Goal: Task Accomplishment & Management: Manage account settings

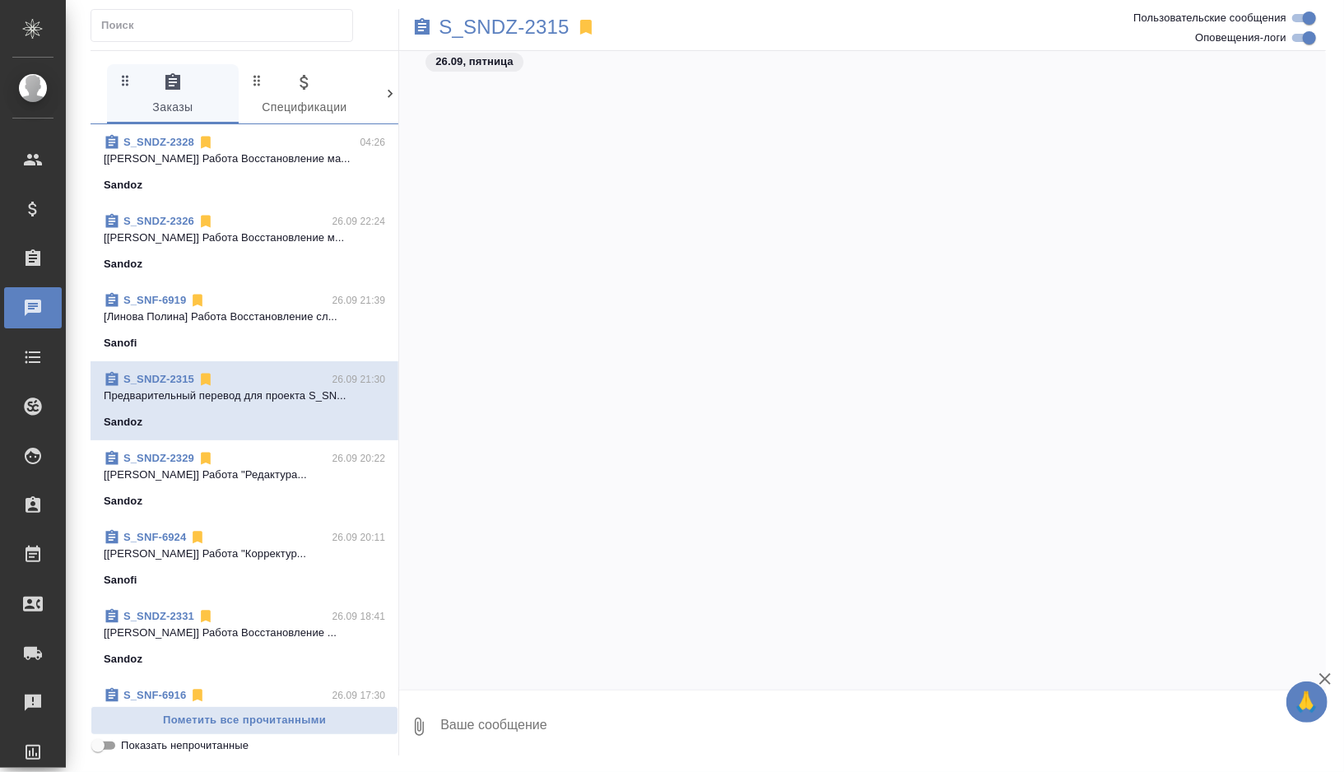
scroll to position [5017, 0]
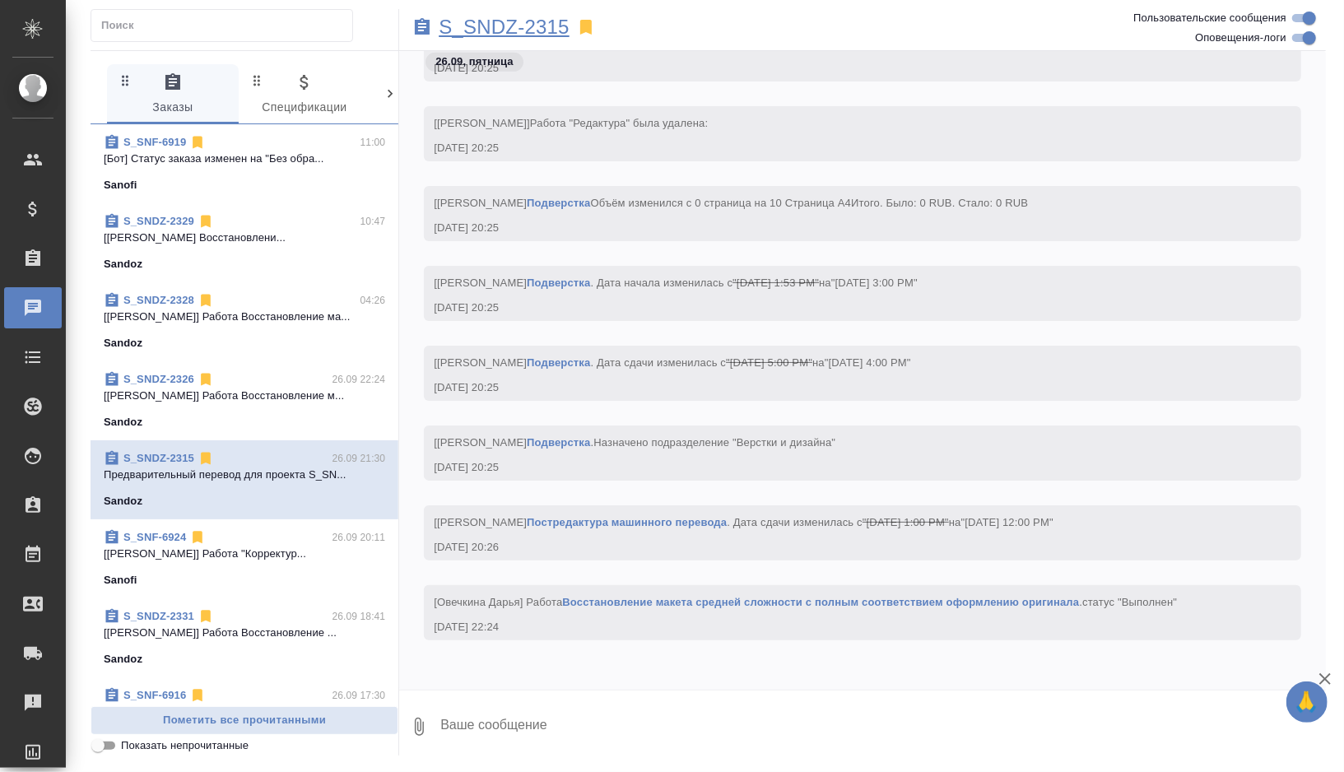
click at [533, 22] on p "S_SNDZ-2315" at bounding box center [504, 27] width 131 height 16
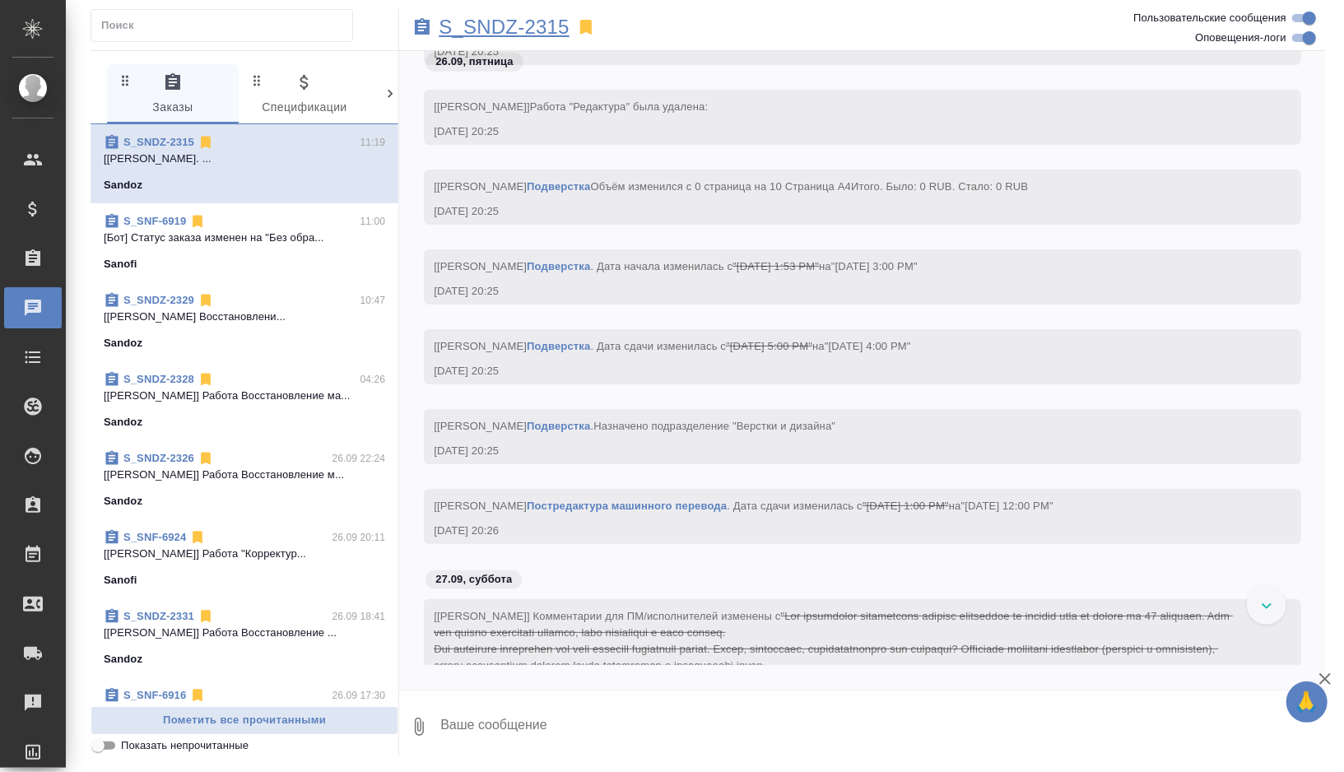
scroll to position [5879, 0]
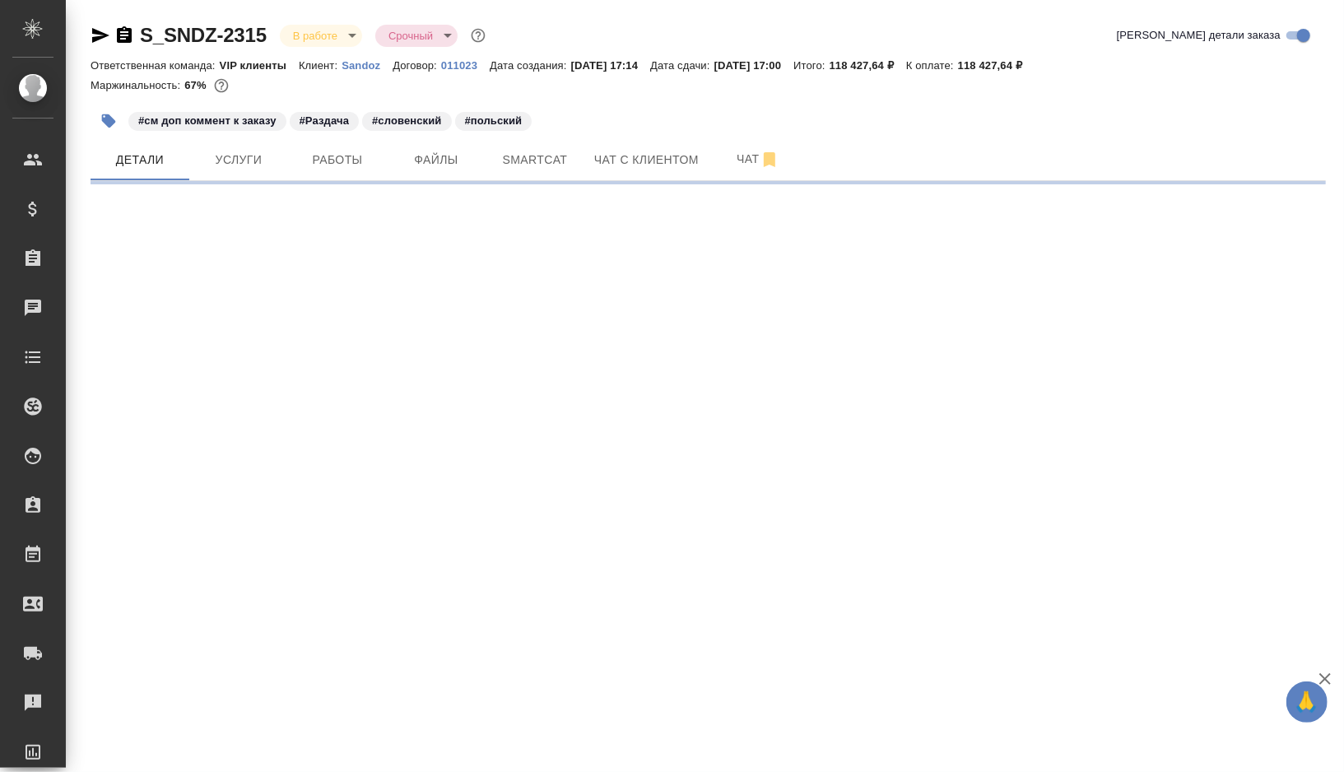
select select "RU"
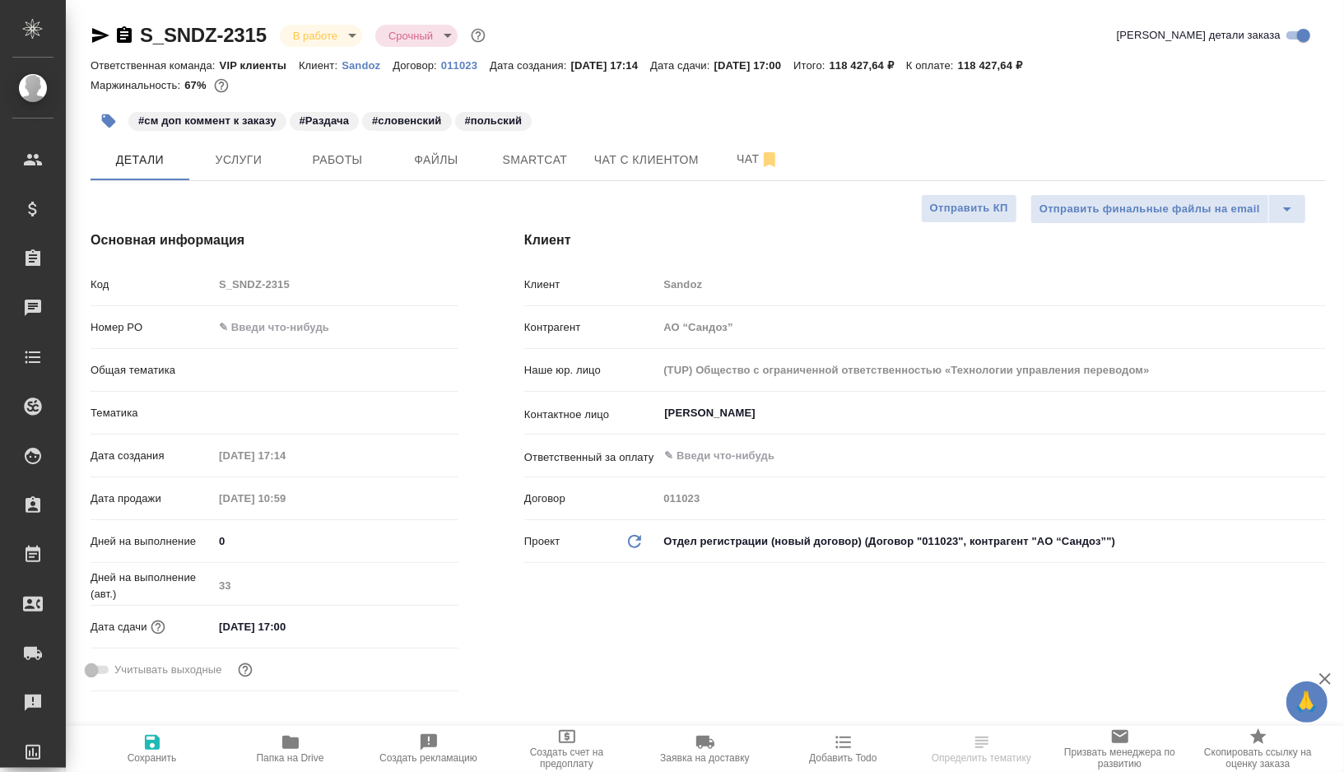
type input "VIP клиенты"
type textarea "x"
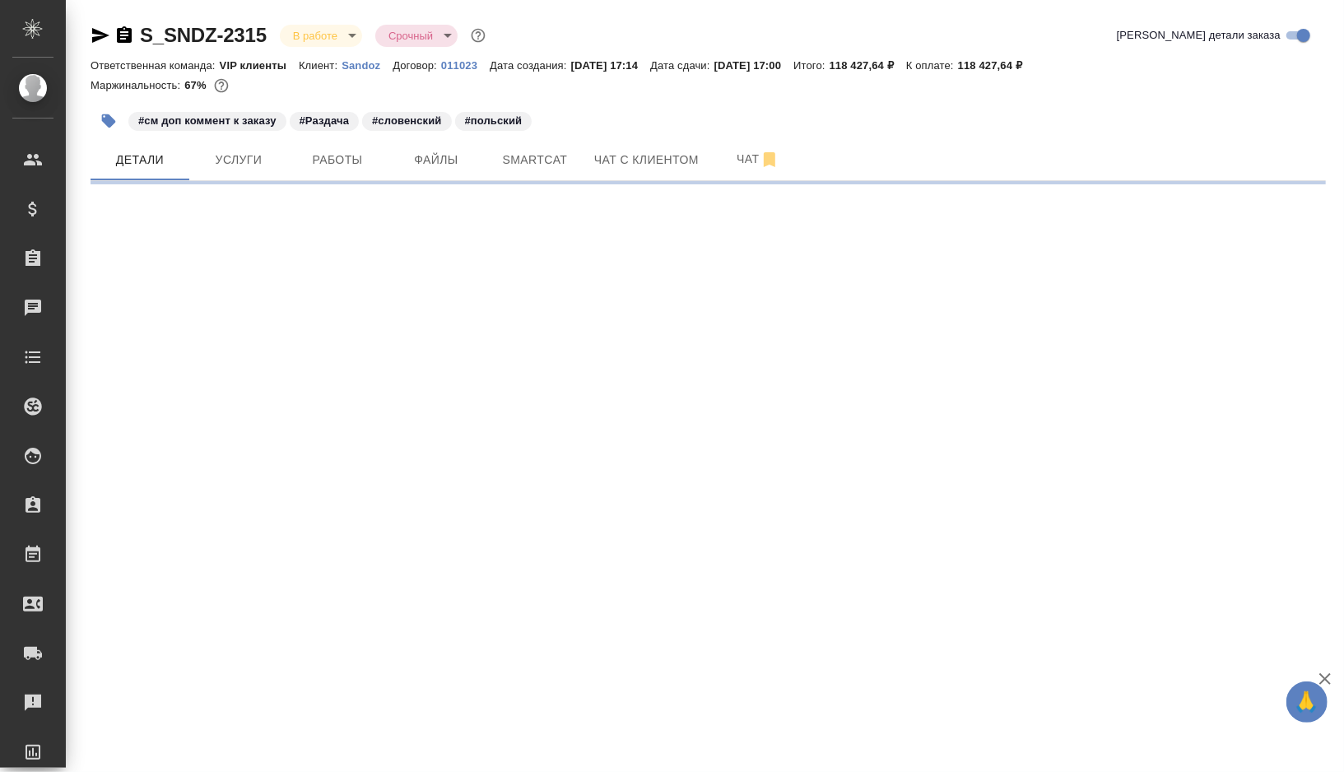
select select "RU"
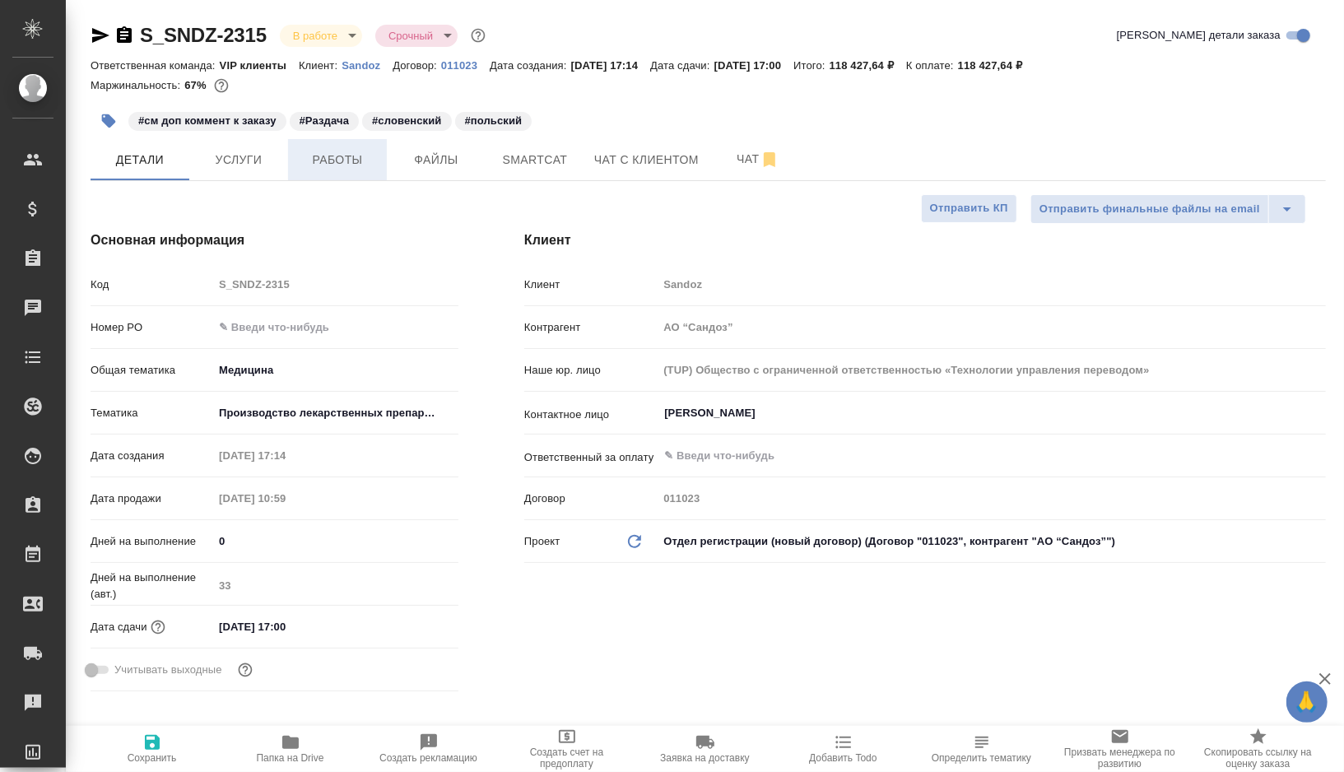
type textarea "x"
click at [347, 152] on span "Работы" at bounding box center [337, 160] width 79 height 21
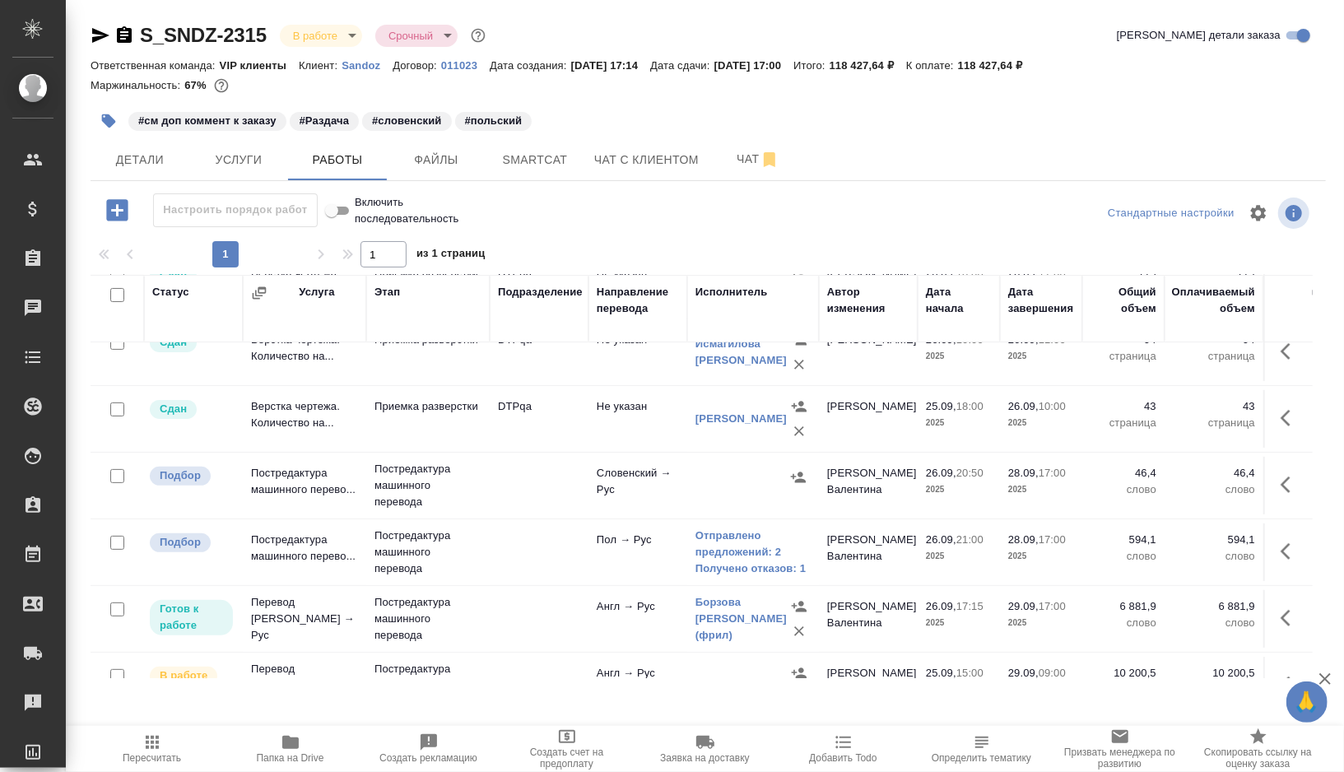
scroll to position [358, 0]
click at [502, 538] on td at bounding box center [539, 552] width 99 height 58
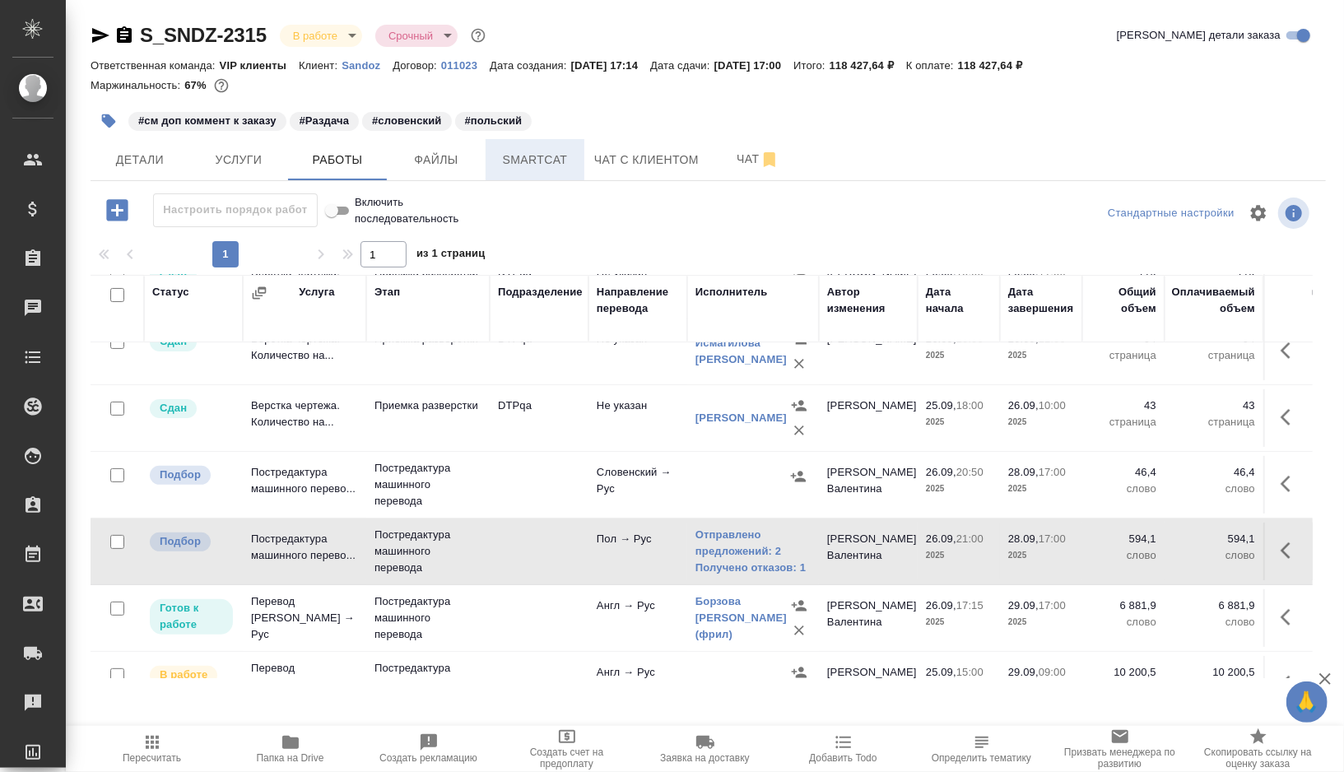
click at [513, 153] on span "Smartcat" at bounding box center [535, 160] width 79 height 21
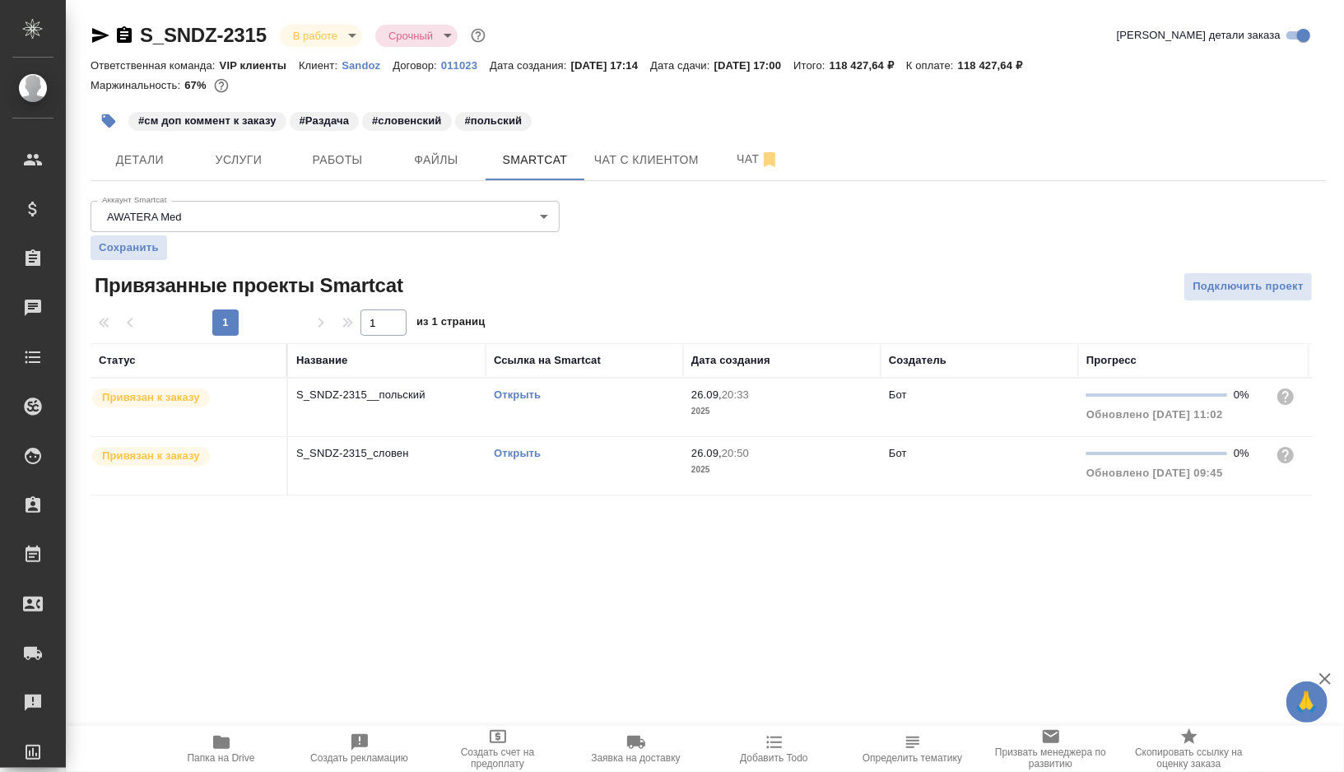
click at [513, 393] on link "Открыть" at bounding box center [517, 395] width 47 height 12
click at [151, 174] on button "Детали" at bounding box center [140, 159] width 99 height 41
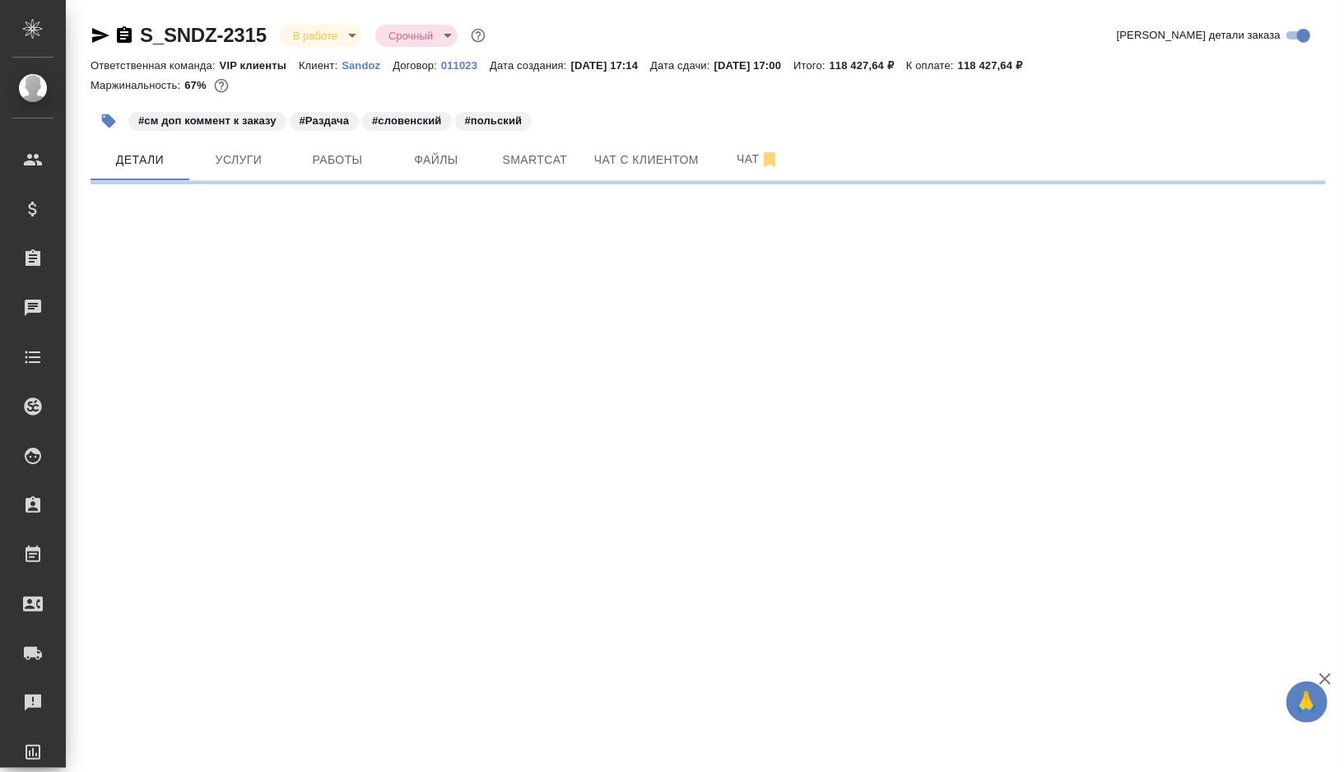
select select "RU"
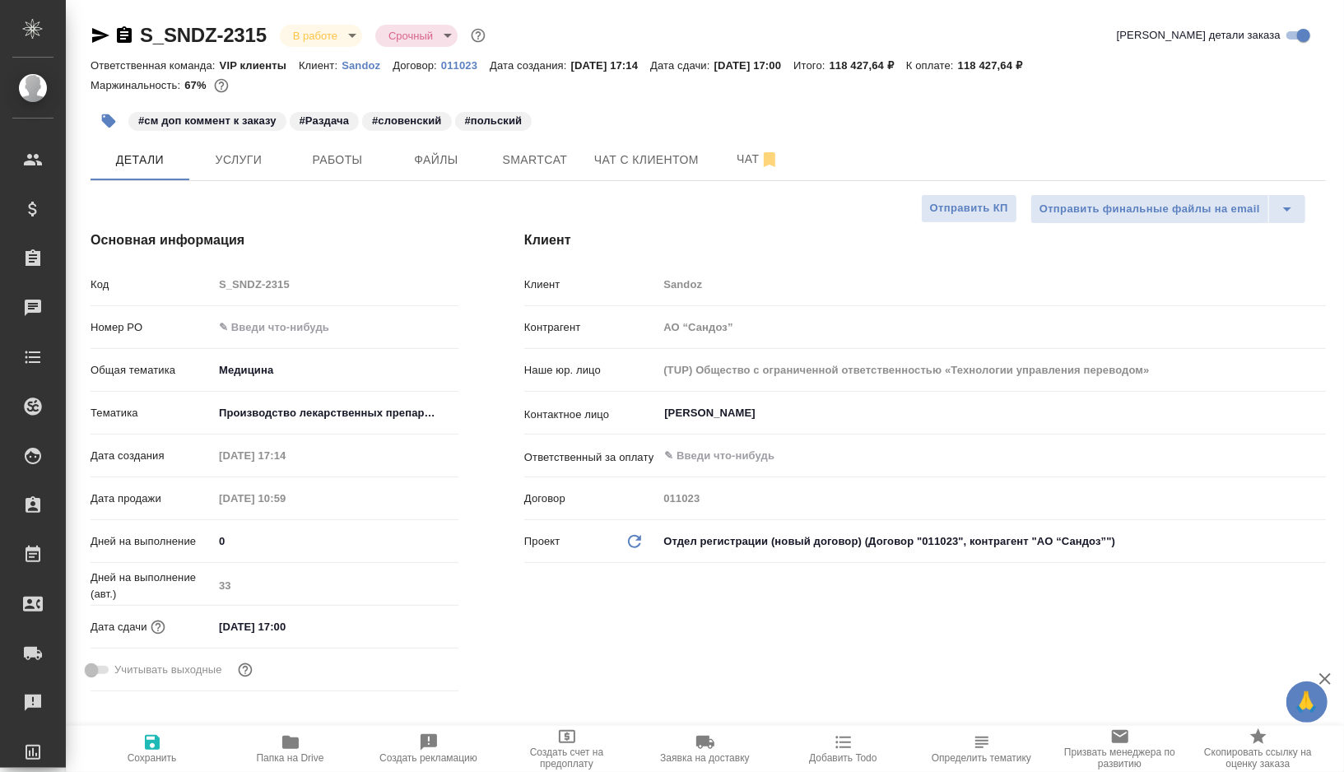
type textarea "x"
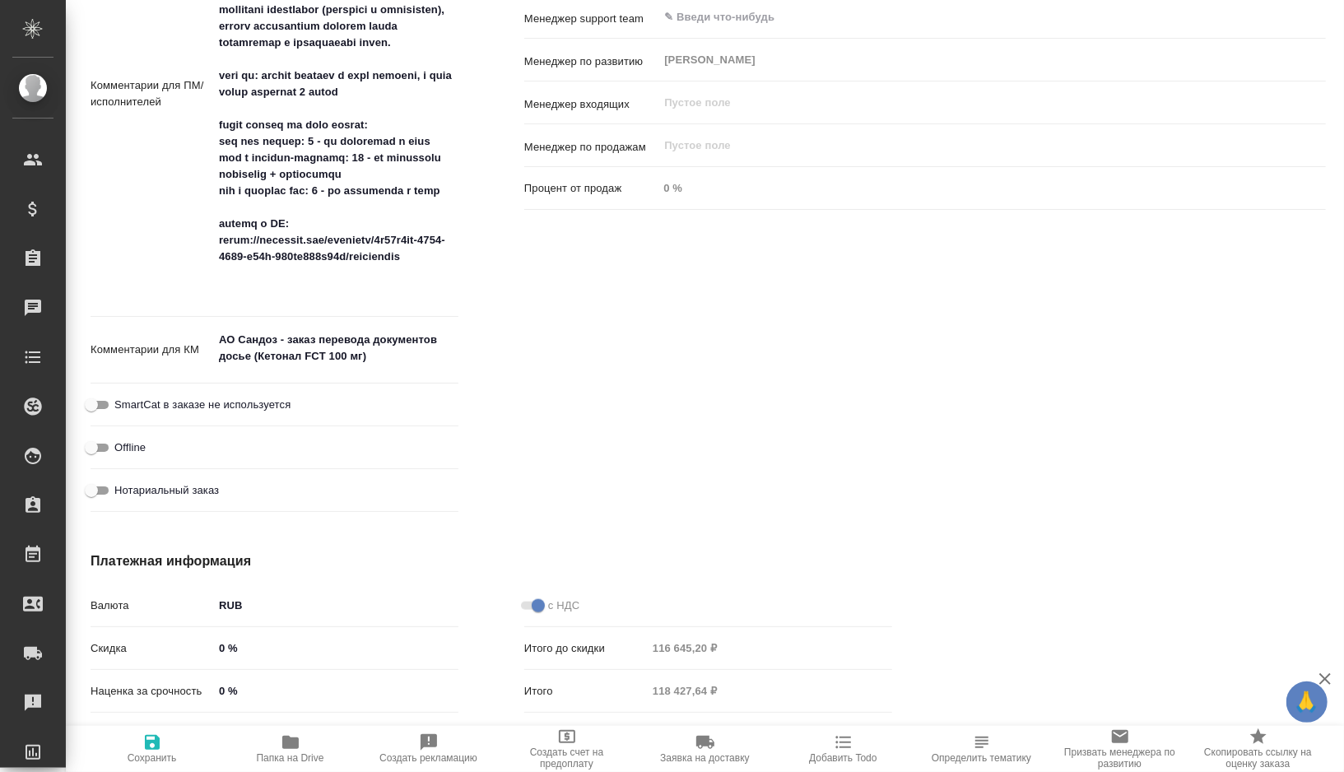
type textarea "x"
click at [398, 300] on textarea at bounding box center [335, 92] width 245 height 423
type textarea "Нам необходимо подготовить перевод документов на русский язык со сроком до 30 с…"
type textarea "x"
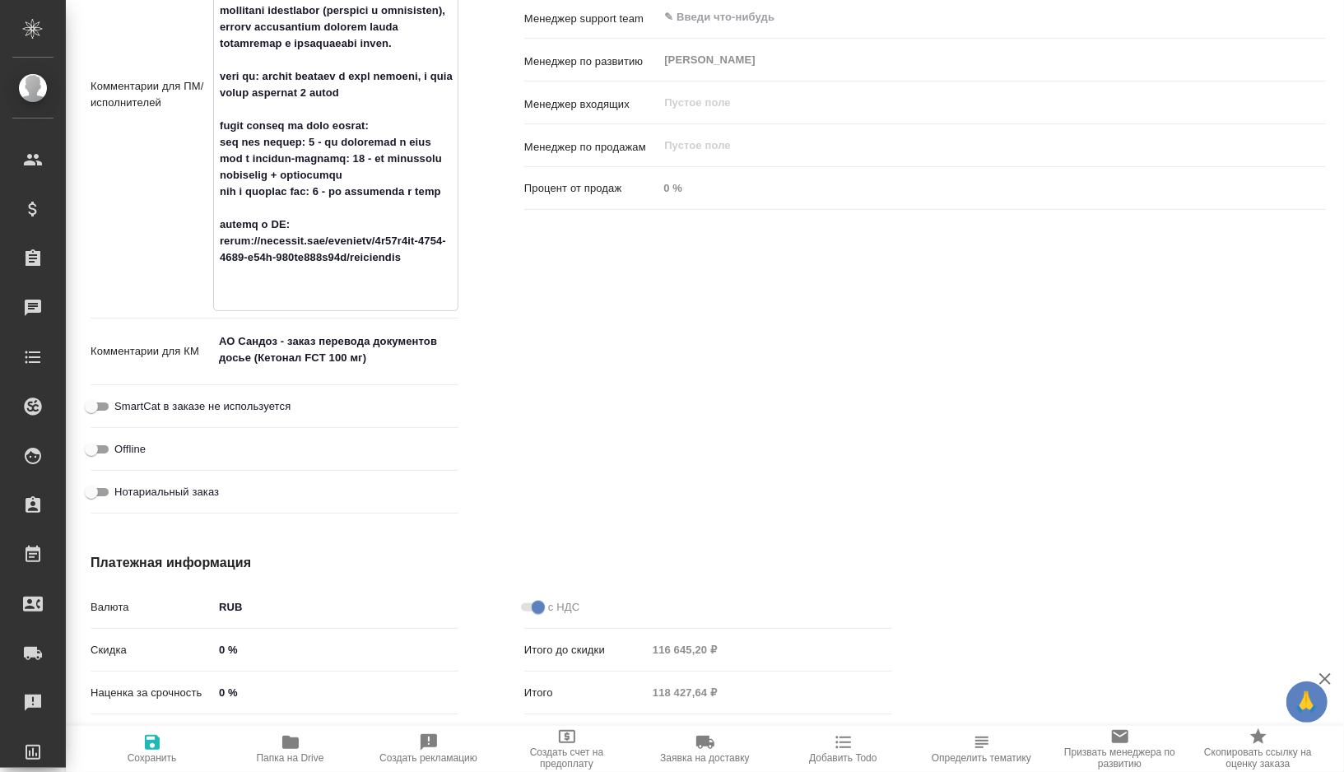
type textarea "x"
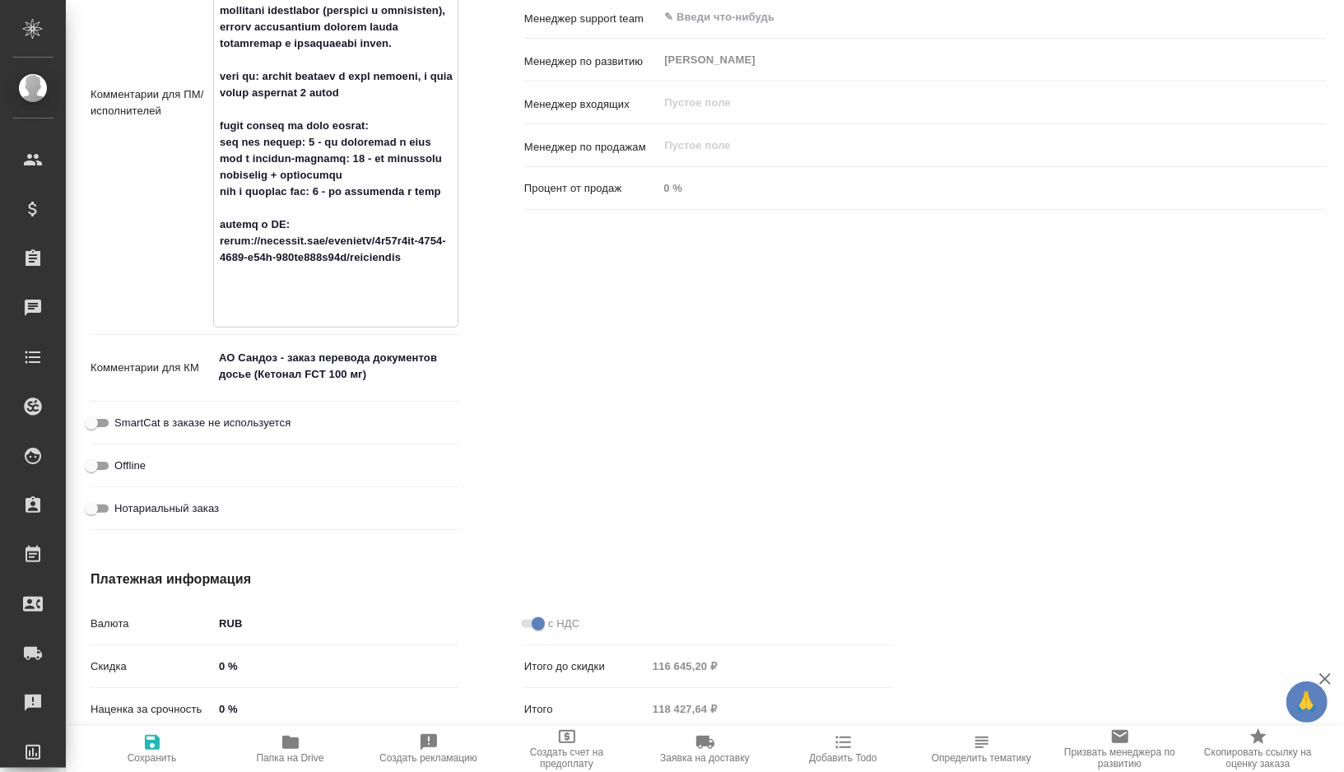
scroll to position [1130, 0]
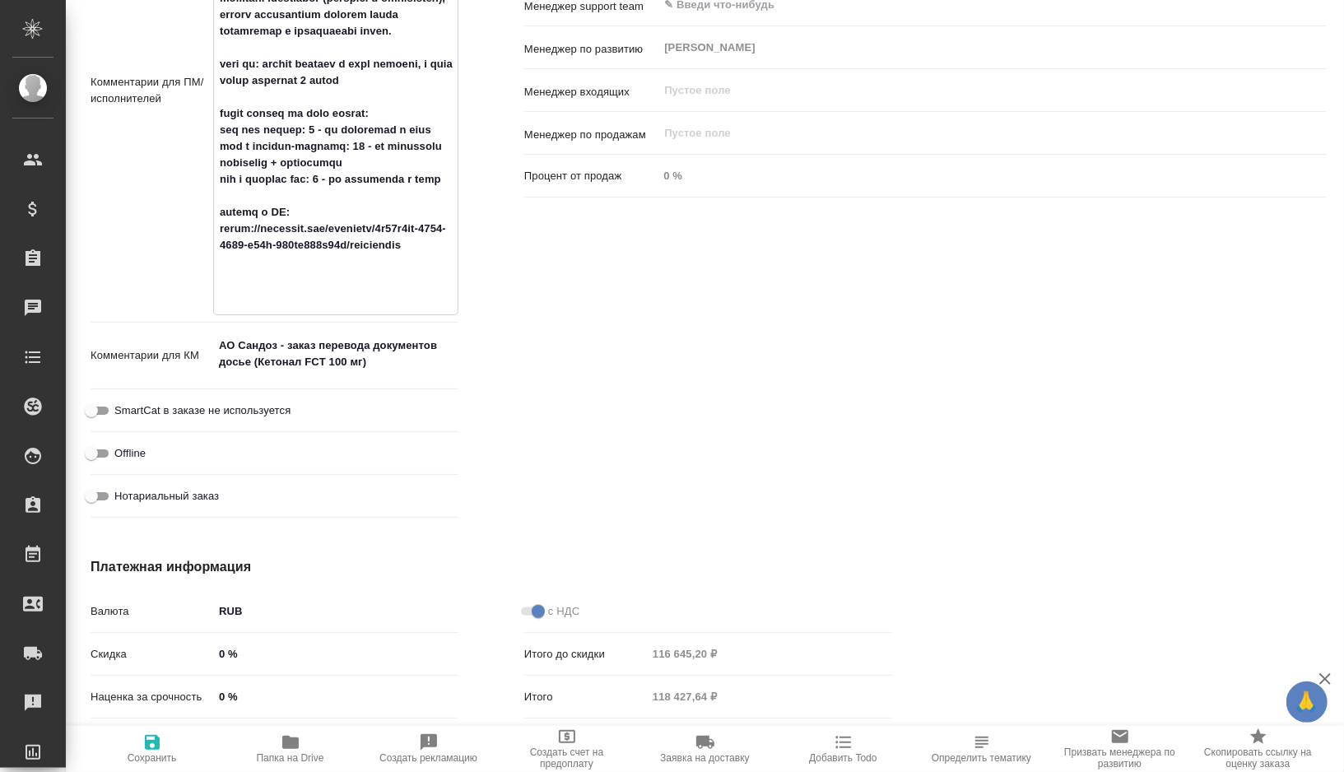
type textarea "x"
type textarea "Нам необходимо подготовить перевод документов на русский язык со сроком до 30 с…"
type textarea "x"
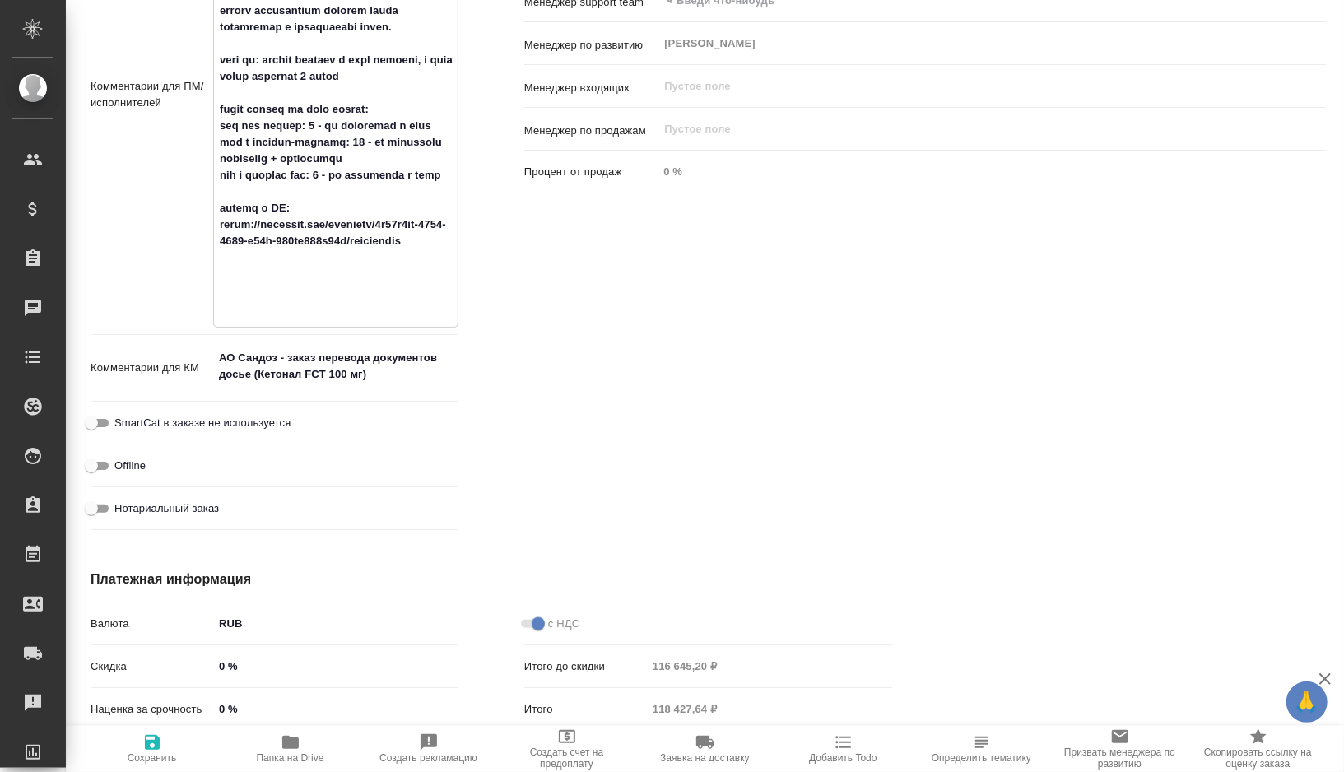
type textarea "Нам необходимо подготовить перевод документов на русский язык со сроком до 30 с…"
type textarea "x"
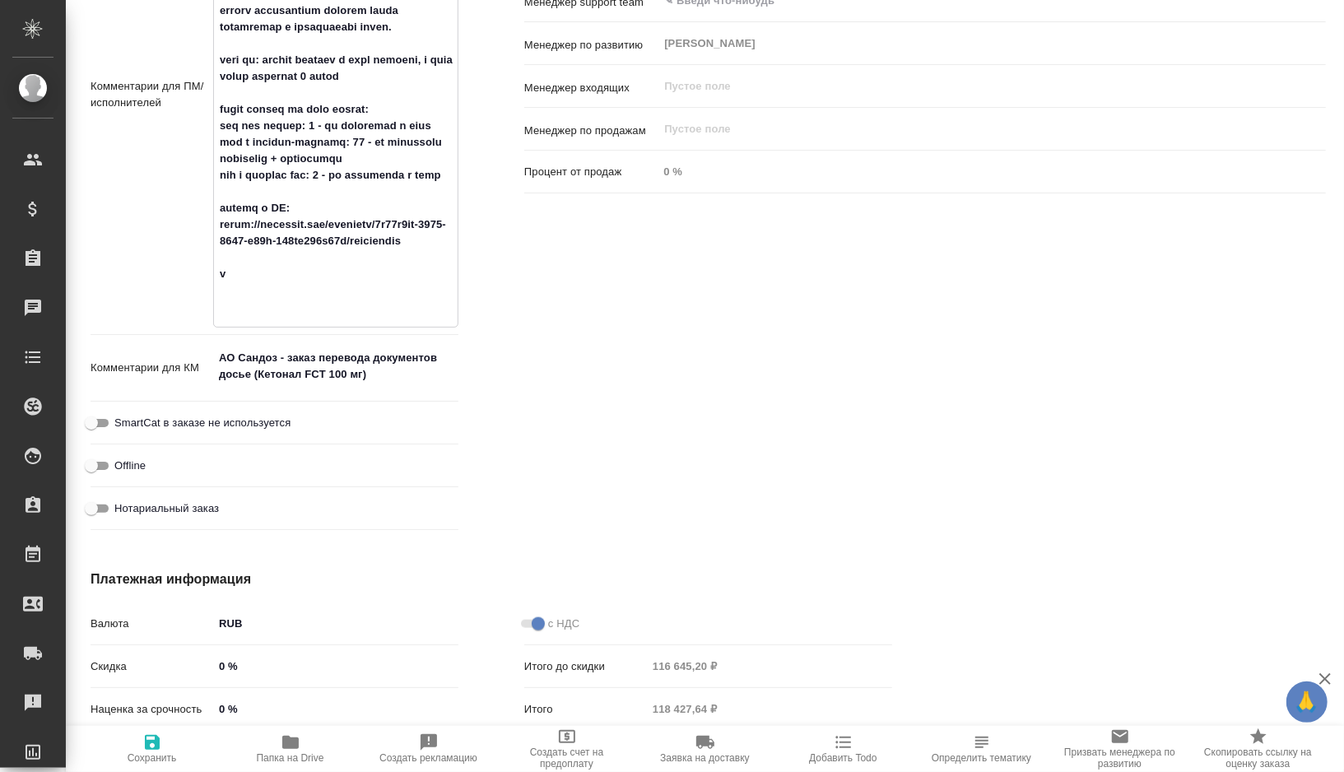
type textarea "Нам необходимо подготовить перевод документов на русский язык со сроком до 30 с…"
type textarea "x"
type textarea "Нам необходимо подготовить перевод документов на русский язык со сроком до 30 с…"
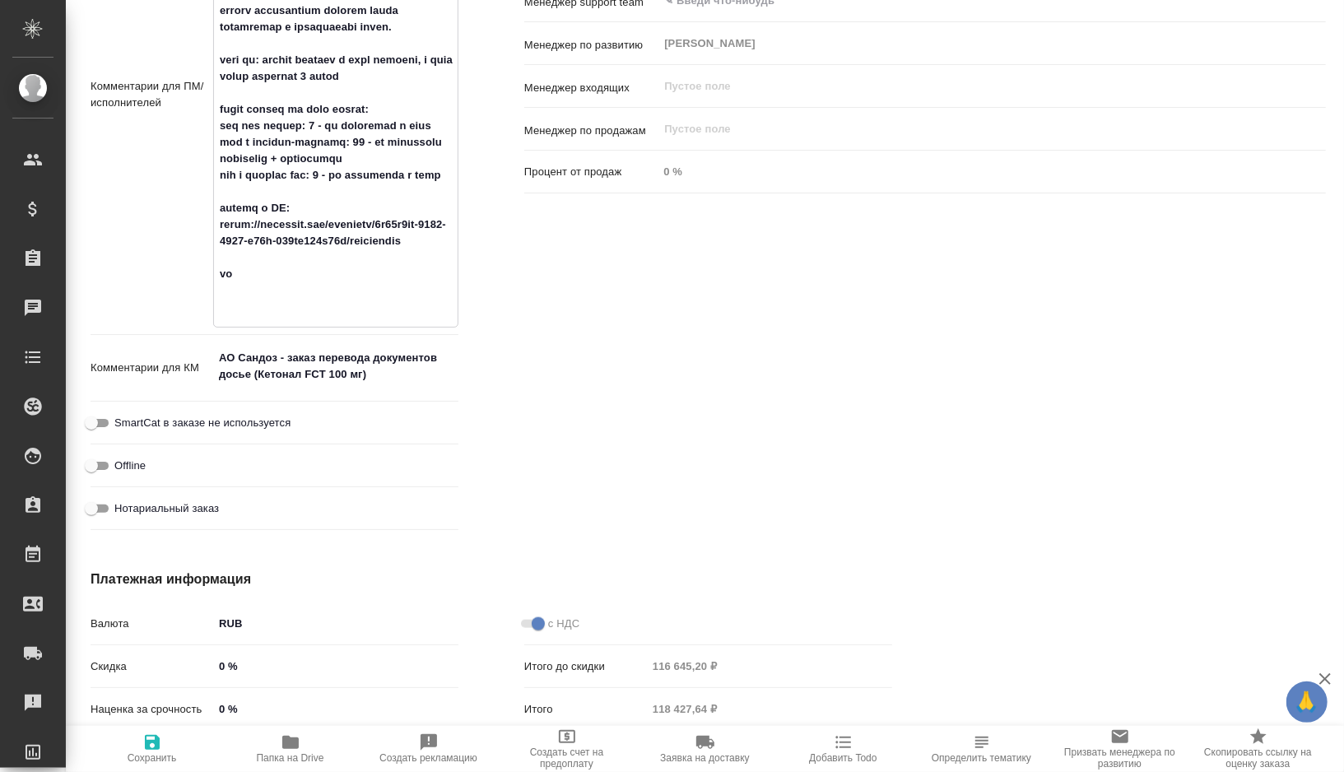
type textarea "x"
type textarea "Нам необходимо подготовить перевод документов на русский язык со сроком до 30 с…"
type textarea "x"
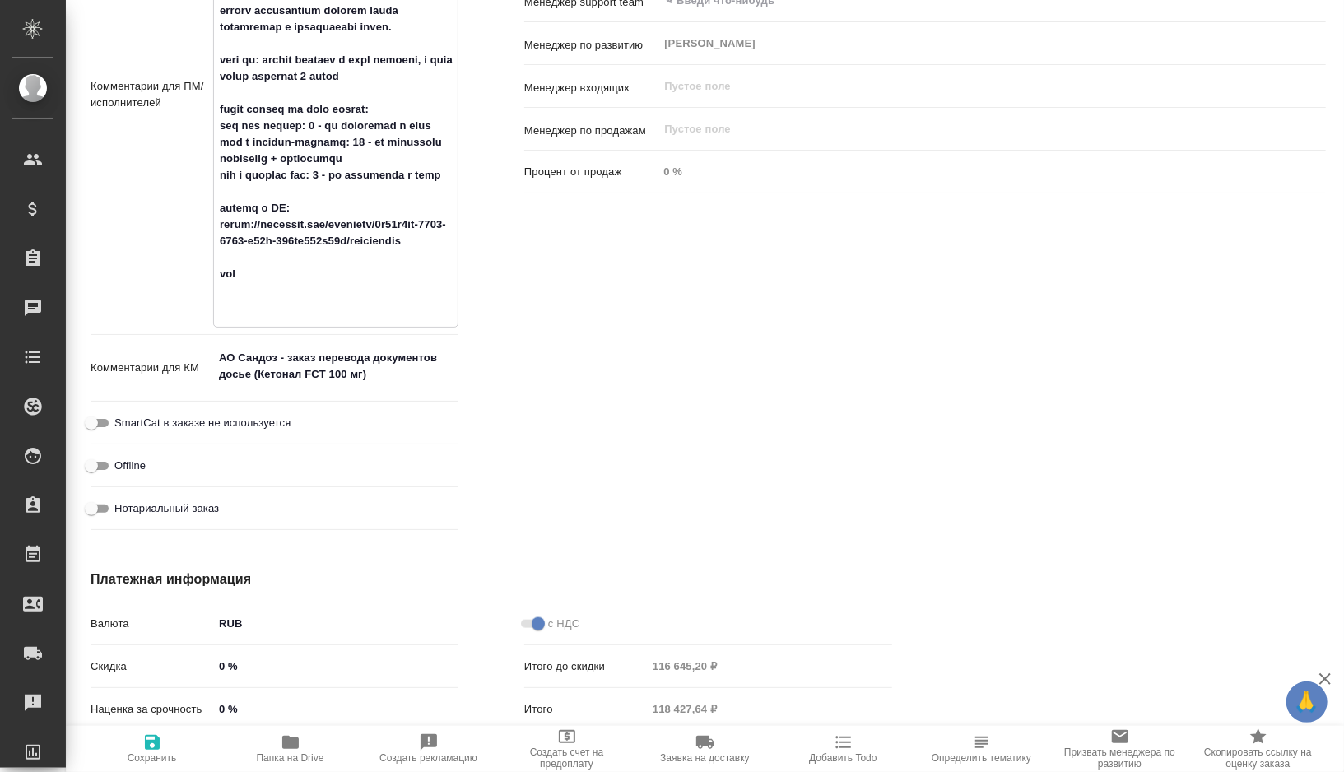
type textarea "x"
type textarea "Нам необходимо подготовить перевод документов на русский язык со сроком до 30 с…"
type textarea "x"
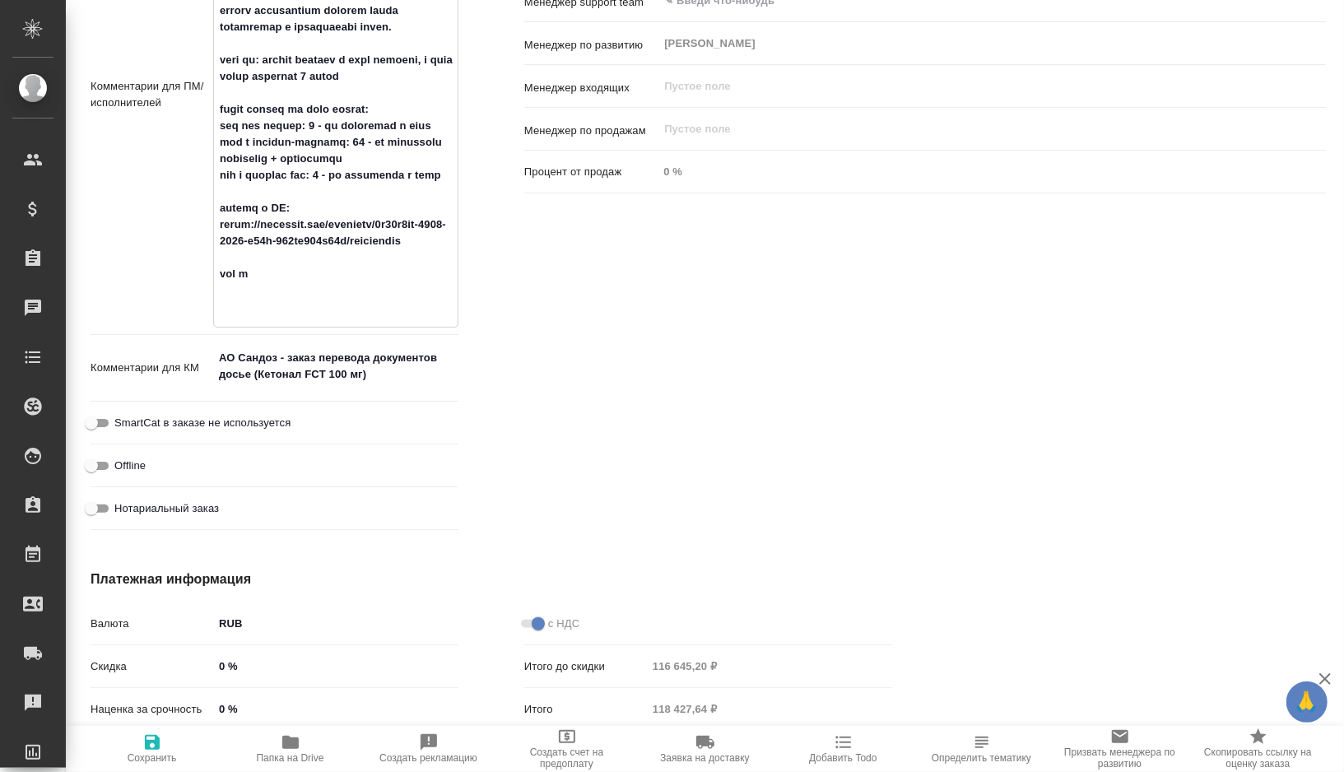
type textarea "x"
type textarea "Нам необходимо подготовить перевод документов на русский язык со сроком до 30 с…"
type textarea "x"
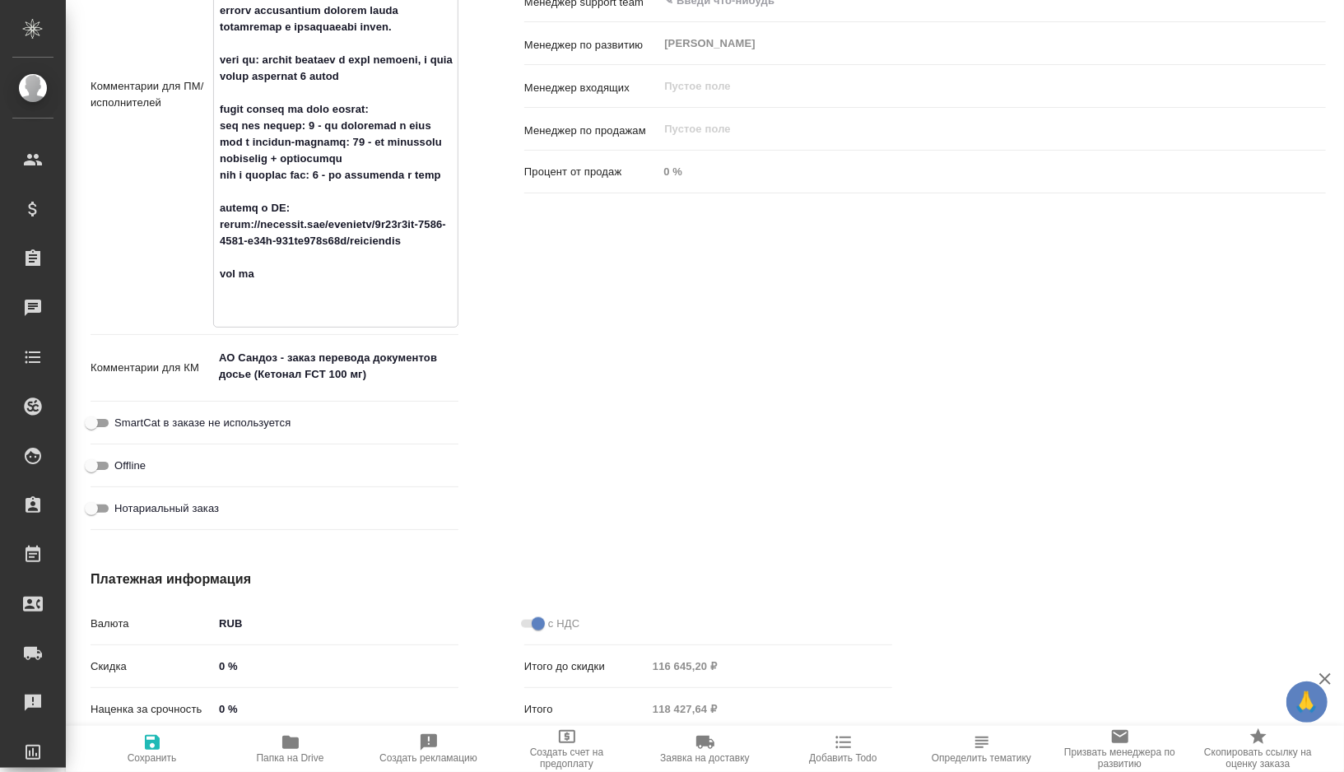
type textarea "Нам необходимо подготовить перевод документов на русский язык со сроком до 30 с…"
type textarea "x"
type textarea "Нам необходимо подготовить перевод документов на русский язык со сроком до 30 с…"
type textarea "x"
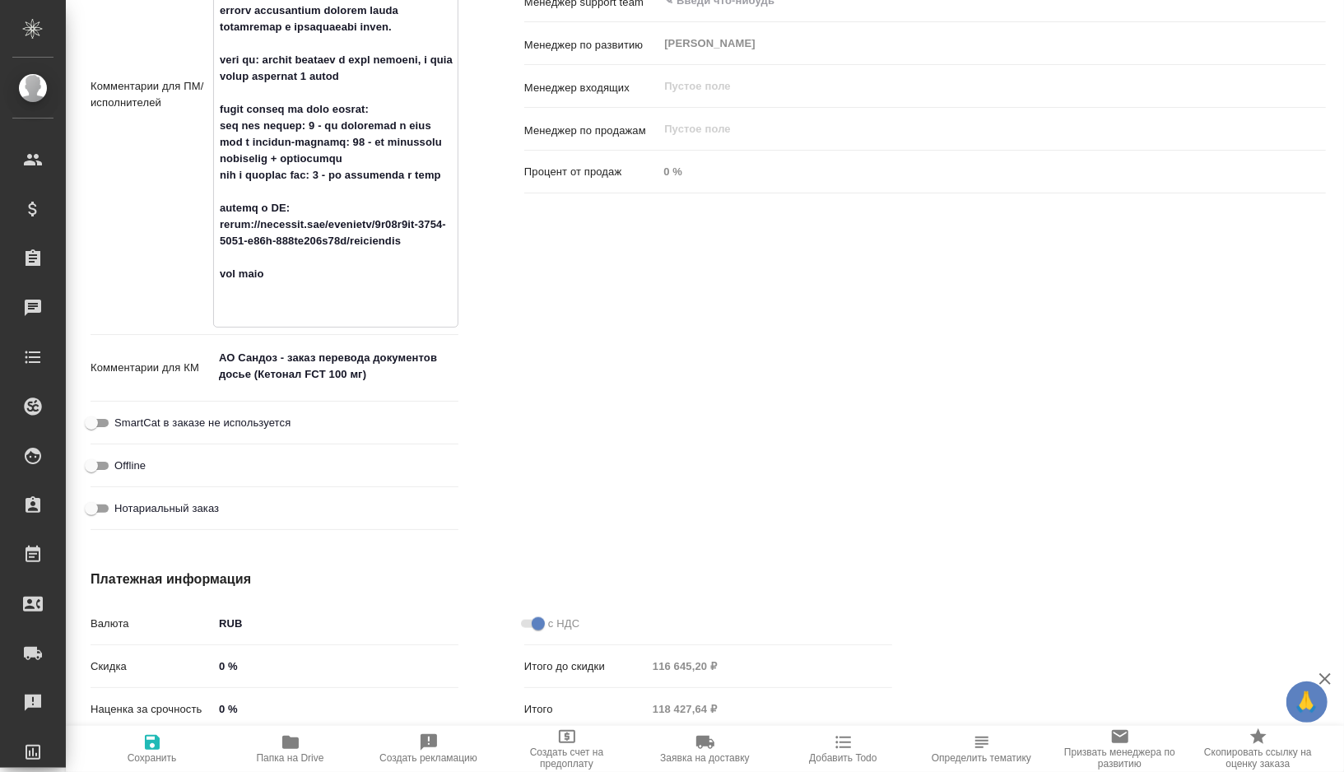
type textarea "x"
type textarea "Нам необходимо подготовить перевод документов на русский язык со сроком до 30 с…"
type textarea "x"
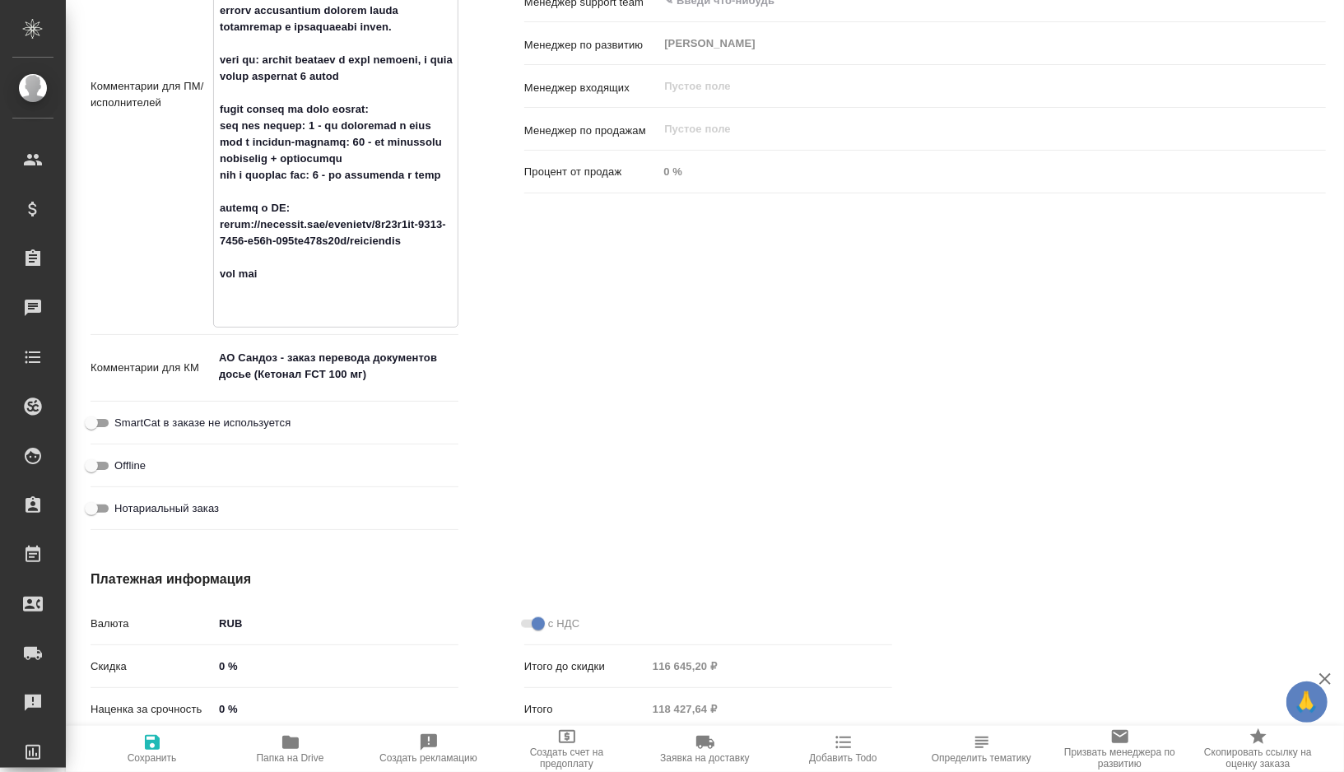
type textarea "x"
type textarea "Нам необходимо подготовить перевод документов на русский язык со сроком до 30 с…"
type textarea "x"
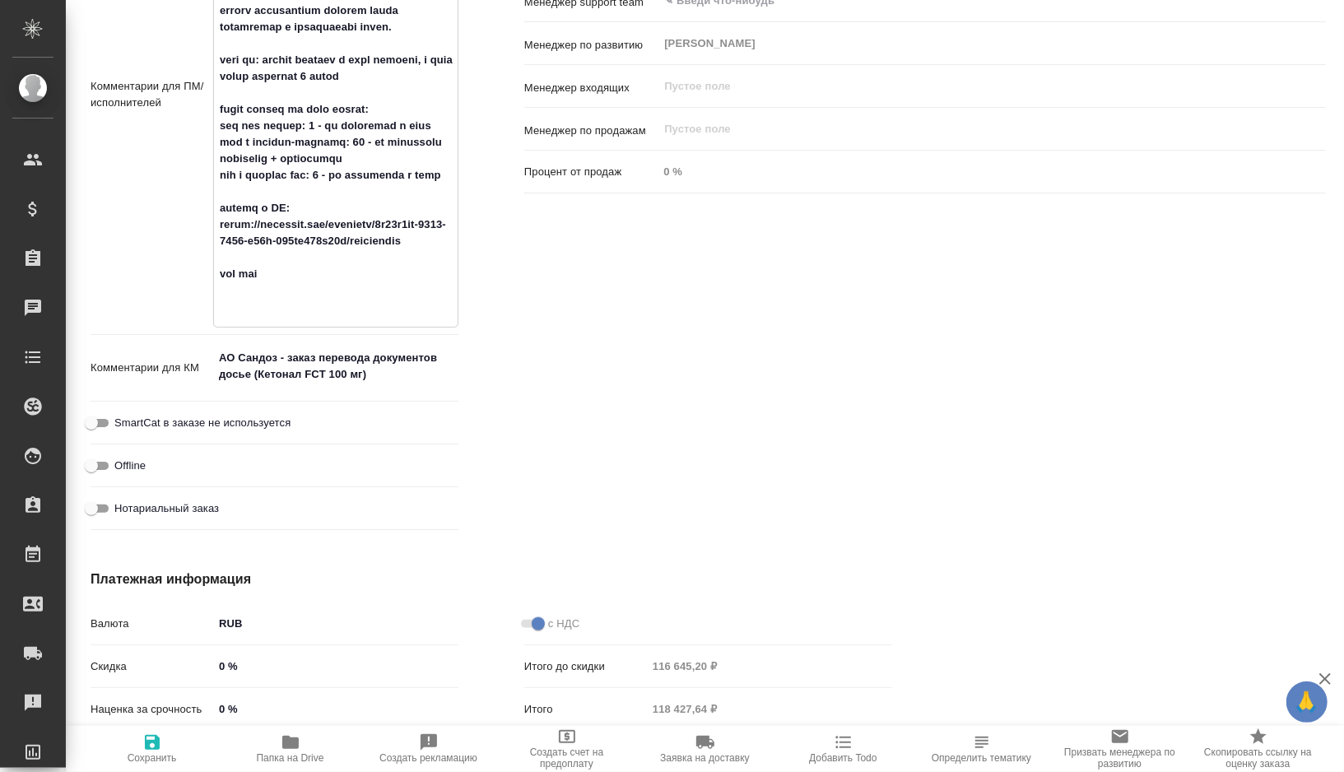
type textarea "x"
type textarea "Нам необходимо подготовить перевод документов на русский язык со сроком до 30 с…"
type textarea "x"
type textarea "Нам необходимо подготовить перевод документов на русский язык со сроком до 30 с…"
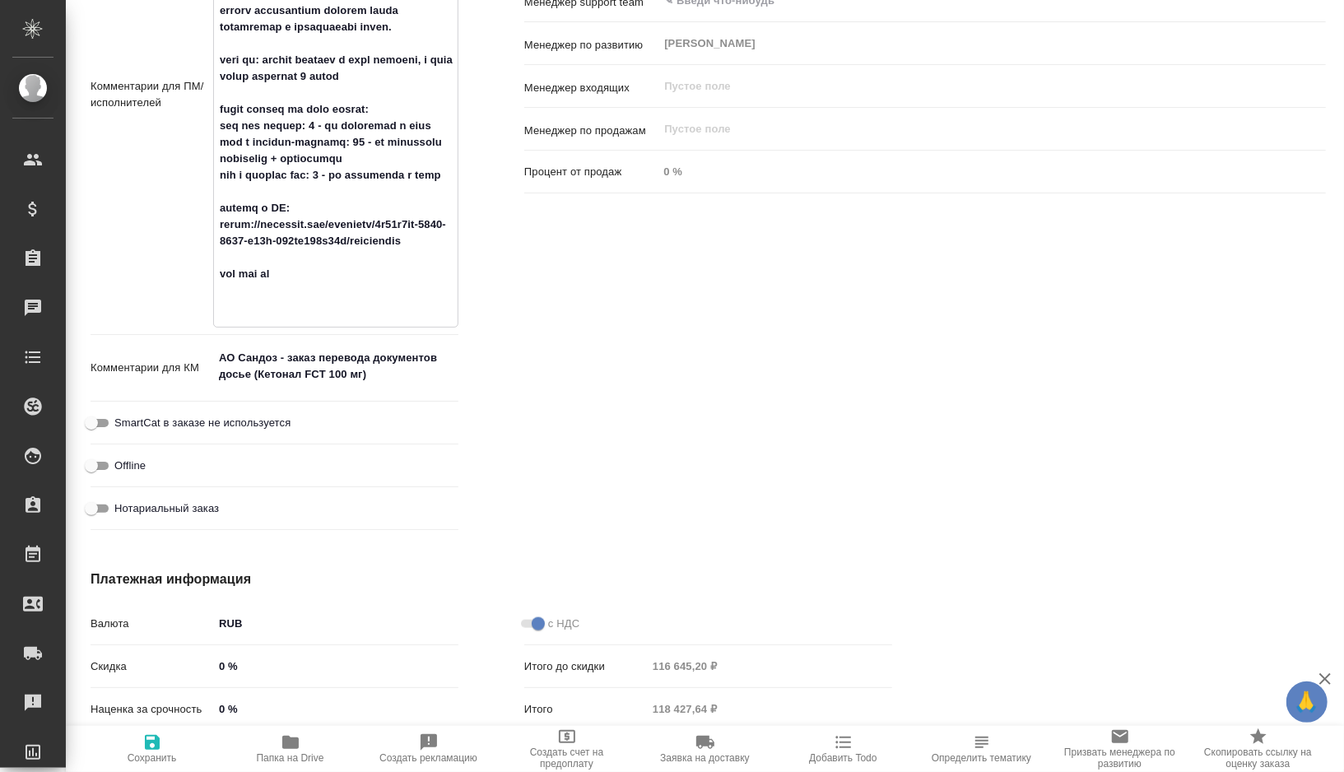
type textarea "x"
type textarea "Нам необходимо подготовить перевод документов на русский язык со сроком до 30 с…"
type textarea "x"
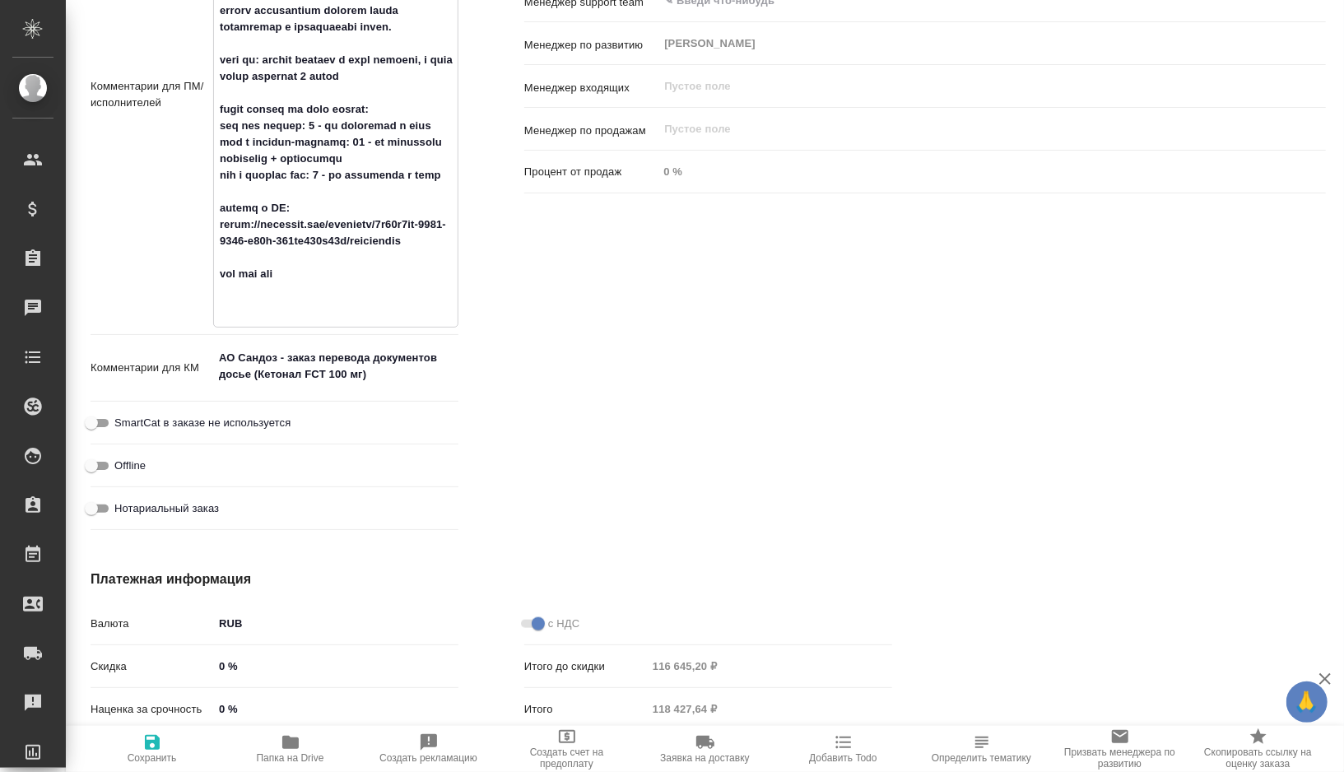
type textarea "Нам необходимо подготовить перевод документов на русский язык со сроком до 30 с…"
type textarea "x"
type textarea "Нам необходимо подготовить перевод документов на русский язык со сроком до 30 с…"
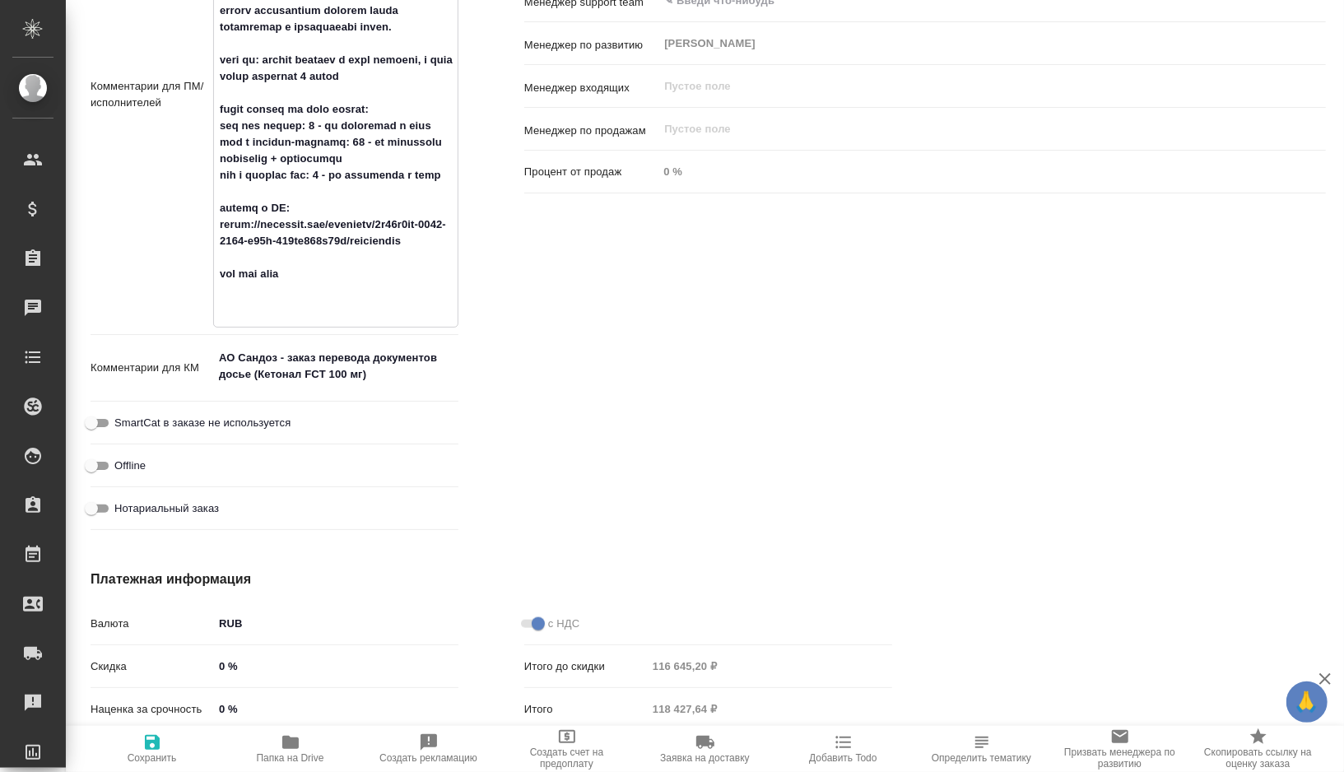
type textarea "x"
type textarea "Нам необходимо подготовить перевод документов на русский язык со сроком до 30 с…"
type textarea "x"
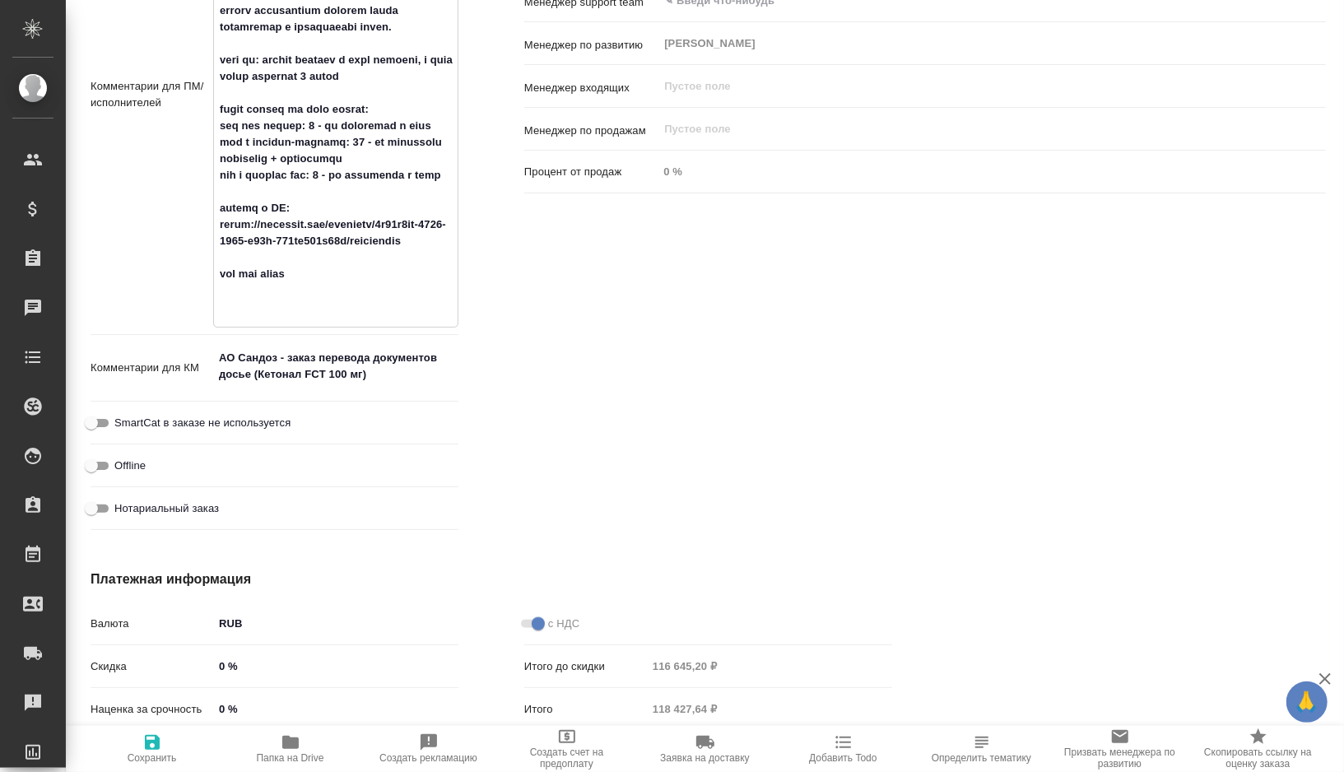
type textarea "x"
type textarea "Нам необходимо подготовить перевод документов на русский язык со сроком до 30 с…"
type textarea "x"
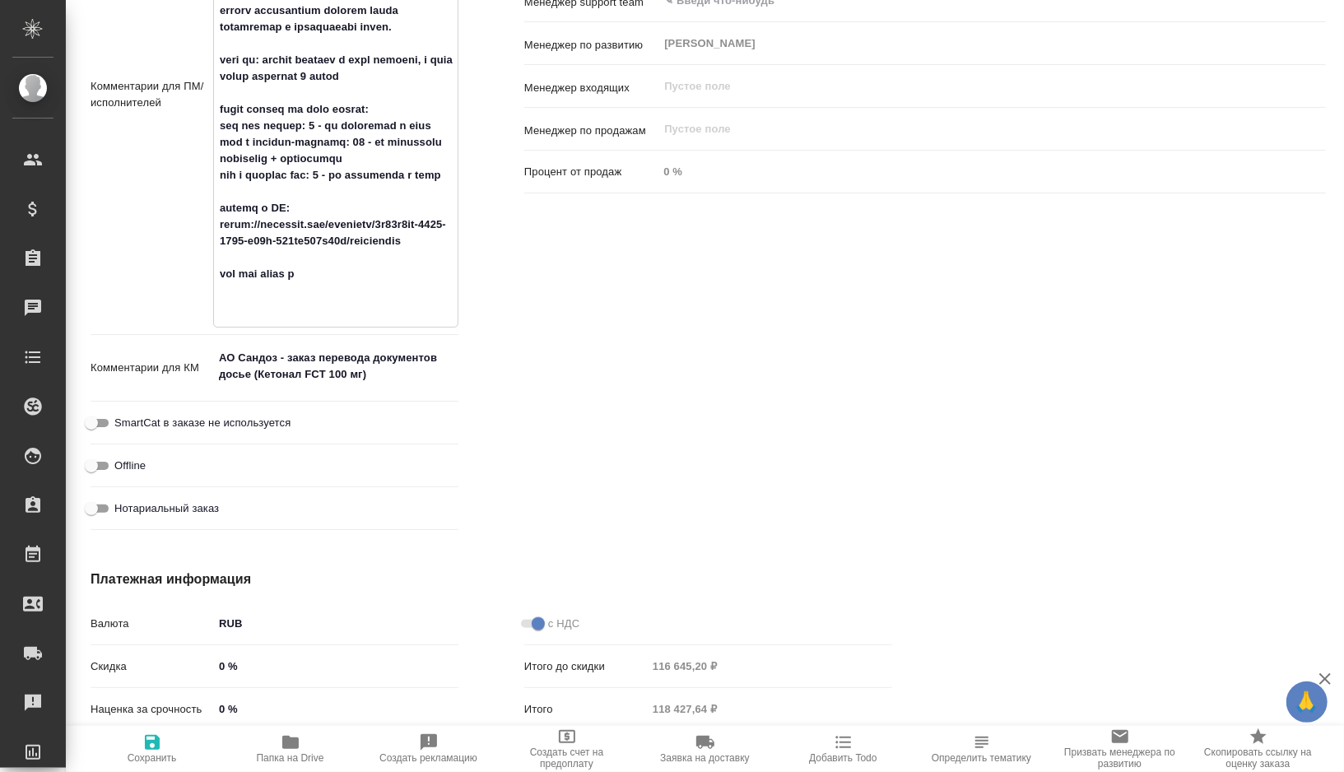
type textarea "Нам необходимо подготовить перевод документов на русский язык со сроком до 30 с…"
type textarea "x"
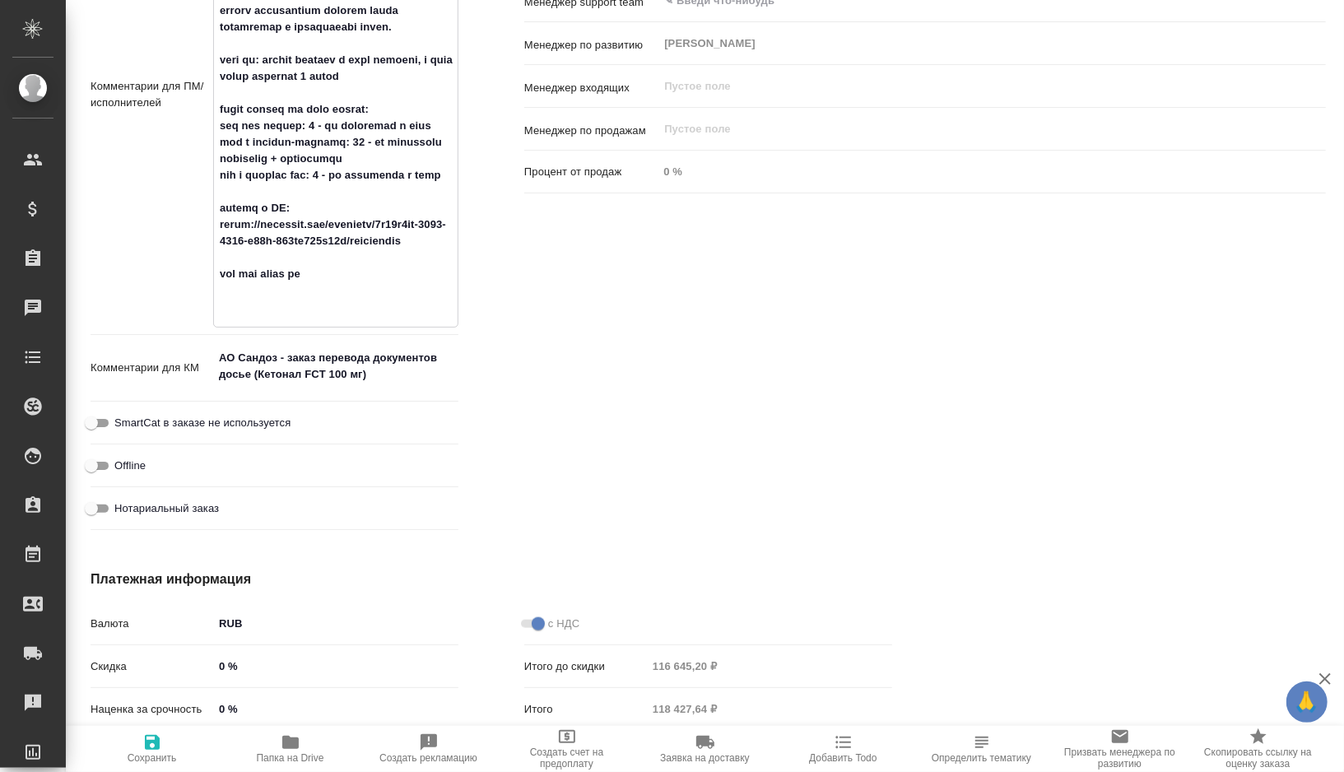
type textarea "Нам необходимо подготовить перевод документов на русский язык со сроком до 30 с…"
type textarea "x"
type textarea "Нам необходимо подготовить перевод документов на русский язык со сроком до 30 с…"
type textarea "x"
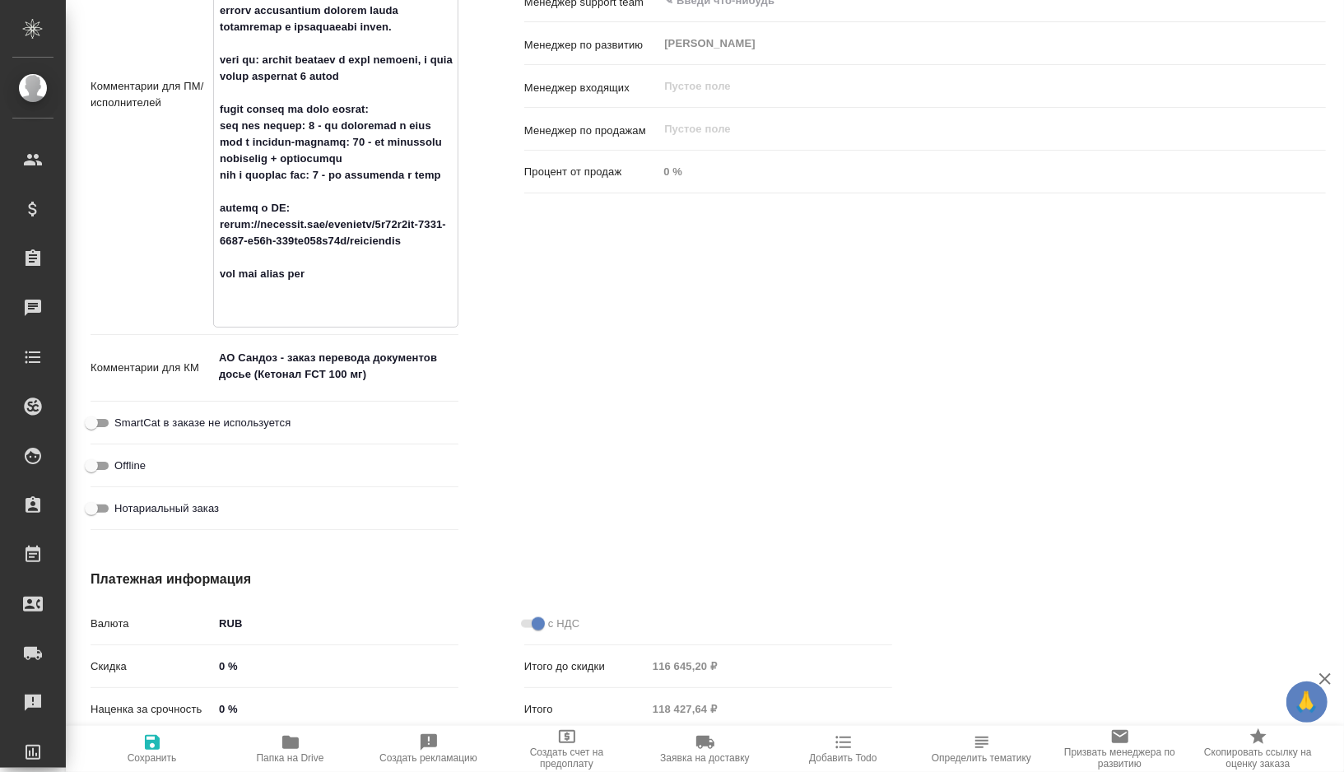
type textarea "x"
type textarea "Нам необходимо подготовить перевод документов на русский язык со сроком до 30 с…"
type textarea "x"
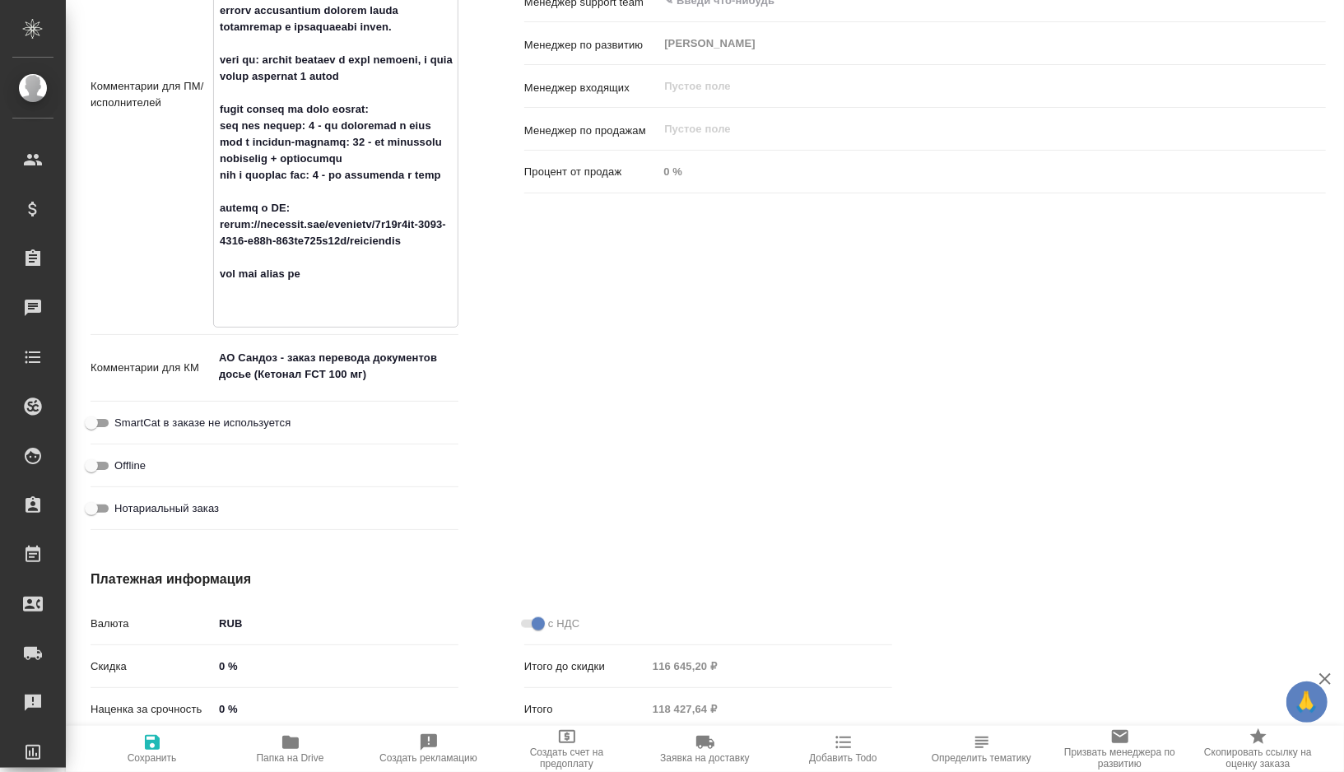
type textarea "x"
type textarea "Нам необходимо подготовить перевод документов на русский язык со сроком до 30 с…"
type textarea "x"
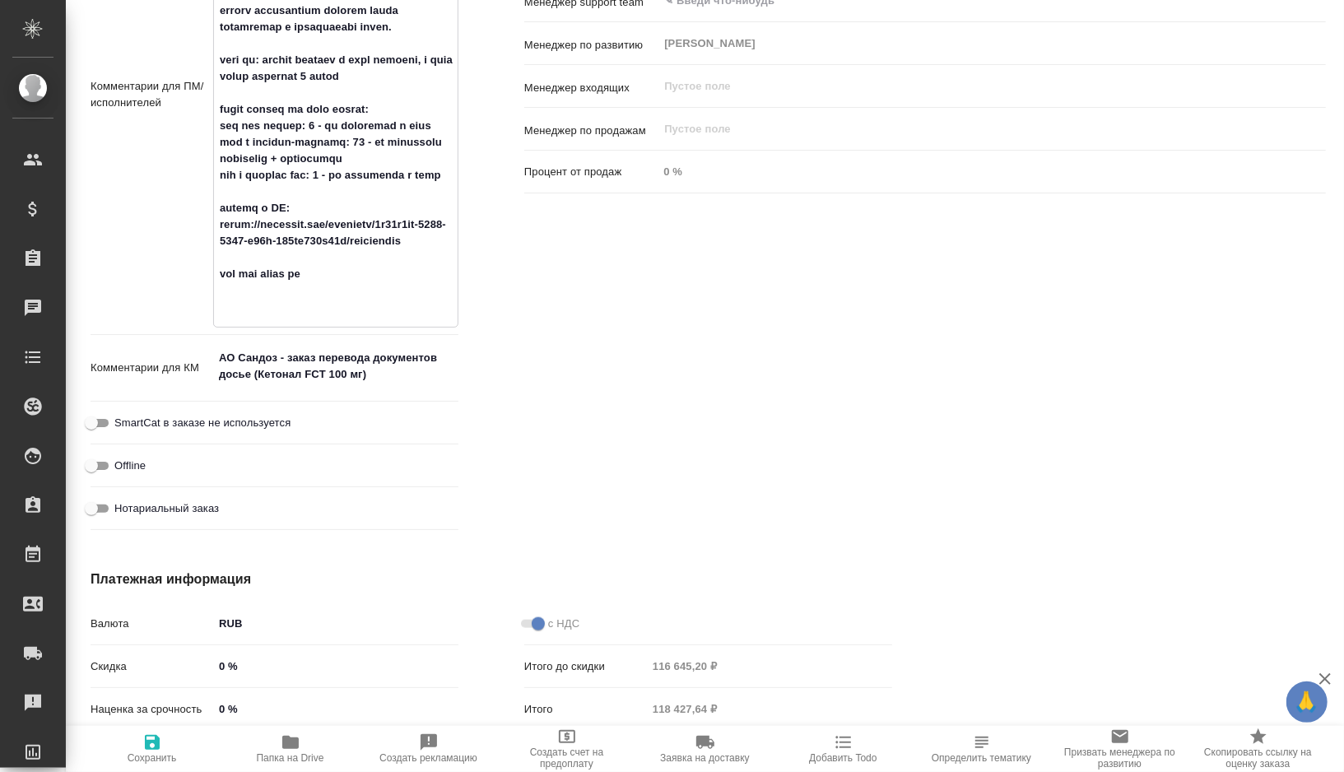
type textarea "x"
type textarea "Нам необходимо подготовить перевод документов на русский язык со сроком до 30 с…"
type textarea "x"
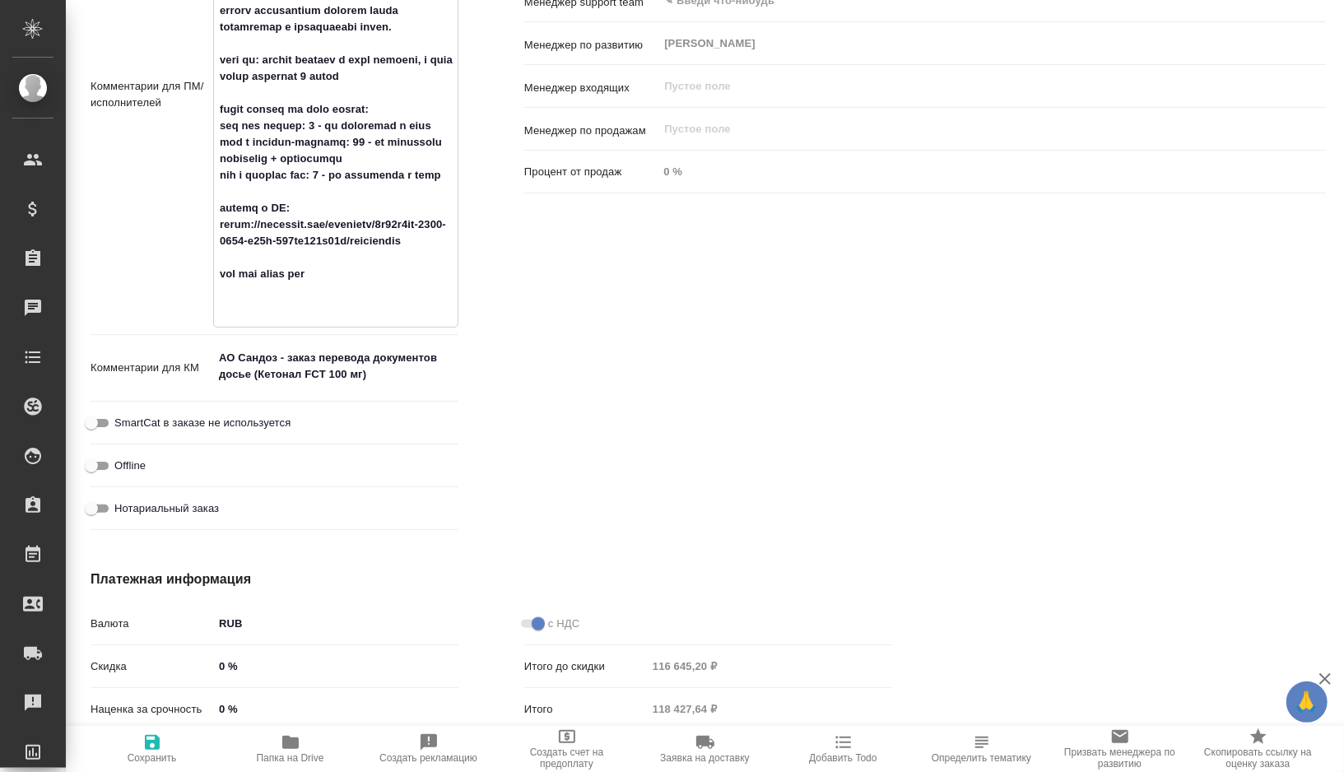
type textarea "Нам необходимо подготовить перевод документов на русский язык со сроком до 30 с…"
type textarea "x"
type textarea "Нам необходимо подготовить перевод документов на русский язык со сроком до 30 с…"
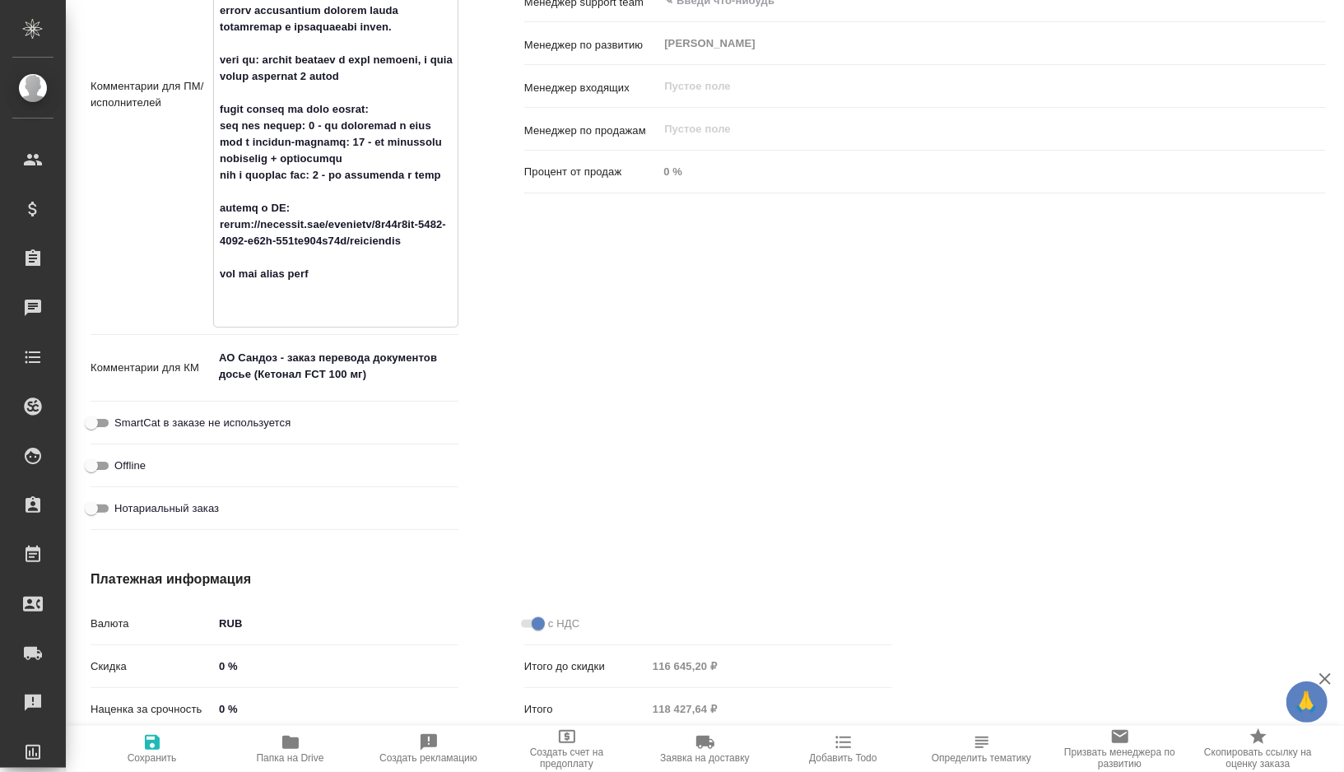
type textarea "x"
type textarea "Нам необходимо подготовить перевод документов на русский язык со сроком до 30 с…"
type textarea "x"
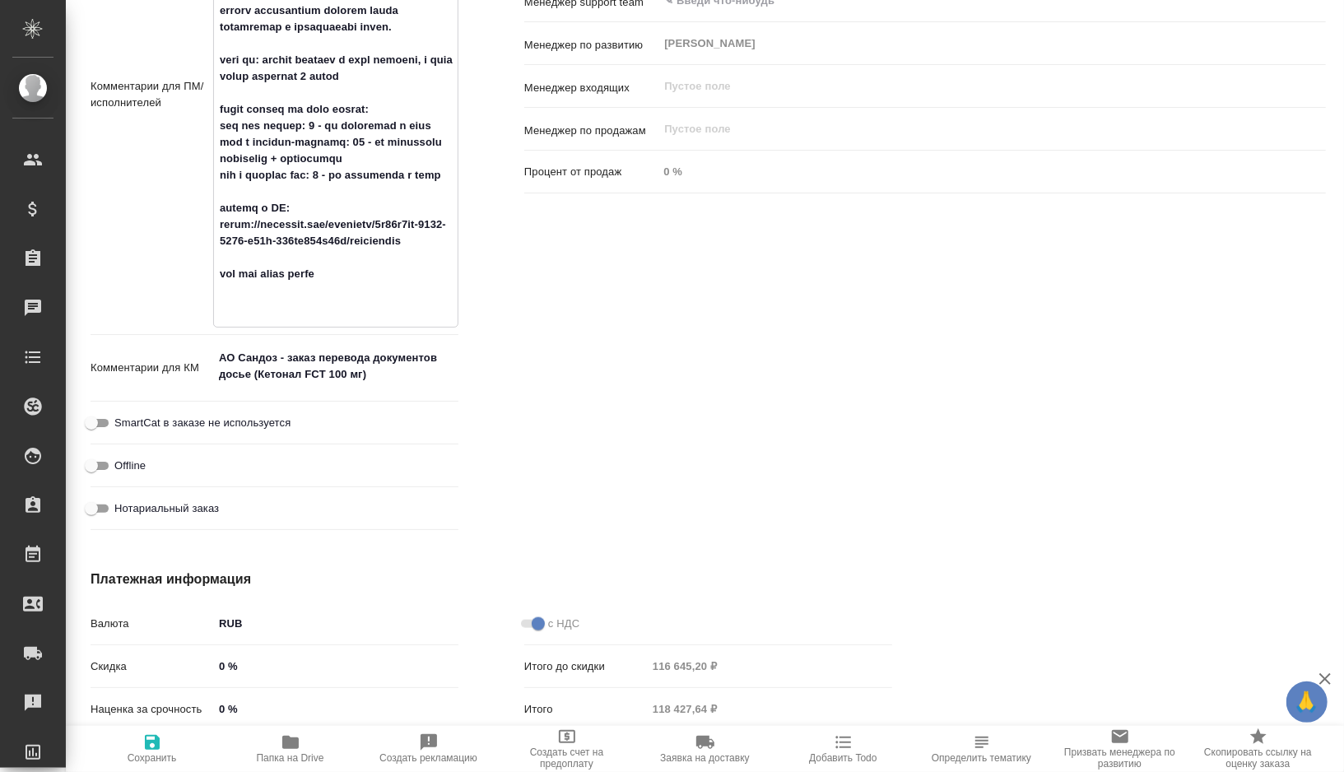
type textarea "x"
type textarea "Нам необходимо подготовить перевод документов на русский язык со сроком до 30 с…"
type textarea "x"
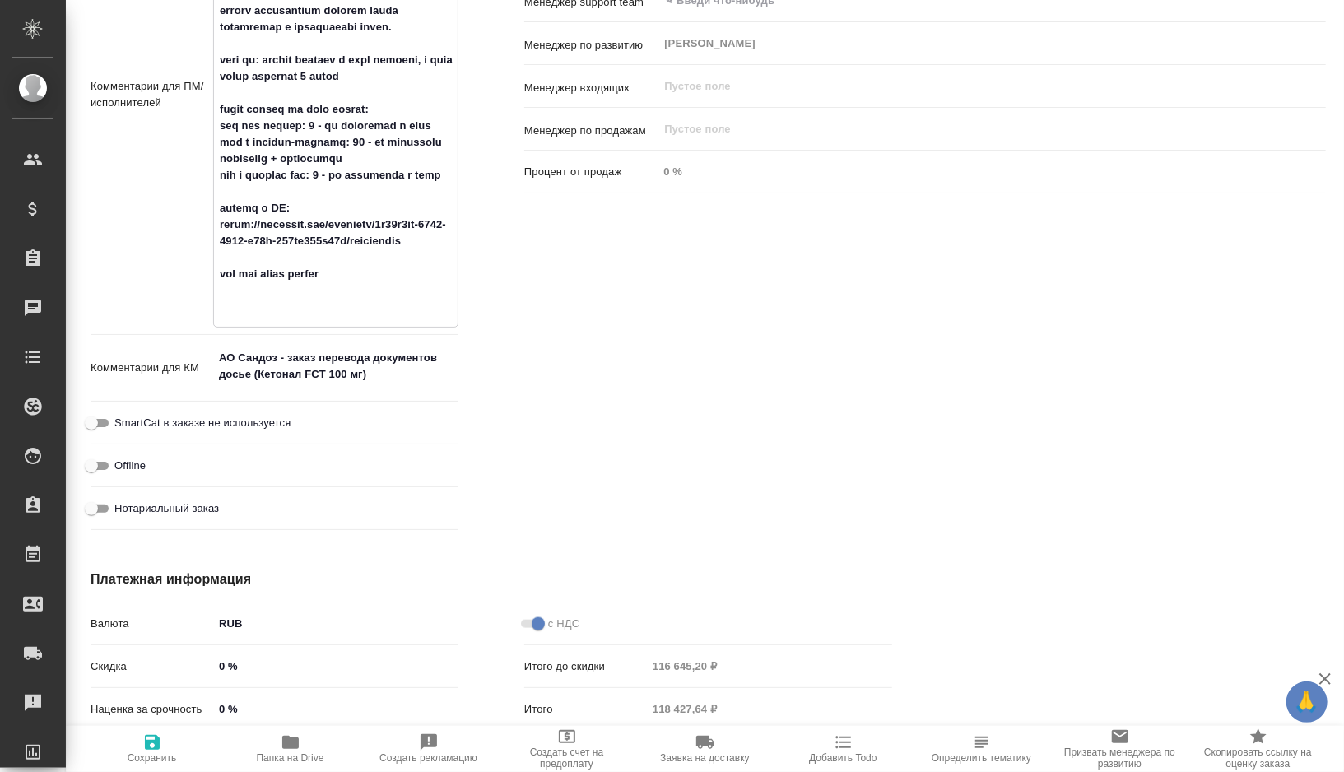
type textarea "x"
type textarea "Нам необходимо подготовить перевод документов на русский язык со сроком до 30 с…"
type textarea "x"
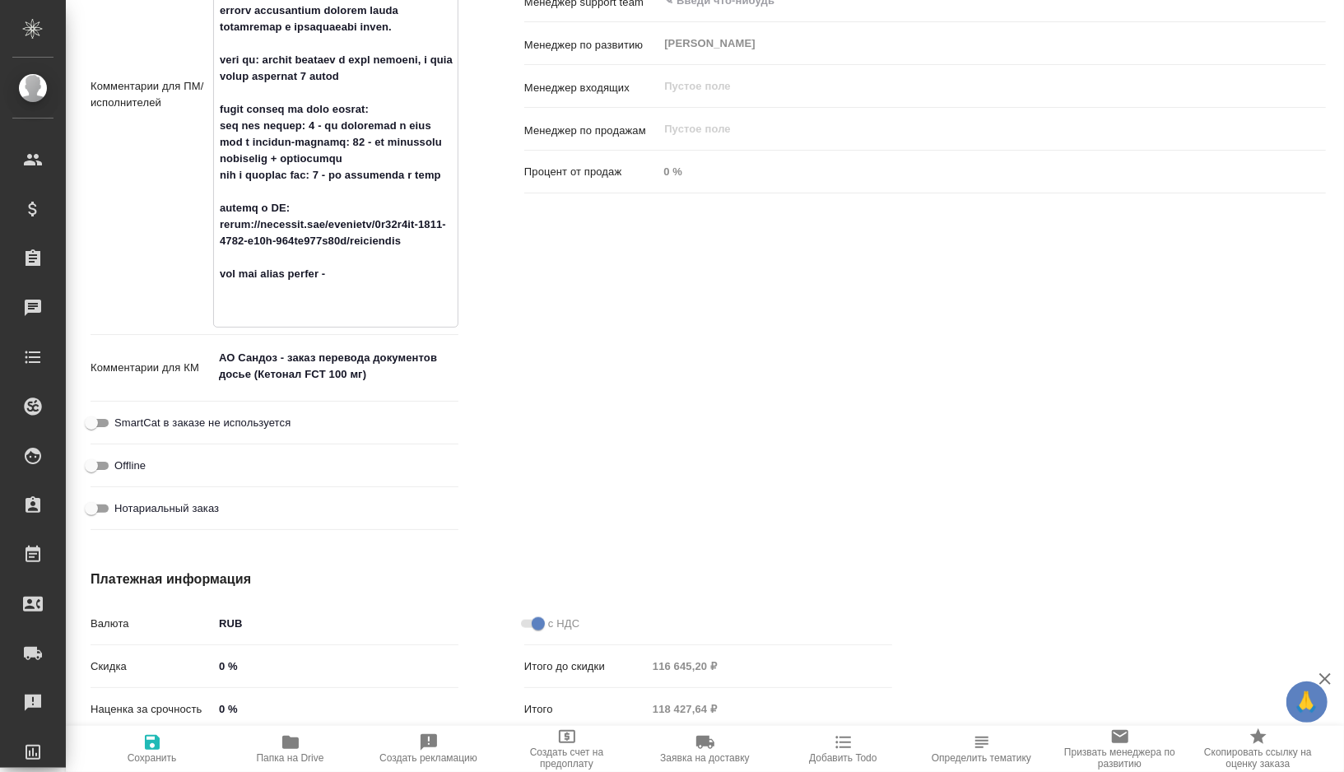
type textarea "Нам необходимо подготовить перевод документов на русский язык со сроком до 30 с…"
type textarea "x"
type textarea "Нам необходимо подготовить перевод документов на русский язык со сроком до 30 с…"
type textarea "x"
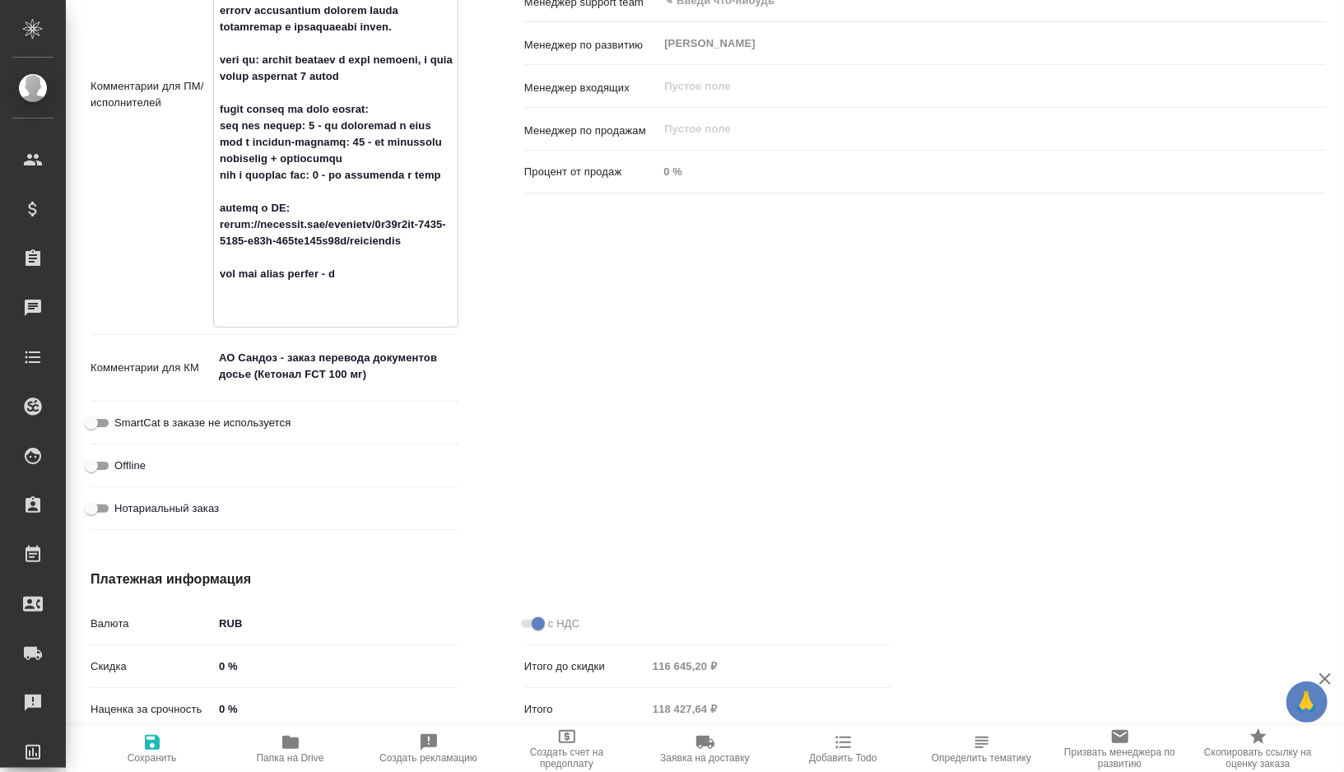
type textarea "x"
type textarea "Нам необходимо подготовить перевод документов на русский язык со сроком до 30 с…"
type textarea "x"
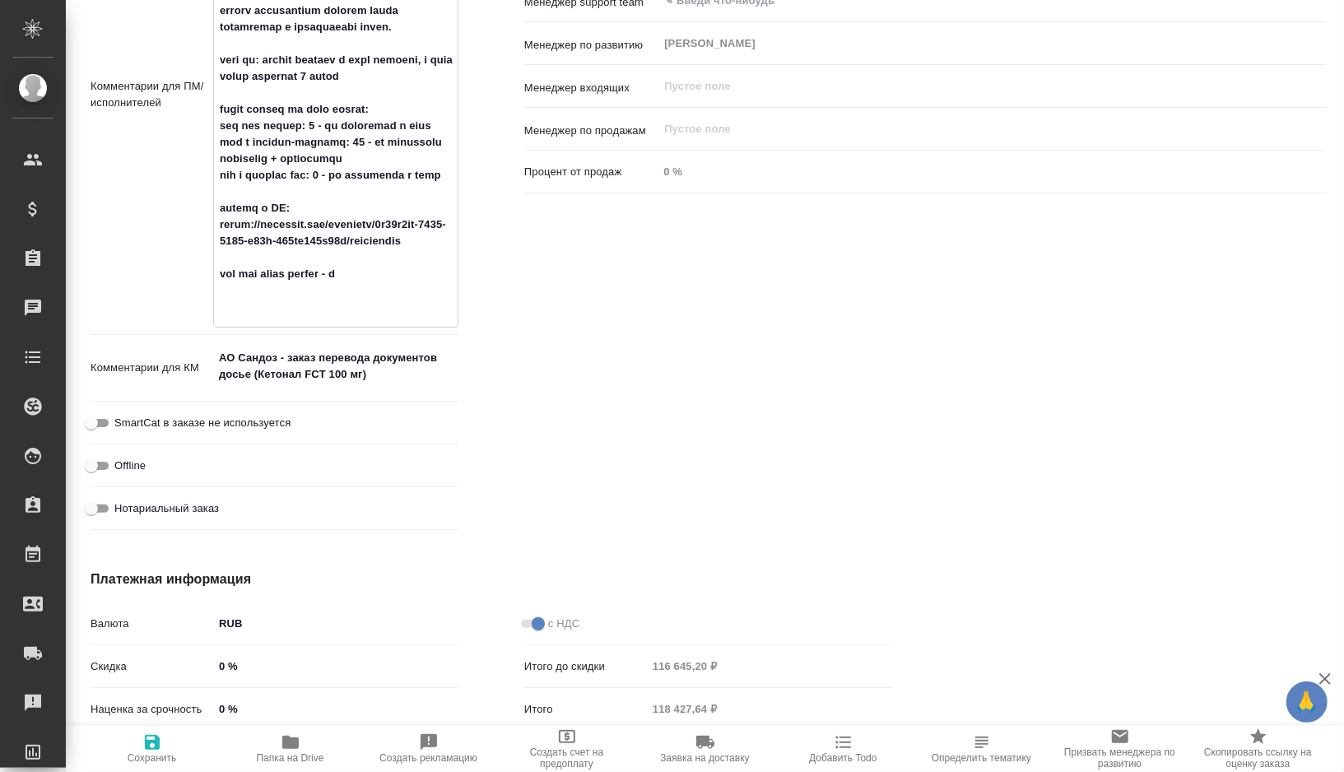
type textarea "x"
paste textarea "660.6"
type textarea "Нам необходимо подготовить перевод документов на русский язык со сроком до 30 с…"
type textarea "x"
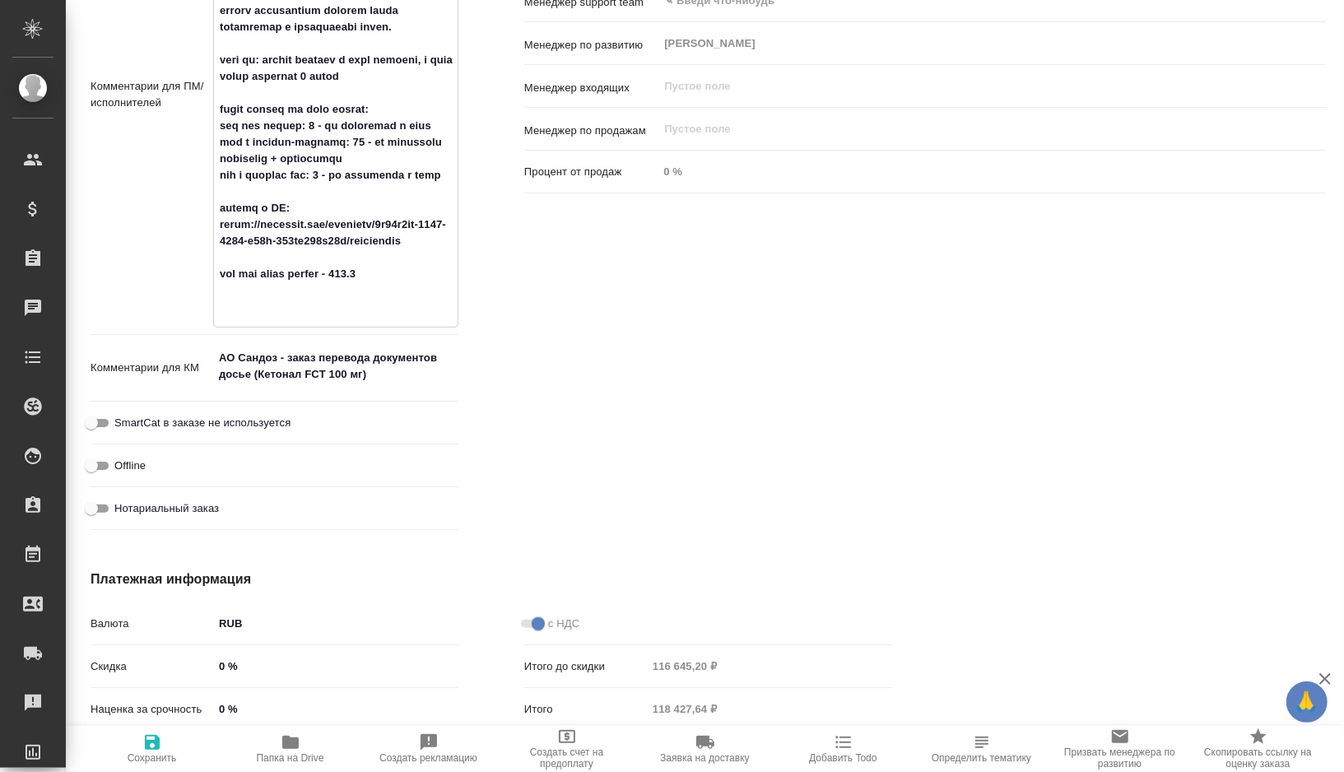
type textarea "x"
type textarea "Нам необходимо подготовить перевод документов на русский язык со сроком до 30 с…"
type textarea "x"
click at [279, 738] on span "Папка на Drive" at bounding box center [290, 748] width 119 height 31
type textarea "x"
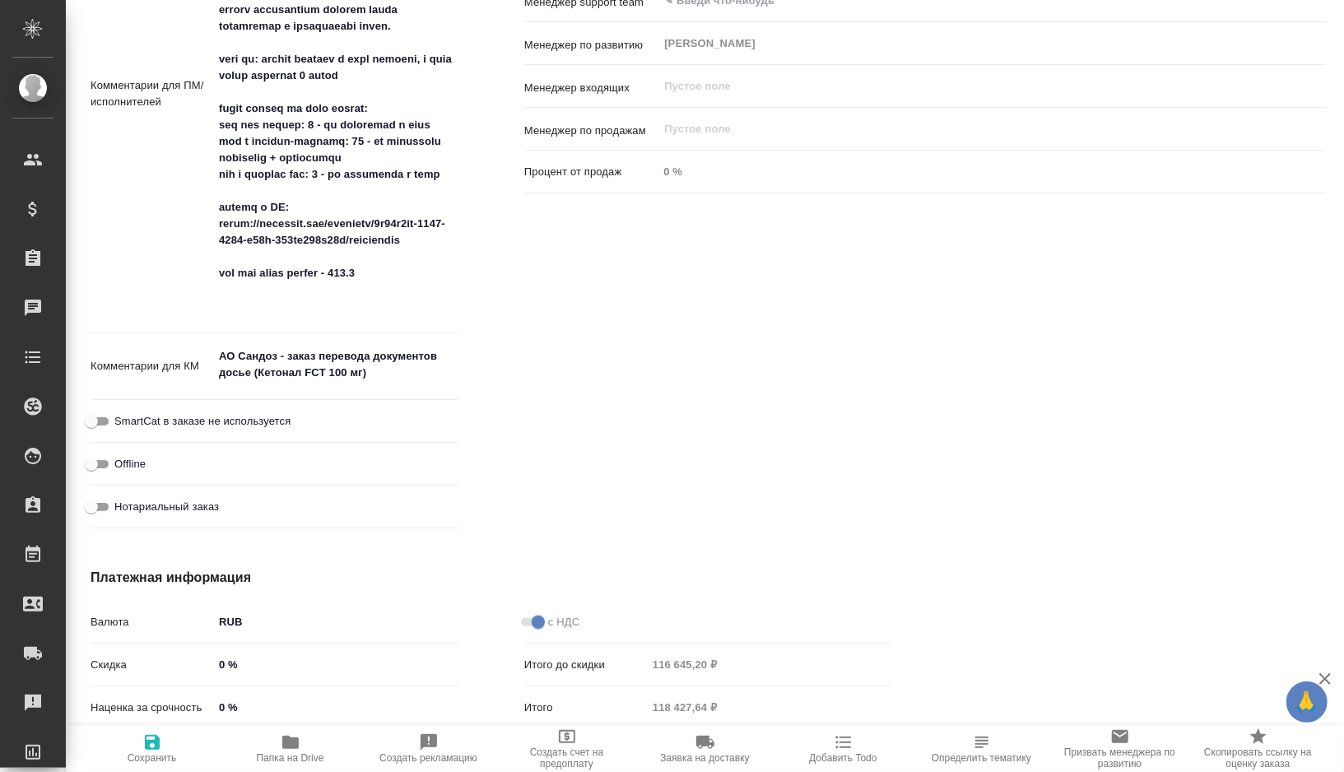
type textarea "x"
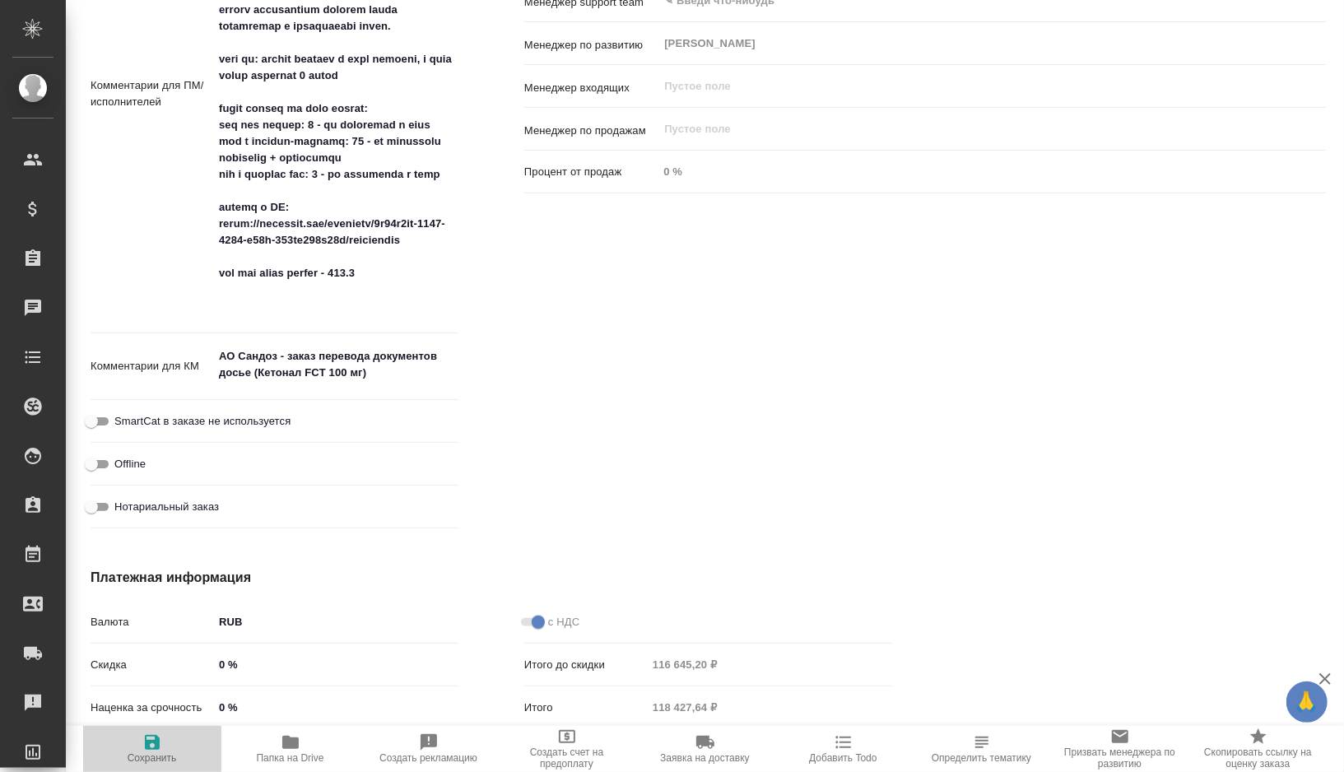
click at [136, 741] on span "Сохранить" at bounding box center [152, 748] width 119 height 31
type textarea "x"
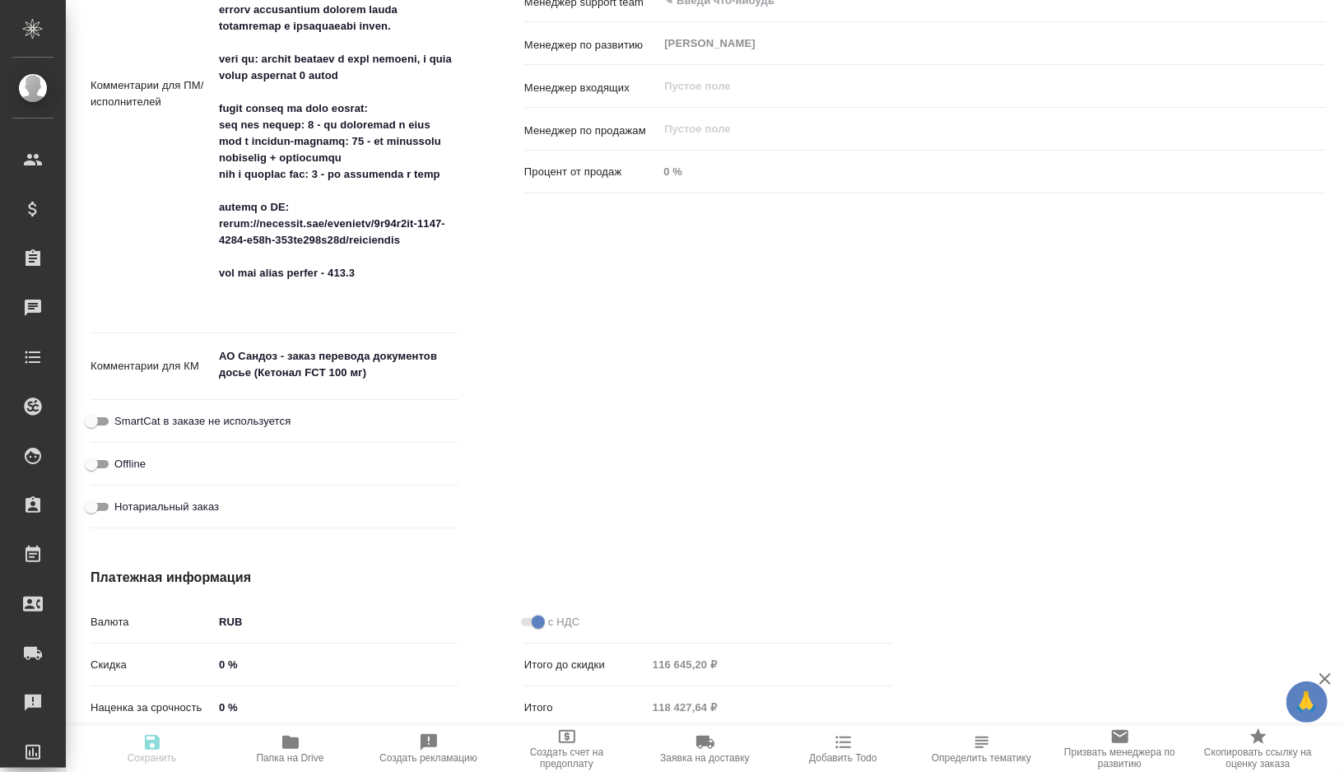
type textarea "x"
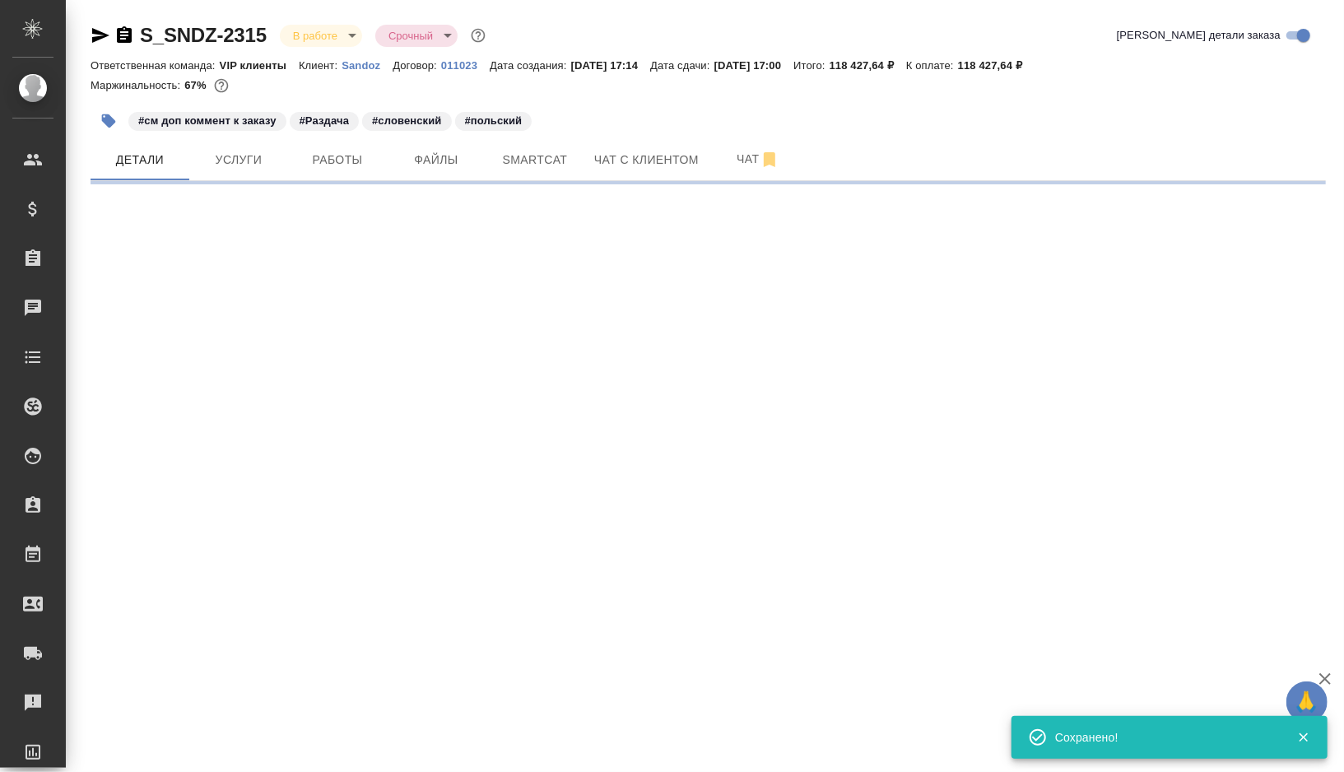
scroll to position [0, 0]
select select "RU"
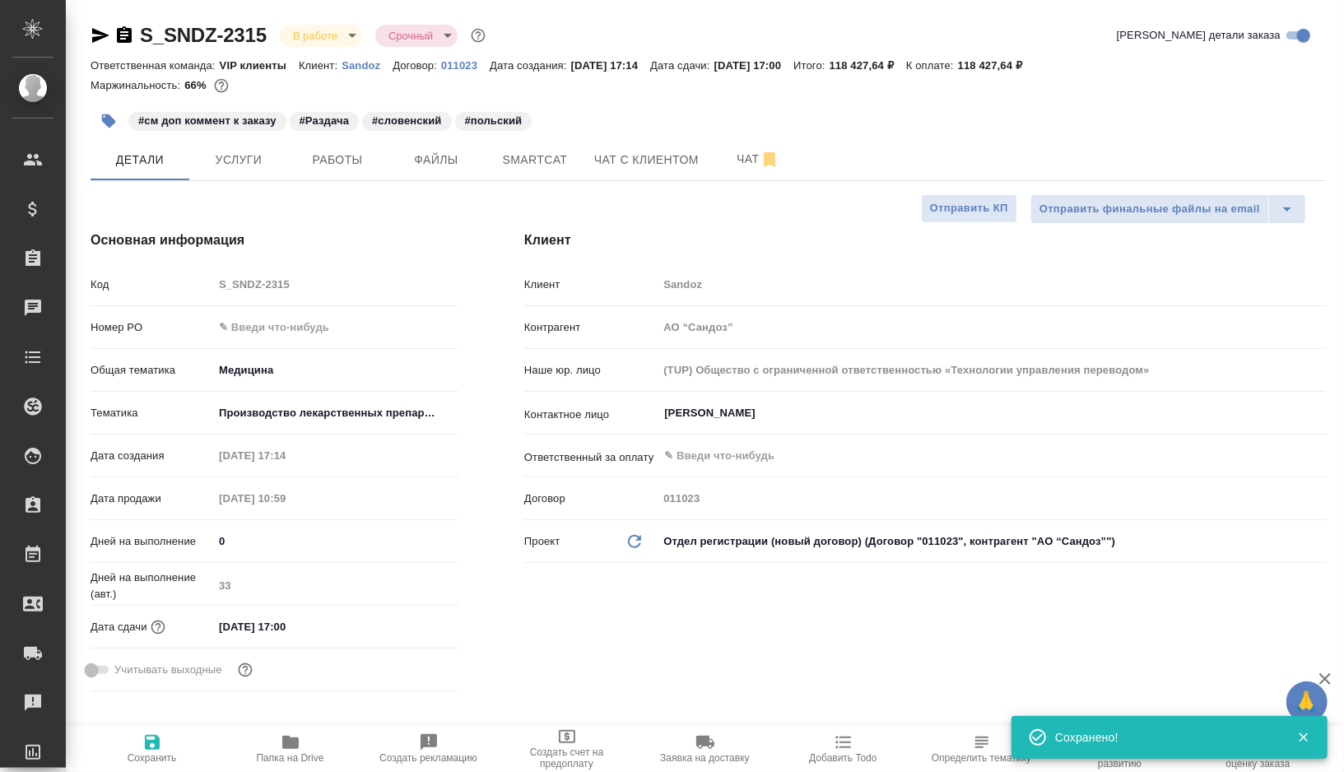
type textarea "x"
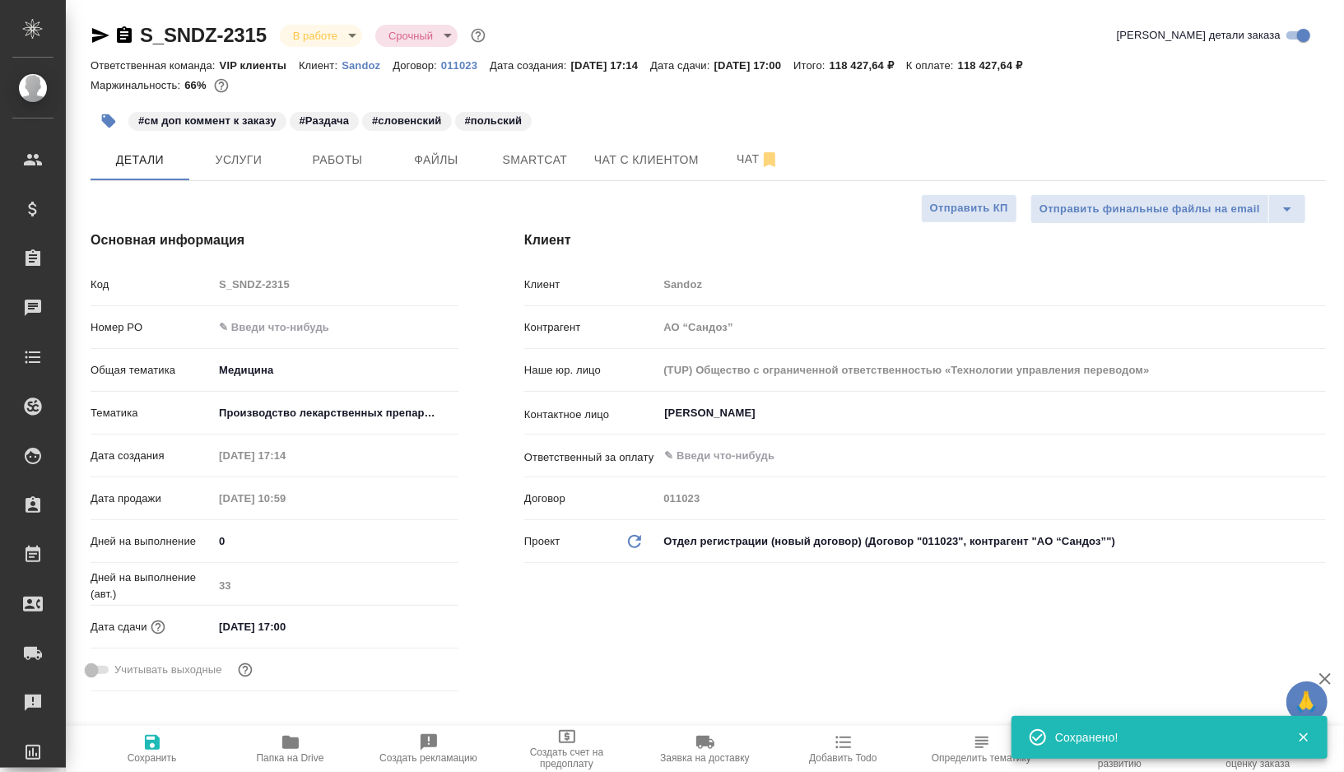
type textarea "x"
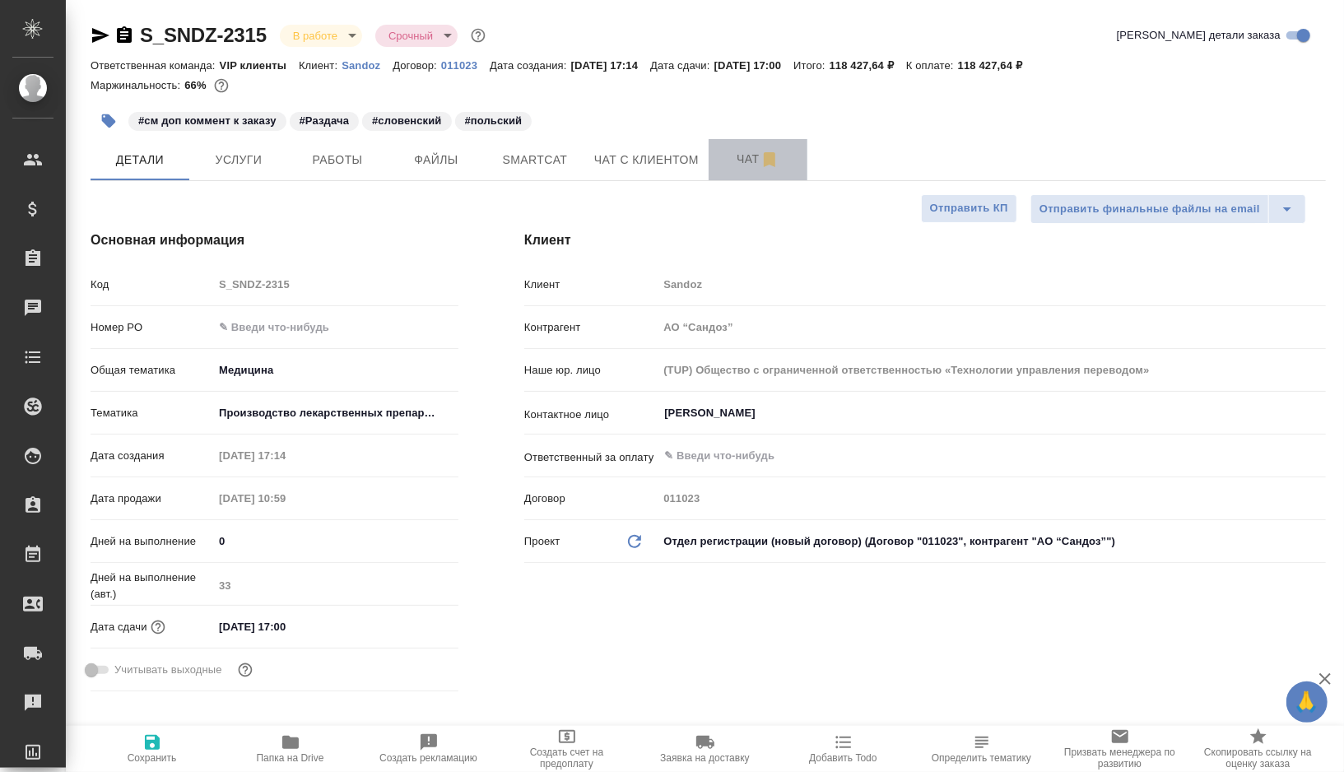
click at [749, 165] on span "Чат" at bounding box center [758, 159] width 79 height 21
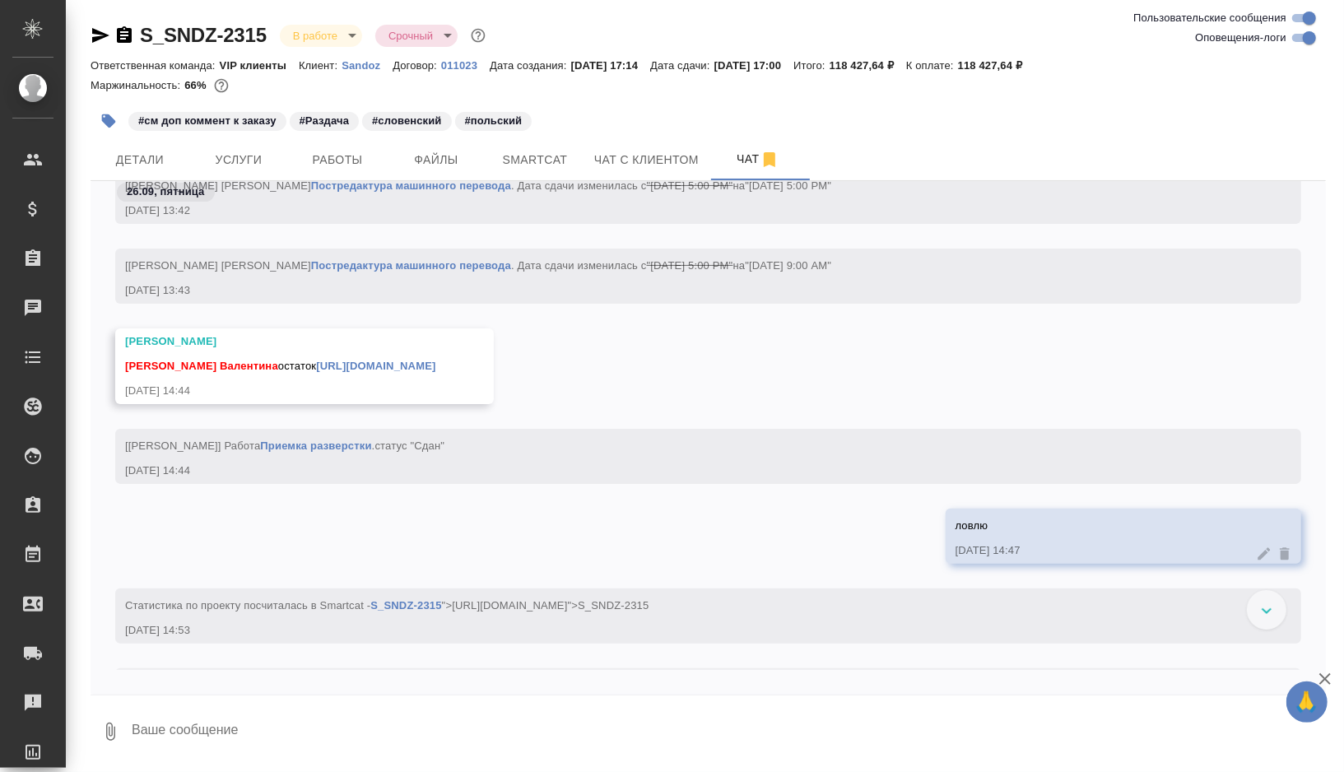
scroll to position [80518, 0]
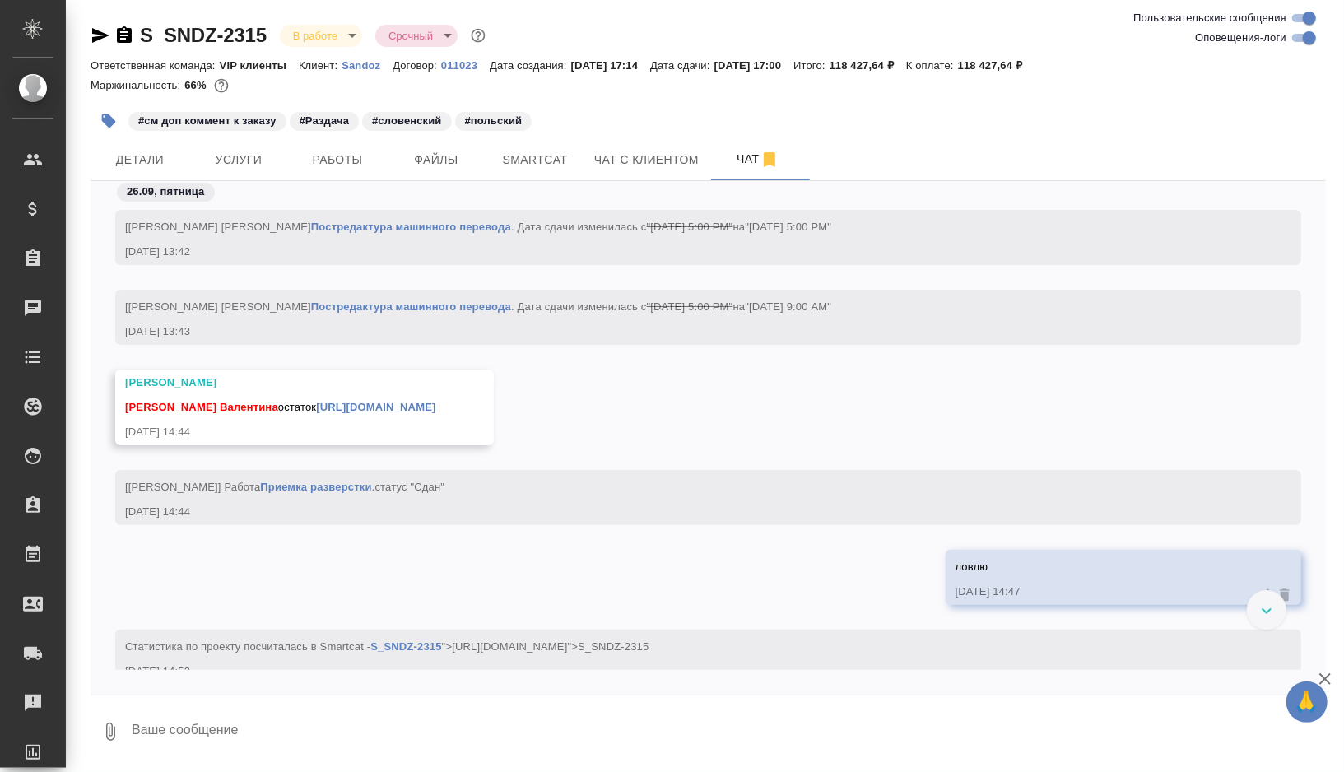
click at [435, 408] on link "https://drive.awatera.com/apps/files/files/10517721?dir=/Shares/Sandoz/Orders/S…" at bounding box center [375, 407] width 119 height 12
click at [525, 161] on span "Smartcat" at bounding box center [535, 160] width 79 height 21
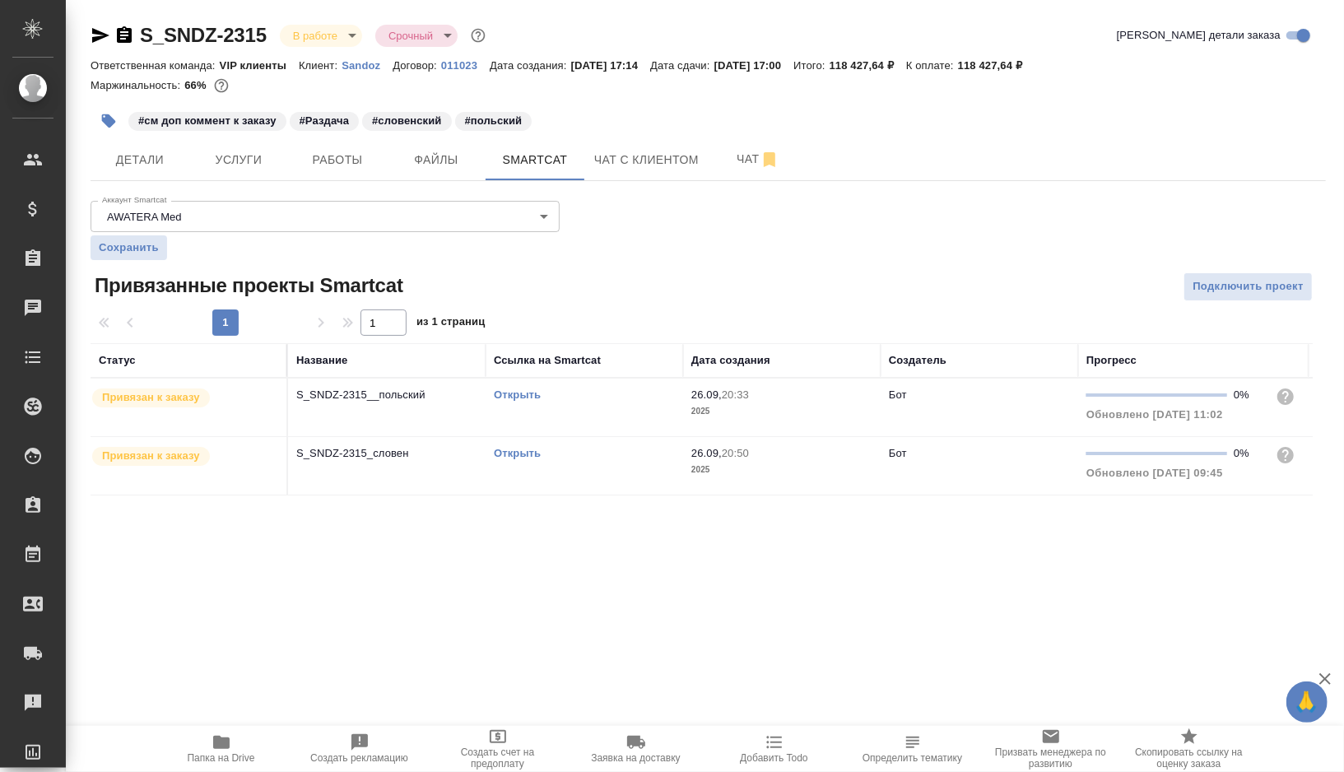
click at [514, 450] on link "Открыть" at bounding box center [517, 453] width 47 height 12
click at [144, 165] on span "Детали" at bounding box center [139, 160] width 79 height 21
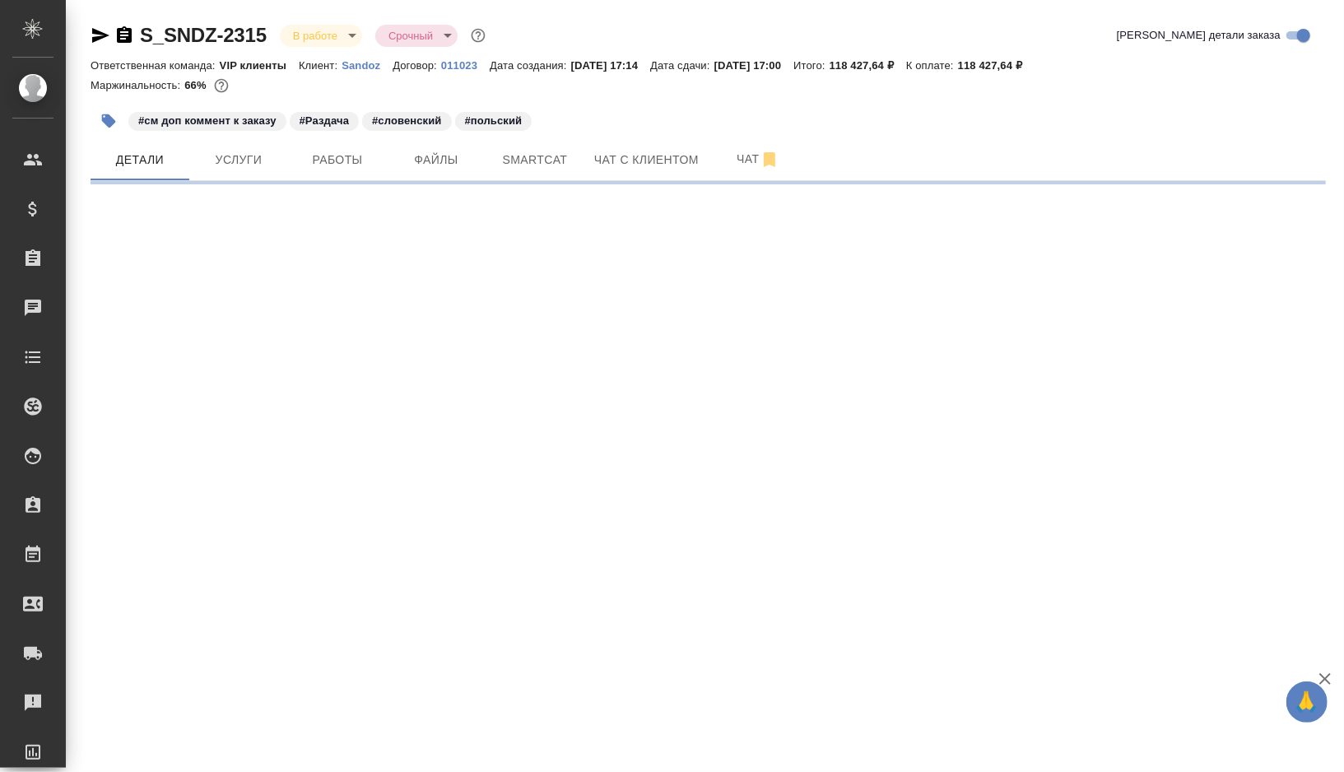
select select "RU"
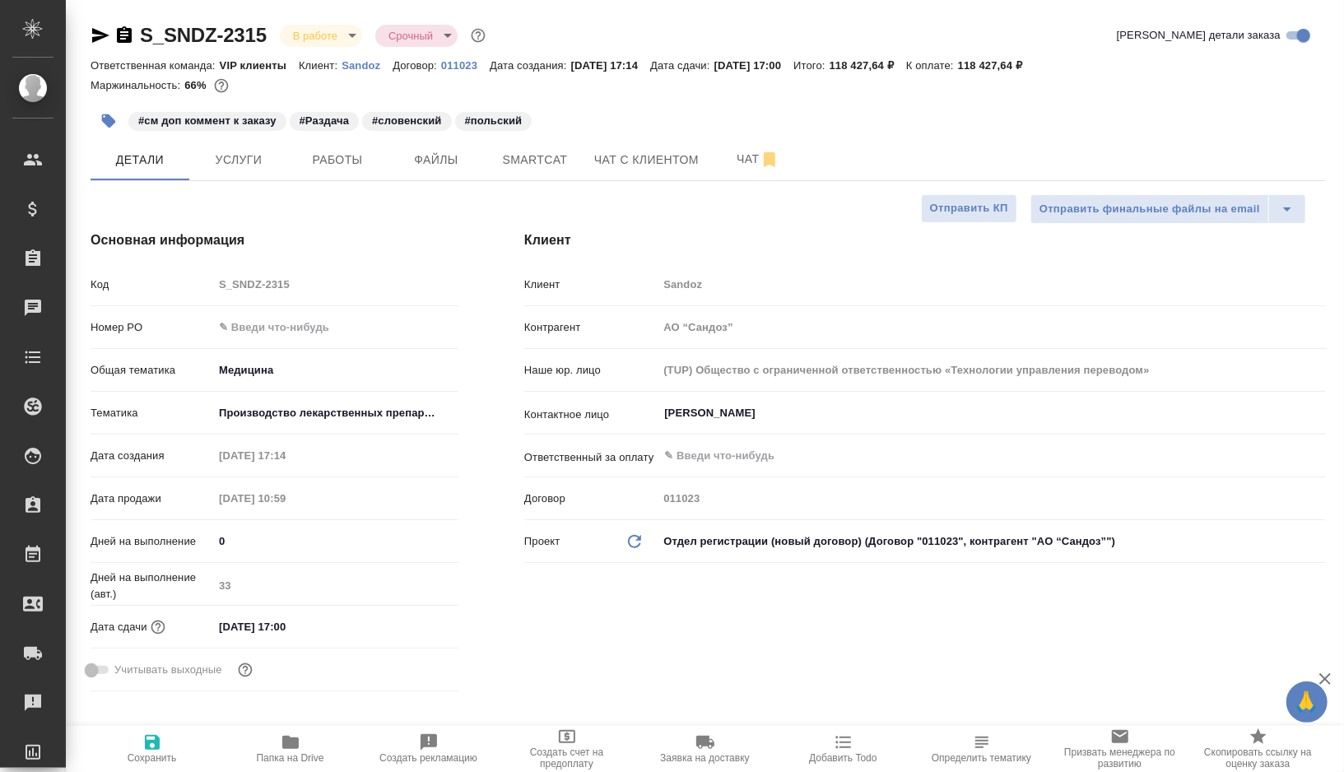
type textarea "x"
click at [365, 159] on span "Работы" at bounding box center [337, 160] width 79 height 21
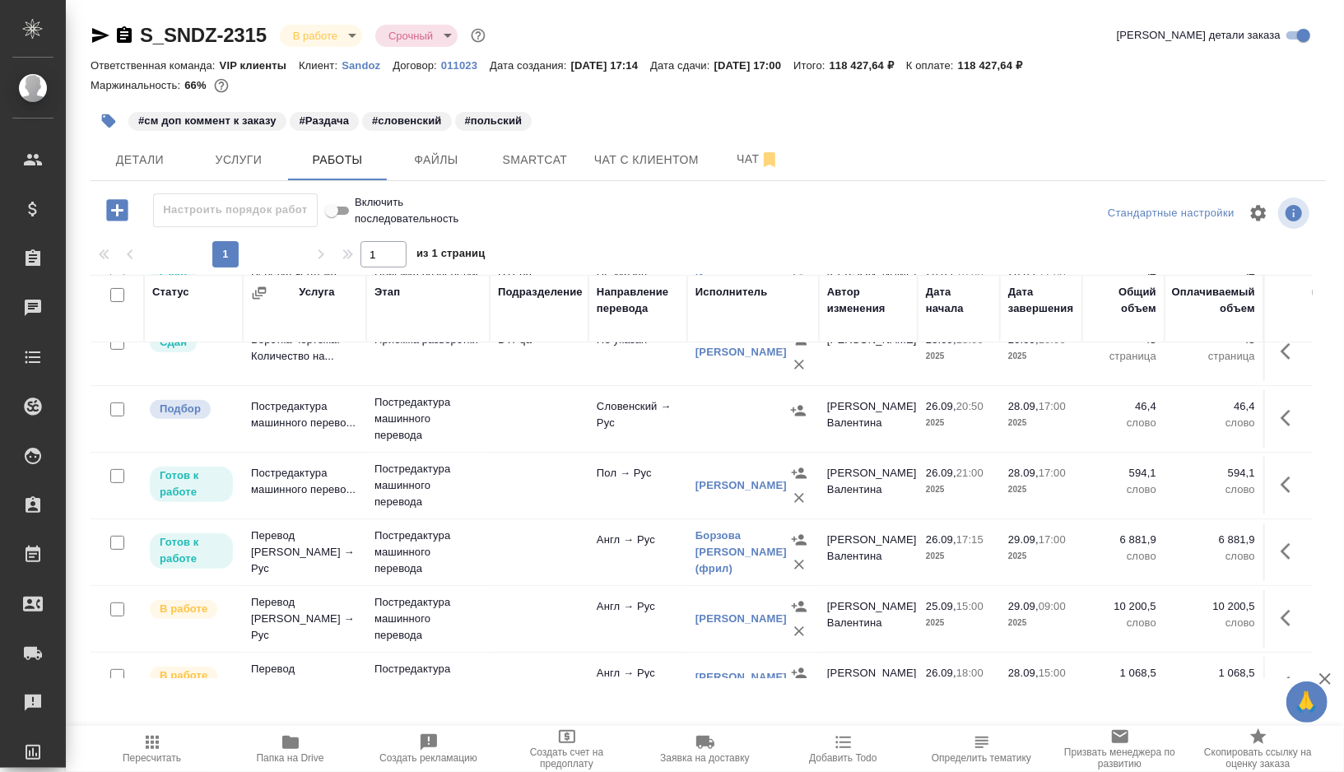
scroll to position [421, 0]
click at [528, 406] on td at bounding box center [539, 422] width 99 height 58
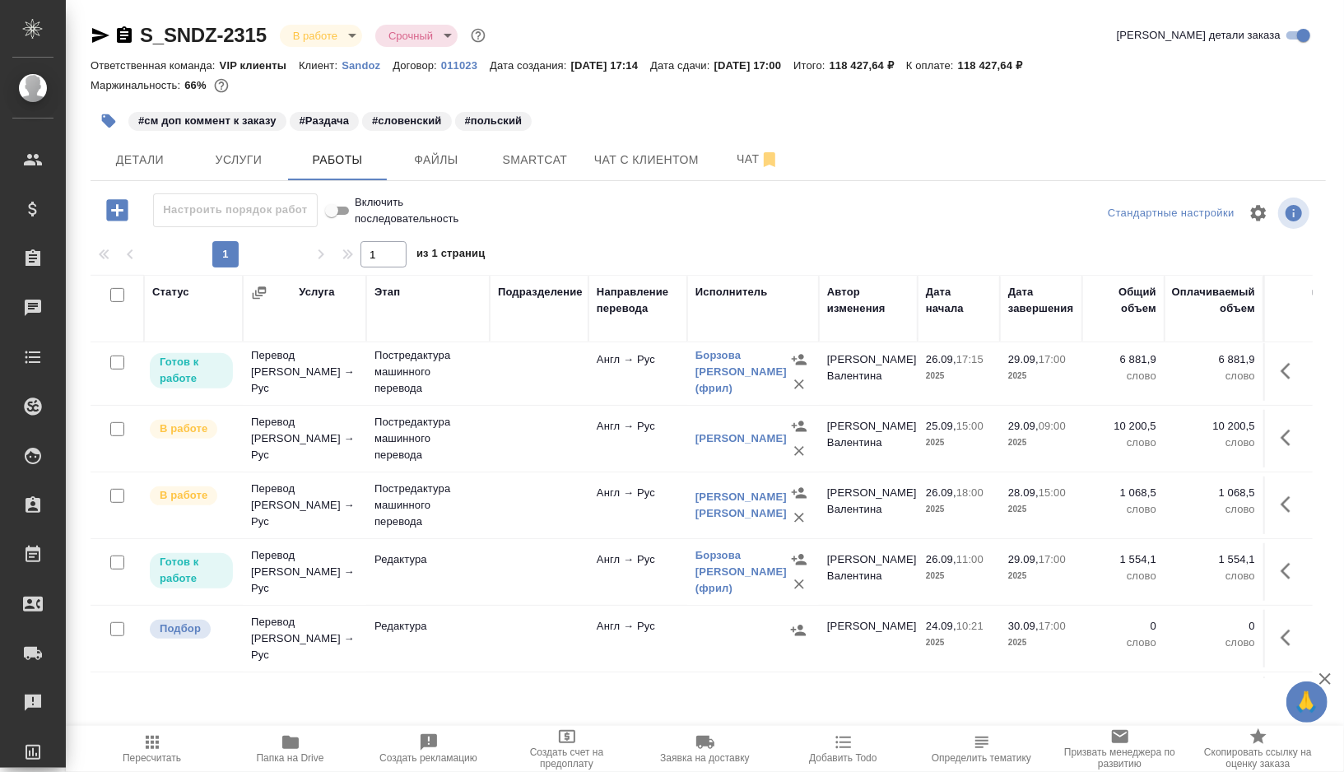
scroll to position [619, 0]
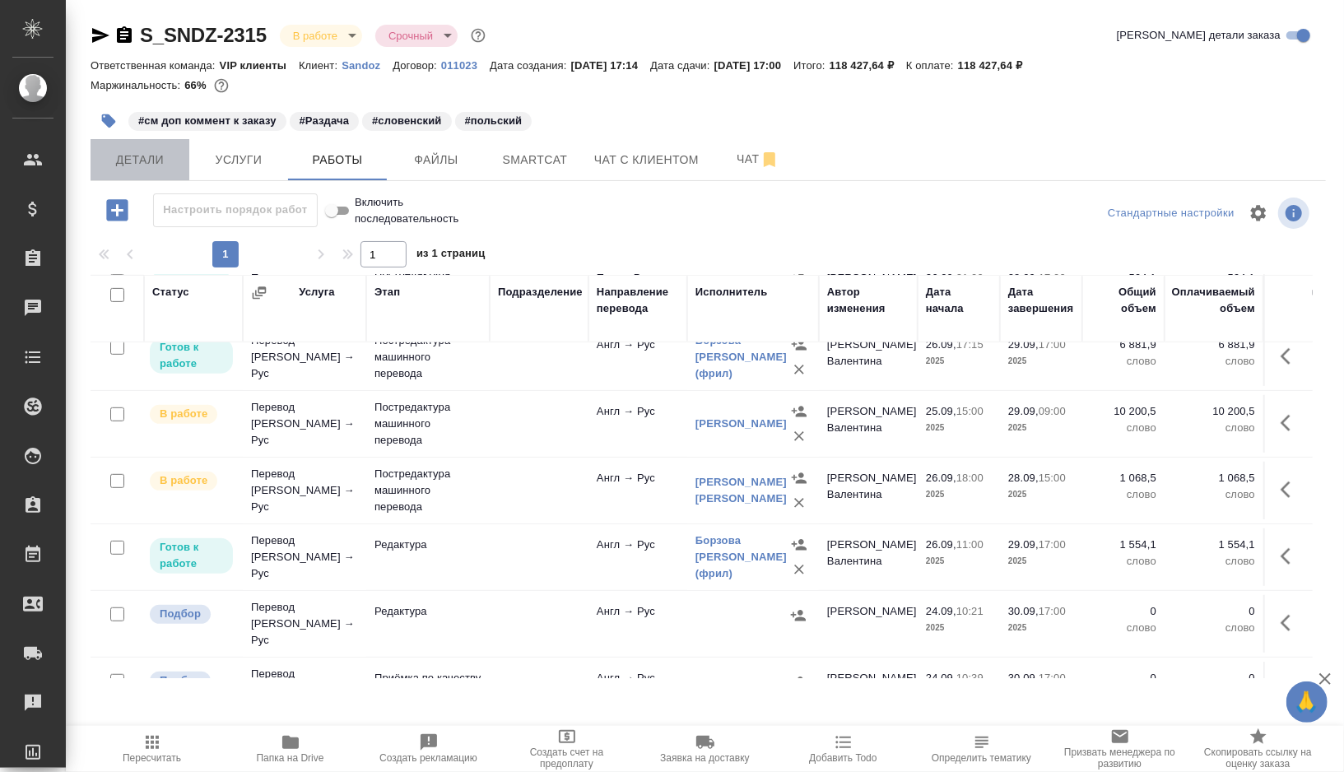
click at [151, 156] on span "Детали" at bounding box center [139, 160] width 79 height 21
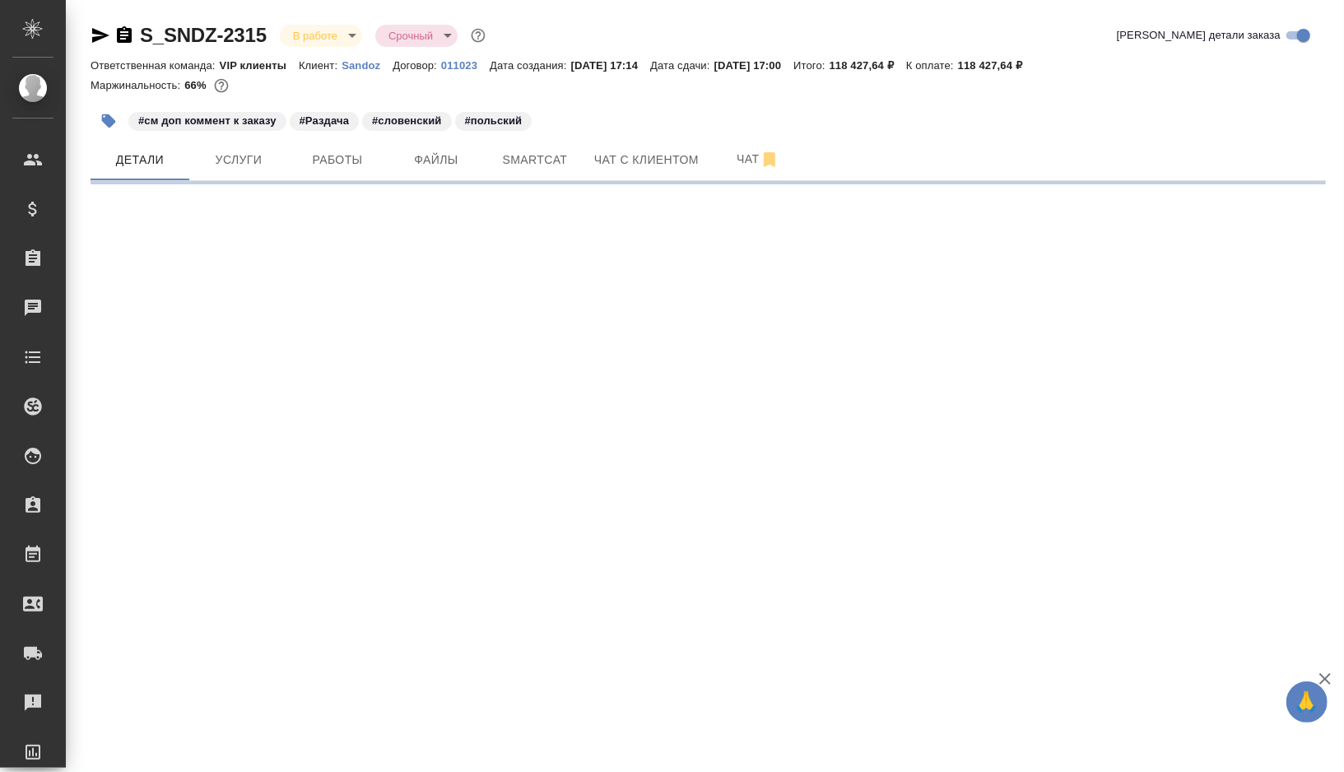
select select "RU"
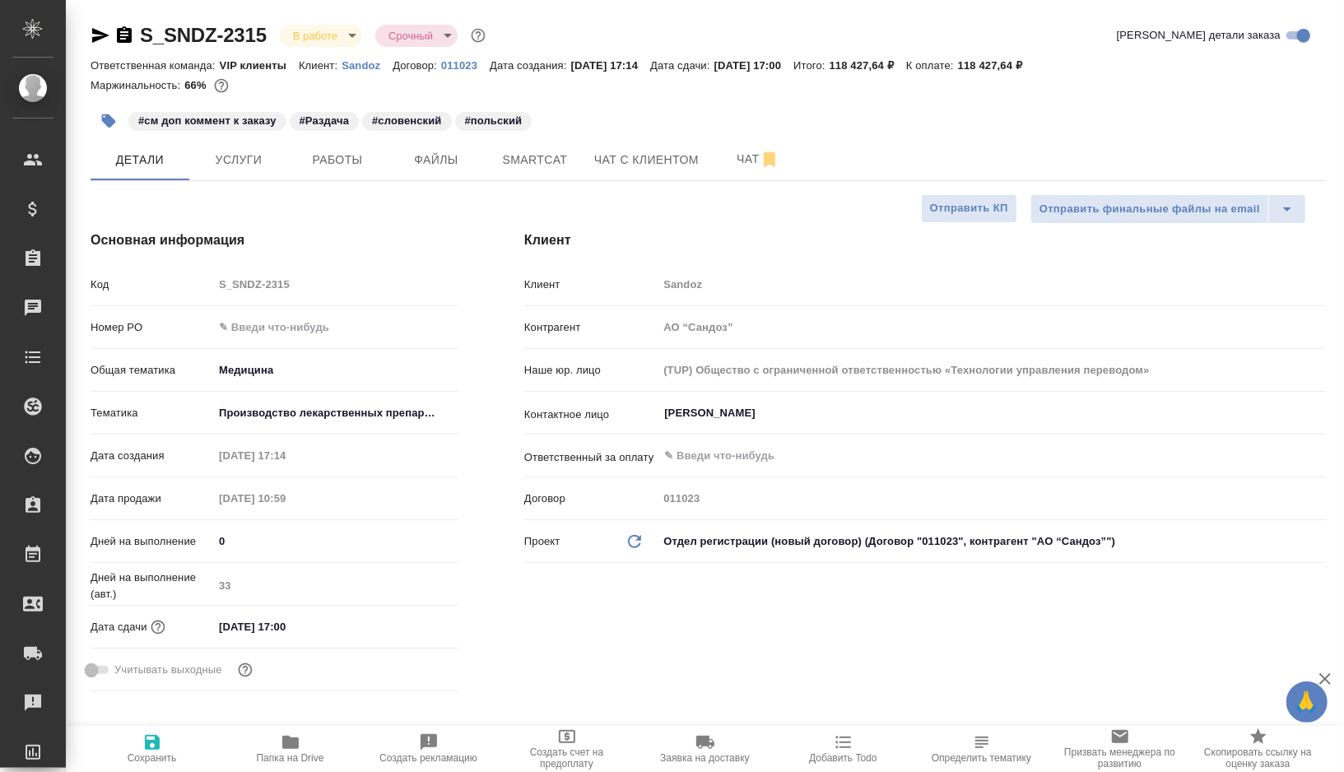
type textarea "x"
click at [335, 173] on button "Работы" at bounding box center [337, 159] width 99 height 41
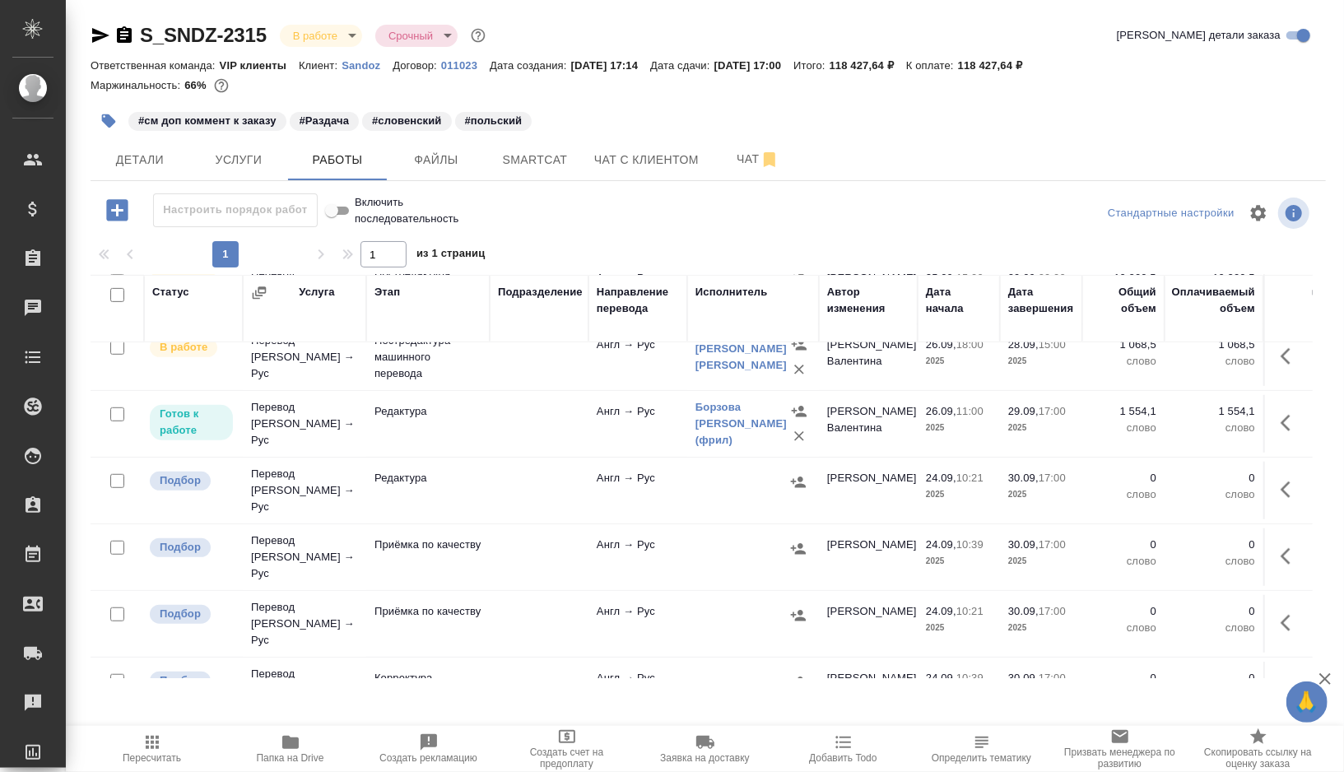
scroll to position [768, 0]
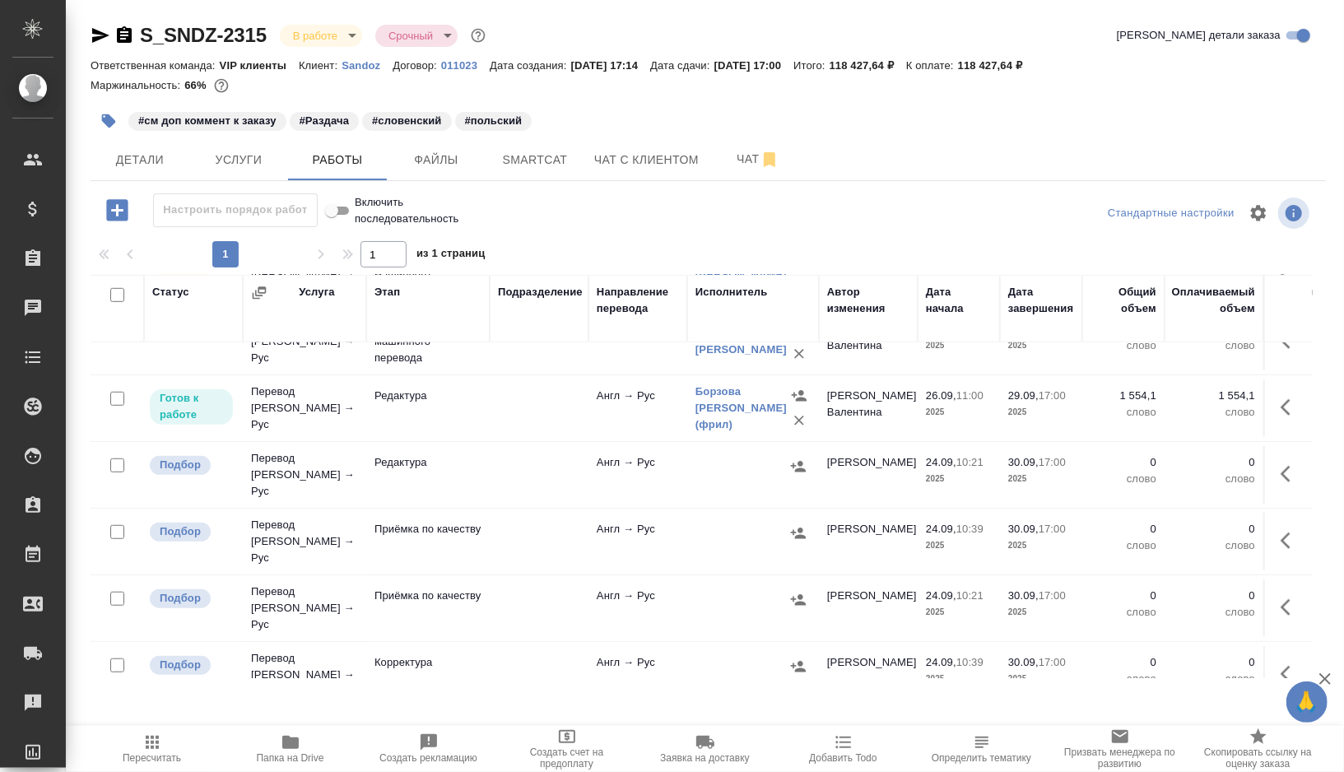
click at [523, 452] on td at bounding box center [539, 475] width 99 height 58
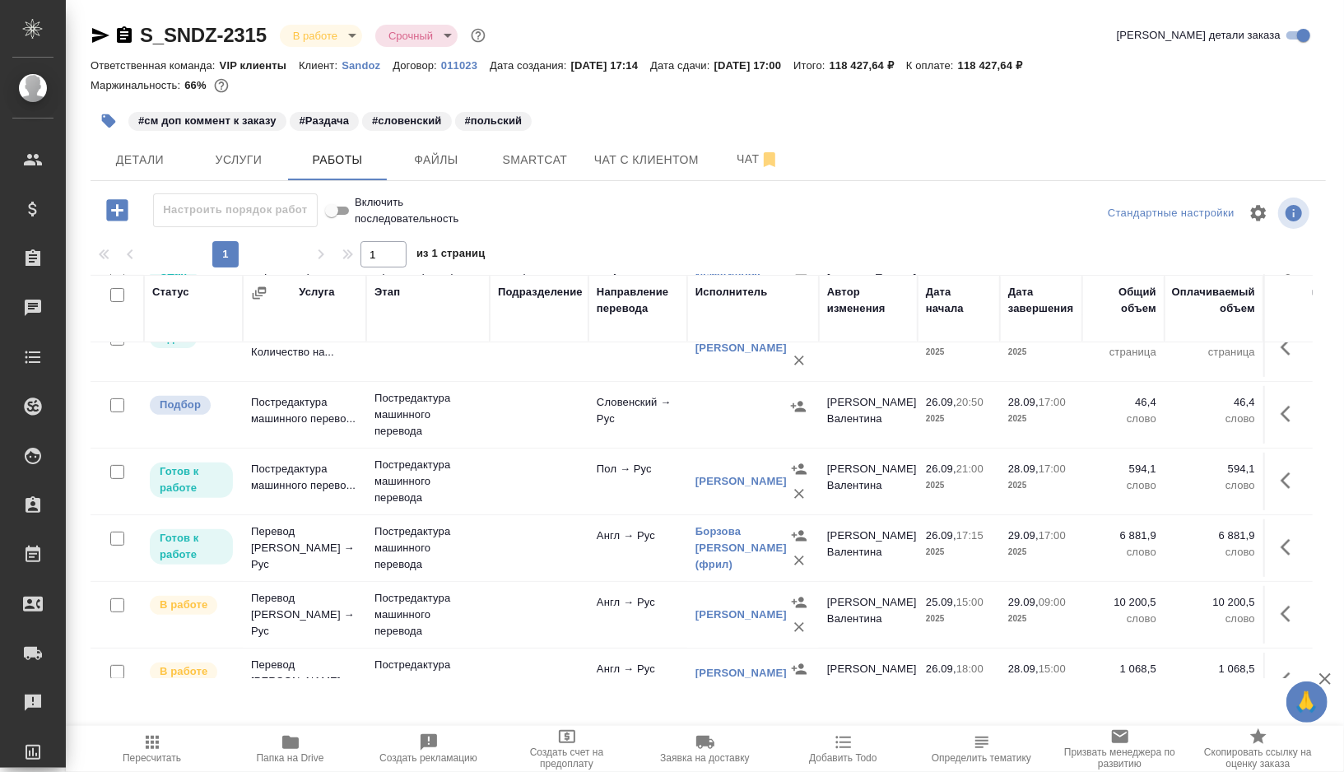
scroll to position [423, 0]
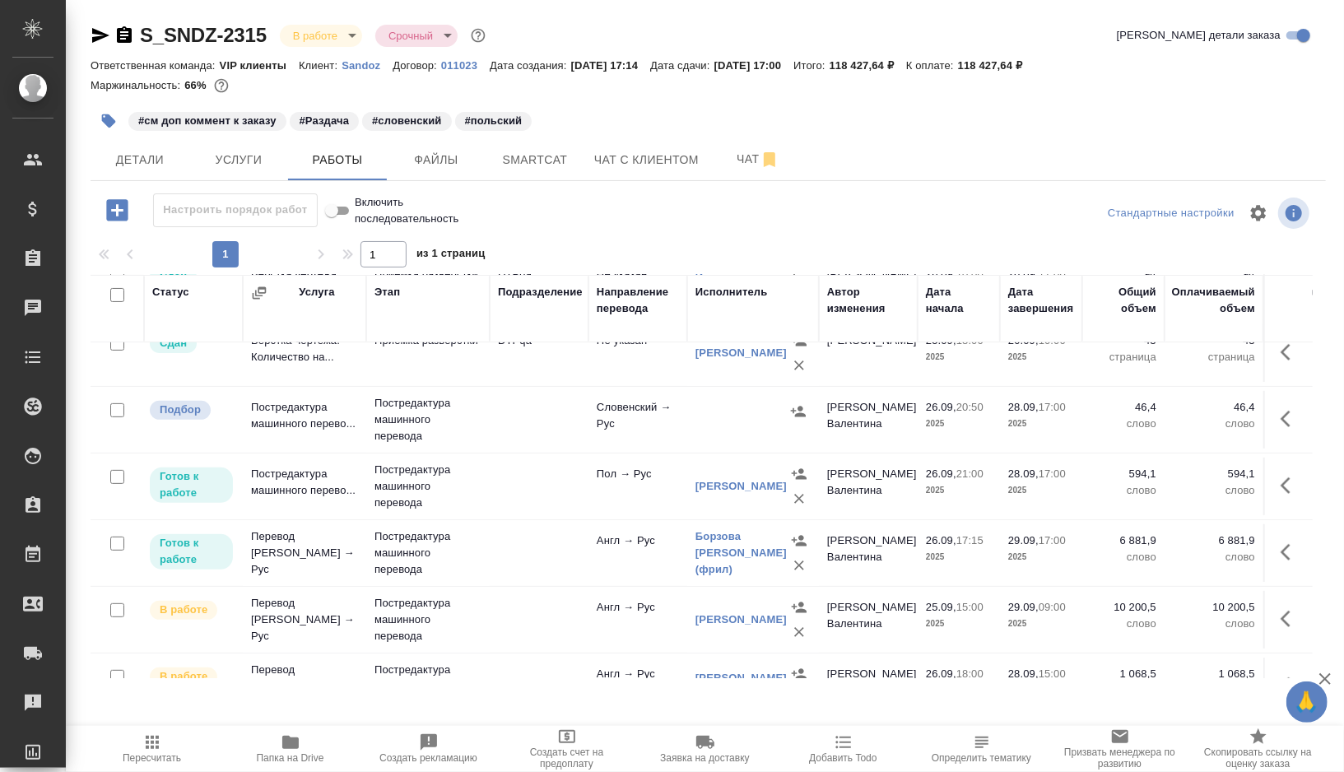
click at [521, 494] on td at bounding box center [539, 487] width 99 height 58
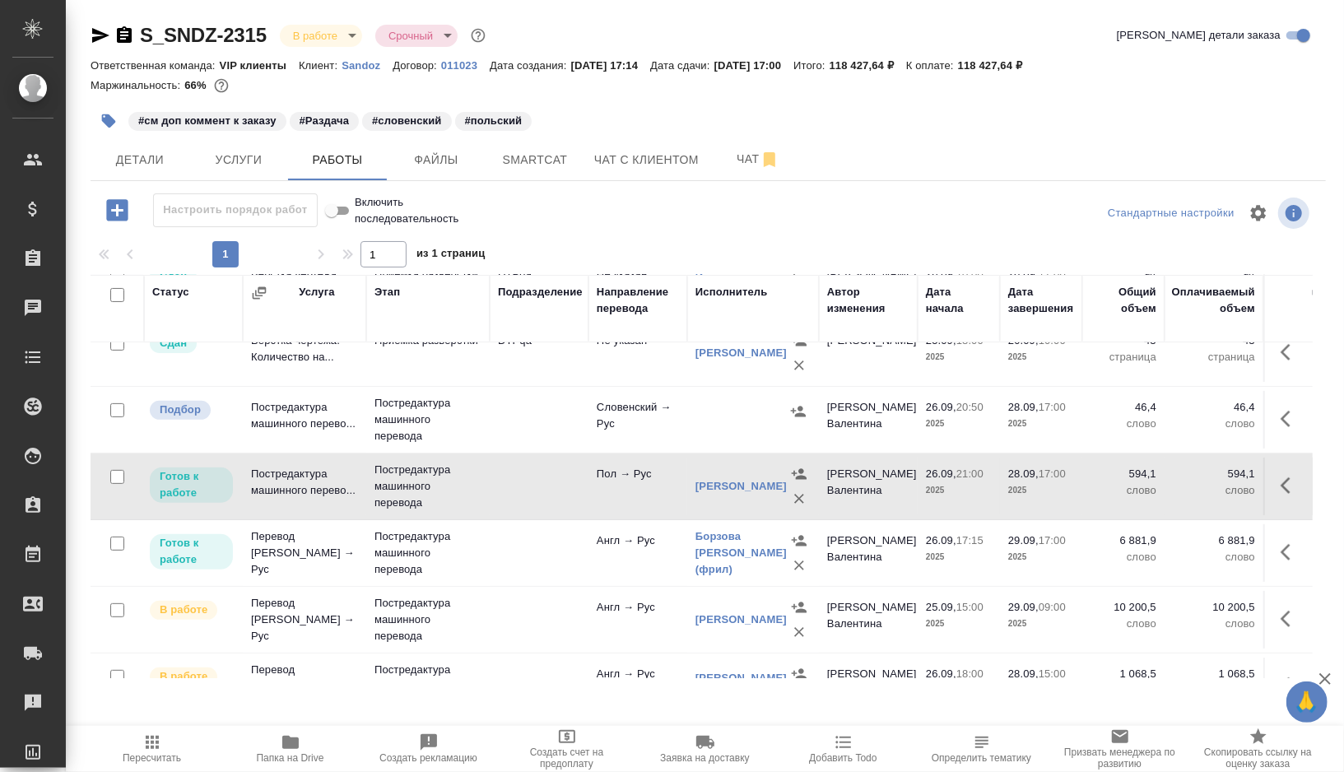
click at [521, 494] on td at bounding box center [539, 487] width 99 height 58
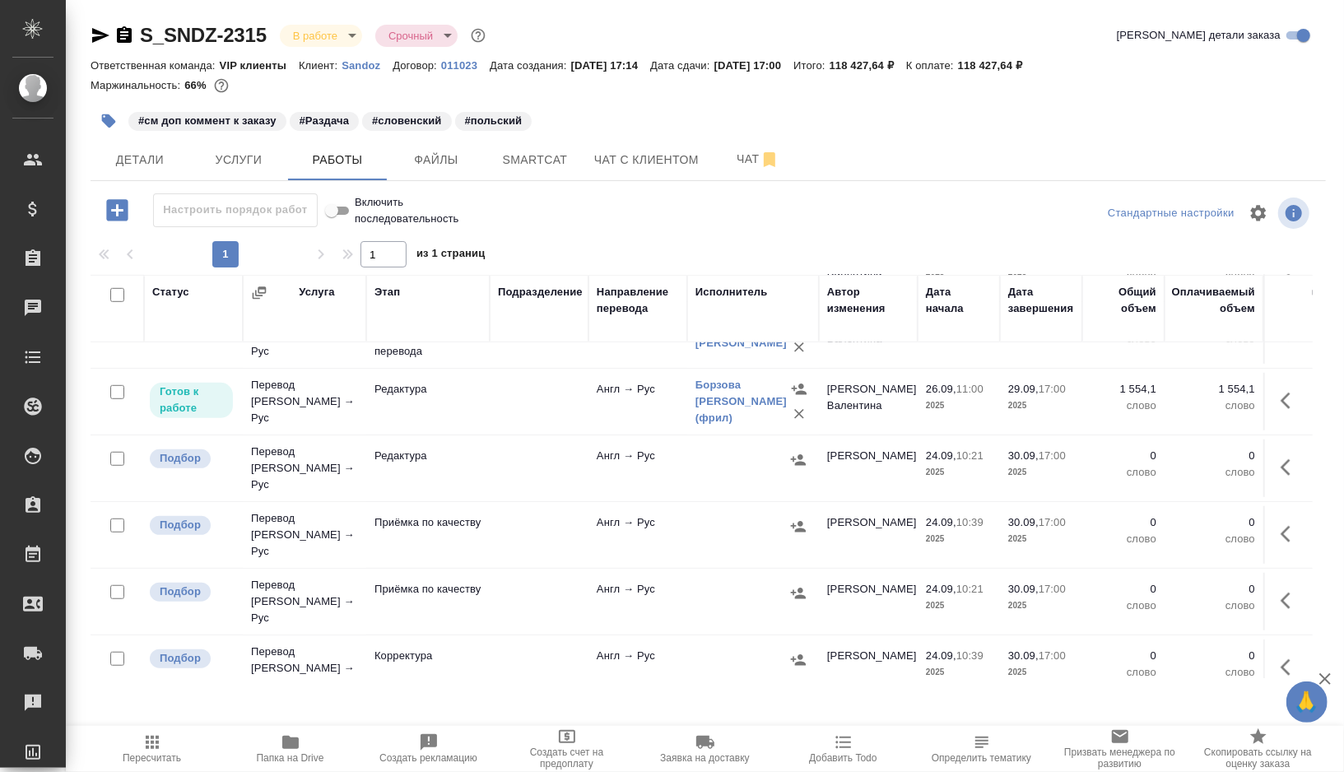
scroll to position [775, 0]
click at [117, 451] on input "checkbox" at bounding box center [117, 458] width 14 height 14
checkbox input "true"
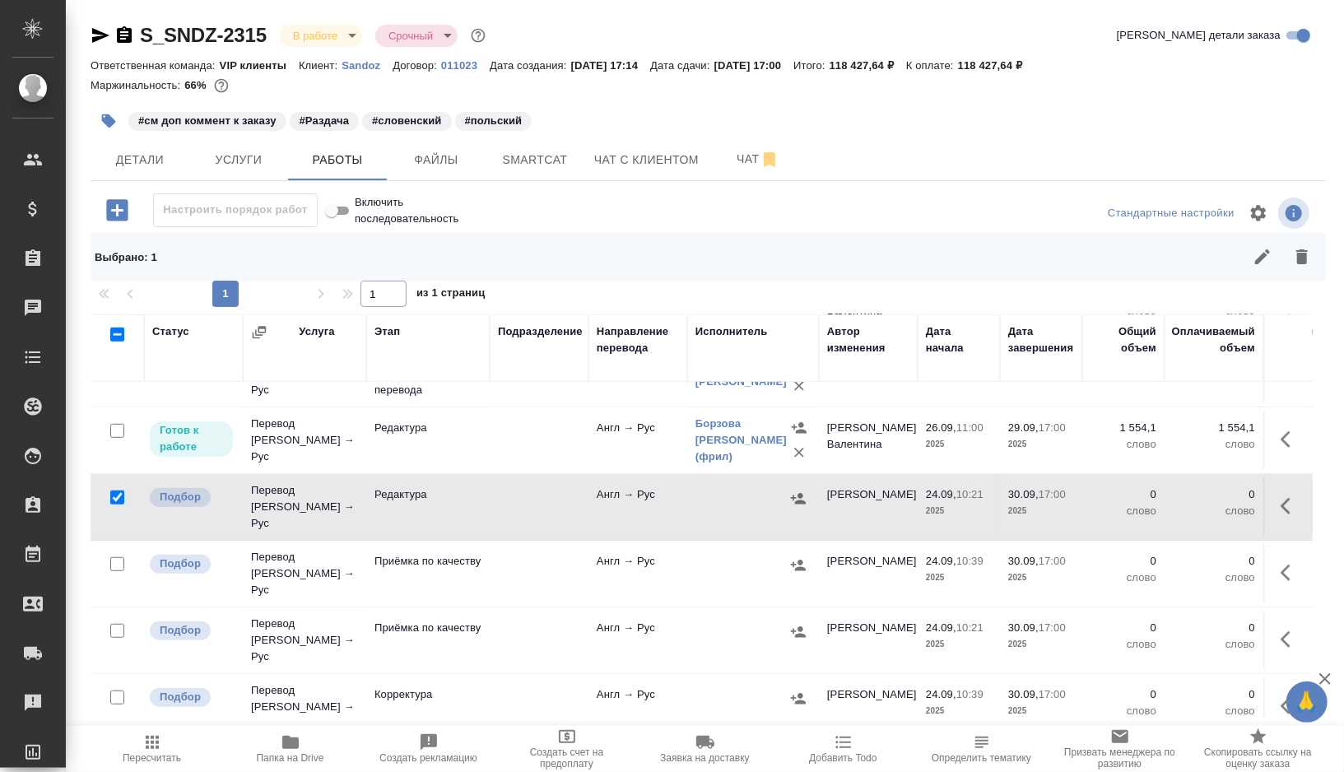
click at [114, 557] on input "checkbox" at bounding box center [117, 564] width 14 height 14
checkbox input "true"
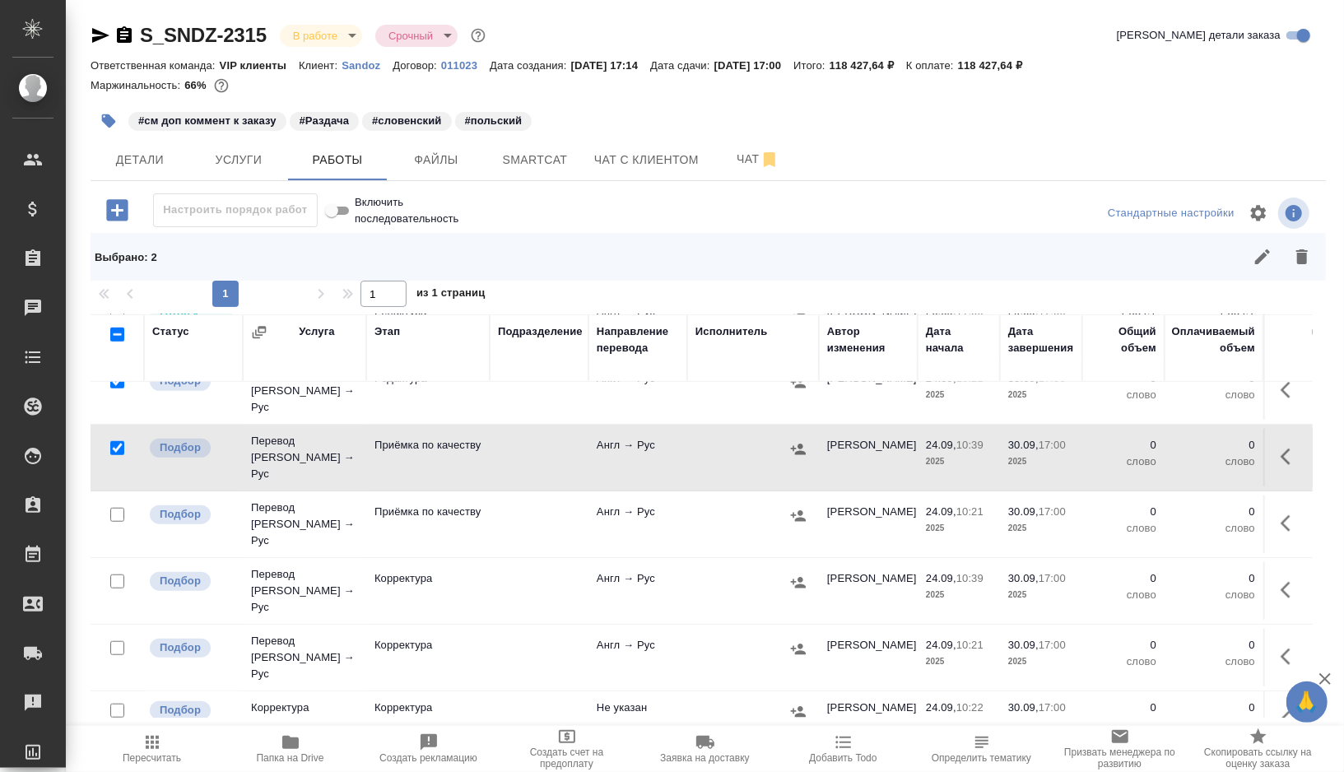
scroll to position [892, 0]
click at [119, 507] on input "checkbox" at bounding box center [117, 514] width 14 height 14
checkbox input "true"
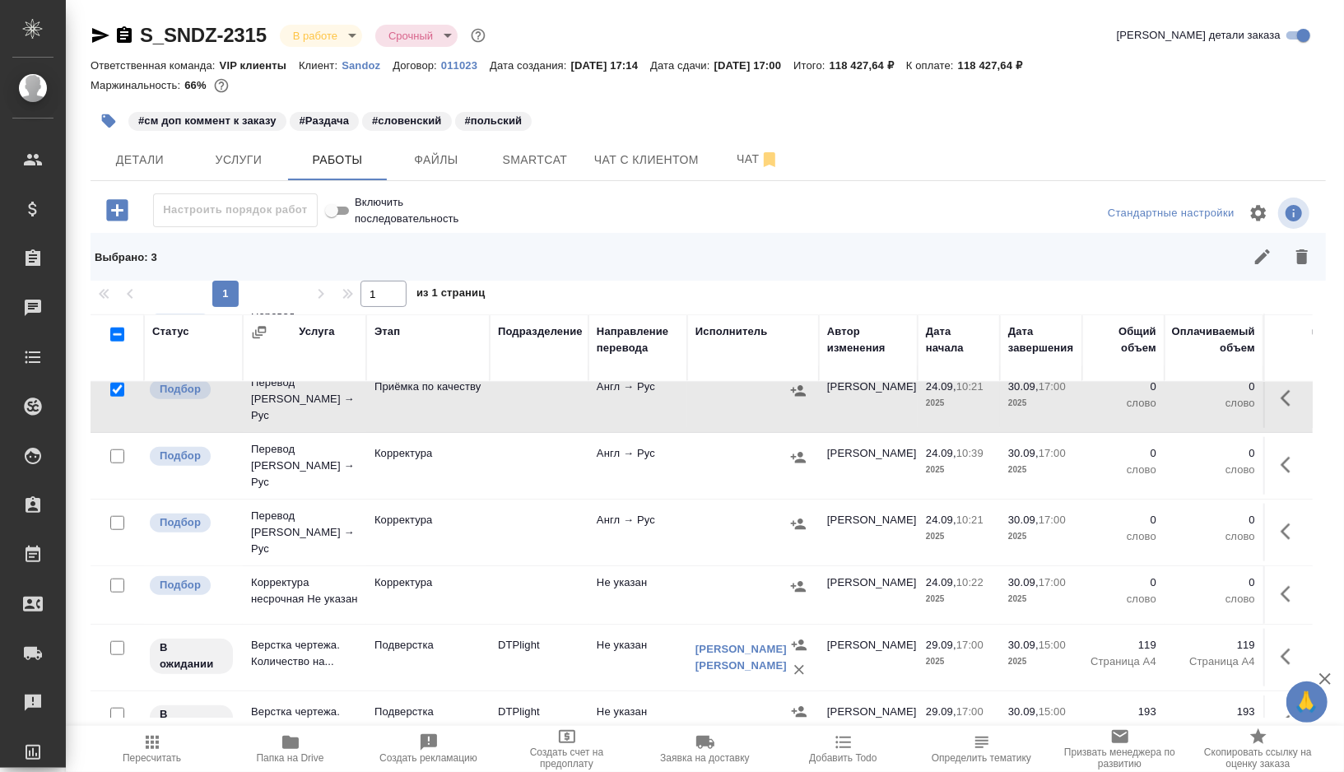
scroll to position [1021, 0]
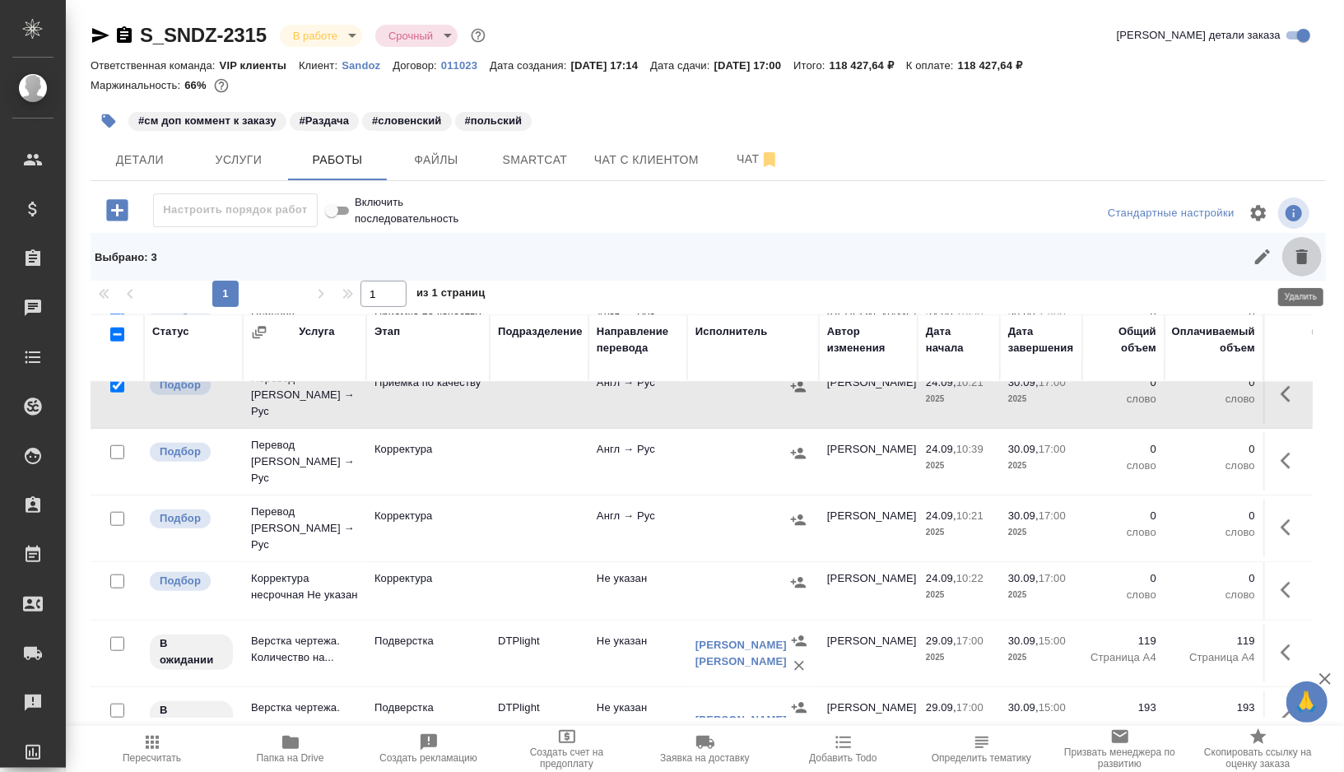
click at [1318, 255] on button "button" at bounding box center [1303, 257] width 40 height 40
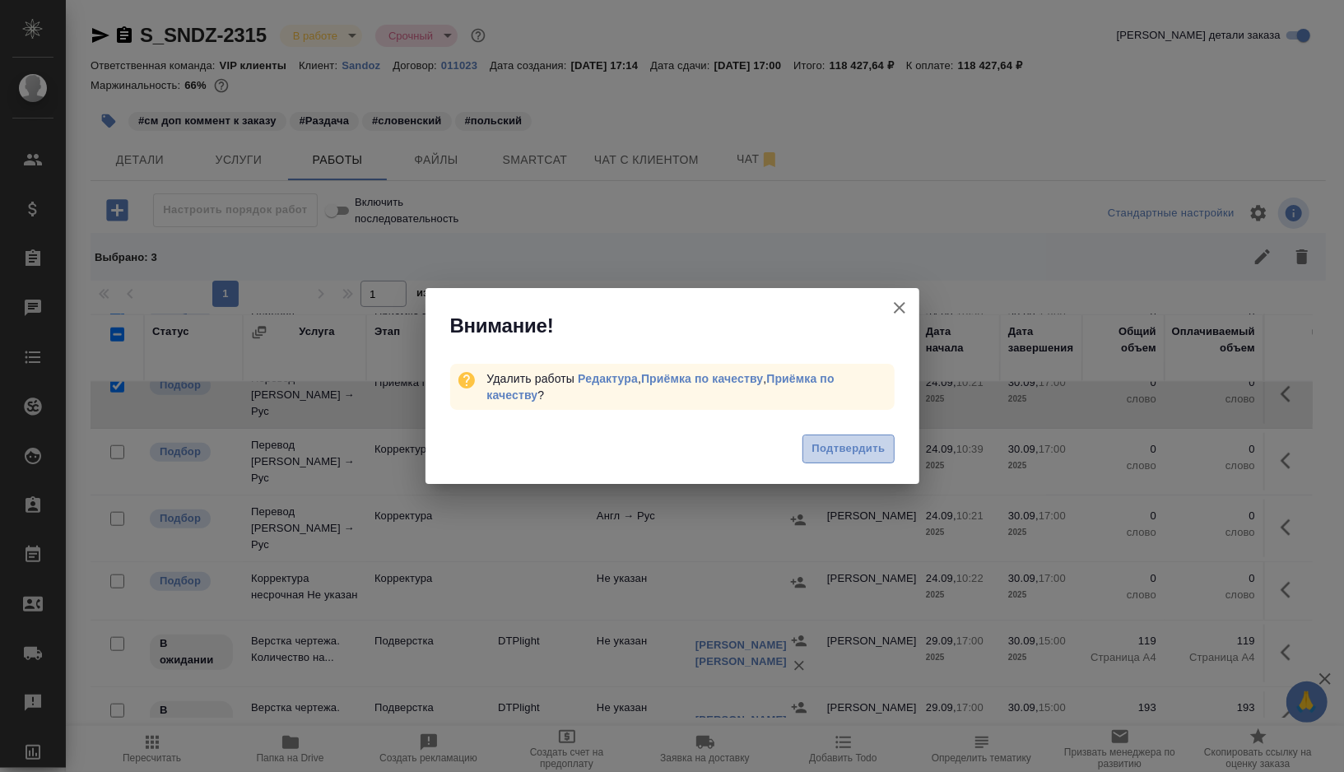
click at [823, 445] on span "Подтвердить" at bounding box center [848, 449] width 73 height 19
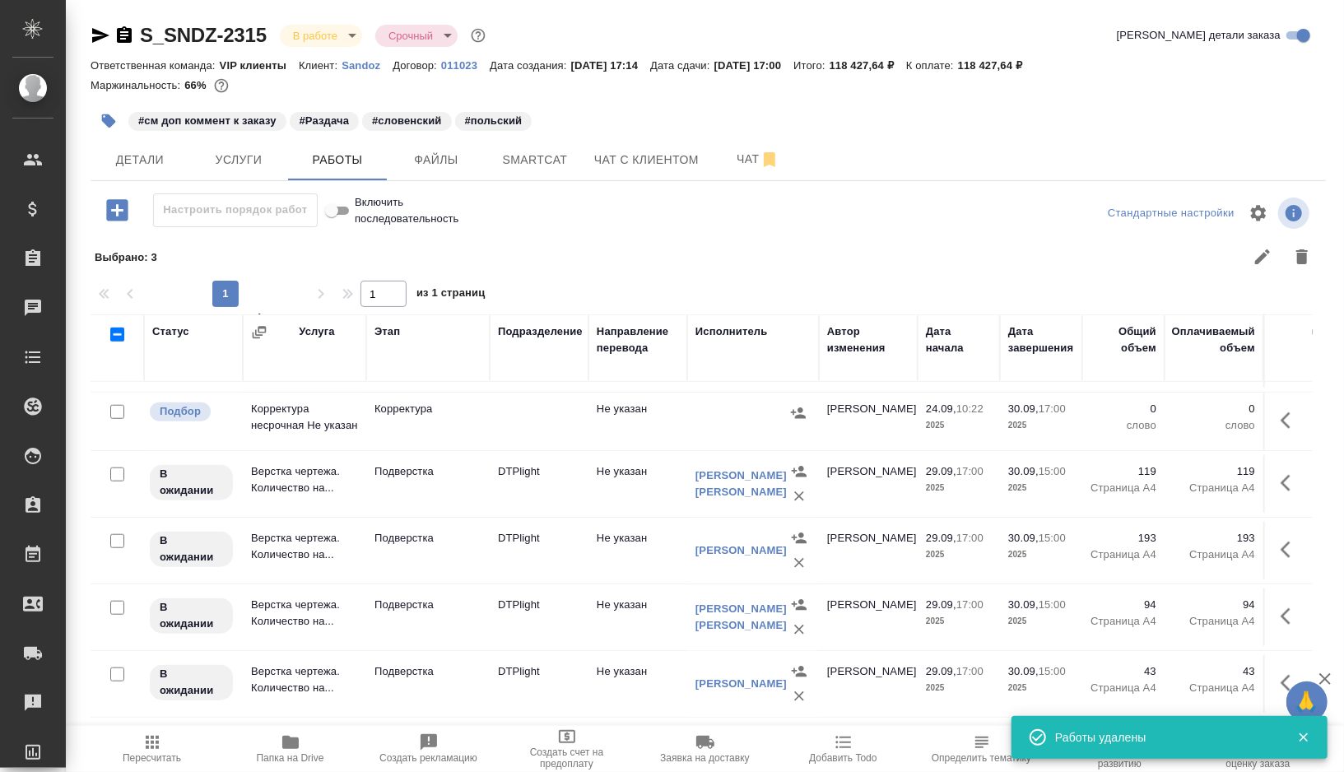
scroll to position [973, 0]
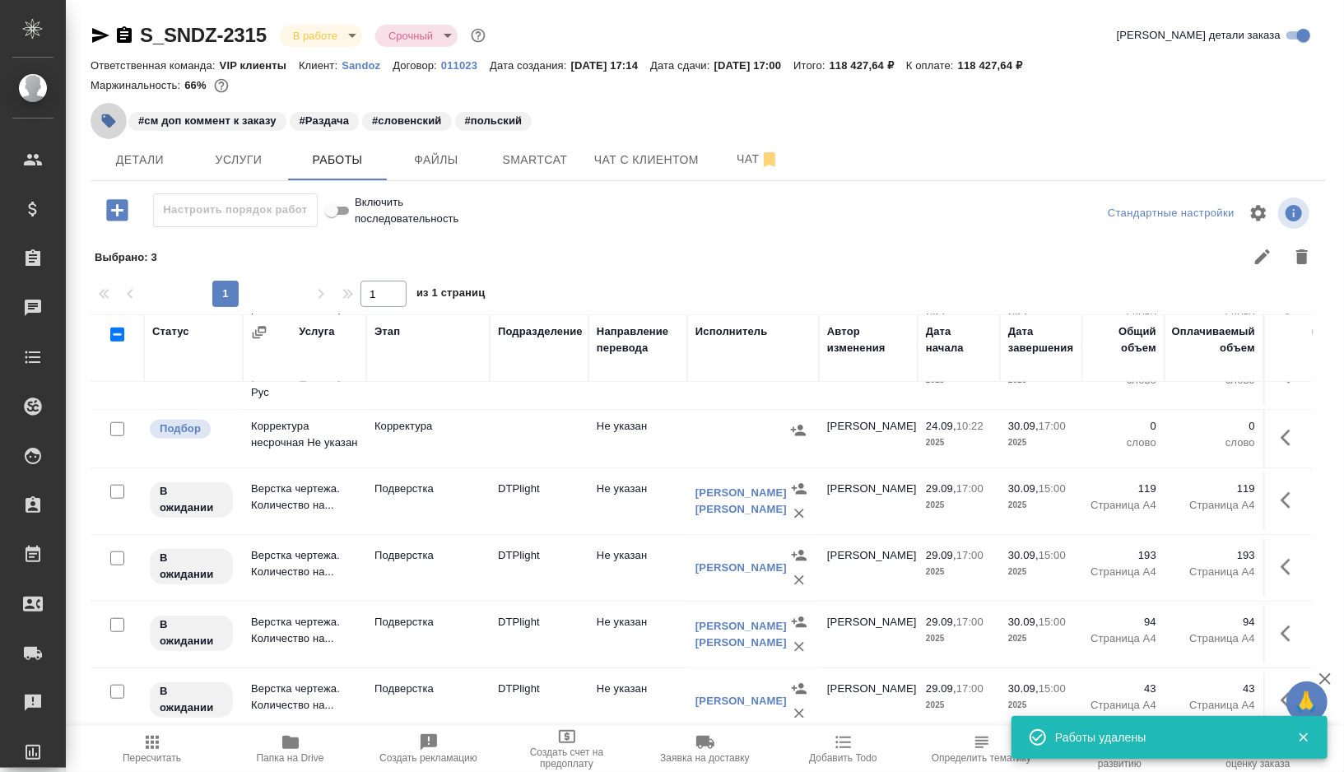
click at [99, 119] on button "button" at bounding box center [109, 121] width 36 height 36
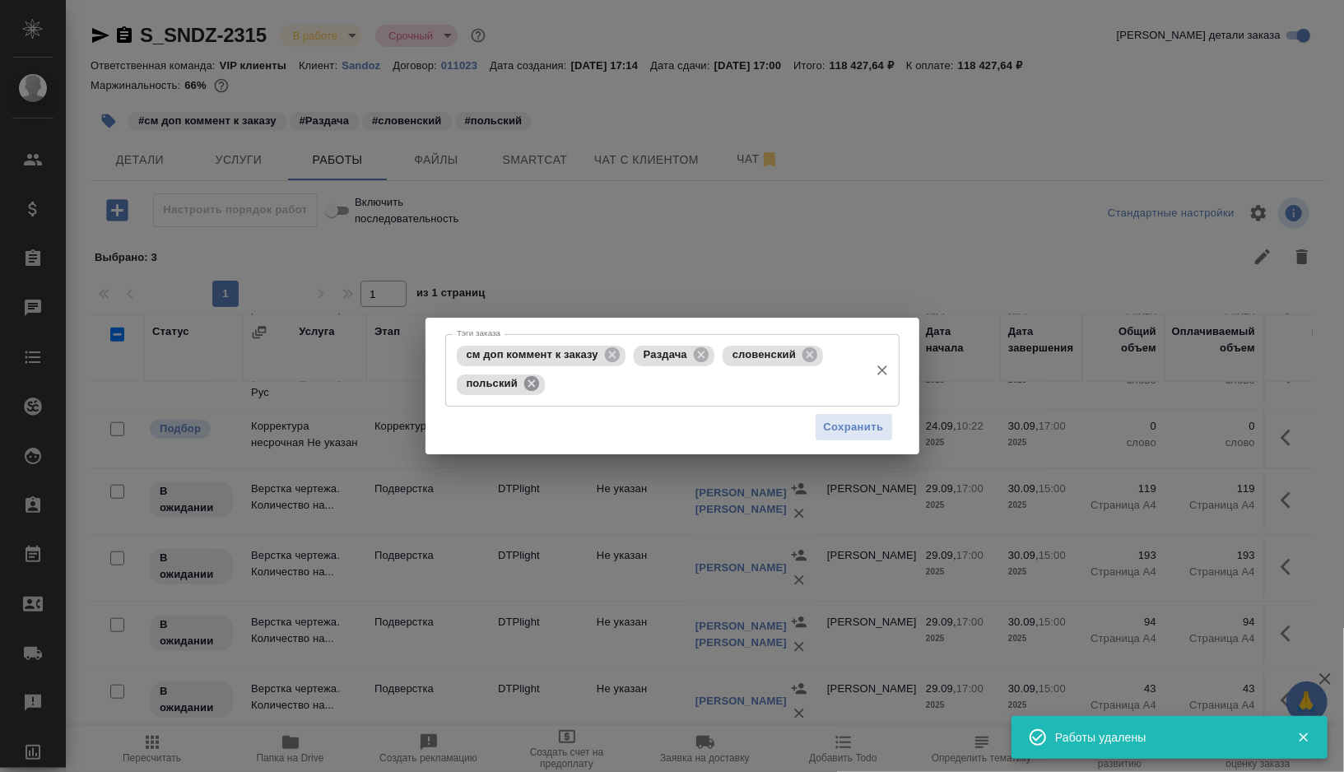
click at [537, 386] on icon at bounding box center [531, 383] width 15 height 15
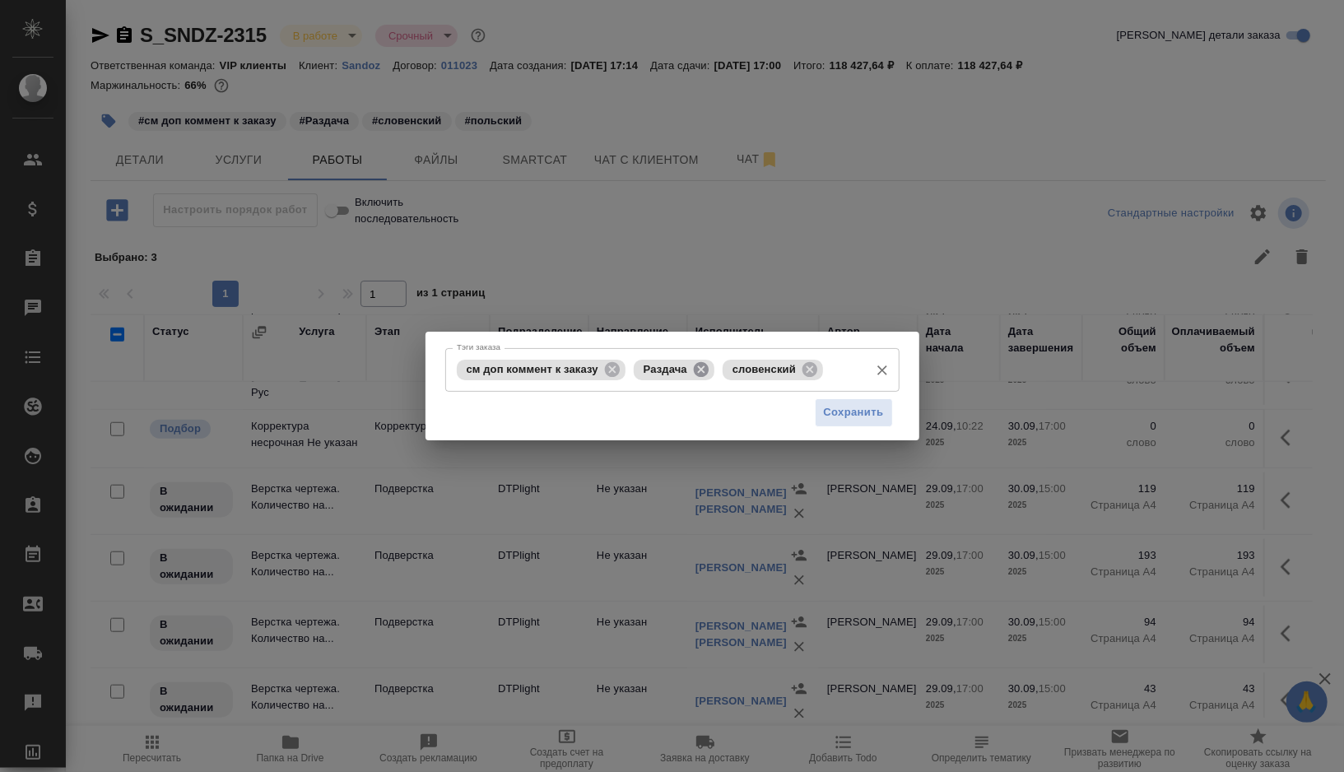
click at [710, 375] on icon at bounding box center [701, 370] width 18 height 18
click at [725, 370] on icon at bounding box center [721, 370] width 18 height 18
click at [725, 370] on input "Тэги заказа" at bounding box center [745, 370] width 231 height 28
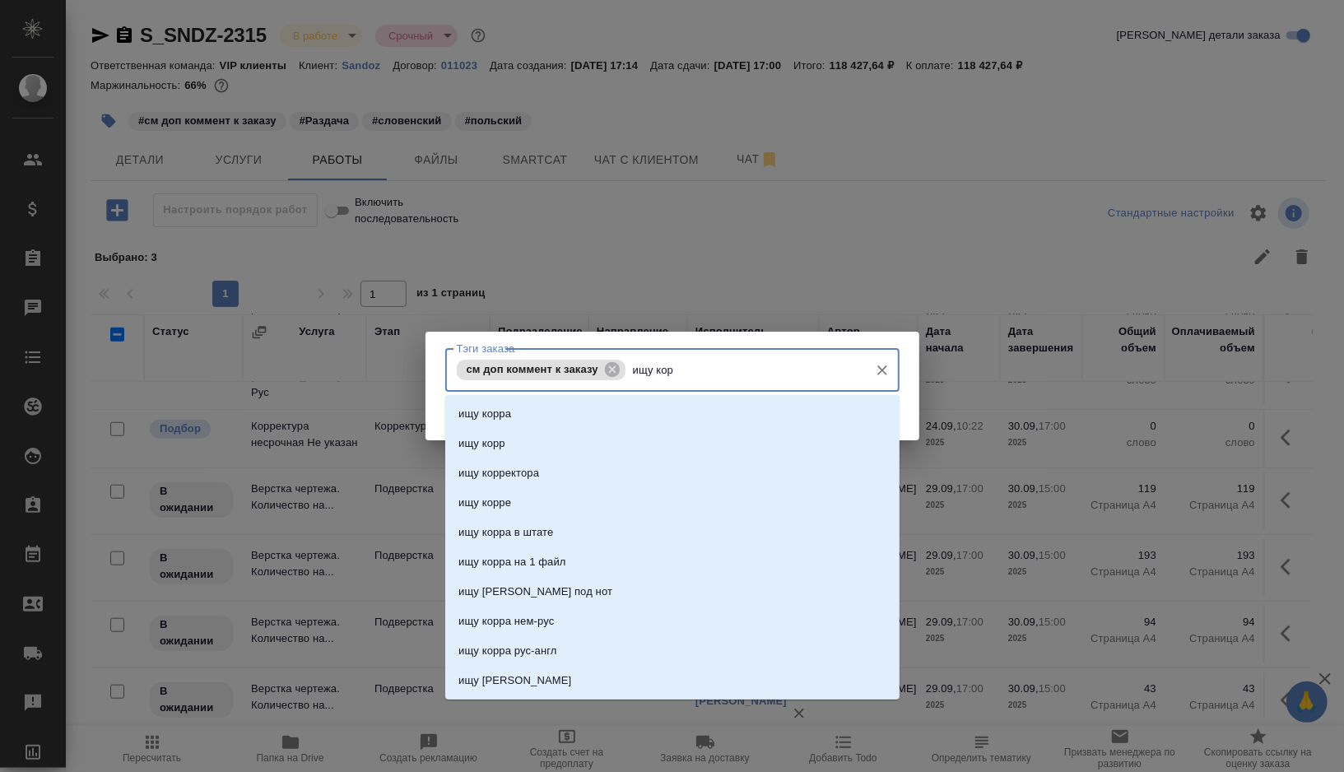
type input "ищу корр"
click at [575, 431] on li "ищу корр" at bounding box center [672, 444] width 454 height 30
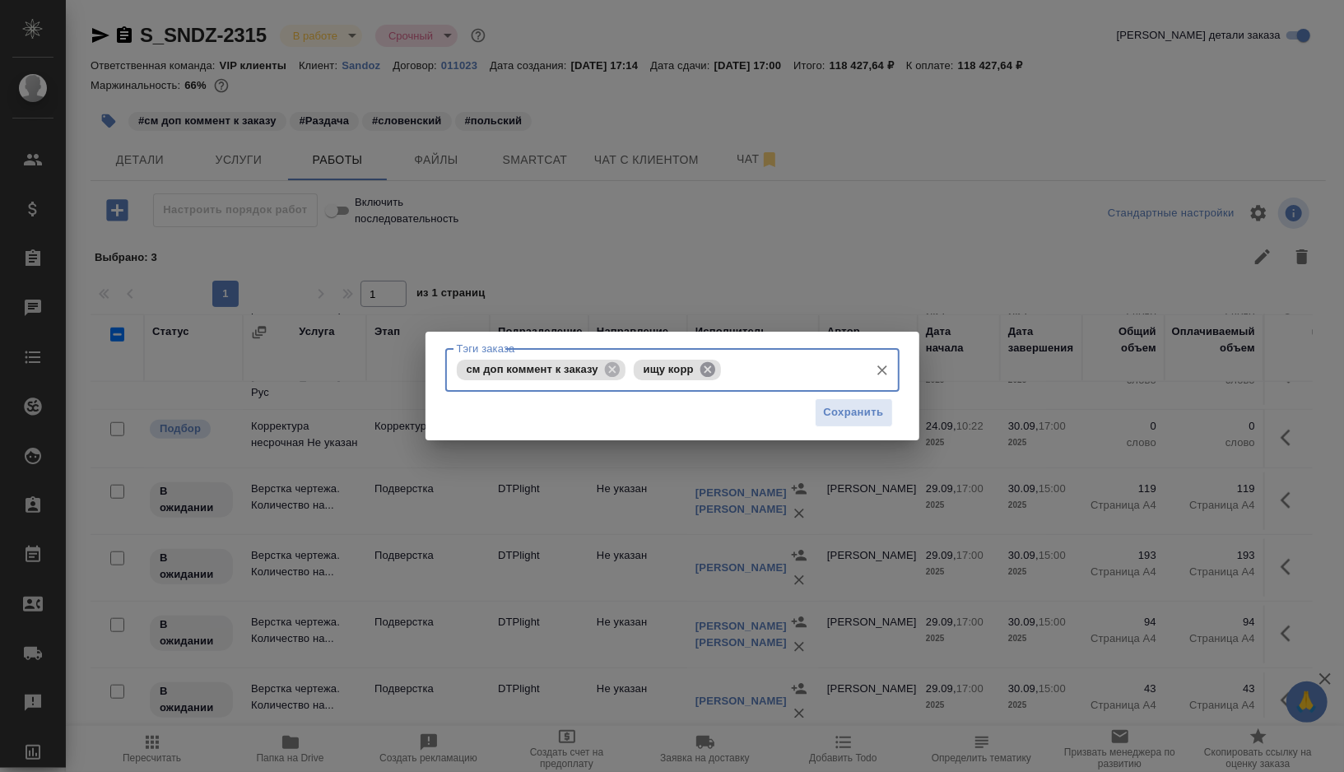
click at [717, 375] on icon at bounding box center [708, 370] width 18 height 18
click at [719, 375] on input "Тэги заказа" at bounding box center [745, 370] width 231 height 28
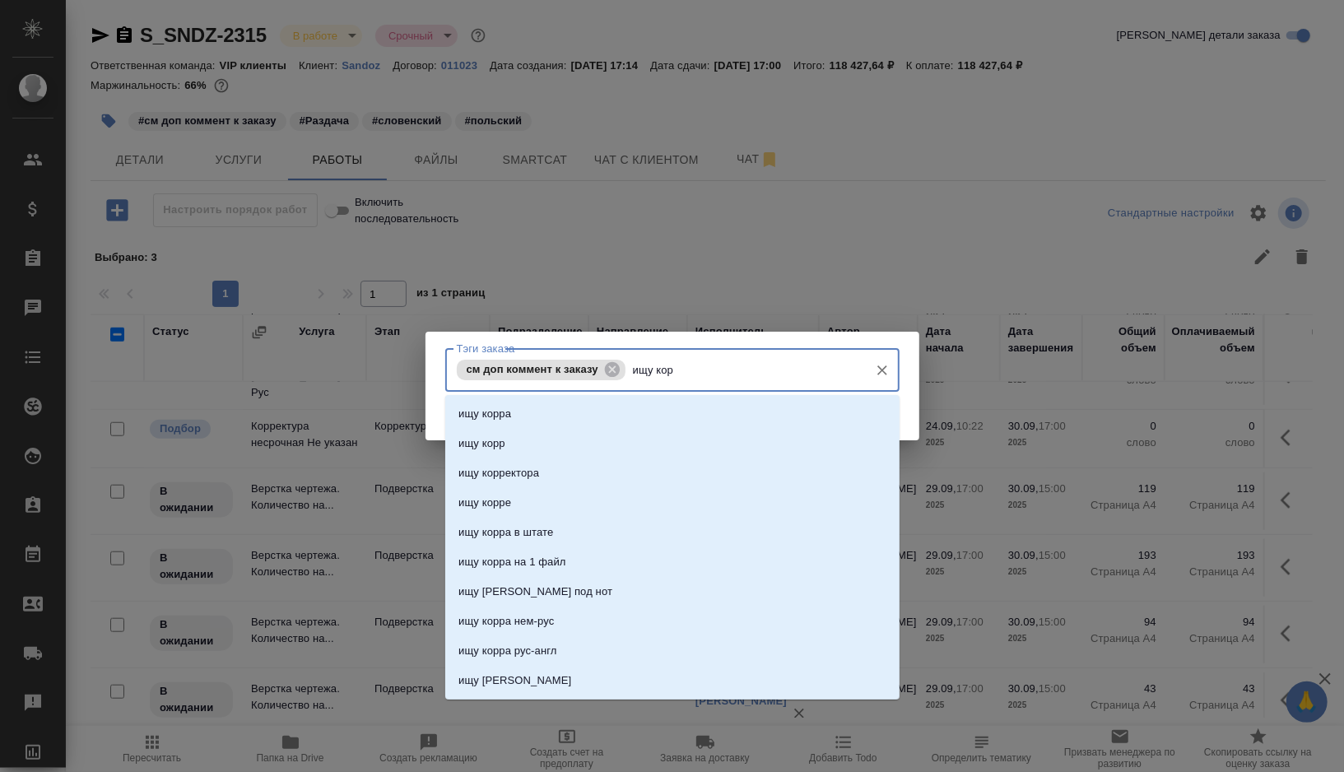
type input "ищу корр"
click at [576, 417] on li "ищу корра" at bounding box center [672, 414] width 454 height 30
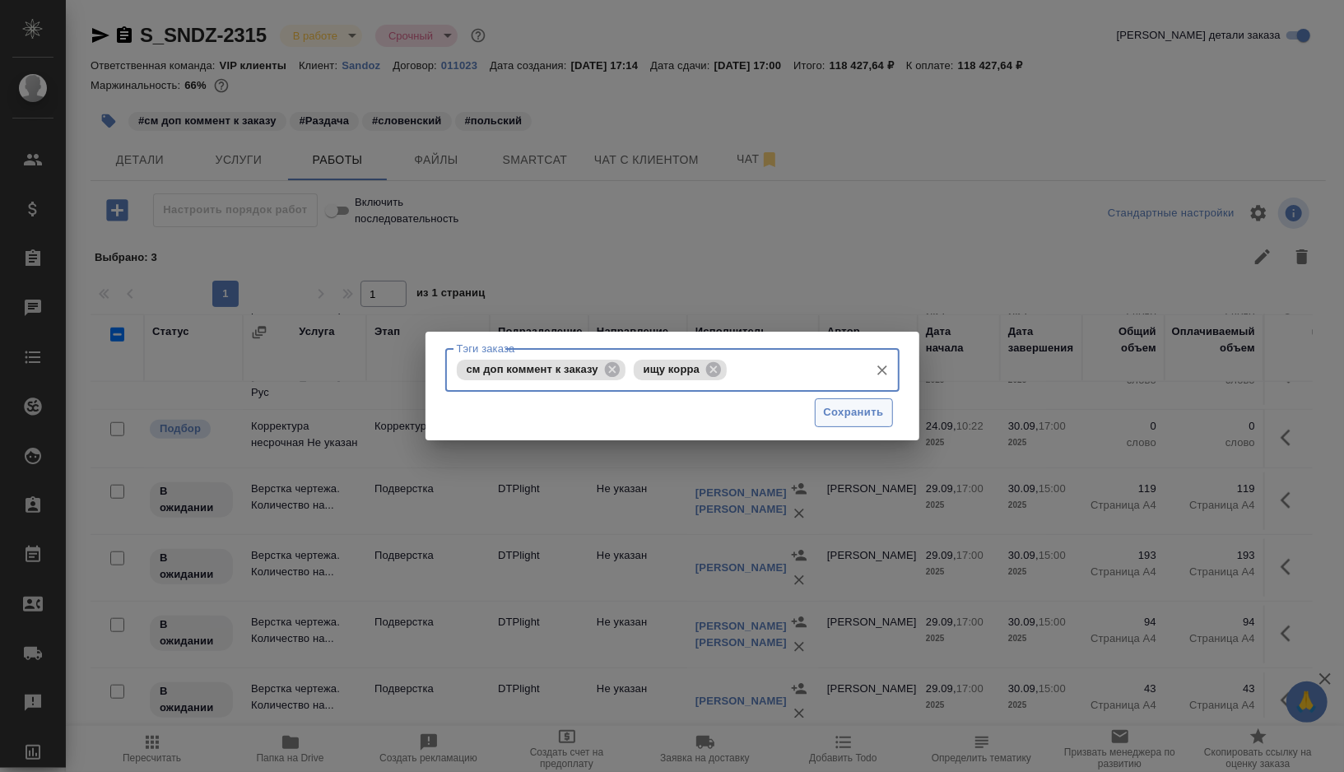
click at [878, 416] on span "Сохранить" at bounding box center [854, 412] width 60 height 19
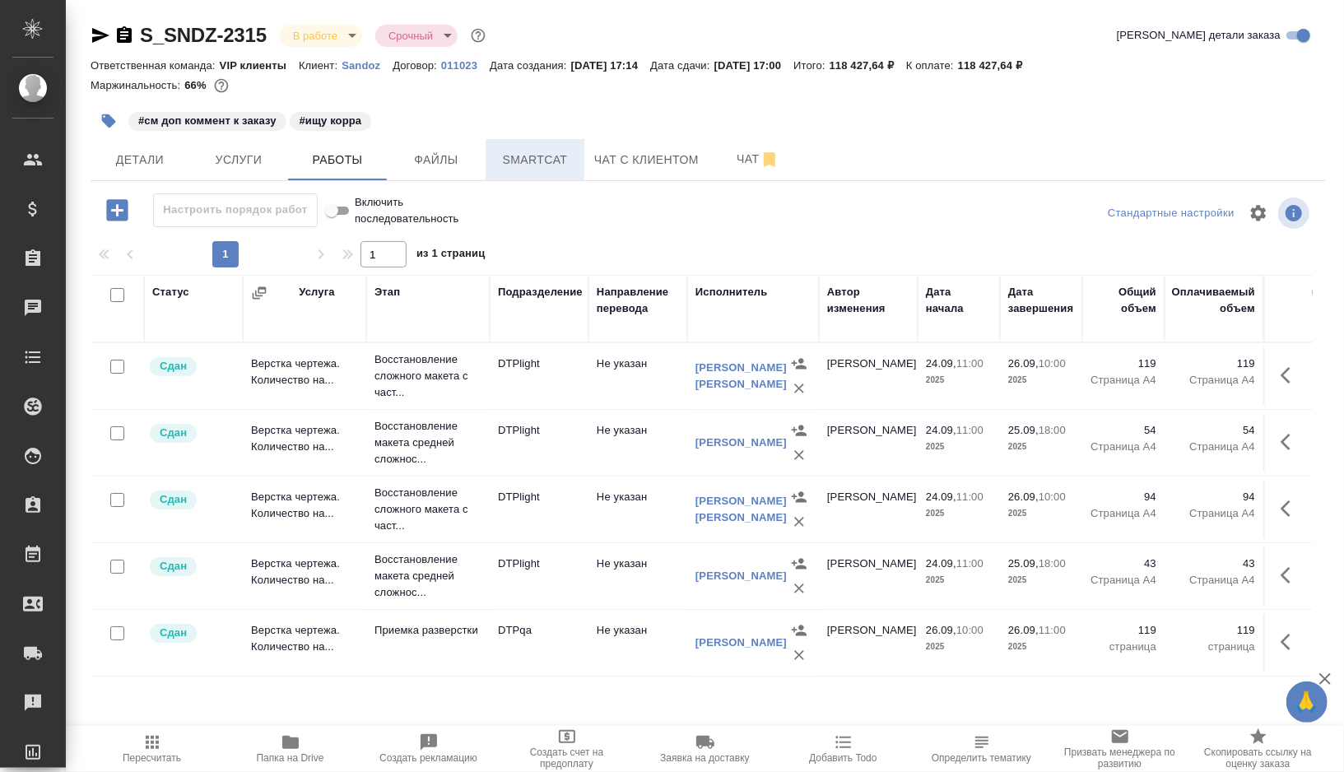
click at [547, 166] on span "Smartcat" at bounding box center [535, 160] width 79 height 21
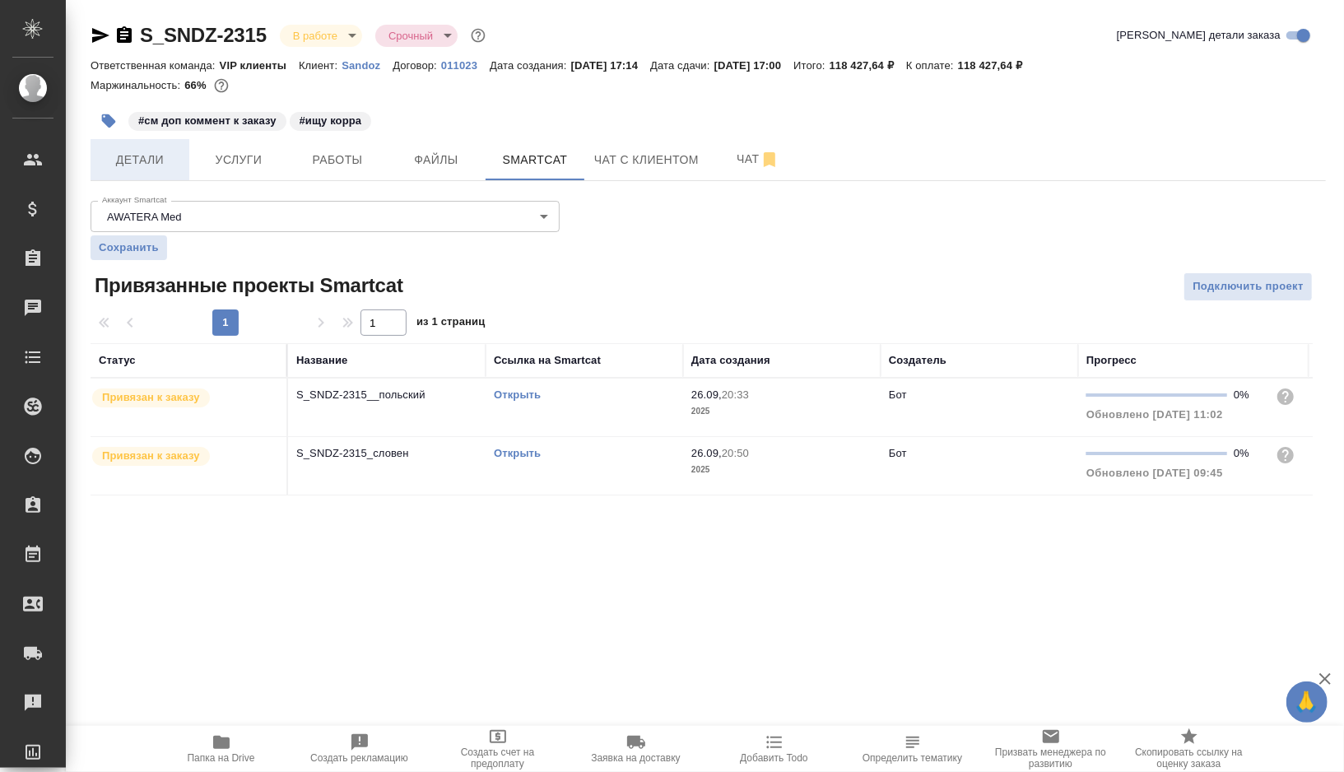
click at [121, 154] on span "Детали" at bounding box center [139, 160] width 79 height 21
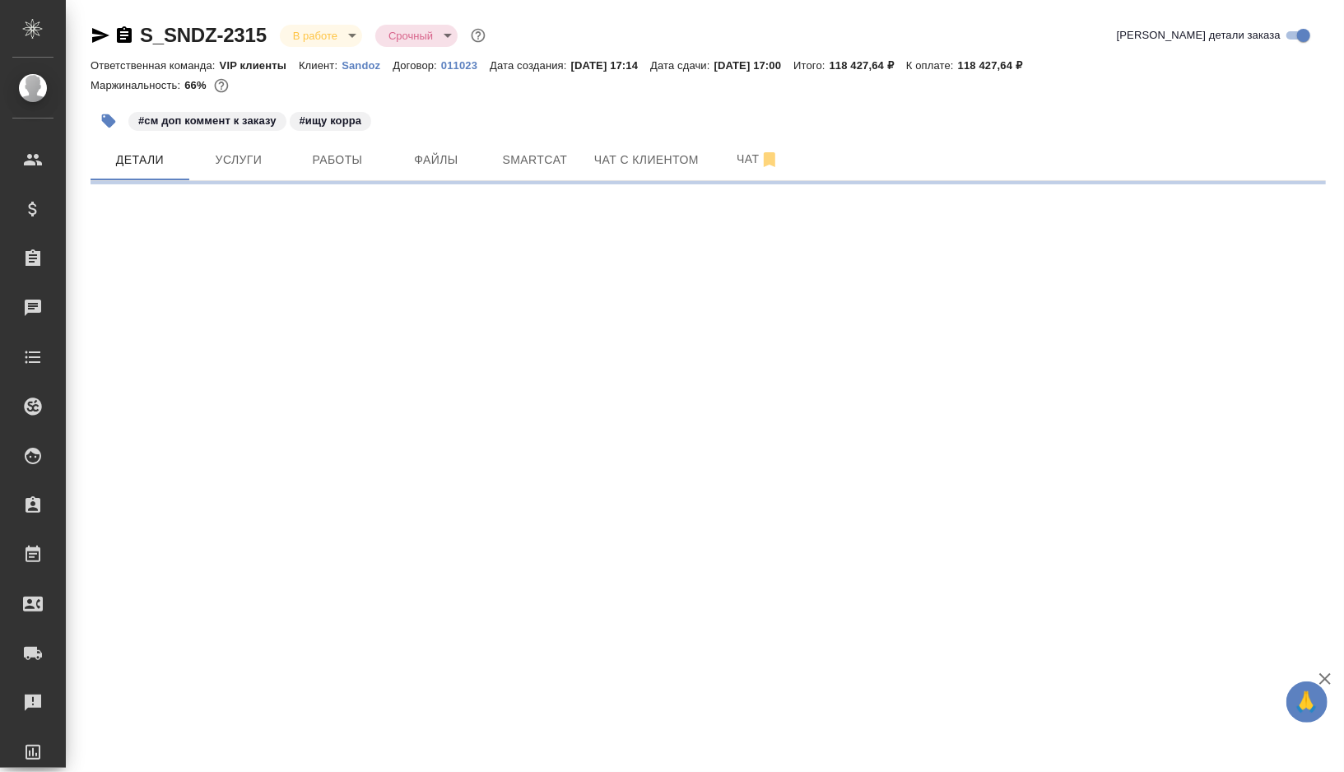
select select "RU"
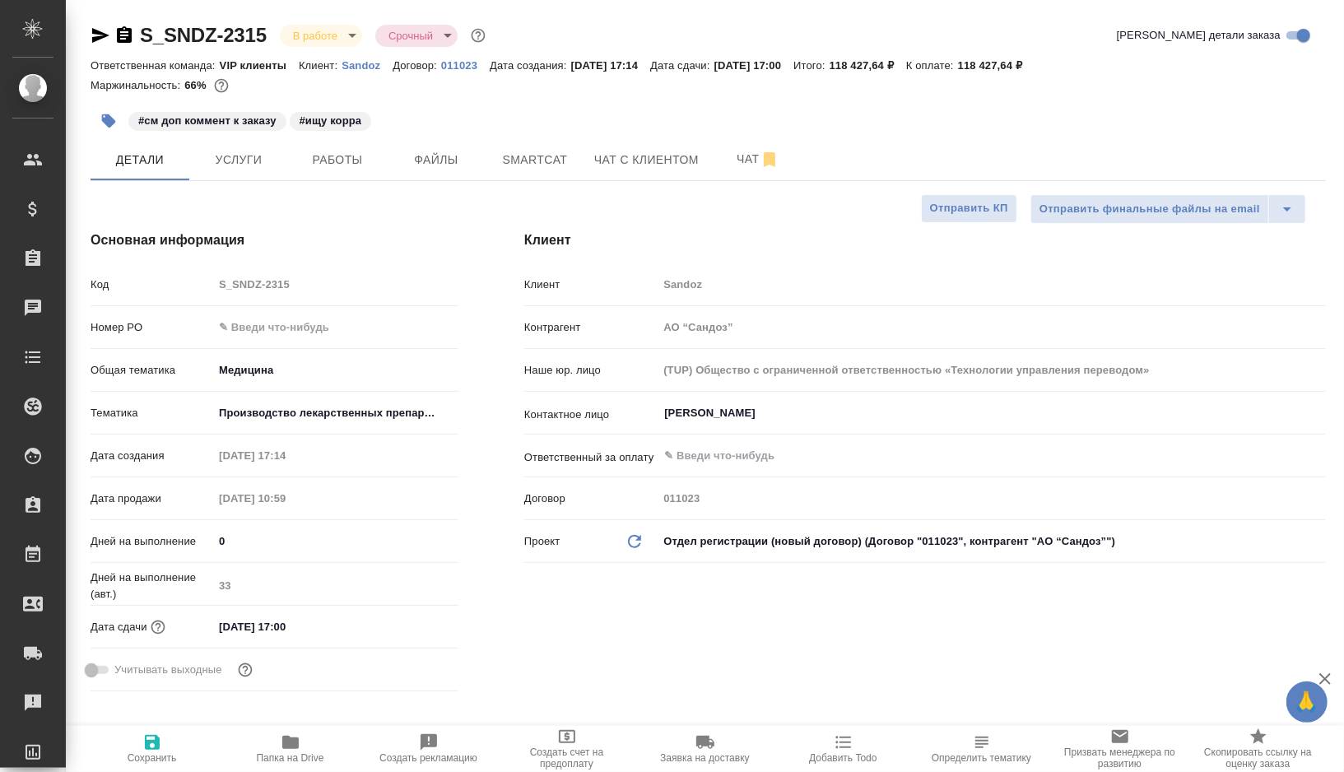
type textarea "x"
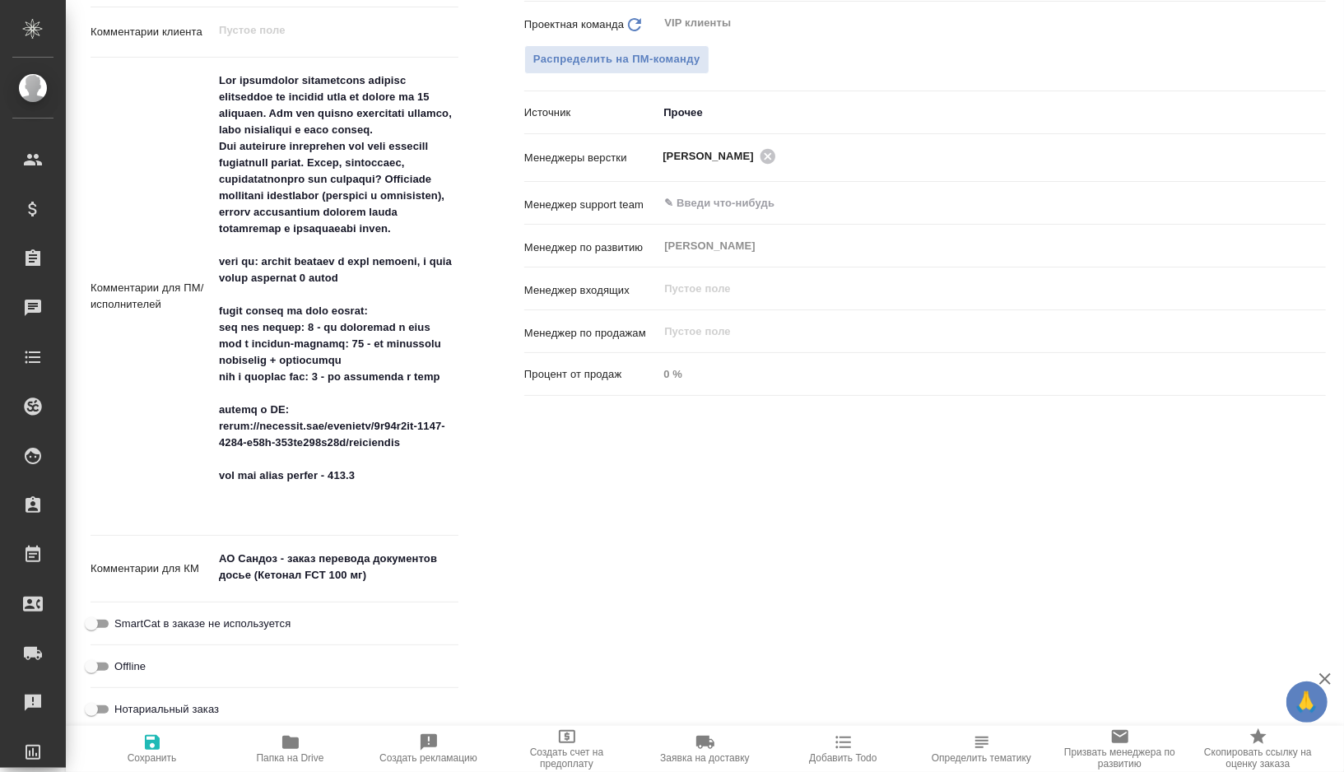
scroll to position [959, 0]
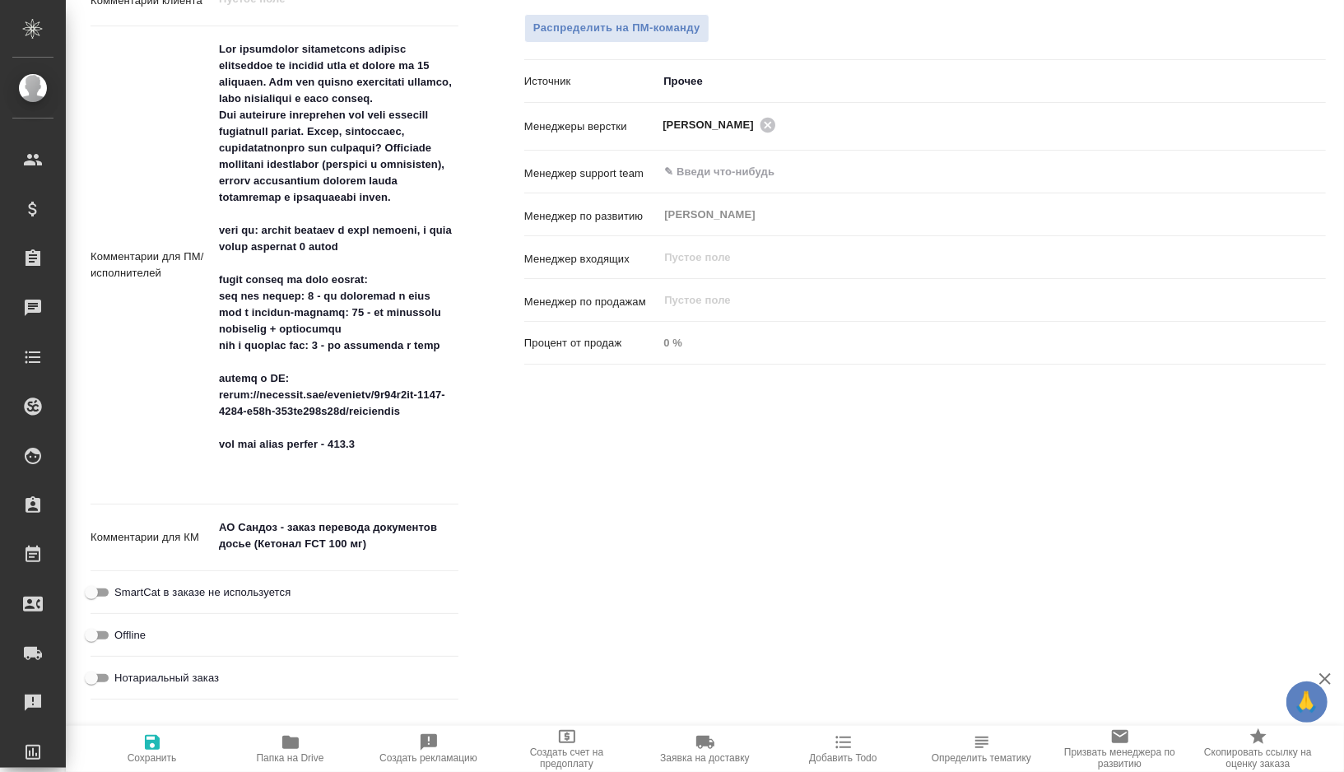
type textarea "x"
click at [230, 426] on textarea at bounding box center [335, 263] width 245 height 456
drag, startPoint x: 230, startPoint y: 426, endPoint x: 396, endPoint y: 444, distance: 166.5
click at [396, 444] on textarea at bounding box center [336, 264] width 244 height 456
type textarea "x"
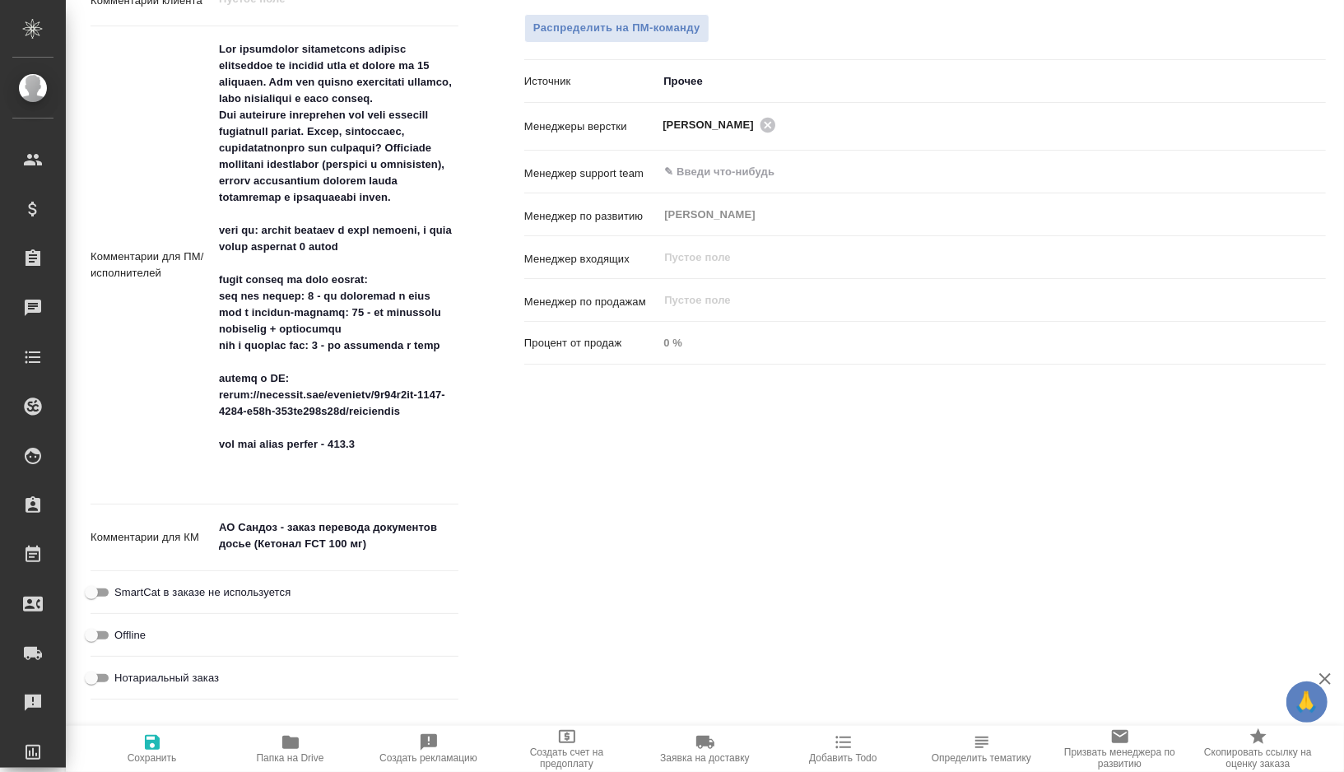
type textarea "x"
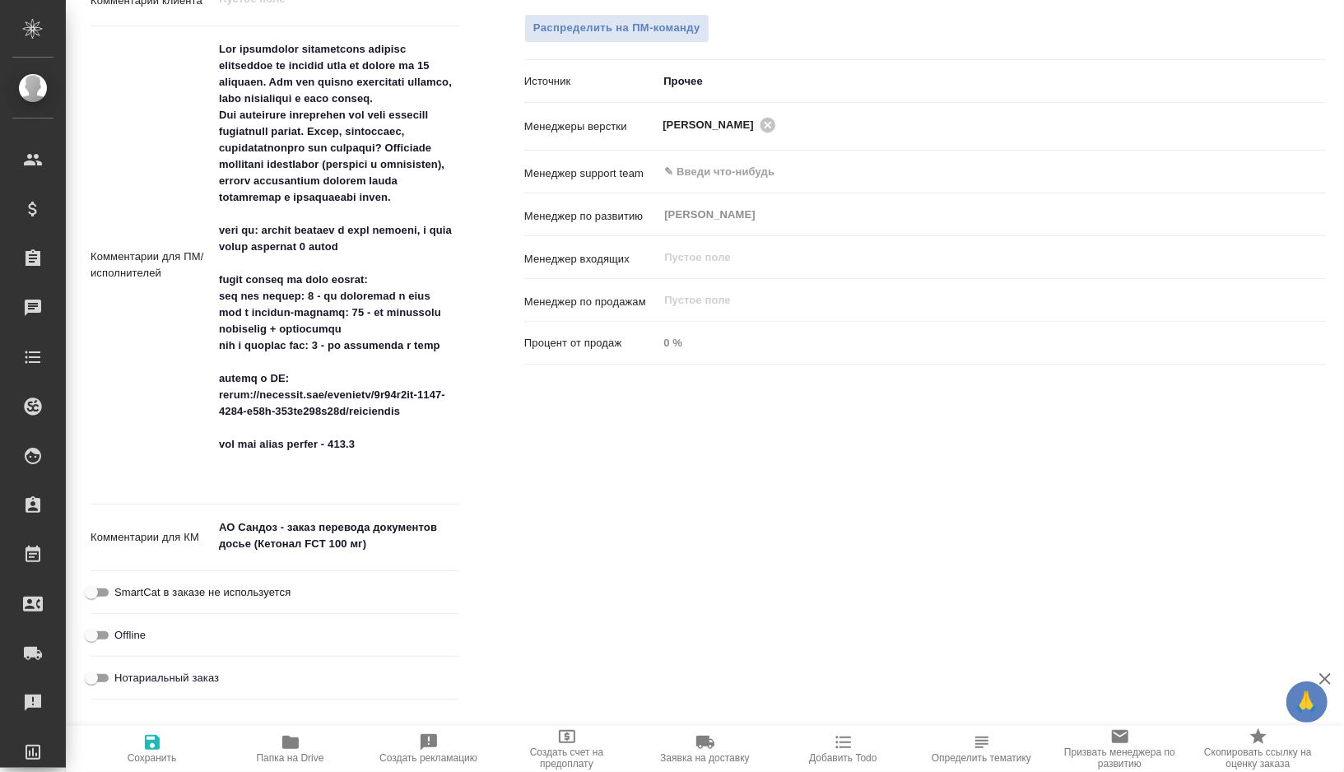
type textarea "x"
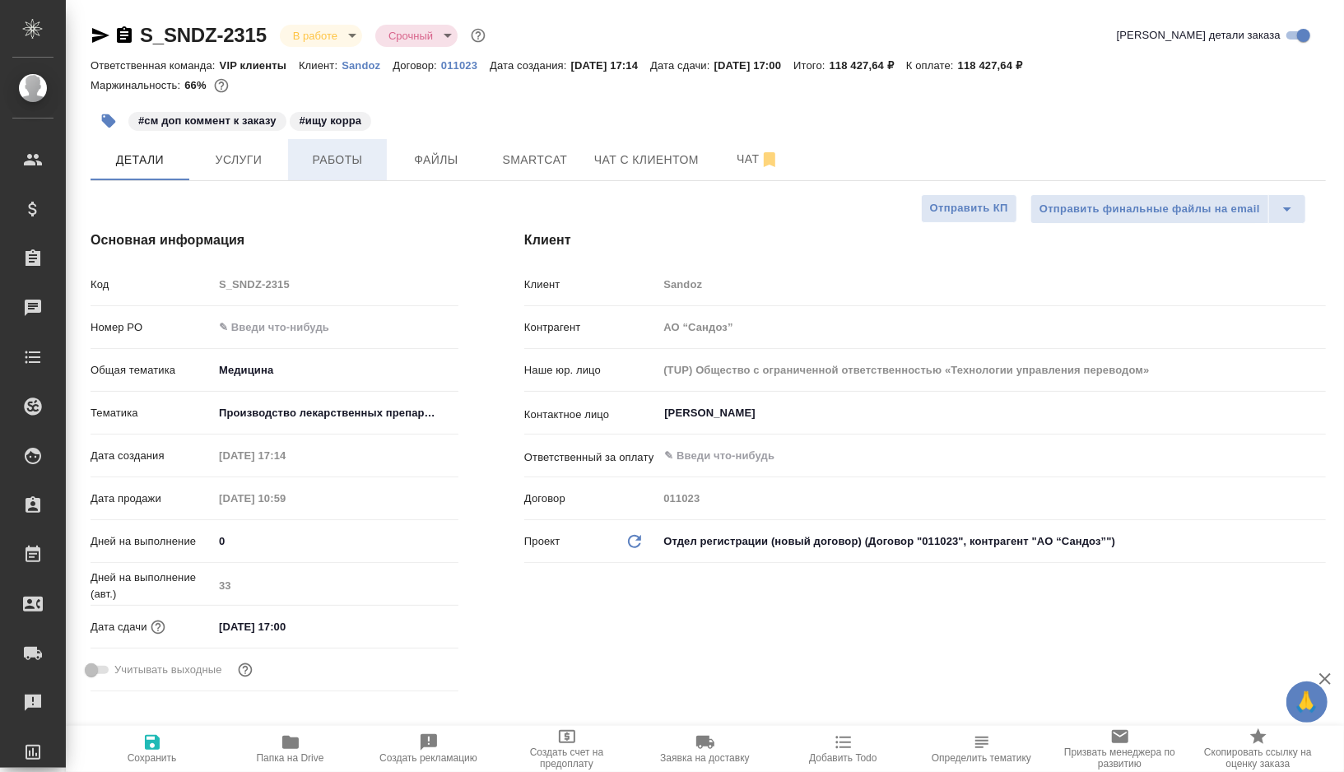
click at [348, 175] on button "Работы" at bounding box center [337, 159] width 99 height 41
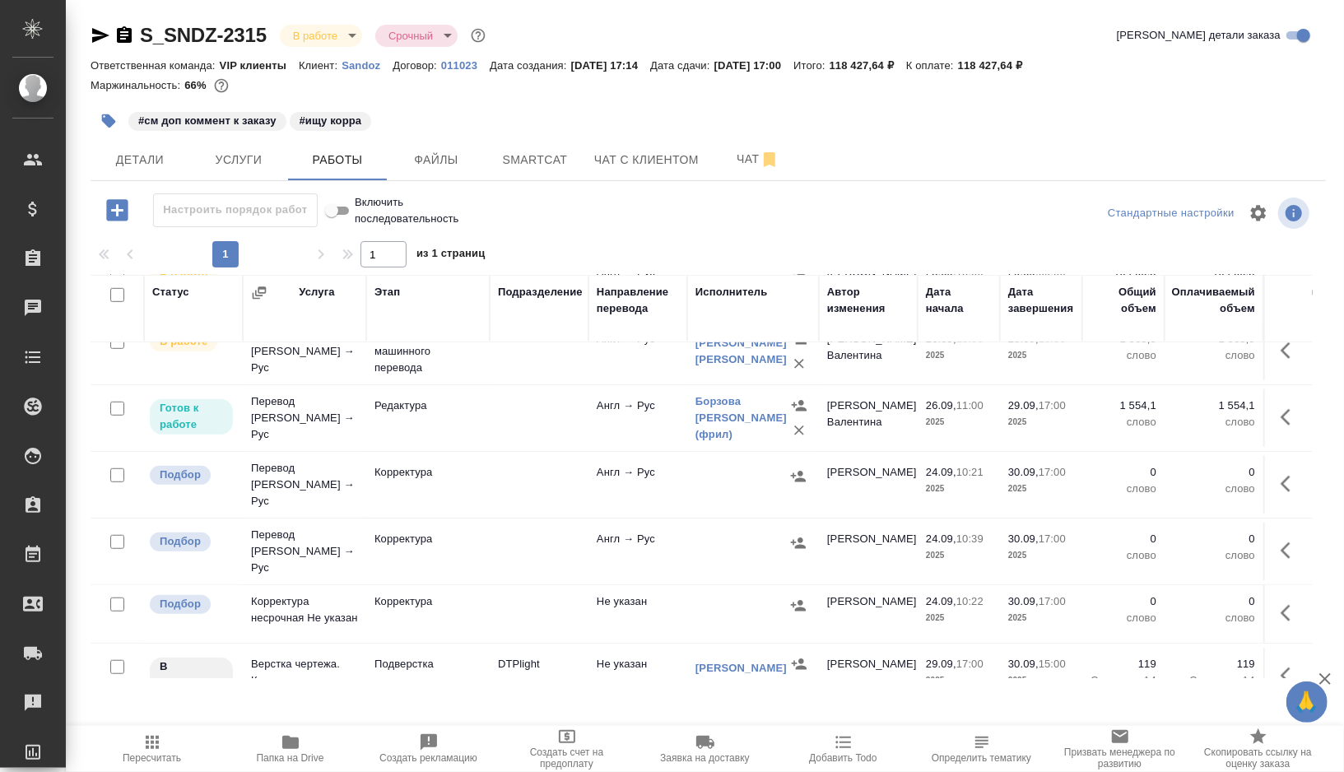
scroll to position [767, 0]
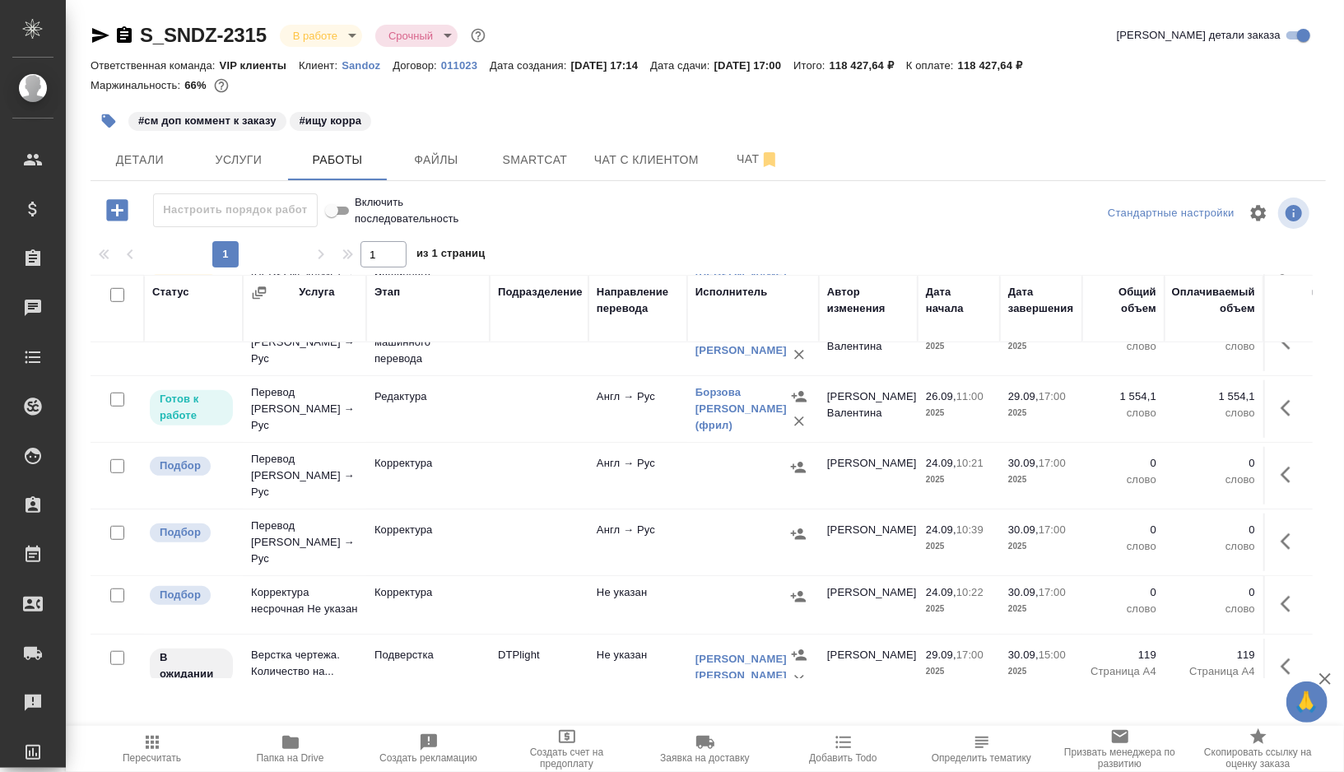
click at [575, 464] on td at bounding box center [539, 476] width 99 height 58
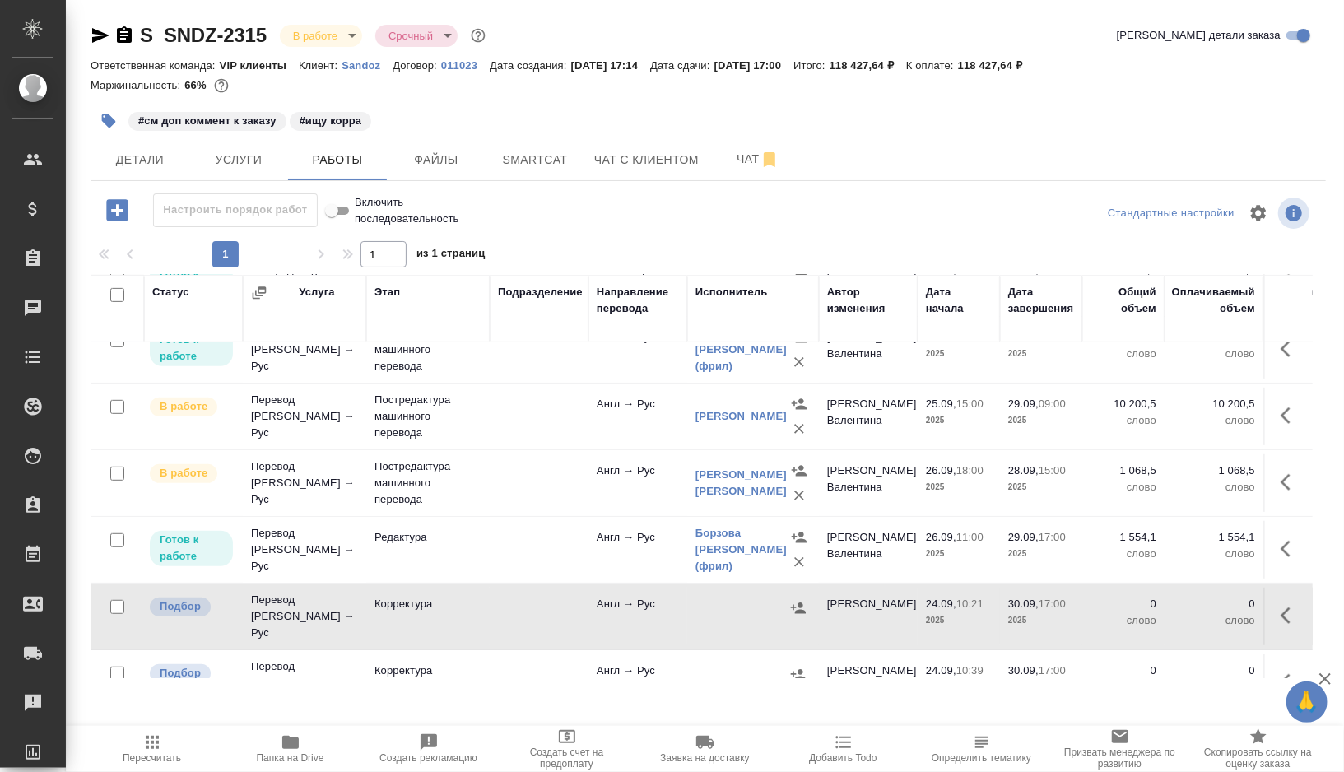
scroll to position [626, 0]
click at [522, 430] on td at bounding box center [539, 418] width 99 height 58
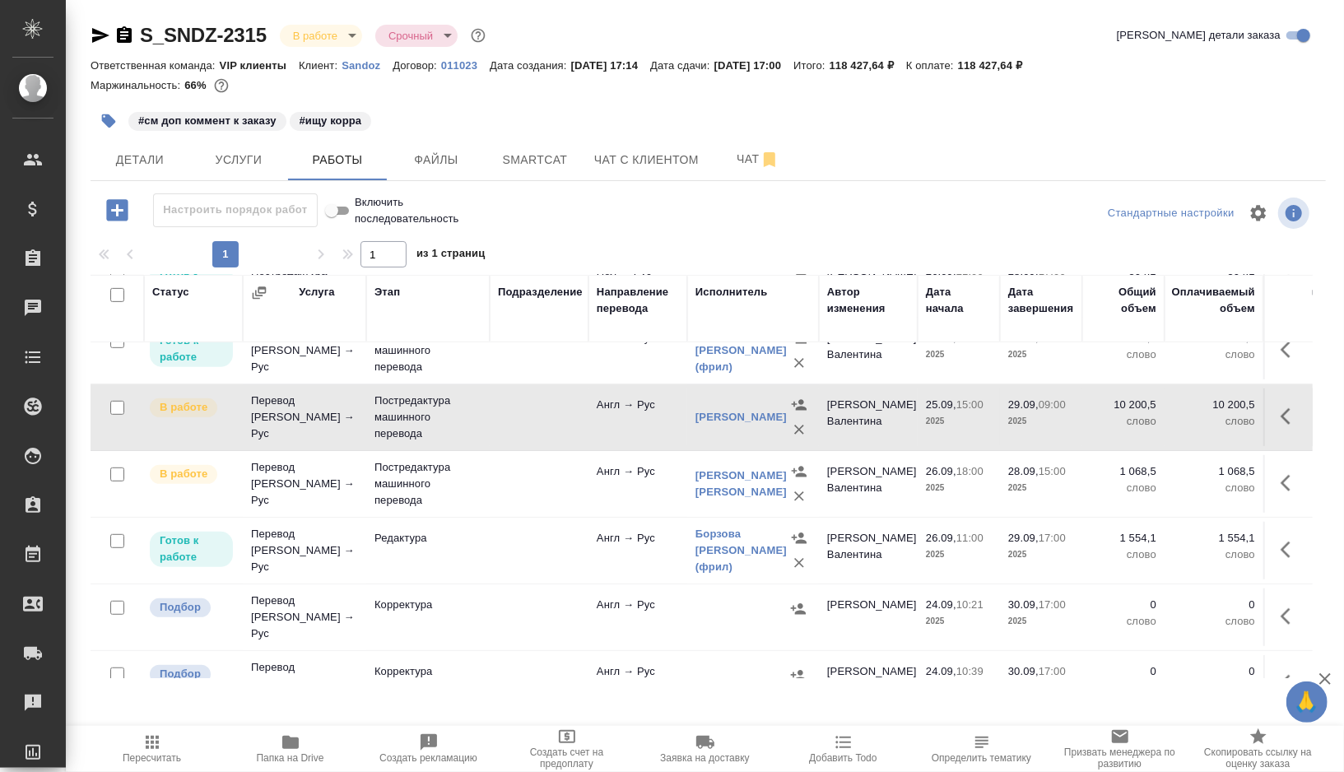
click at [522, 420] on td at bounding box center [539, 418] width 99 height 58
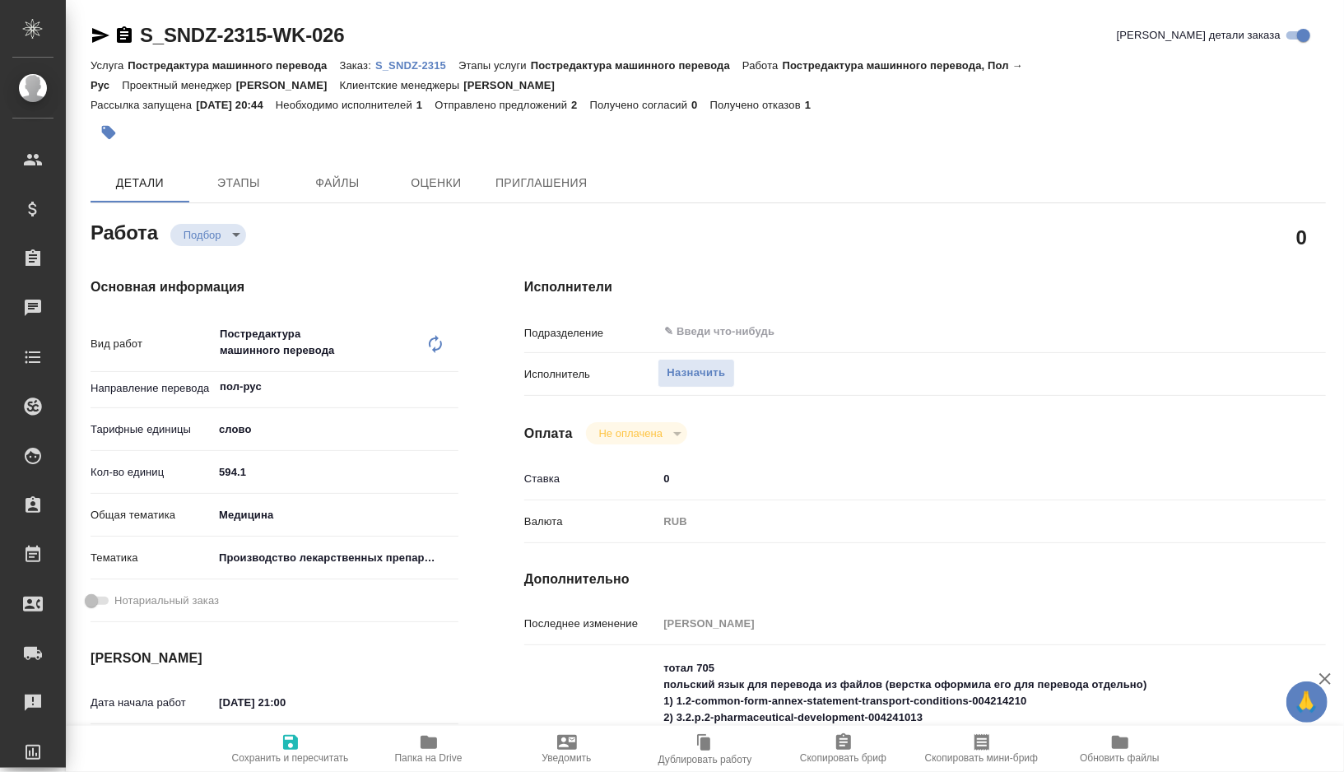
type textarea "x"
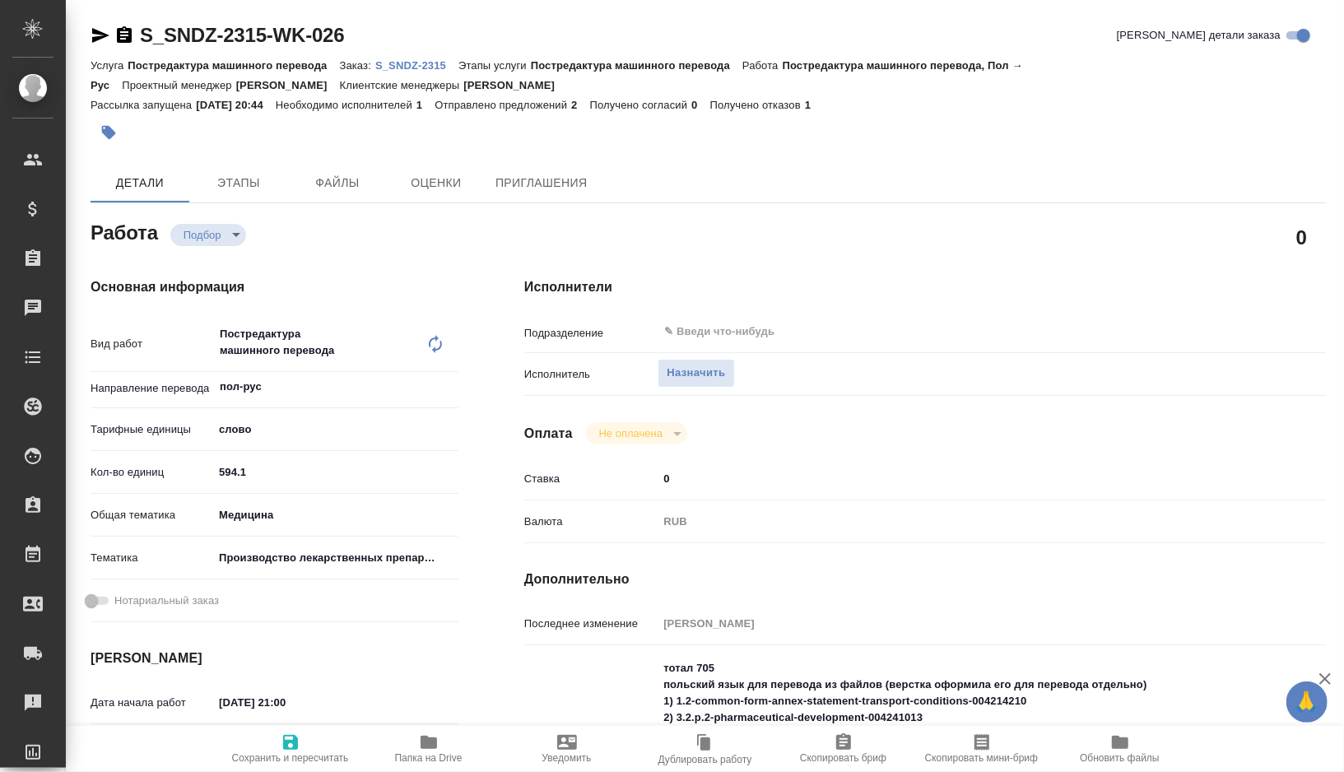
type textarea "x"
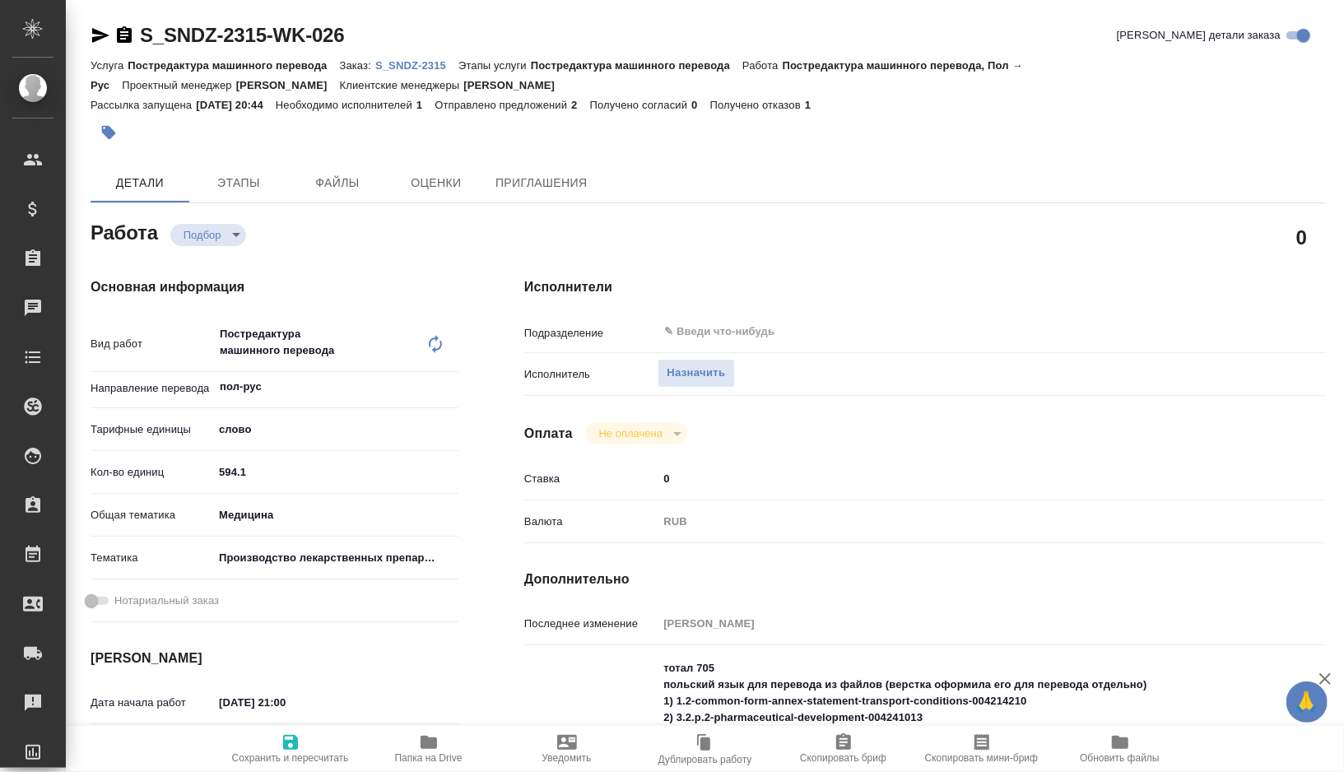
type textarea "x"
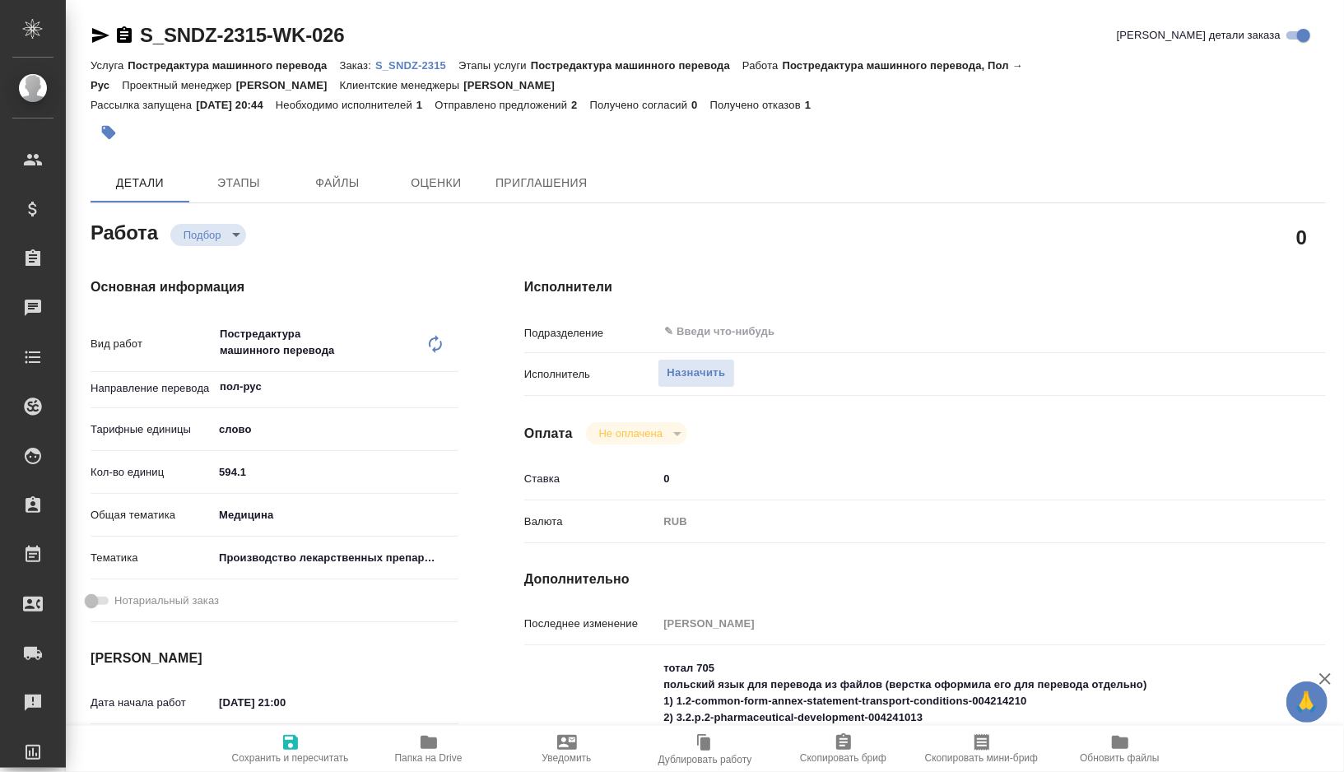
type textarea "x"
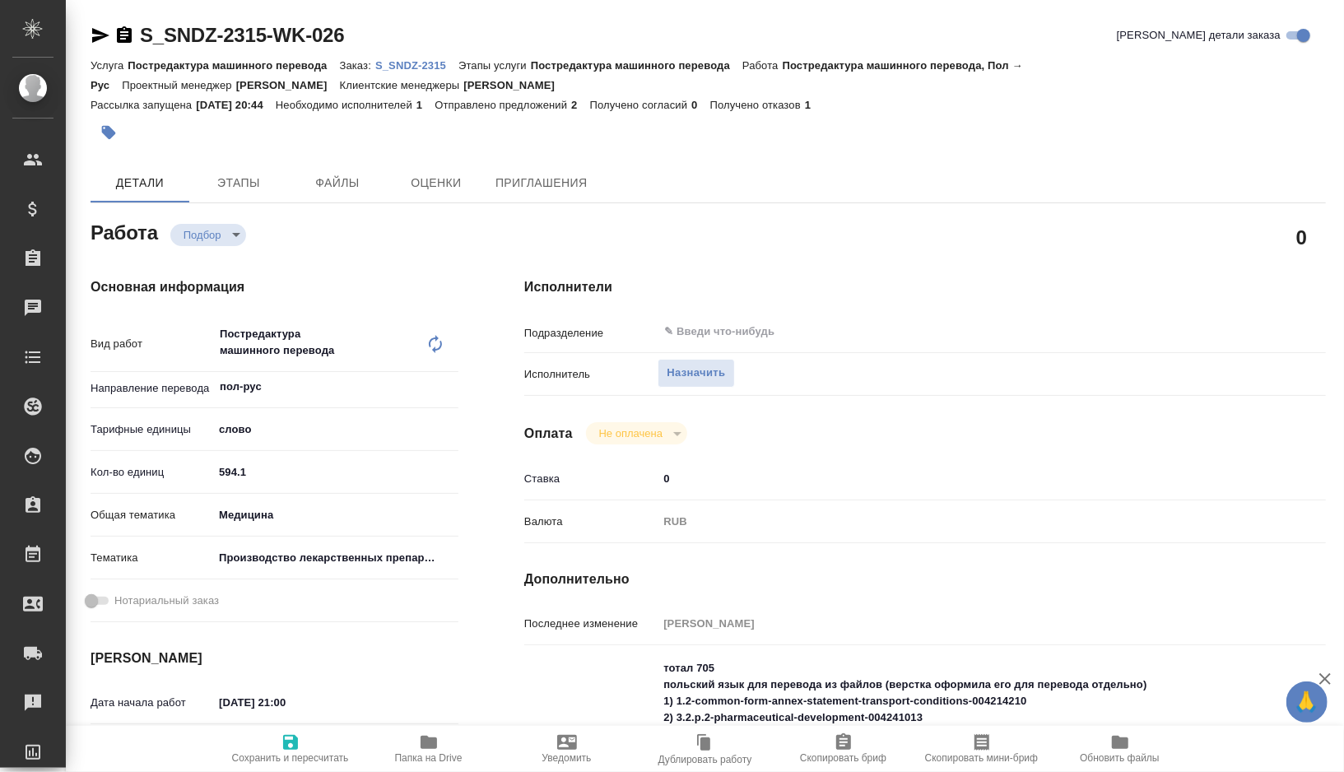
type textarea "x"
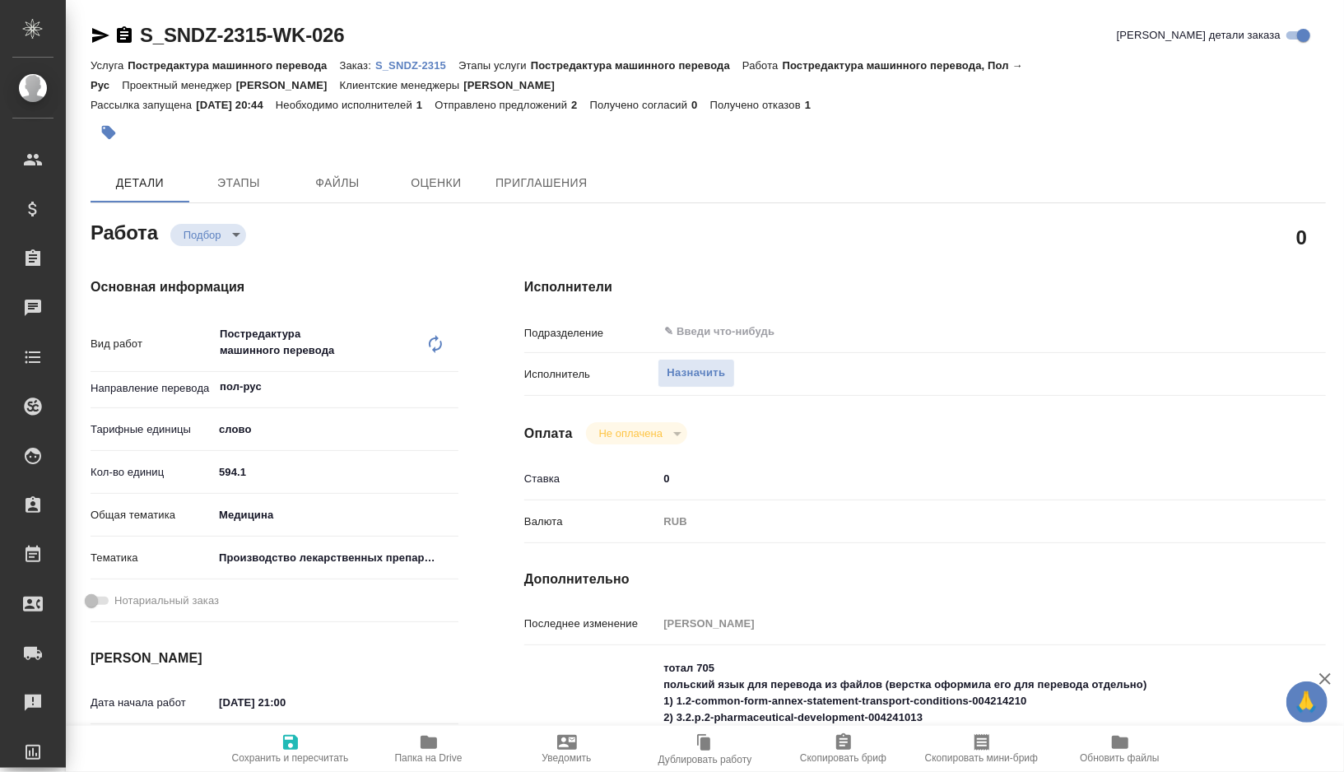
type textarea "x"
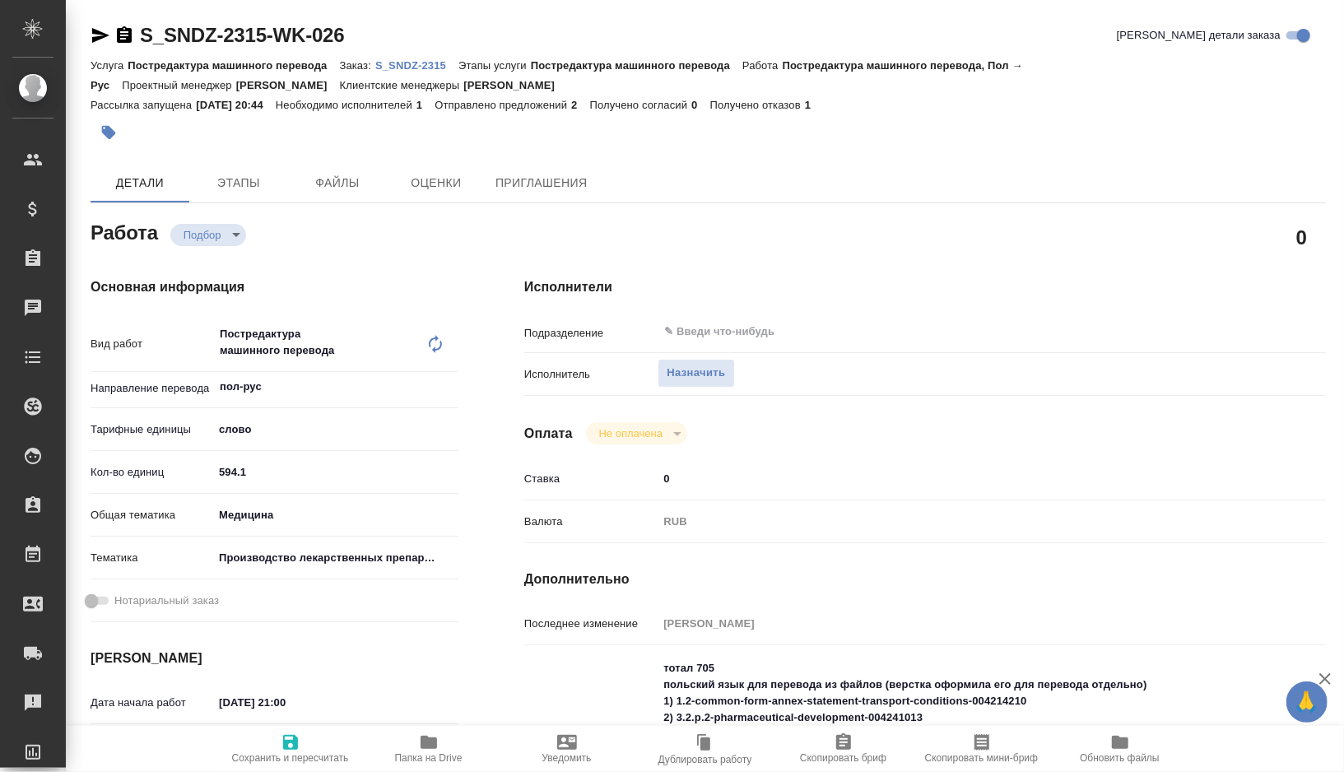
type textarea "x"
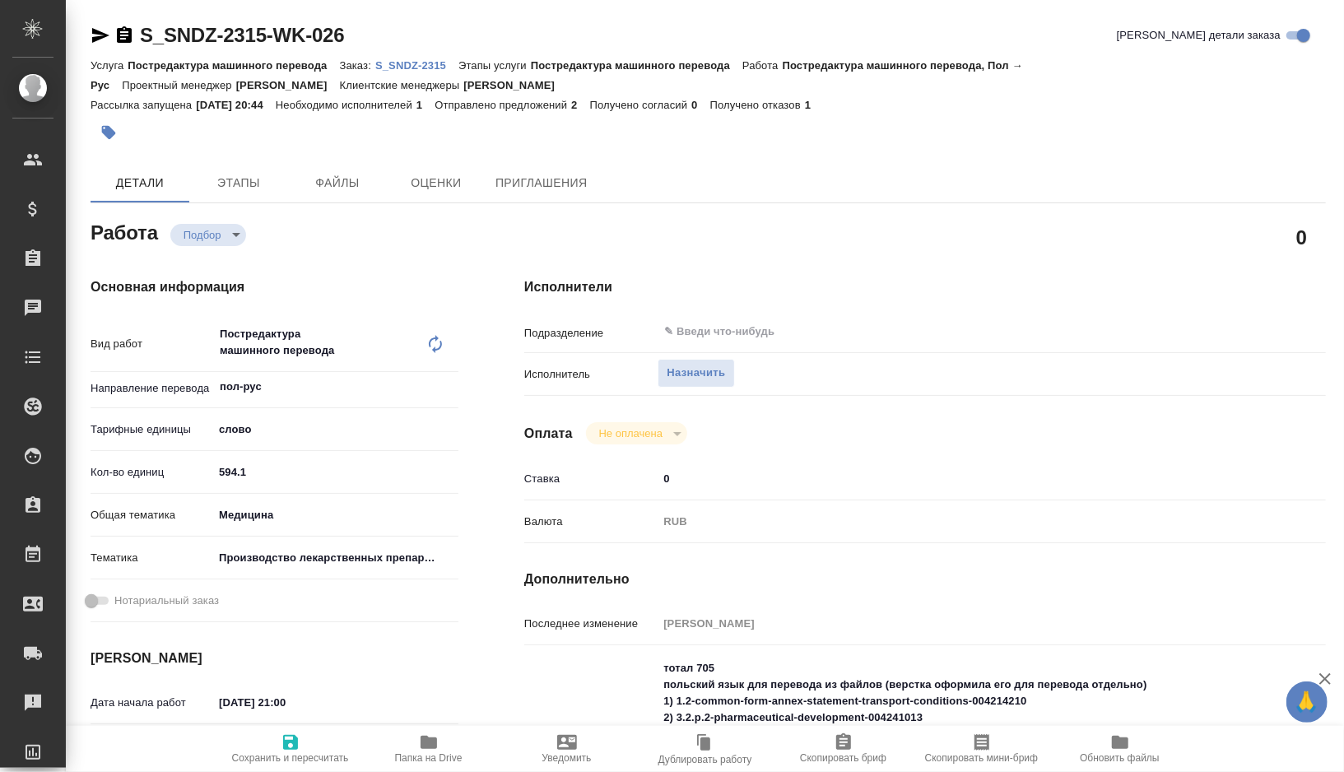
type textarea "x"
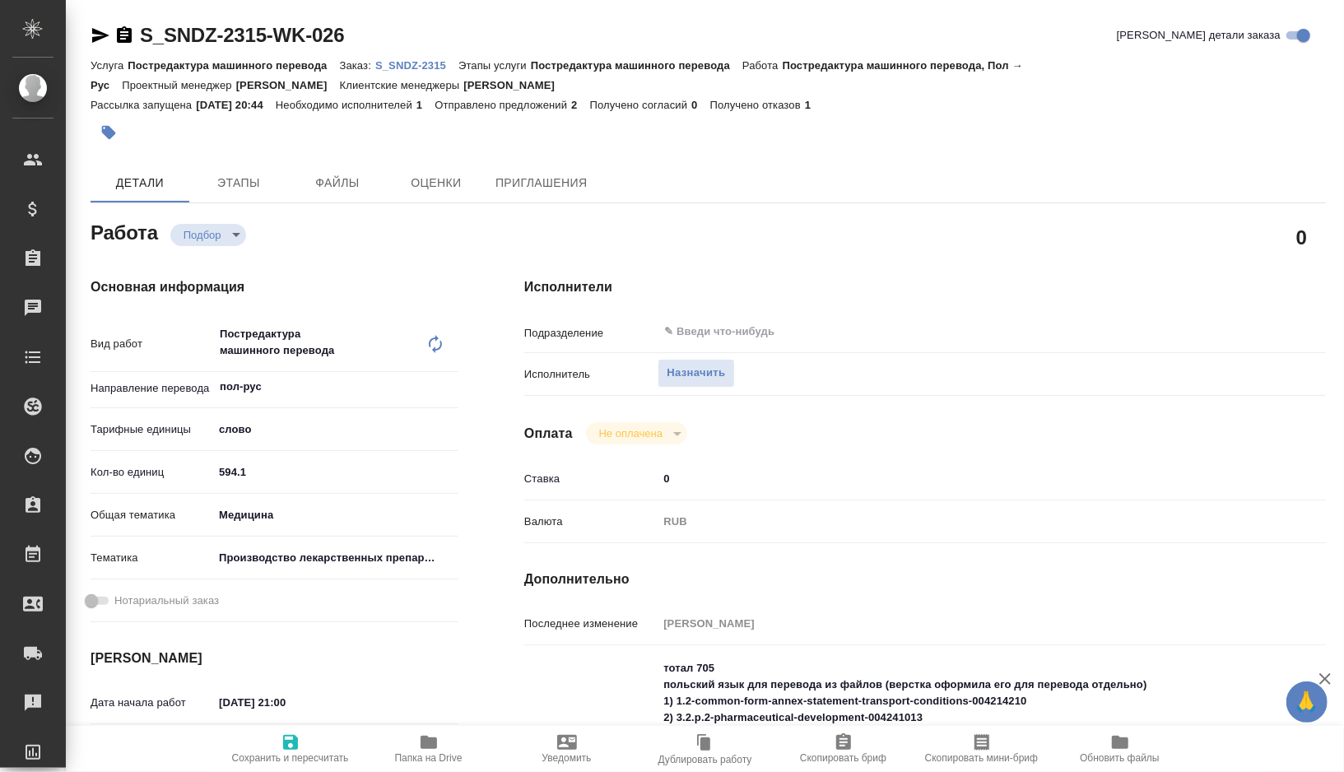
type textarea "x"
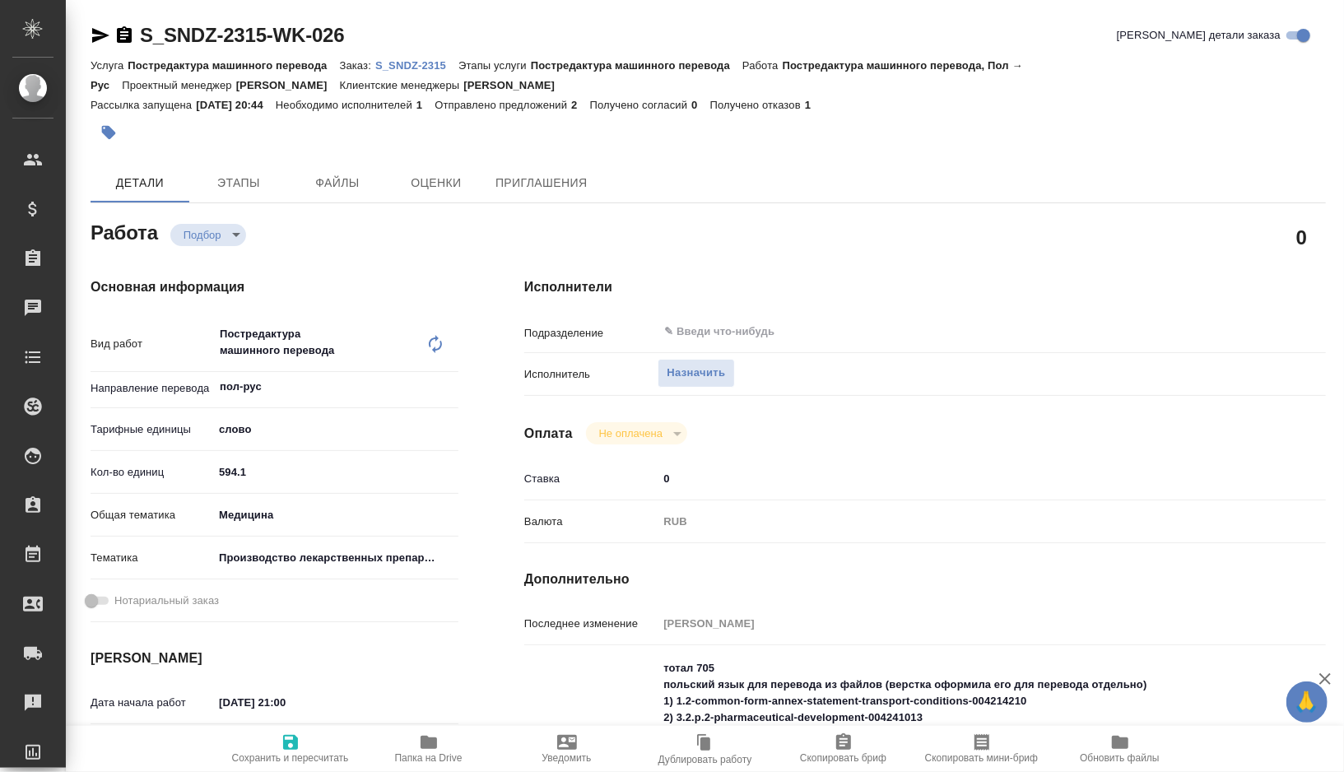
type textarea "x"
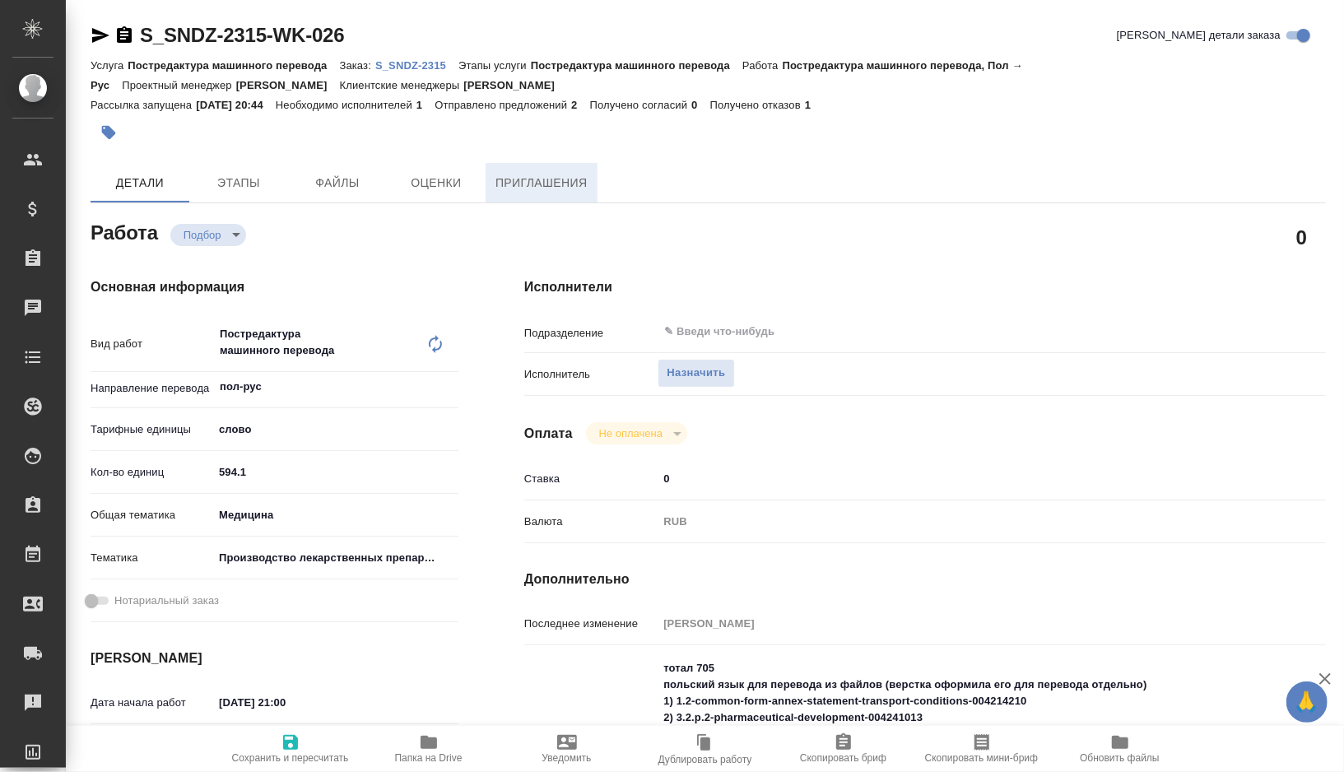
click at [514, 189] on span "Приглашения" at bounding box center [542, 183] width 92 height 21
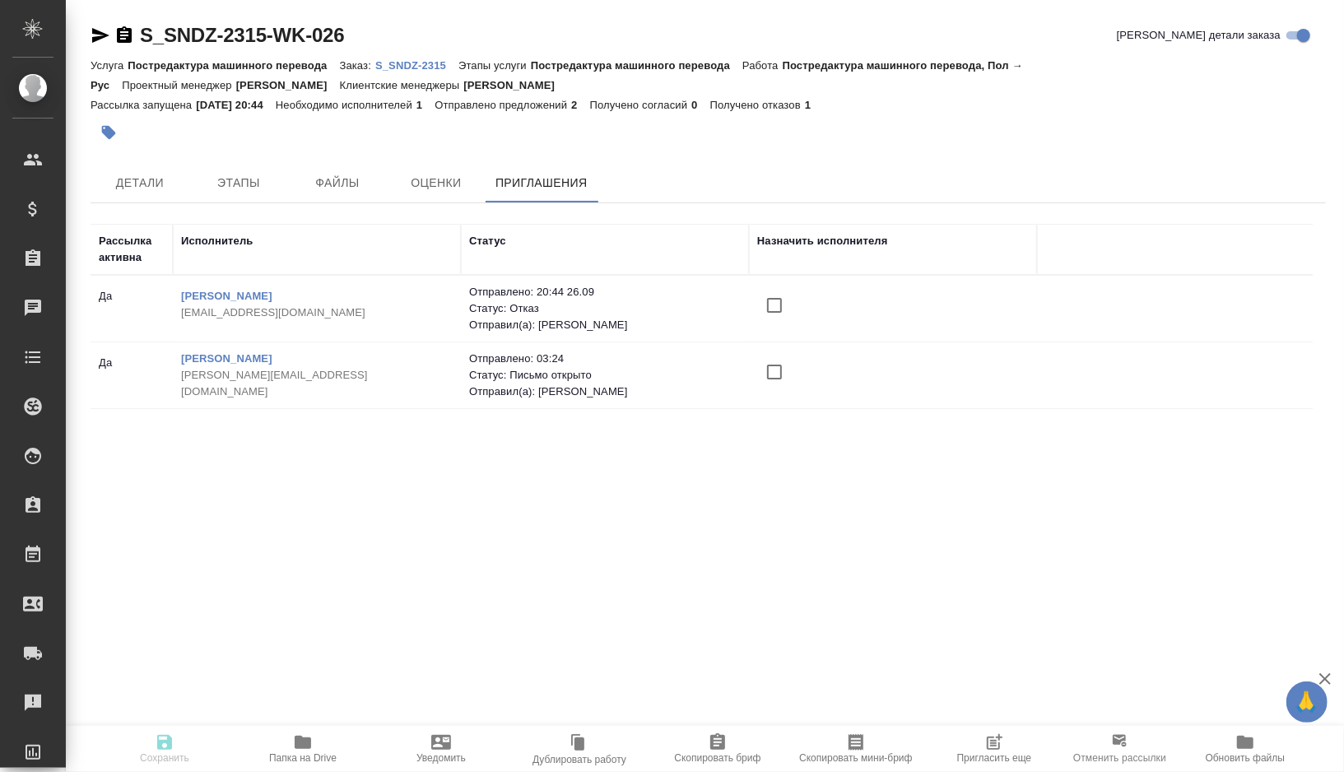
click at [779, 368] on input "checkbox" at bounding box center [774, 372] width 35 height 35
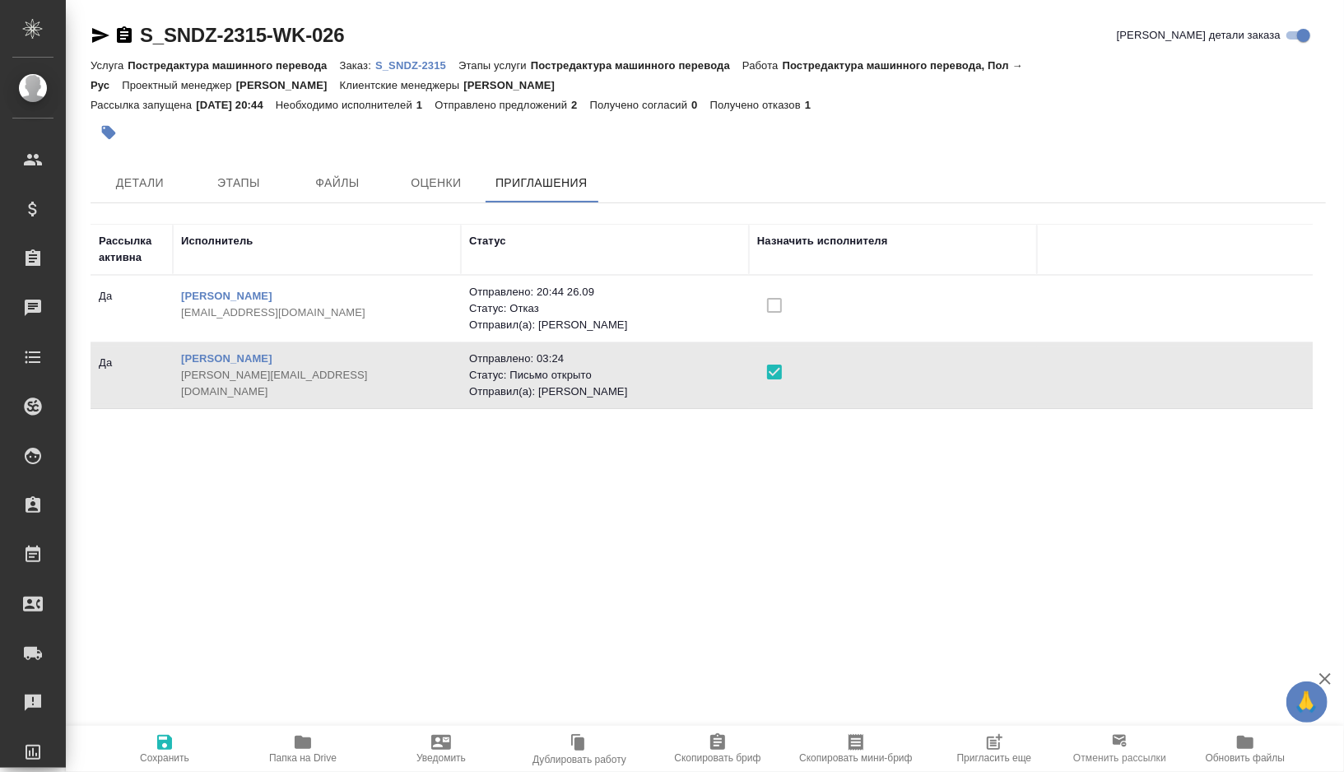
click at [167, 741] on icon "button" at bounding box center [164, 742] width 15 height 15
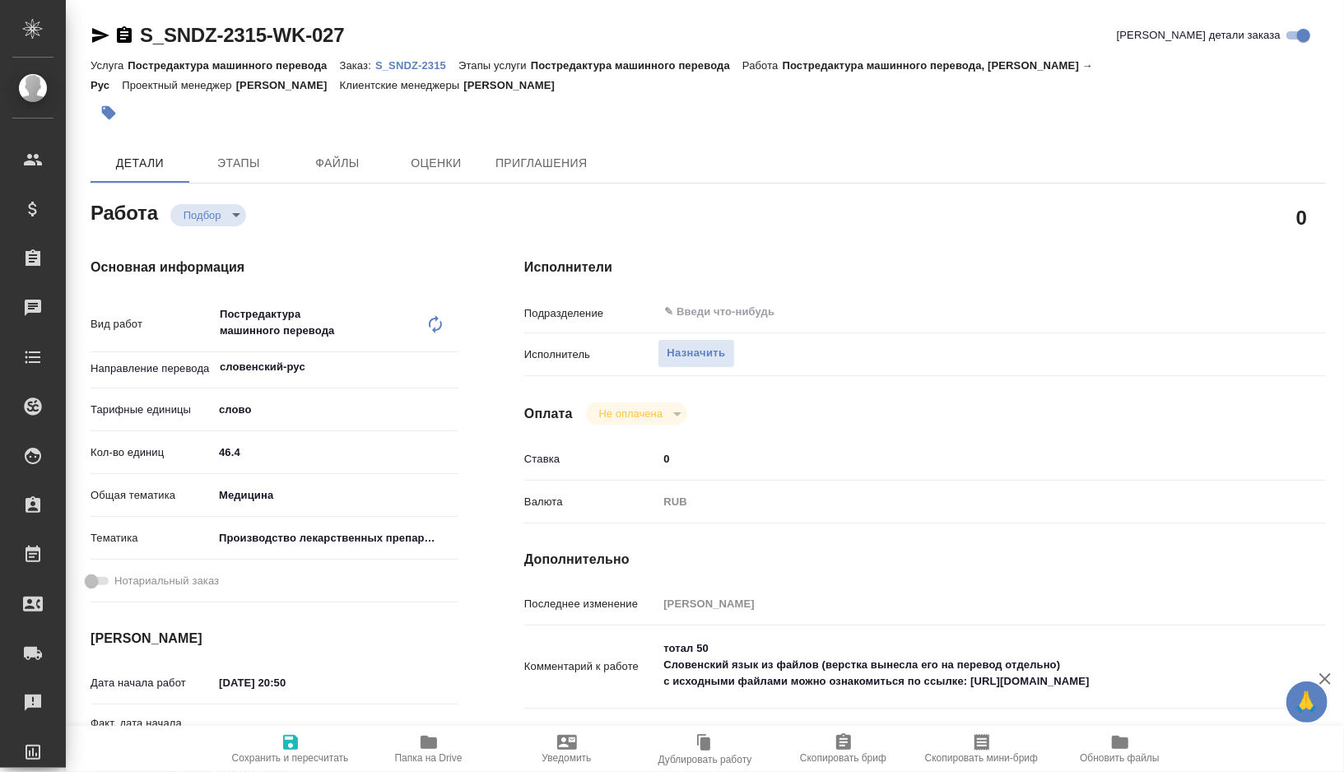
type textarea "x"
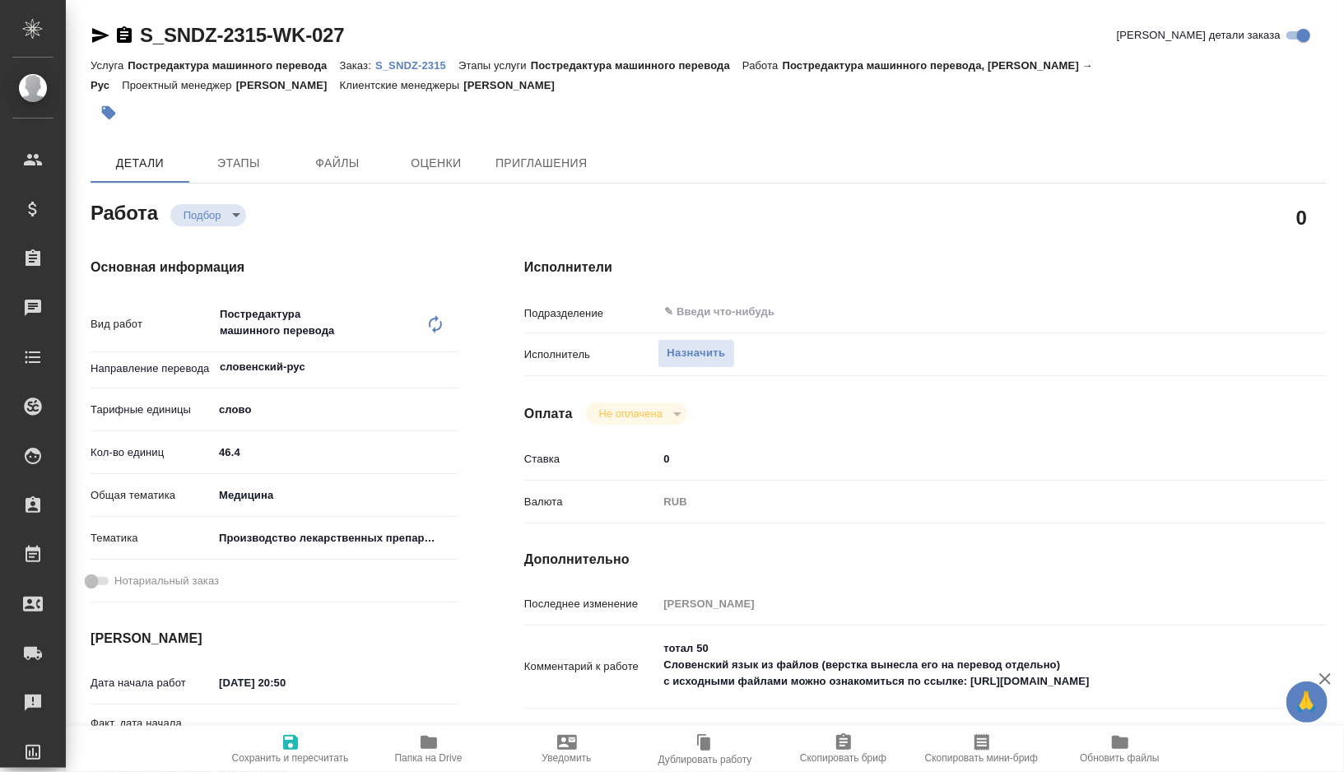
type textarea "x"
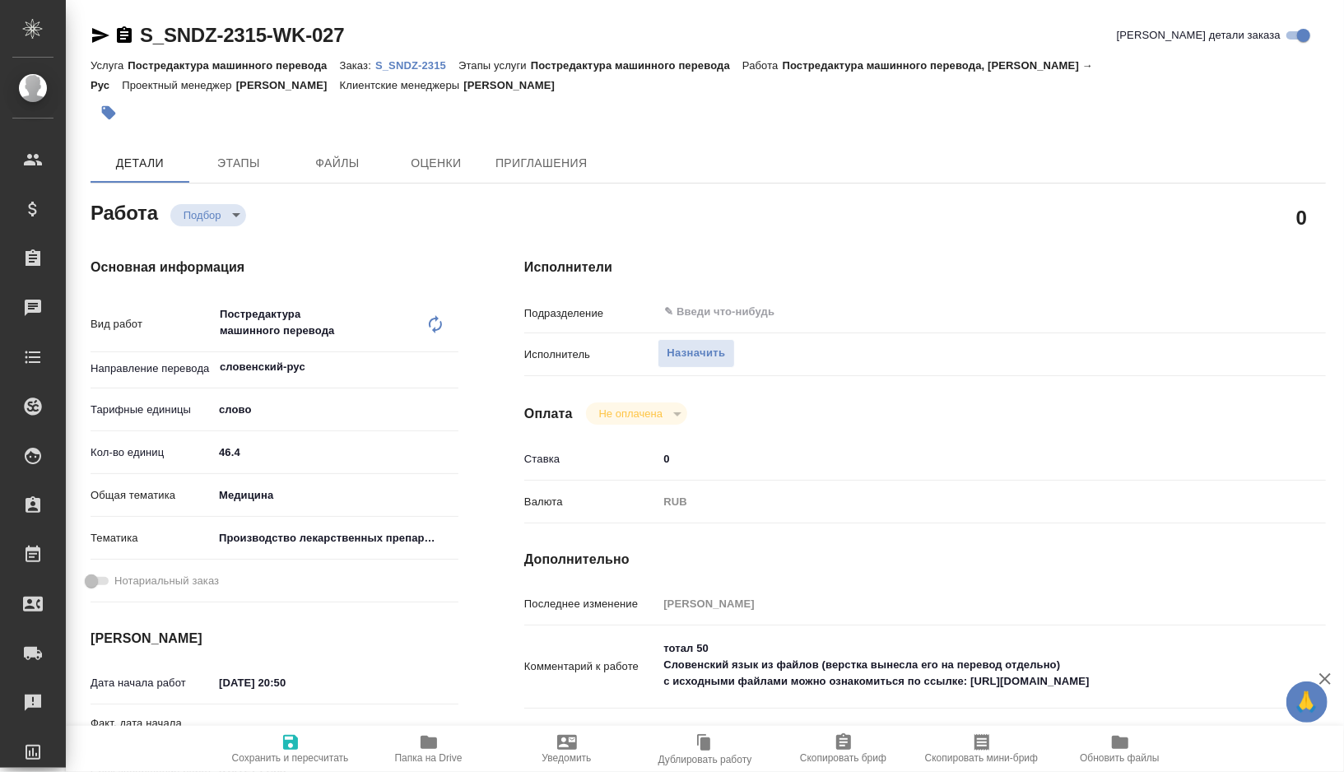
type textarea "x"
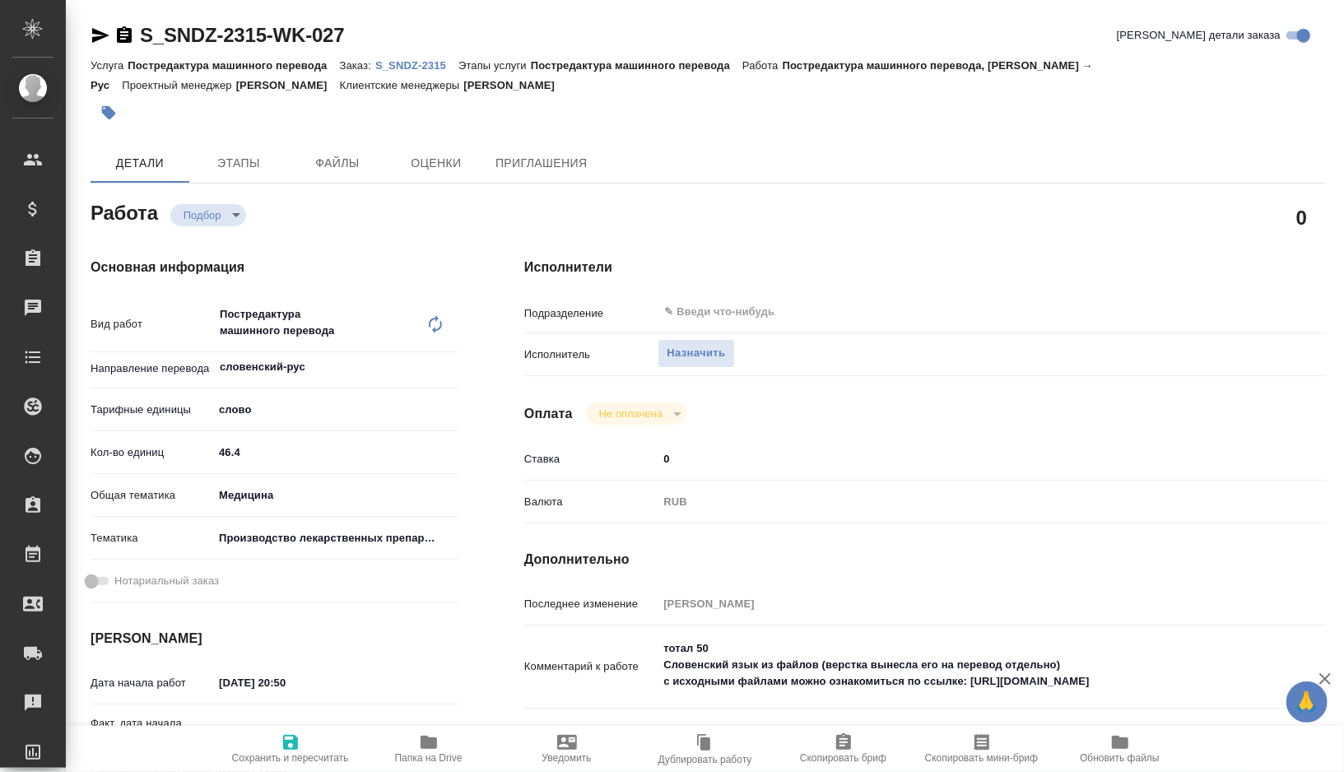
type textarea "x"
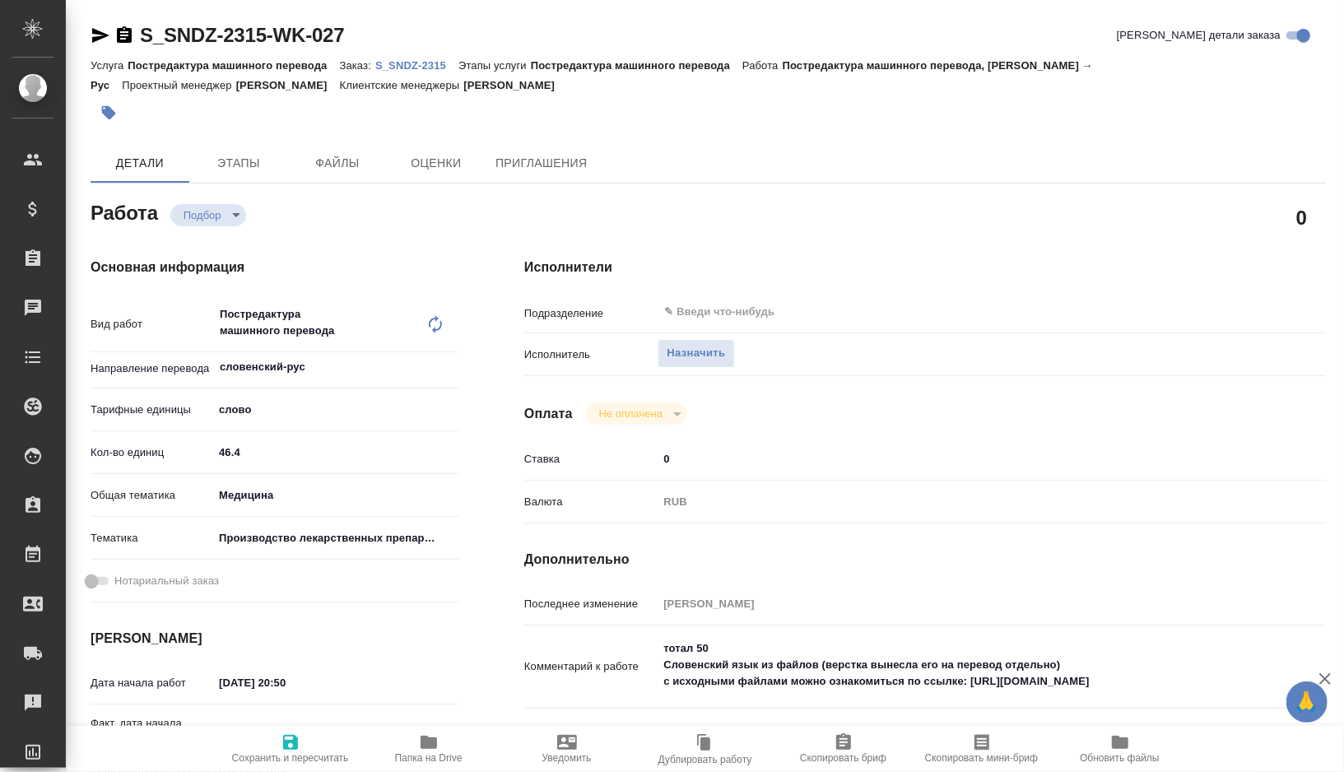
type textarea "x"
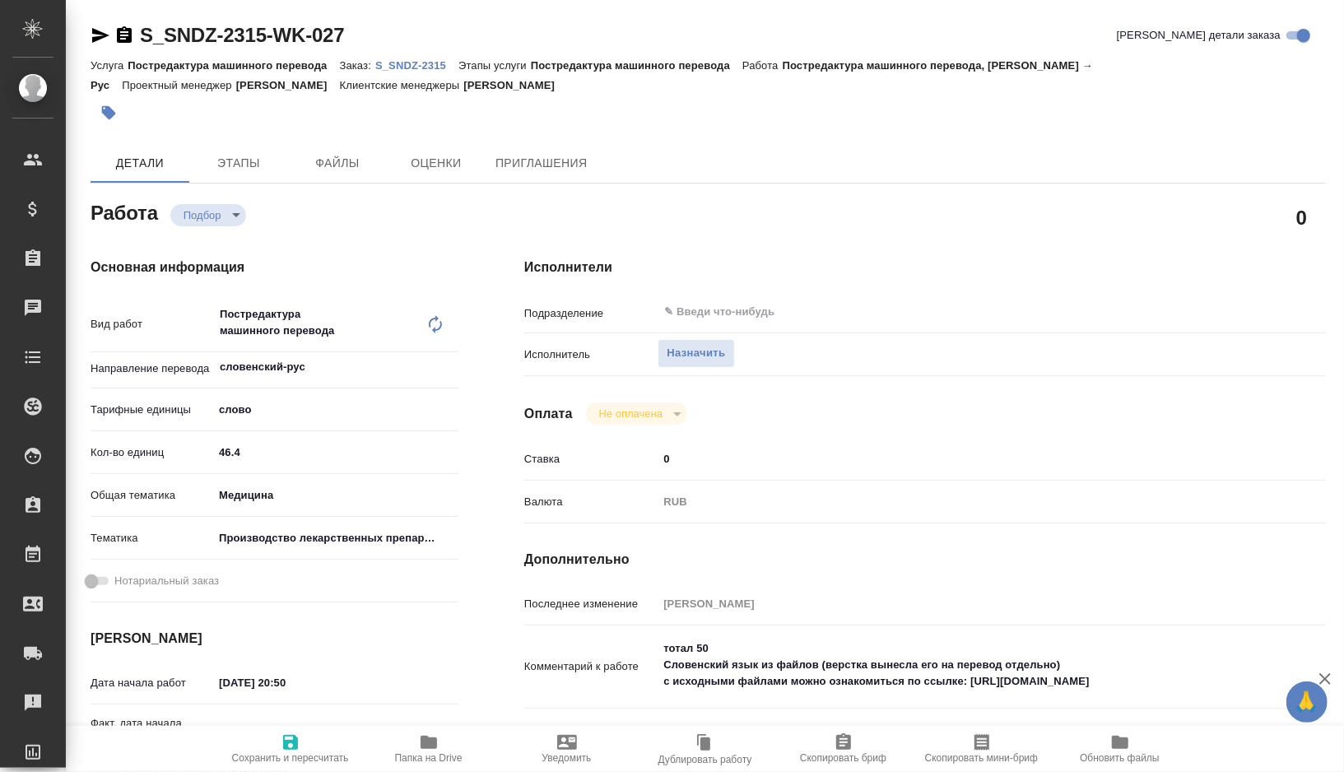
type textarea "x"
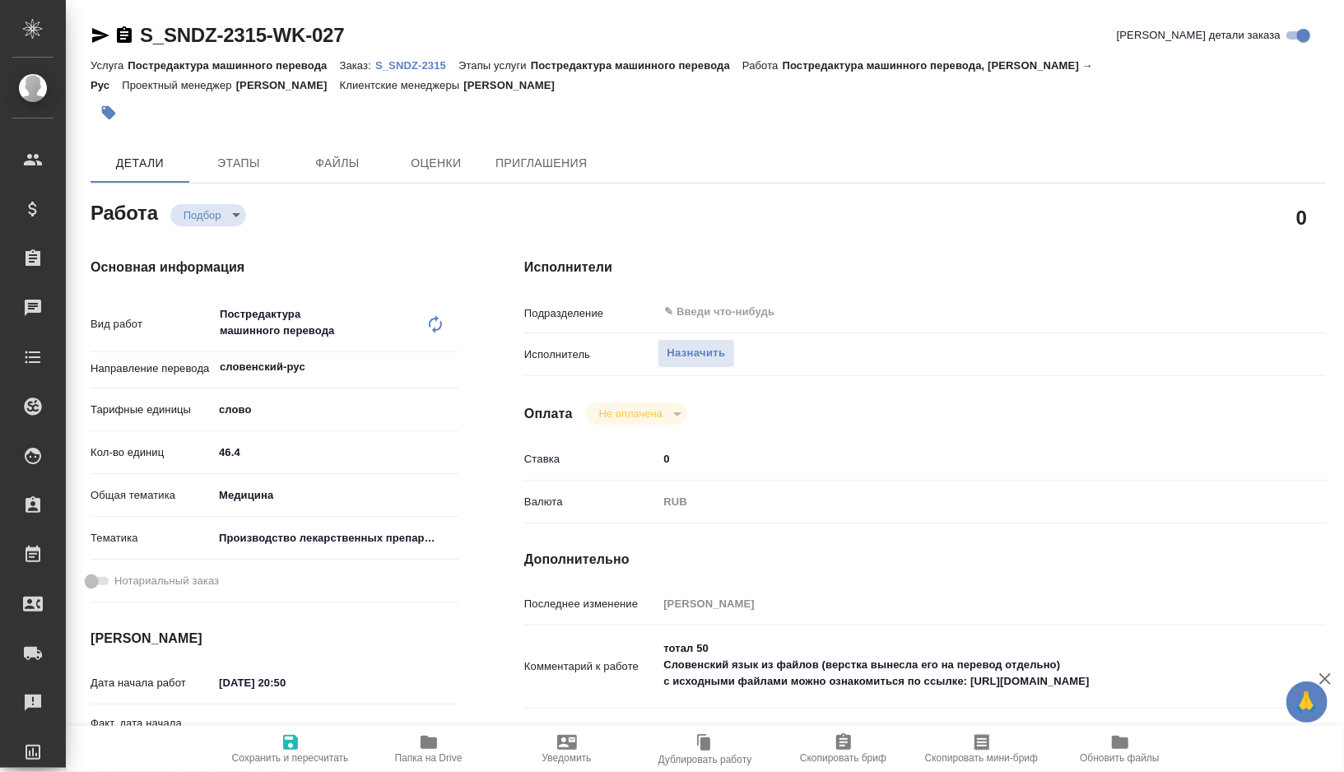
type textarea "x"
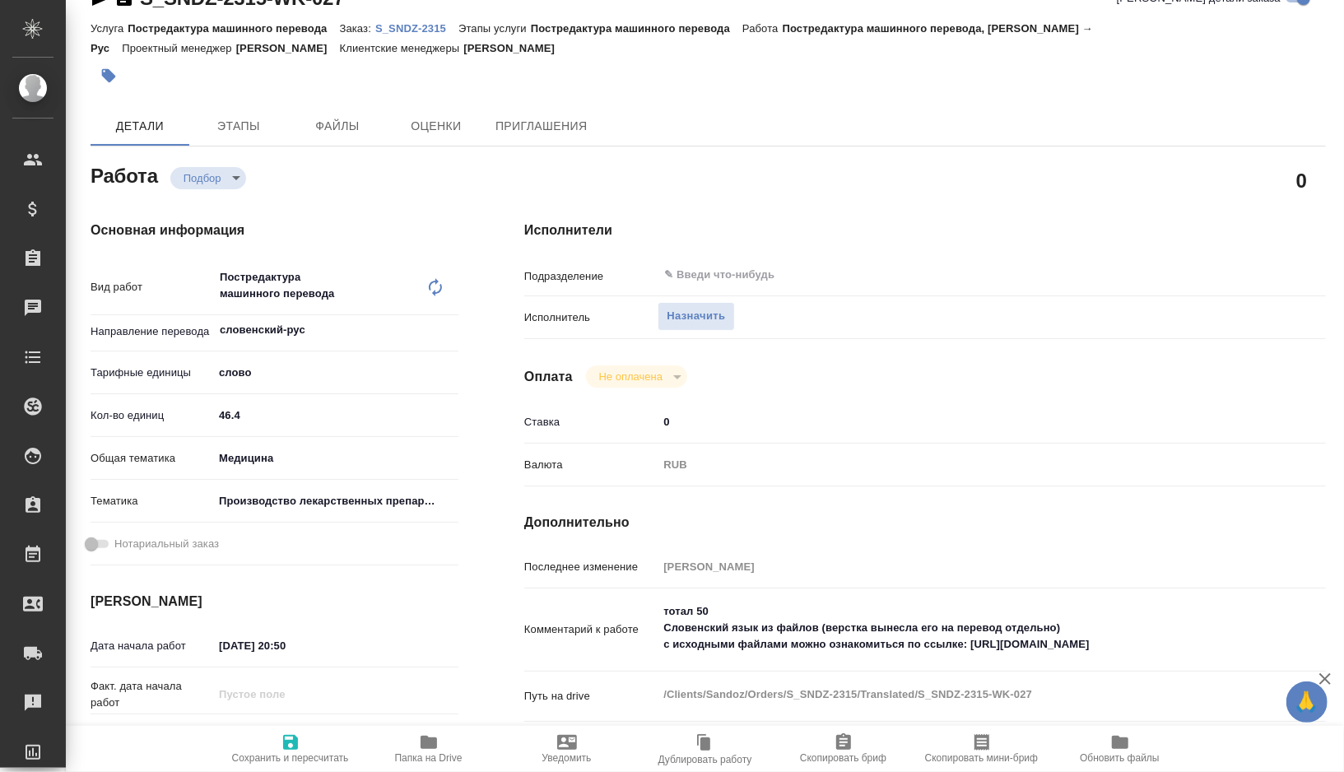
type textarea "x"
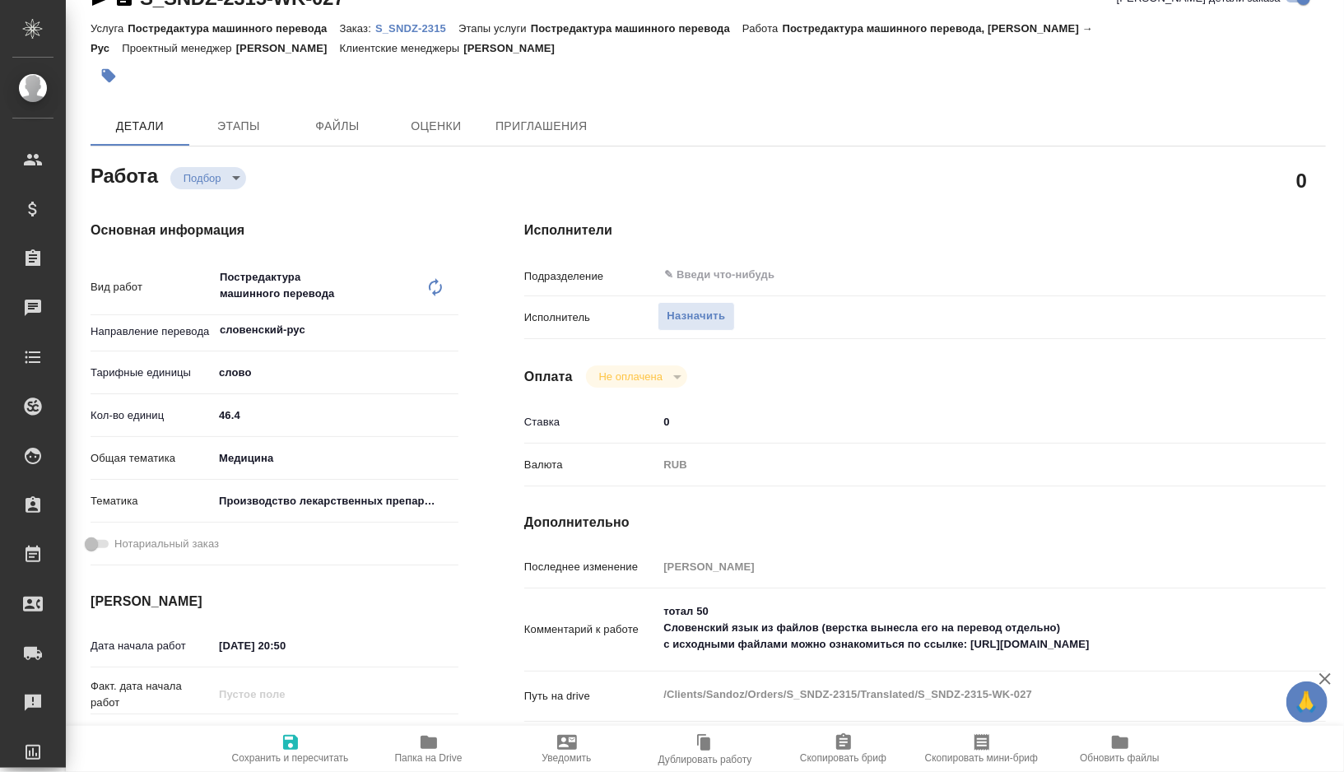
scroll to position [56, 0]
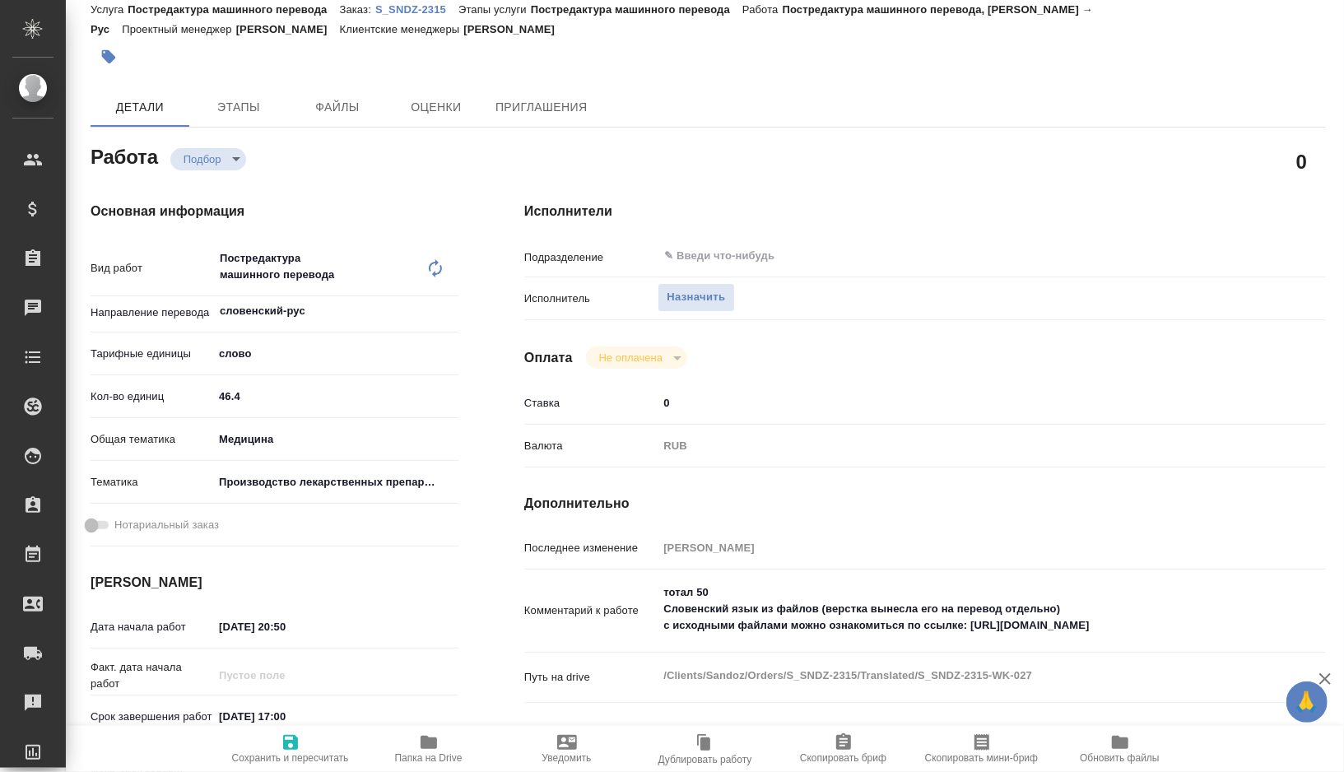
type textarea "x"
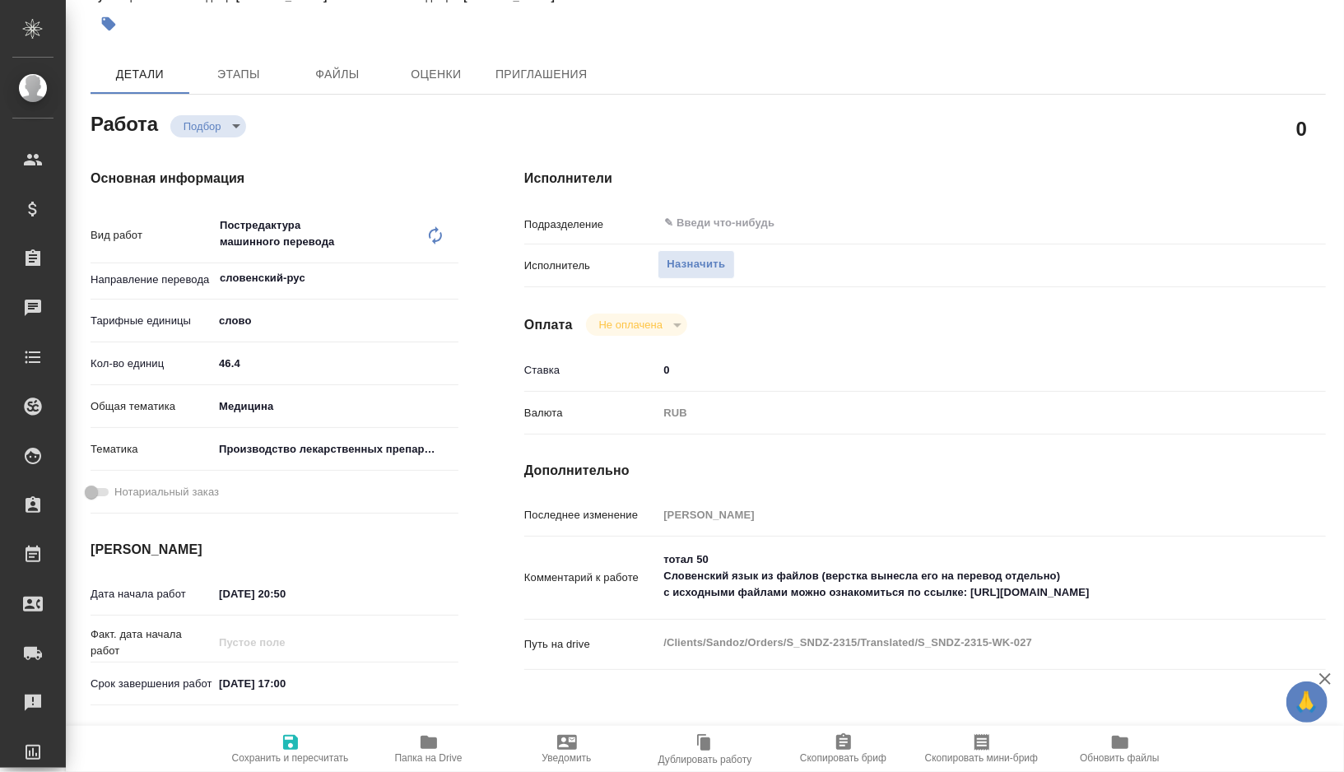
scroll to position [109, 0]
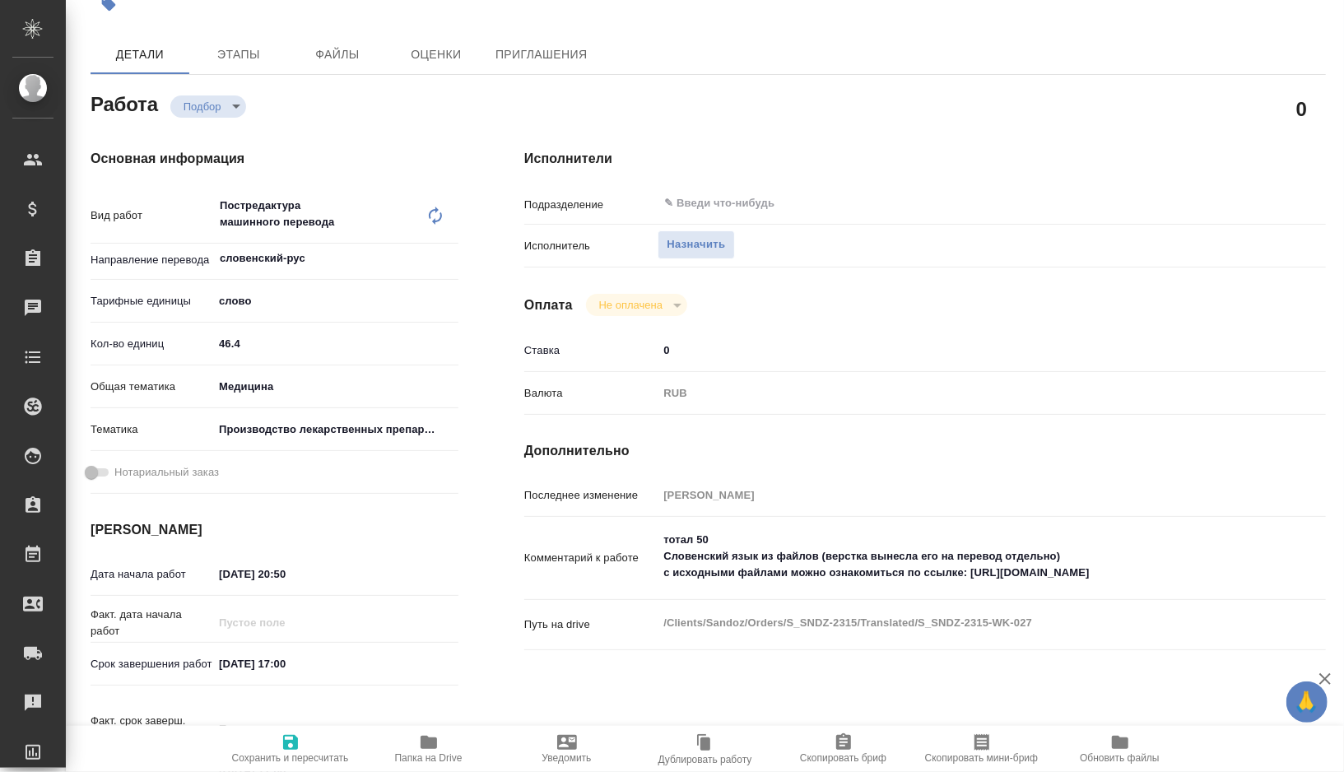
click at [304, 744] on span "Сохранить и пересчитать" at bounding box center [290, 748] width 119 height 31
type textarea "x"
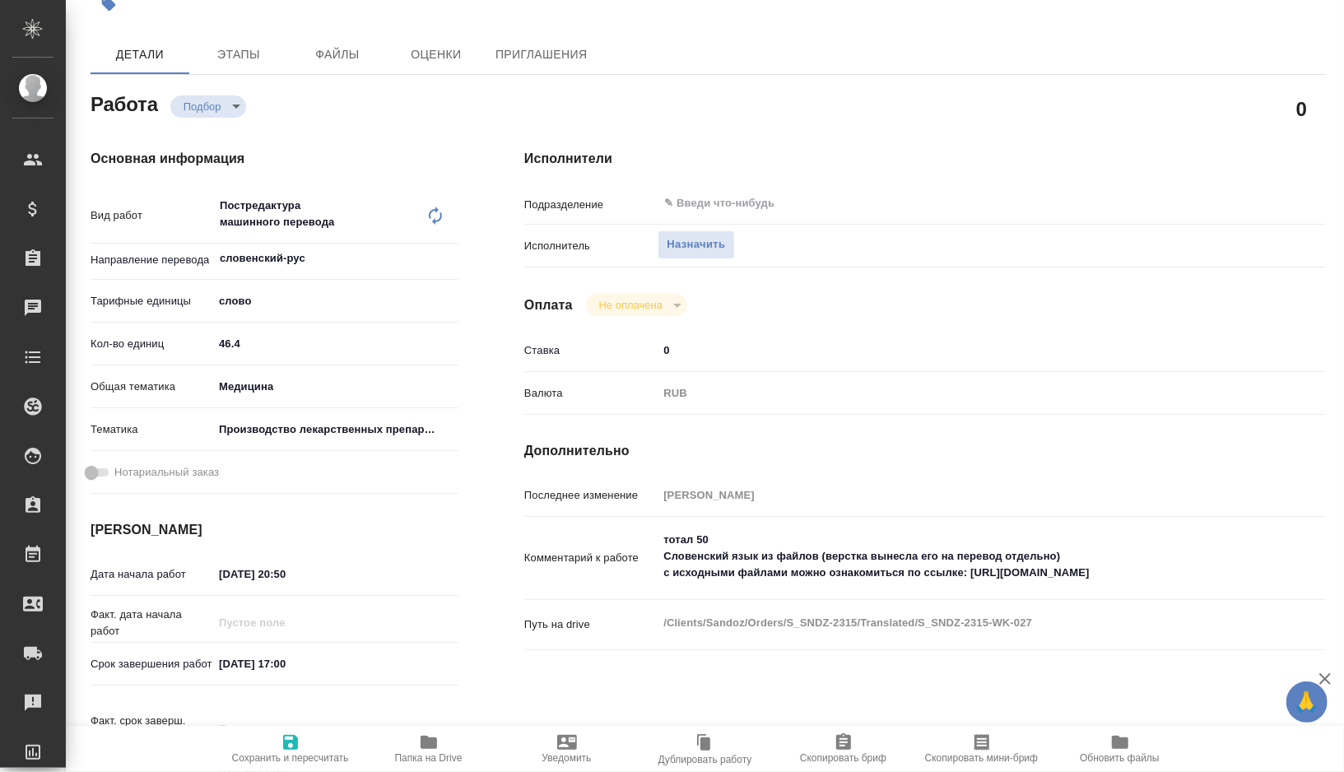
type textarea "x"
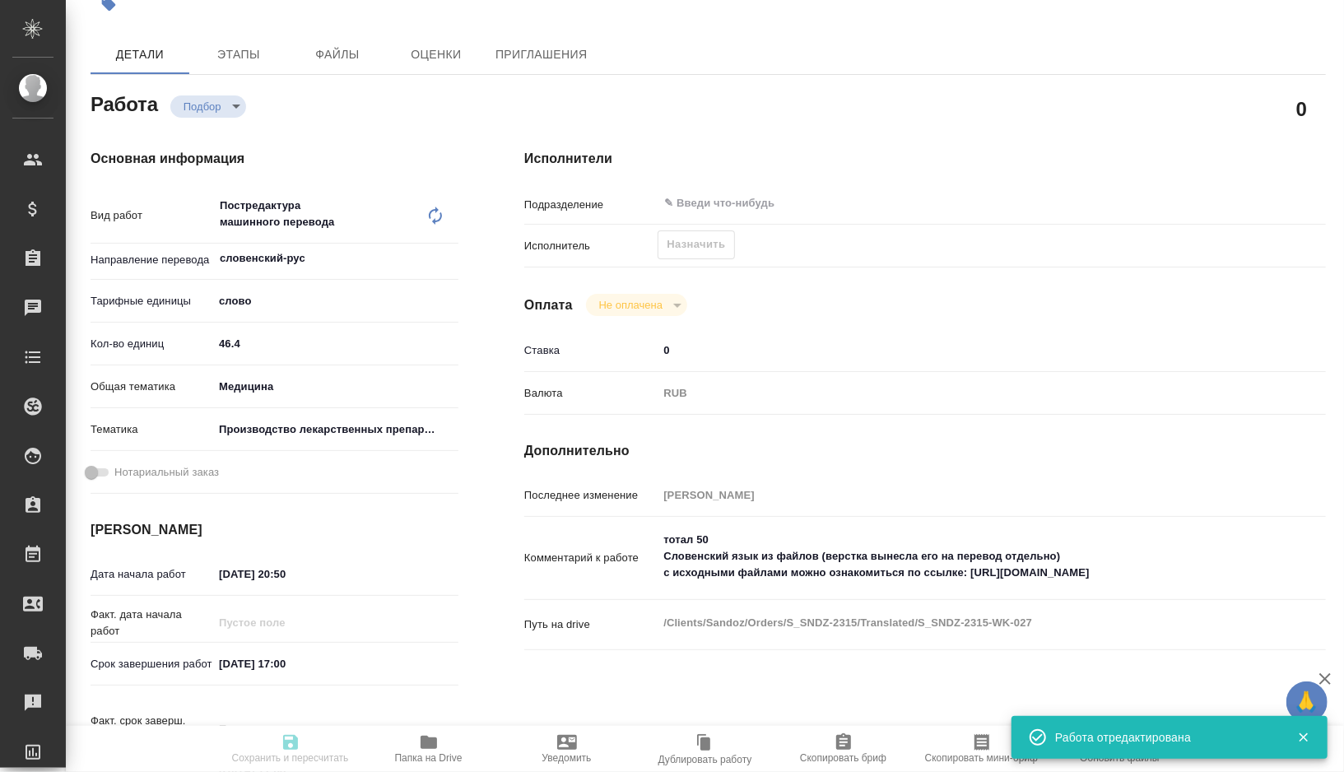
type textarea "x"
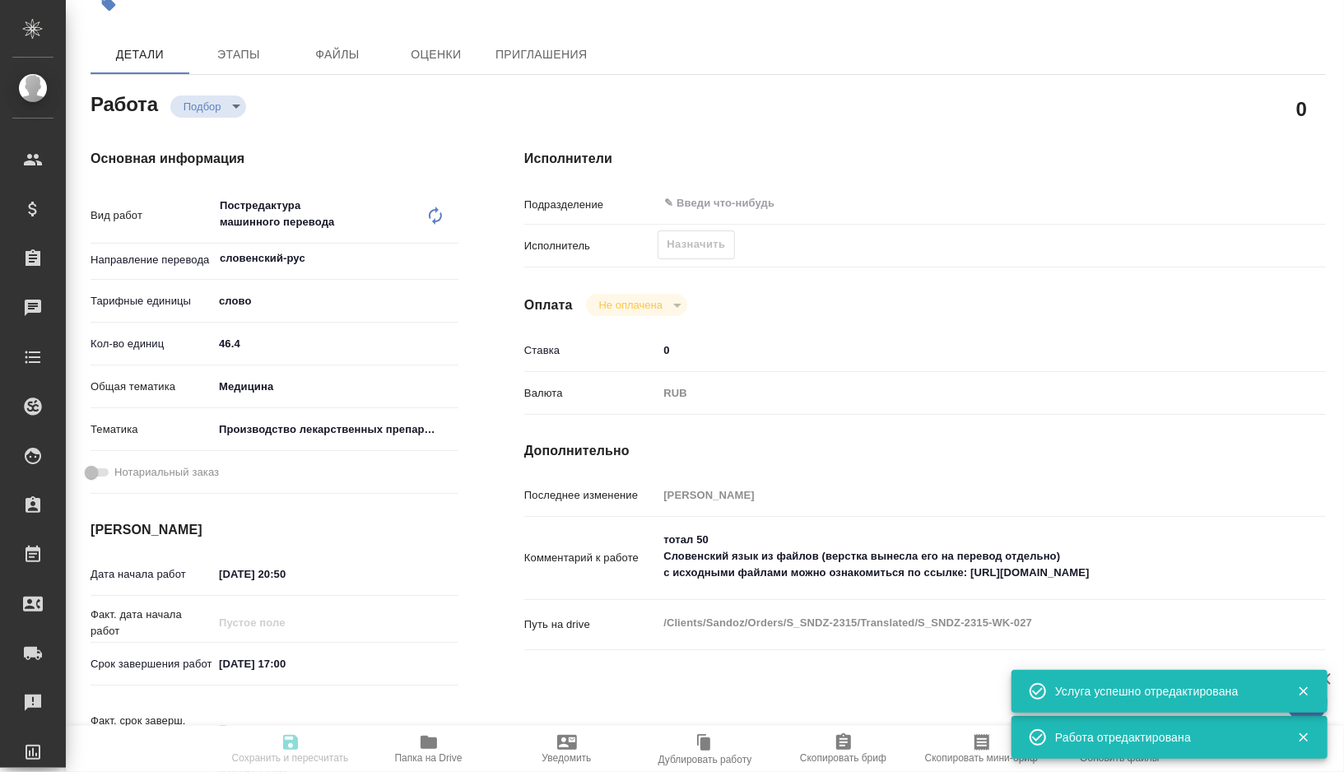
type input "recruiting"
type textarea "Постредактура машинного перевода"
type textarea "x"
type input "словенский-рус"
type input "5a8b1489cc6b4906c91bfd90"
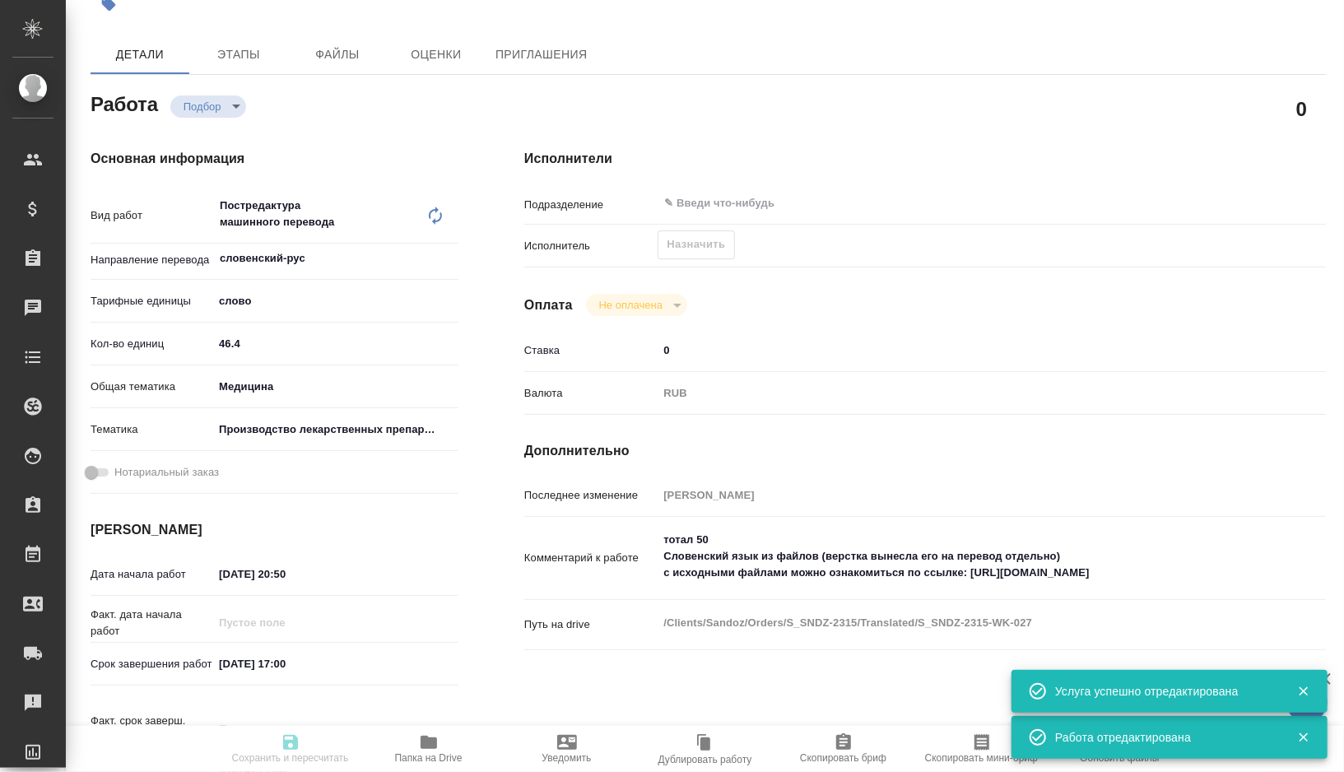
type input "46.4"
type input "med"
type input "614982fec5ecbb70f805293f"
type input "26.09.2025 20:50"
type input "[DATE] 17:00"
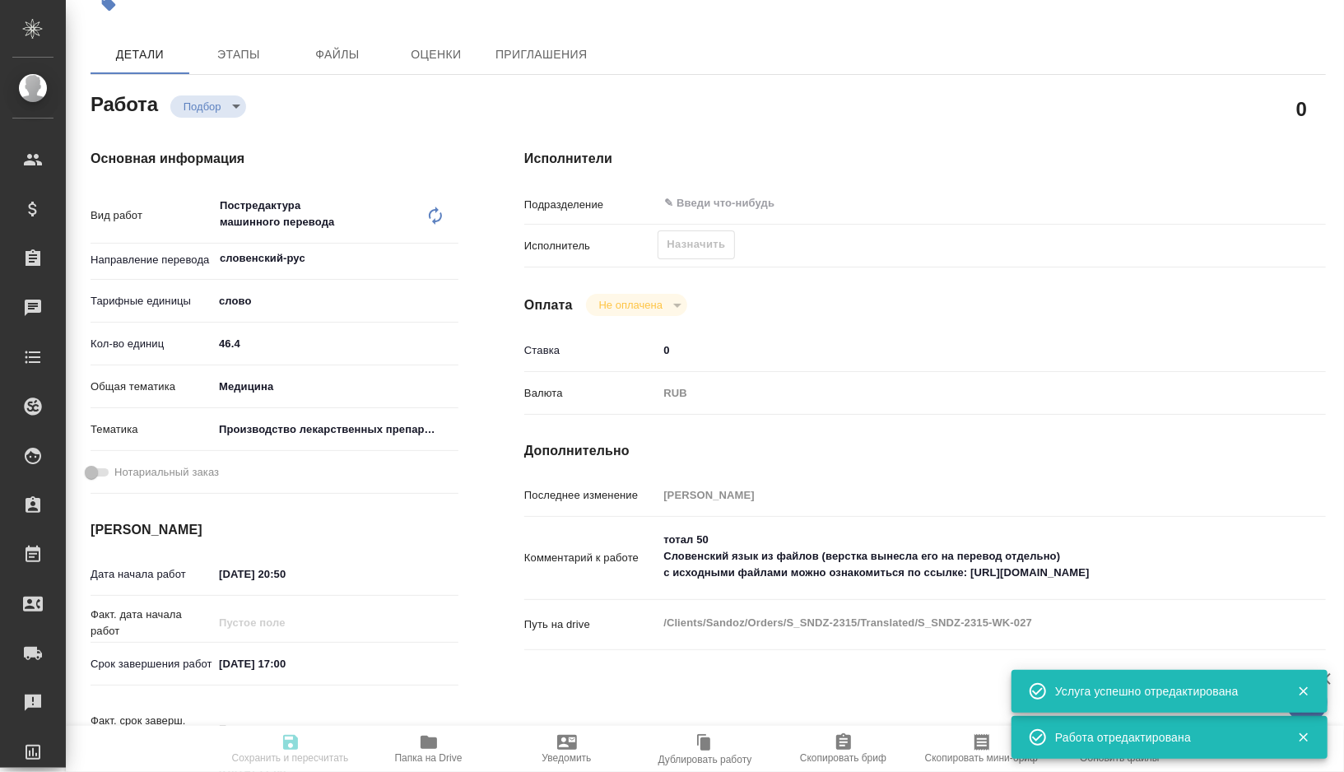
type input "[DATE] 17:00"
type input "notPayed"
type input "0"
type input "RUB"
type input "[PERSON_NAME]"
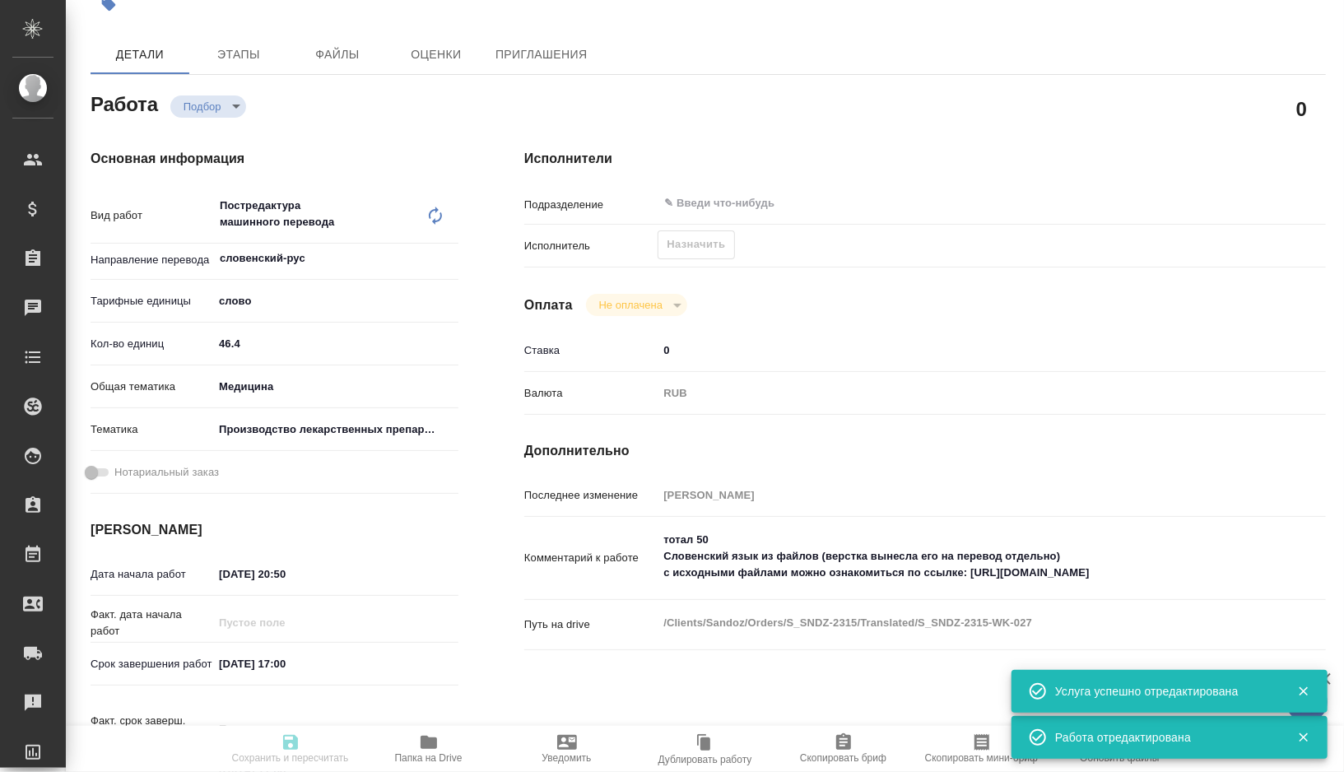
type textarea "тотал 50 Словенский язык из файлов (верстка вынесла его на перевод отдельно) с …"
type textarea "x"
type textarea "/Clients/Sandoz/Orders/S_SNDZ-2315/Translated/S_SNDZ-2315-WK-027"
type textarea "x"
type input "S_SNDZ-2315"
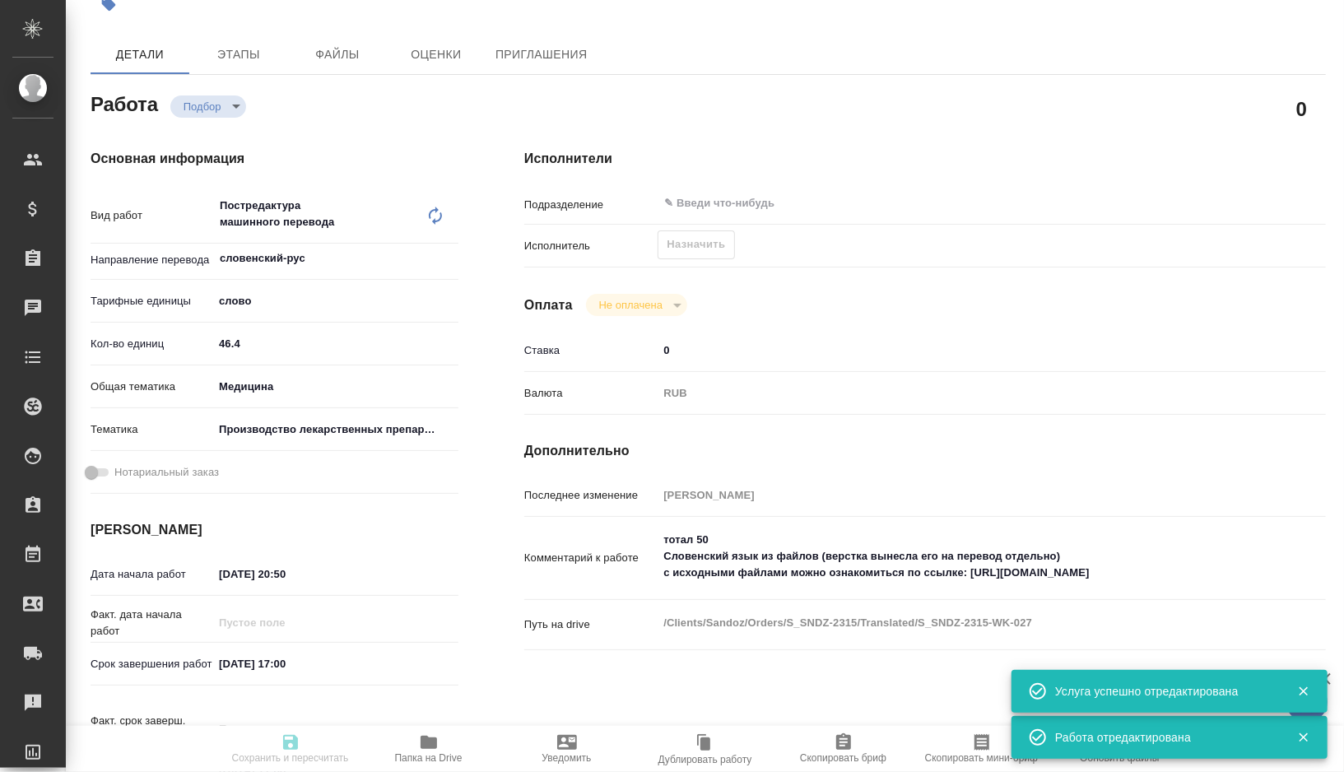
type input "Постредактура машинного перевода"
type input "[PERSON_NAME]"
type input "/Clients/Sandoz/Orders/S_SNDZ-2315"
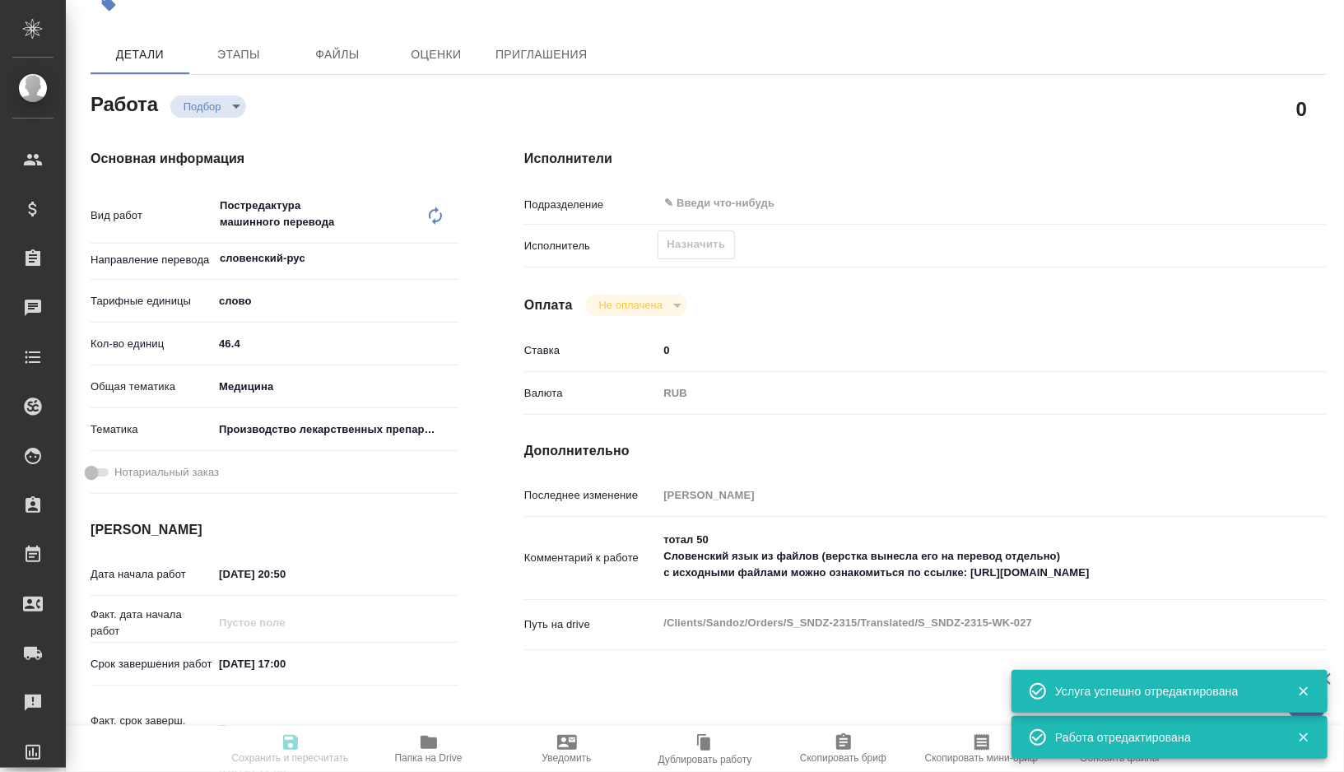
type textarea "x"
type textarea "Нам необходимо подготовить перевод документов на русский язык со сроком до 30 с…"
type textarea "x"
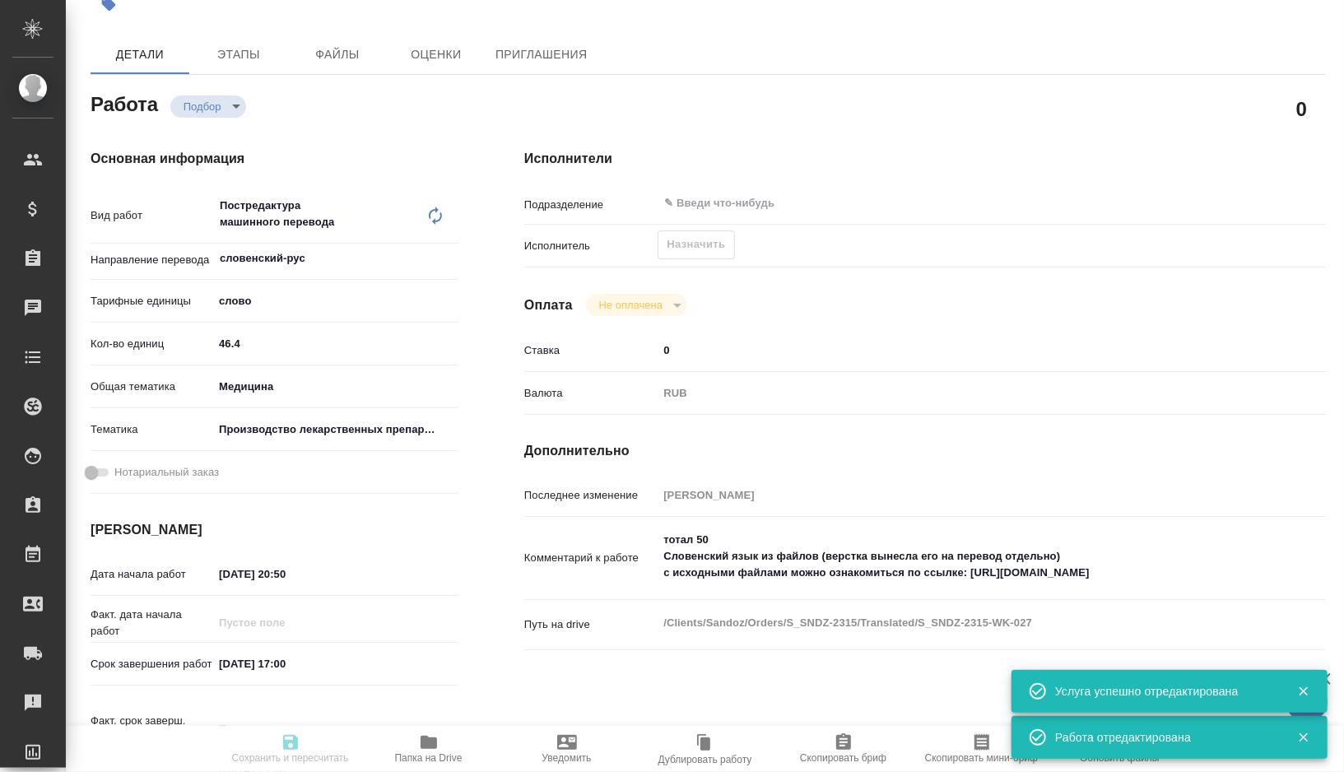
type textarea "x"
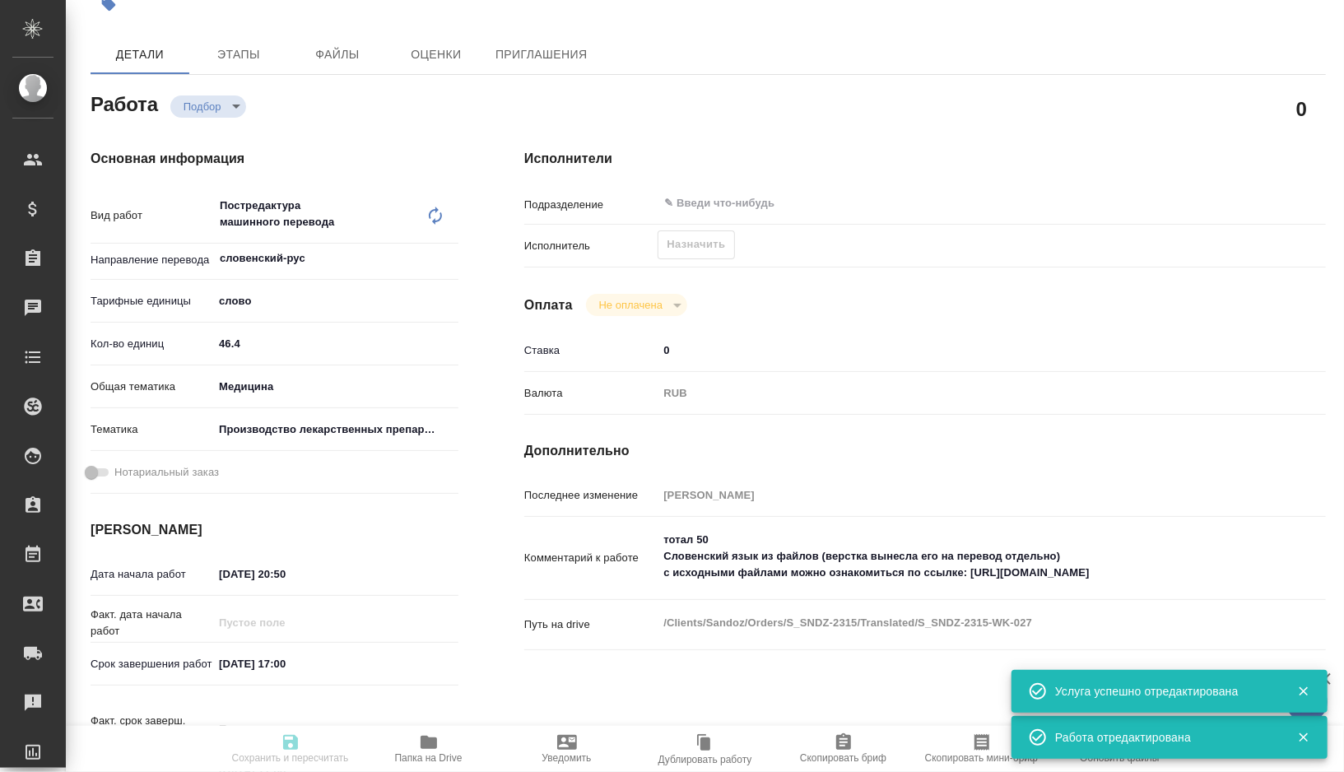
type textarea "x"
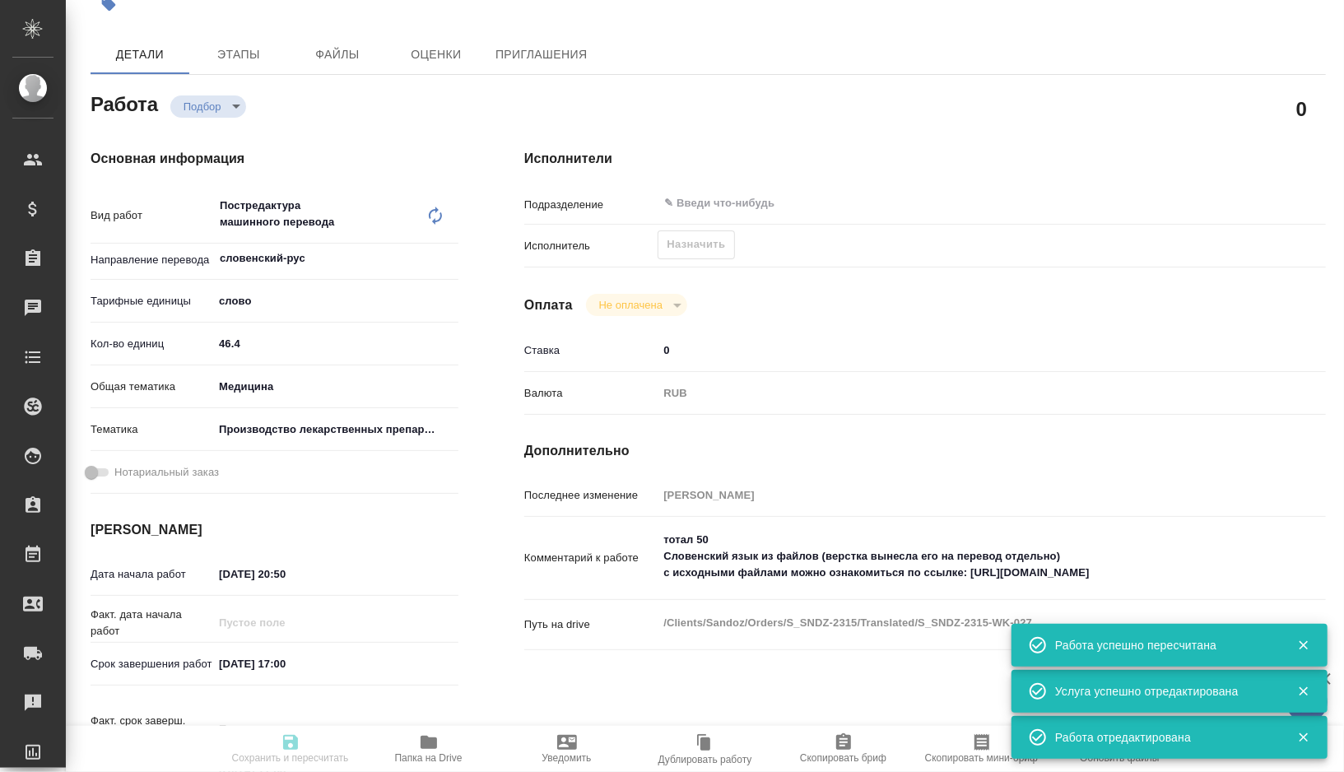
type textarea "x"
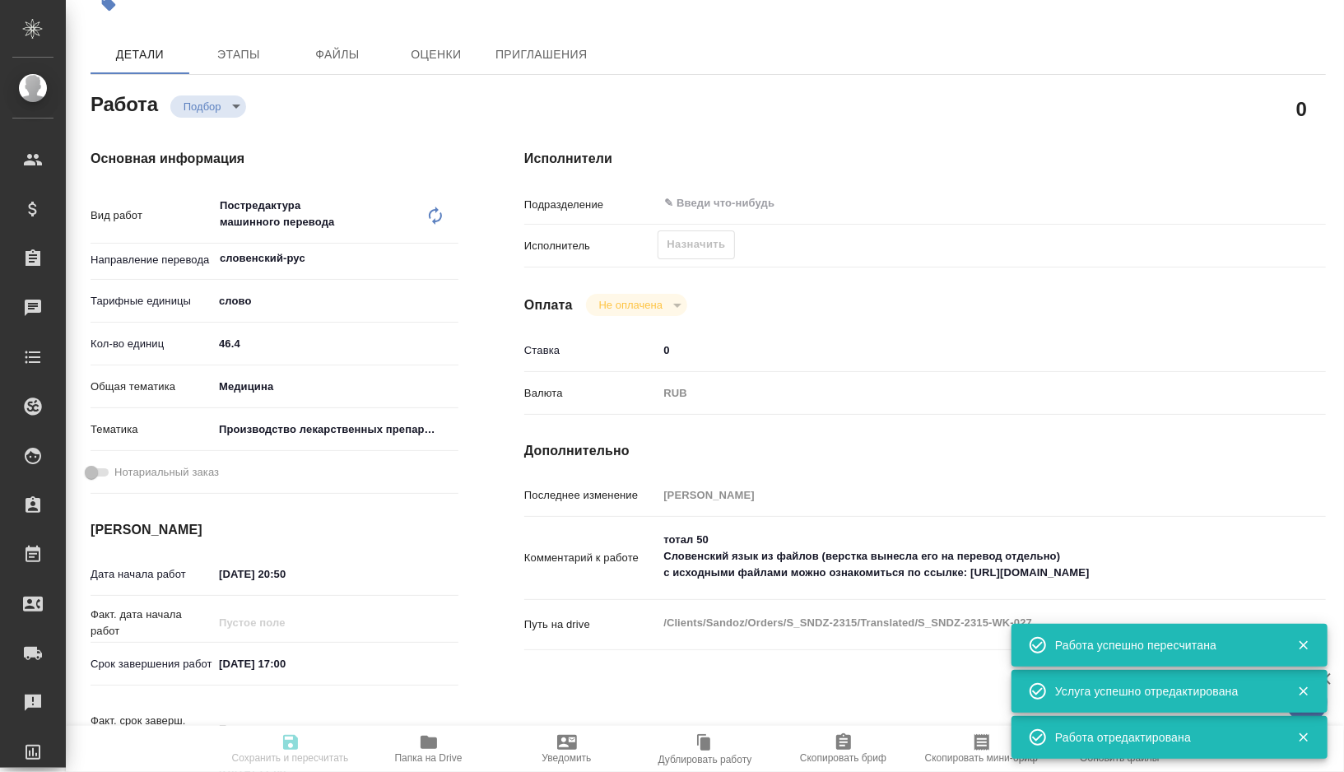
type textarea "x"
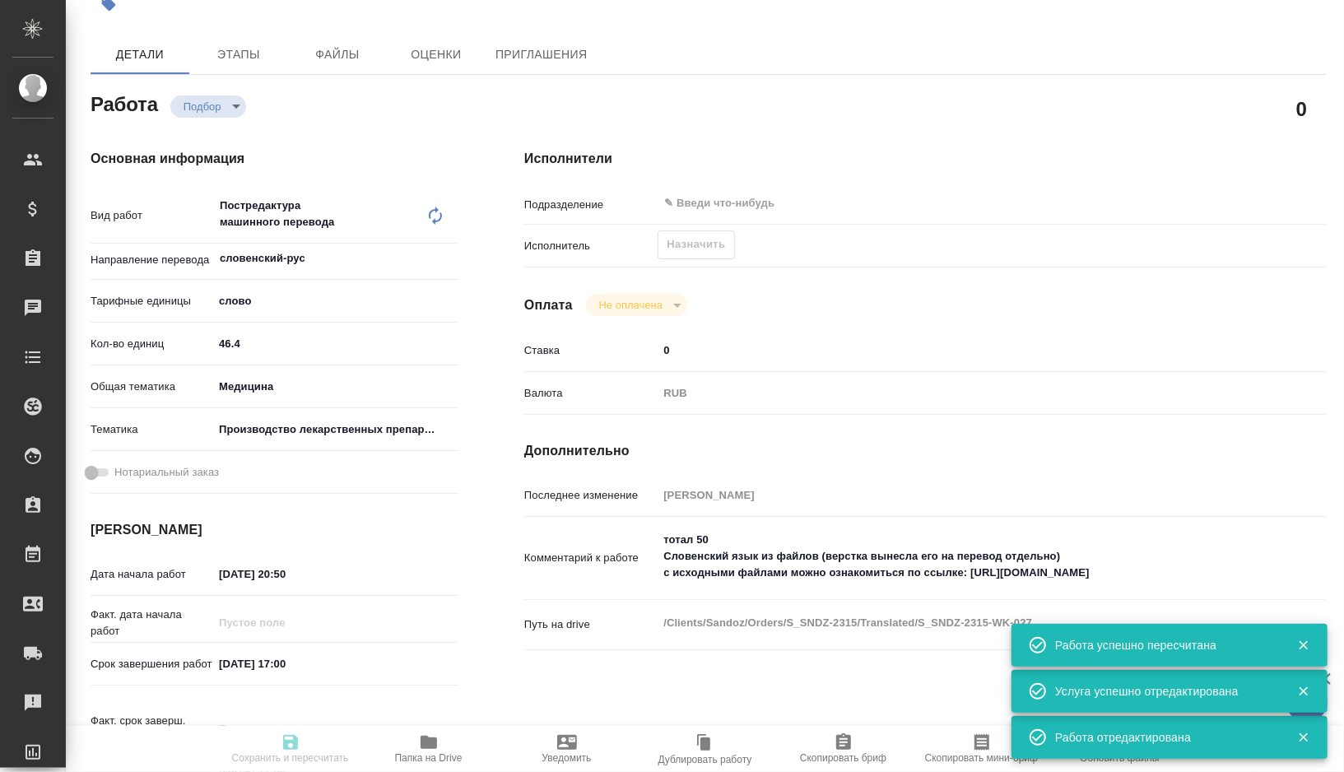
type textarea "x"
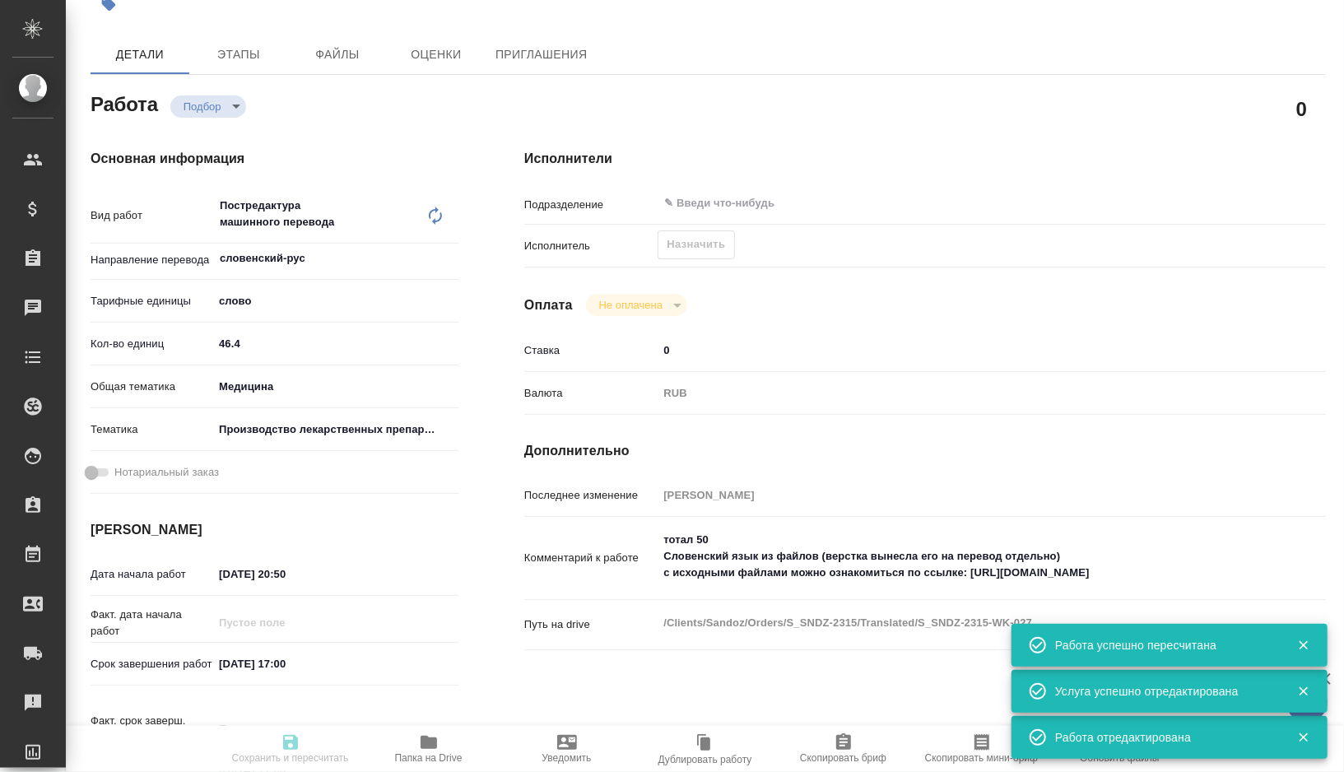
type input "recruiting"
type textarea "Постредактура машинного перевода"
type textarea "x"
type input "словенский-рус"
type input "5a8b1489cc6b4906c91bfd90"
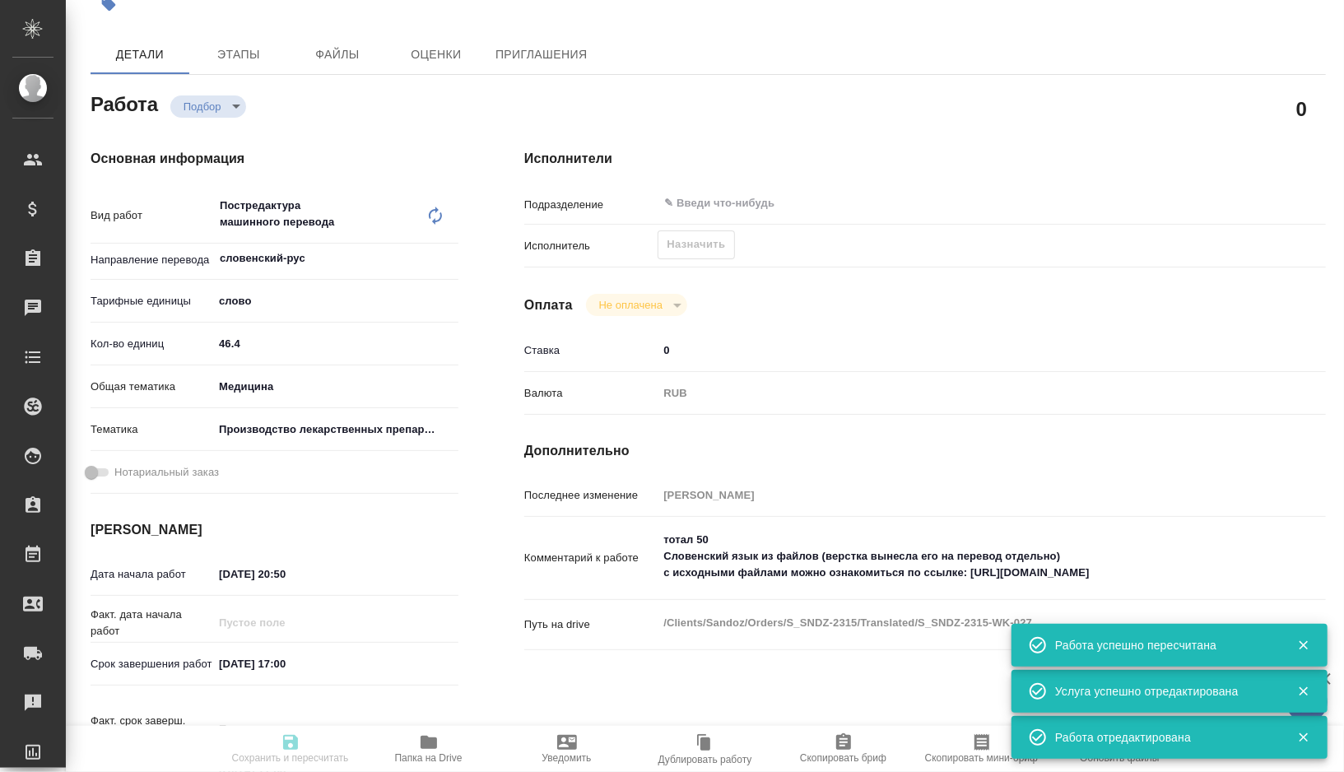
type input "46.4"
type input "med"
type input "614982fec5ecbb70f805293f"
type input "26.09.2025 20:50"
type input "28.09.2025 17:00"
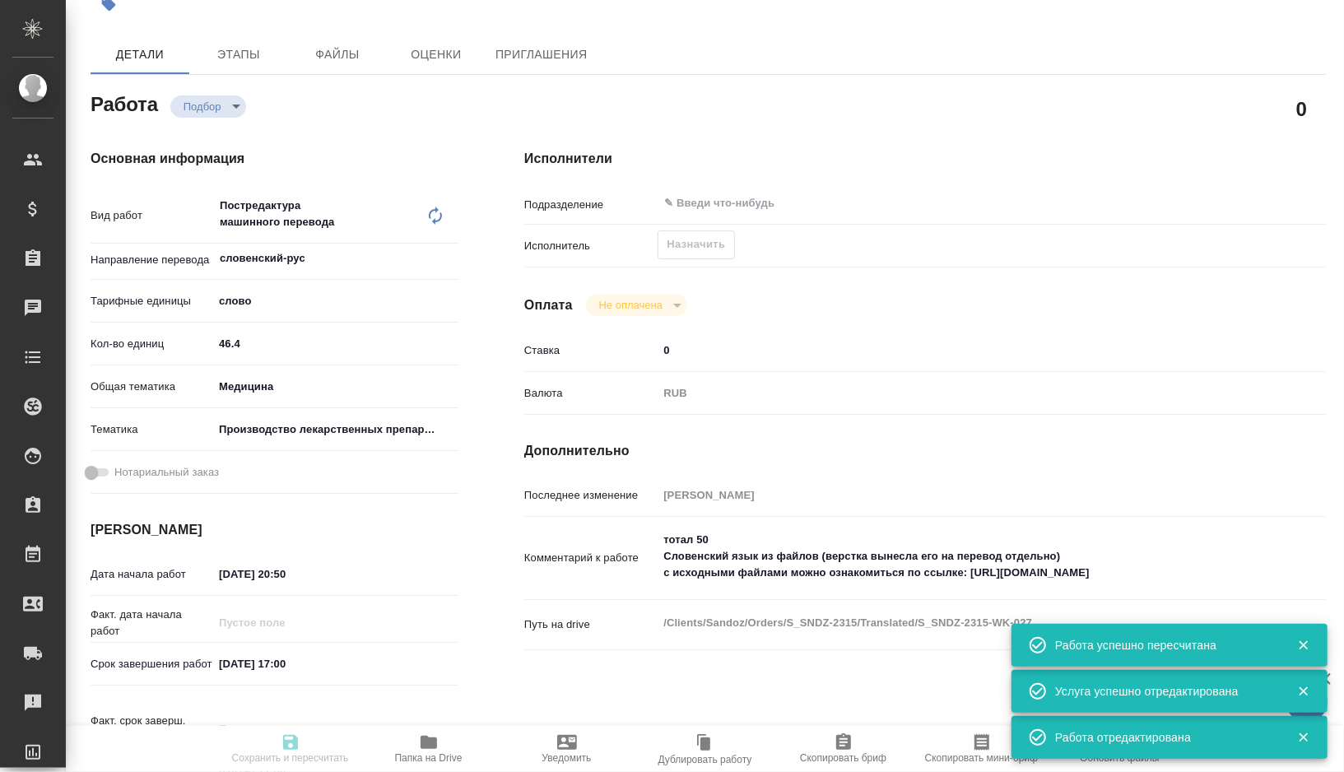
type input "[DATE] 17:00"
type input "notPayed"
type input "0"
type input "RUB"
type input "[PERSON_NAME]"
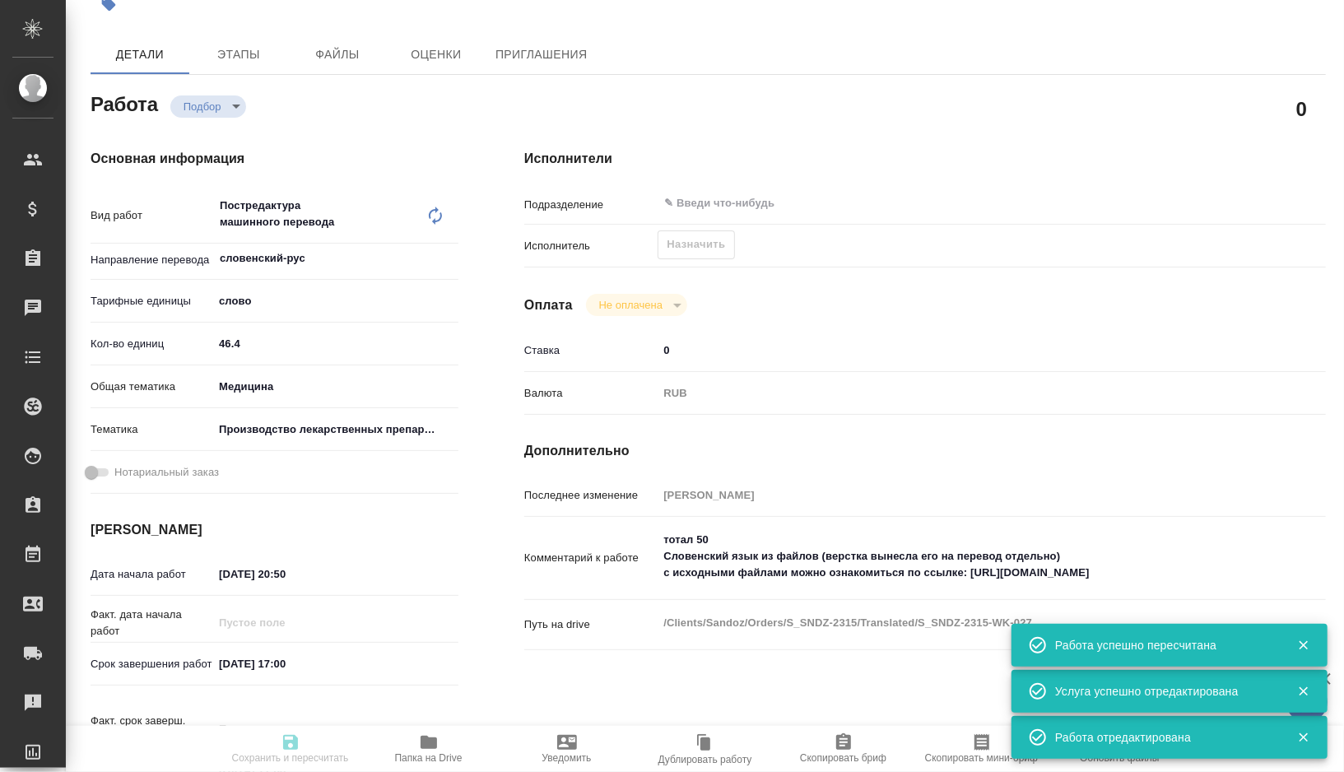
type textarea "тотал 50 Словенский язык из файлов (верстка вынесла его на перевод отдельно) с …"
type textarea "x"
type textarea "/Clients/Sandoz/Orders/S_SNDZ-2315/Translated/S_SNDZ-2315-WK-027"
type textarea "x"
type input "S_SNDZ-2315"
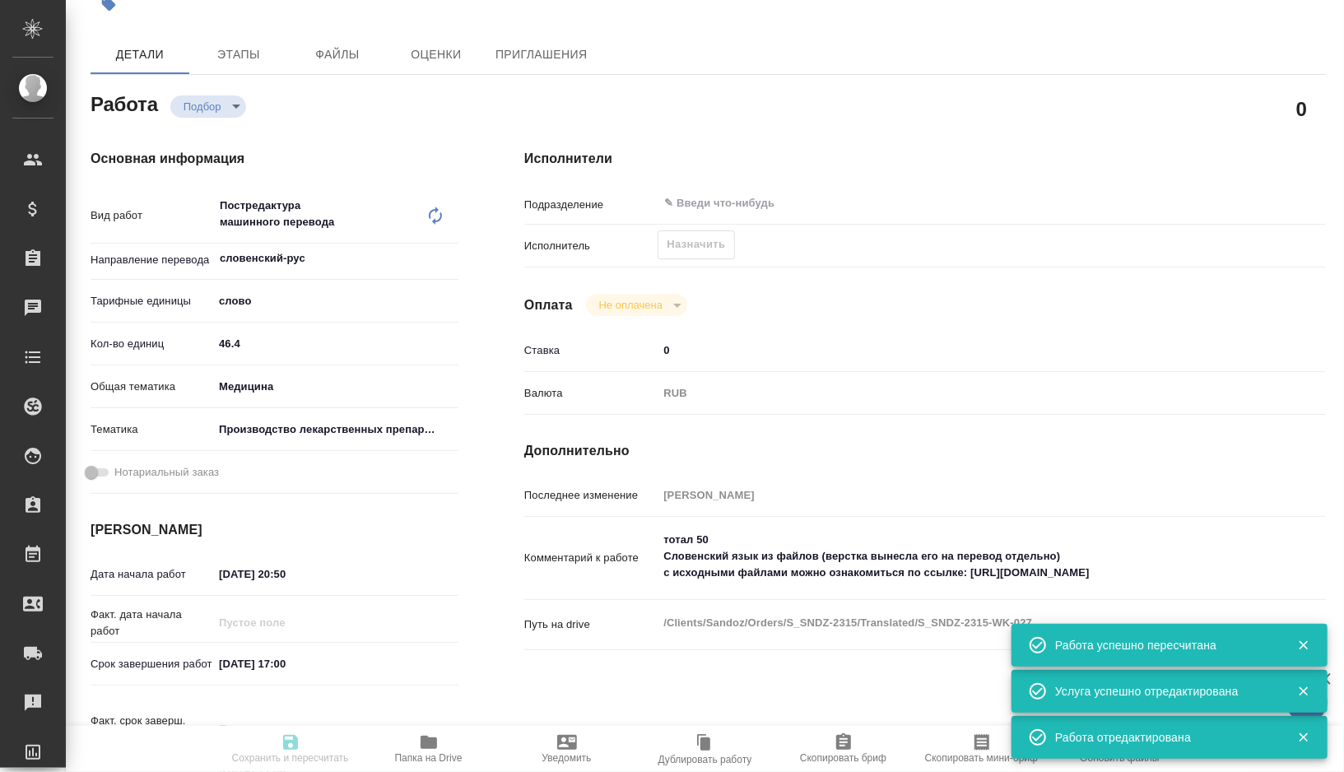
type input "Постредактура машинного перевода"
type input "[PERSON_NAME]"
type input "/Clients/Sandoz/Orders/S_SNDZ-2315"
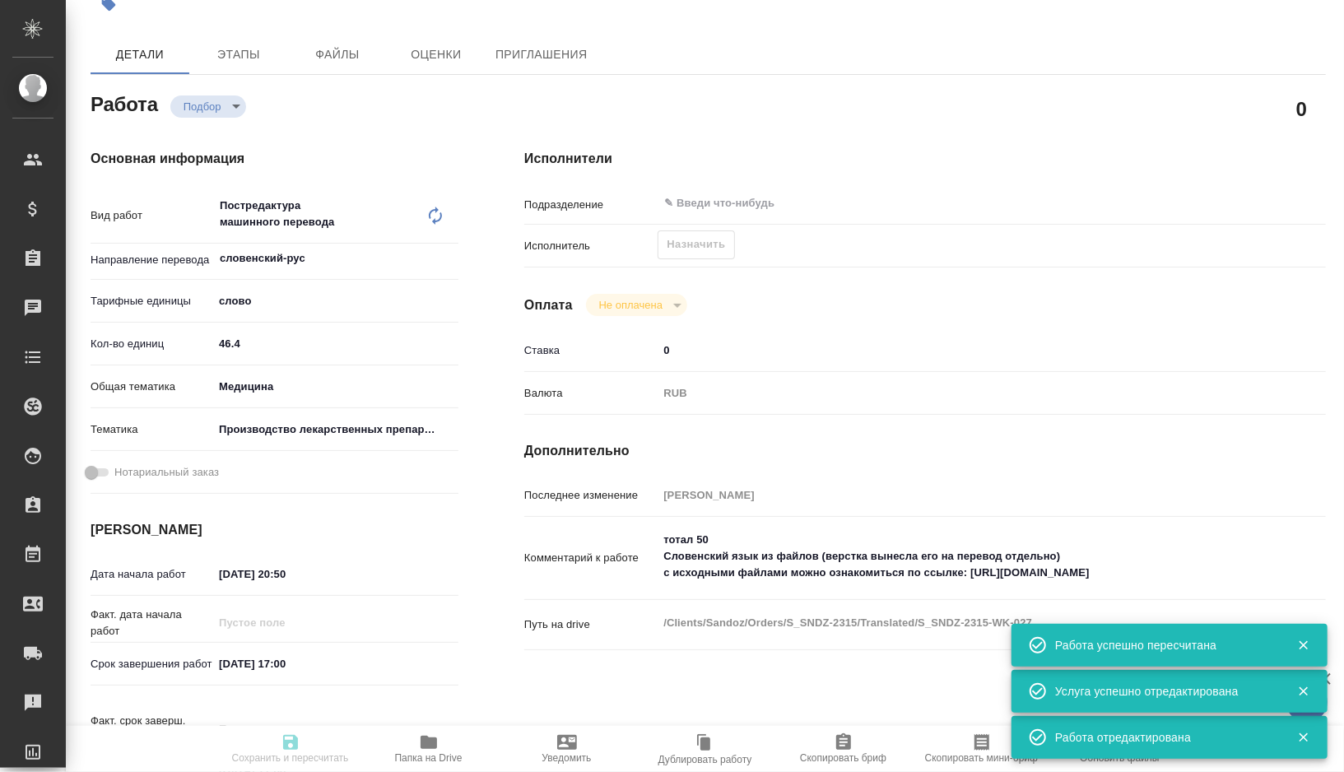
type textarea "x"
type textarea "Нам необходимо подготовить перевод документов на русский язык со сроком до 30 с…"
type textarea "x"
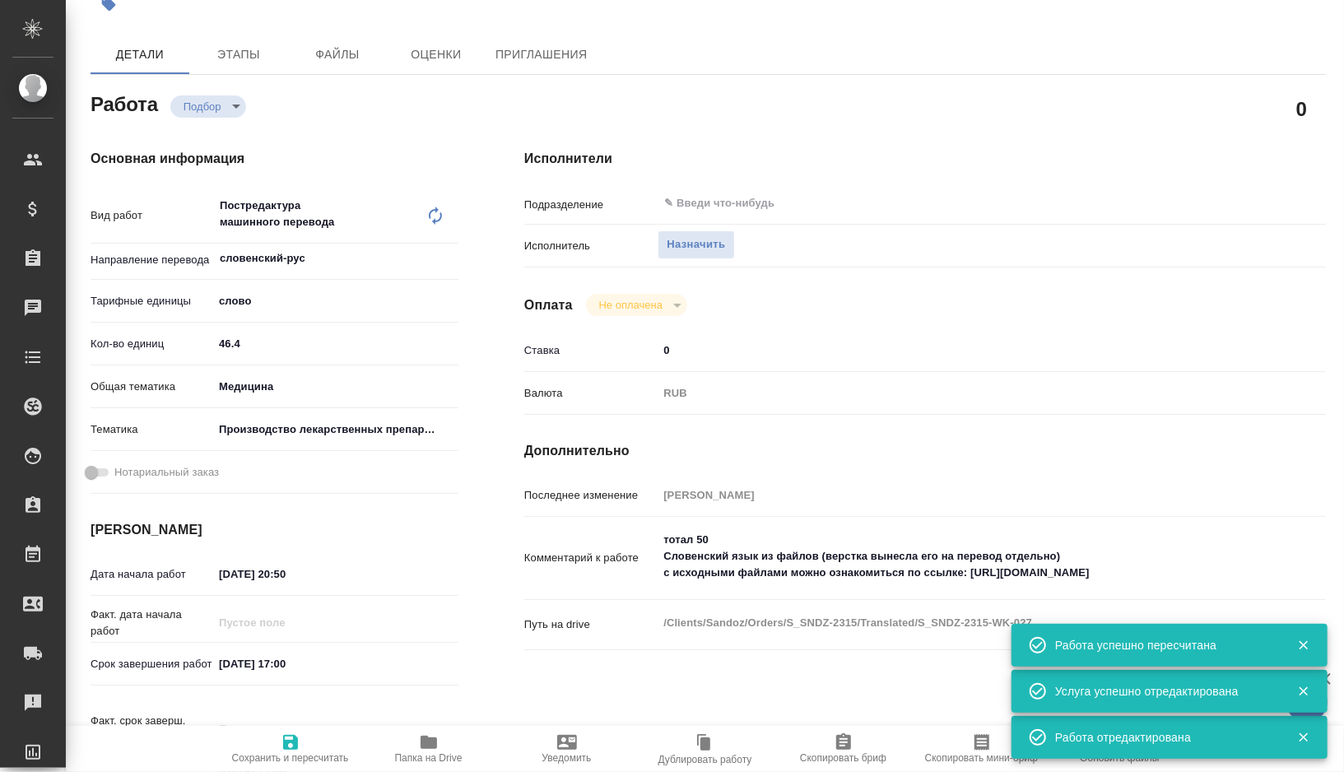
type textarea "x"
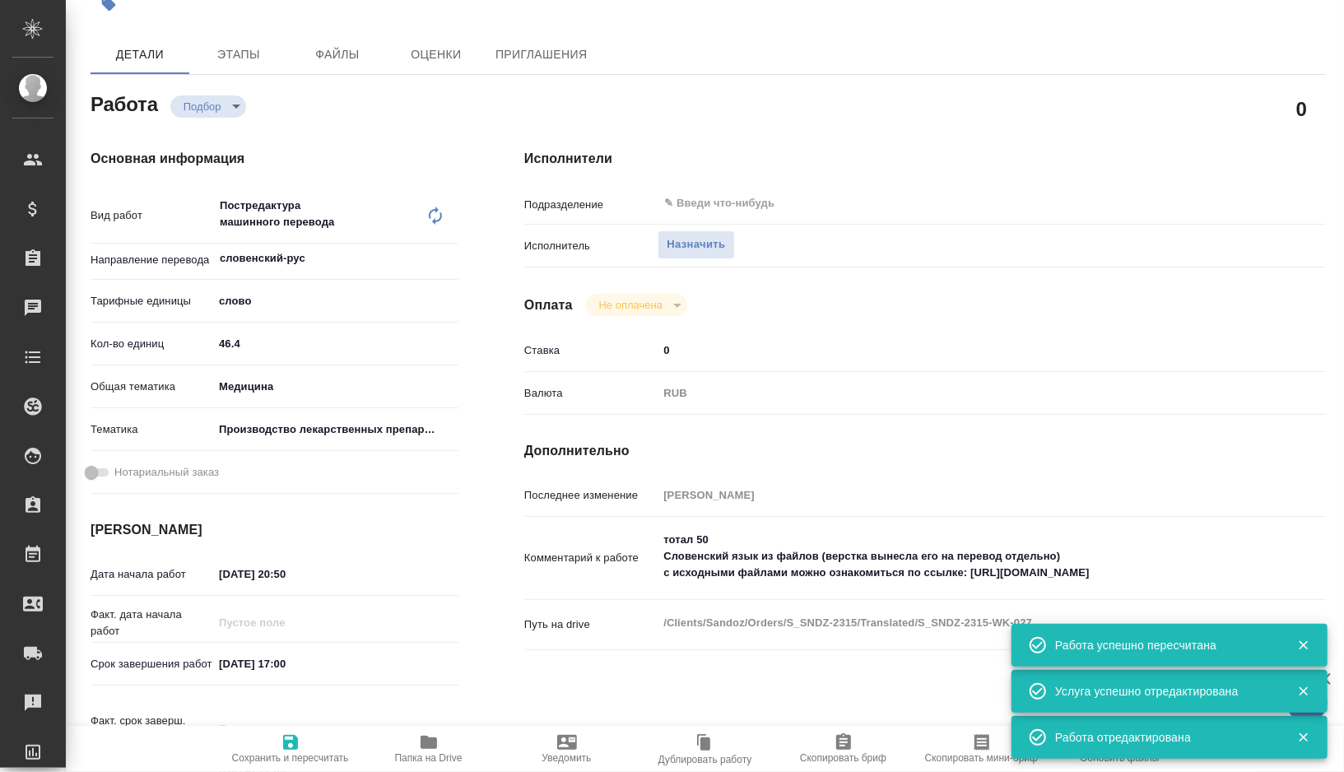
type textarea "x"
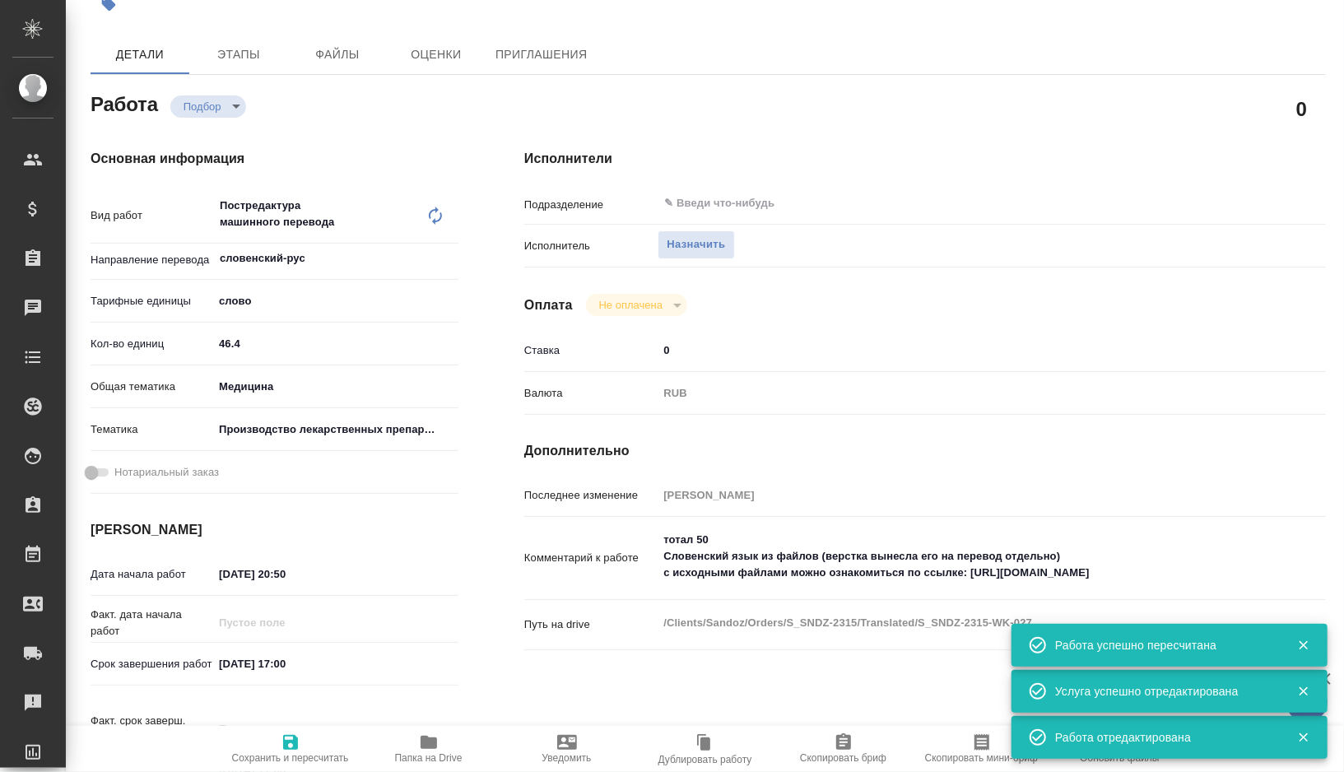
type textarea "x"
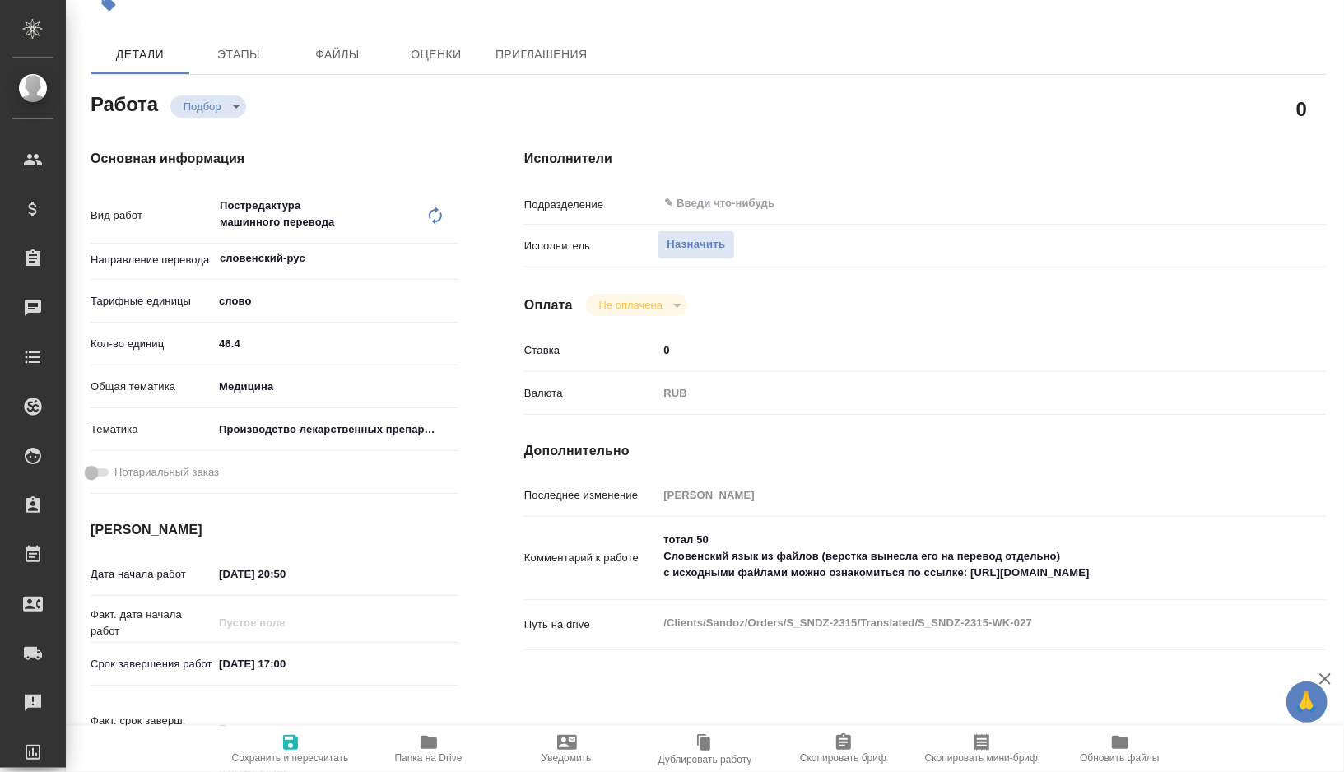
click at [980, 573] on textarea "тотал 50 Словенский язык из файлов (верстка вынесла его на перевод отдельно) с …" at bounding box center [959, 556] width 602 height 61
drag, startPoint x: 980, startPoint y: 573, endPoint x: 1204, endPoint y: 573, distance: 224.7
click at [1204, 573] on textarea "тотал 50 Словенский язык из файлов (верстка вынесла его на перевод отдельно) с …" at bounding box center [959, 557] width 600 height 61
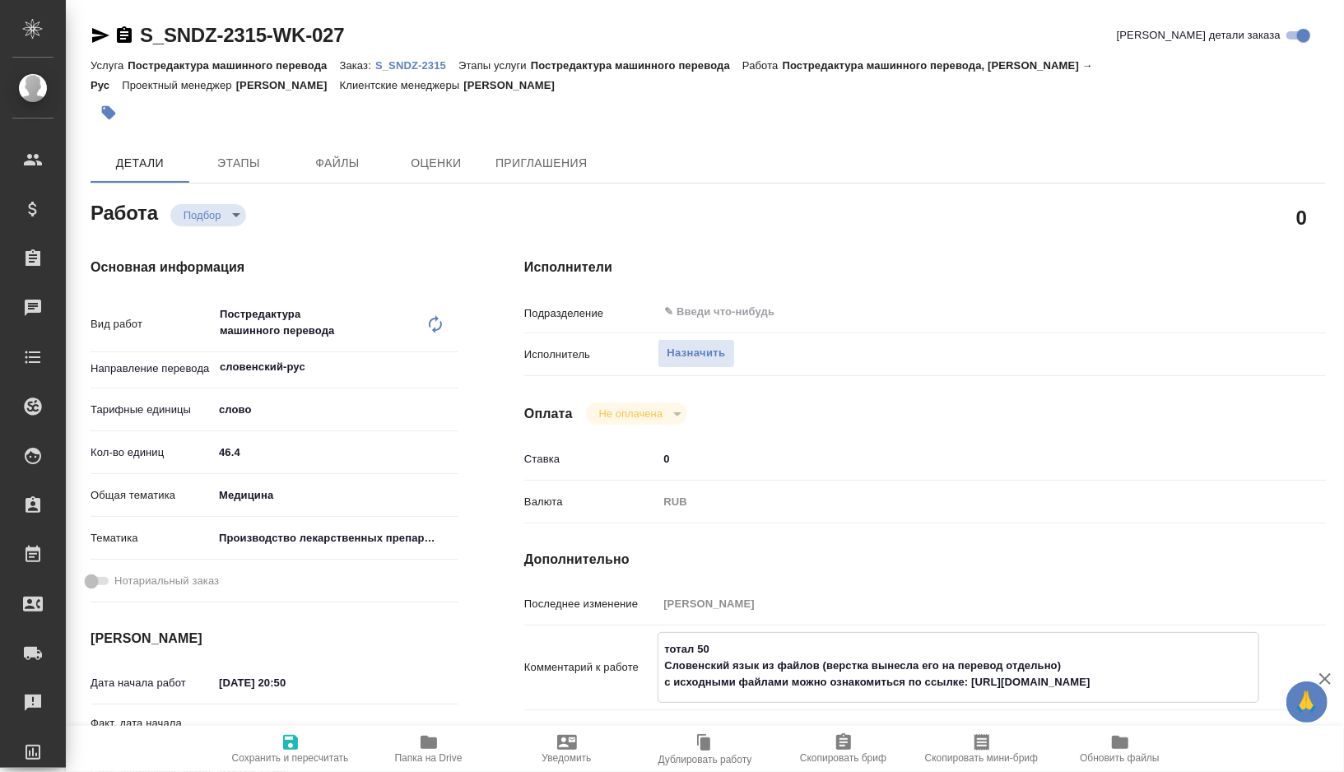
type textarea "x"
click at [975, 750] on icon "button" at bounding box center [982, 743] width 20 height 20
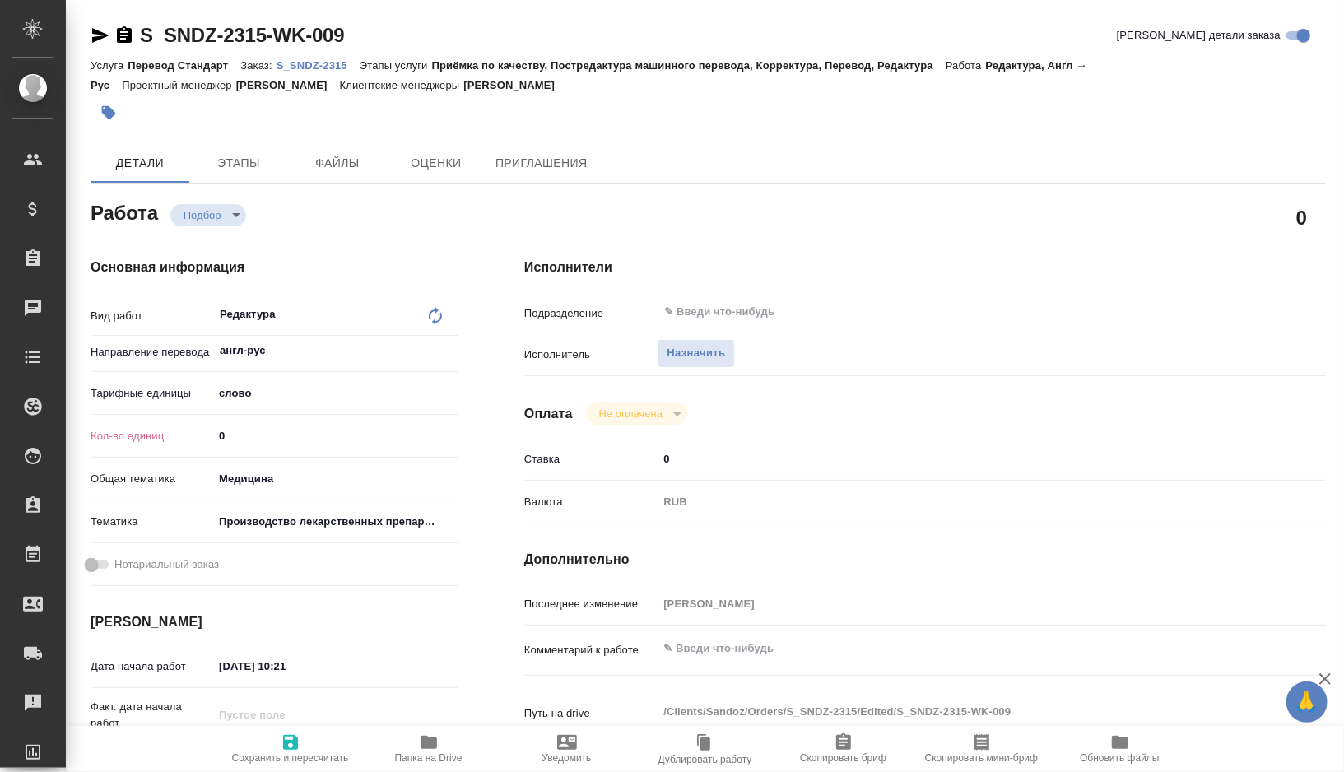
type textarea "x"
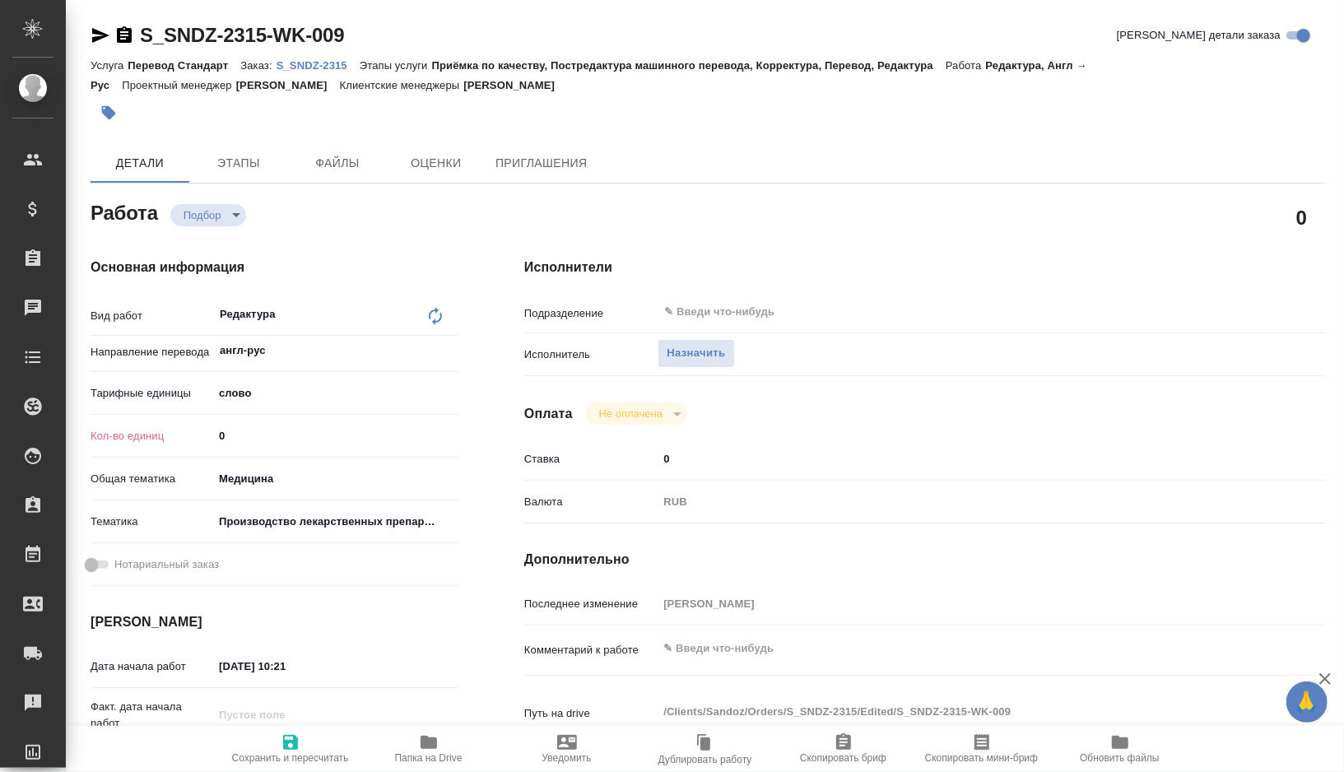
type textarea "x"
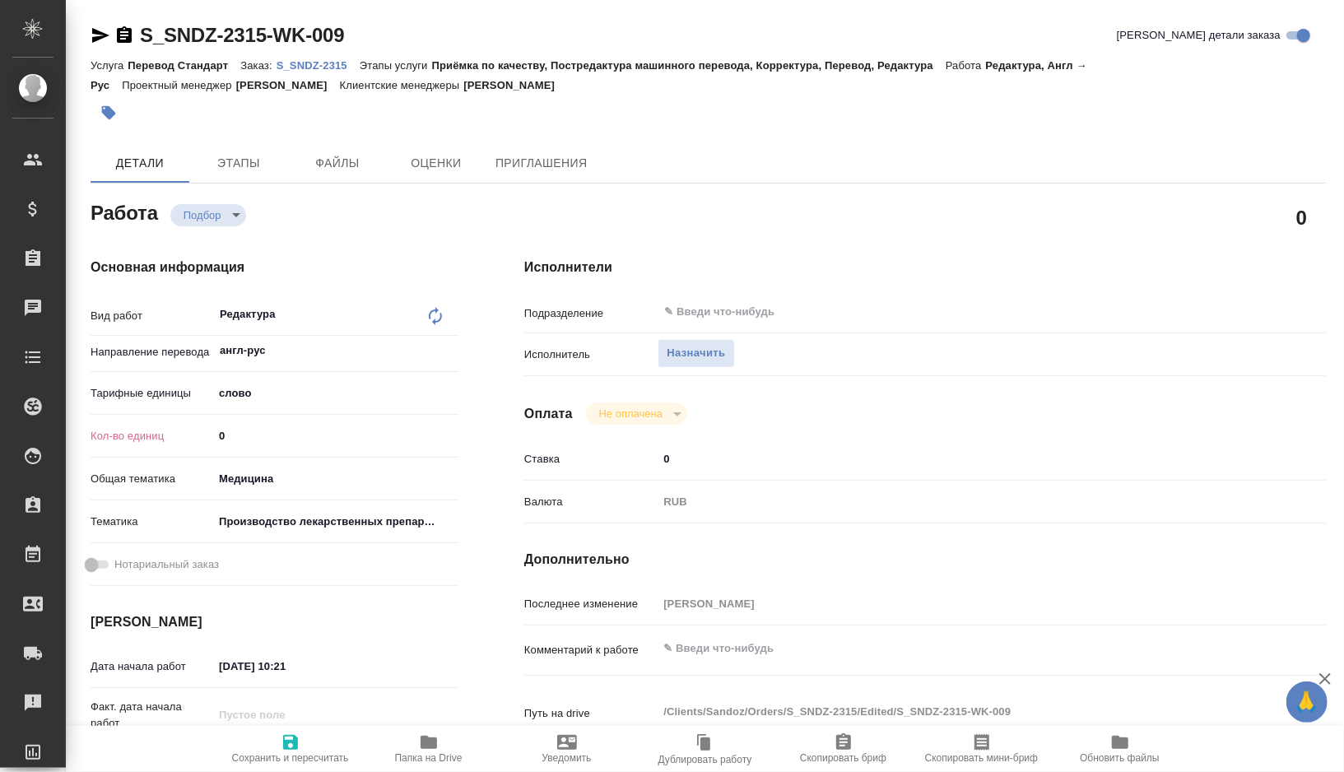
type textarea "x"
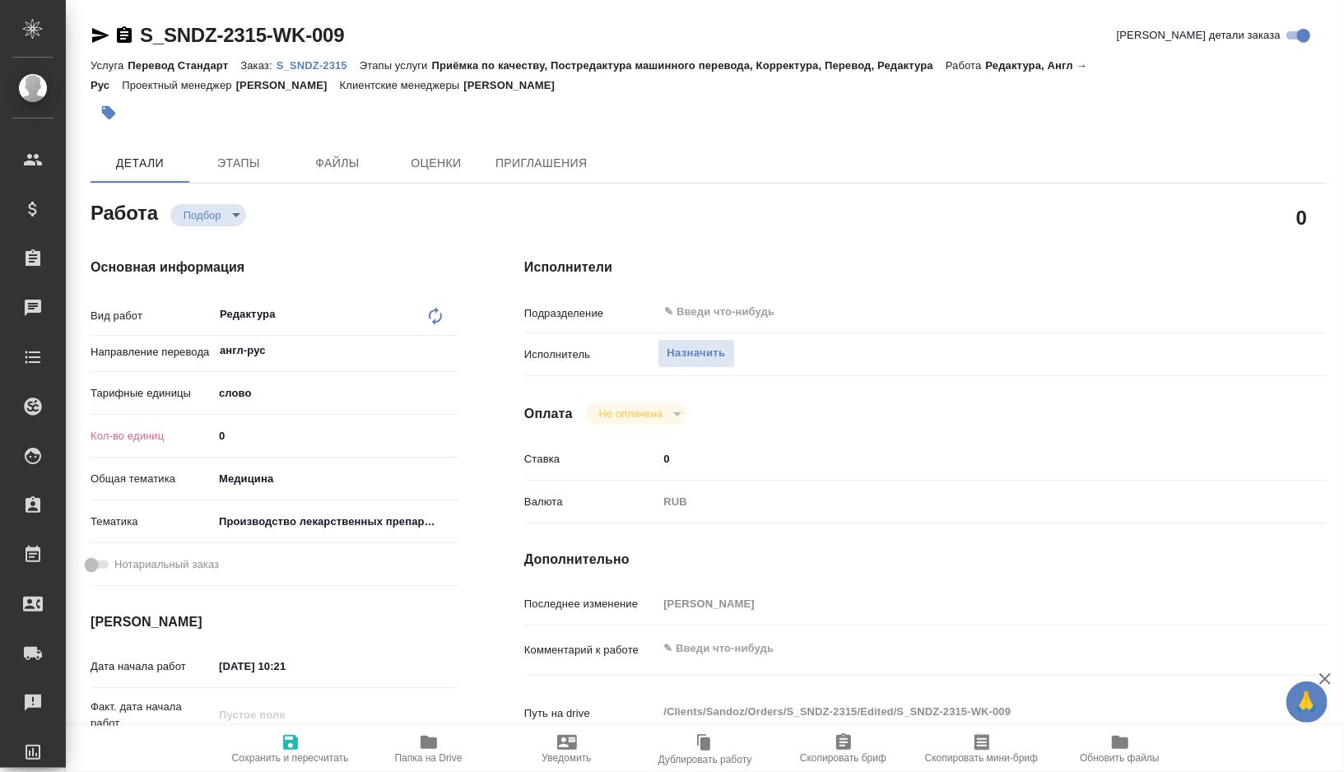
type textarea "x"
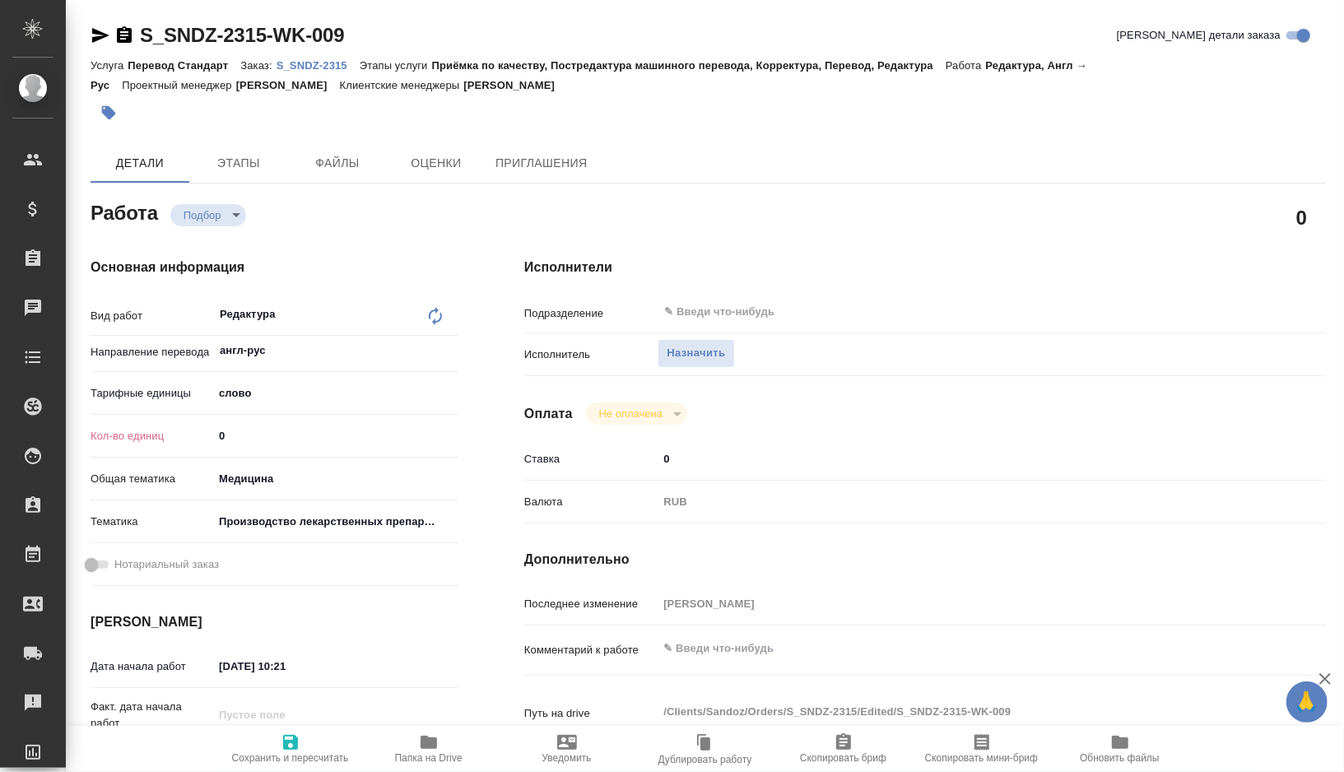
type textarea "x"
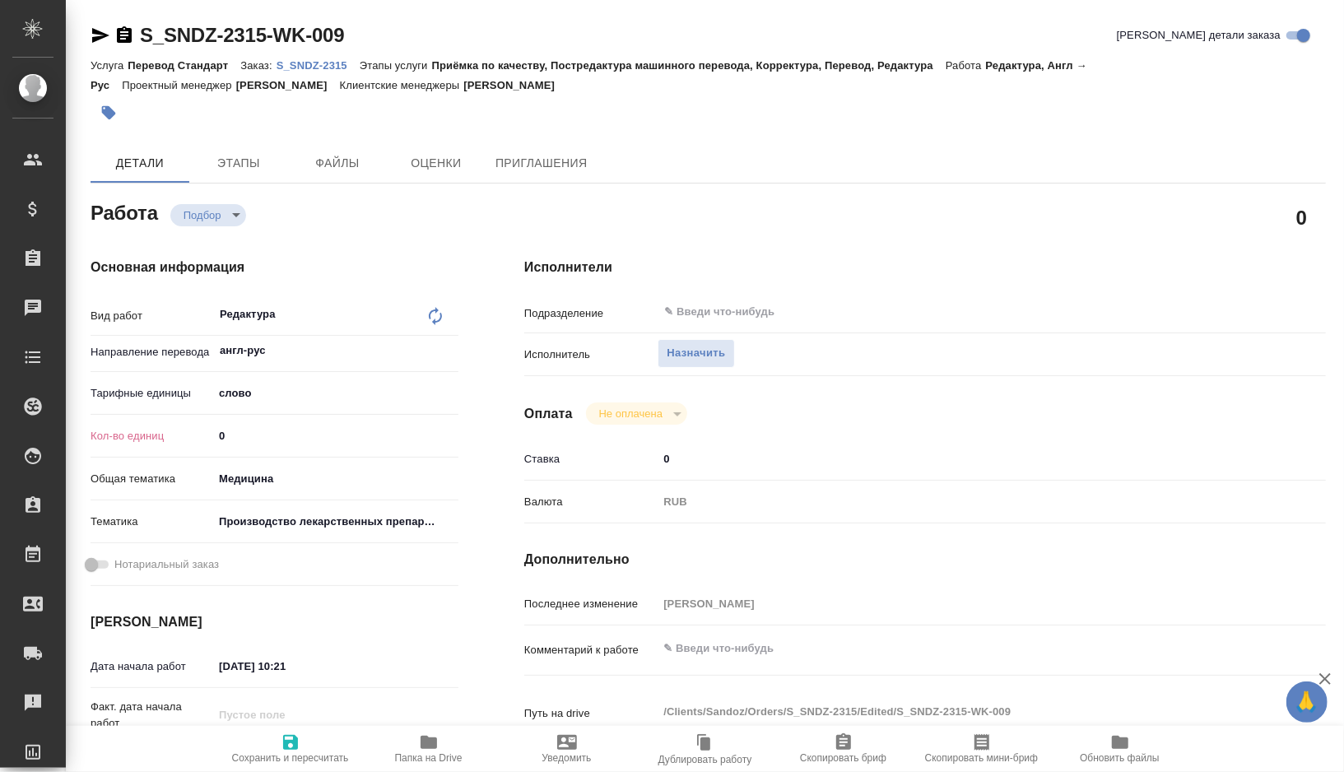
type textarea "x"
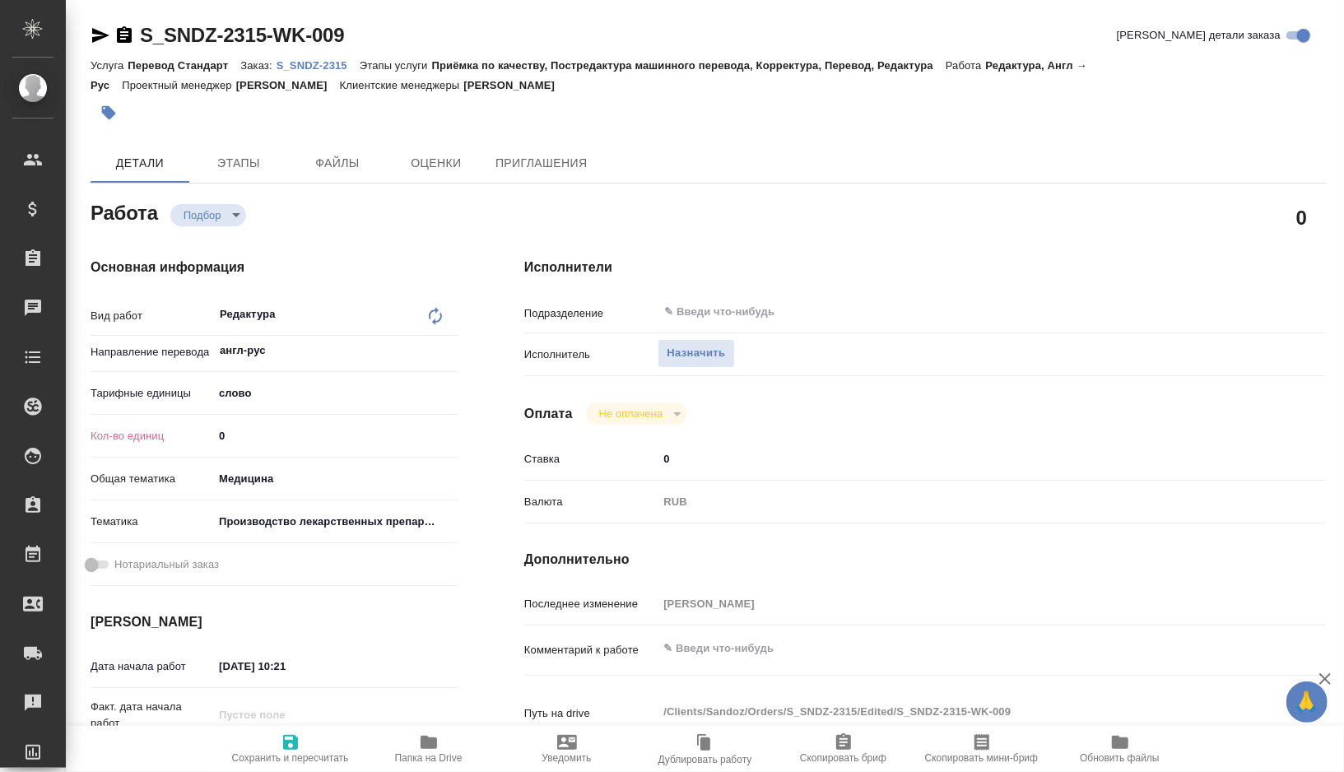
type textarea "x"
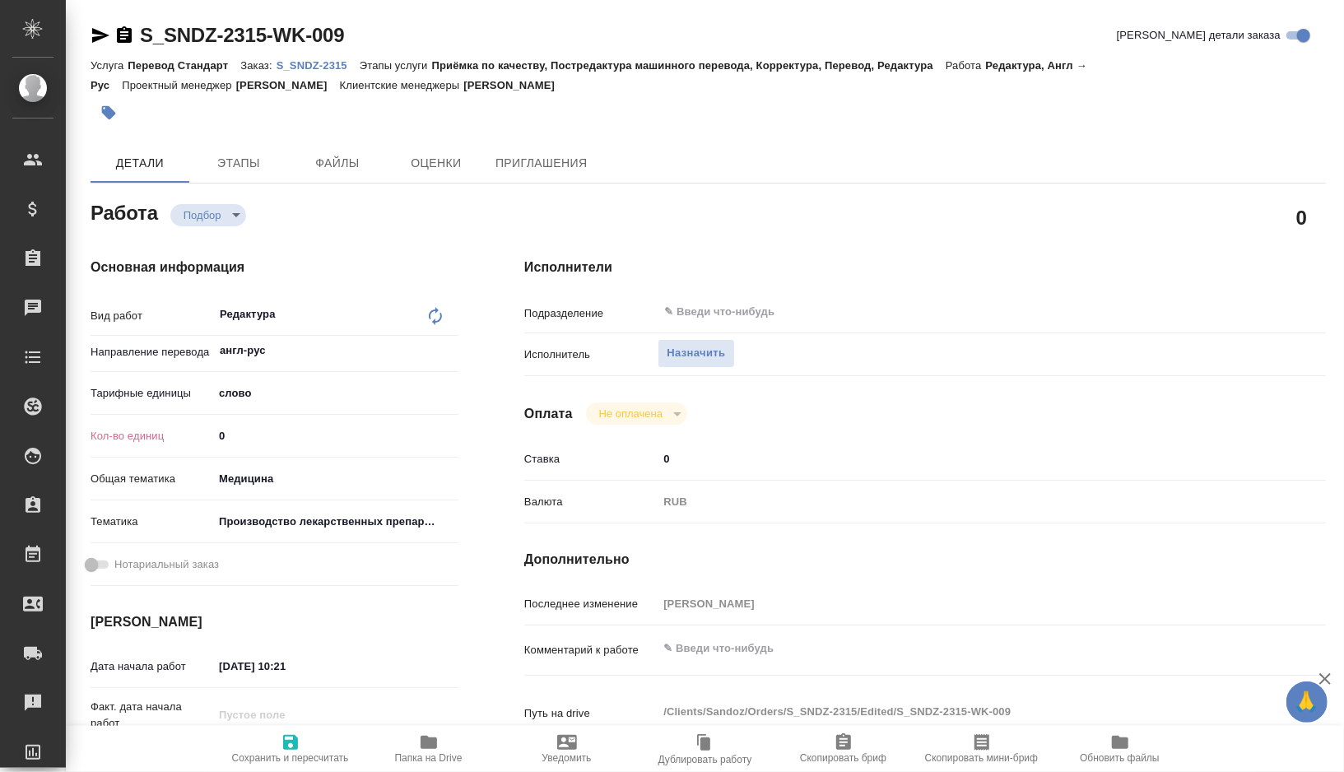
type textarea "x"
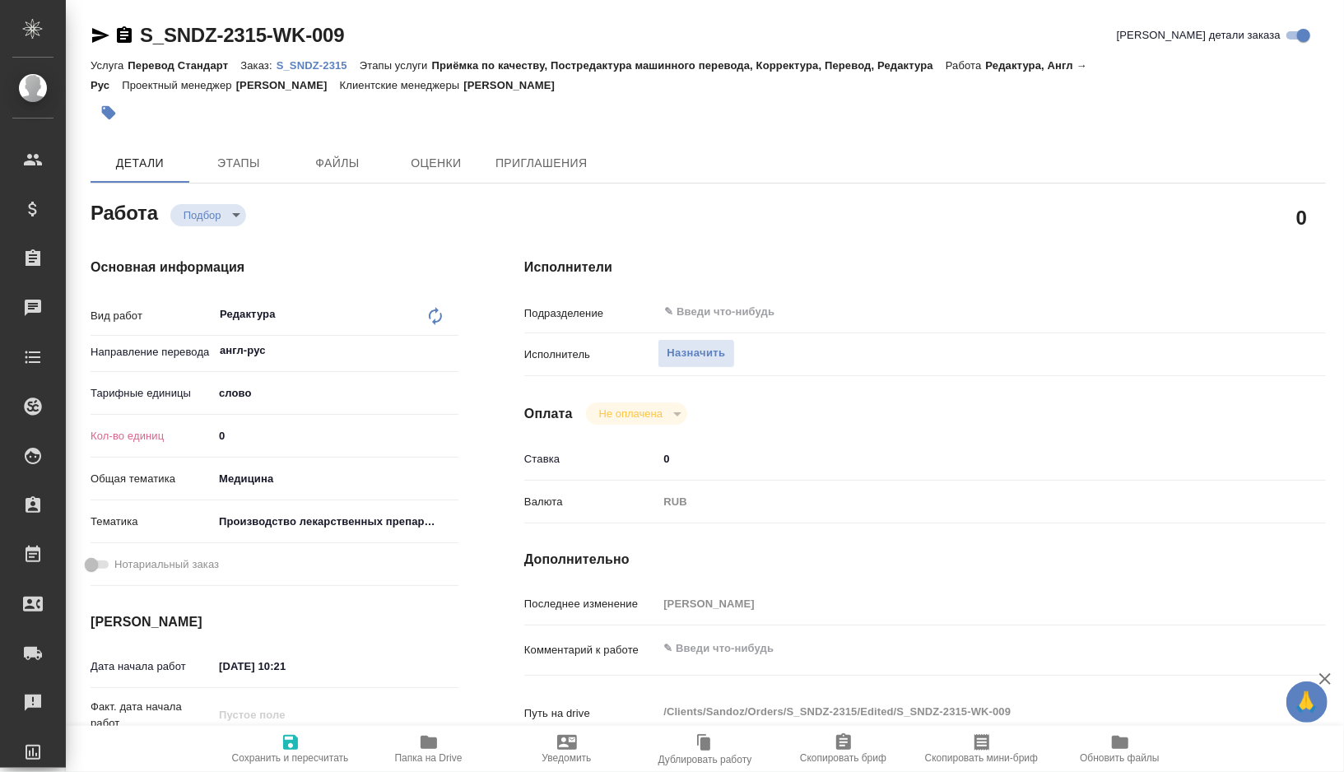
type textarea "x"
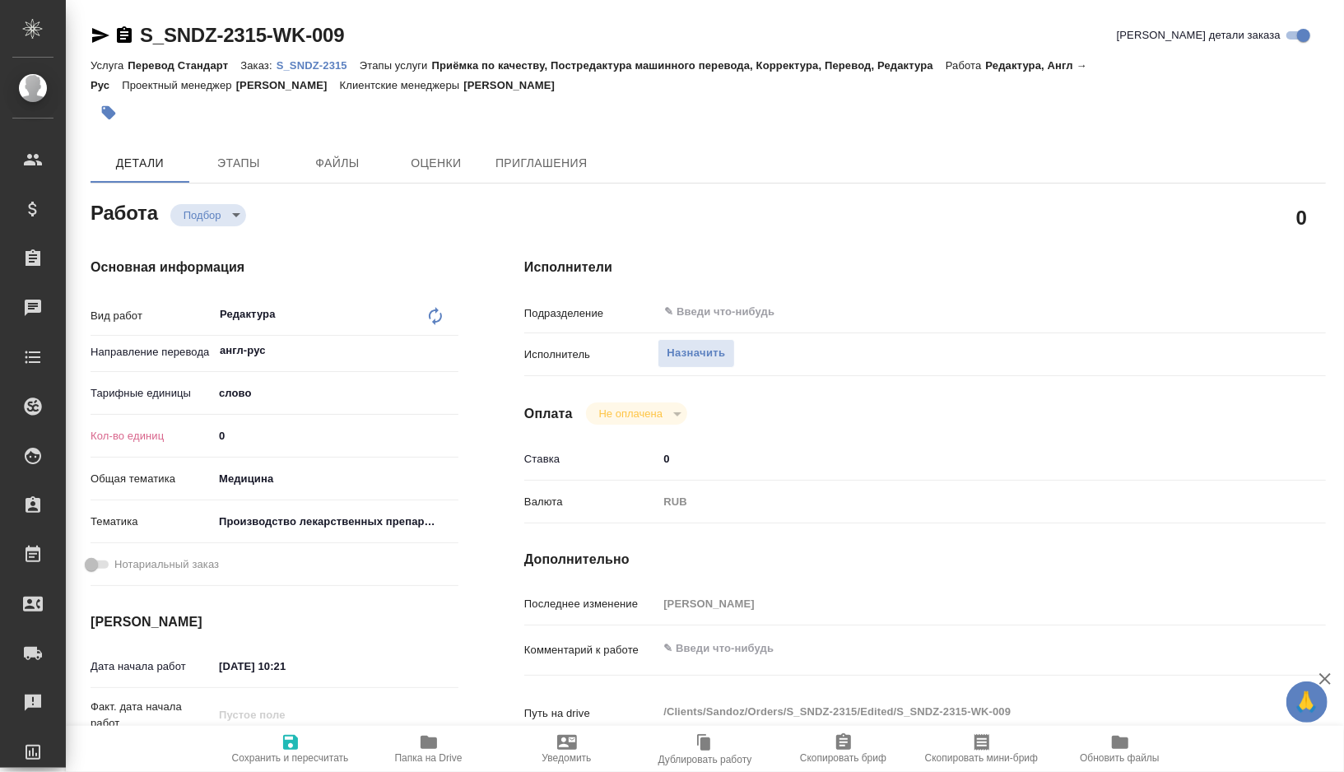
type textarea "x"
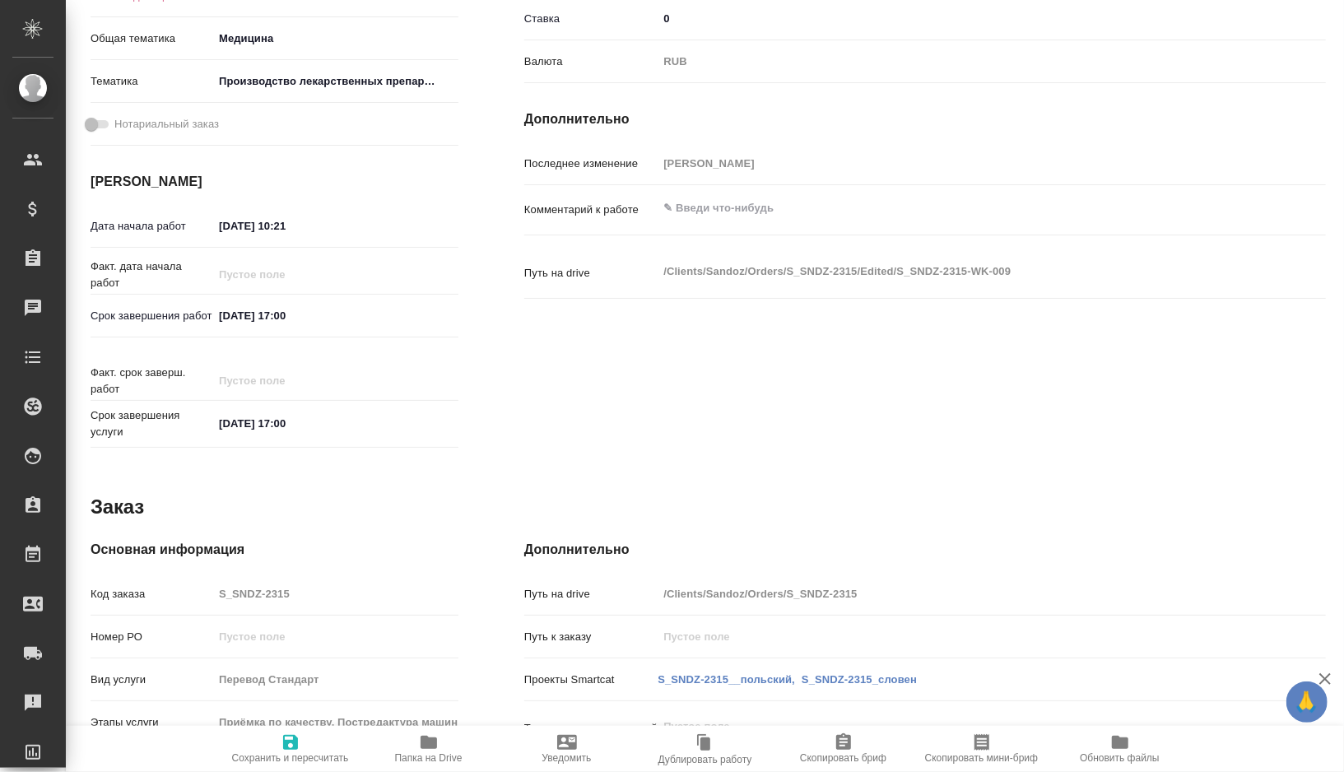
scroll to position [115, 0]
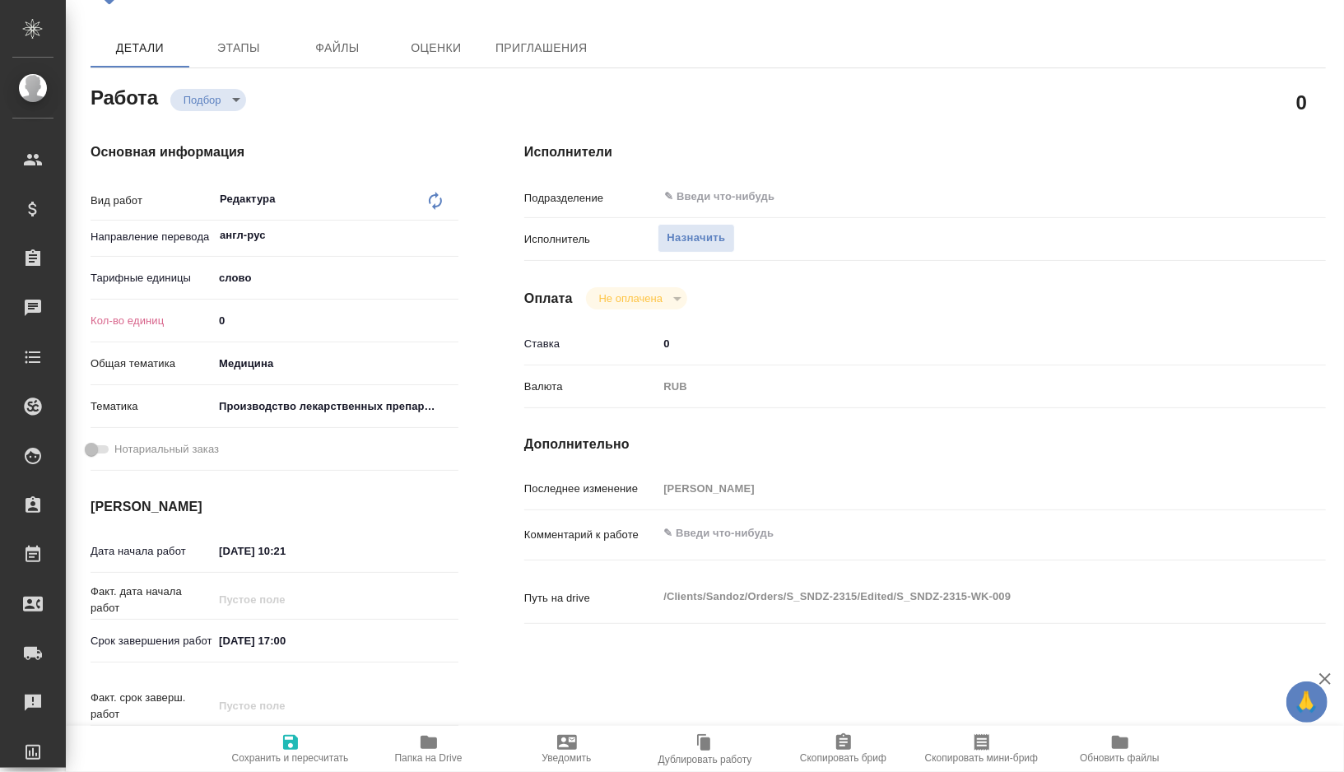
click at [247, 325] on input "0" at bounding box center [335, 321] width 245 height 24
type textarea "x"
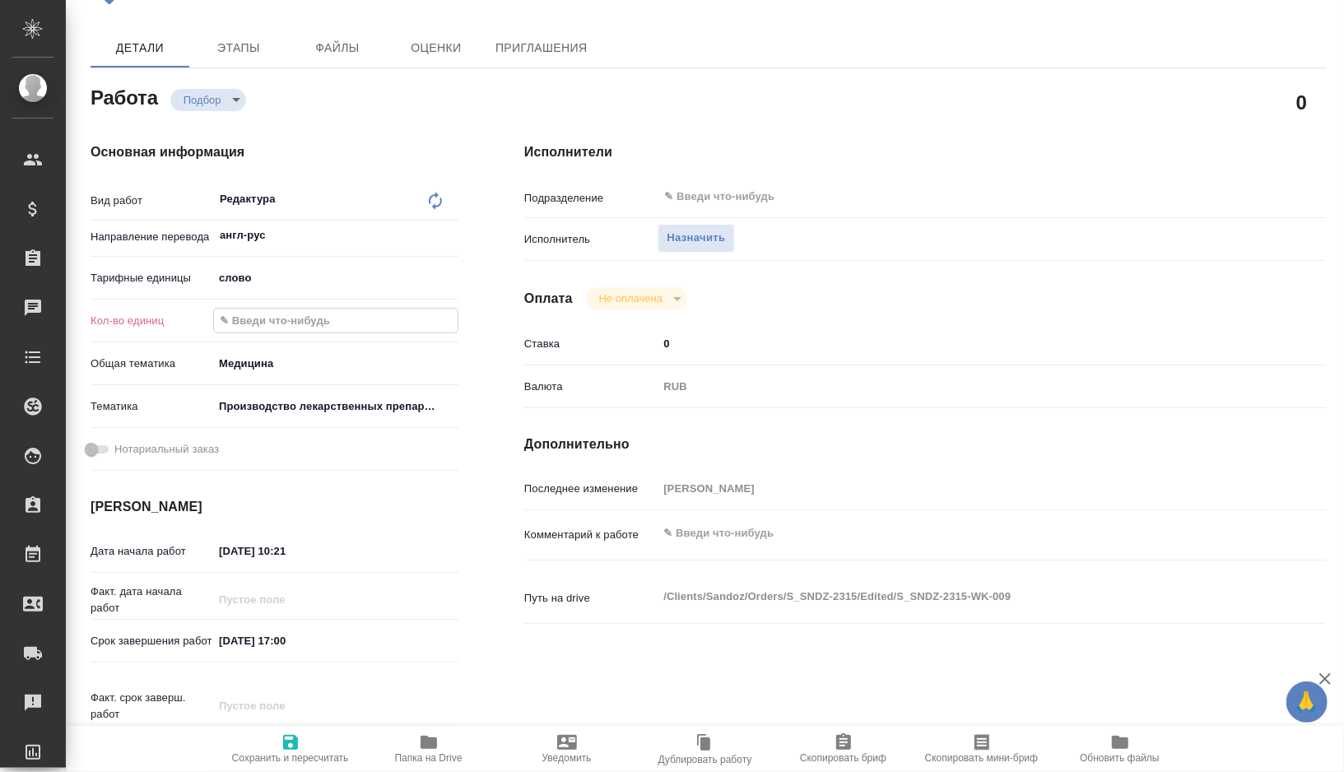
type textarea "x"
paste input "660.6"
type textarea "x"
type input "660.6"
type textarea "x"
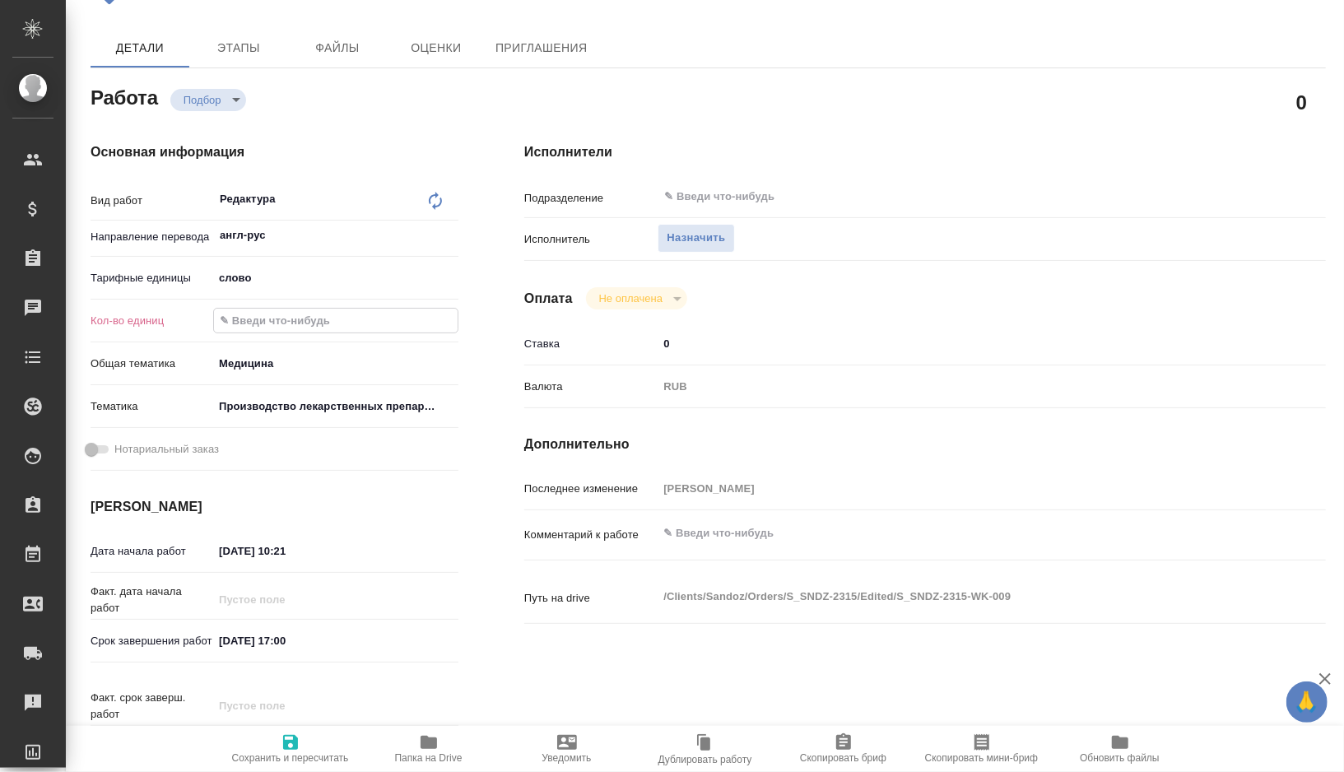
type textarea "x"
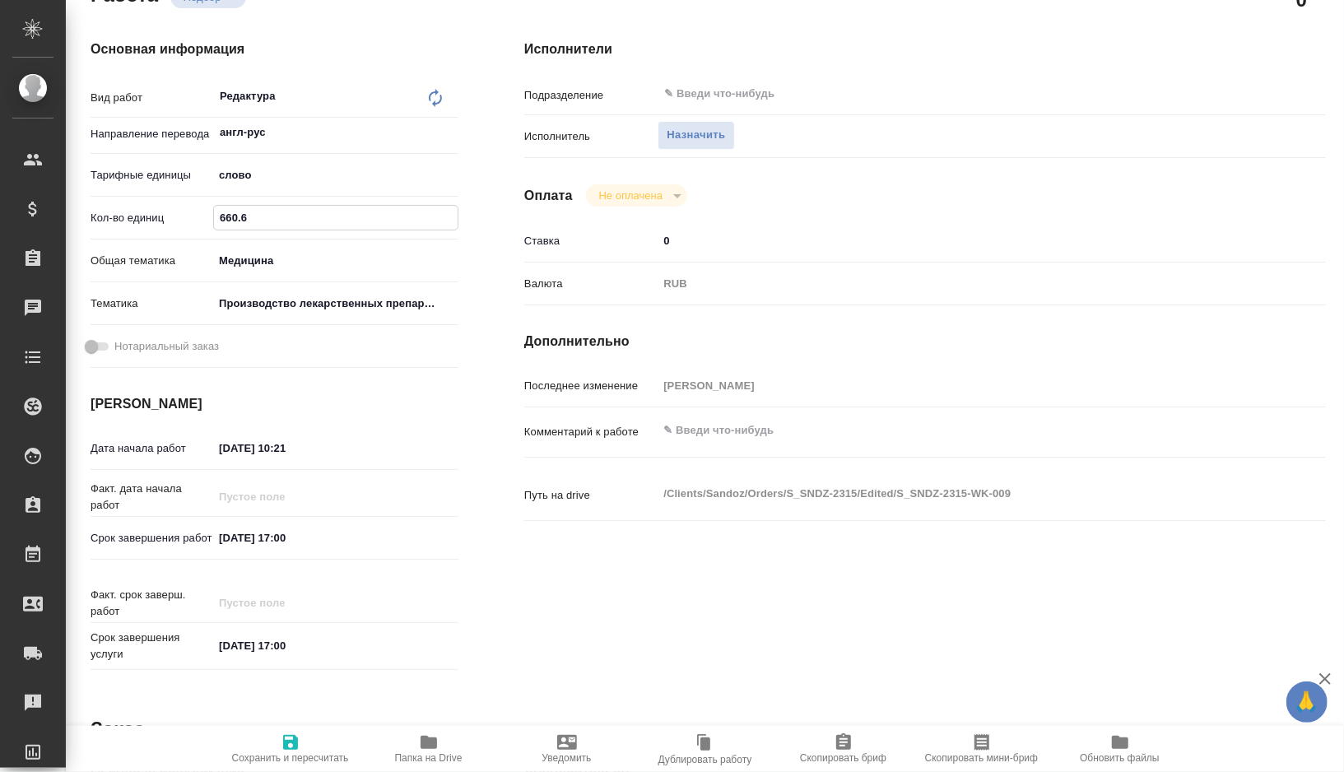
scroll to position [220, 0]
type input "660.6"
click at [230, 534] on input "[DATE] 17:00" at bounding box center [285, 536] width 144 height 24
type input "30.92.0251 70:0_"
type textarea "x"
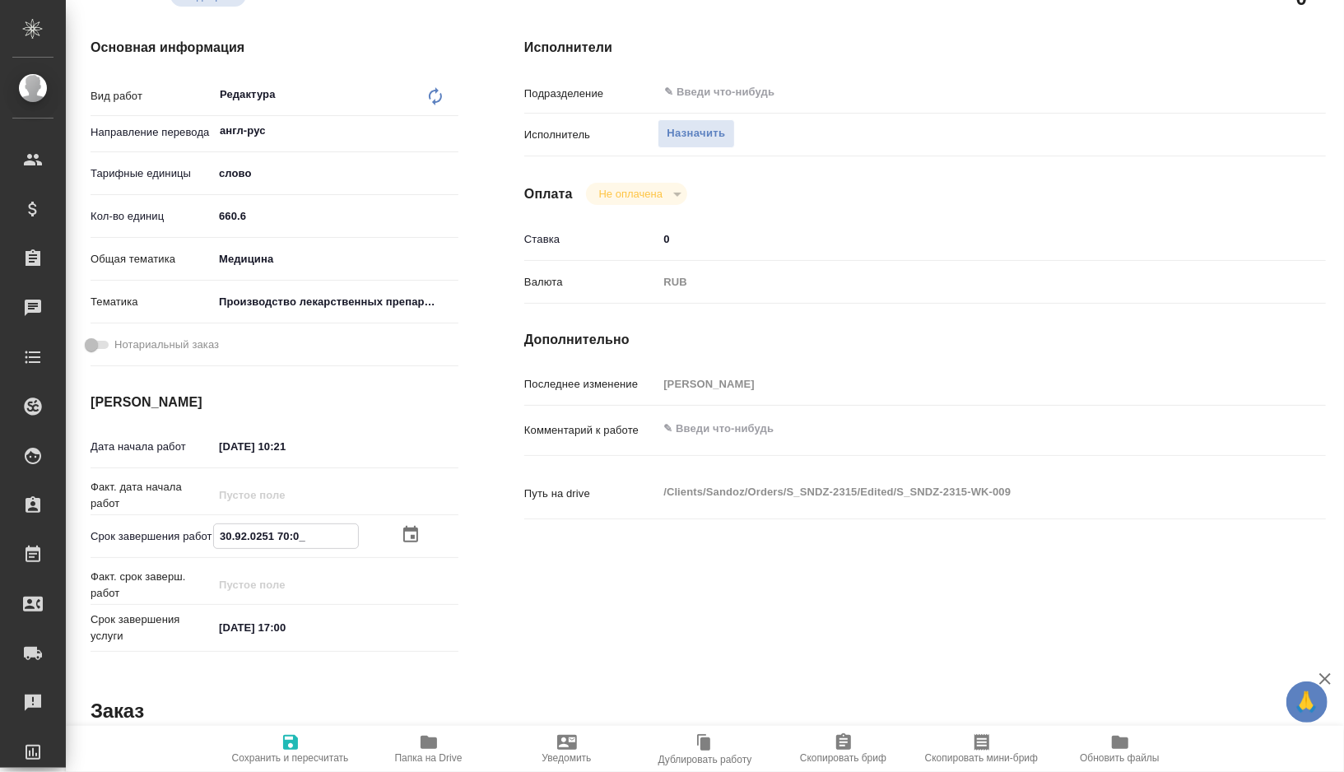
type textarea "x"
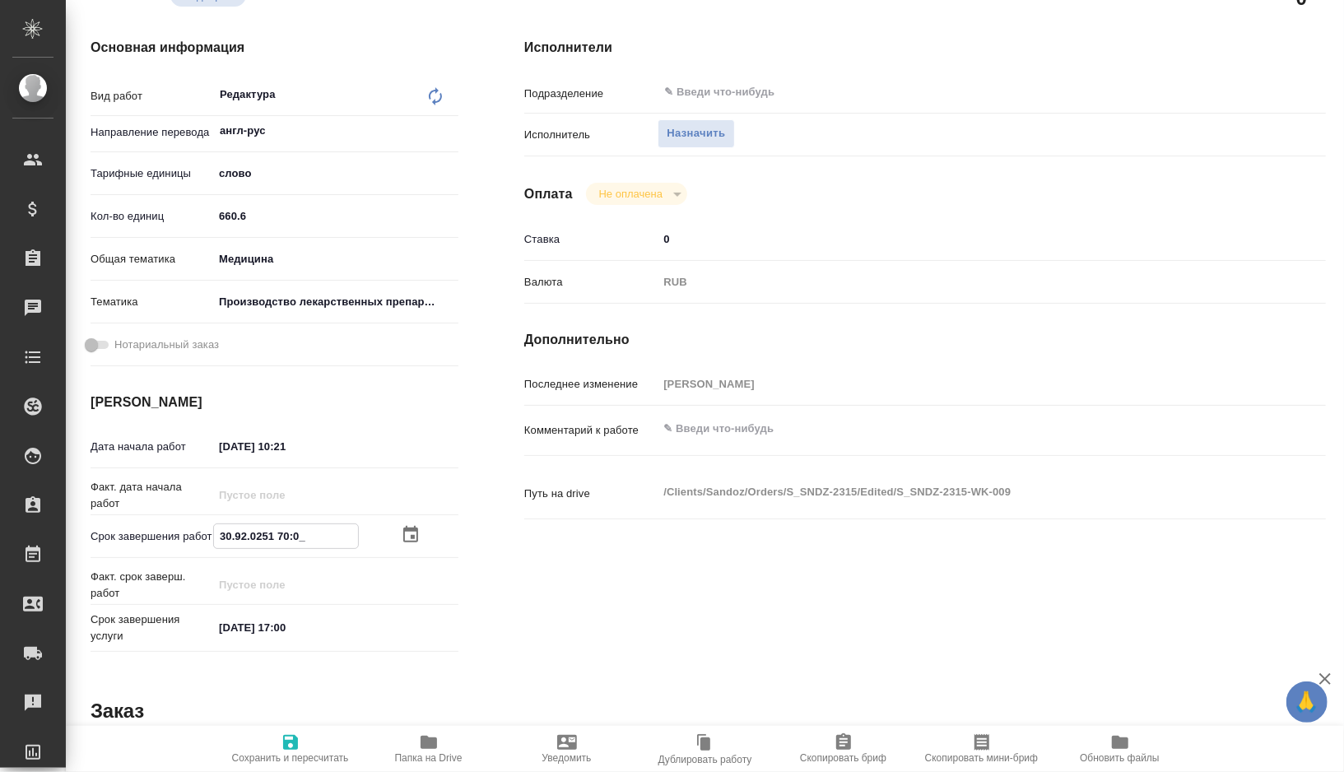
type input "09.20.2517 00:__"
type textarea "x"
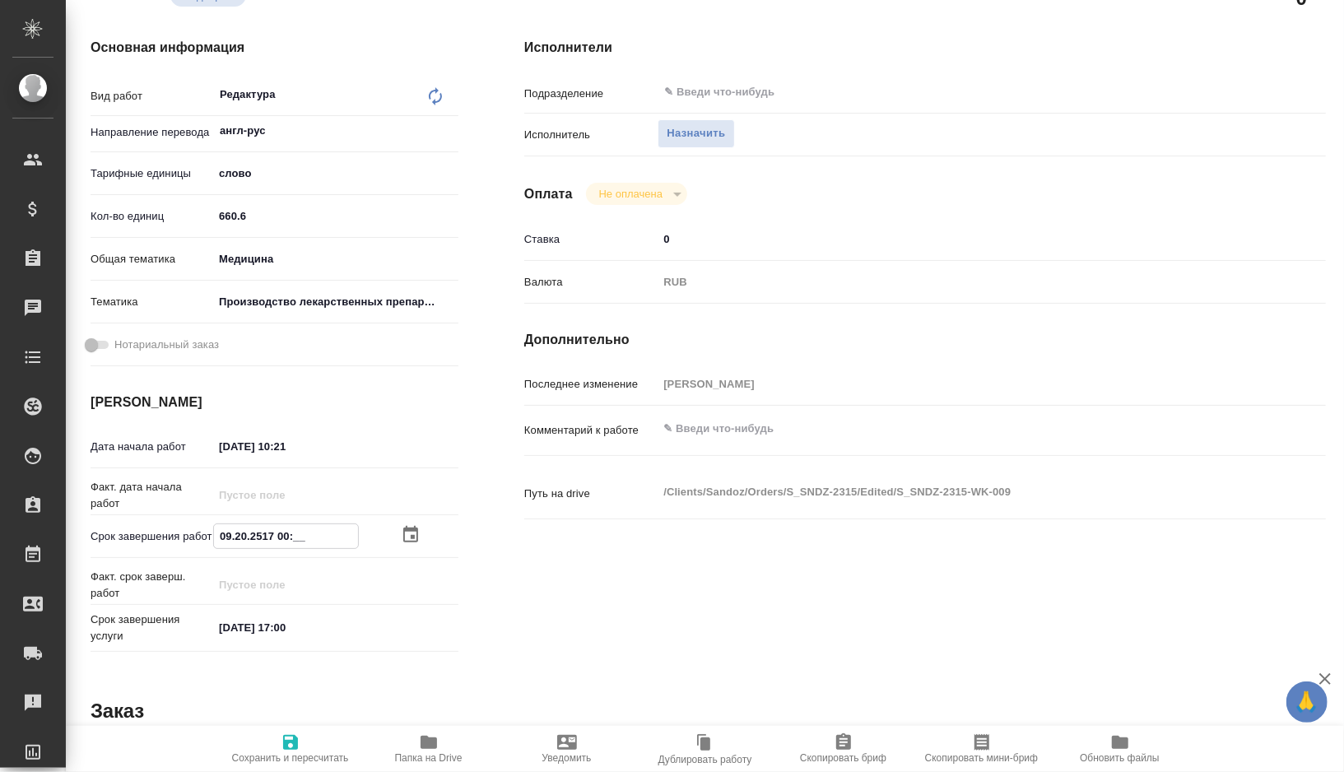
type textarea "x"
type input "20.92.0251 70:0_"
type textarea "x"
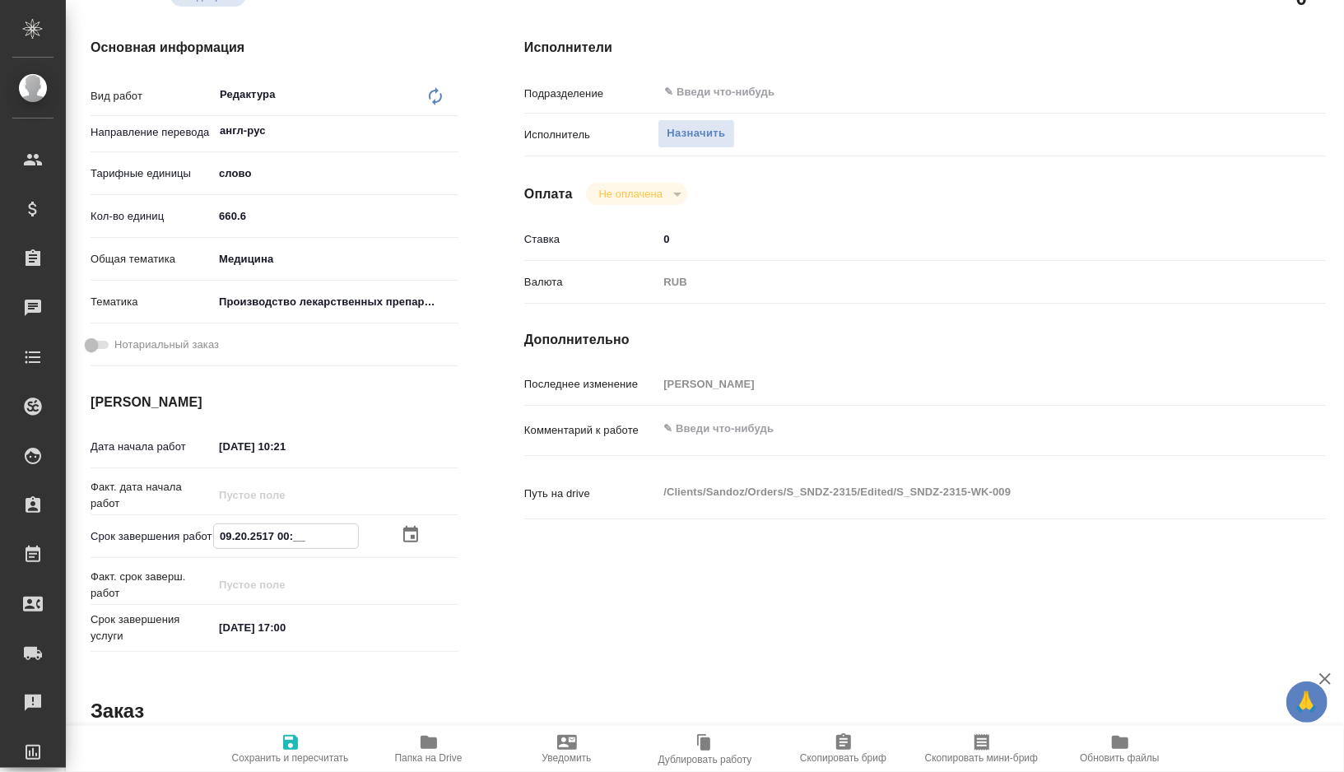
type textarea "x"
type input "[DATE] 17:00"
type textarea "x"
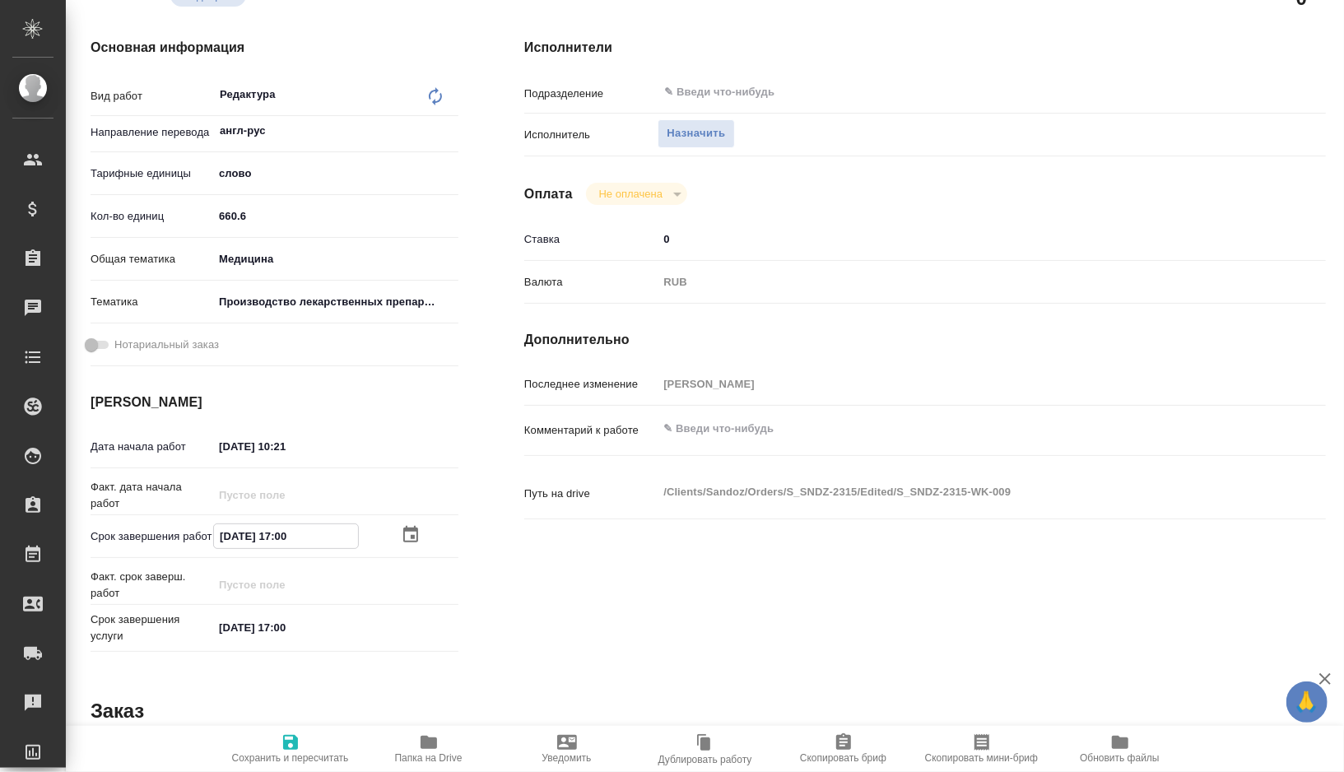
type textarea "x"
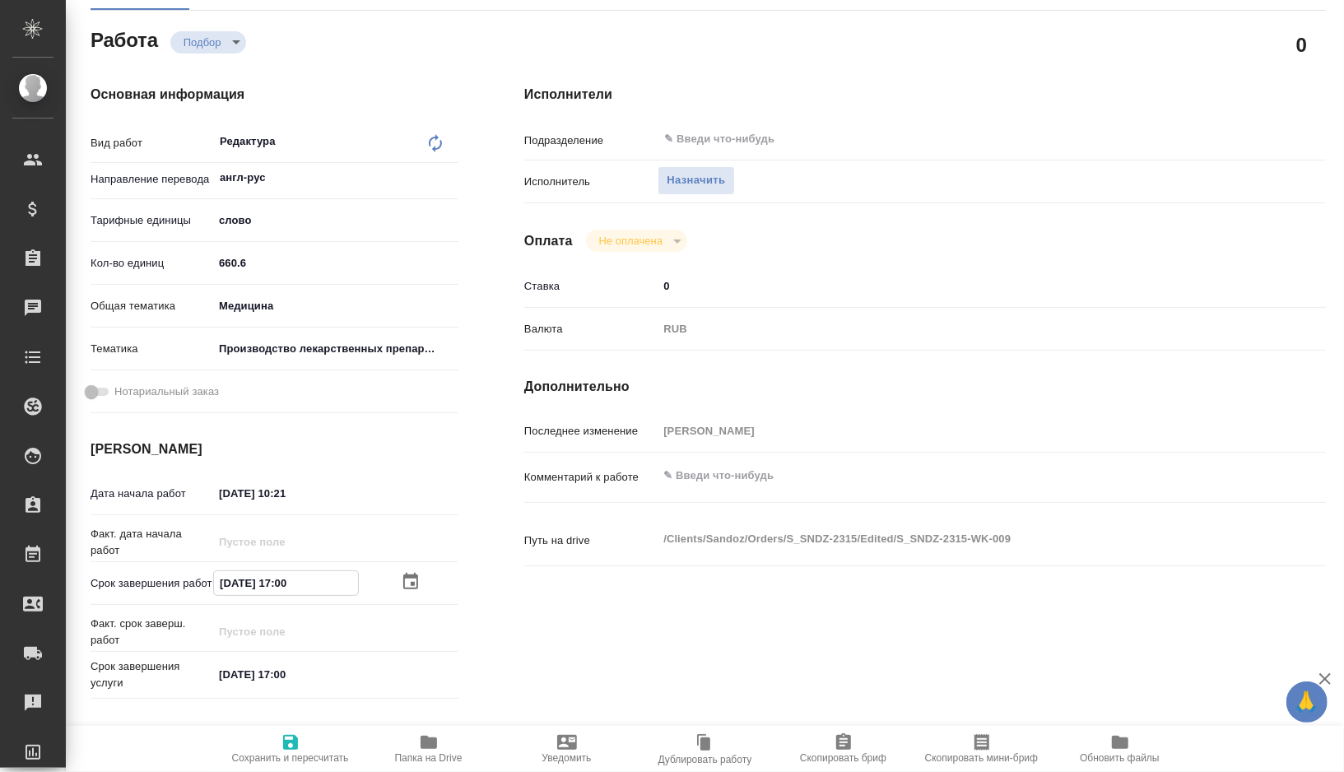
scroll to position [166, 0]
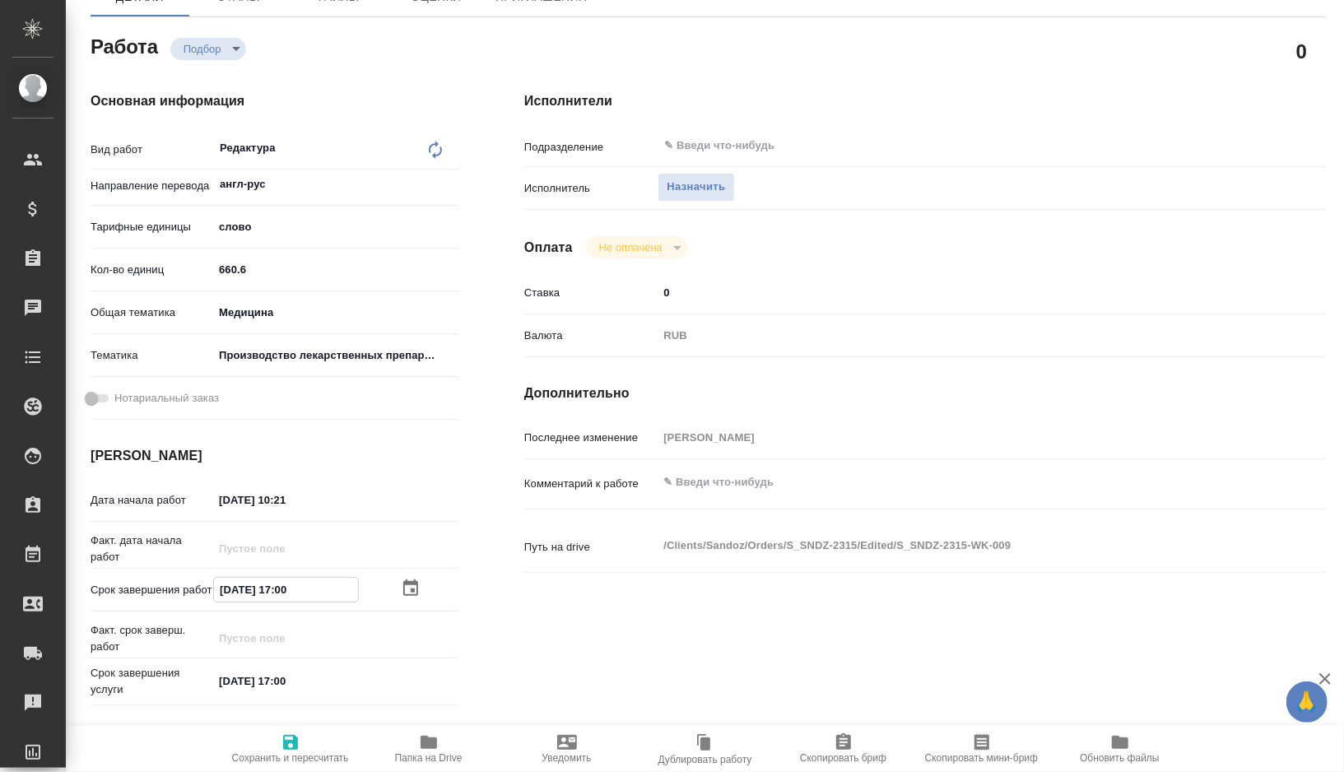
type input "[DATE] 17:00"
click at [286, 735] on icon "button" at bounding box center [290, 742] width 15 height 15
type textarea "x"
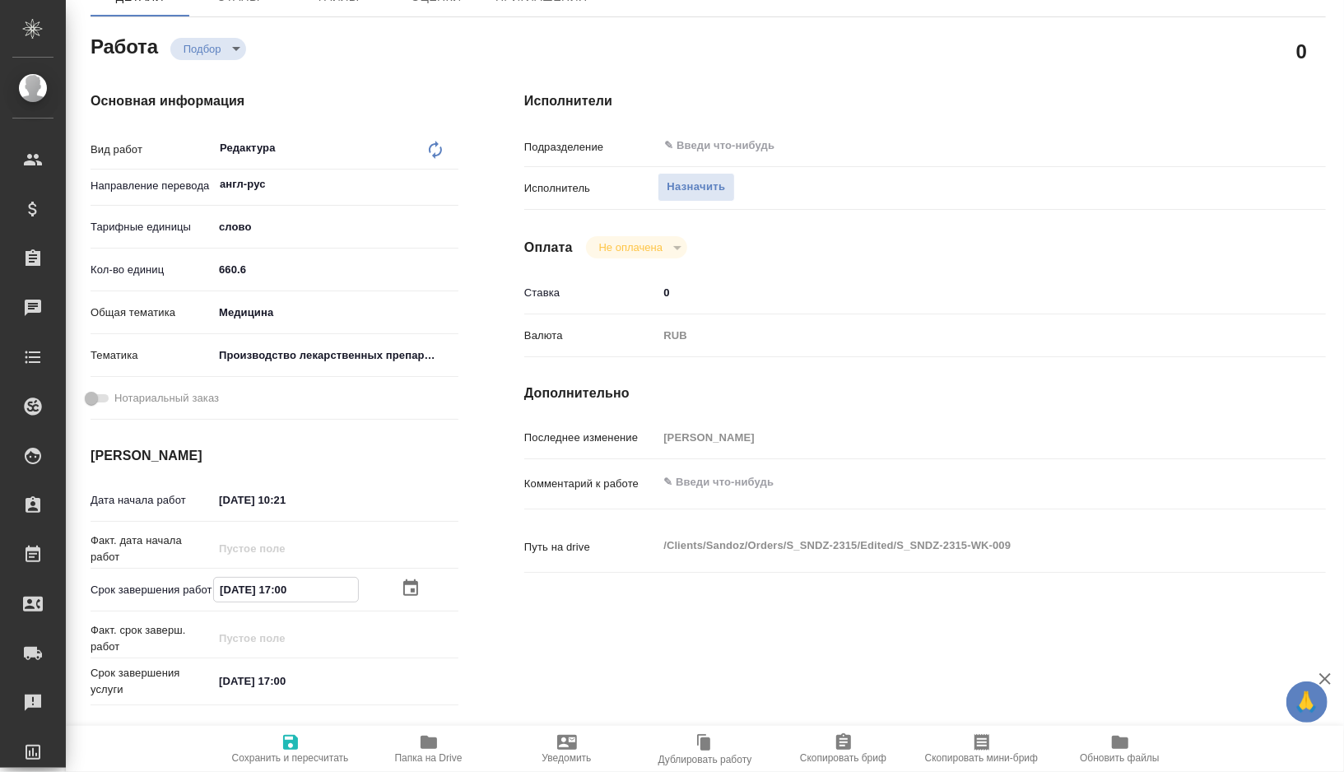
type textarea "x"
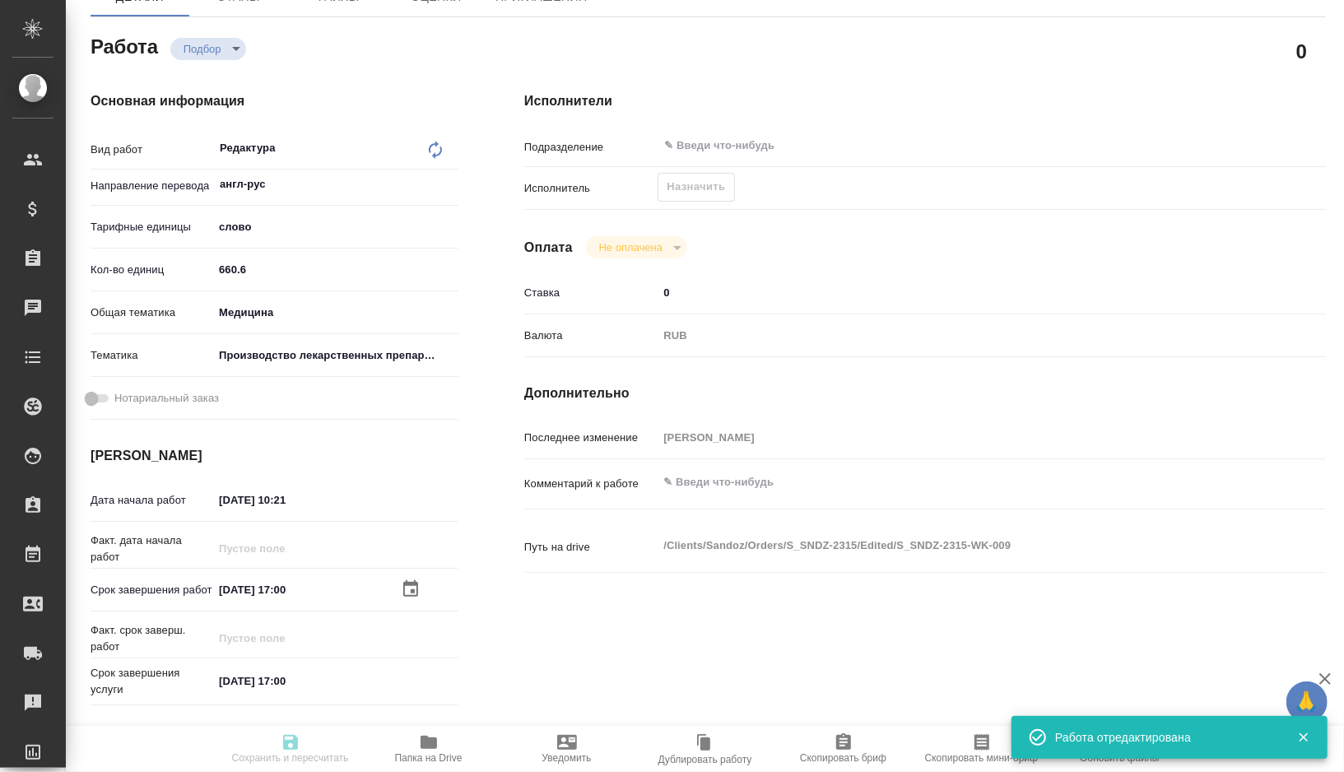
type textarea "x"
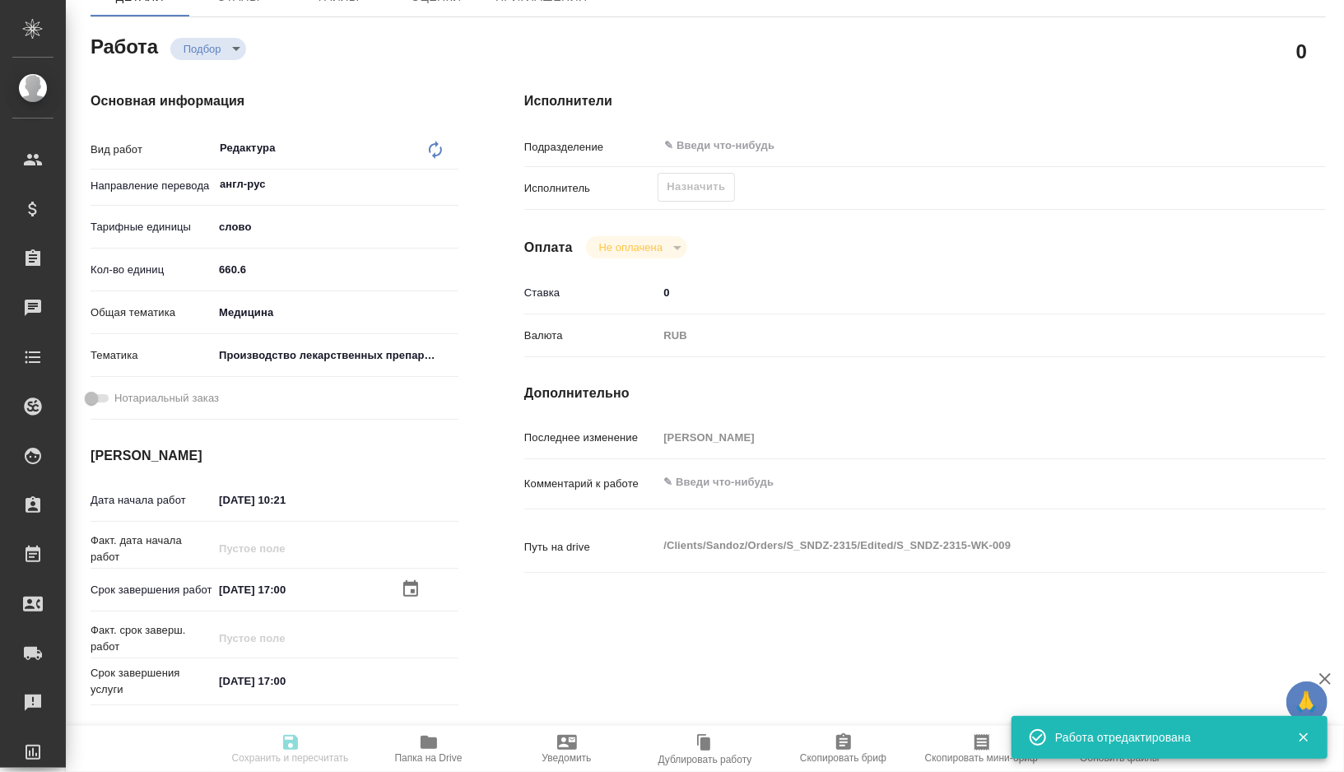
type textarea "x"
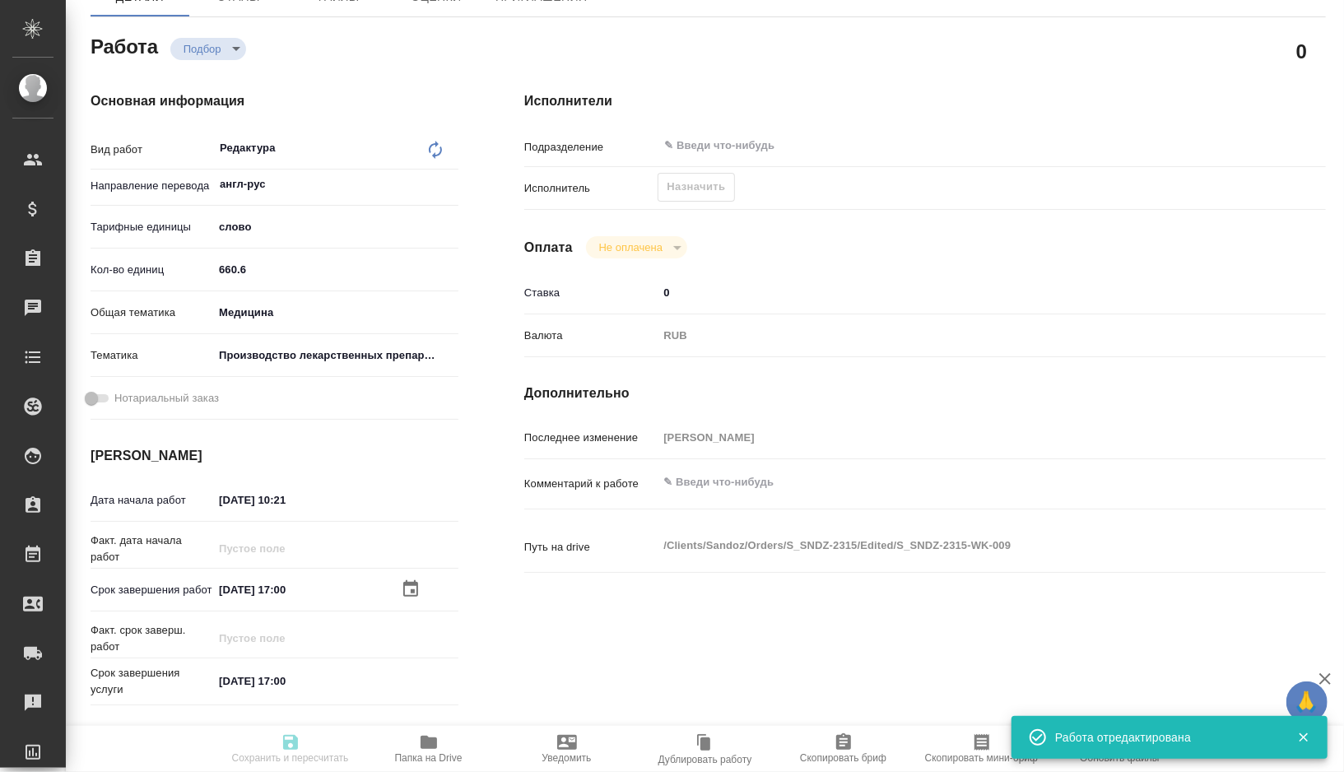
type input "recruiting"
type textarea "Редактура"
type textarea "x"
type input "англ-рус"
type input "5a8b1489cc6b4906c91bfd90"
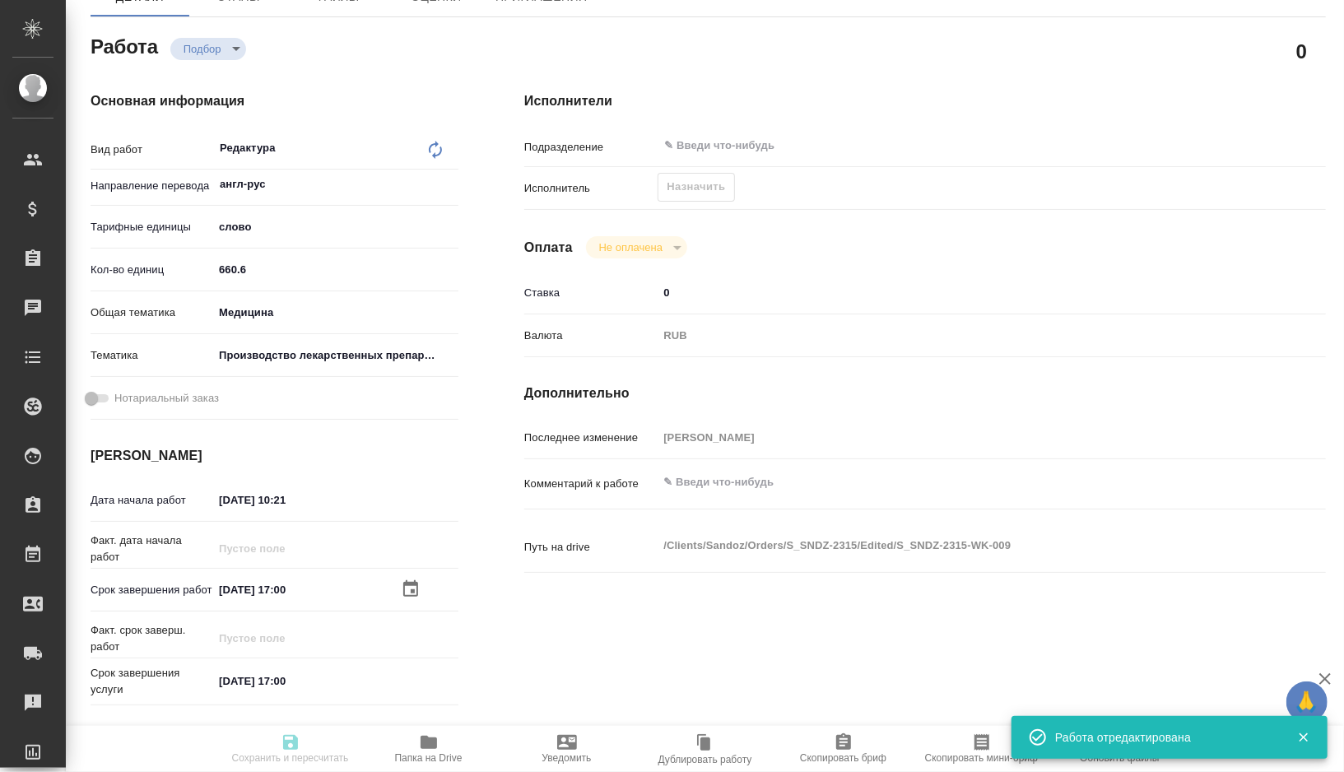
type input "660.6"
type input "med"
type input "614982fec5ecbb70f805293f"
type input "24.09.2025 10:21"
type input "29.09.2025 17:00"
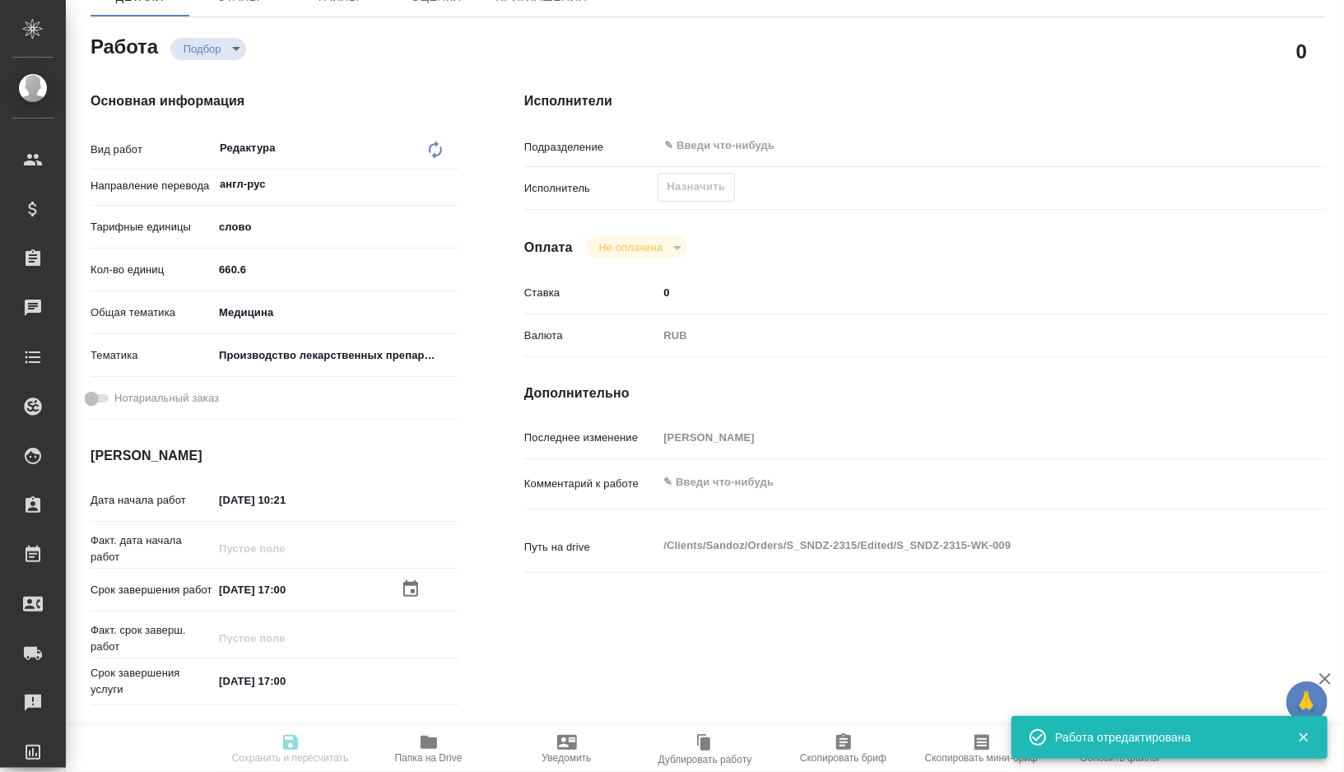
type input "[DATE] 17:00"
type input "notPayed"
type input "0"
type input "RUB"
type input "[PERSON_NAME]"
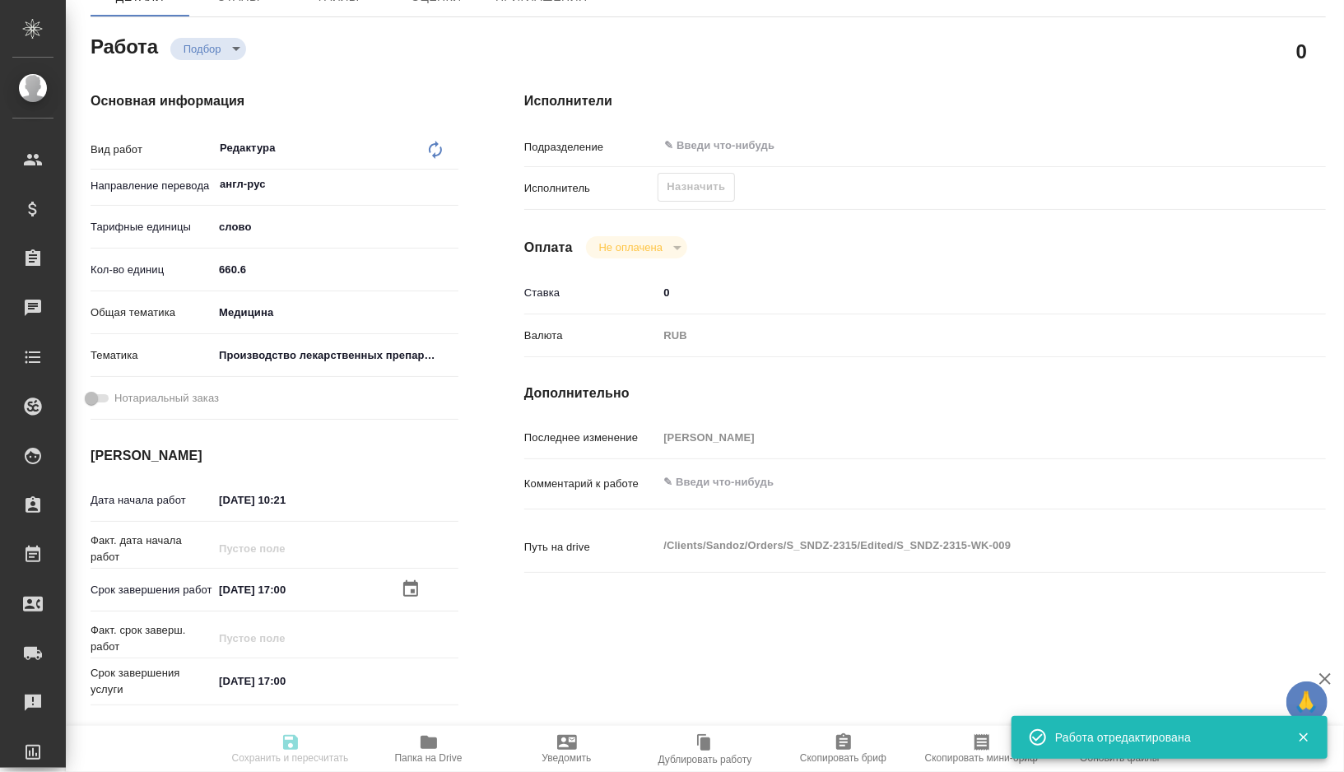
type textarea "x"
type textarea "/Clients/Sandoz/Orders/S_SNDZ-2315/Edited/S_SNDZ-2315-WK-009"
type textarea "x"
type input "S_SNDZ-2315"
type input "Перевод Стандарт"
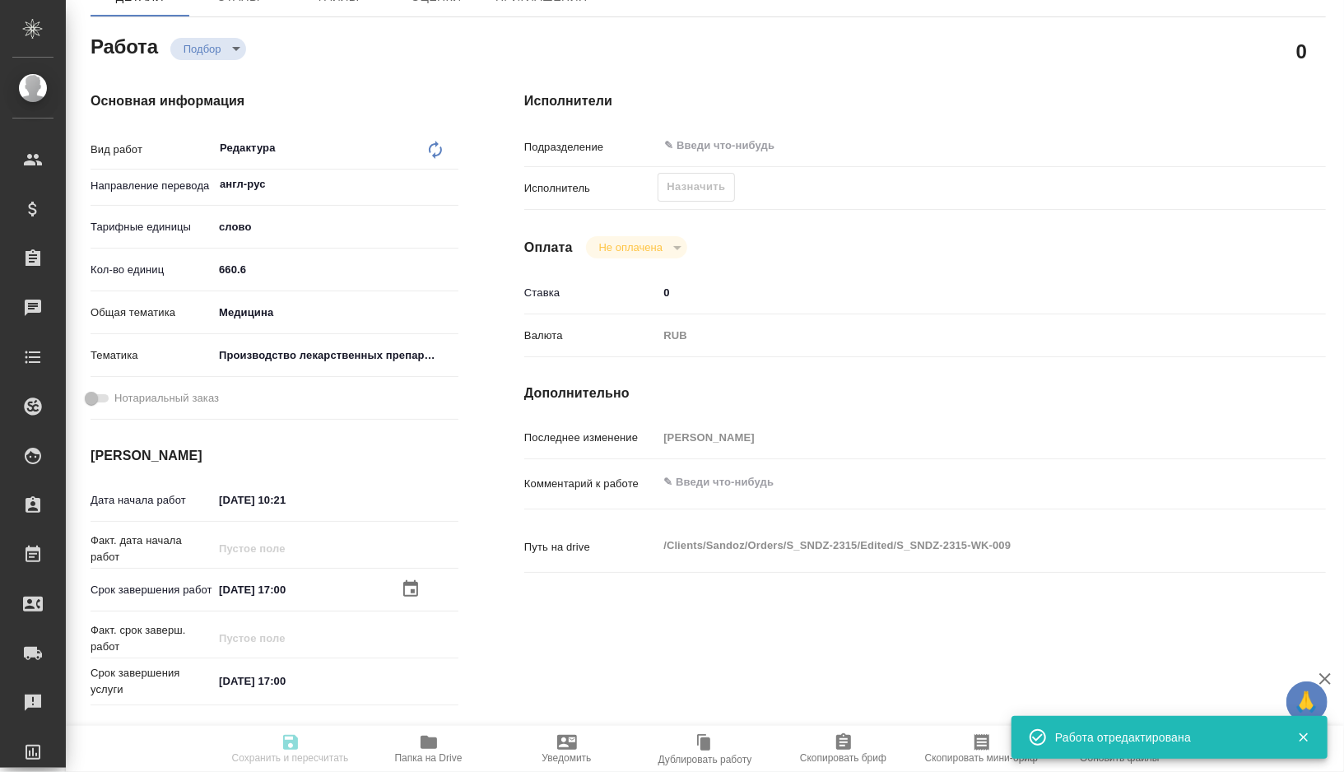
type input "Приёмка по качеству, Постредактура машинного перевода, Корректура, Перевод, Ред…"
type input "[PERSON_NAME]"
type input "/Clients/Sandoz/Orders/S_SNDZ-2315"
type textarea "x"
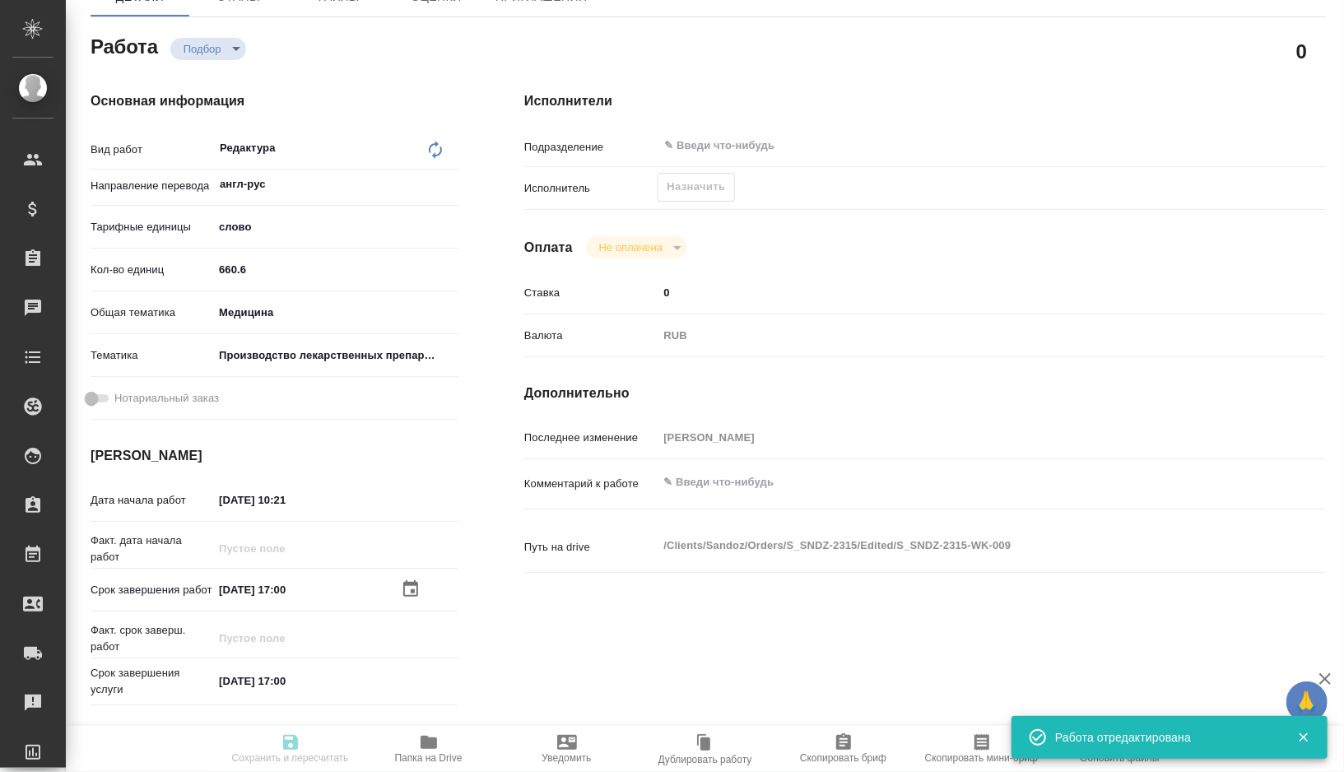
type textarea "Нам необходимо подготовить перевод документов на русский язык со сроком до 30 с…"
type textarea "x"
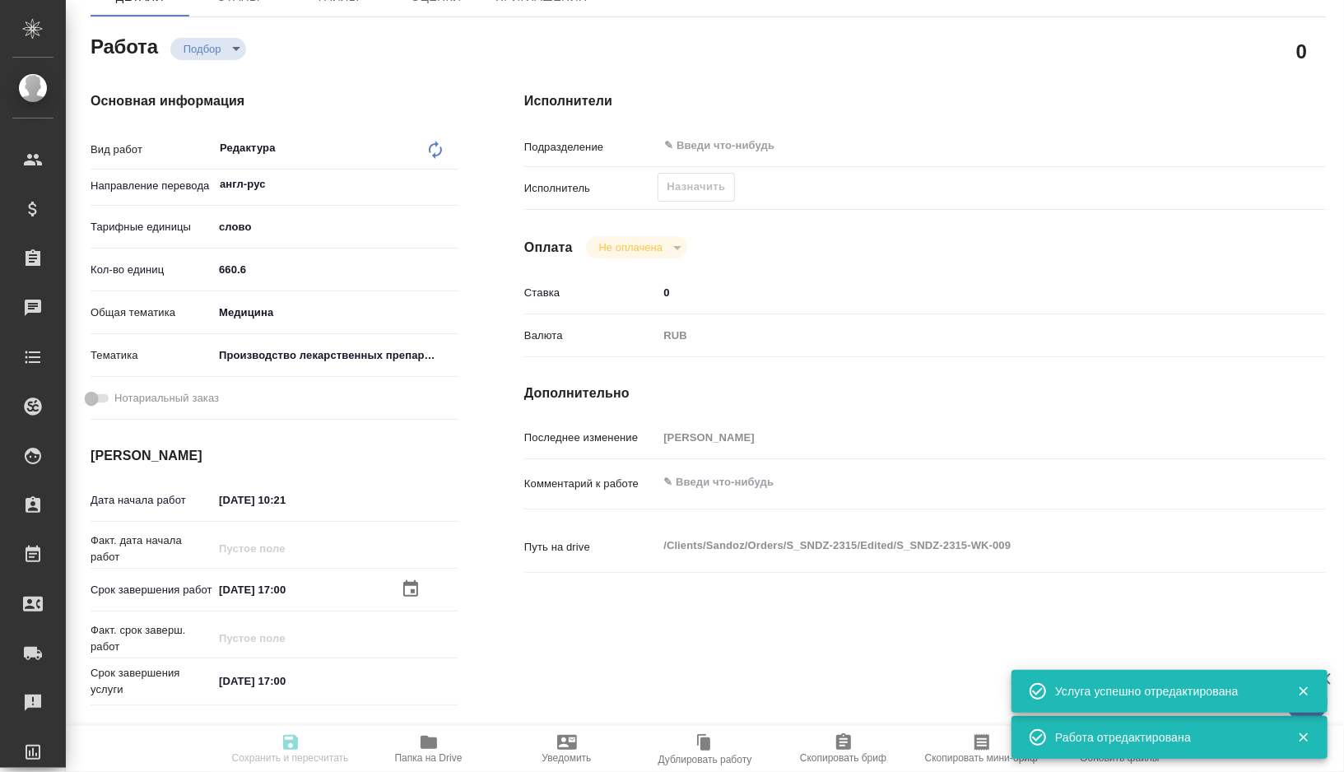
type textarea "x"
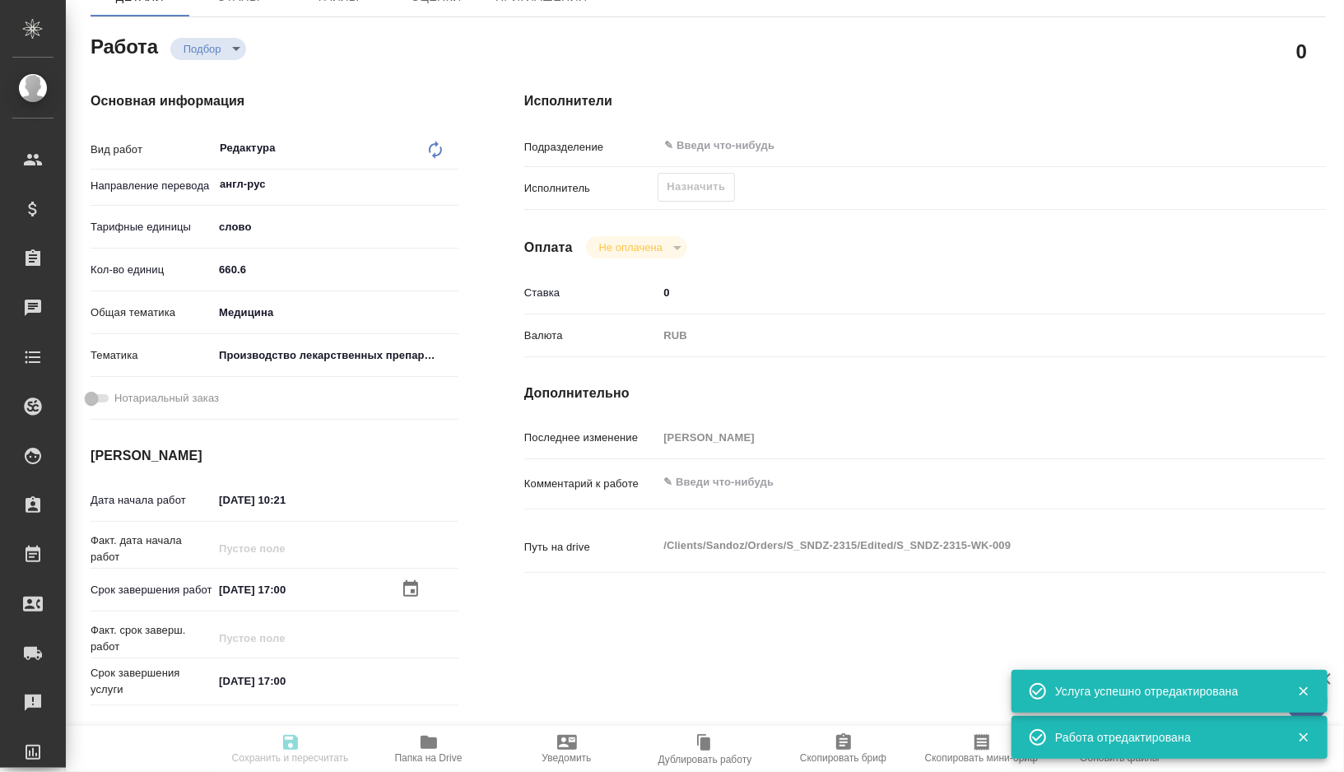
type textarea "x"
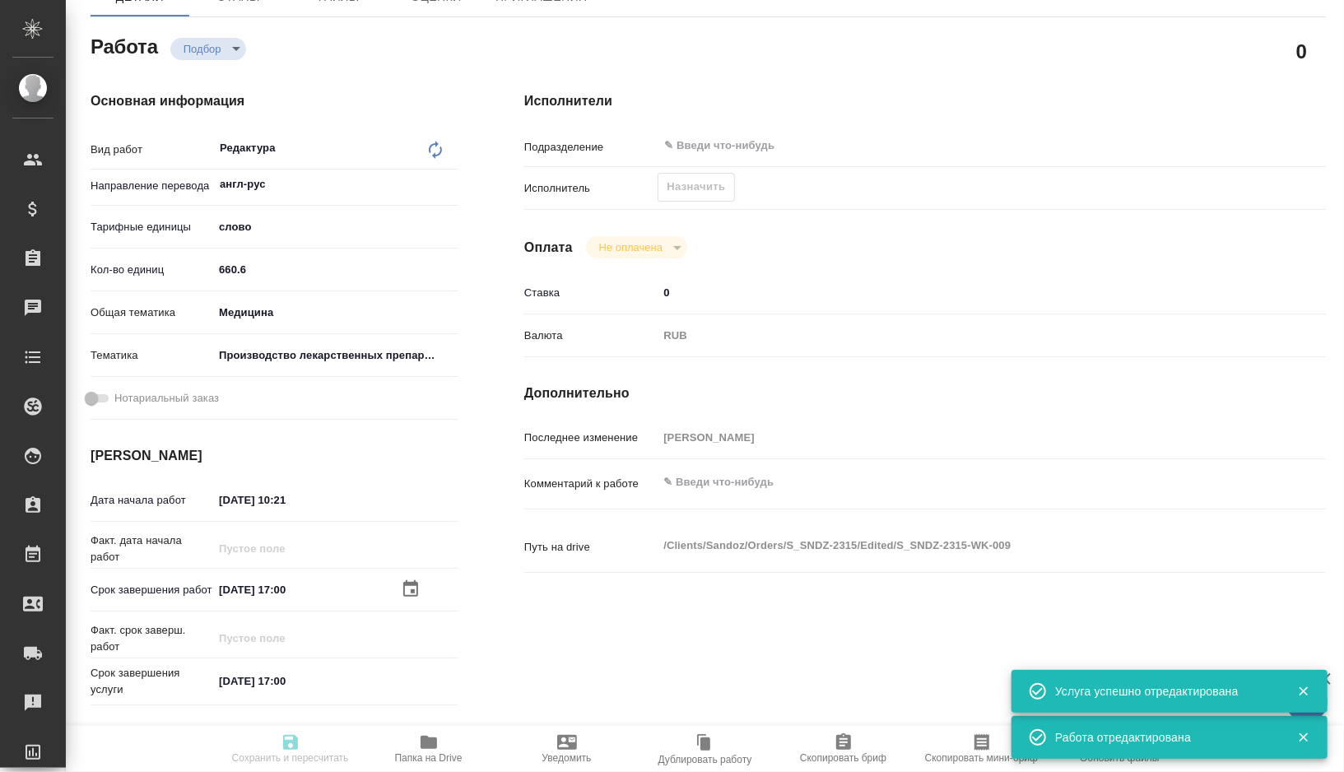
type textarea "x"
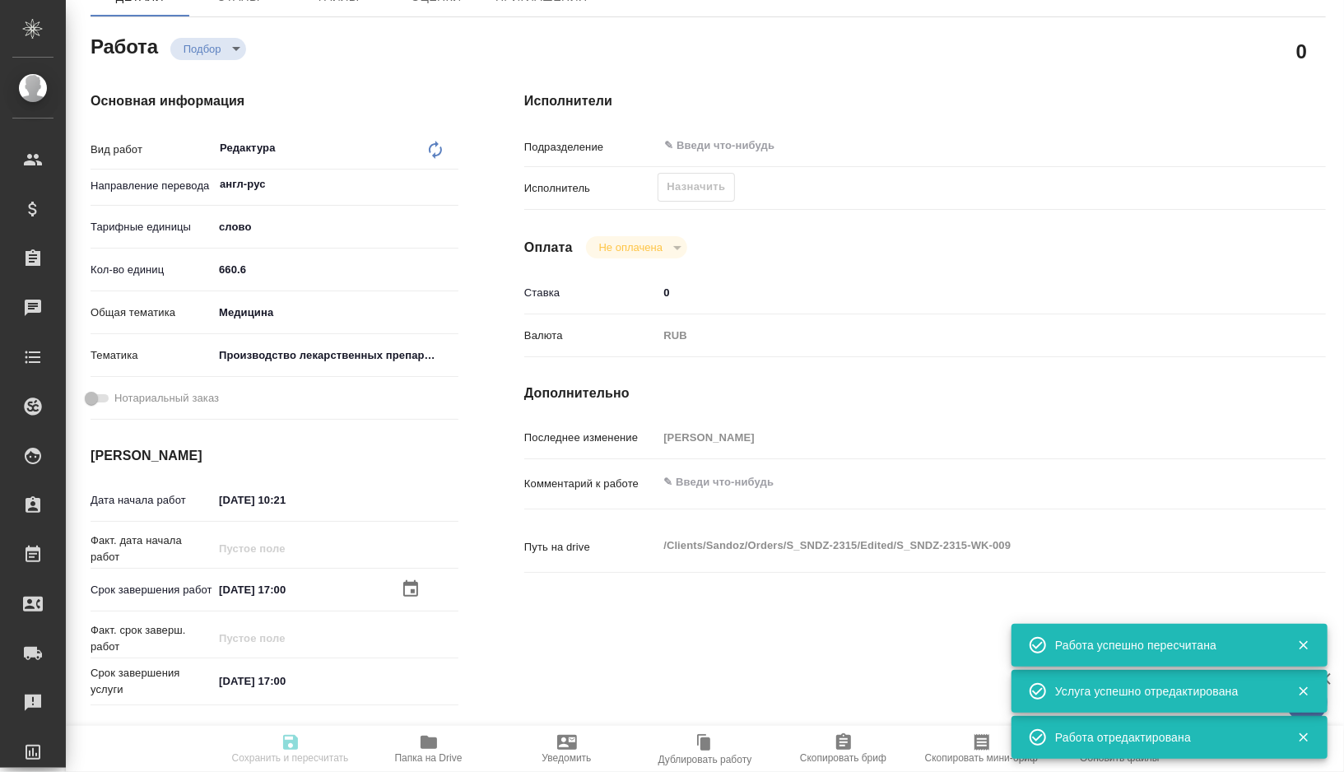
type textarea "x"
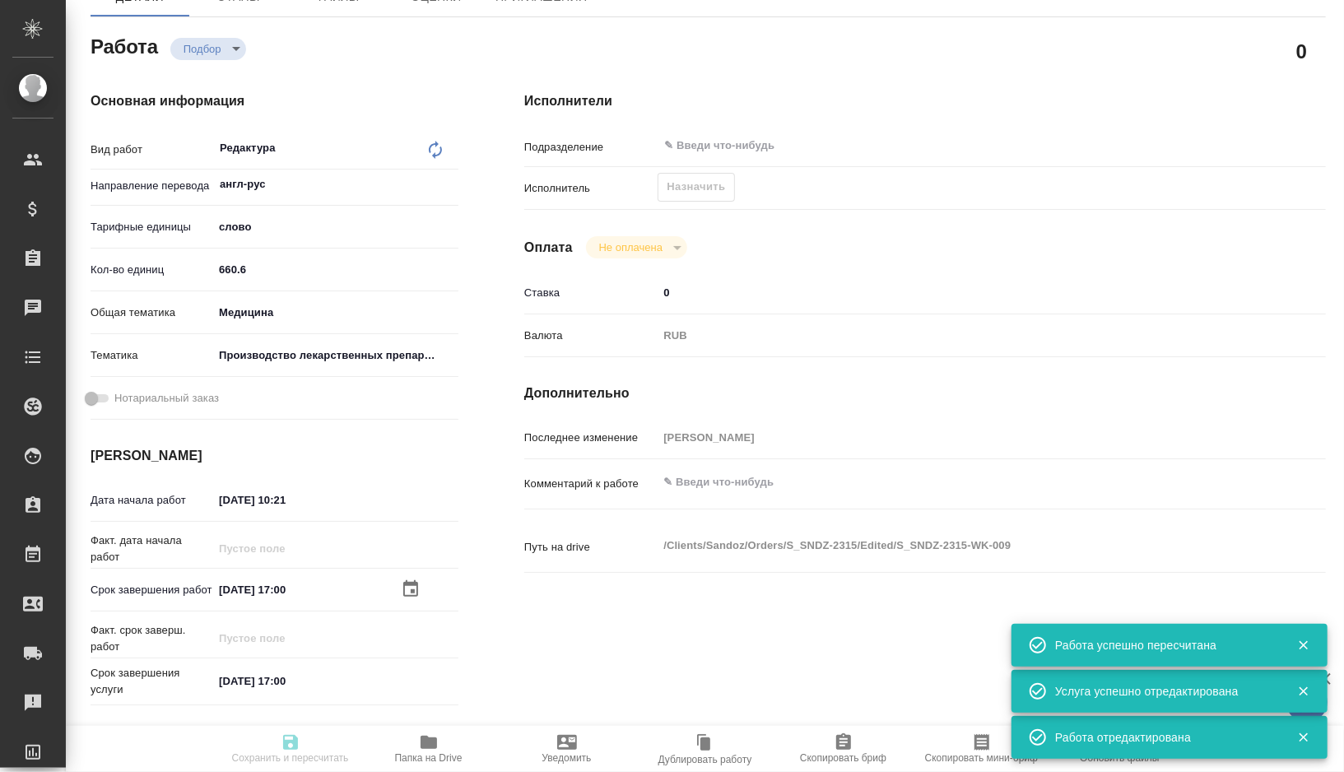
type input "recruiting"
type textarea "Редактура"
type textarea "x"
type input "англ-рус"
type input "5a8b1489cc6b4906c91bfd90"
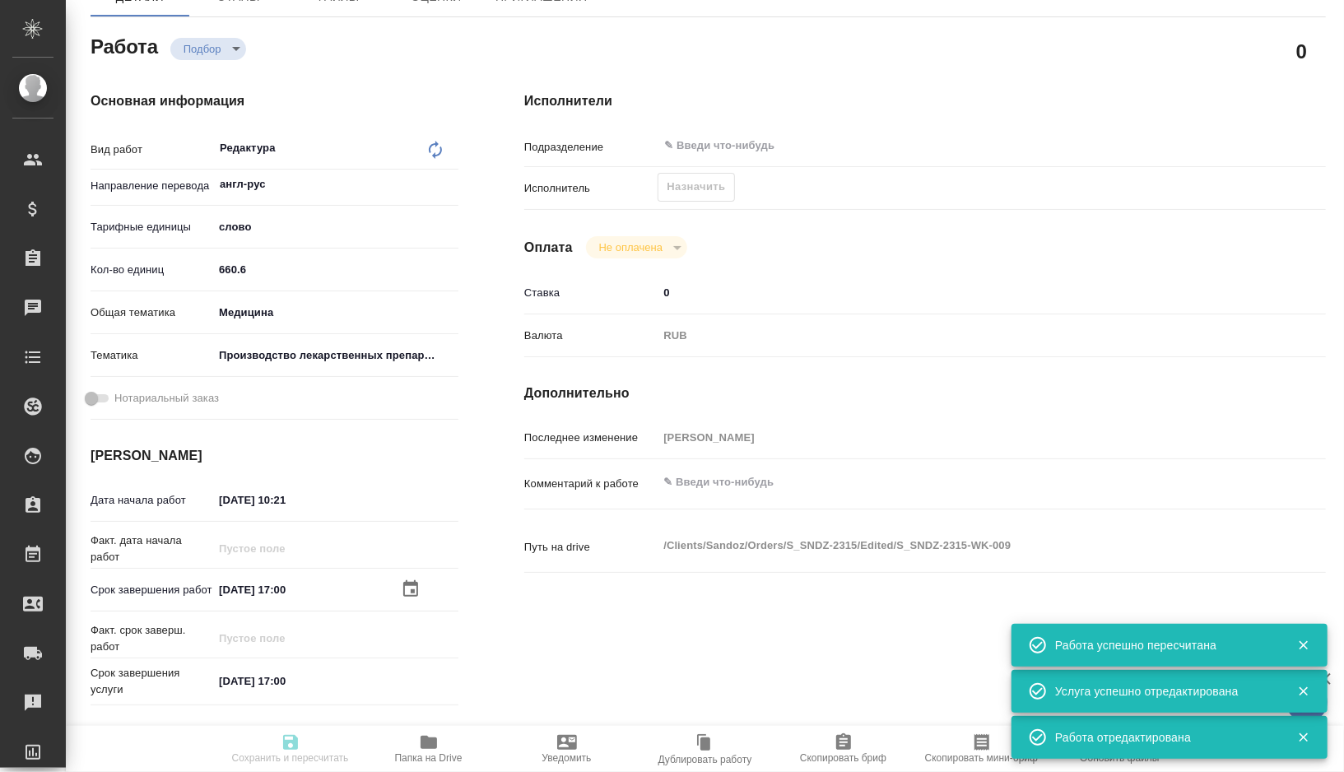
type input "660.6"
type input "med"
type input "614982fec5ecbb70f805293f"
type input "24.09.2025 10:21"
type input "29.09.2025 17:00"
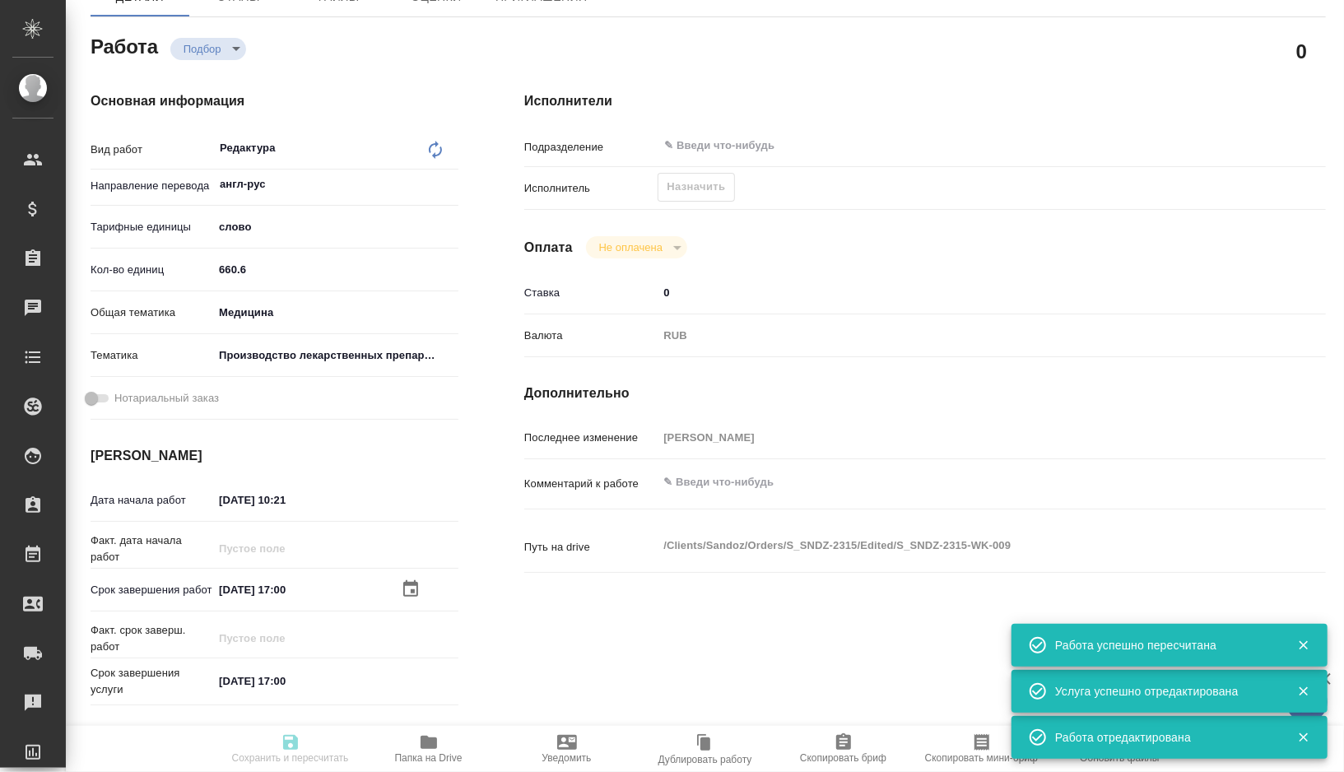
type input "[DATE] 17:00"
type input "notPayed"
type input "0"
type input "RUB"
type input "[PERSON_NAME]"
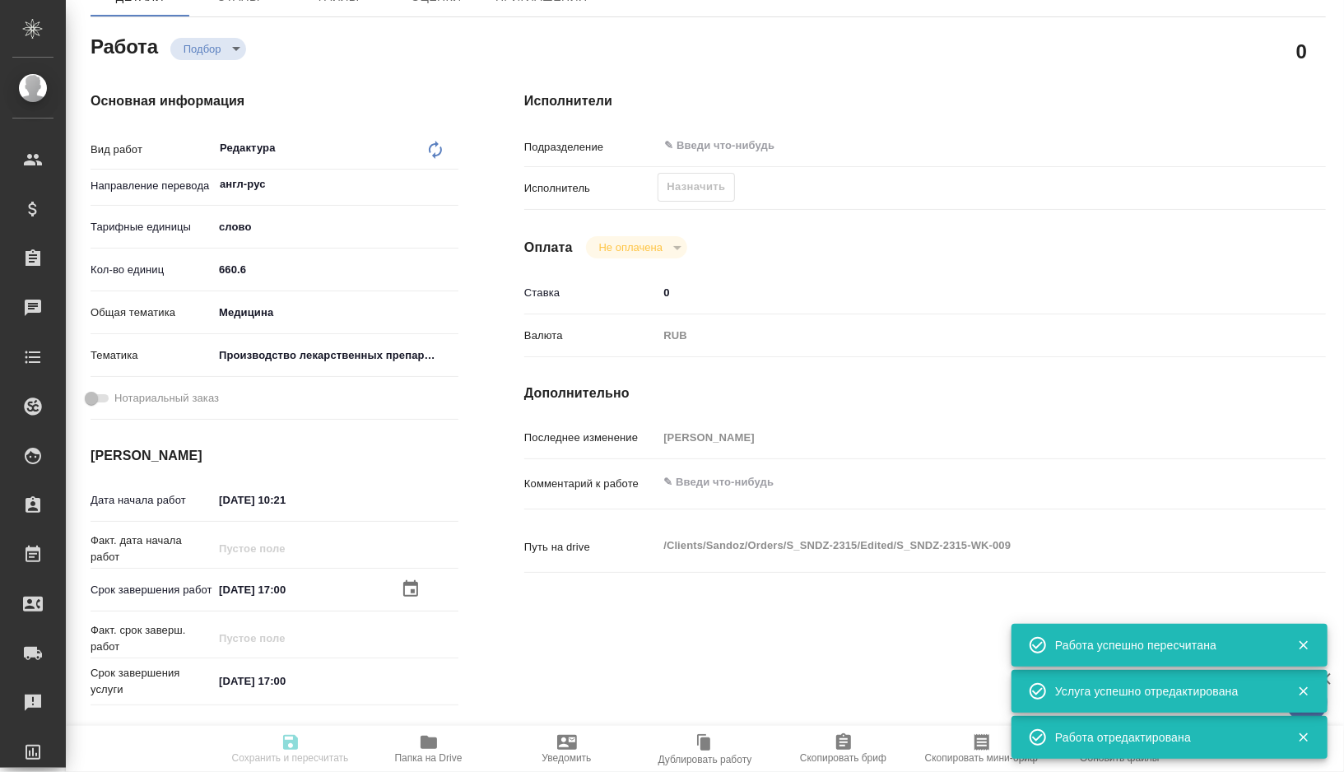
type textarea "x"
type textarea "/Clients/Sandoz/Orders/S_SNDZ-2315/Edited/S_SNDZ-2315-WK-009"
type textarea "x"
type input "S_SNDZ-2315"
type input "Перевод Стандарт"
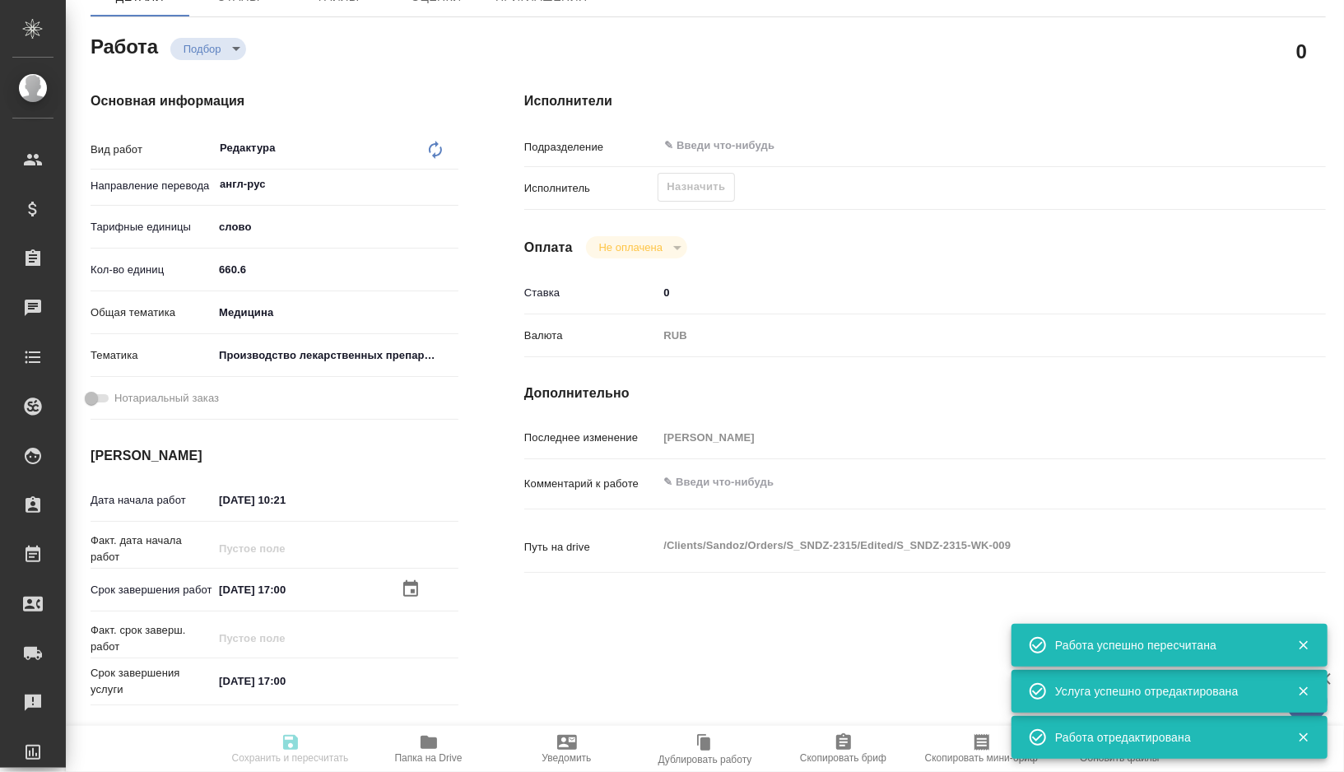
type input "Приёмка по качеству, Постредактура машинного перевода, Корректура, Перевод, Ред…"
type input "Кабаргина Анна"
type input "Заборова Александра"
type input "/Clients/Sandoz/Orders/S_SNDZ-2315"
type textarea "x"
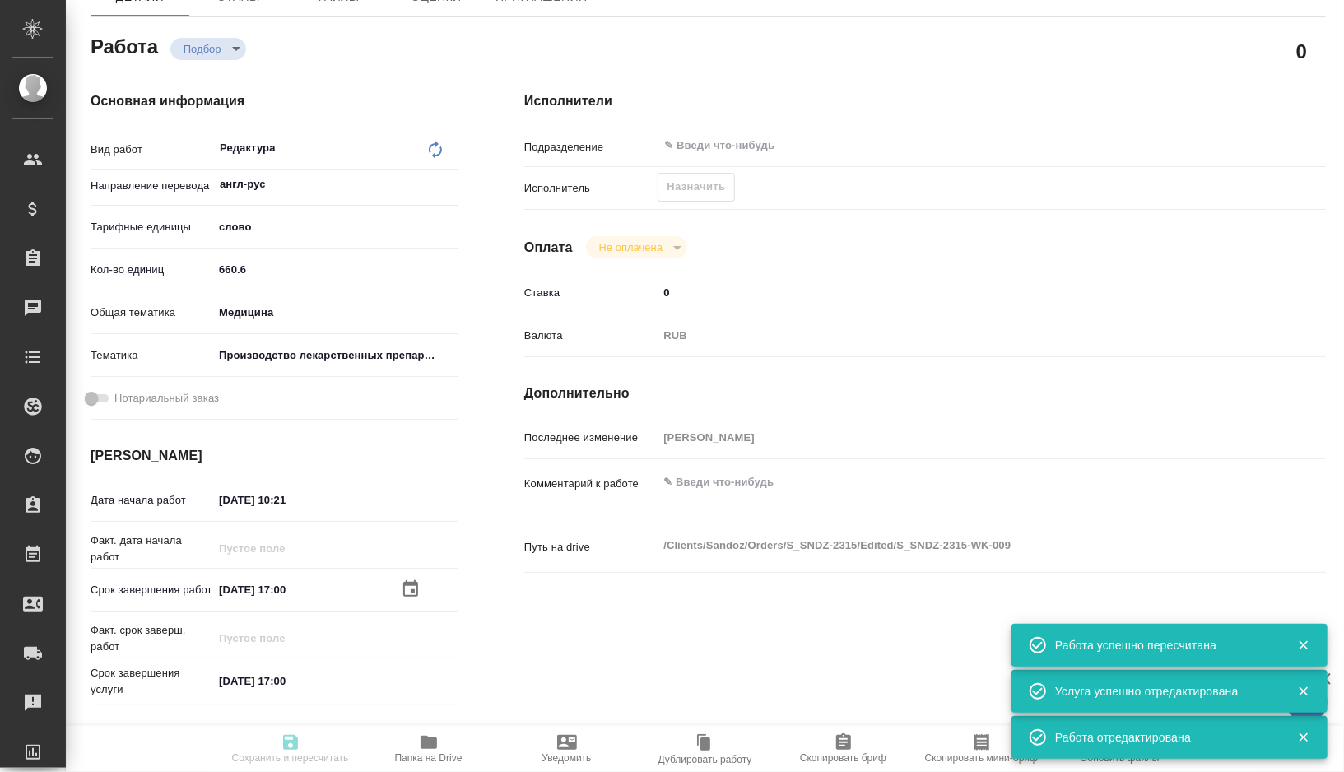
type textarea "Нам необходимо подготовить перевод документов на русский язык со сроком до 30 с…"
type textarea "x"
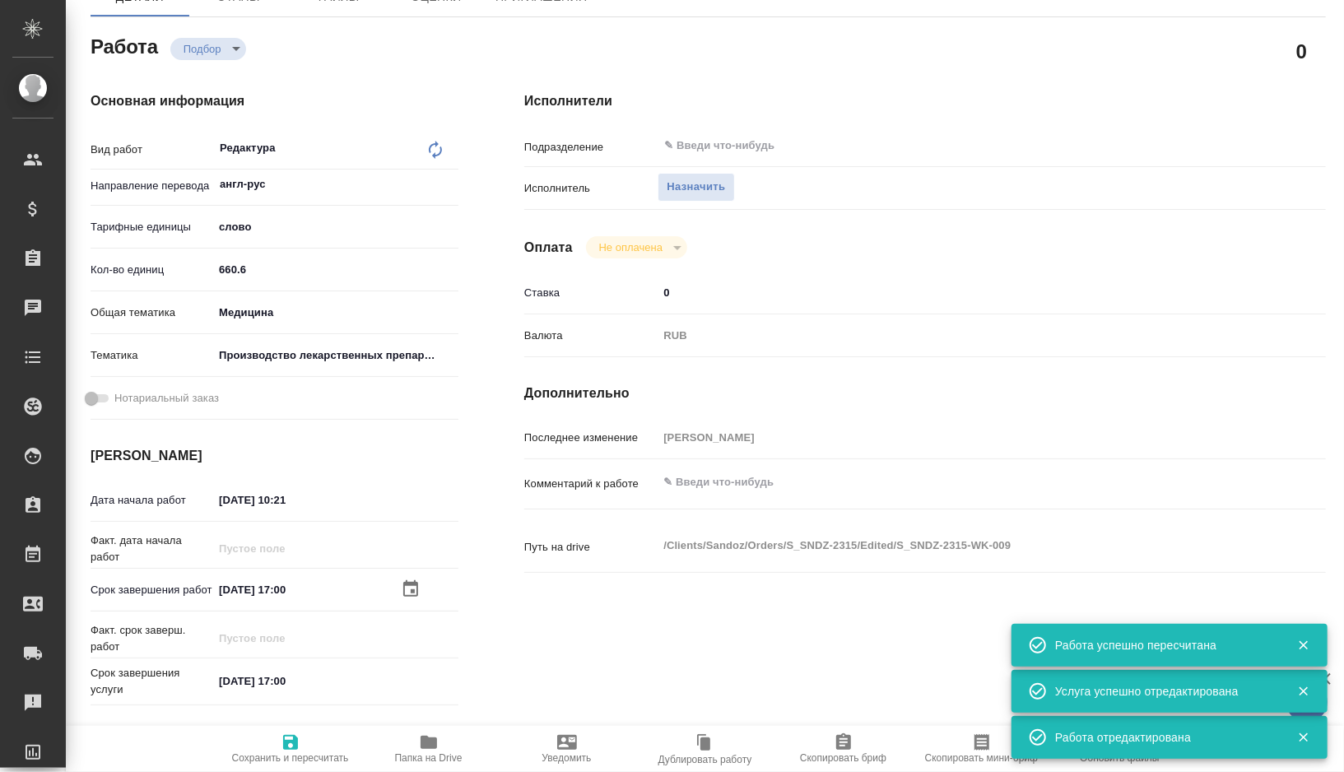
type textarea "x"
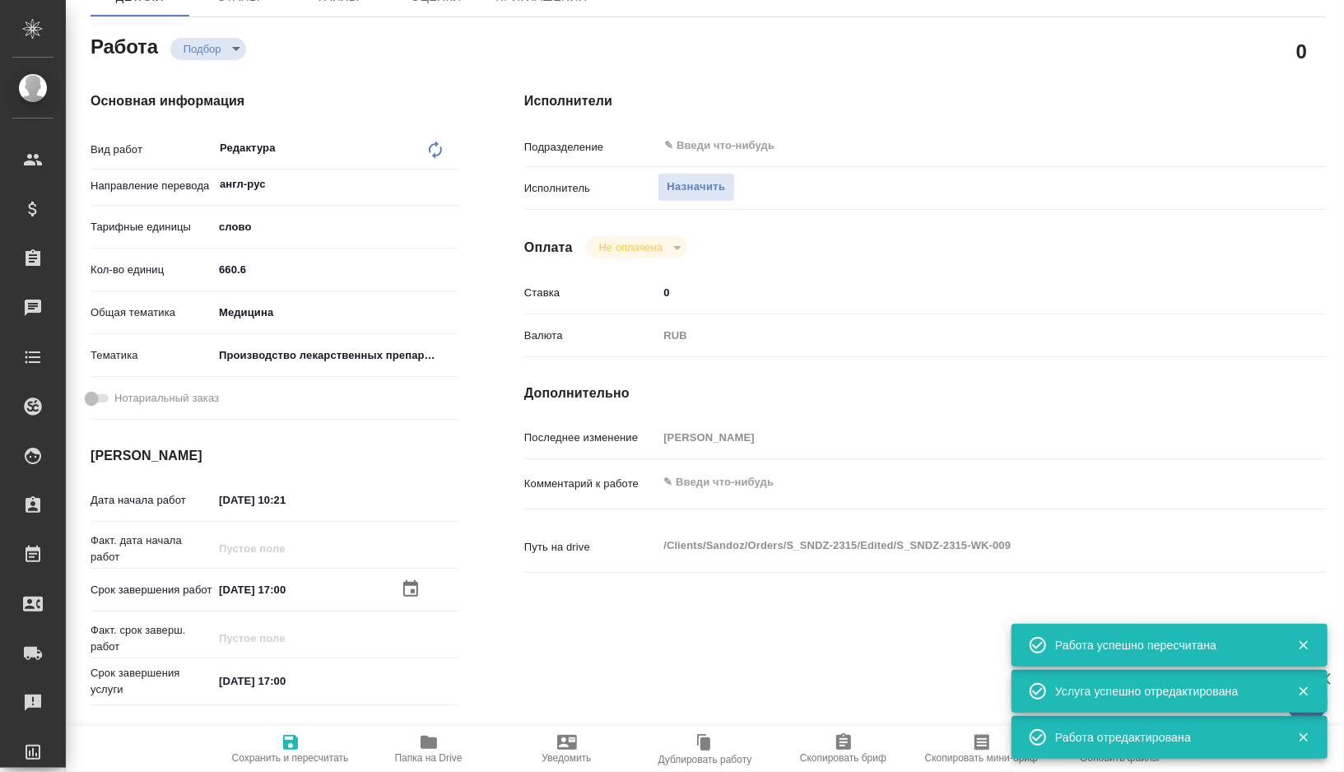
type textarea "x"
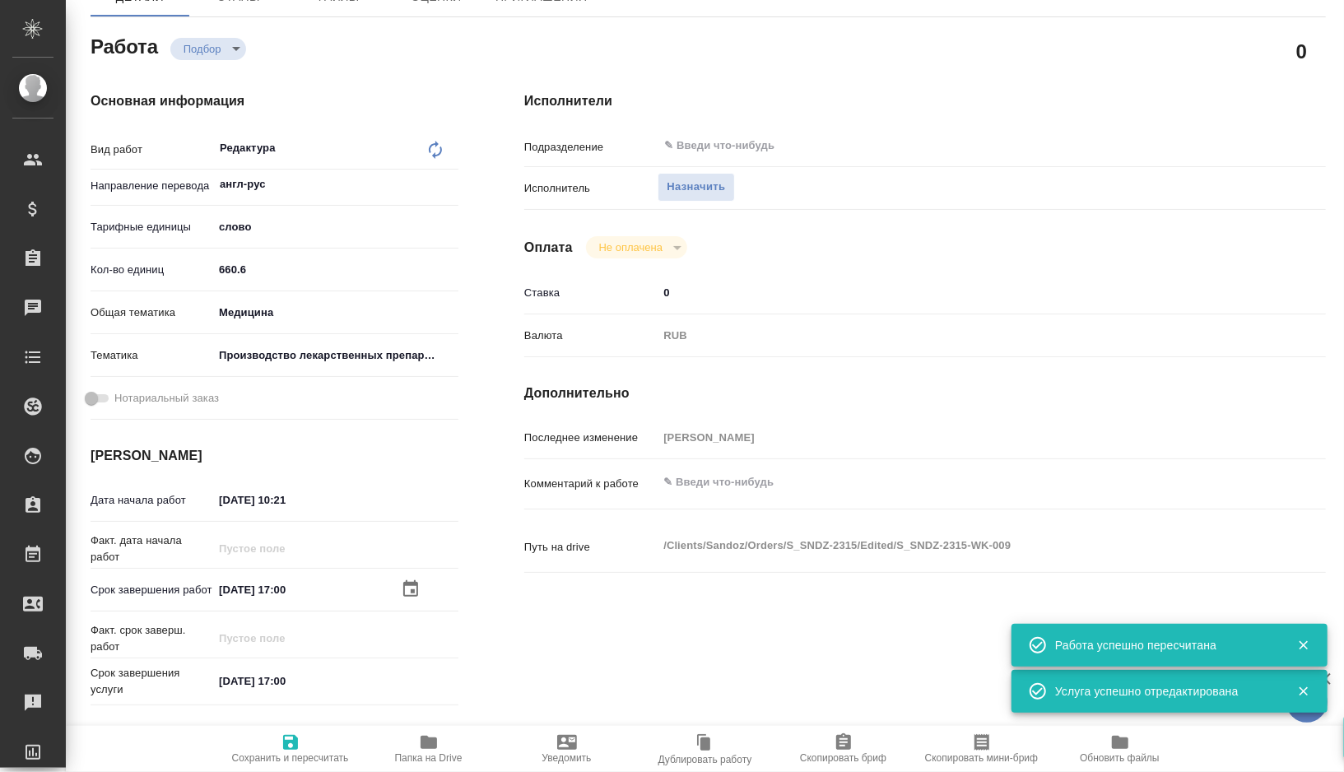
type textarea "x"
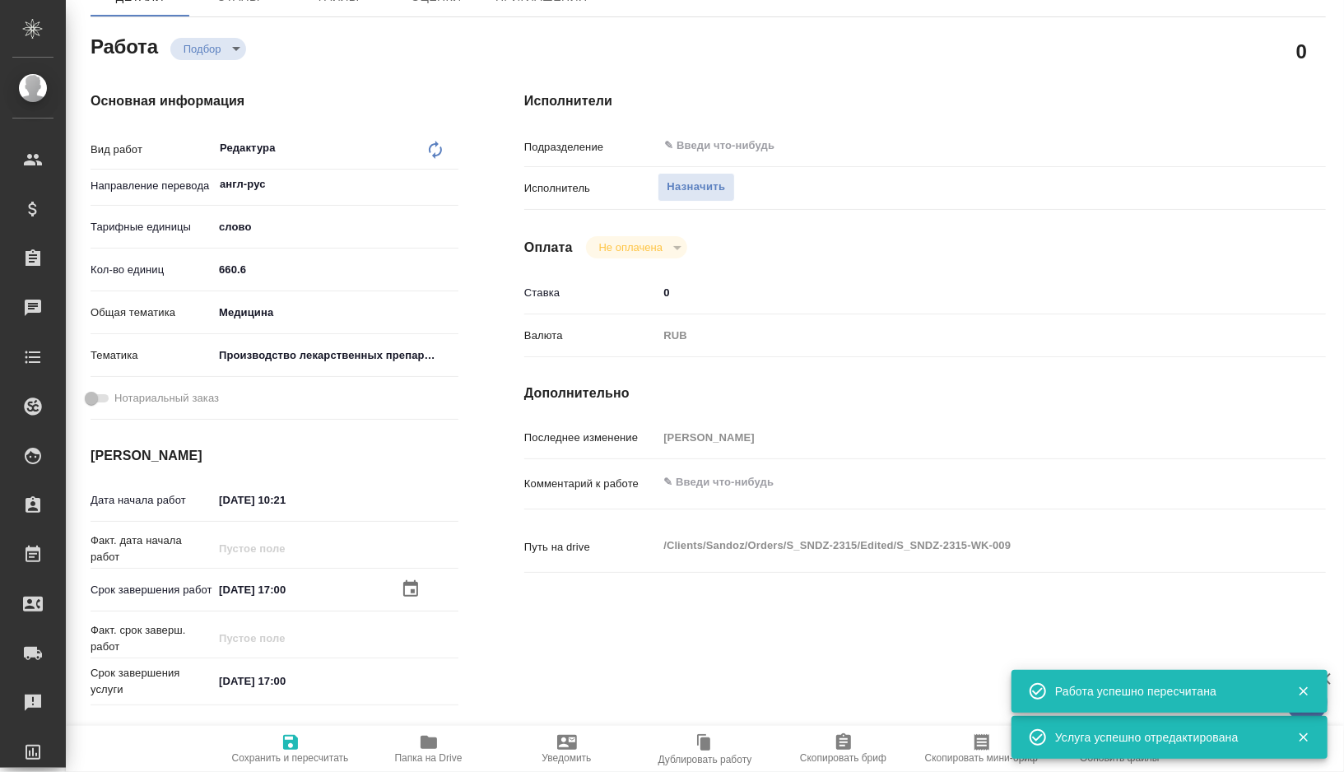
type textarea "x"
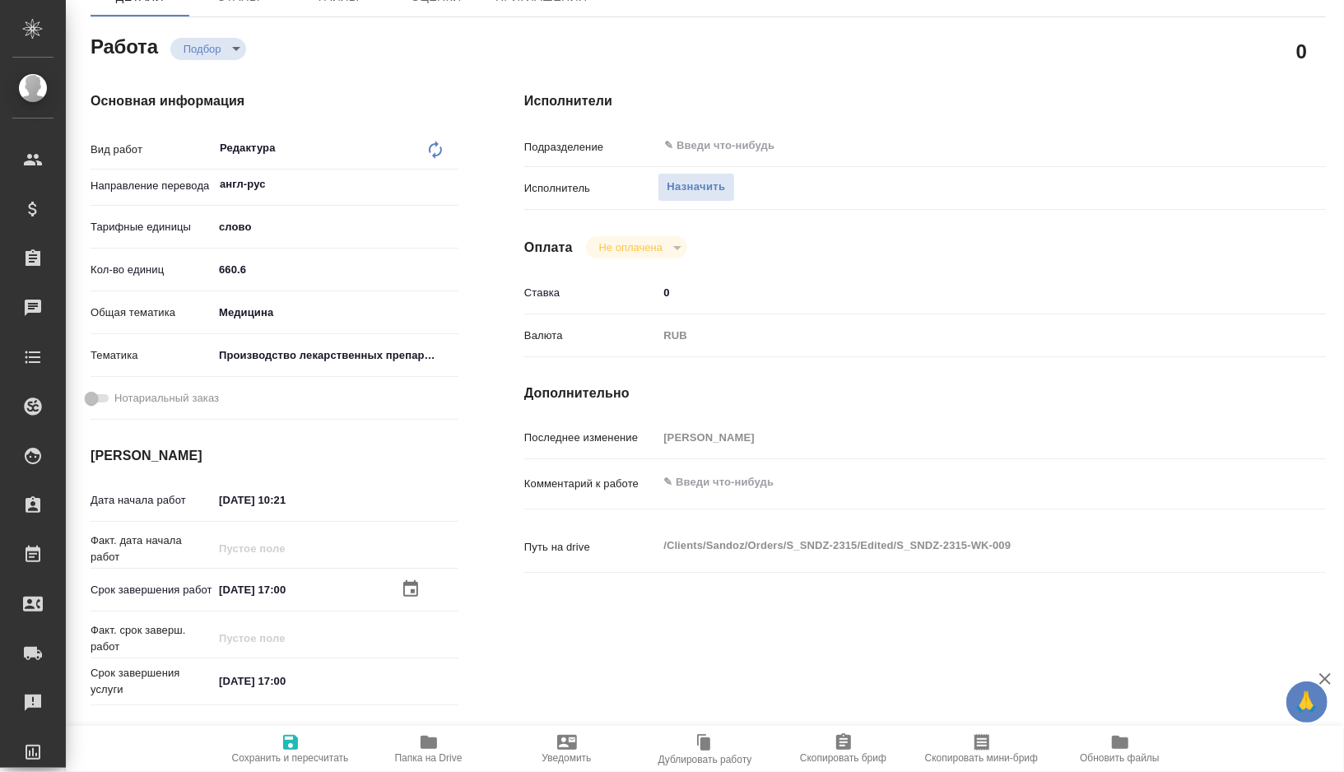
type textarea "x"
click at [722, 486] on textarea at bounding box center [959, 482] width 602 height 28
paste textarea "польский язык для перевода из файлов (верстка оформила его для перевода отдельн…"
type textarea "x"
type textarea "польский язык для перевода из файлов (верстка оформила его для перевода отдельн…"
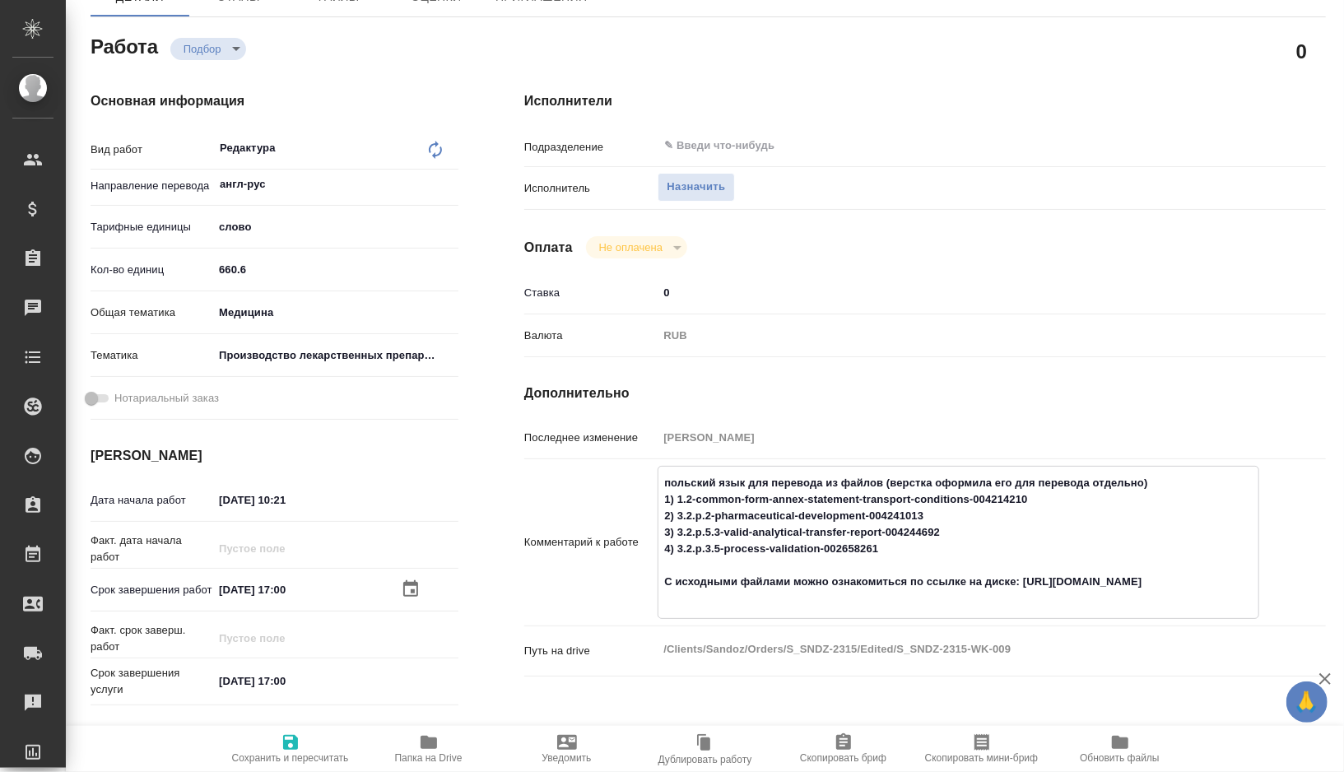
click at [667, 480] on textarea "польский язык для перевода из файлов (верстка оформила его для перевода отдельн…" at bounding box center [959, 540] width 600 height 143
click at [776, 479] on textarea "редактура польский язык для перевода из файлов (верстка оформила его для перево…" at bounding box center [959, 540] width 600 height 143
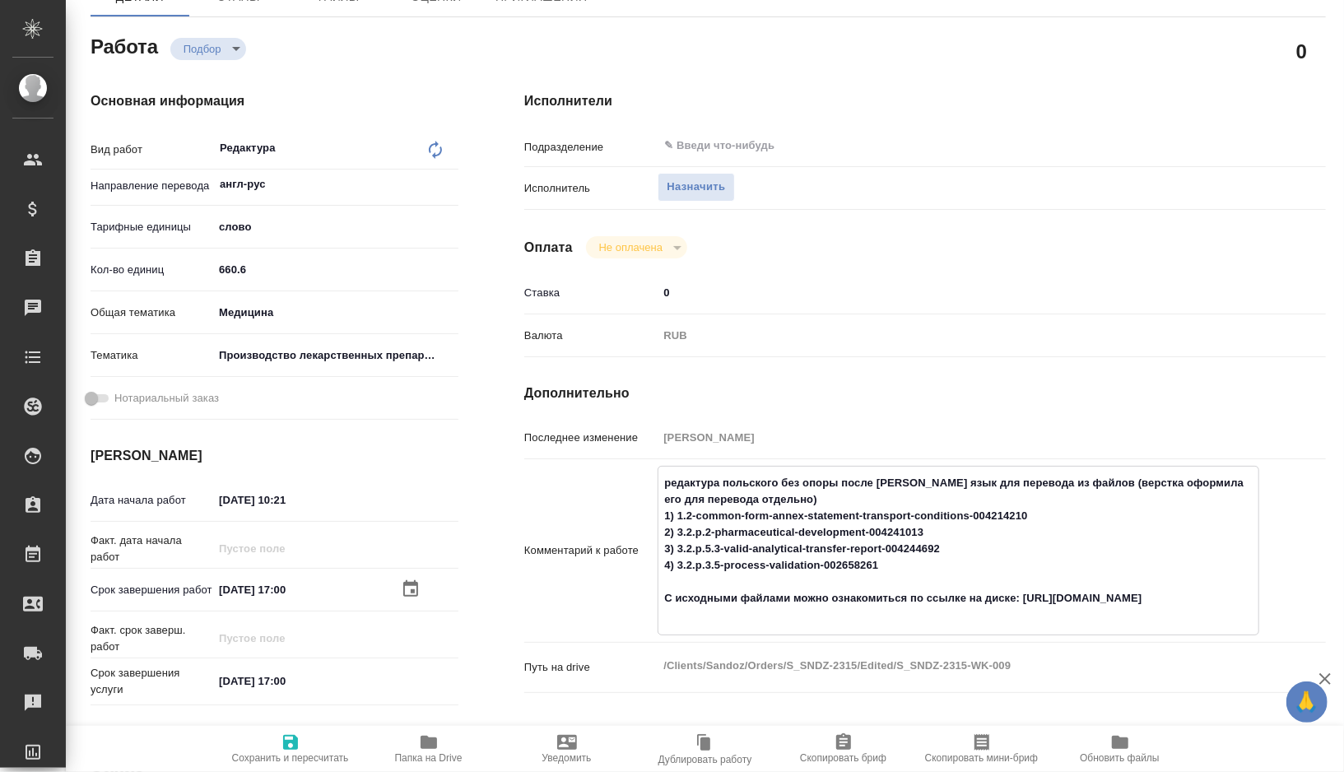
drag, startPoint x: 831, startPoint y: 498, endPoint x: 1117, endPoint y: 485, distance: 286.8
click at [1117, 485] on textarea "редактура польского без опоры после Волчецкой язык для перевода из файлов (верс…" at bounding box center [959, 549] width 600 height 160
click at [956, 479] on textarea "редактура польского без опоры после Волчецкой язык для перевода из файлов 1) 1.…" at bounding box center [959, 549] width 600 height 160
drag, startPoint x: 956, startPoint y: 479, endPoint x: 1025, endPoint y: 481, distance: 69.2
click at [1025, 481] on textarea "редактура польского без опоры после Волчецкой язык для перевода из файлов 1) 1.…" at bounding box center [959, 549] width 600 height 160
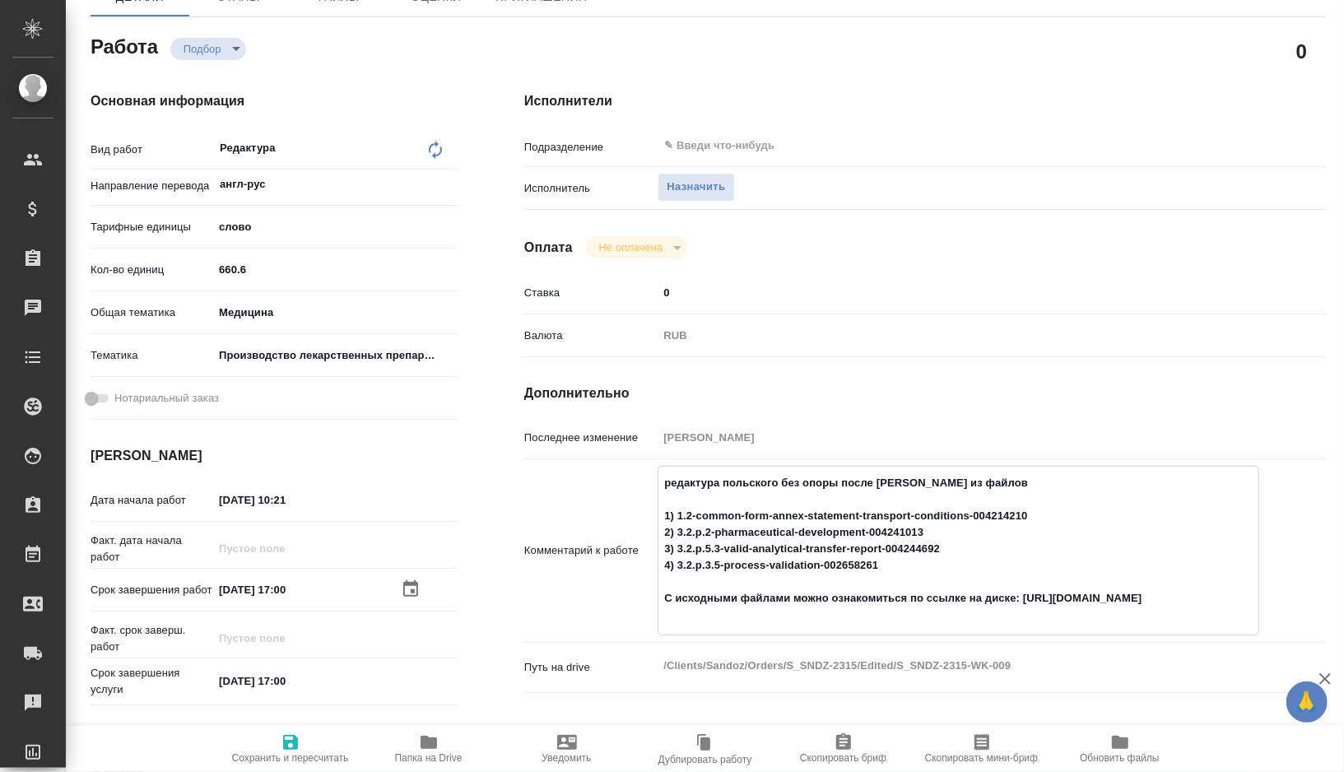
click at [297, 752] on span "Сохранить и пересчитать" at bounding box center [290, 758] width 117 height 12
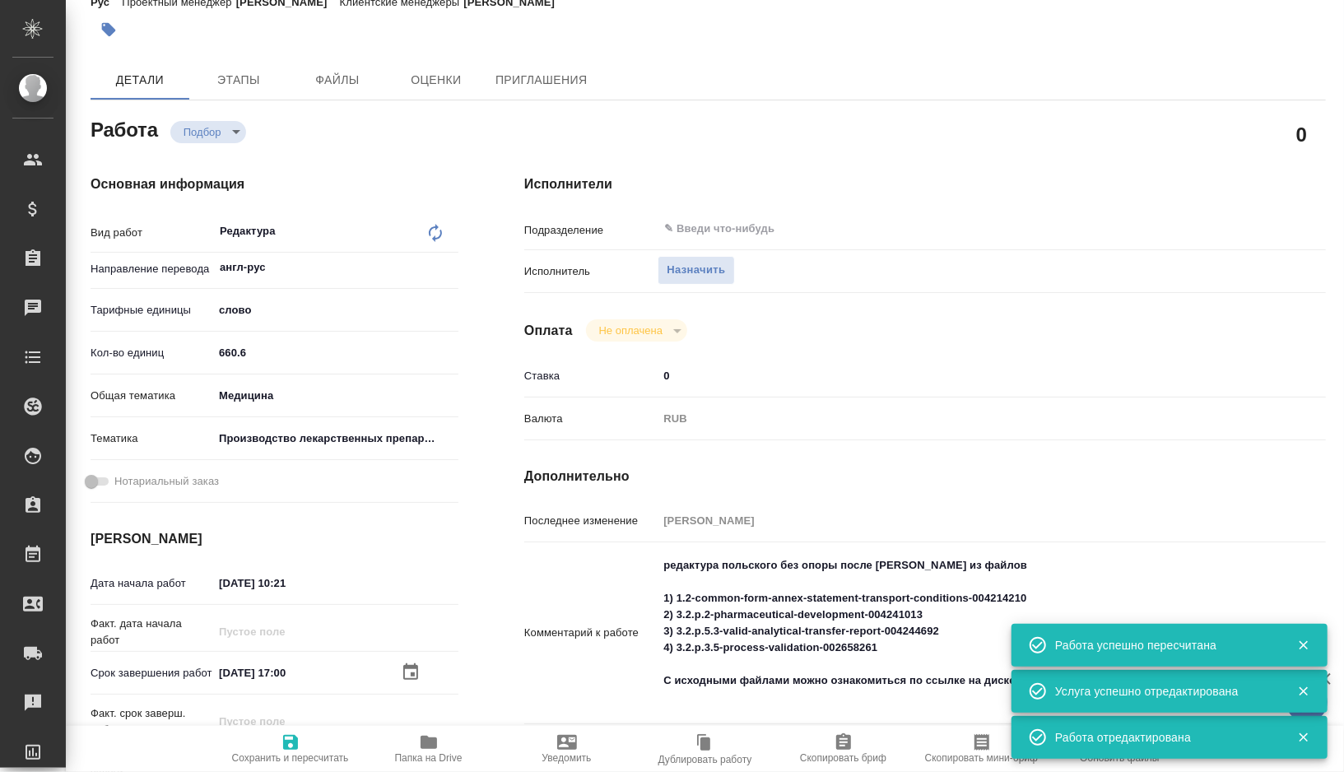
scroll to position [0, 0]
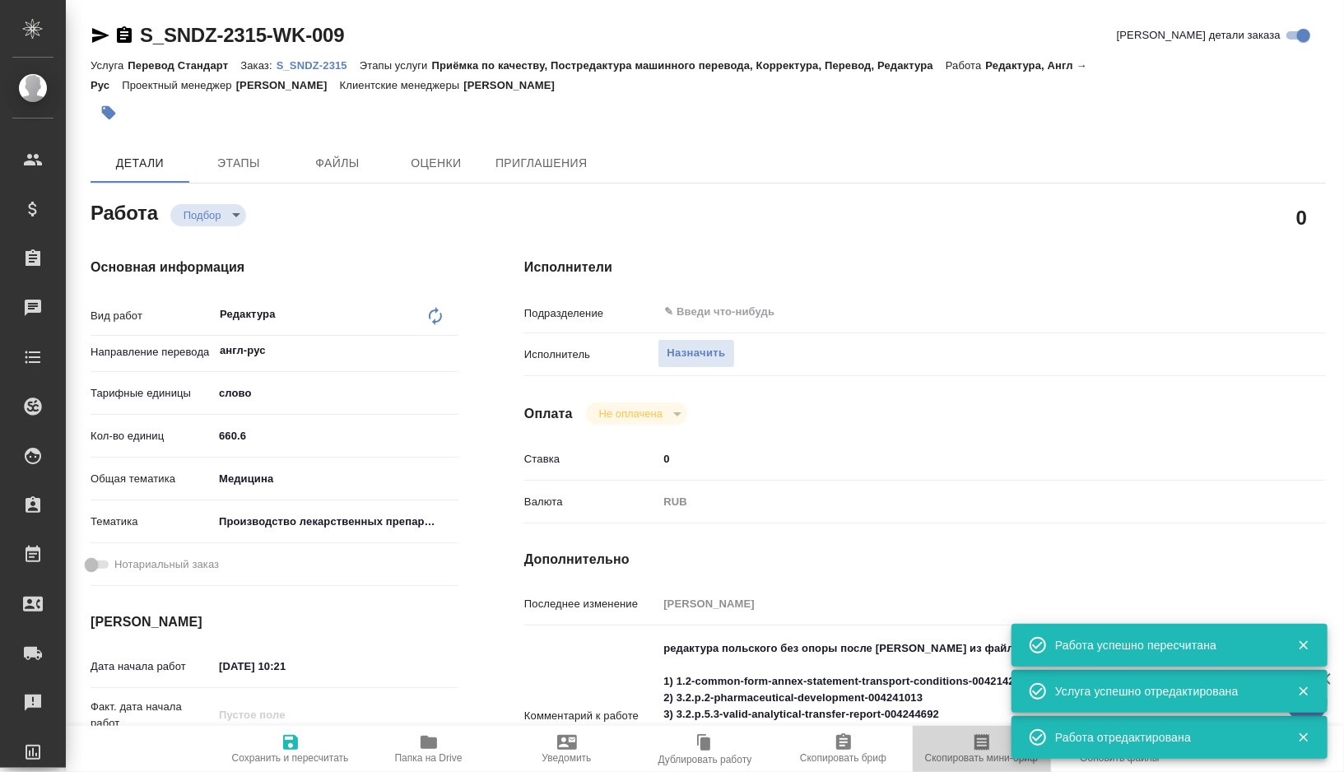
click at [967, 753] on span "Скопировать мини-бриф" at bounding box center [981, 758] width 113 height 12
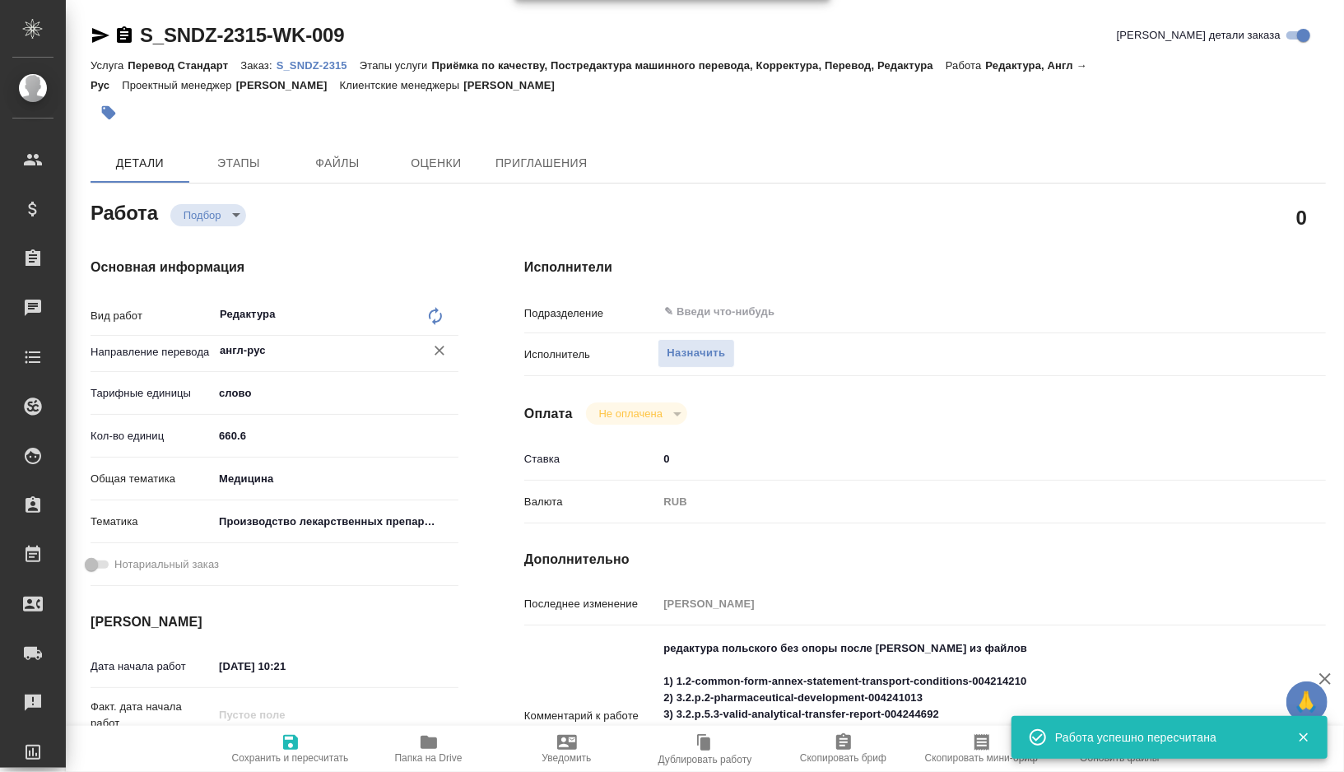
click at [255, 354] on input "англ-рус" at bounding box center [308, 351] width 180 height 20
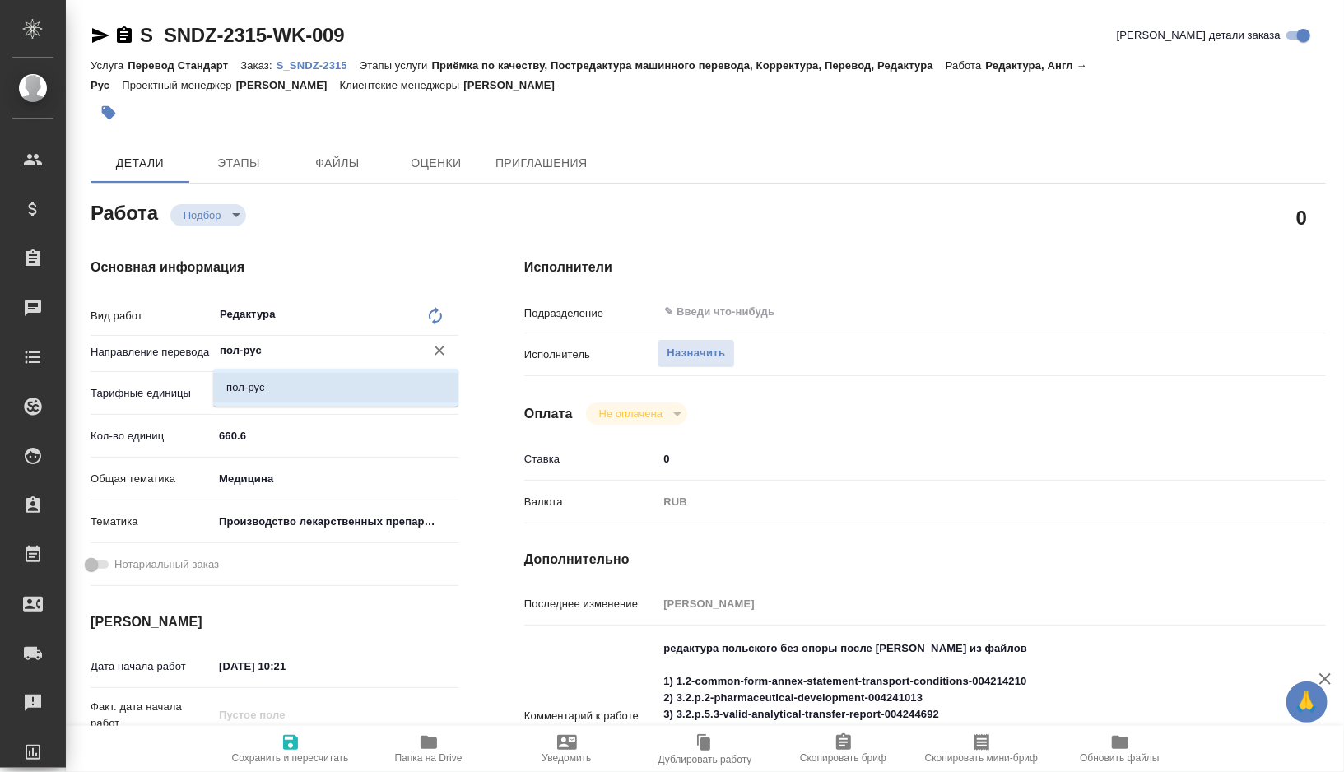
click at [235, 383] on p "пол-рус" at bounding box center [245, 387] width 39 height 16
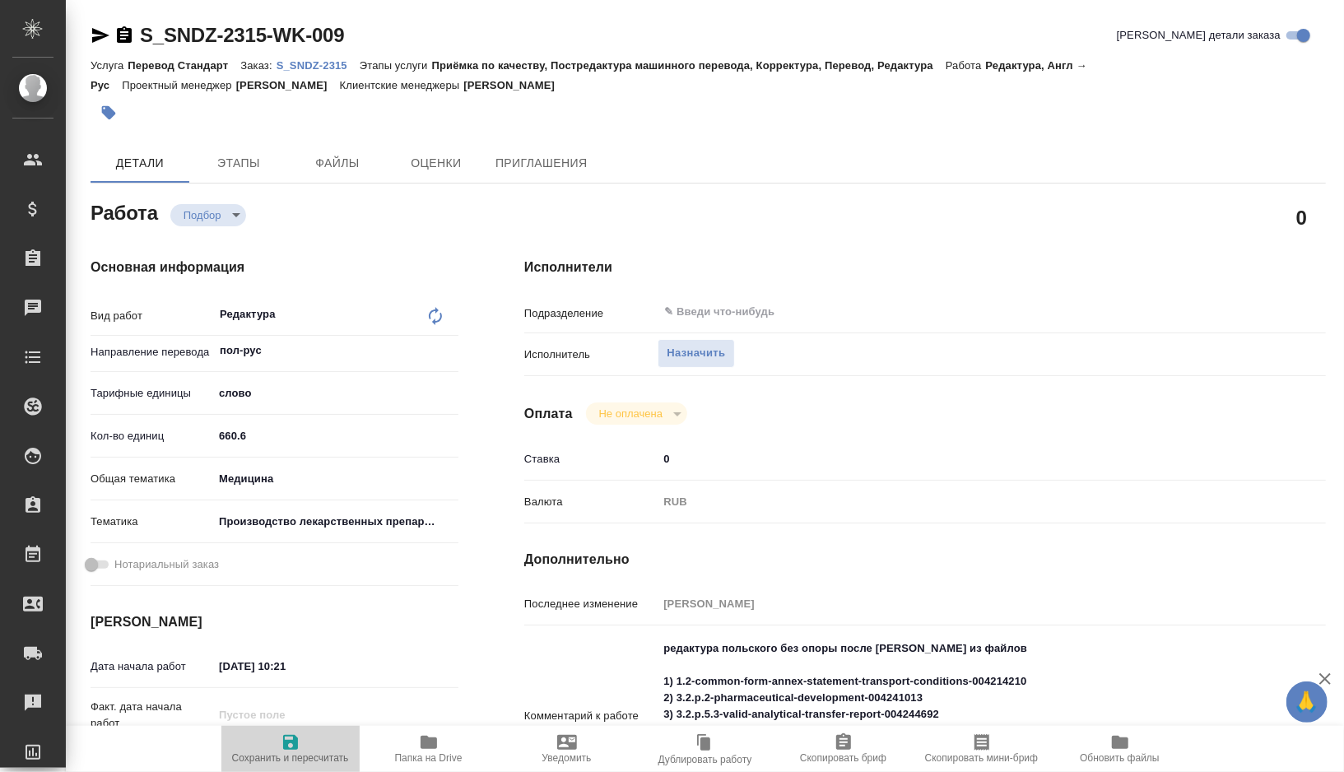
click at [287, 757] on span "Сохранить и пересчитать" at bounding box center [290, 758] width 117 height 12
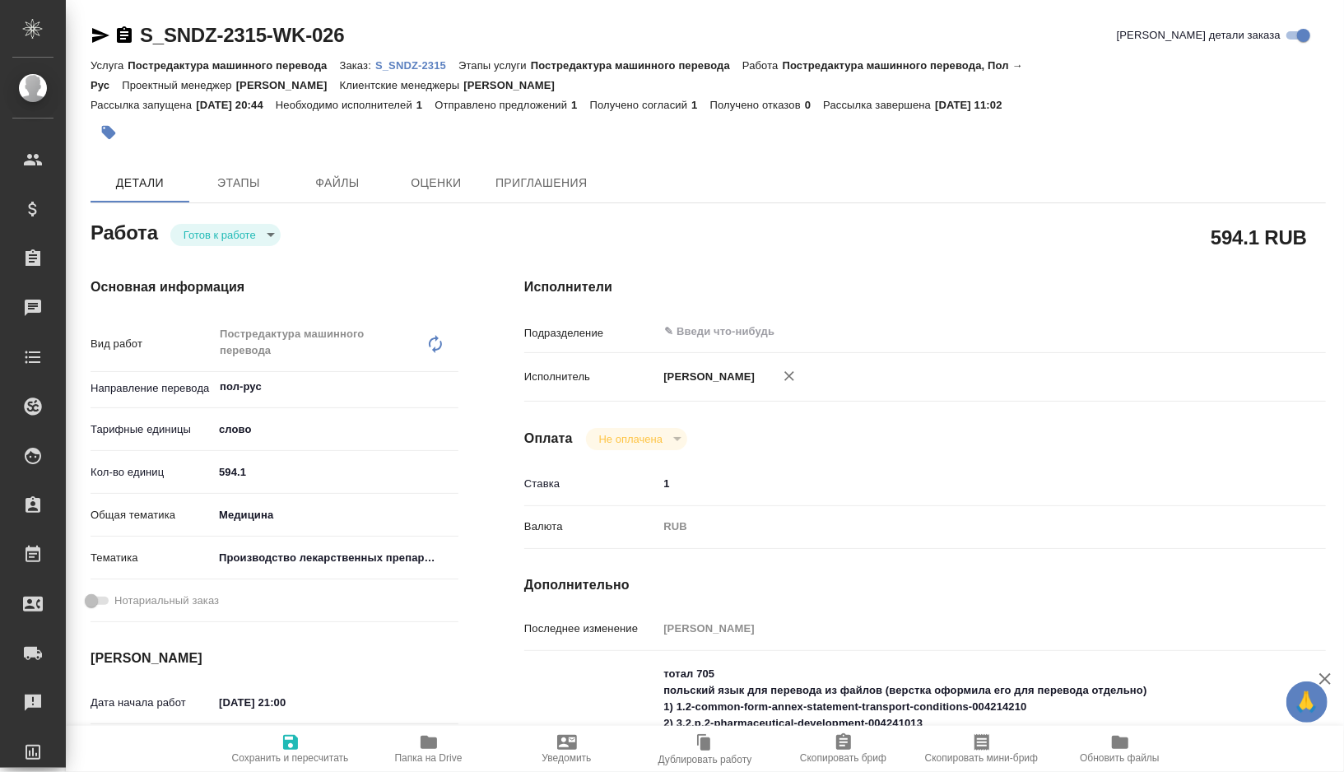
type textarea "x"
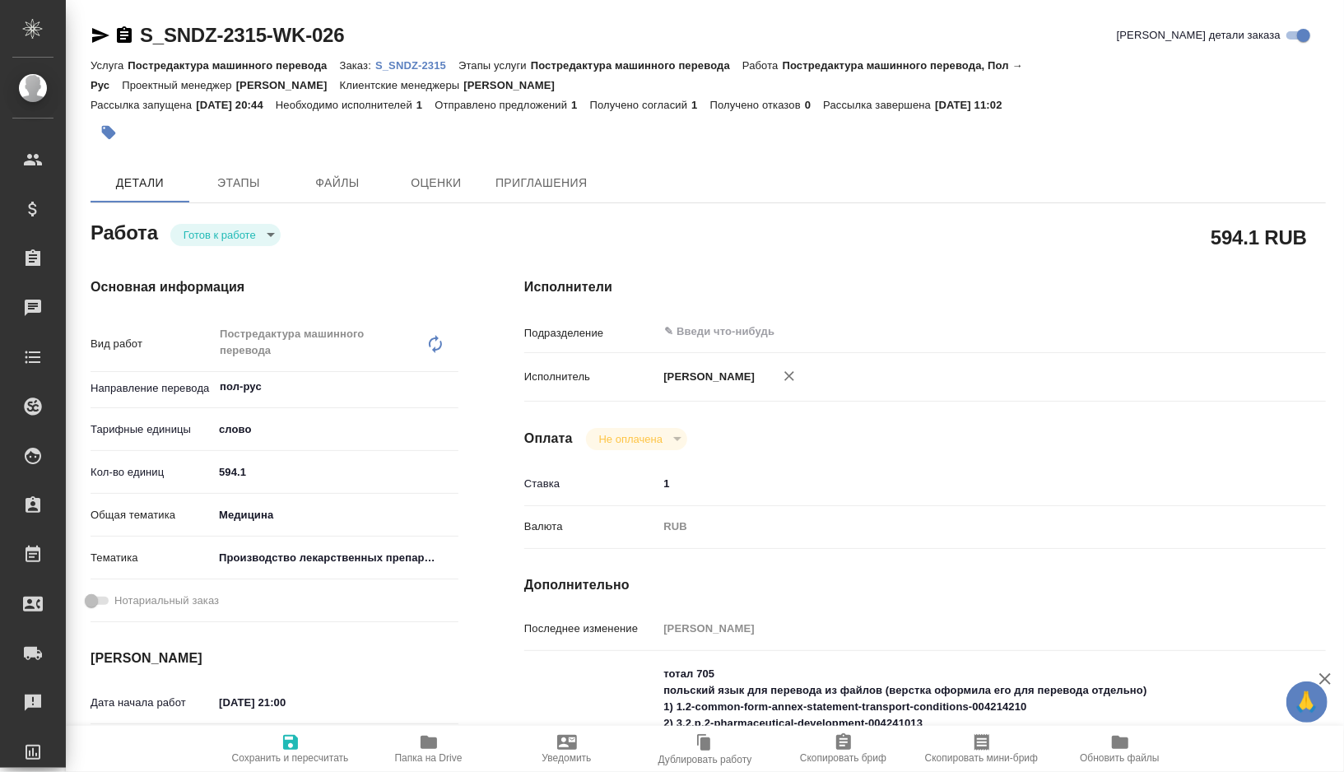
type textarea "x"
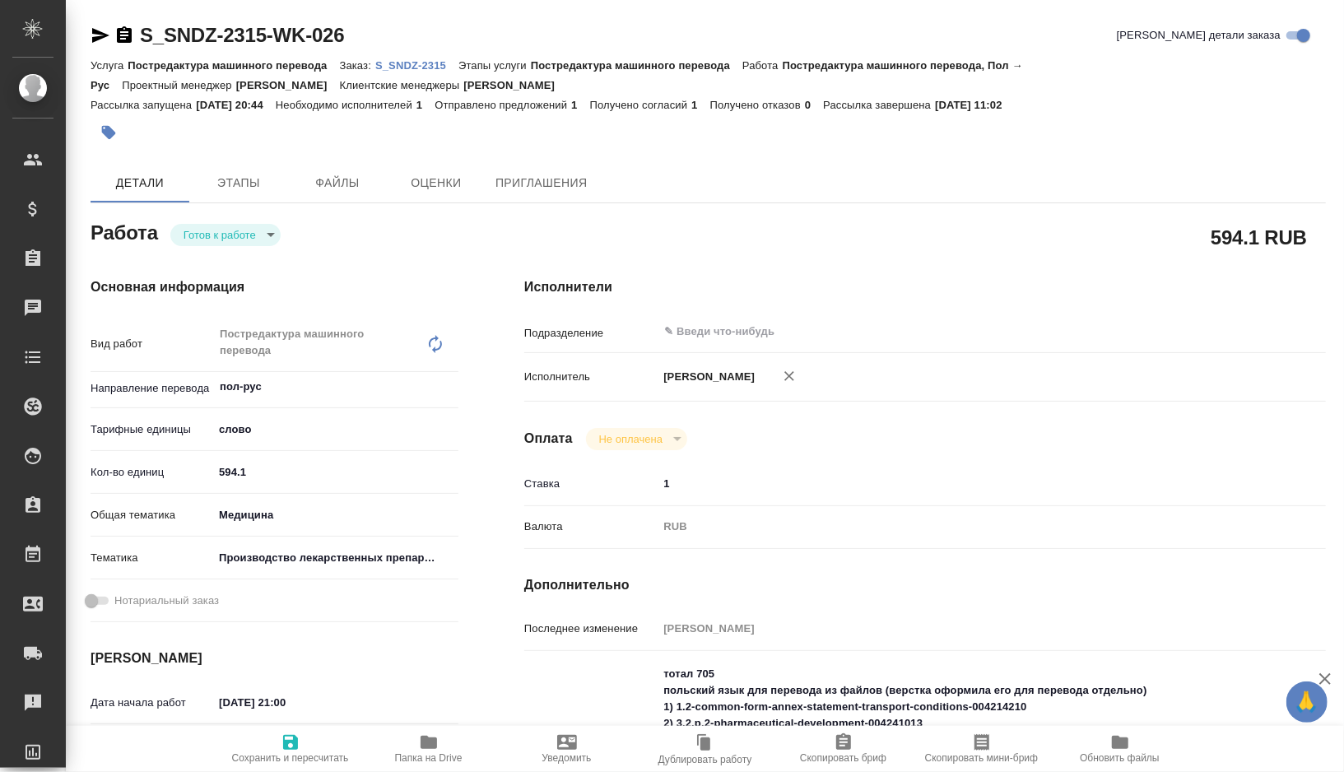
type textarea "x"
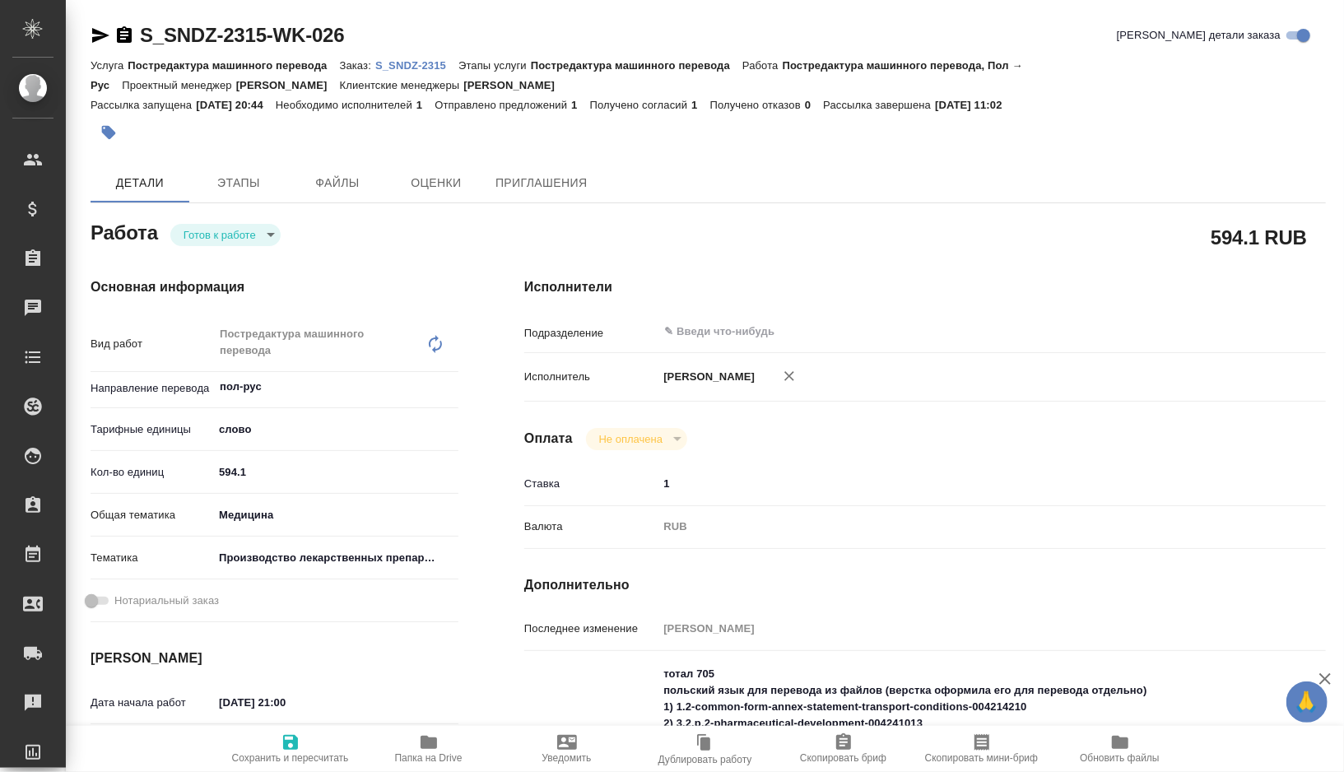
type textarea "x"
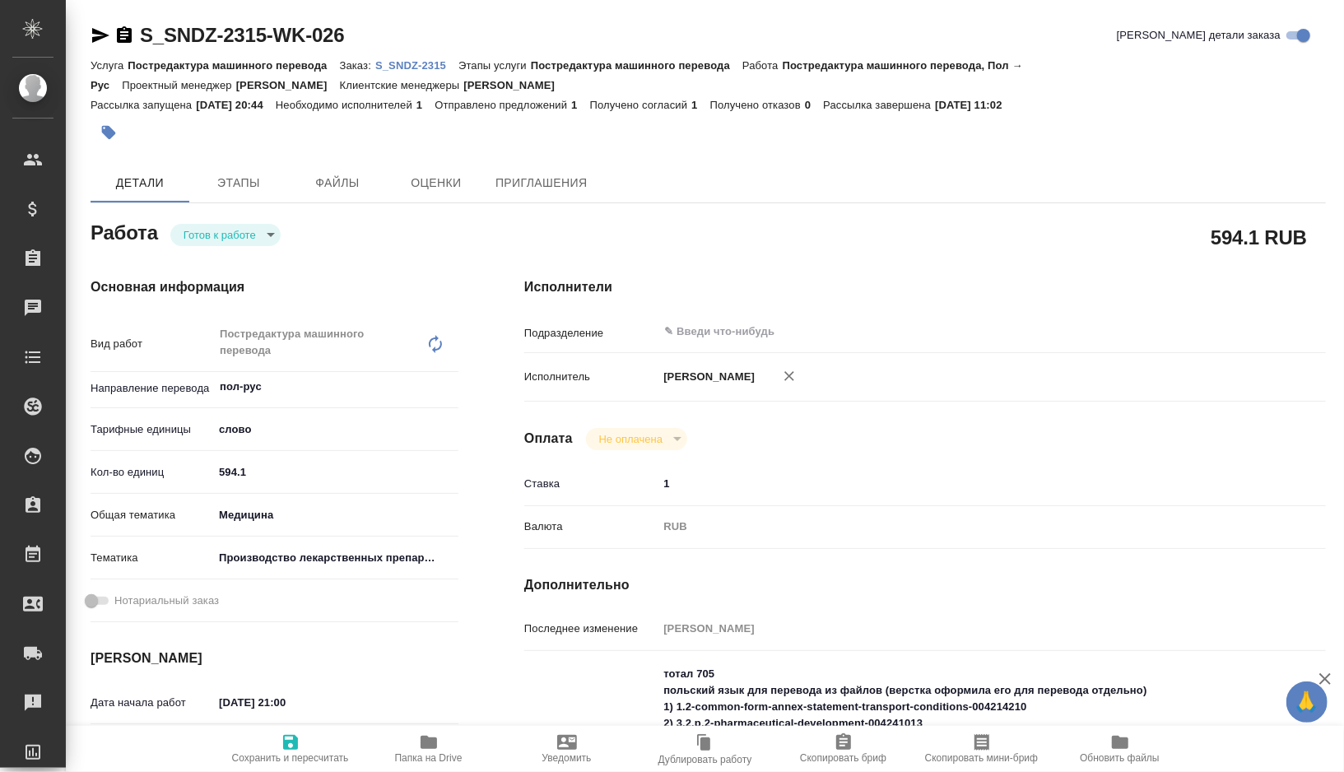
type textarea "x"
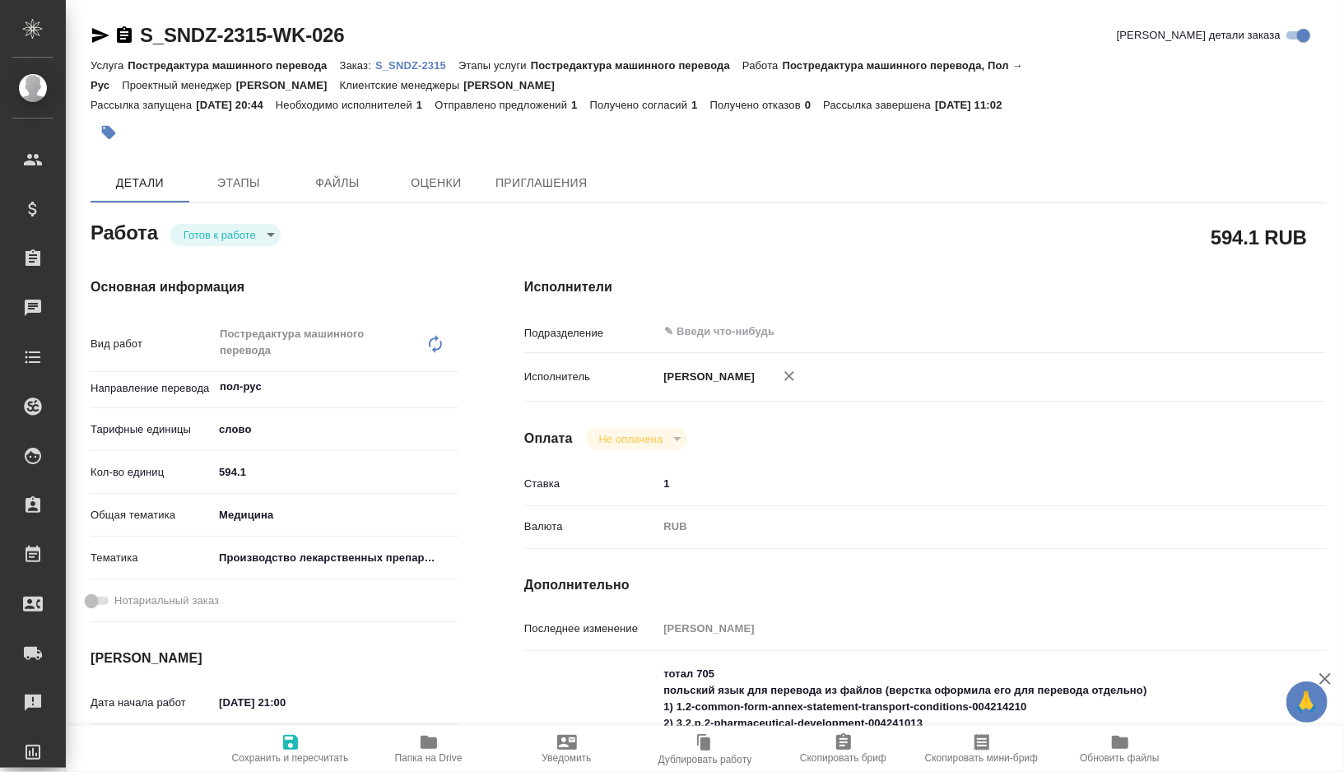
type textarea "x"
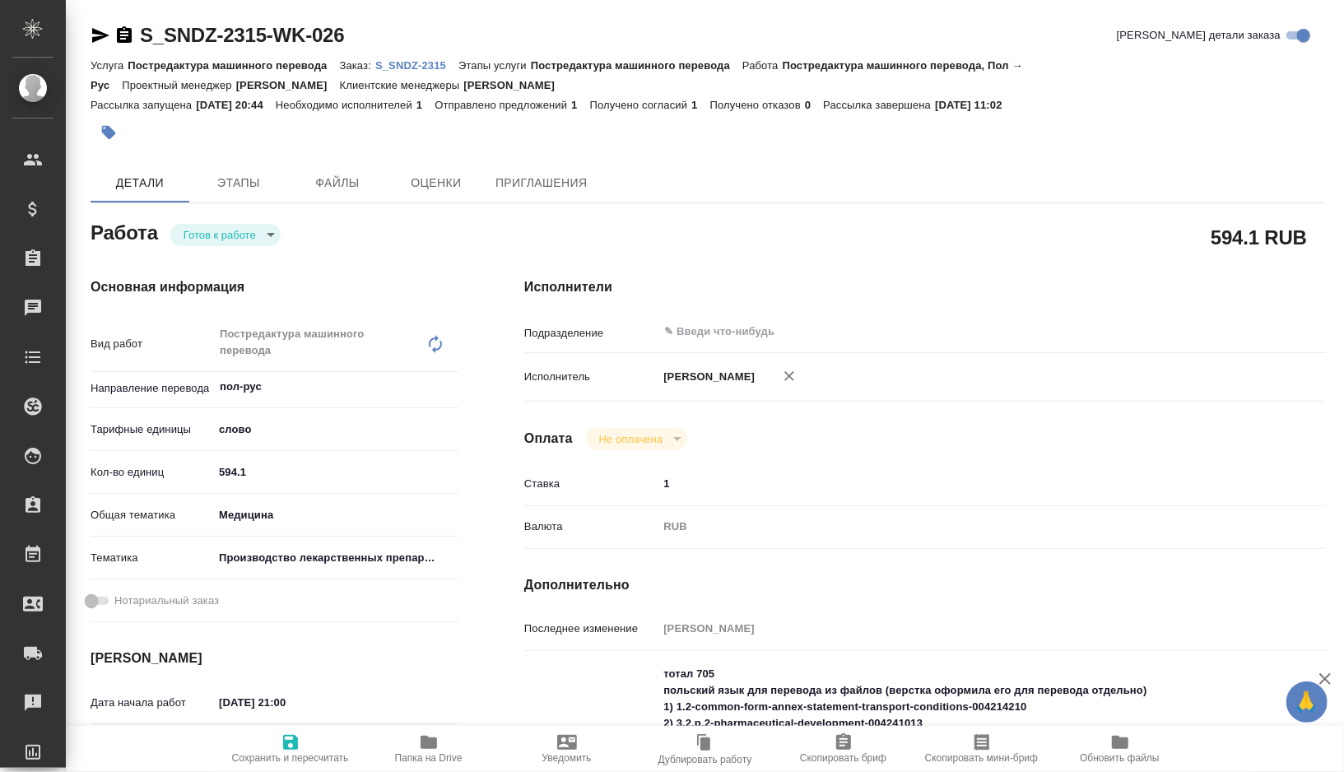
type textarea "x"
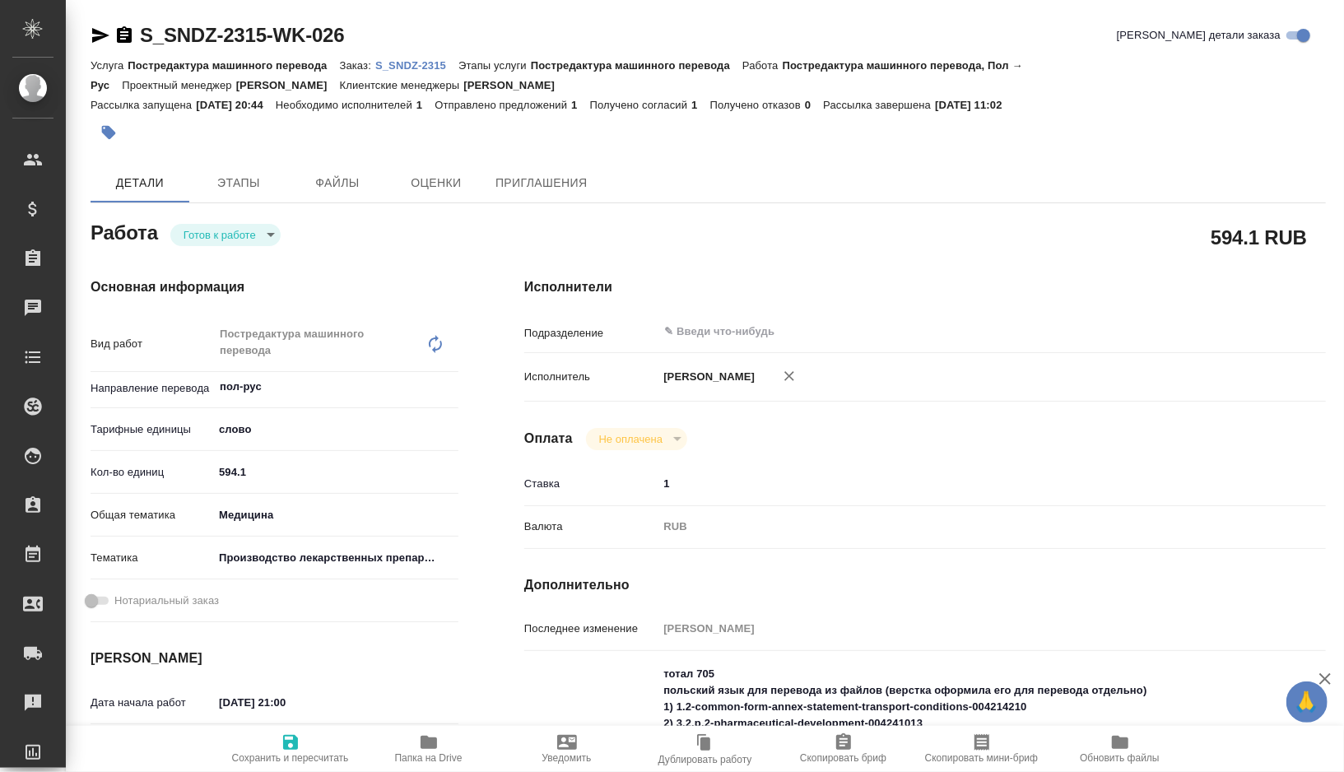
type textarea "x"
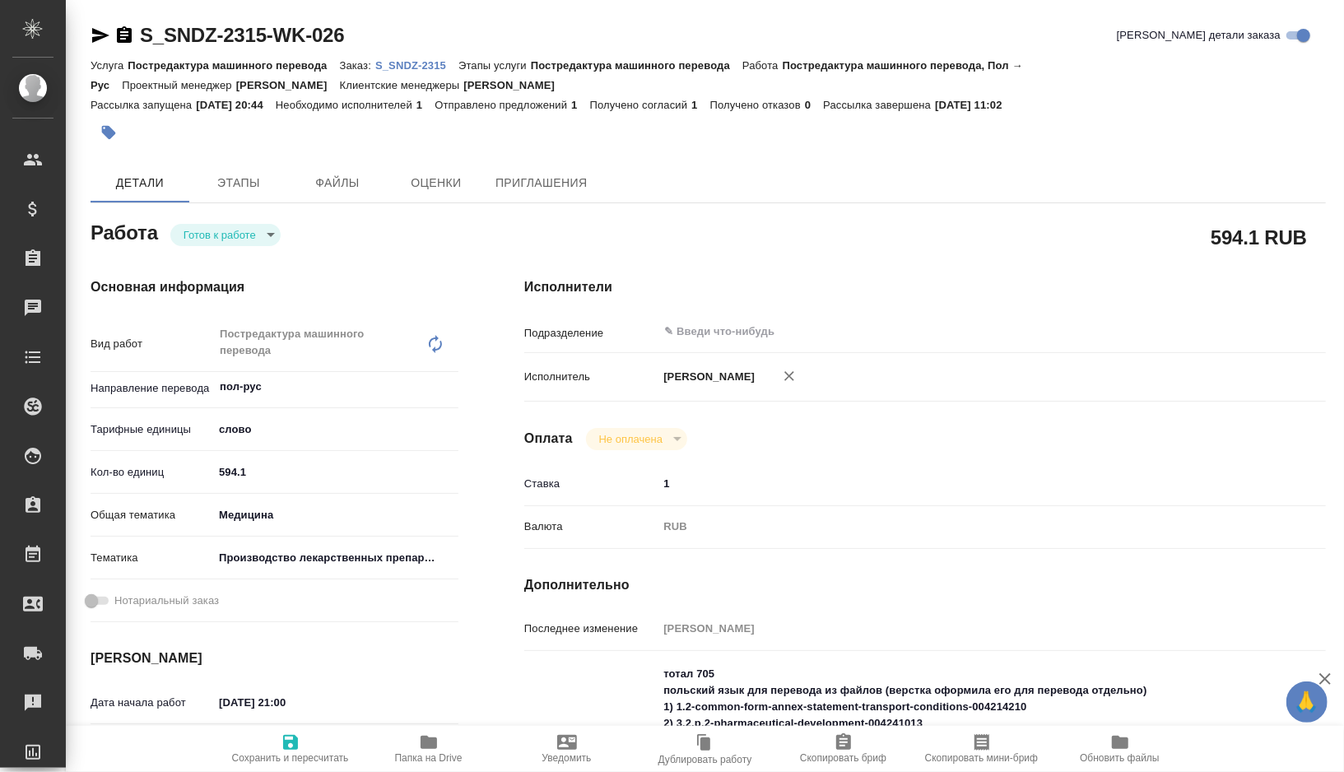
type textarea "x"
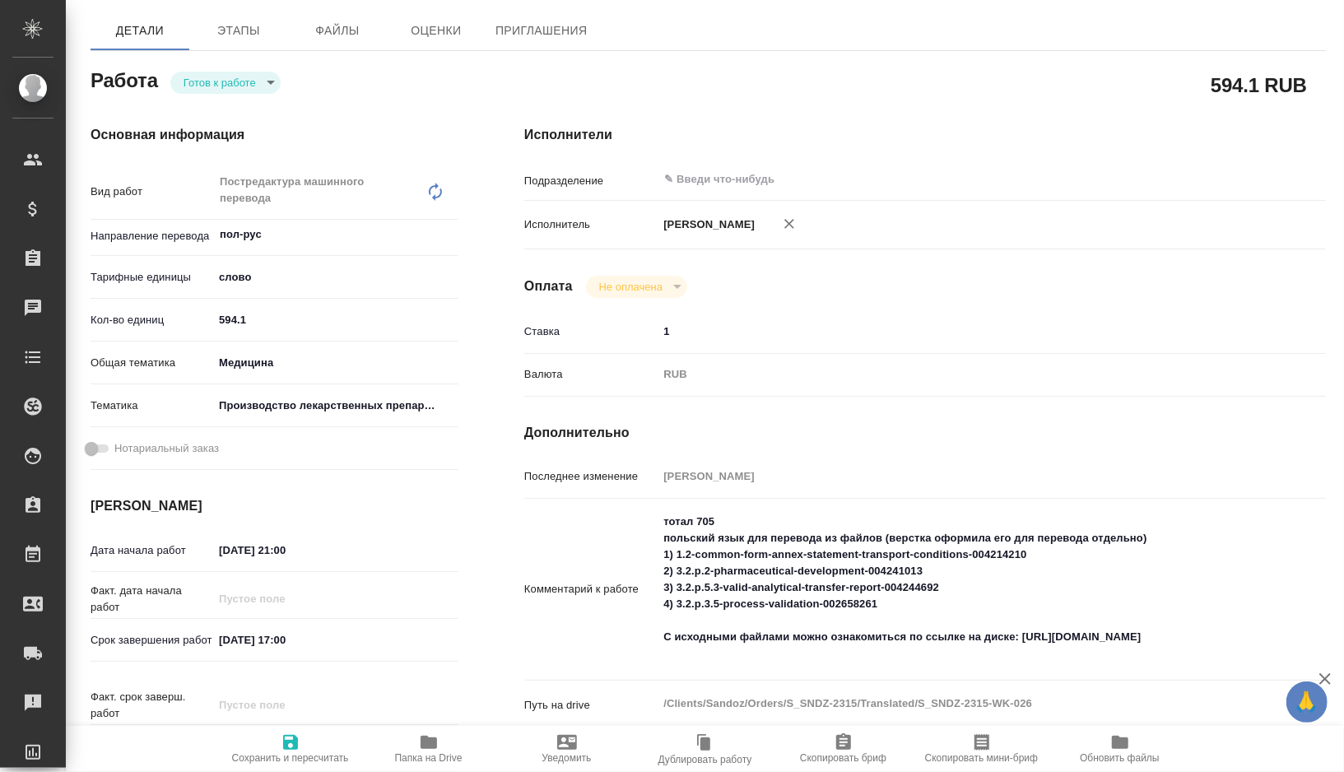
scroll to position [214, 0]
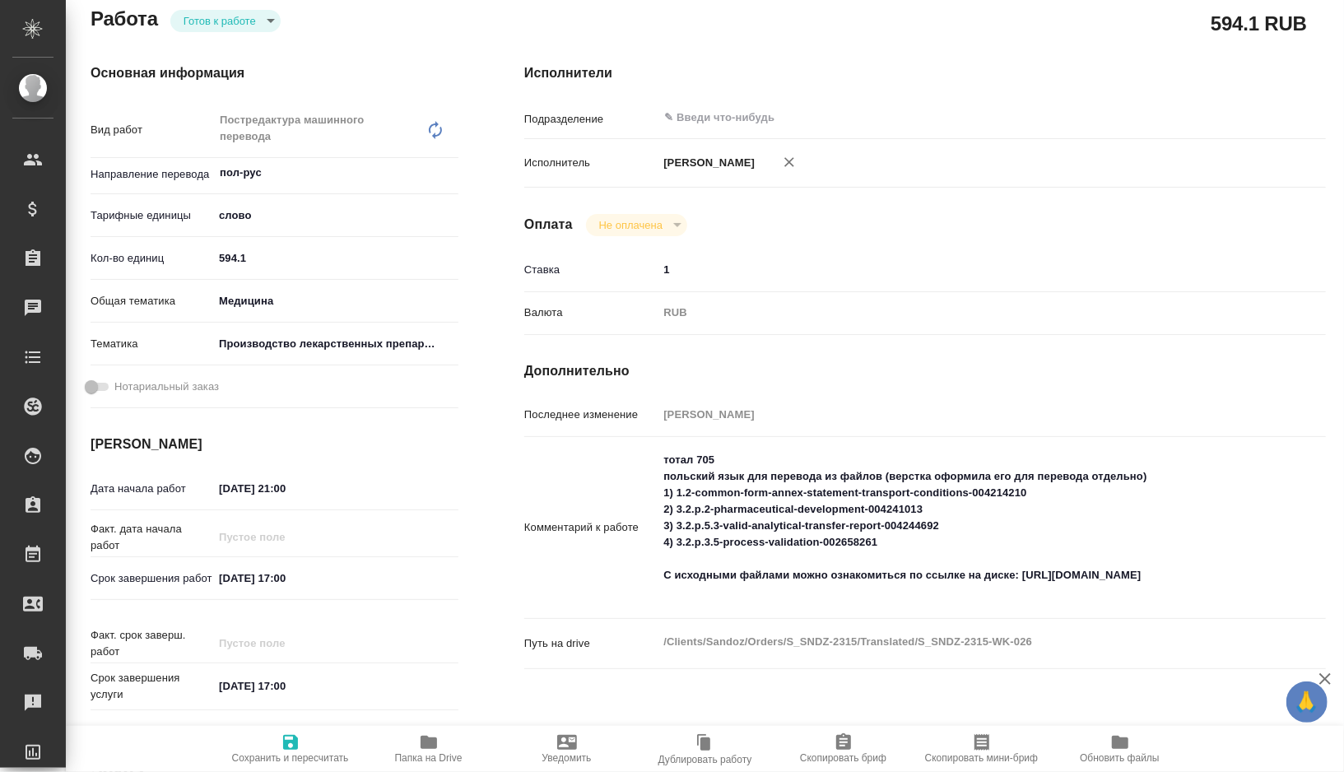
click at [677, 496] on textarea "тотал 705 польский язык для перевода из файлов (верстка оформила его для перево…" at bounding box center [959, 526] width 602 height 160
drag, startPoint x: 677, startPoint y: 496, endPoint x: 902, endPoint y: 606, distance: 250.7
click at [902, 606] on textarea "тотал 705 польский язык для перевода из файлов (верстка оформила его для перево…" at bounding box center [959, 527] width 600 height 160
type textarea "x"
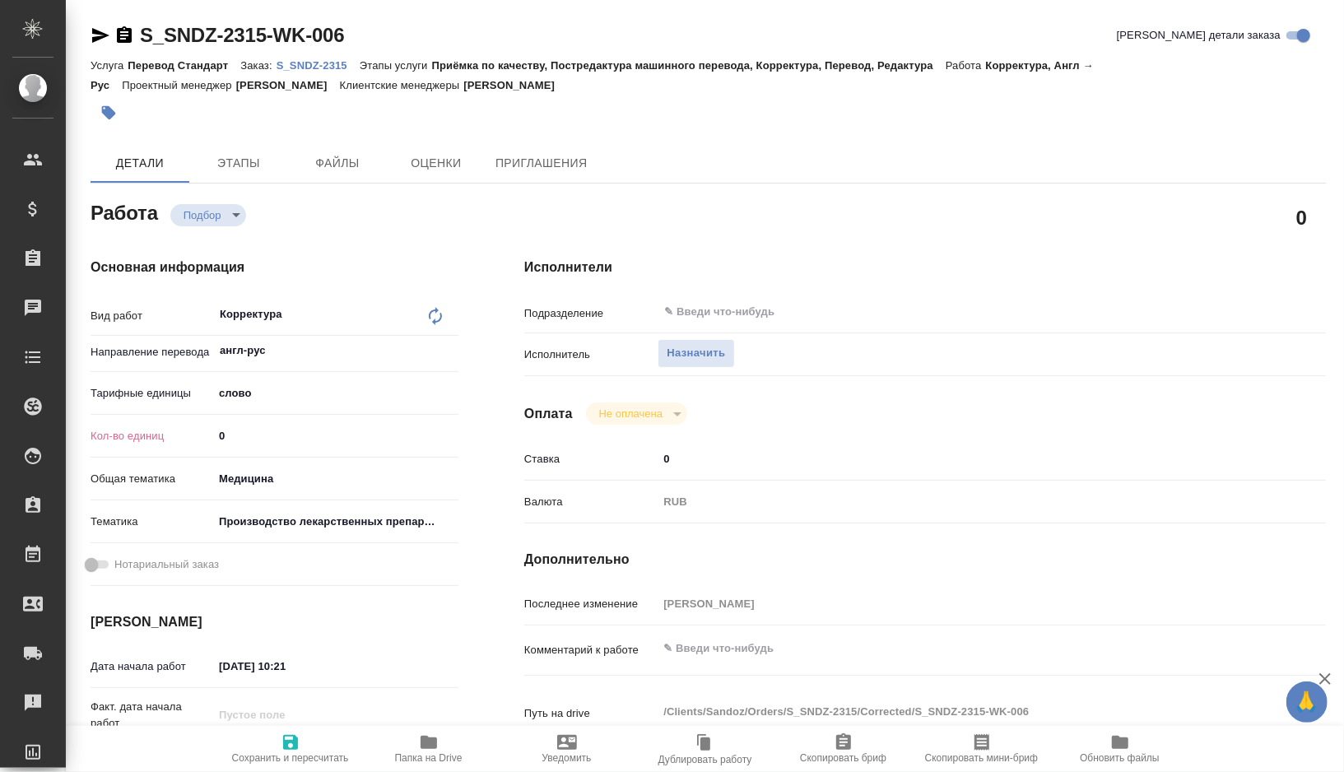
type textarea "x"
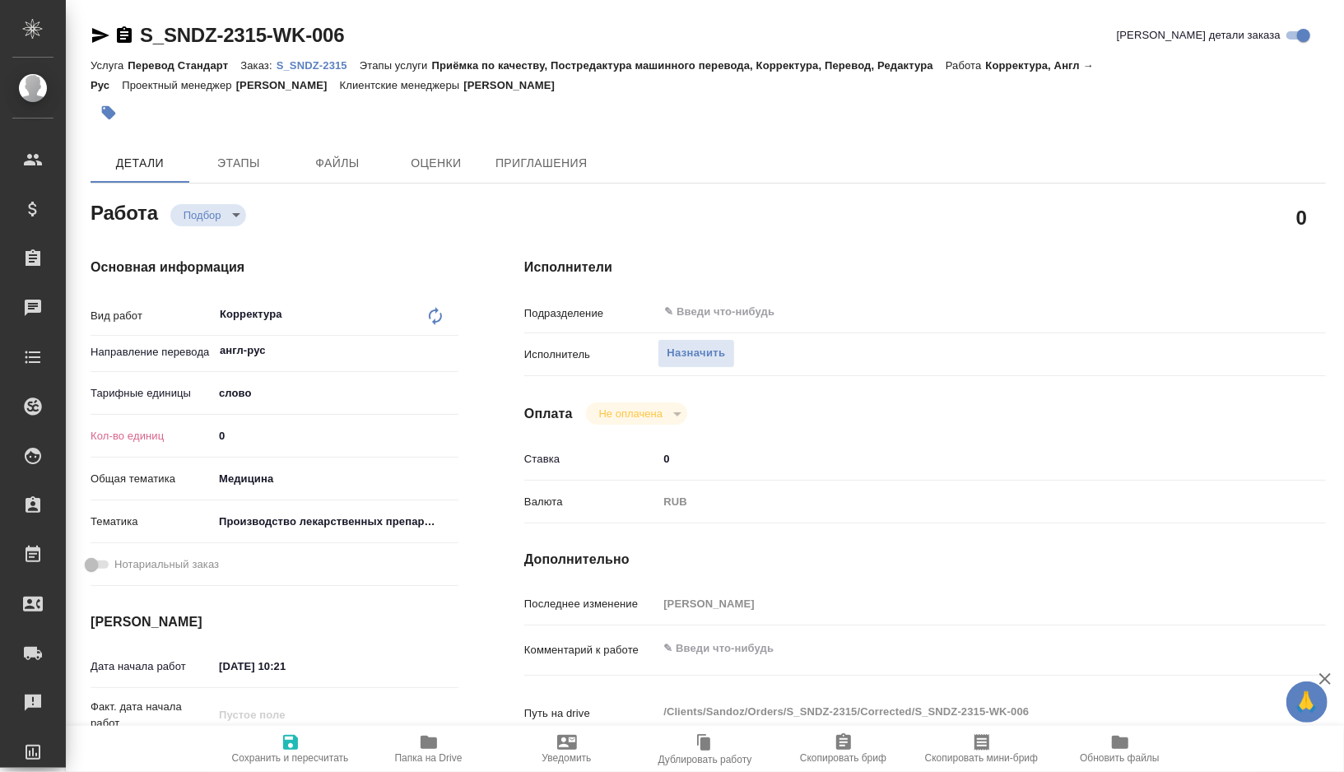
type textarea "x"
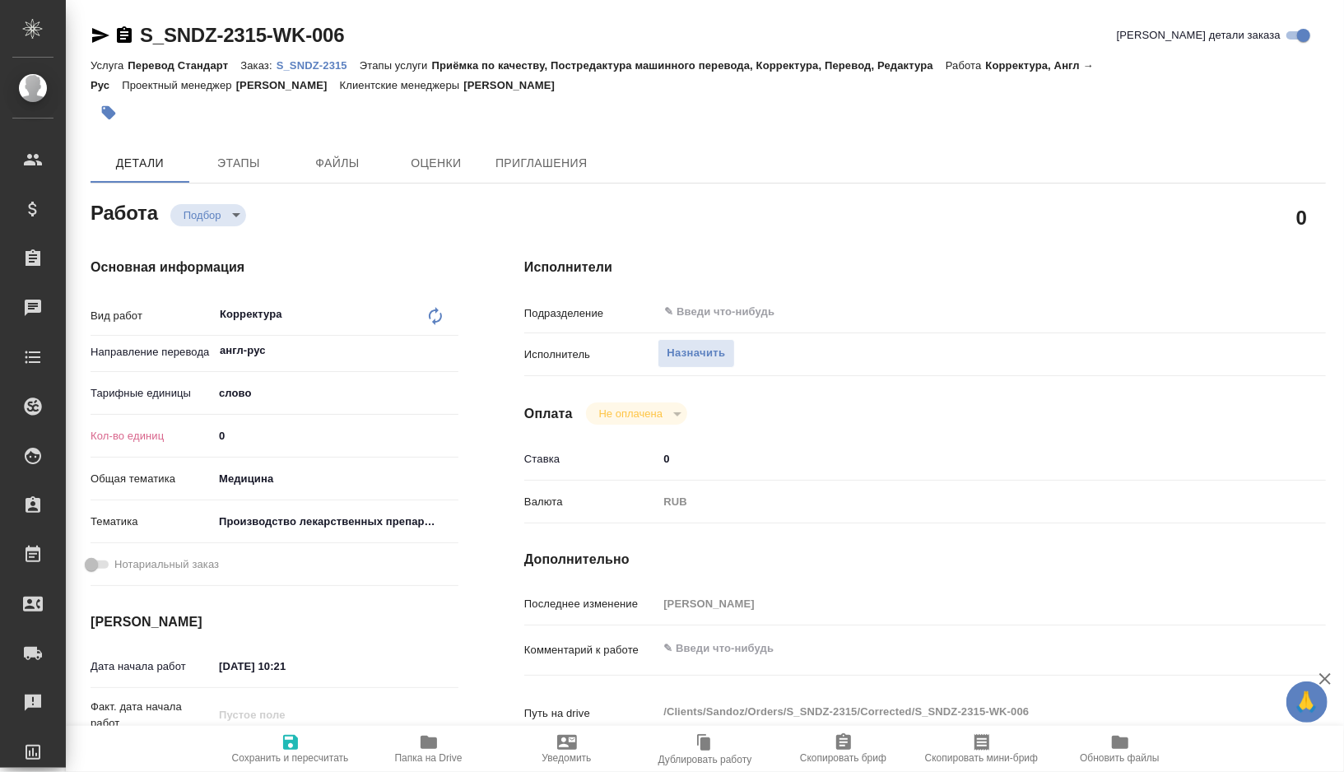
type textarea "x"
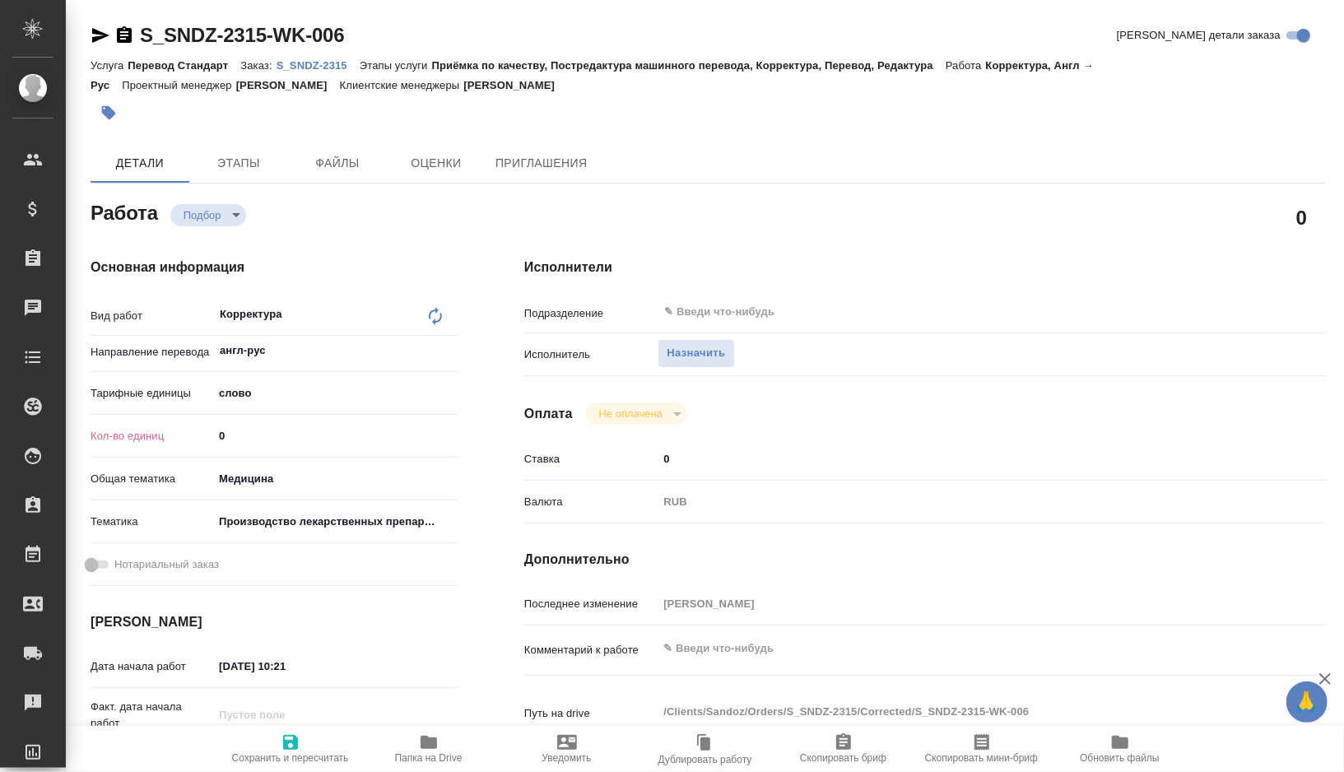
type textarea "x"
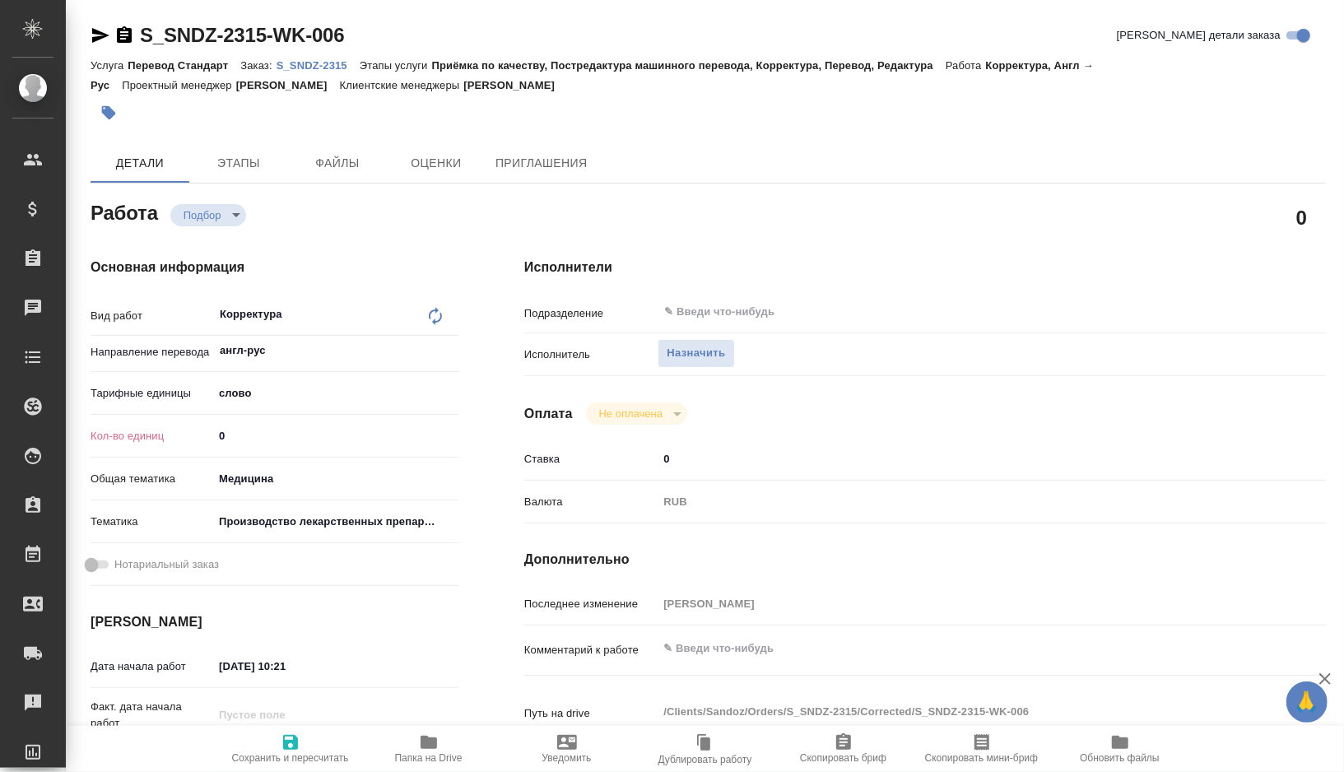
type textarea "x"
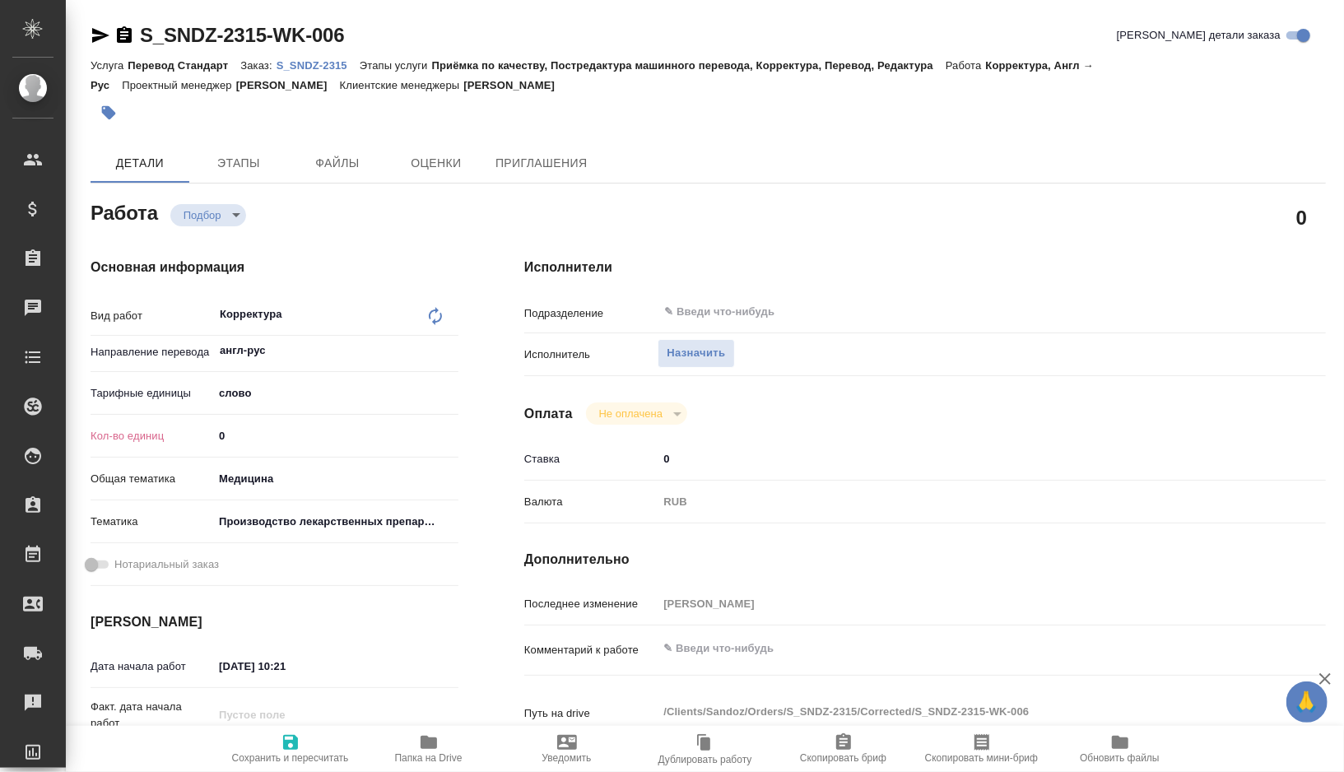
type textarea "x"
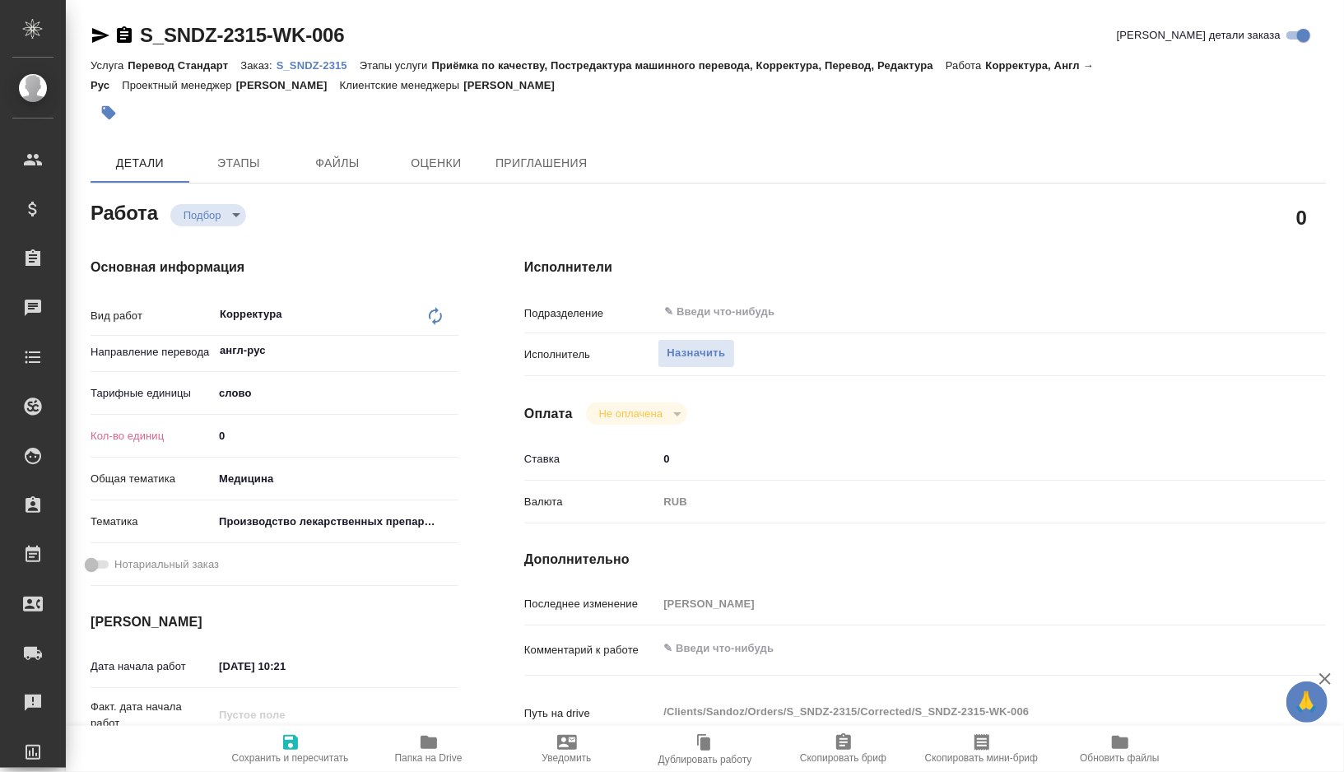
click at [260, 435] on input "0" at bounding box center [335, 436] width 245 height 24
type textarea "x"
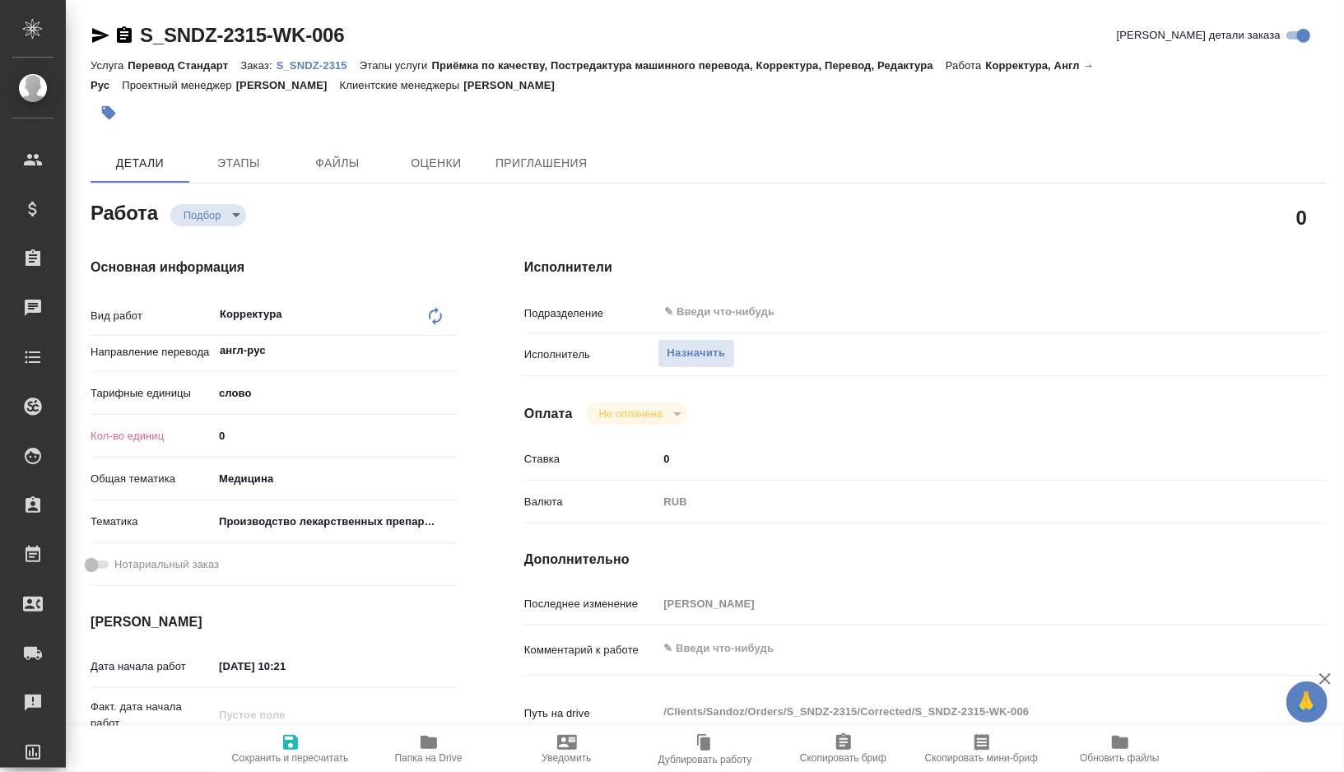
type textarea "x"
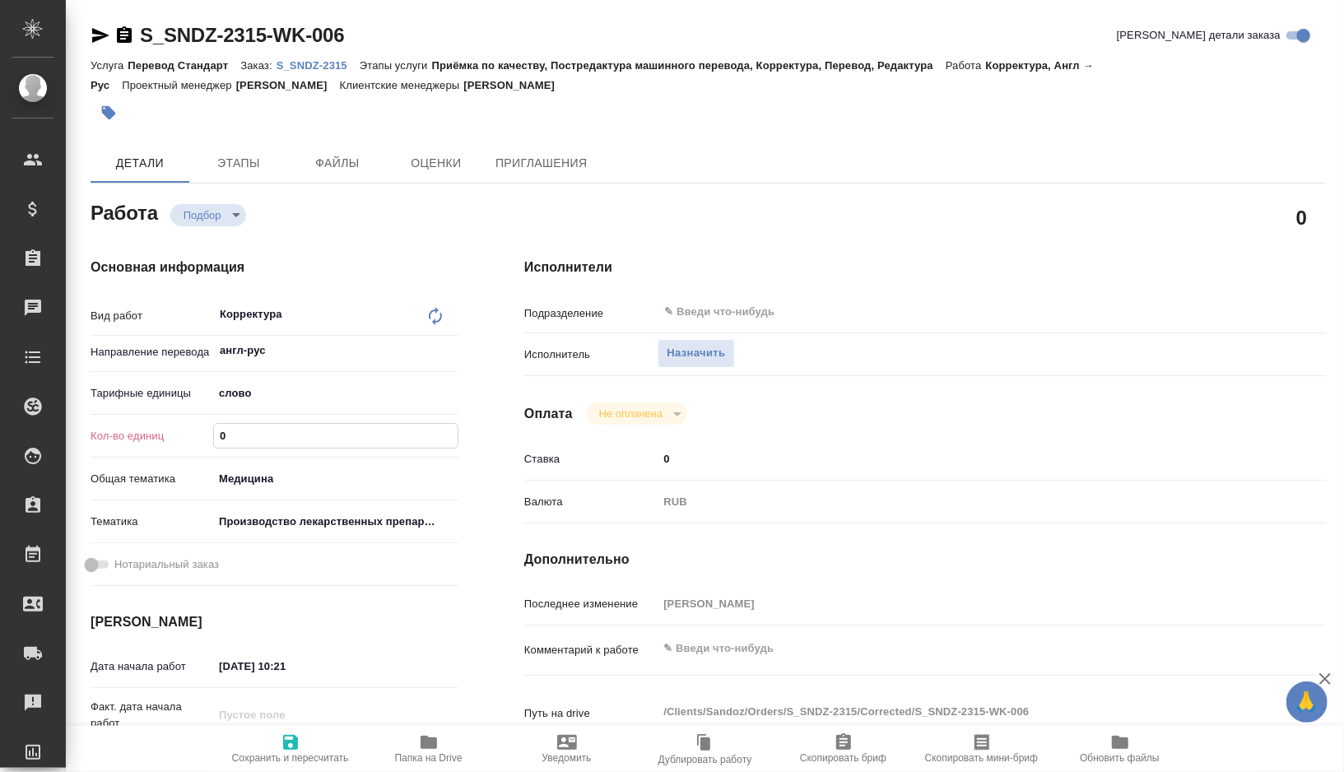
type textarea "x"
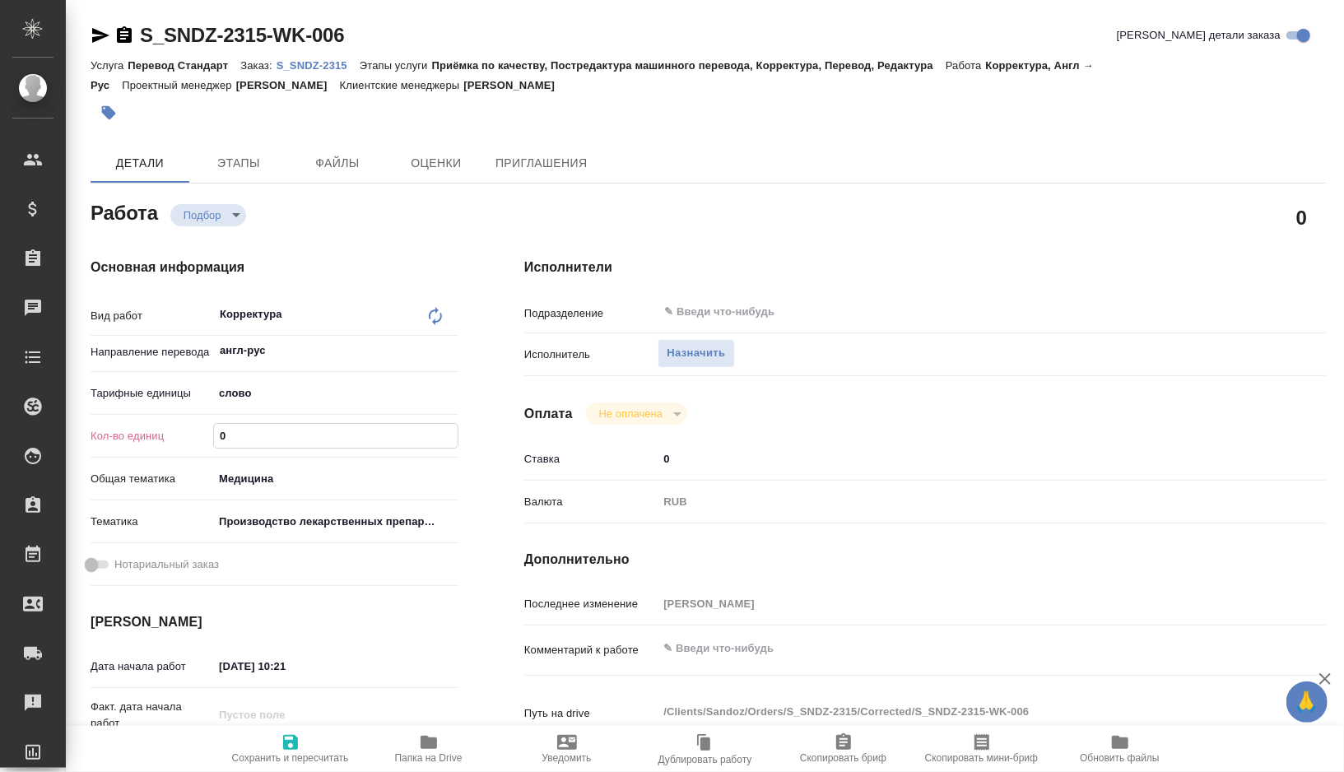
type textarea "x"
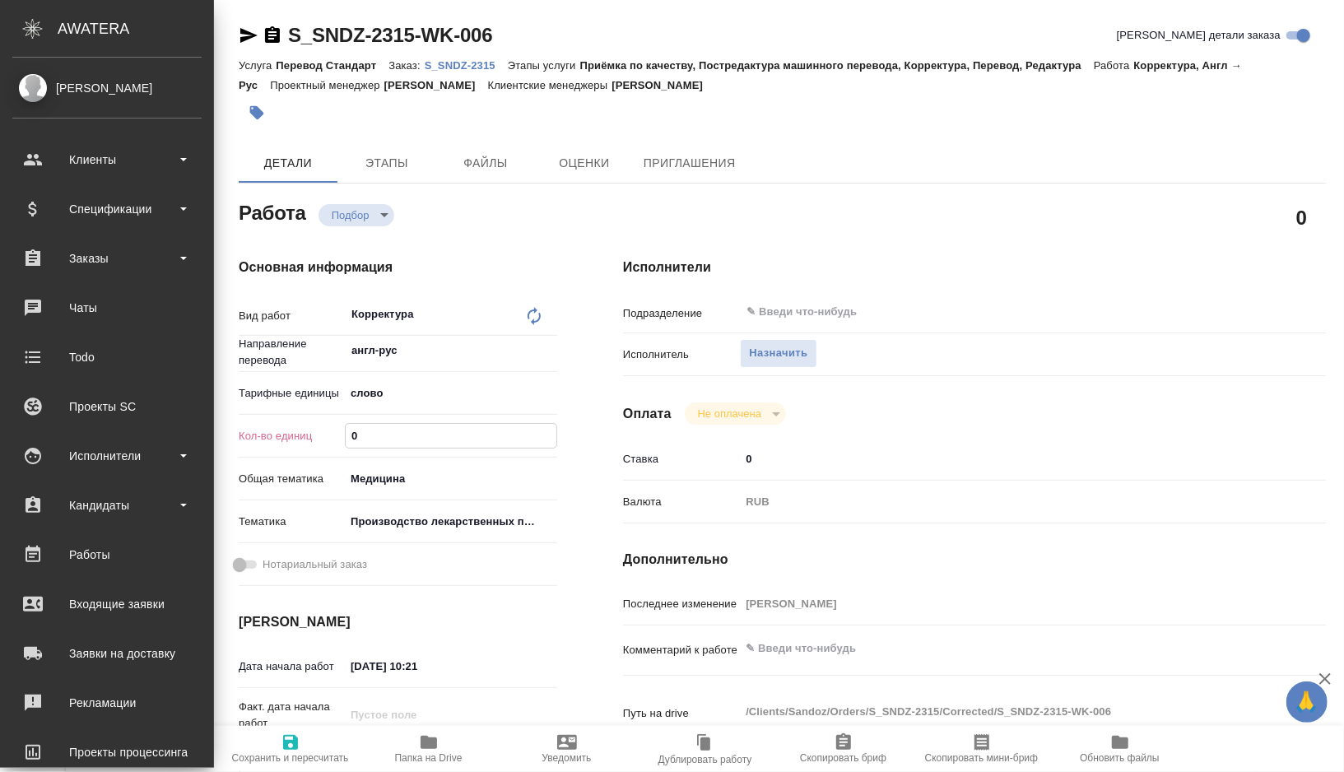
type textarea "x"
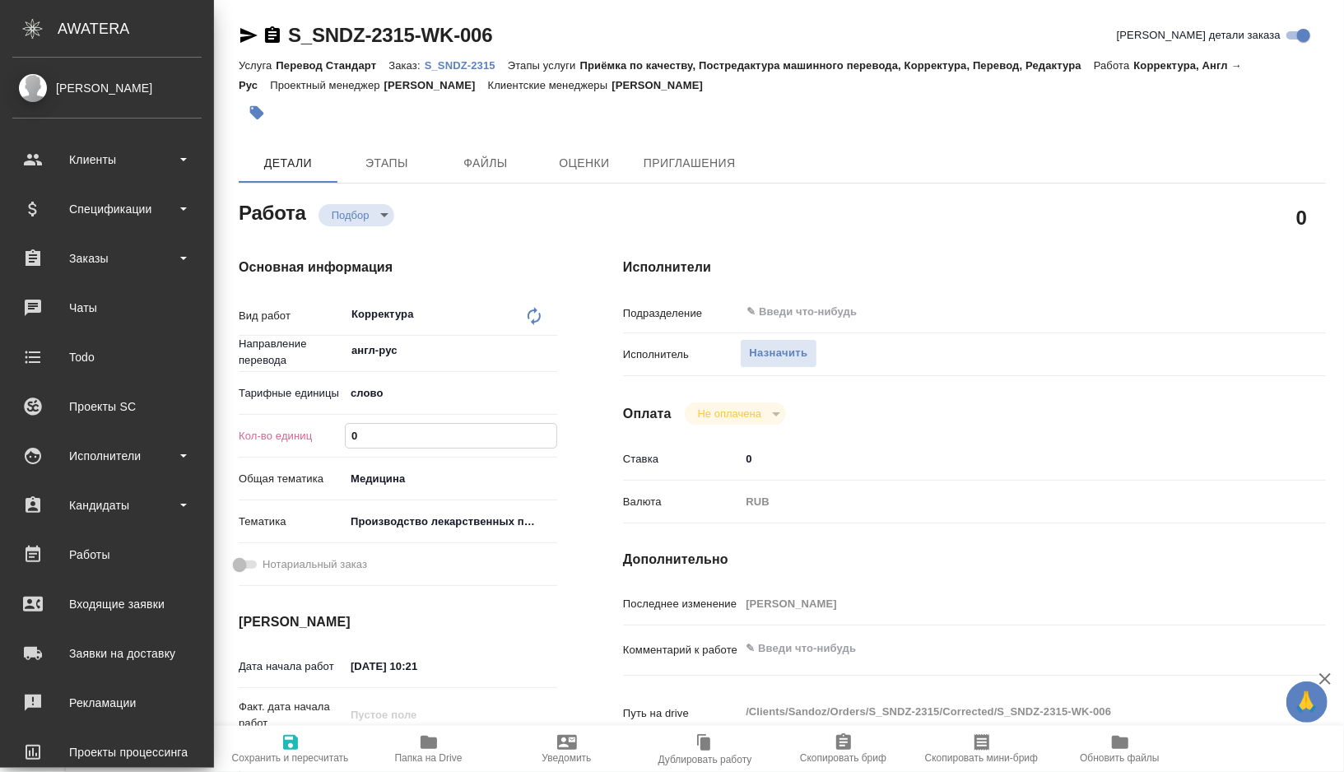
type textarea "x"
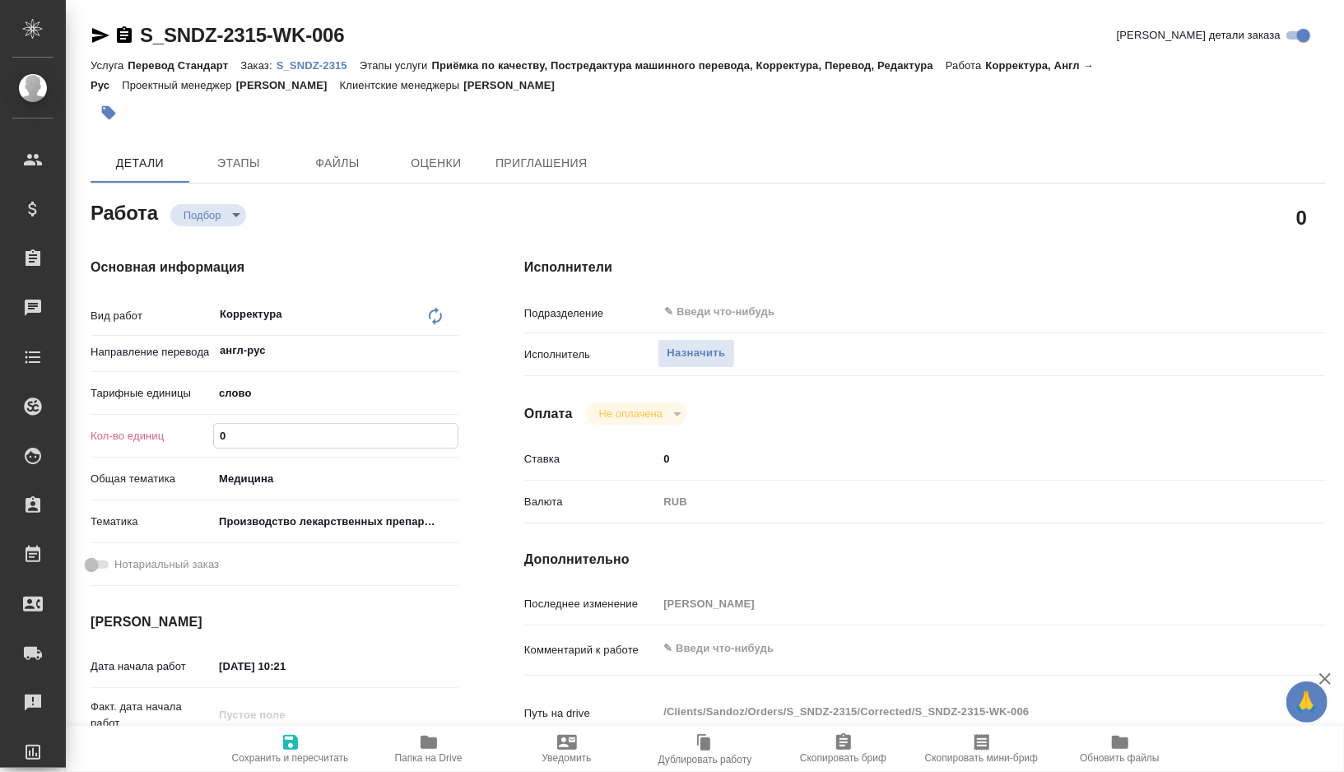
type textarea "x"
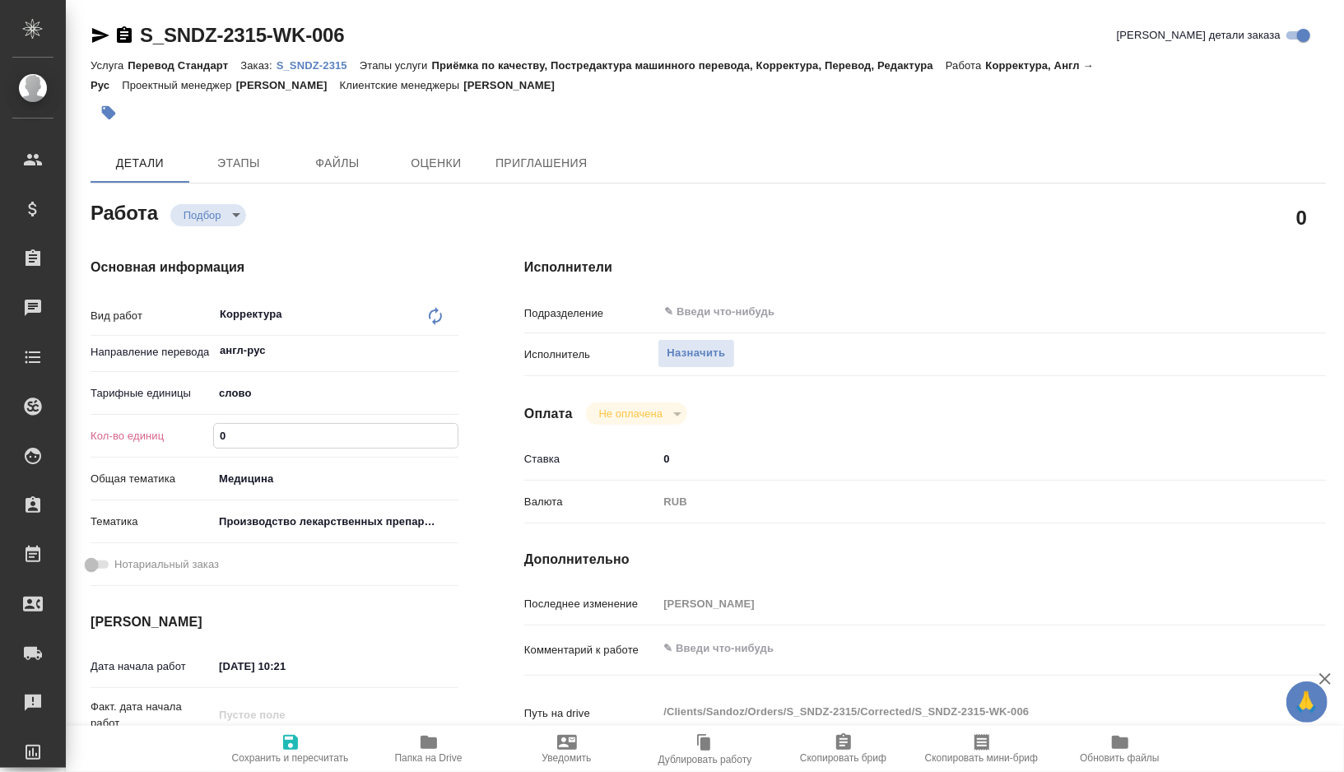
type textarea "x"
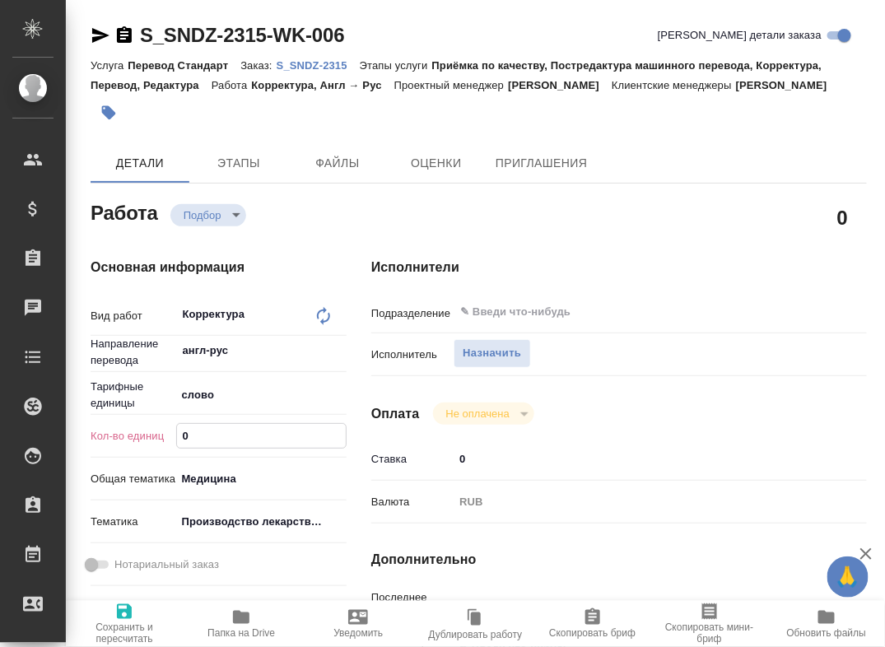
type textarea "x"
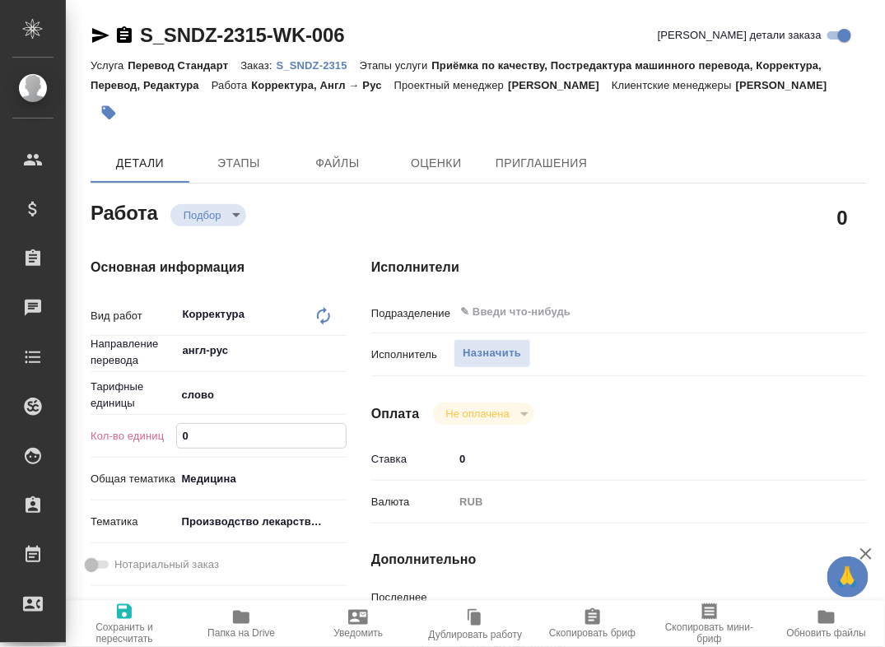
type textarea "x"
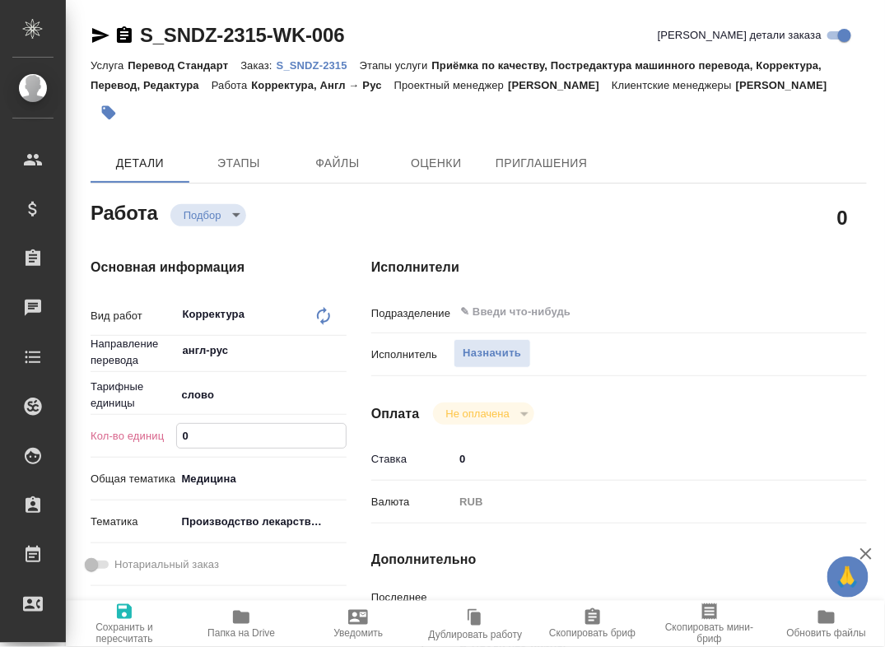
type textarea "x"
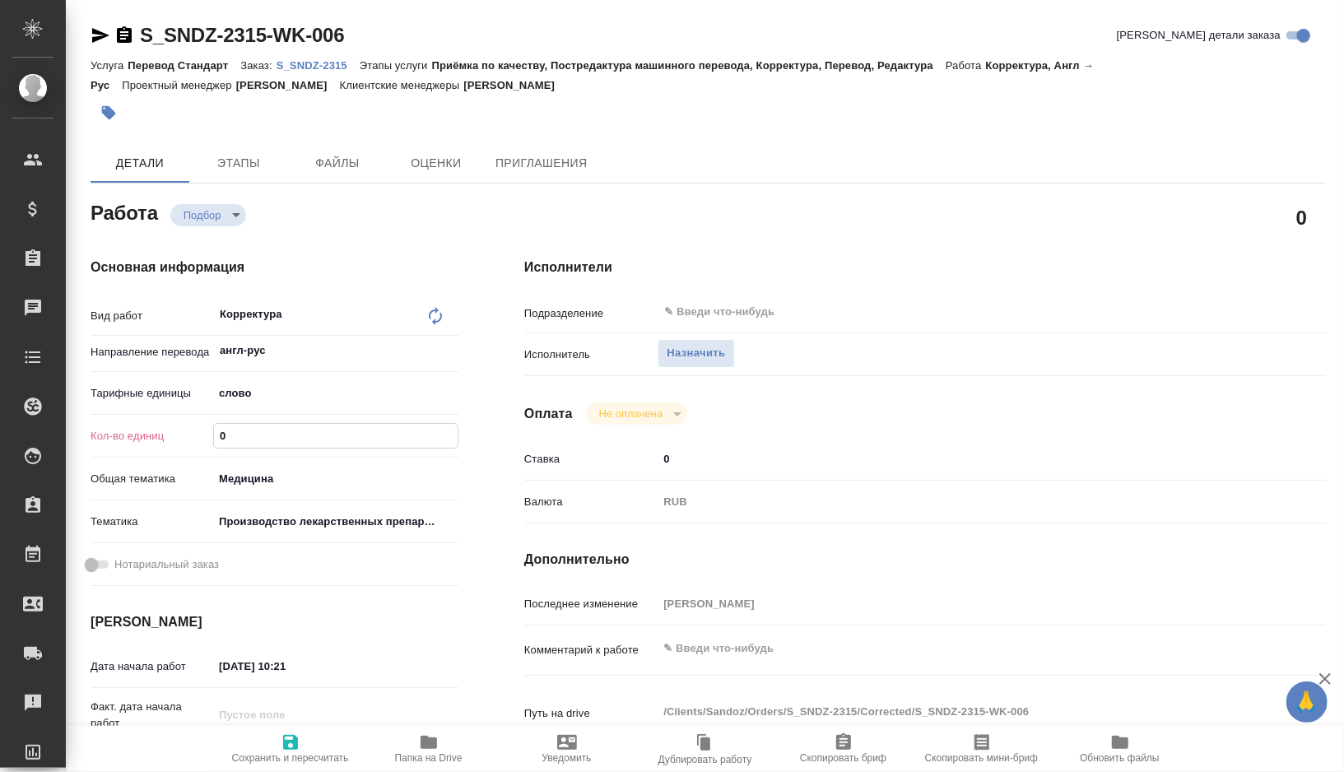
type textarea "x"
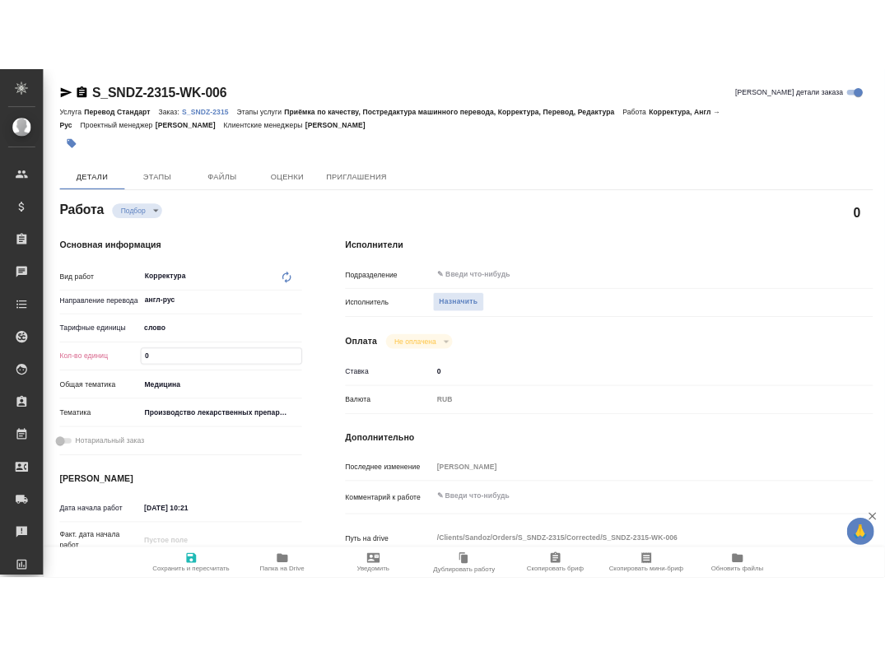
scroll to position [15, 0]
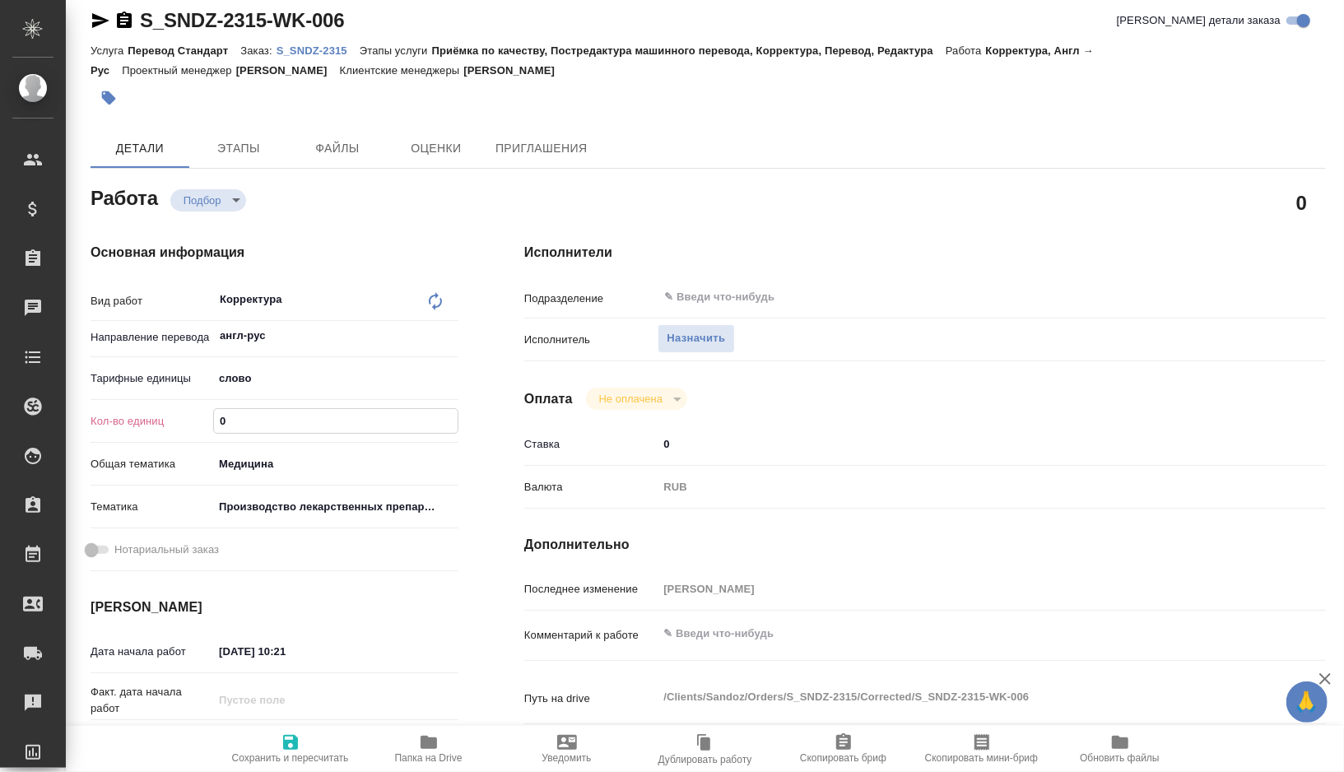
type textarea "x"
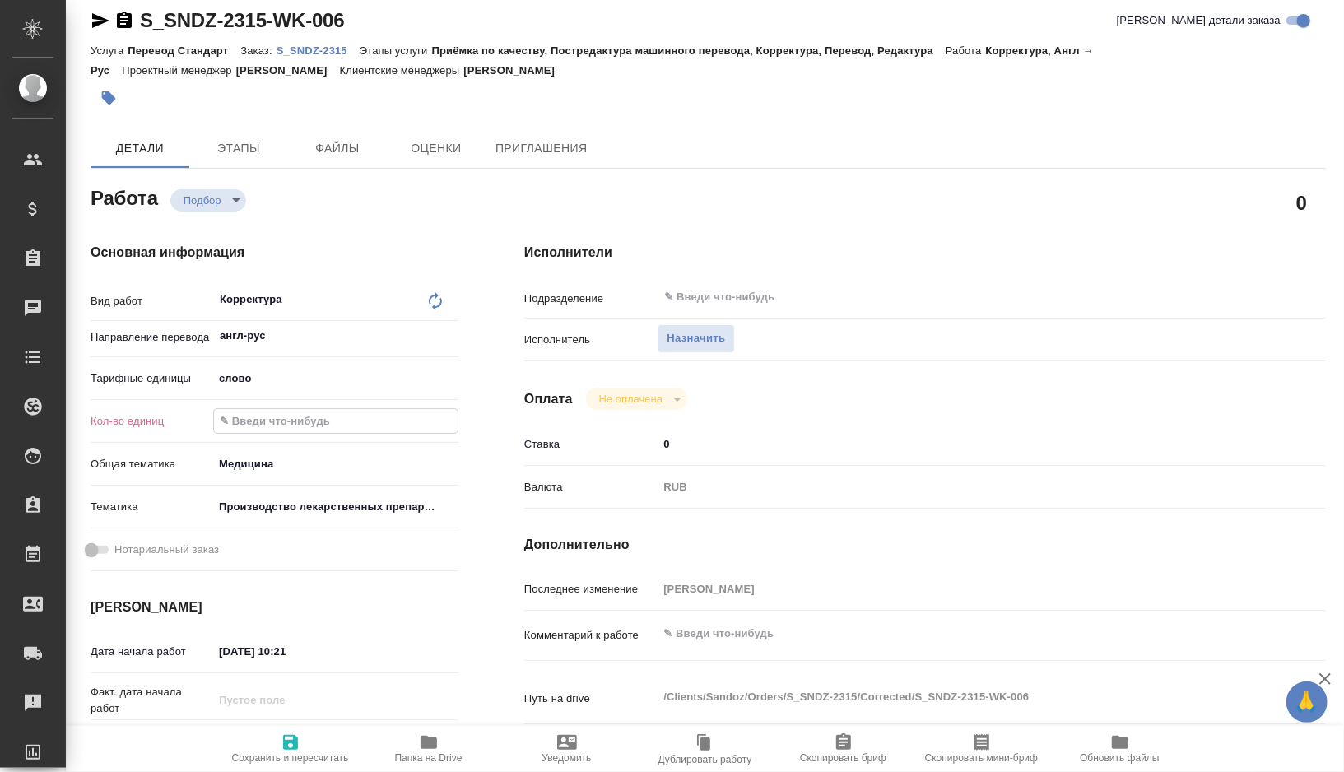
paste input "21076.6"
type textarea "x"
type input "21076.6"
type textarea "x"
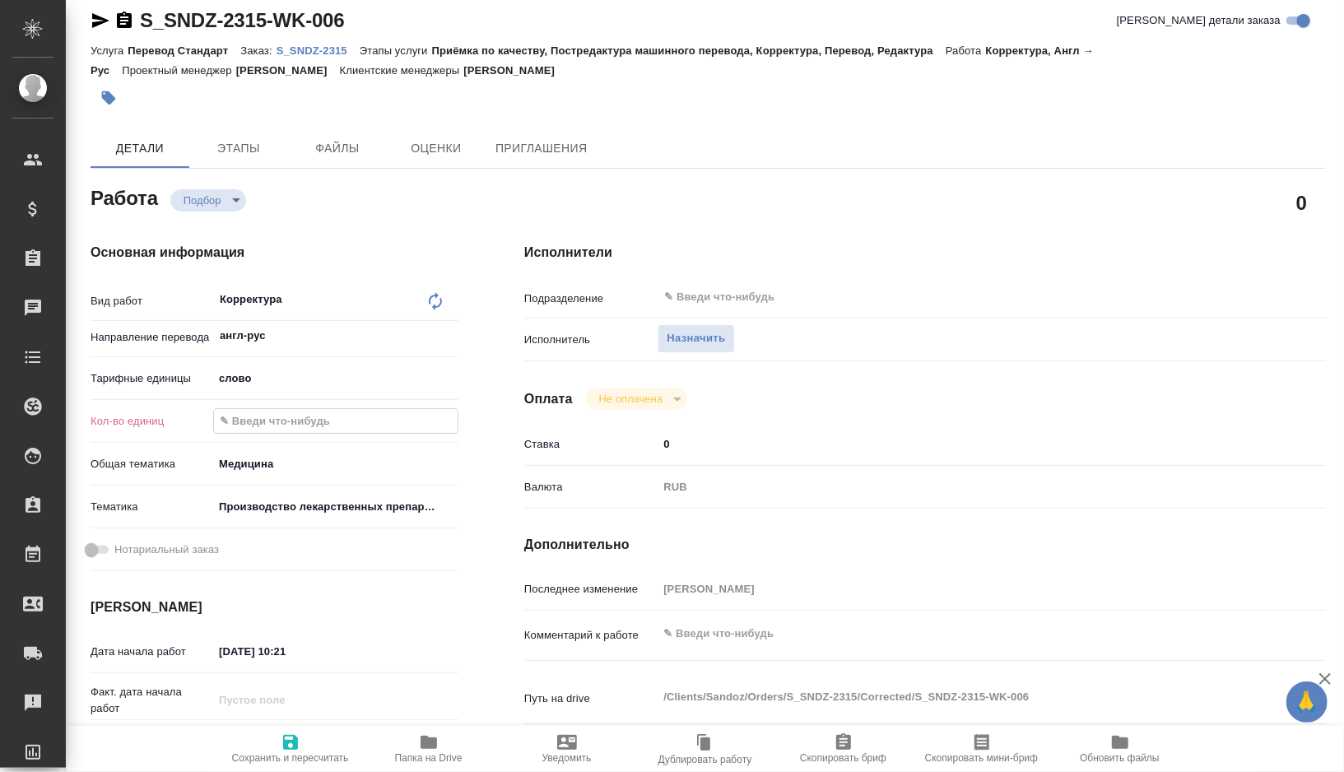
type textarea "x"
type input "21076.6"
click at [756, 630] on textarea at bounding box center [959, 634] width 602 height 28
type textarea "x"
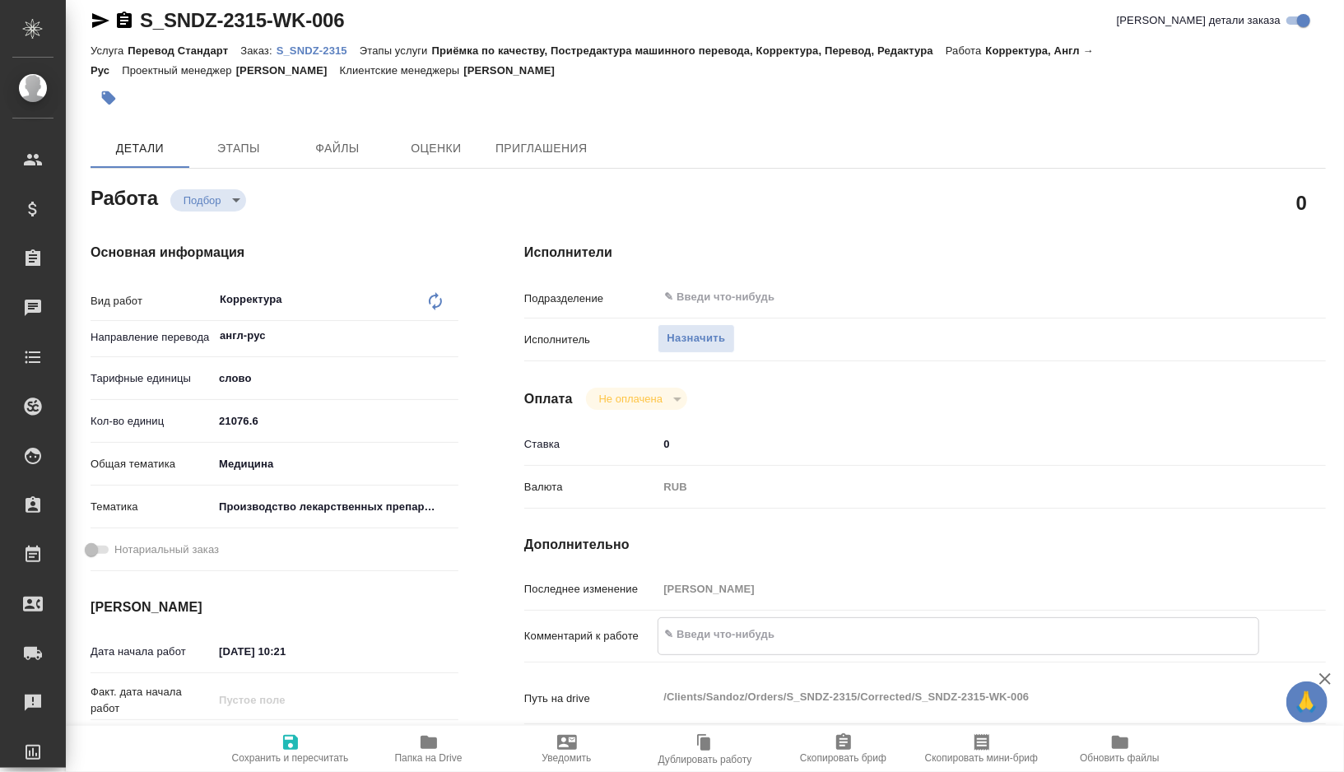
type textarea "x"
type textarea "к"
type textarea "x"
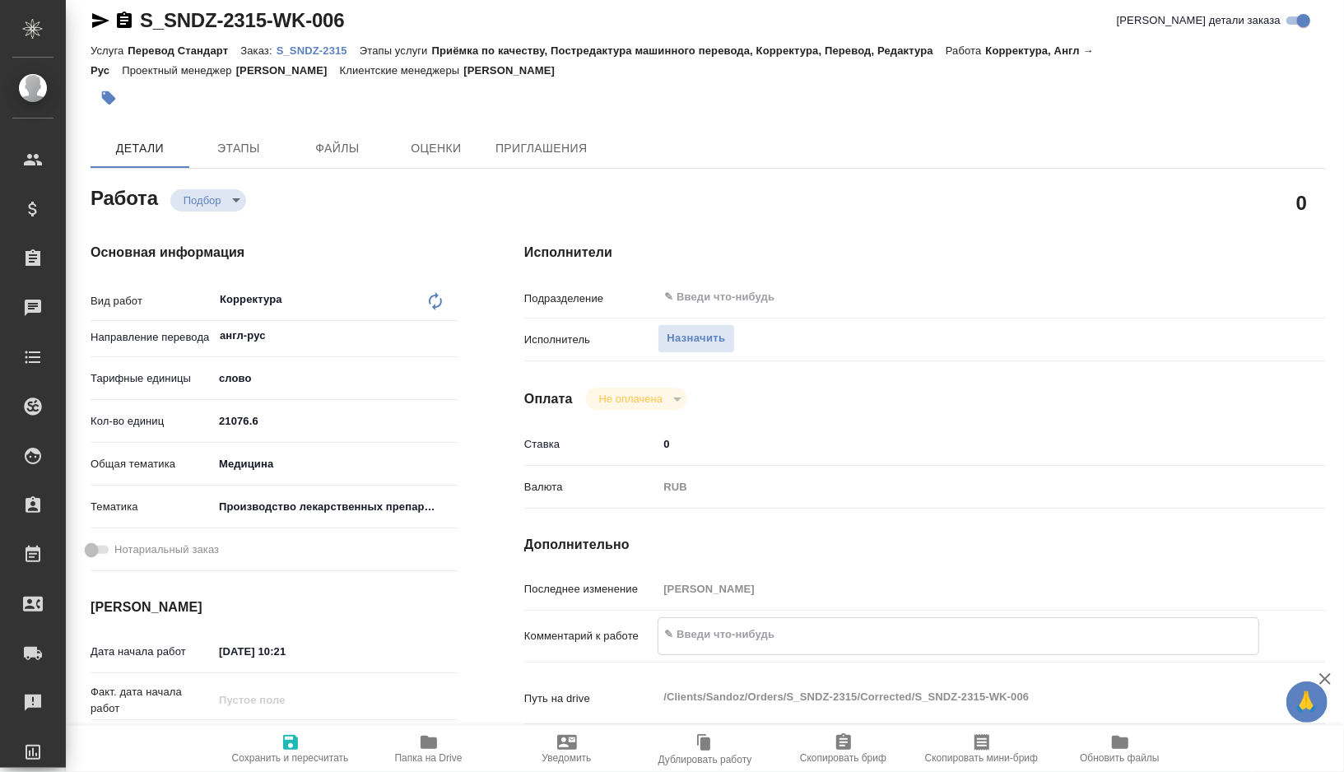
type textarea "x"
type textarea "ко"
type textarea "x"
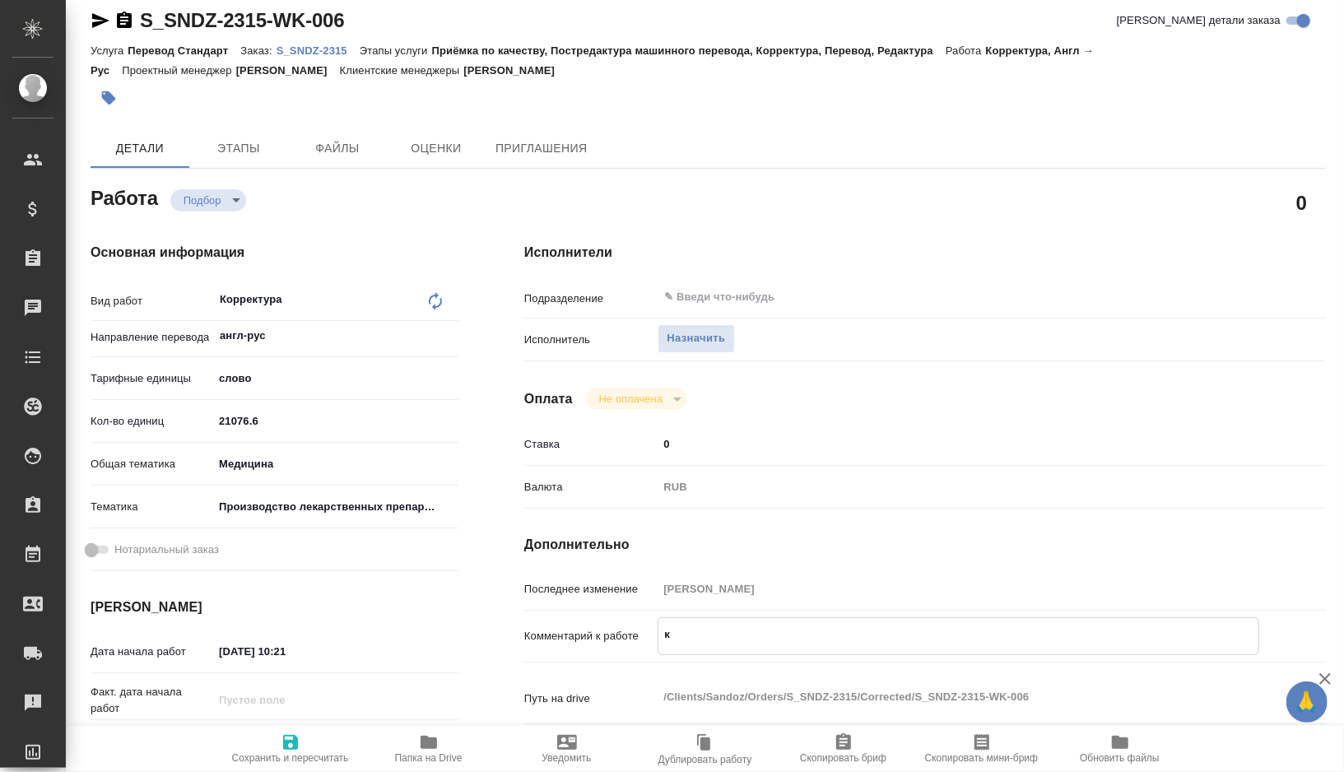
type textarea "x"
type textarea "кор"
type textarea "x"
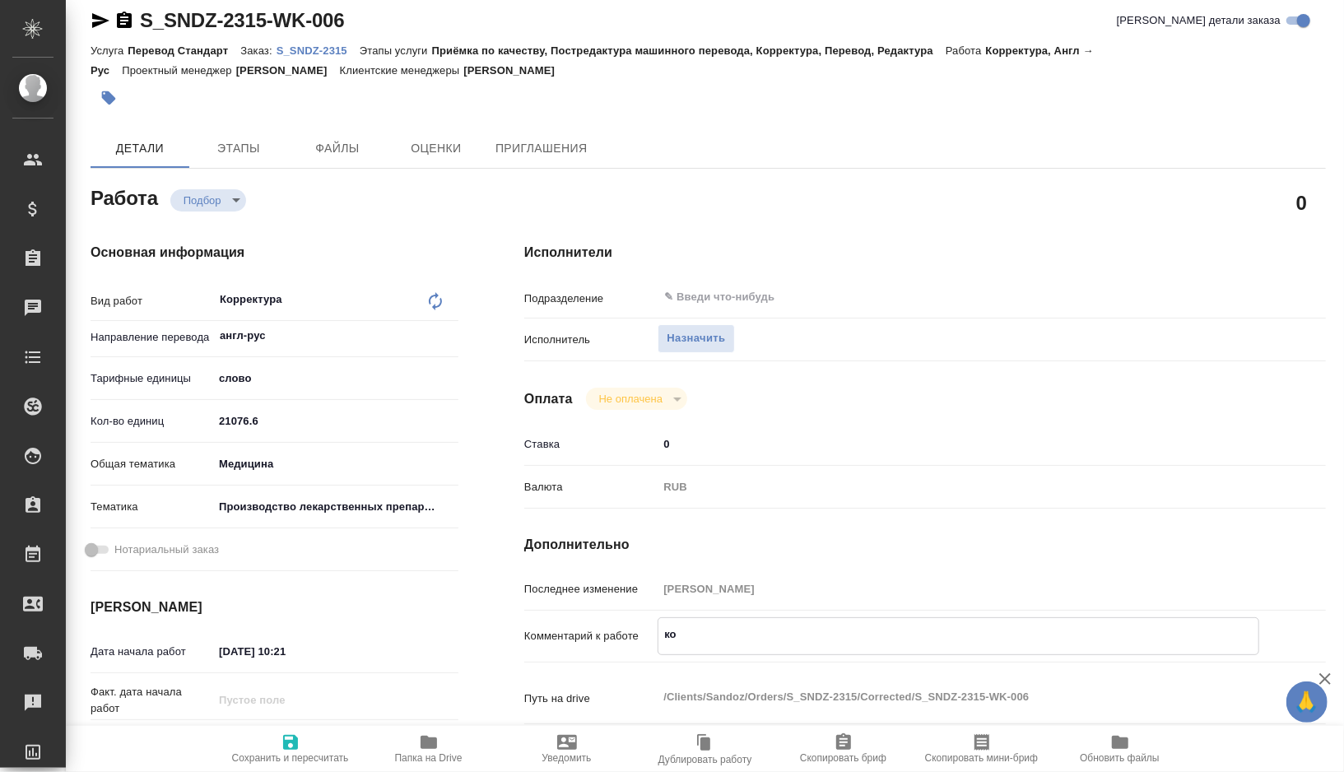
type textarea "x"
type textarea "корр"
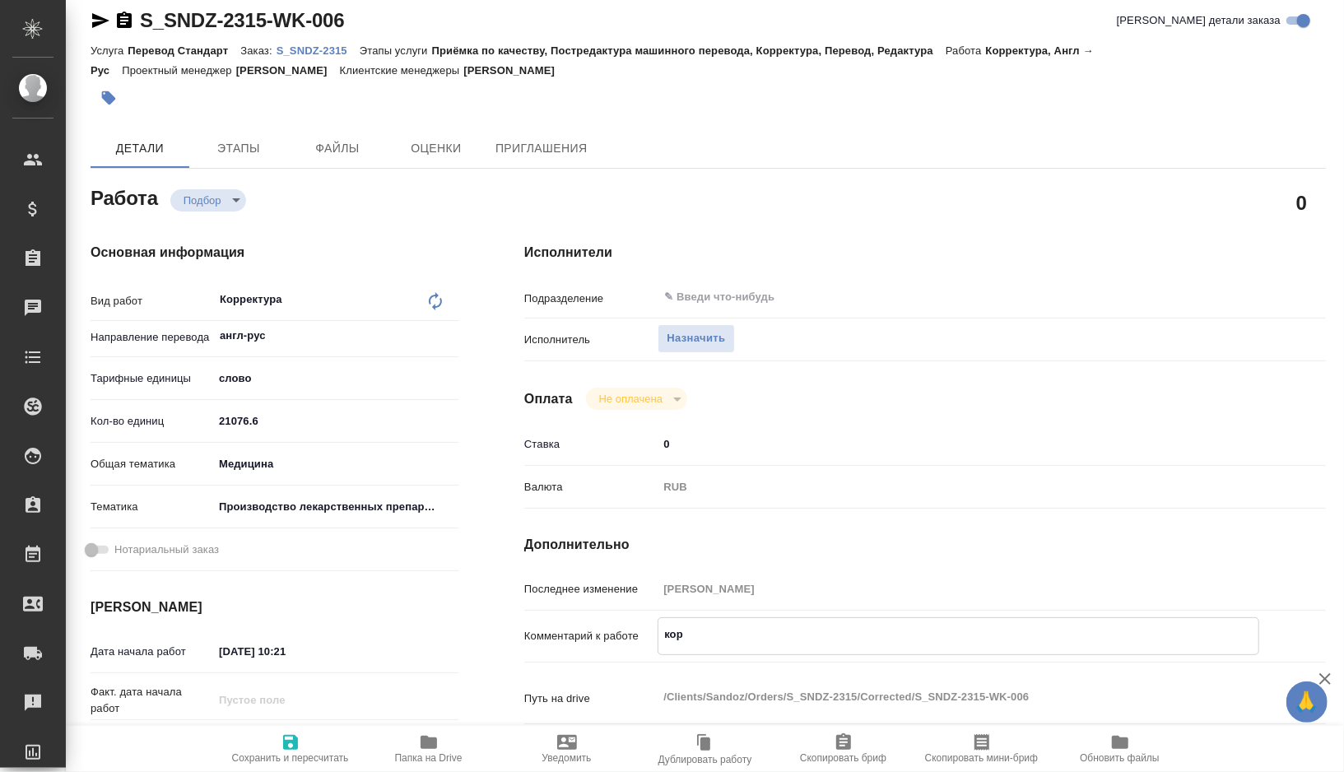
type textarea "x"
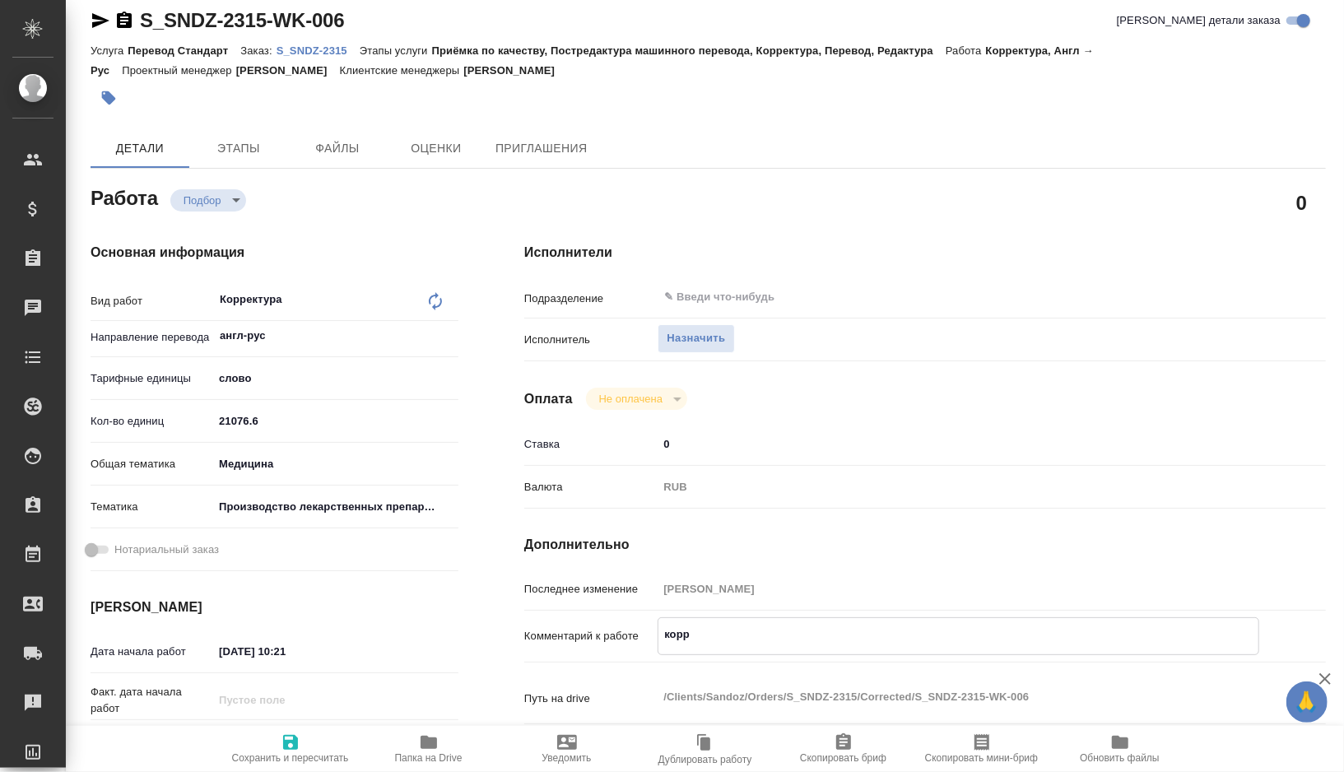
type textarea "корре"
type textarea "x"
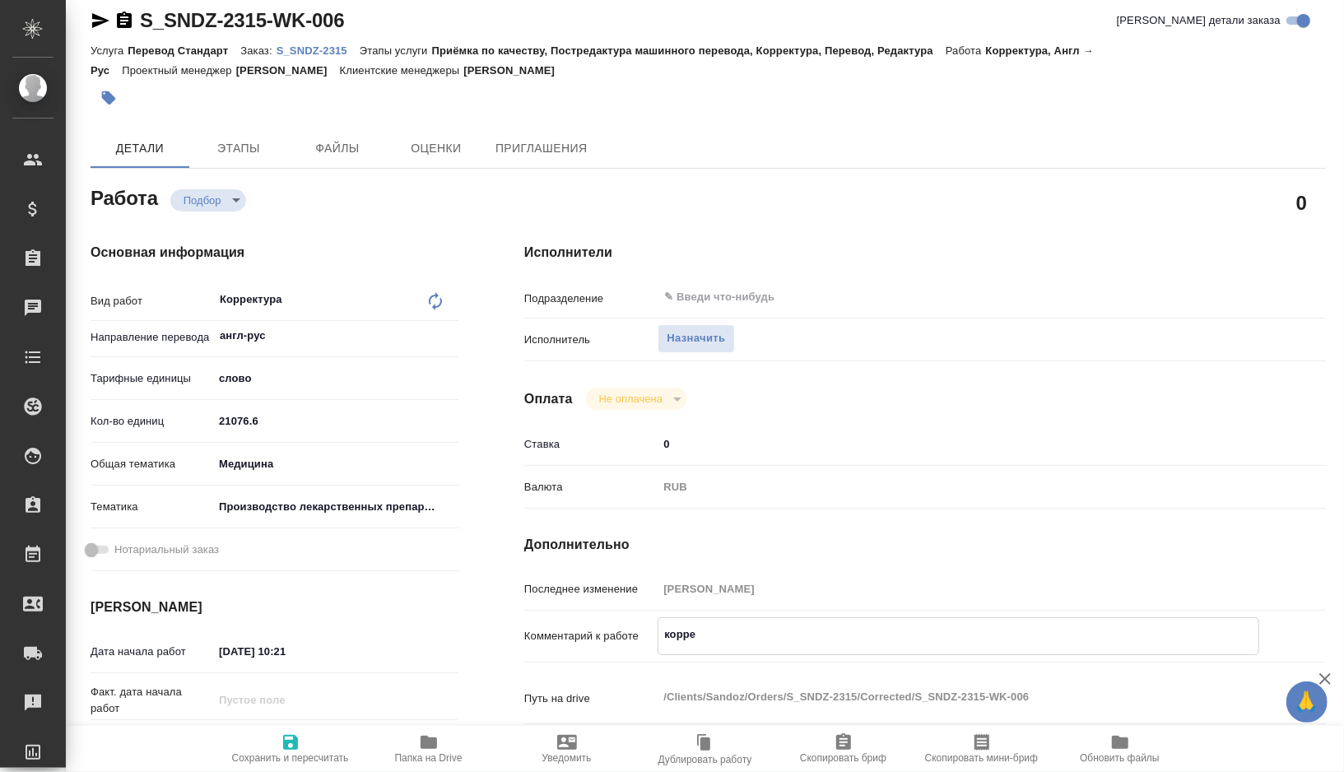
type textarea "x"
type textarea "коррек"
type textarea "x"
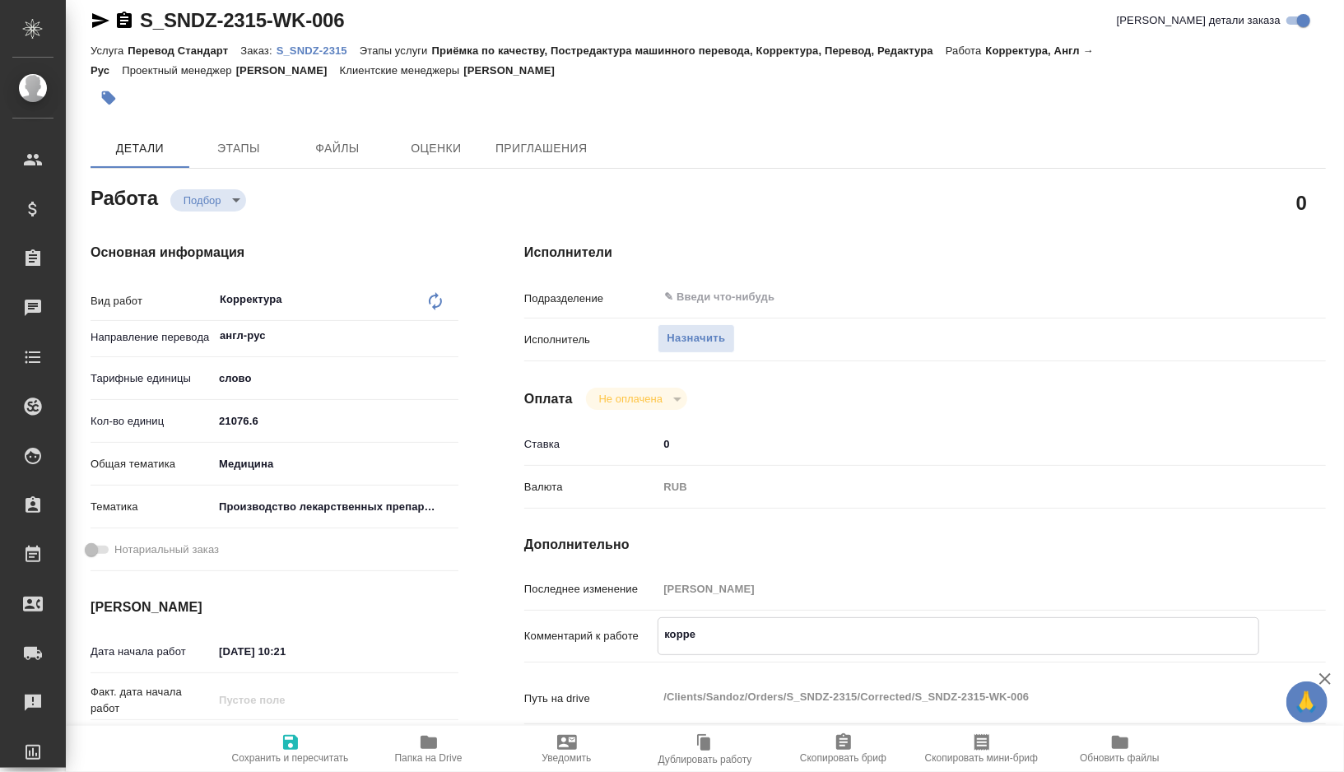
type textarea "x"
type textarea "коррект"
type textarea "x"
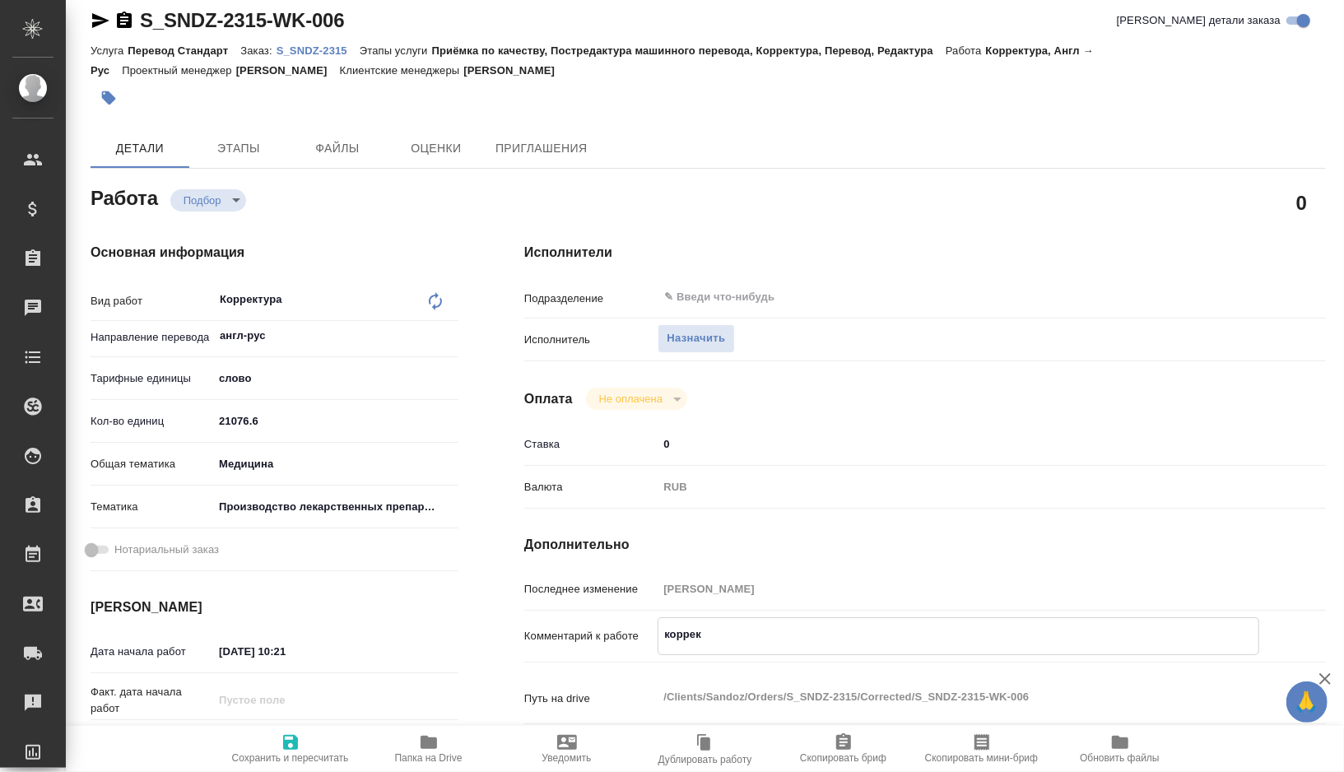
type textarea "x"
type textarea "корректу"
type textarea "x"
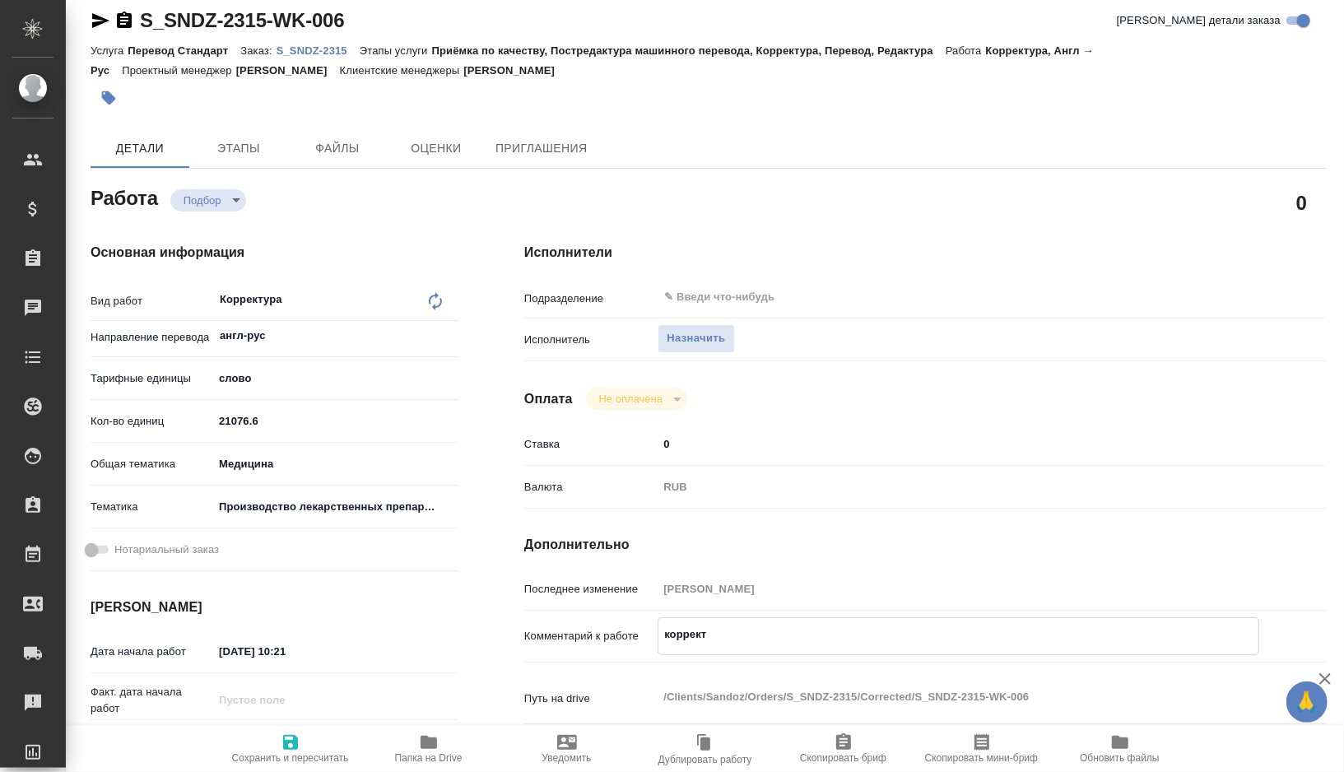
type textarea "x"
type textarea "корректур"
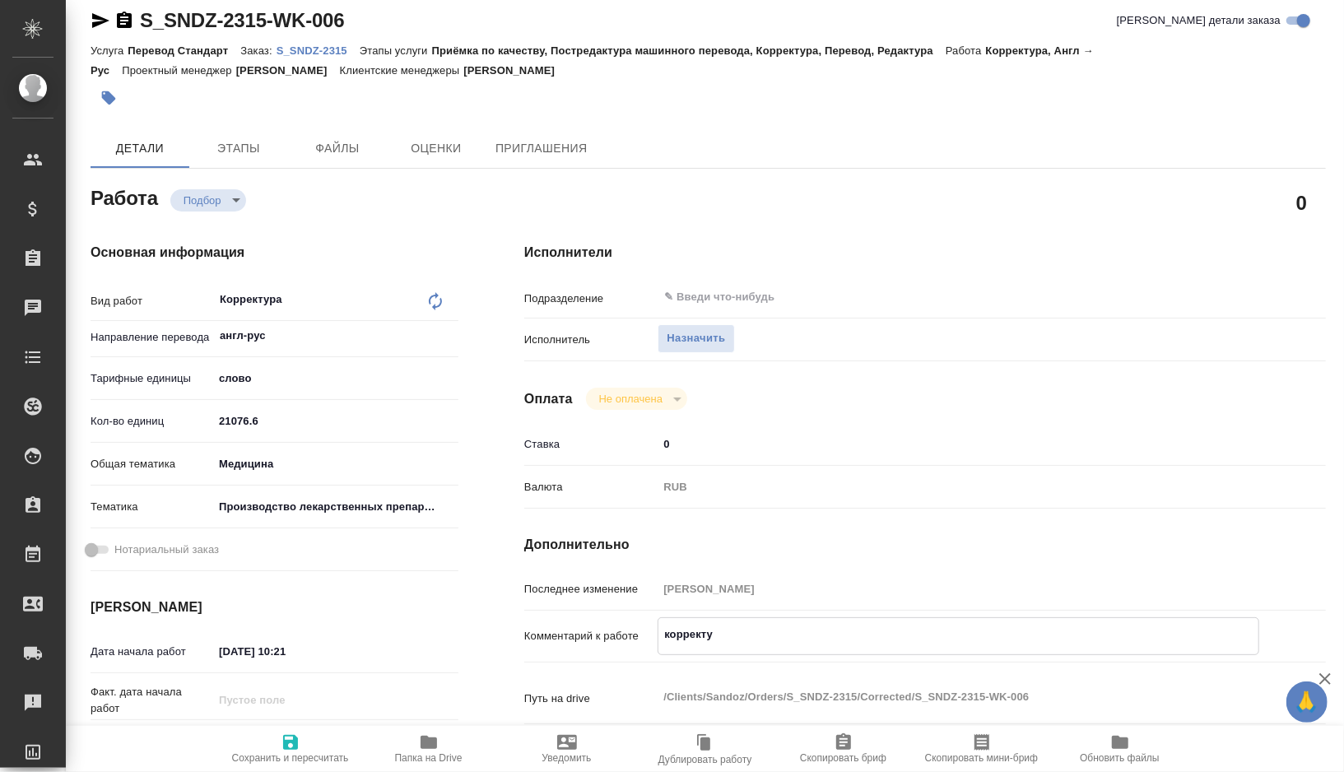
type textarea "x"
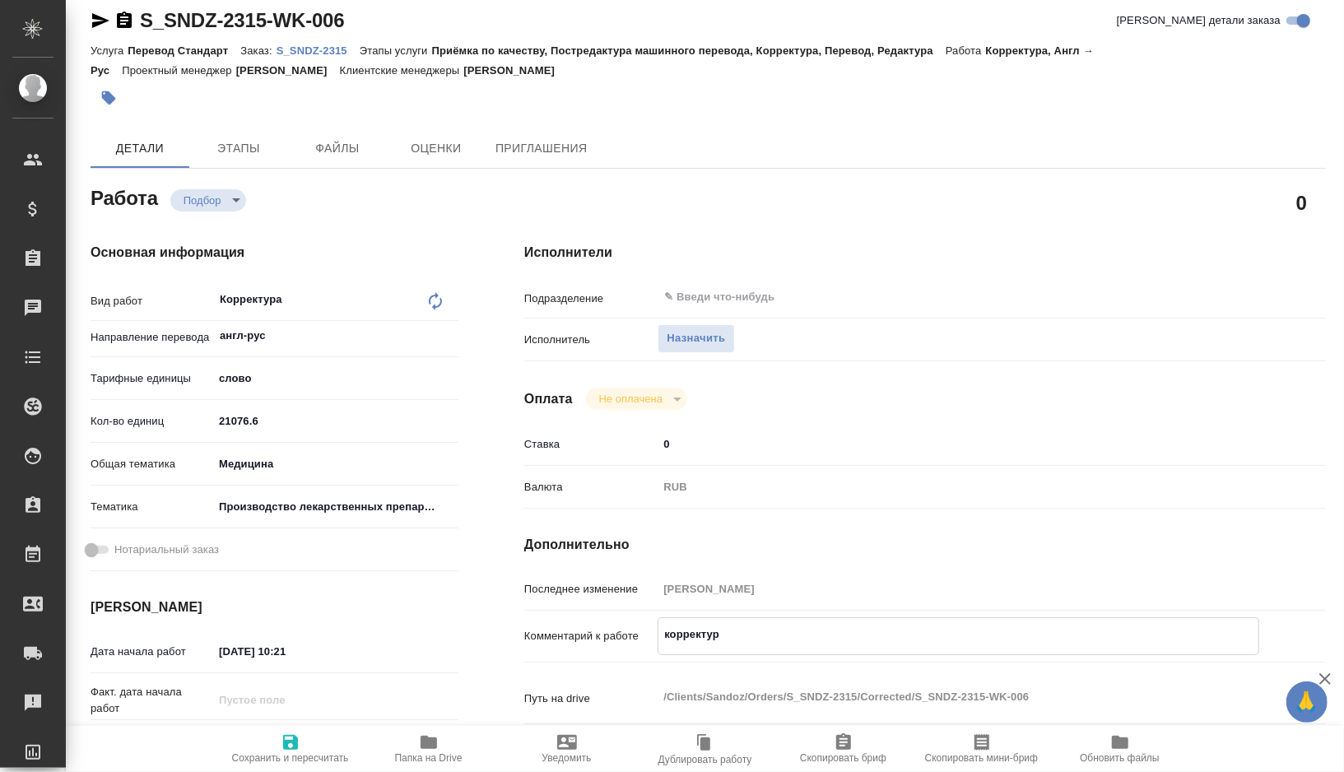
type textarea "корректура"
type textarea "x"
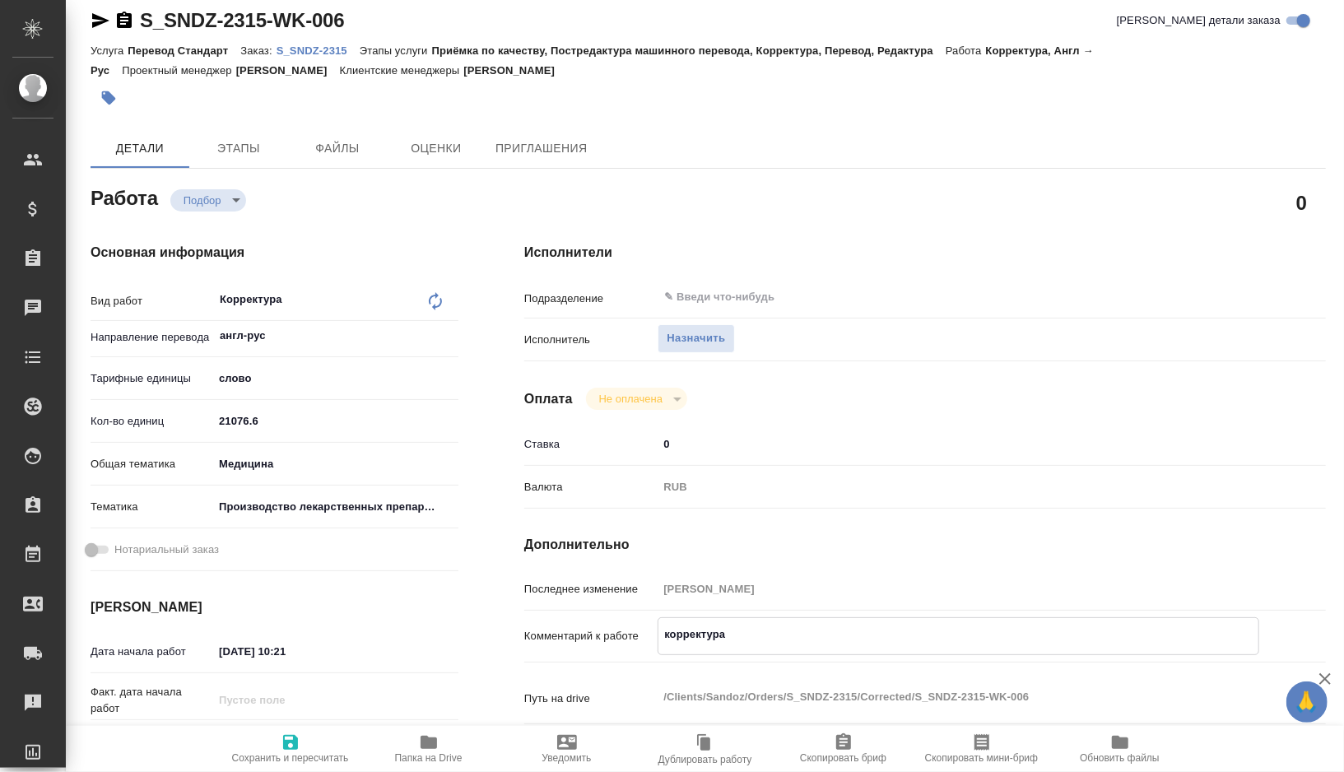
type textarea "x"
type textarea "корректура"
type textarea "x"
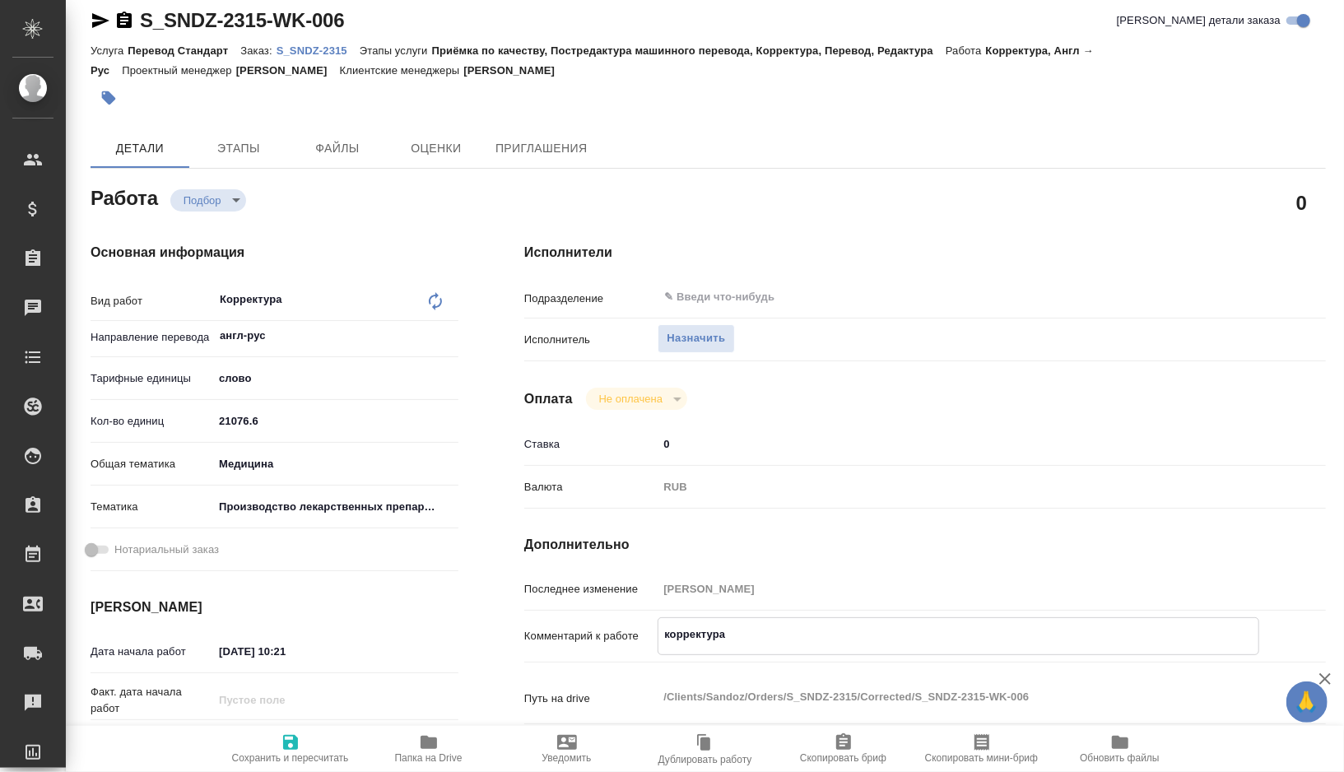
type textarea "x"
type textarea "корректура +"
type textarea "x"
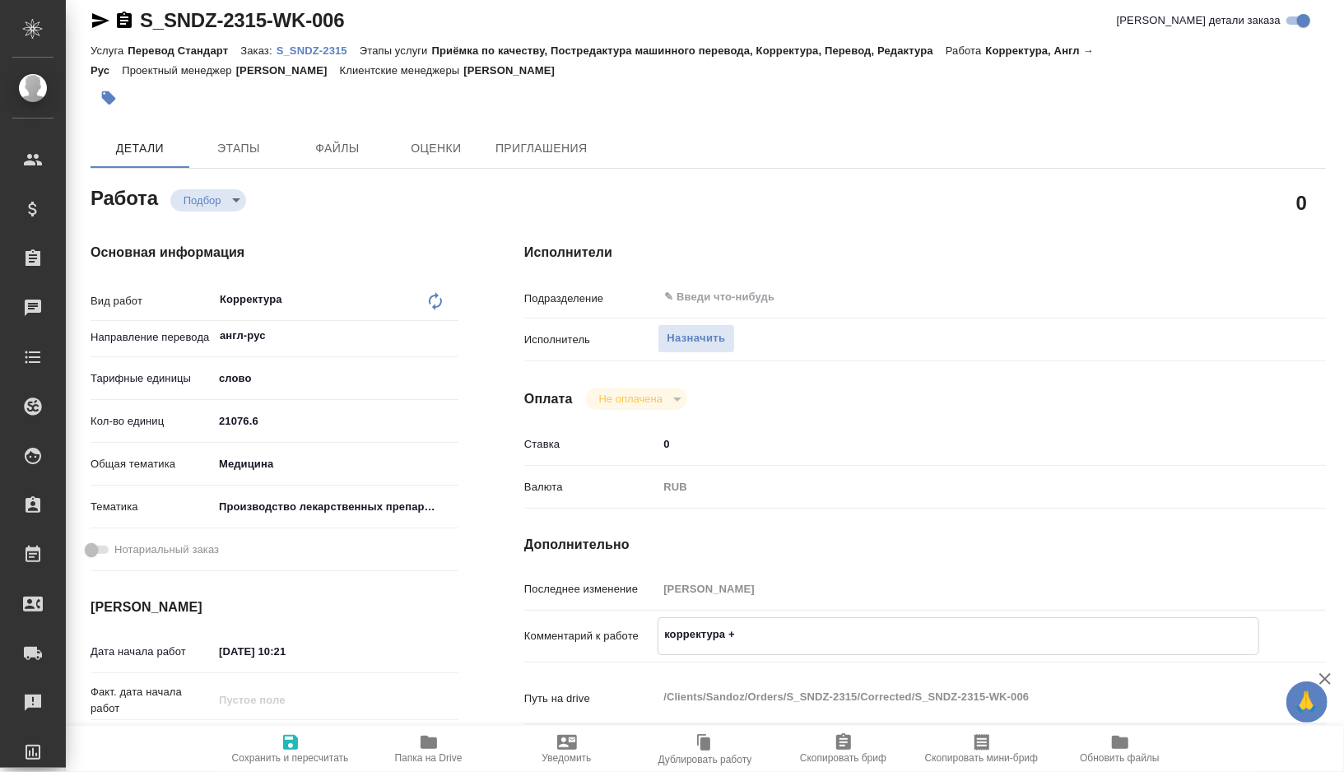
type textarea "x"
type textarea "корректура +"
type textarea "x"
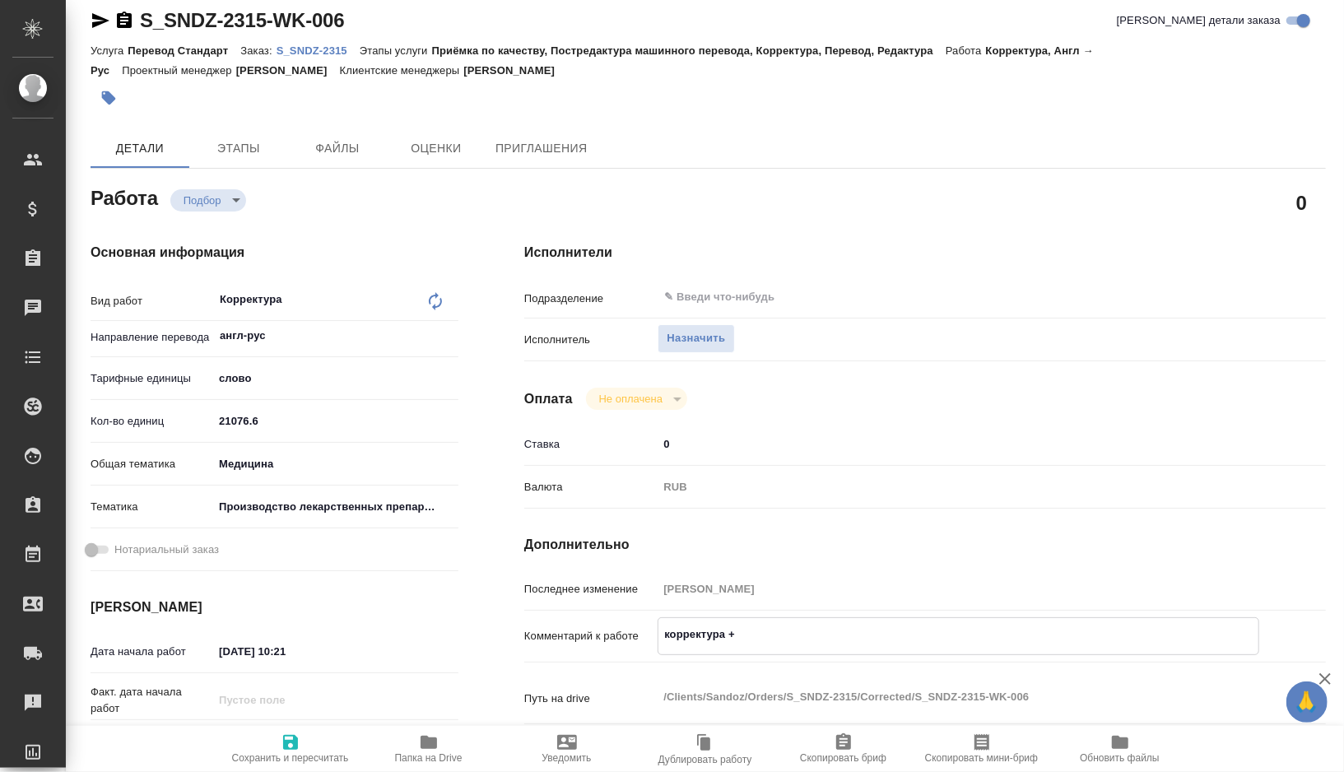
type textarea "x"
type textarea "корректура + о"
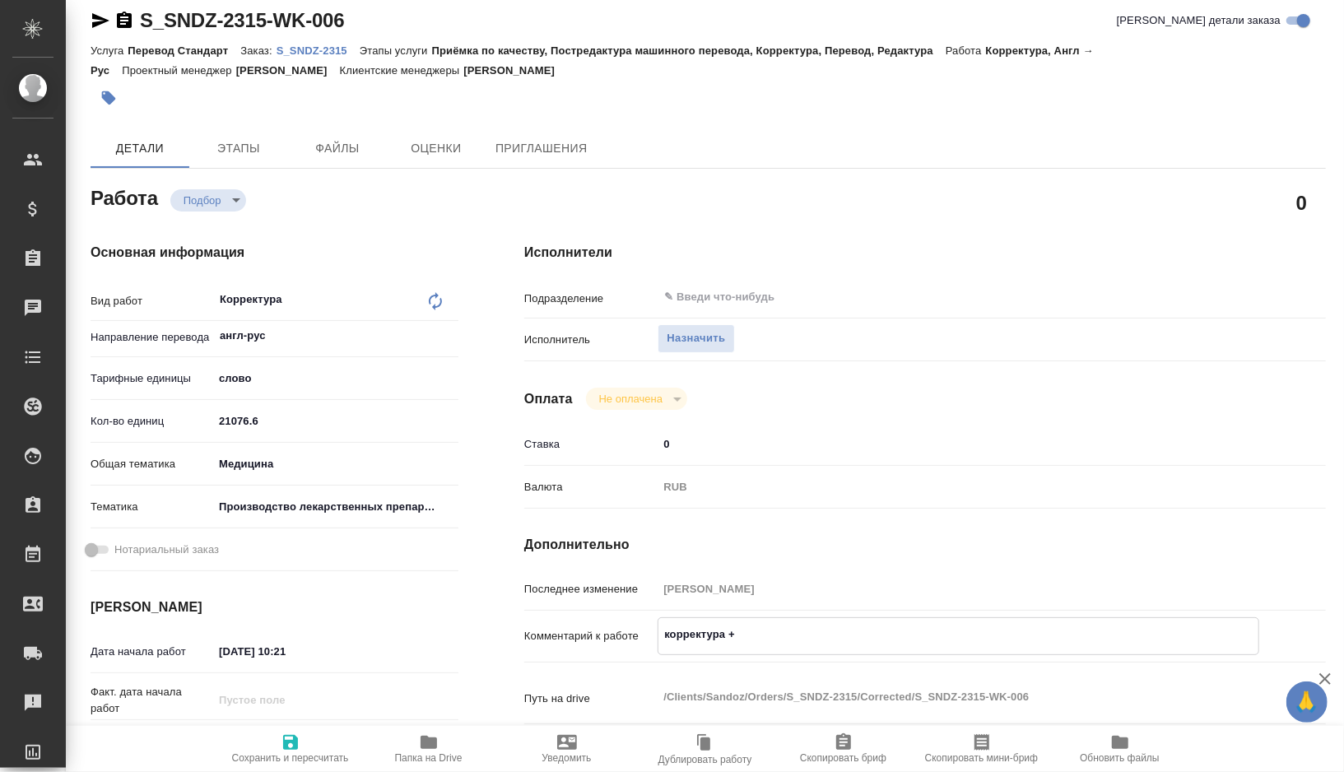
type textarea "x"
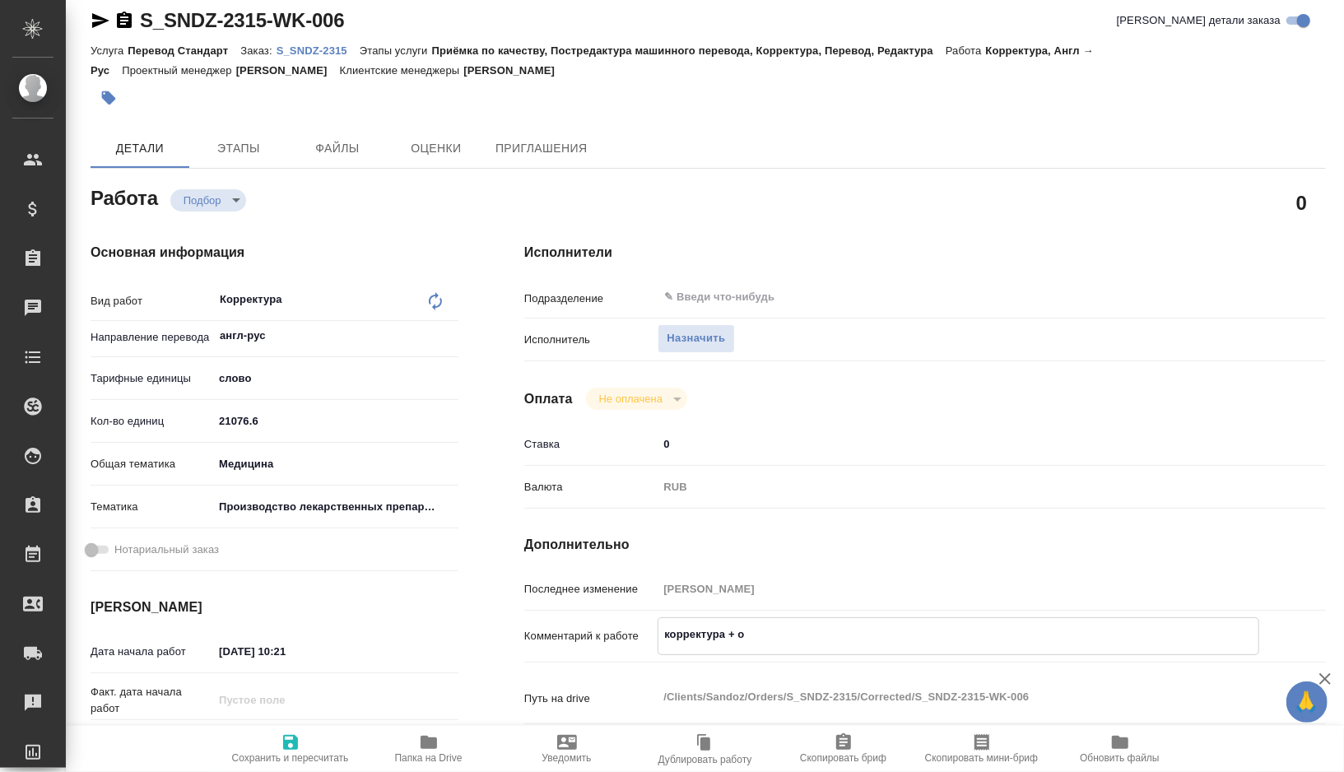
type textarea "корректура + от"
type textarea "x"
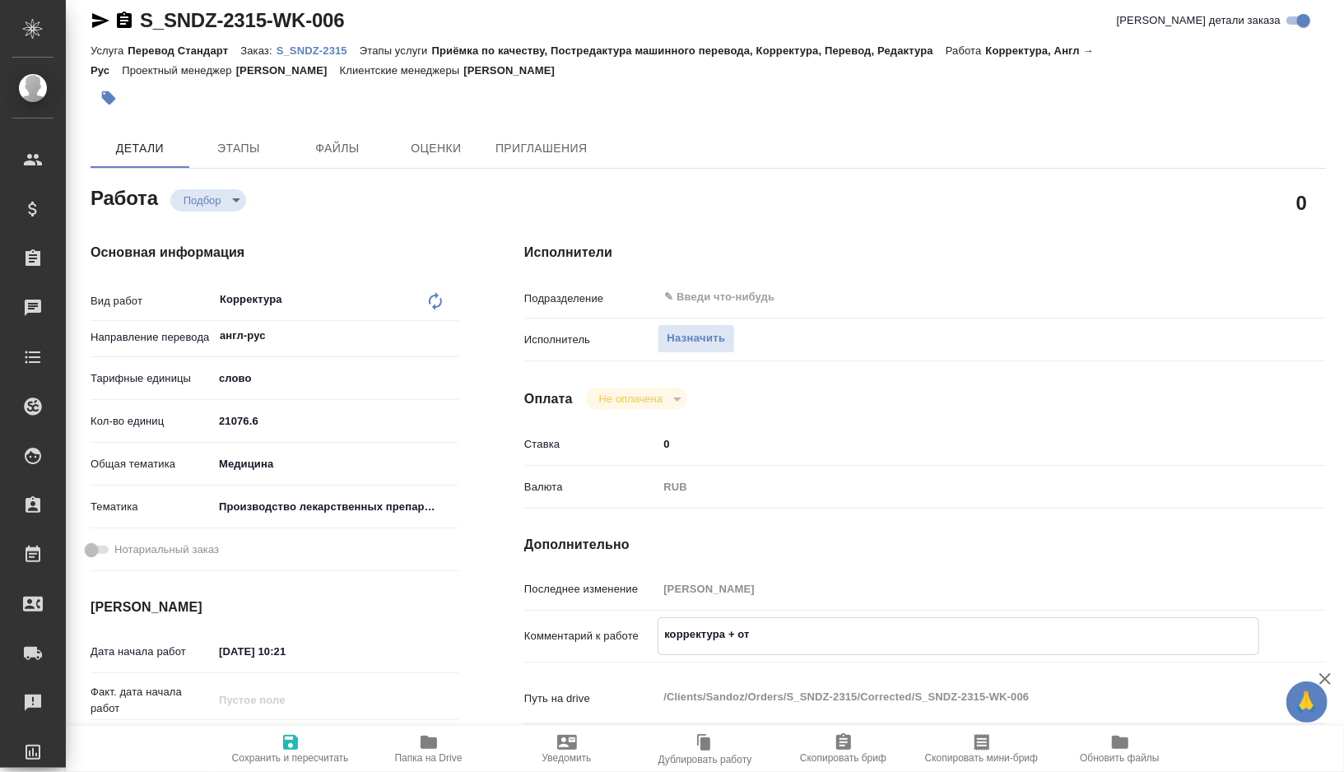
type textarea "x"
type textarea "корректура + отд"
type textarea "x"
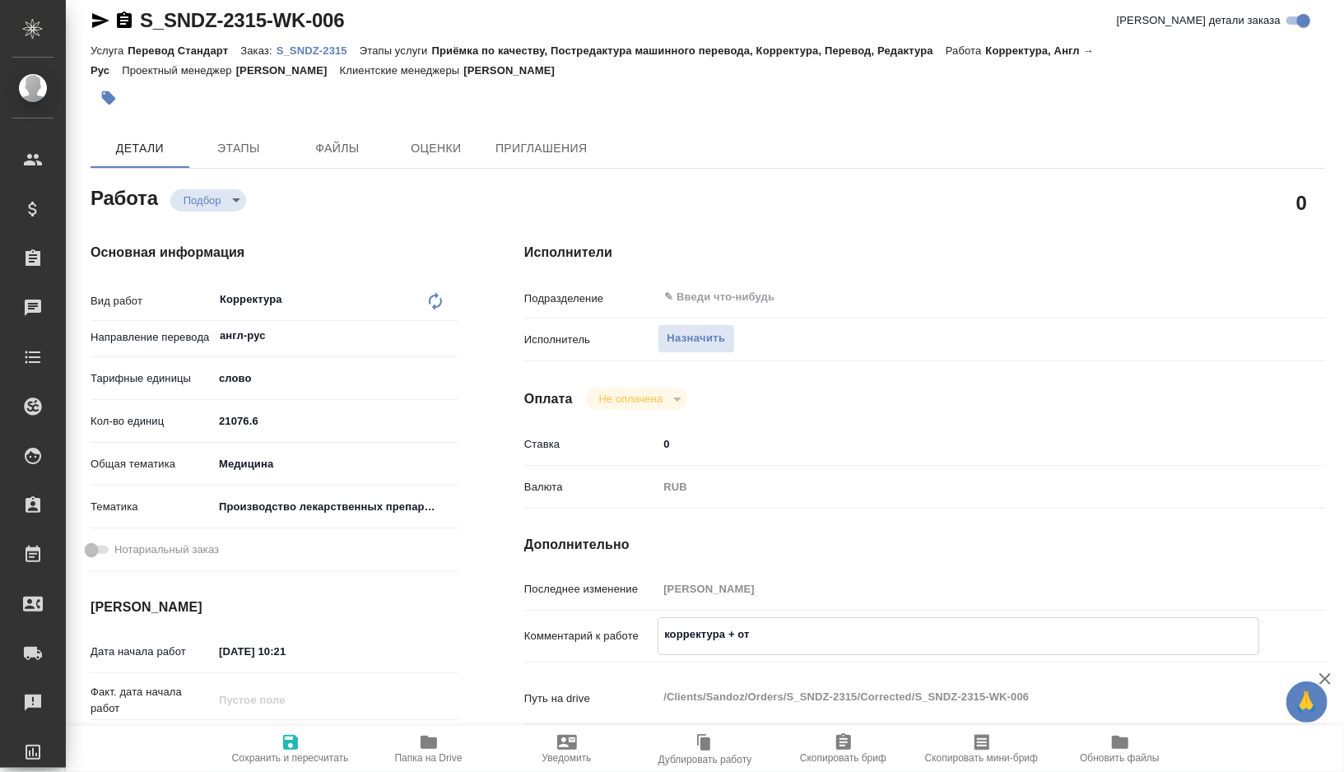
type textarea "x"
type textarea "корректура + отде"
type textarea "x"
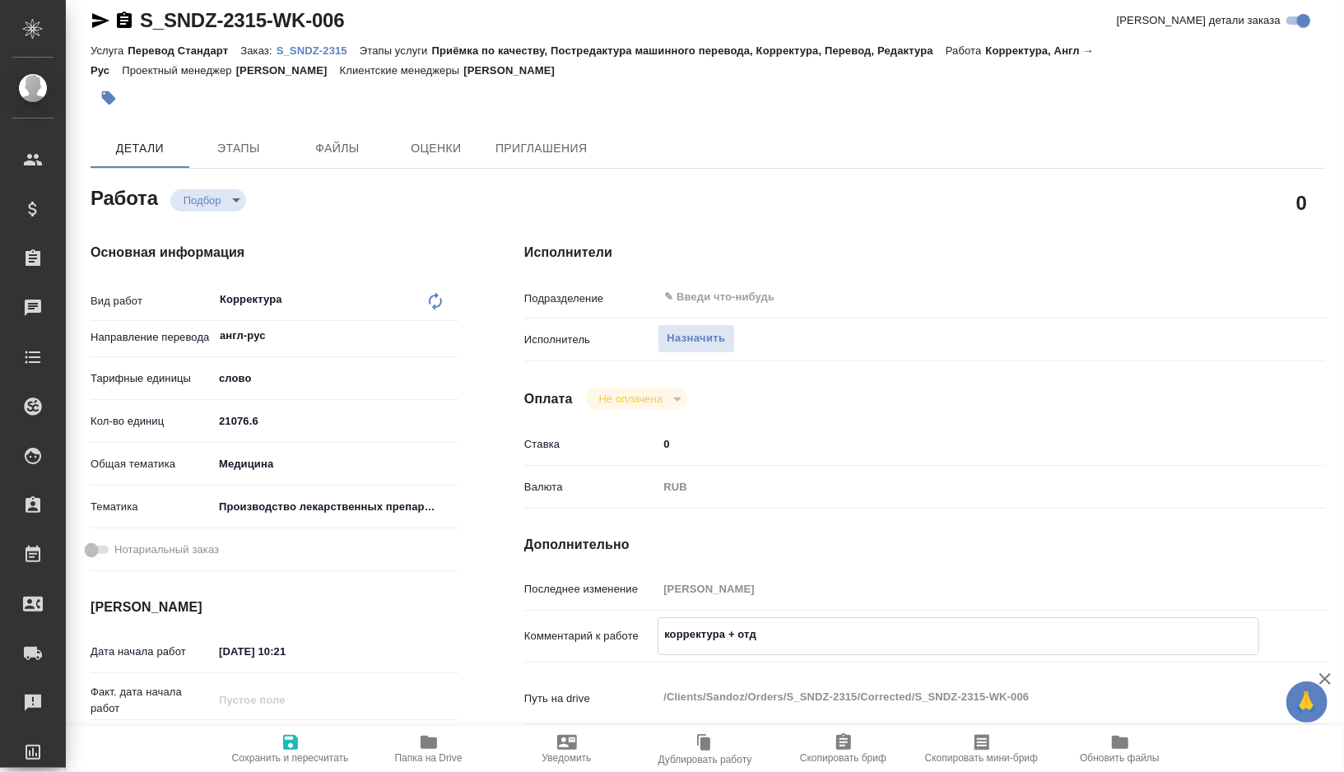
type textarea "x"
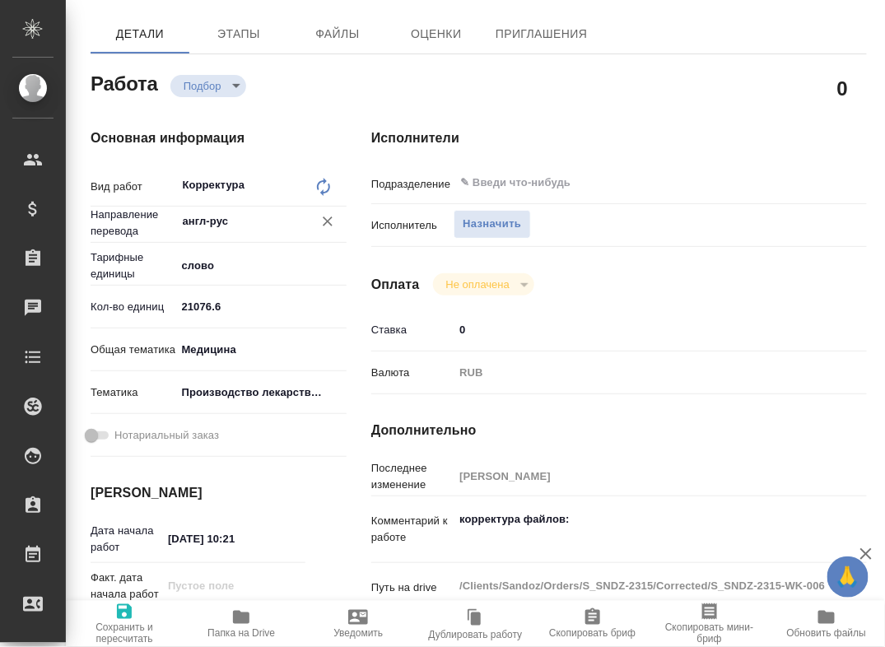
scroll to position [240, 0]
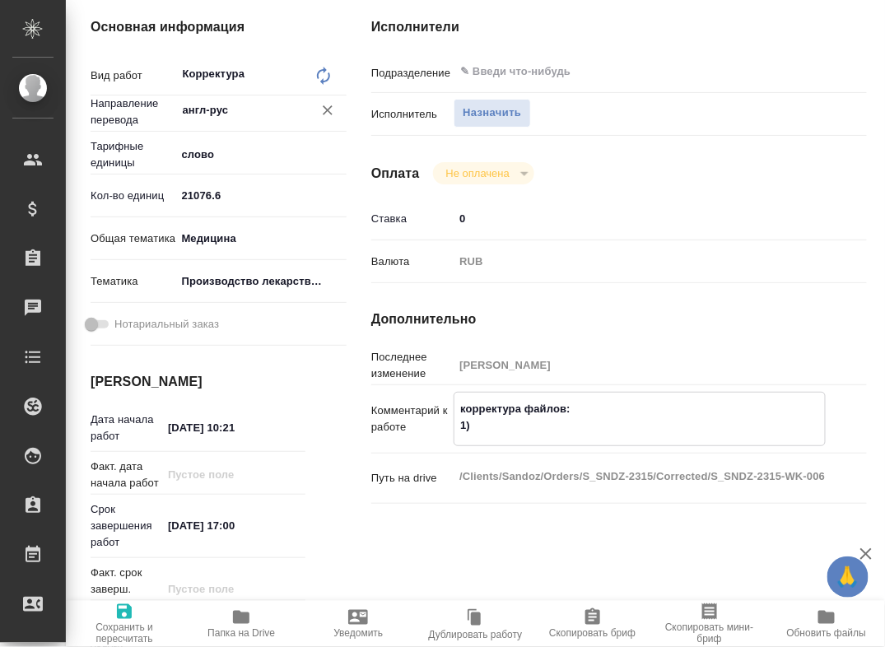
paste textarea "3.2.p.6-reference-standards-000772215_Сархатов"
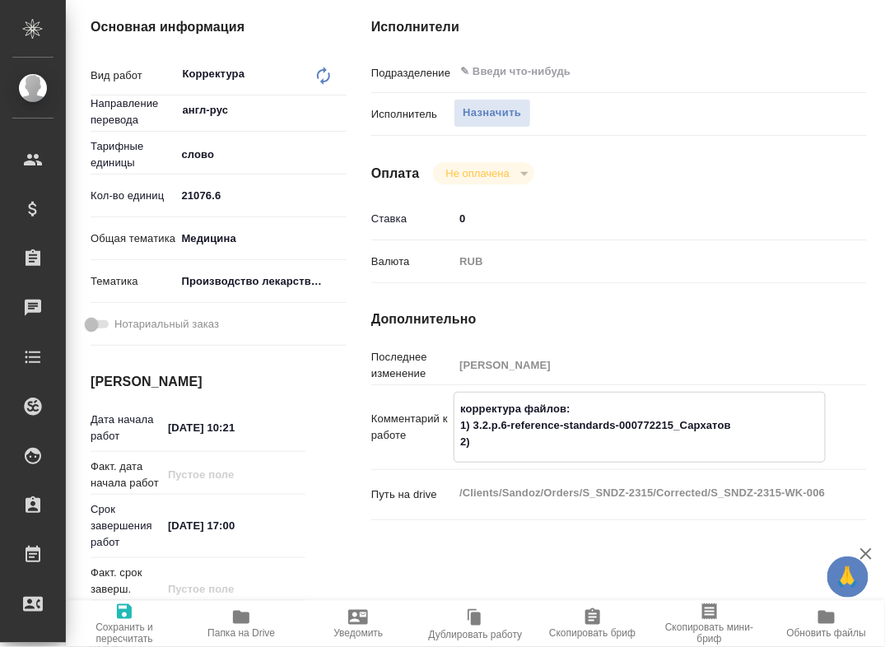
paste textarea "3.2.p.2-pharmaceutical-development-004241013_Панькина"
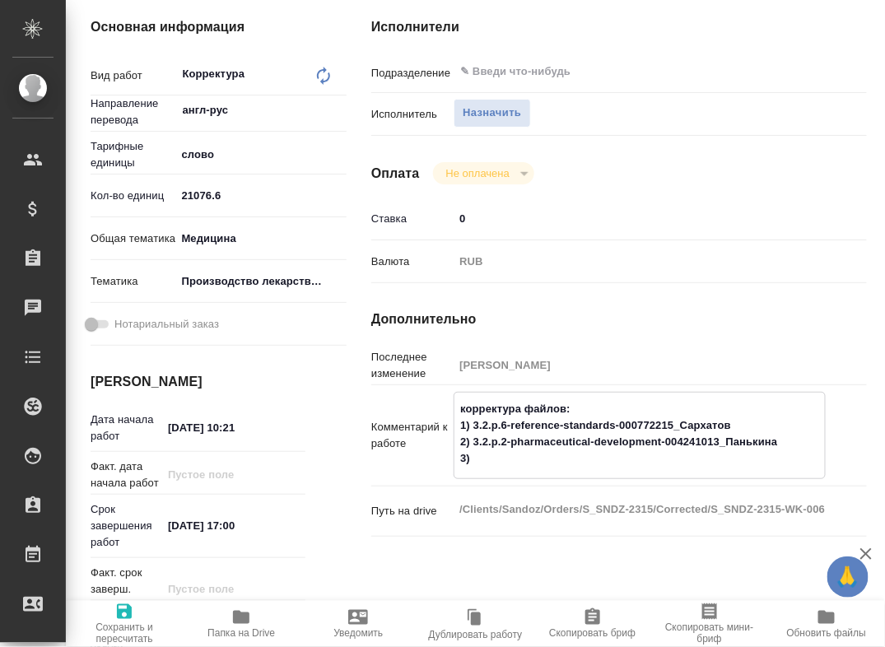
paste textarea "3.2.p.8.1-stability-summary-002688082_Сархатов"
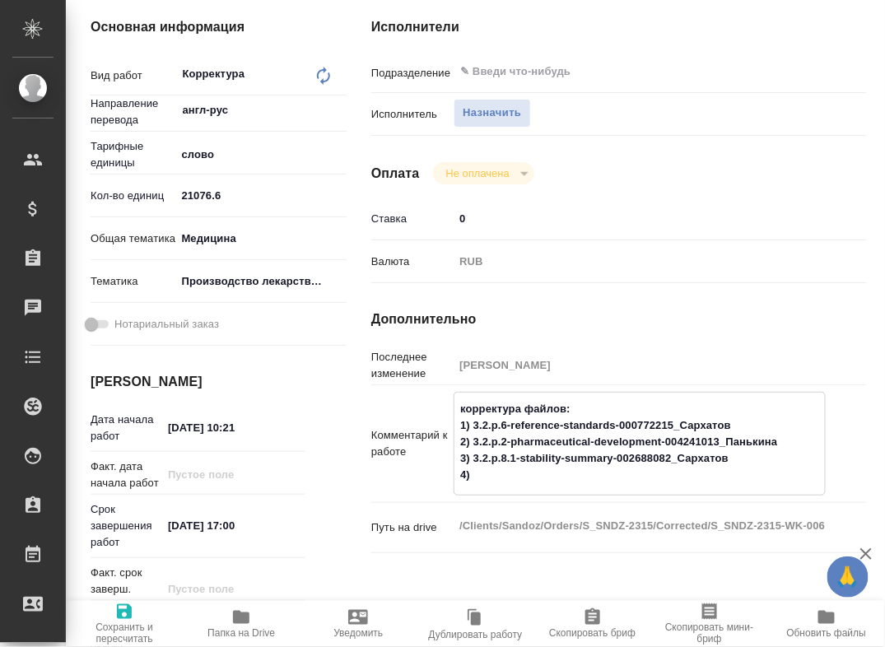
drag, startPoint x: 789, startPoint y: 460, endPoint x: 474, endPoint y: 459, distance: 315.3
click at [474, 459] on textarea "корректура файлов: 1) 3.2.p.6-reference-standards-000772215_Сархатов 2) 3.2.p.2…" at bounding box center [639, 442] width 370 height 94
click at [733, 445] on textarea "корректура файлов: 1) 3.2.p.6-reference-standards-000772215_Сархатов 2) 3.2.p.2…" at bounding box center [639, 442] width 370 height 94
drag, startPoint x: 743, startPoint y: 443, endPoint x: 473, endPoint y: 441, distance: 269.2
click at [473, 441] on textarea "корректура файлов: 1) 3.2.p.6-reference-standards-000772215_Сархатов 2) 3.2.p.2…" at bounding box center [639, 442] width 370 height 94
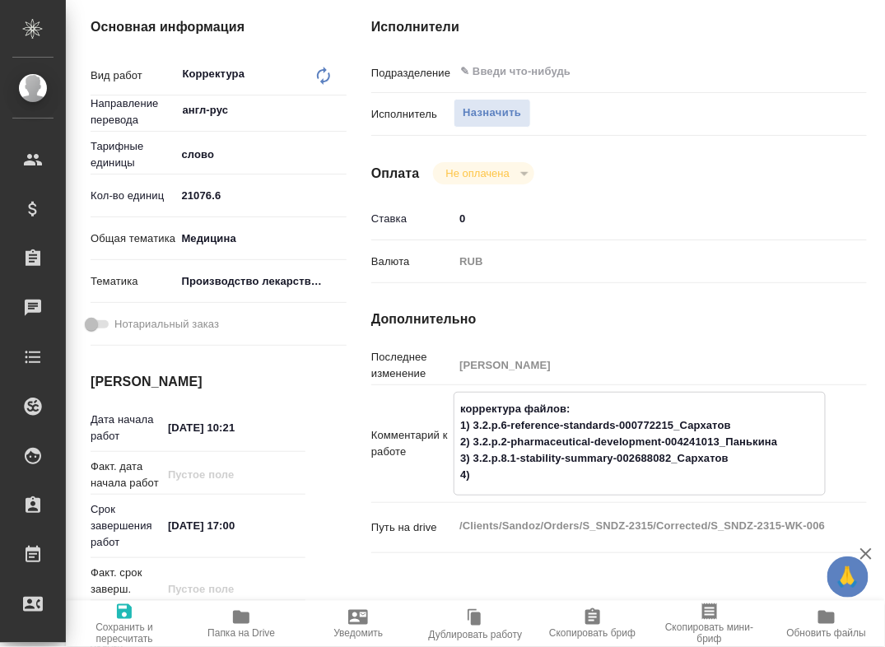
paste textarea "2-pharmaceutical-development-004241013_Панькина"
drag, startPoint x: 784, startPoint y: 466, endPoint x: 540, endPoint y: 466, distance: 243.7
click at [540, 466] on textarea "корректура файлов: 1) 3.2.p.2-pharmaceutical-development-004241013_Панькина 2) …" at bounding box center [639, 442] width 370 height 94
click at [509, 489] on textarea "корректура файлов: 1) 3.2.p.2-pharmaceutical-development-004241013_Панькина 2) …" at bounding box center [639, 442] width 370 height 94
drag, startPoint x: 486, startPoint y: 497, endPoint x: 457, endPoint y: 467, distance: 41.9
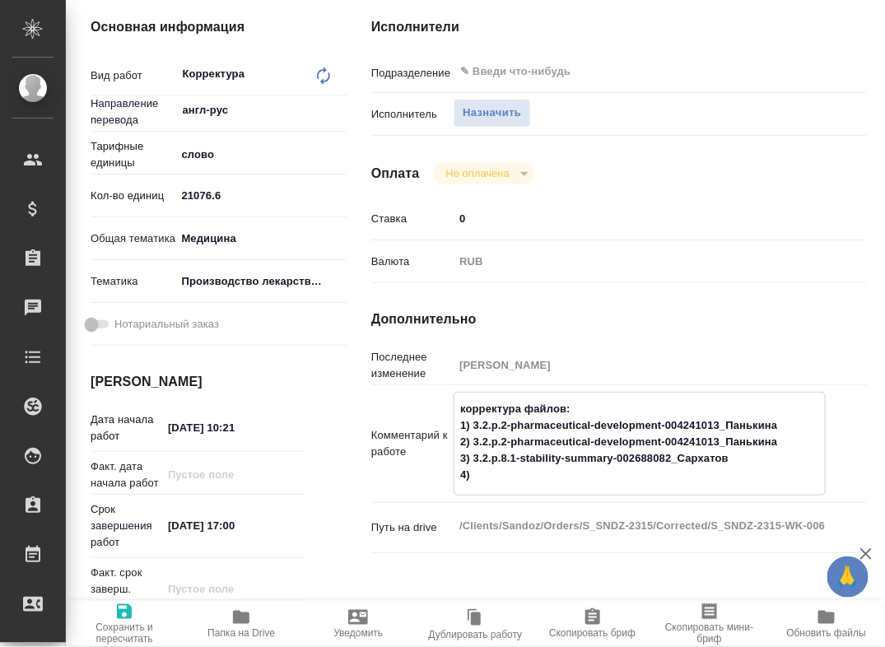
click at [457, 467] on textarea "корректура файлов: 1) 3.2.p.2-pharmaceutical-development-004241013_Панькина 2) …" at bounding box center [639, 442] width 370 height 94
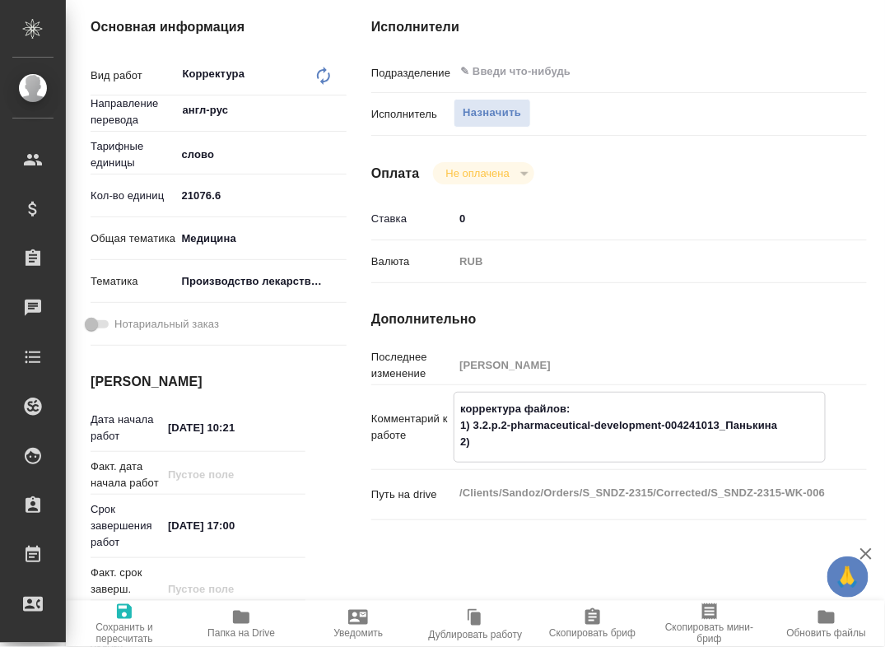
paste textarea "3.2.p.3.3-manuf-process-and-controls-002644989_Носкова"
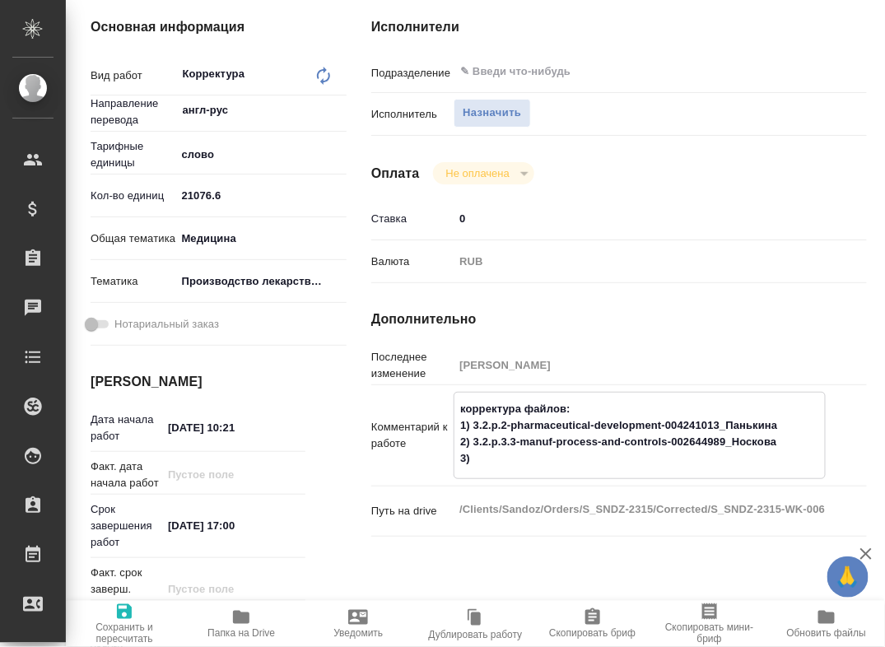
paste textarea "3.2.s.2.1-manufacturer-000691992_Носкова"
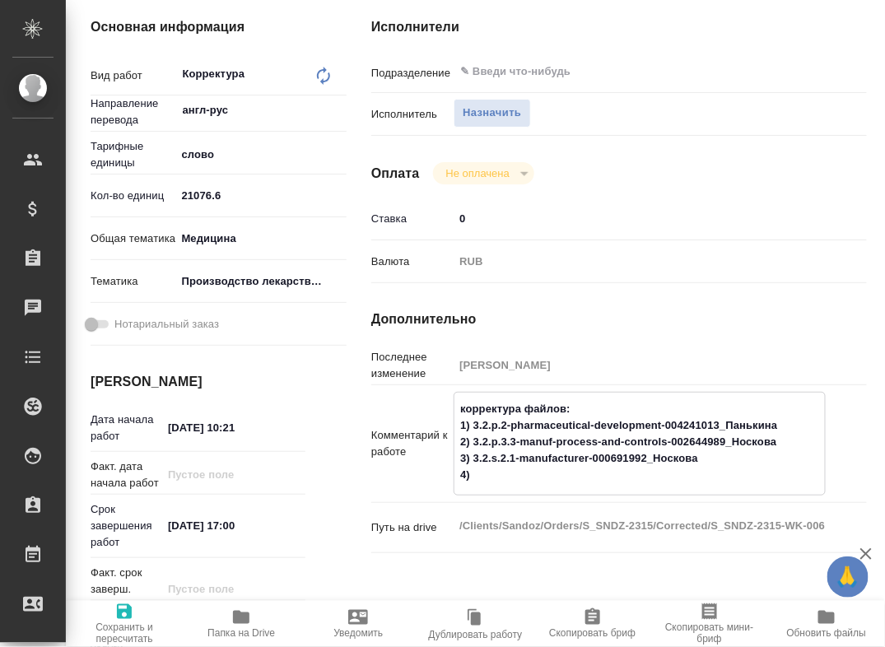
paste textarea "1.5.4-03006-ru-cep-zhejiang-en-004234126_JK_Носкова"
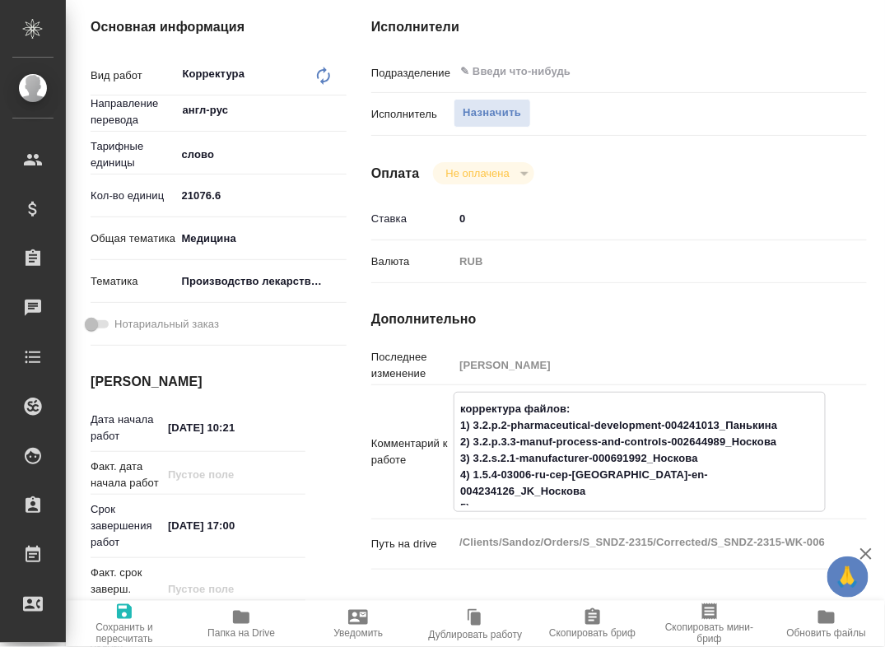
paste textarea "1.2-common-form-annex-statement-transport-conditions-004214210_Носкова"
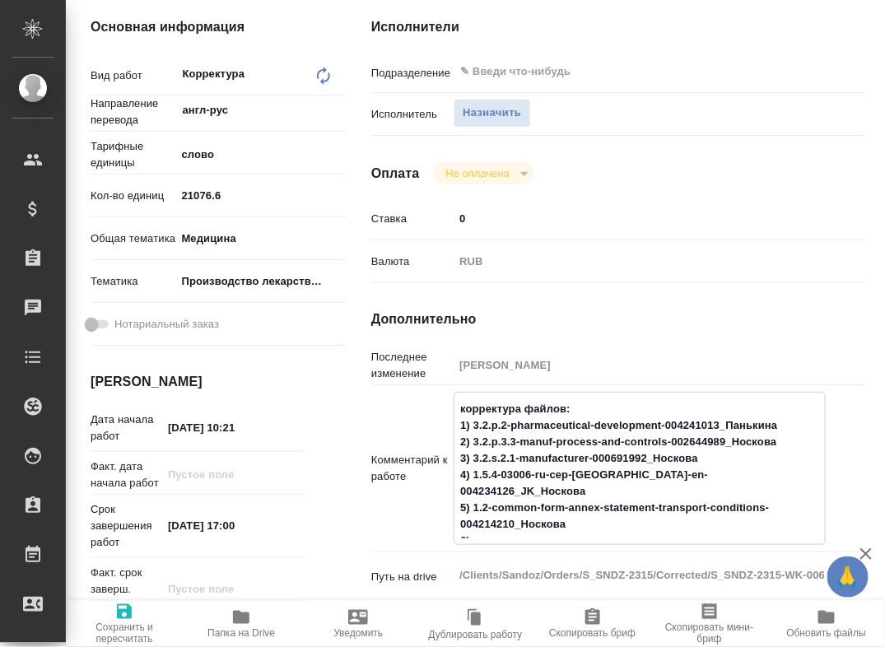
click at [593, 428] on textarea "корректура файлов: 1) 3.2.p.2-pharmaceutical-development-004241013_Панькина 2) …" at bounding box center [639, 466] width 370 height 143
click at [495, 538] on textarea "корректура файлов: 1) 3.2.p.2-pharmaceutical-development-004241013_Панькина 2) …" at bounding box center [639, 466] width 370 height 143
paste textarea "1.2-common-form-annex-declaration-ppq-003943125_Носкова"
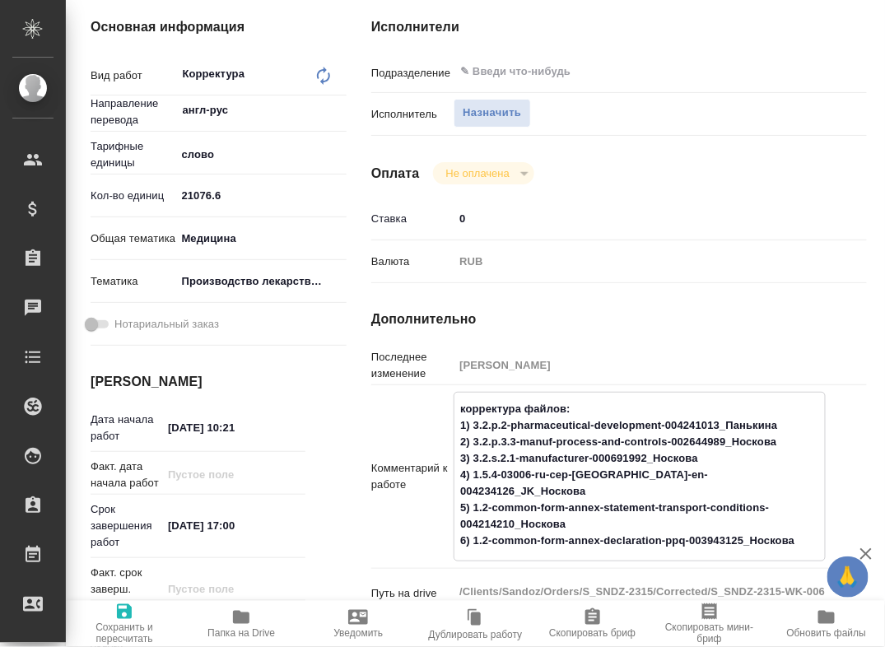
paste textarea "3.2.p.3.5-process-validation-002658261_Панькина"
click at [459, 555] on textarea "корректура файлов: 1) 3.2.p.2-pharmaceutical-development-004241013_Панькина 2) …" at bounding box center [639, 475] width 370 height 160
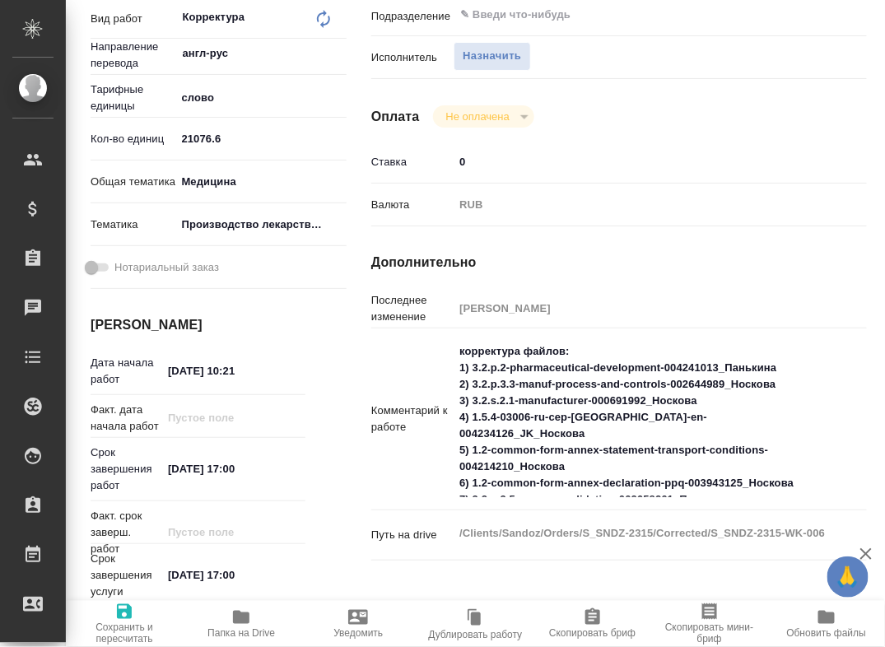
scroll to position [314, 0]
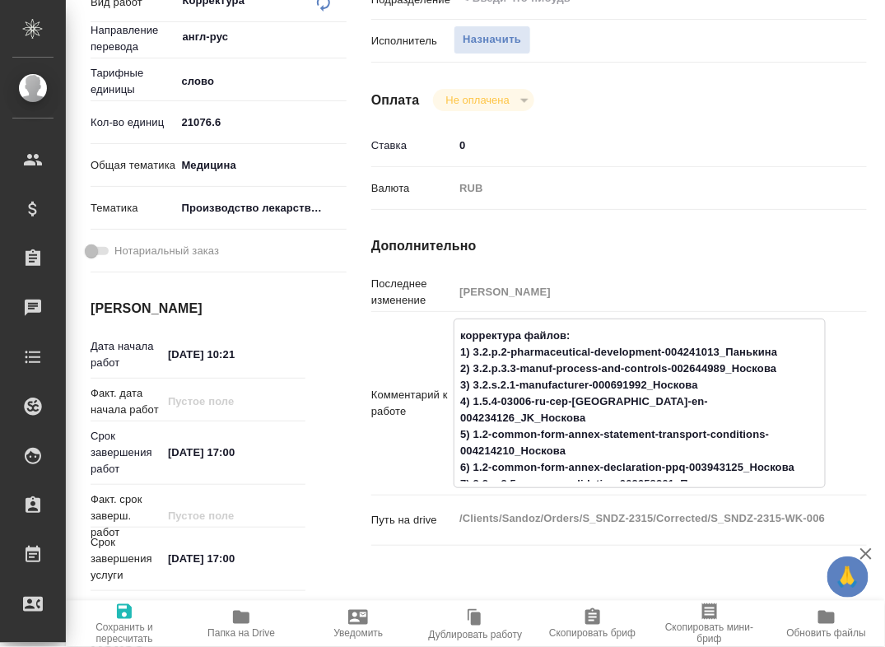
click at [749, 482] on textarea "корректура файлов: 1) 3.2.p.2-pharmaceutical-development-004241013_Панькина 2) …" at bounding box center [639, 402] width 370 height 160
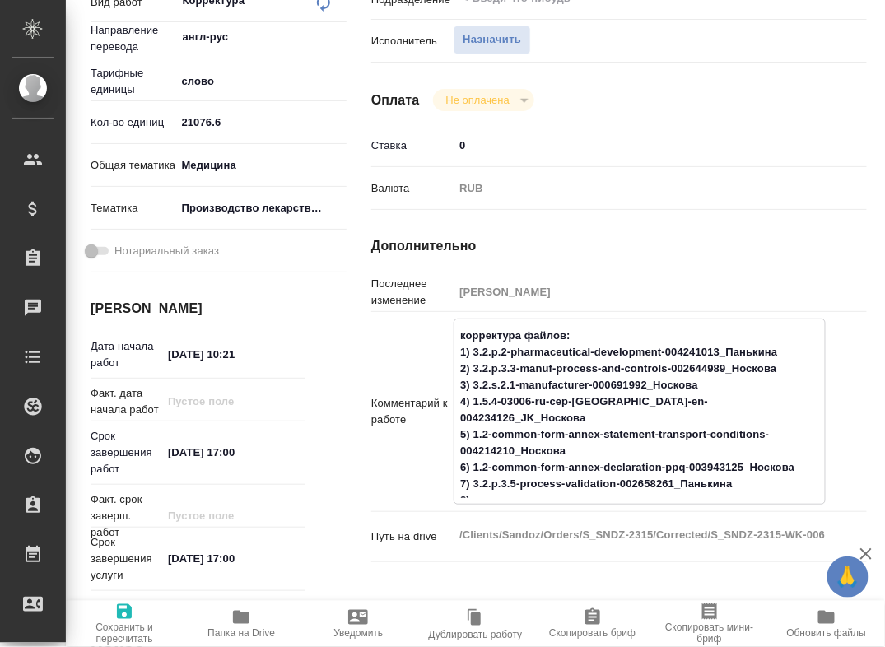
paste textarea "3.2.p.6-reference-standards-000772215_Сархатов"
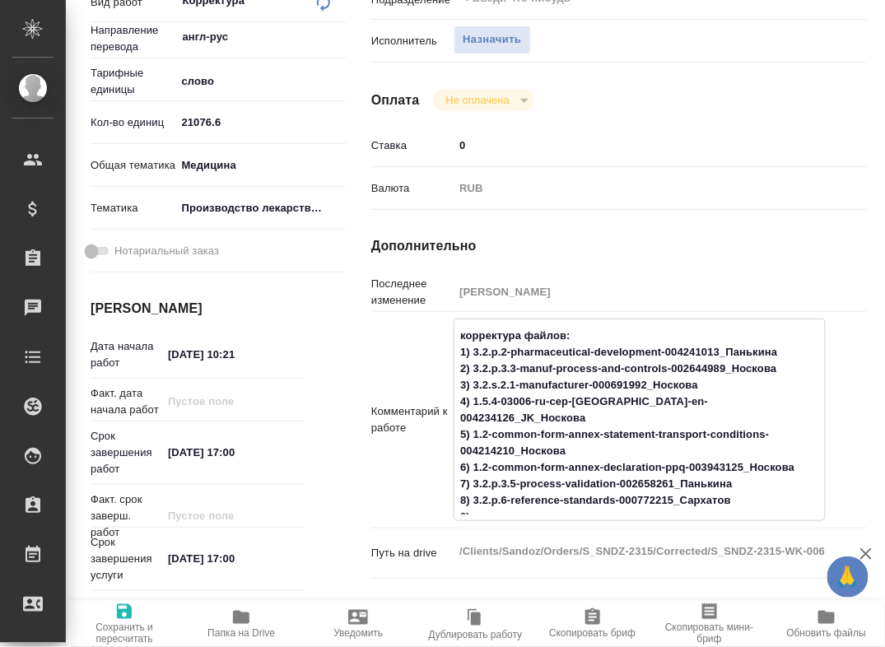
paste textarea "3.2.p.8.1-stability-summary-002688082_Сархатов"
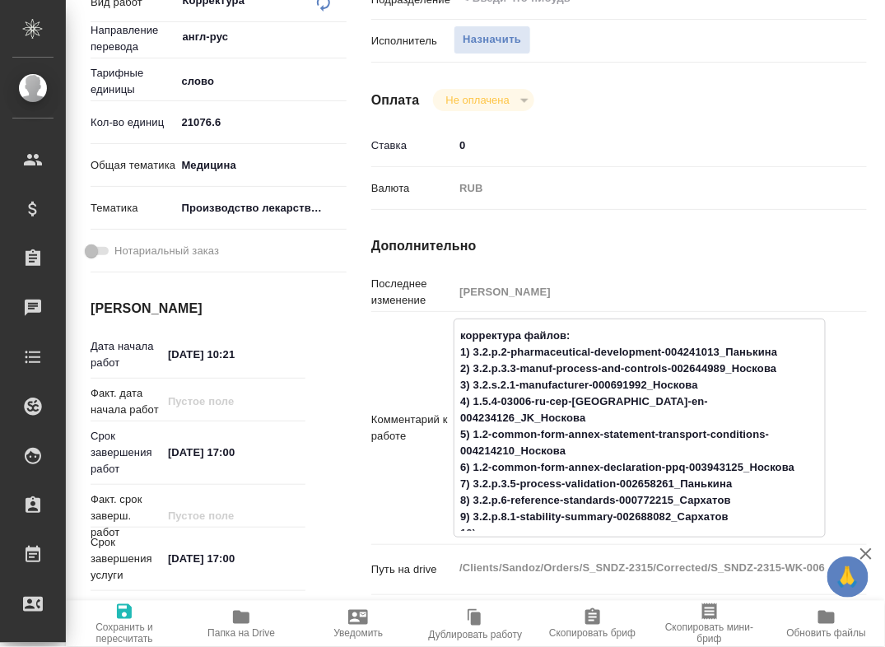
paste textarea "3.2.p.3.4-control-critical-steps-000652654_Сархатов"
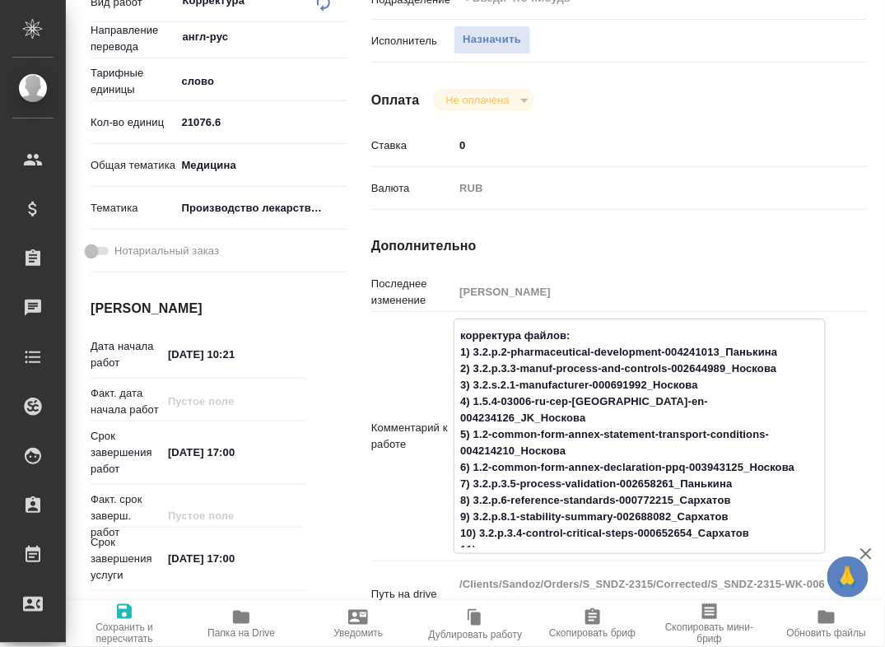
paste textarea "2.3.p-drug-product-003645064_Сархатов"
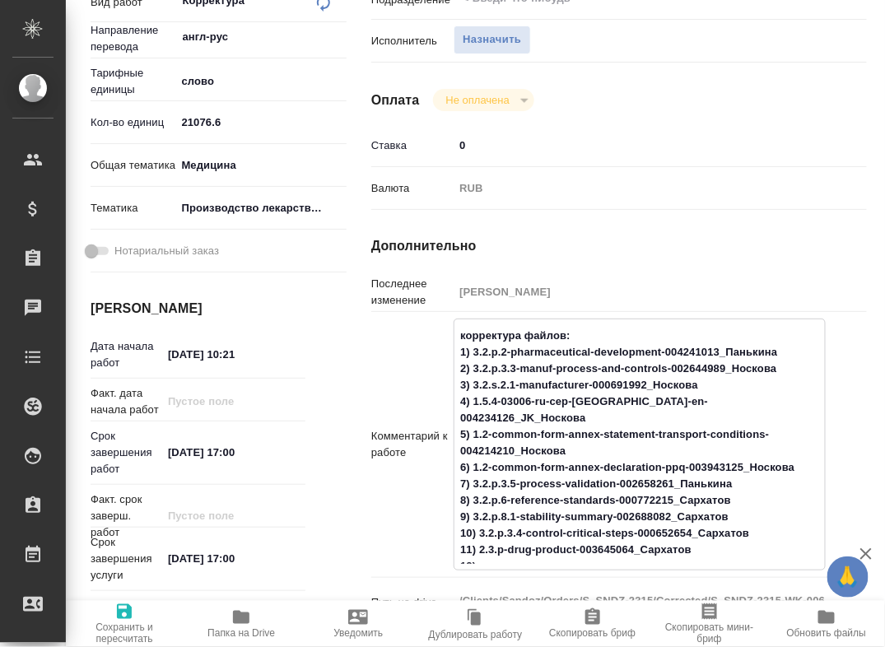
paste textarea "3.2.p.7-container-closure-system-002643452_Сархатов"
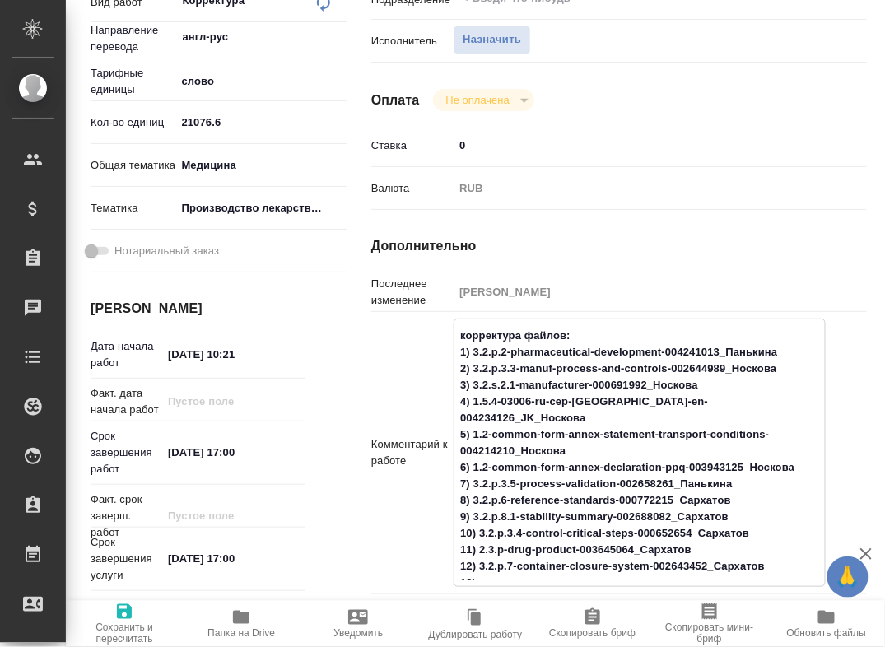
paste textarea "3.2.p.3.1-manufacturers-002674540_Сархатов"
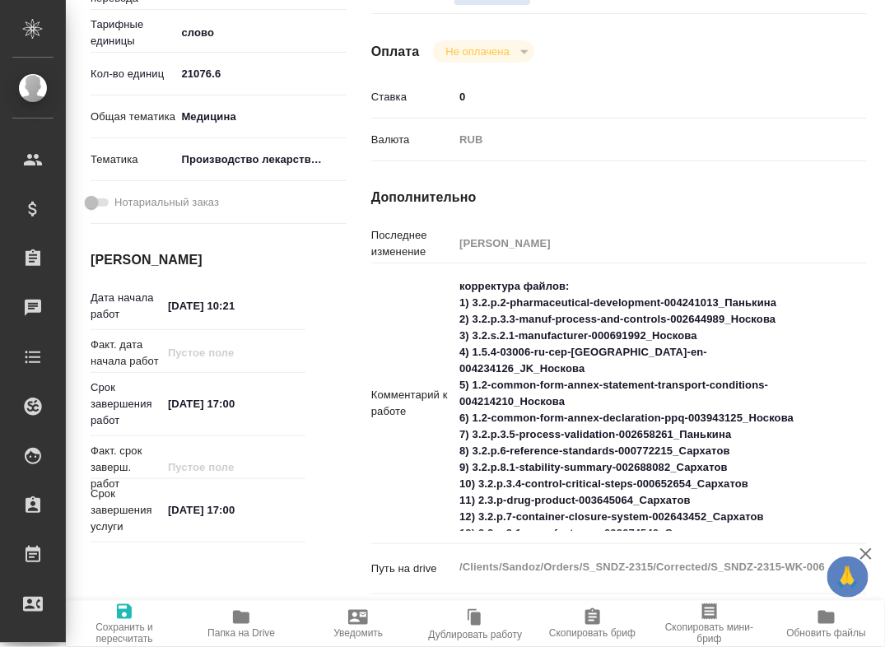
scroll to position [363, 0]
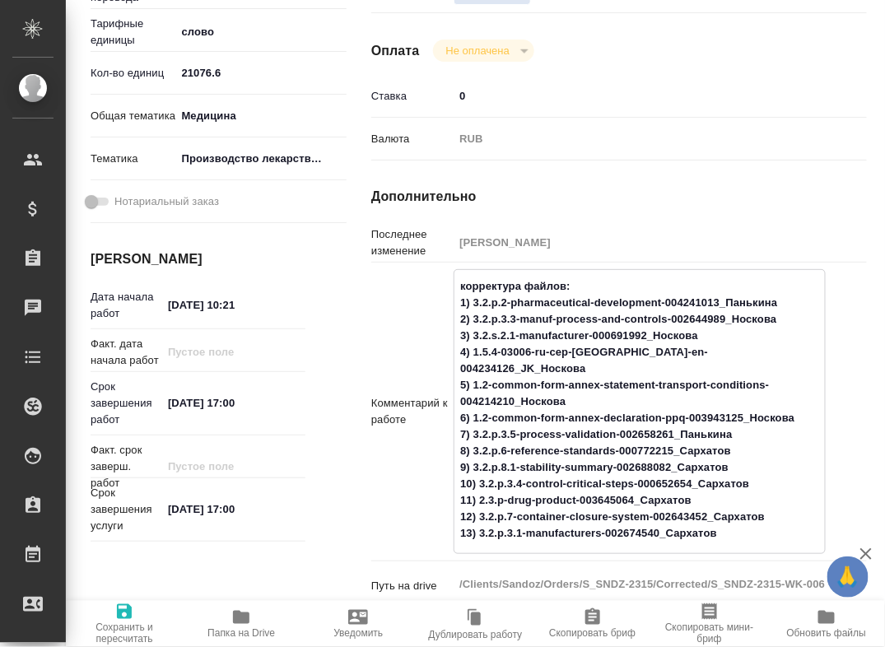
paste textarea "3.2.p.5.4-batch-analyses-002658295_Сархатов"
click at [456, 547] on textarea "корректура файлов: 1) 3.2.p.2-pharmaceutical-development-004241013_Панькина 2) …" at bounding box center [639, 409] width 370 height 275
click at [760, 487] on textarea "корректура файлов: 1) 3.2.p.2-pharmaceutical-development-004241013_Панькина 2) …" at bounding box center [639, 409] width 370 height 275
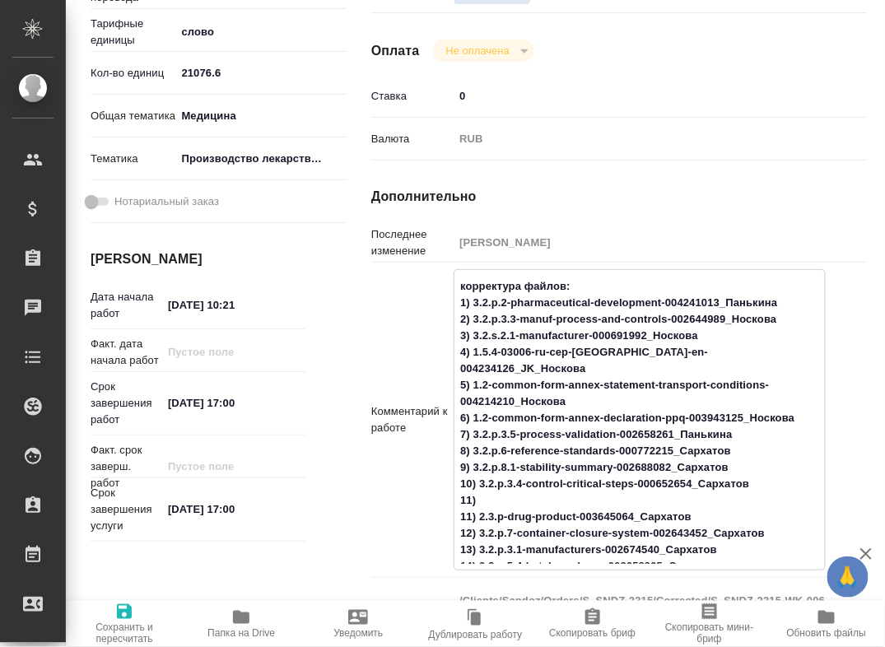
paste textarea "2.3.s-drug-substance-ketoprofen-dpm-003967973_Сархатов"
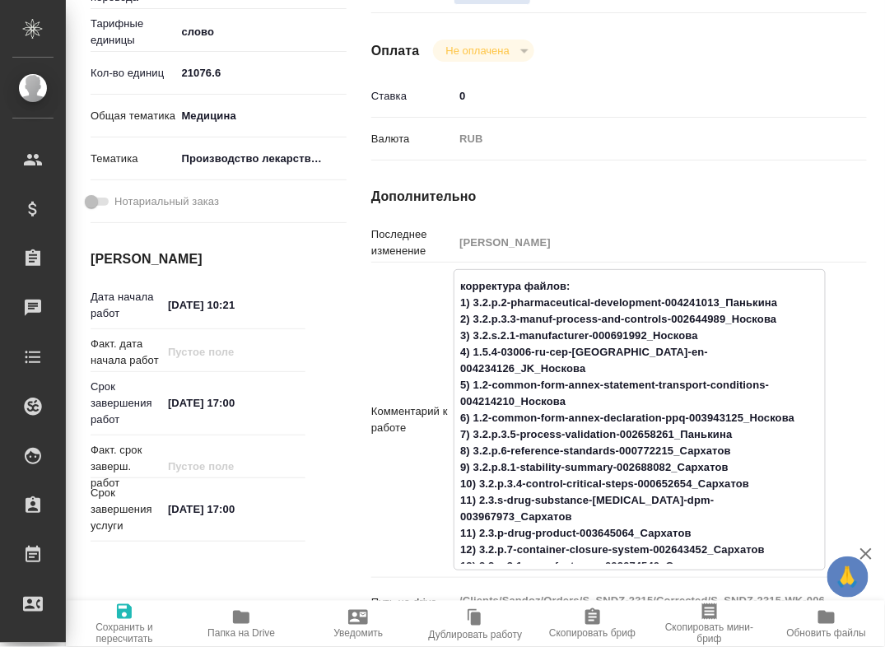
click at [778, 380] on textarea "корректура файлов: 1) 3.2.p.2-pharmaceutical-development-004241013_Панькина 2) …" at bounding box center [639, 417] width 370 height 291
click at [778, 372] on textarea "корректура файлов: 1) 3.2.p.2-pharmaceutical-development-004241013_Панькина 2) …" at bounding box center [639, 417] width 370 height 291
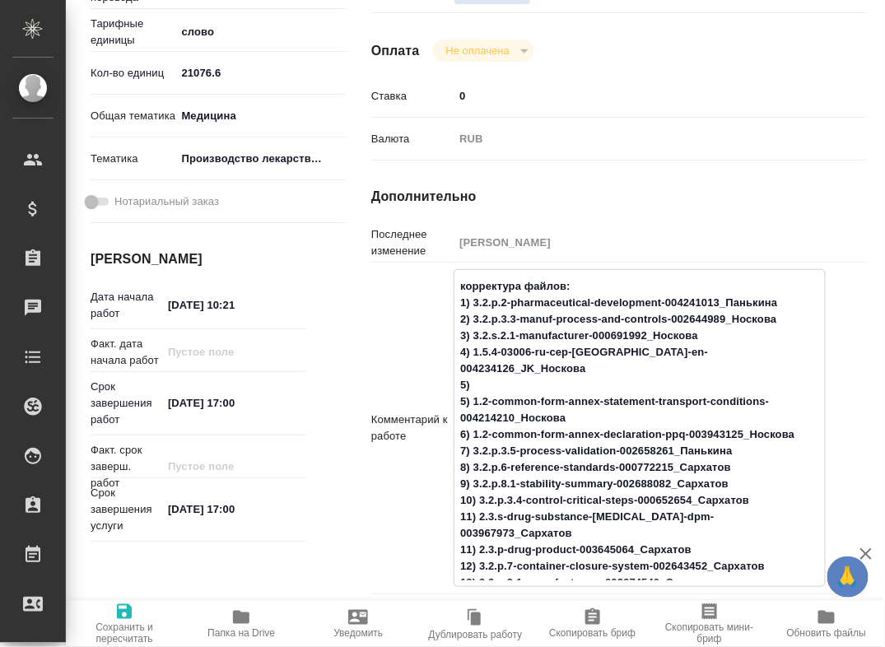
paste textarea "1.2-common-form-annex-packaging-validation-004210782_Носкова"
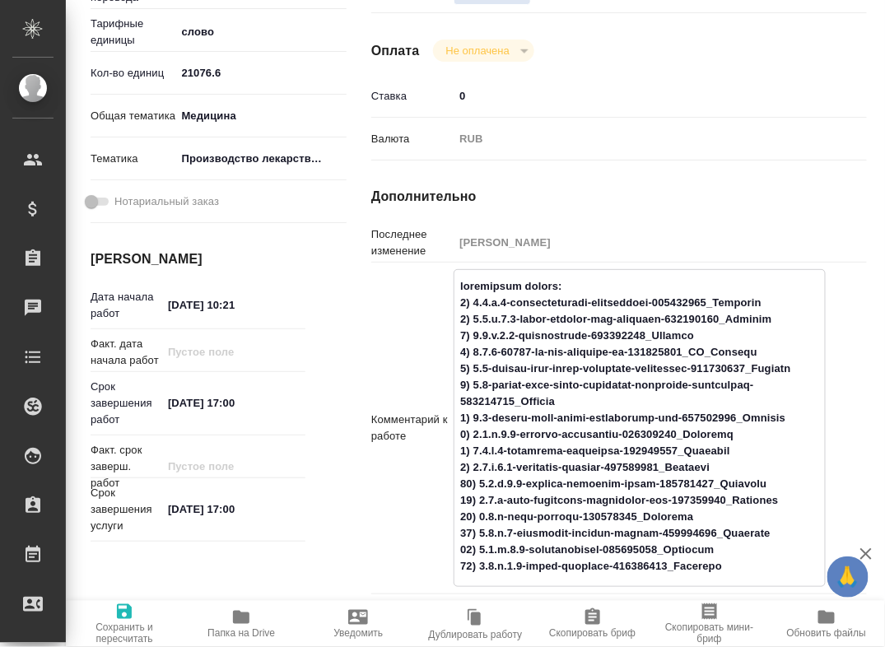
click at [467, 403] on textarea at bounding box center [639, 426] width 370 height 308
click at [469, 436] on textarea at bounding box center [639, 426] width 370 height 308
click at [468, 452] on textarea at bounding box center [639, 426] width 370 height 308
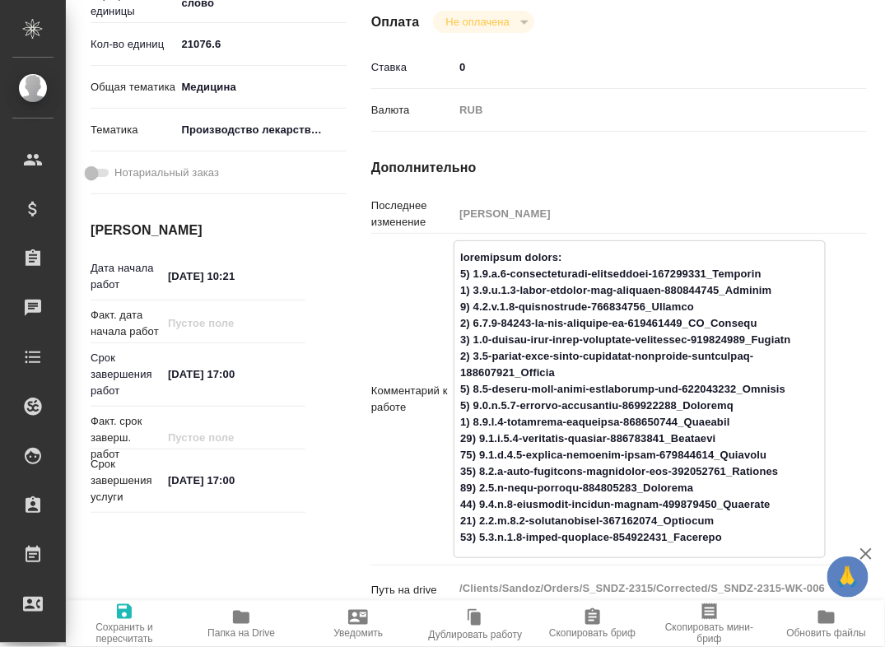
scroll to position [431, 0]
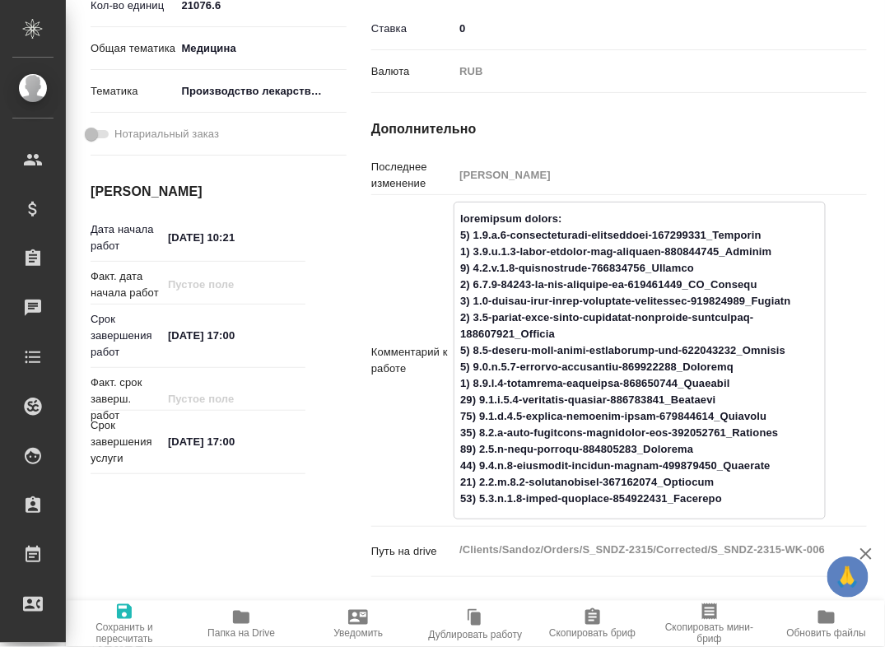
click at [102, 614] on span "Сохранить и пересчитать" at bounding box center [124, 623] width 97 height 43
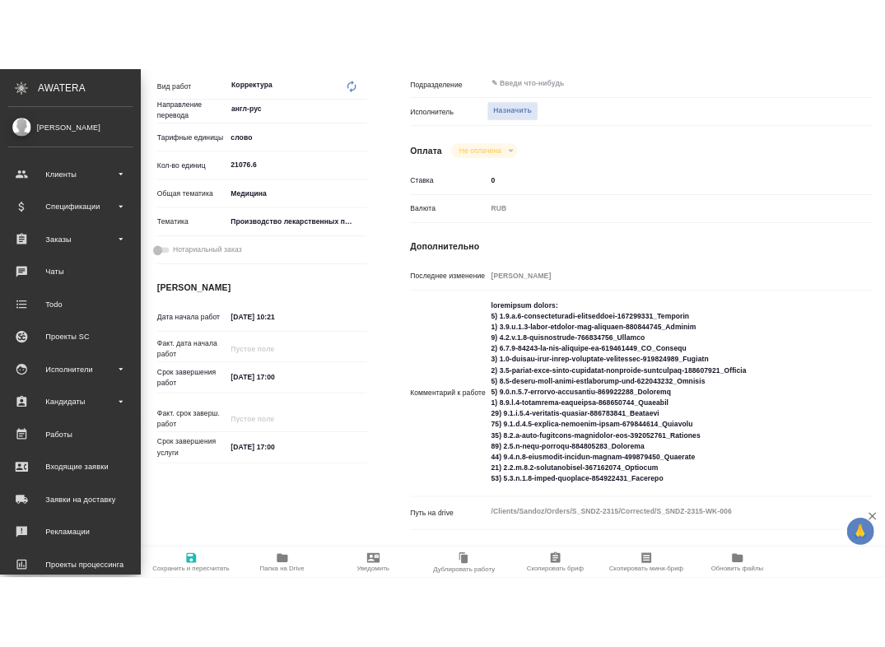
scroll to position [375, 0]
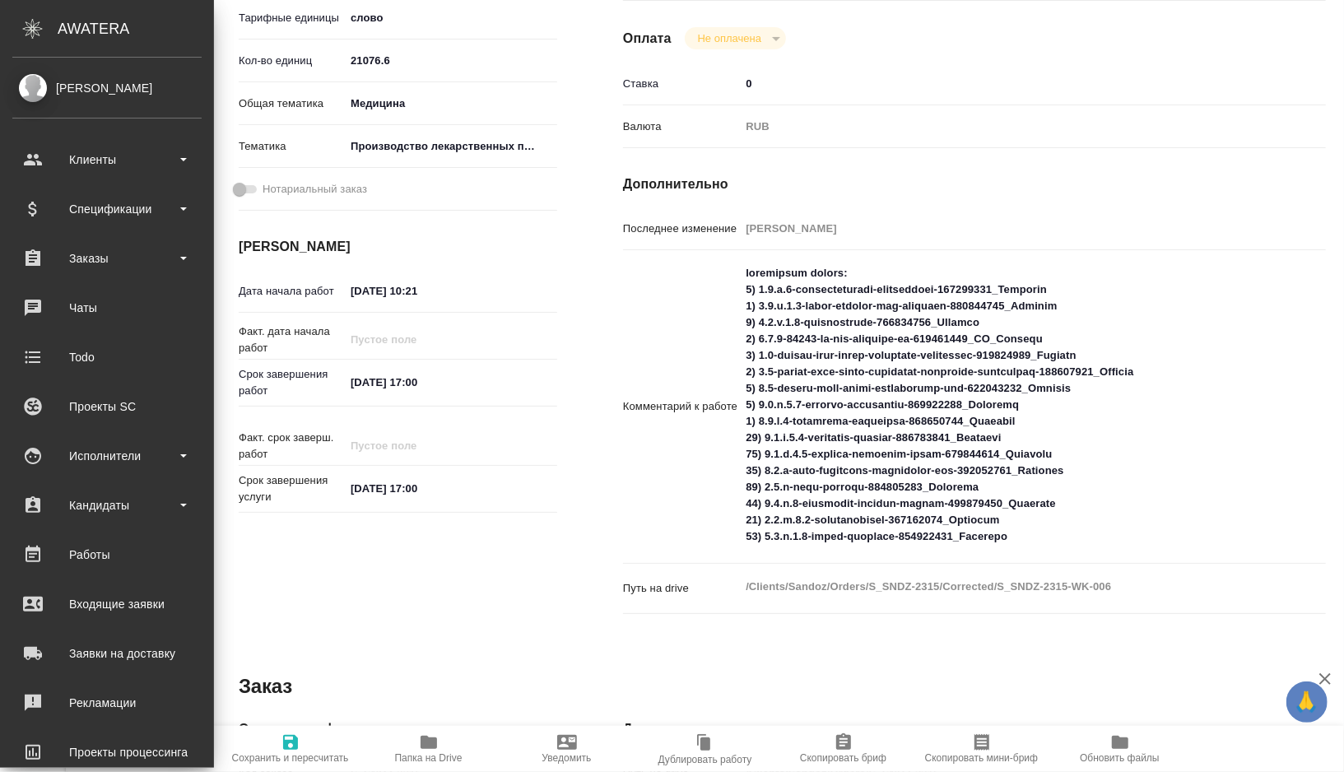
click at [1039, 530] on textarea at bounding box center [1004, 404] width 528 height 291
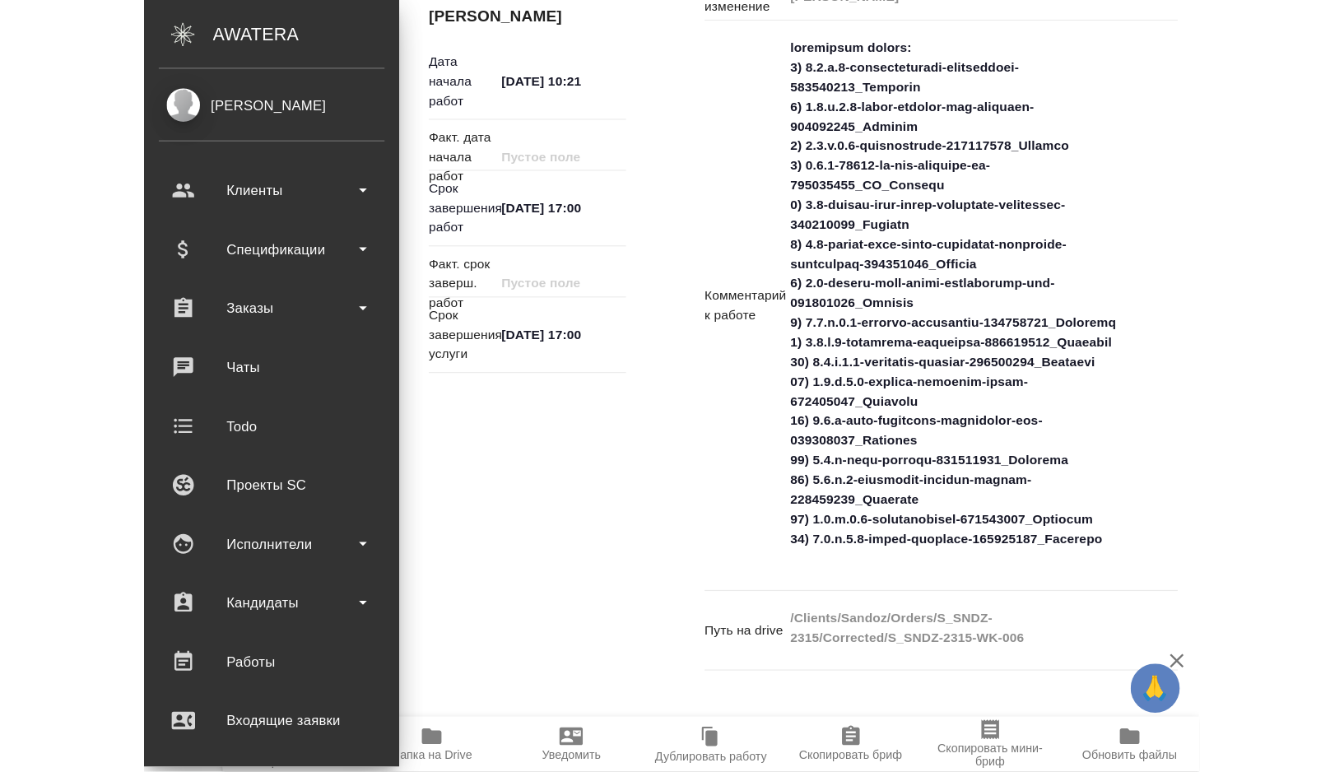
scroll to position [682, 0]
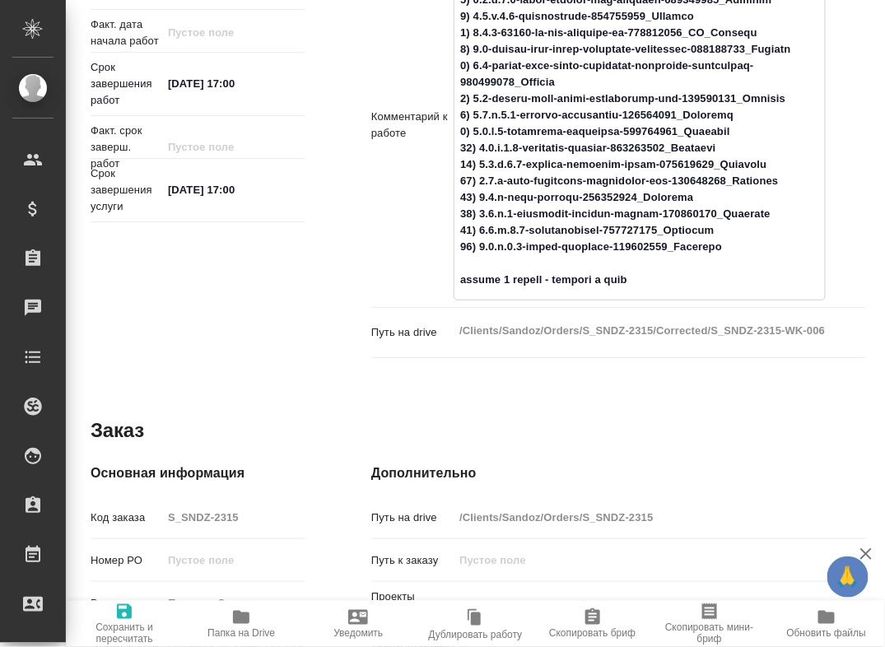
click at [616, 294] on textarea at bounding box center [639, 123] width 370 height 341
click at [682, 294] on textarea at bounding box center [639, 123] width 370 height 341
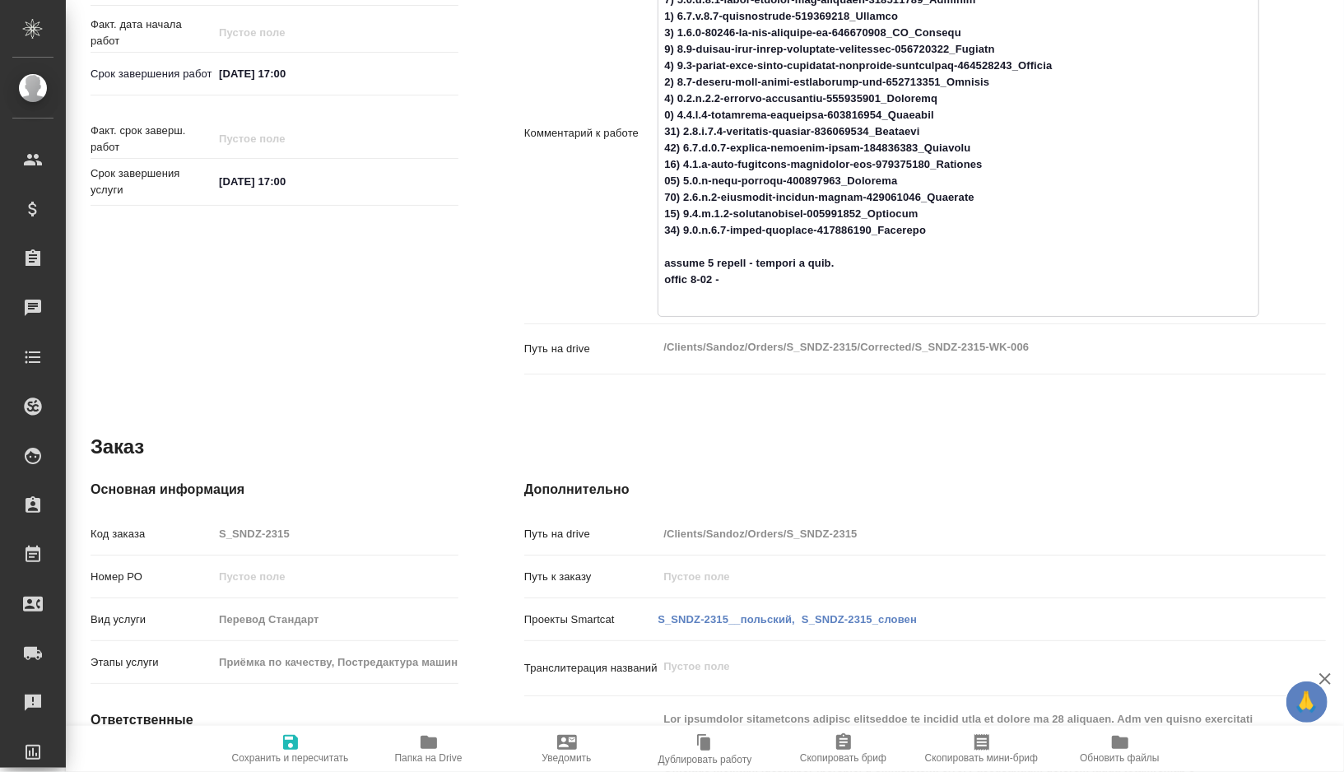
scroll to position [668, 0]
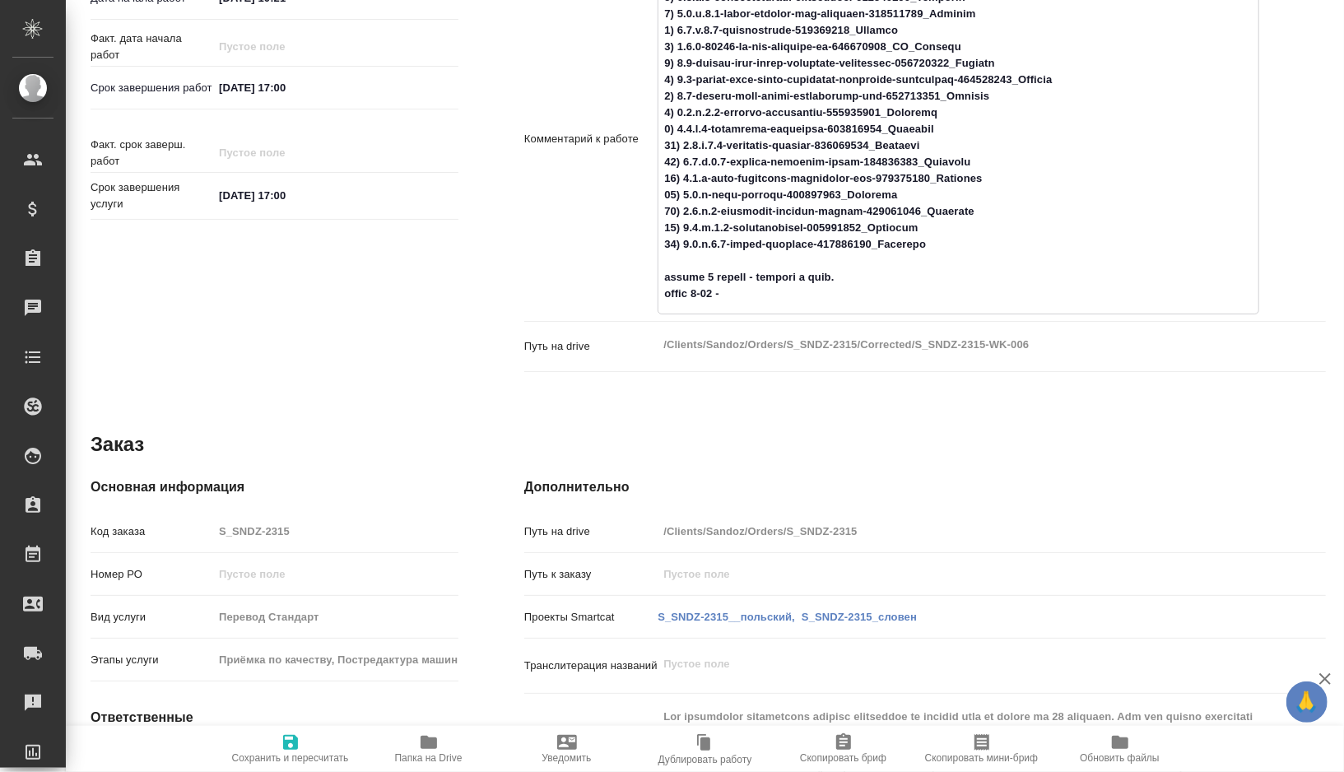
paste textarea "перевод кусочков текста (около 2000-3000 слов), который возник как дополнение к…"
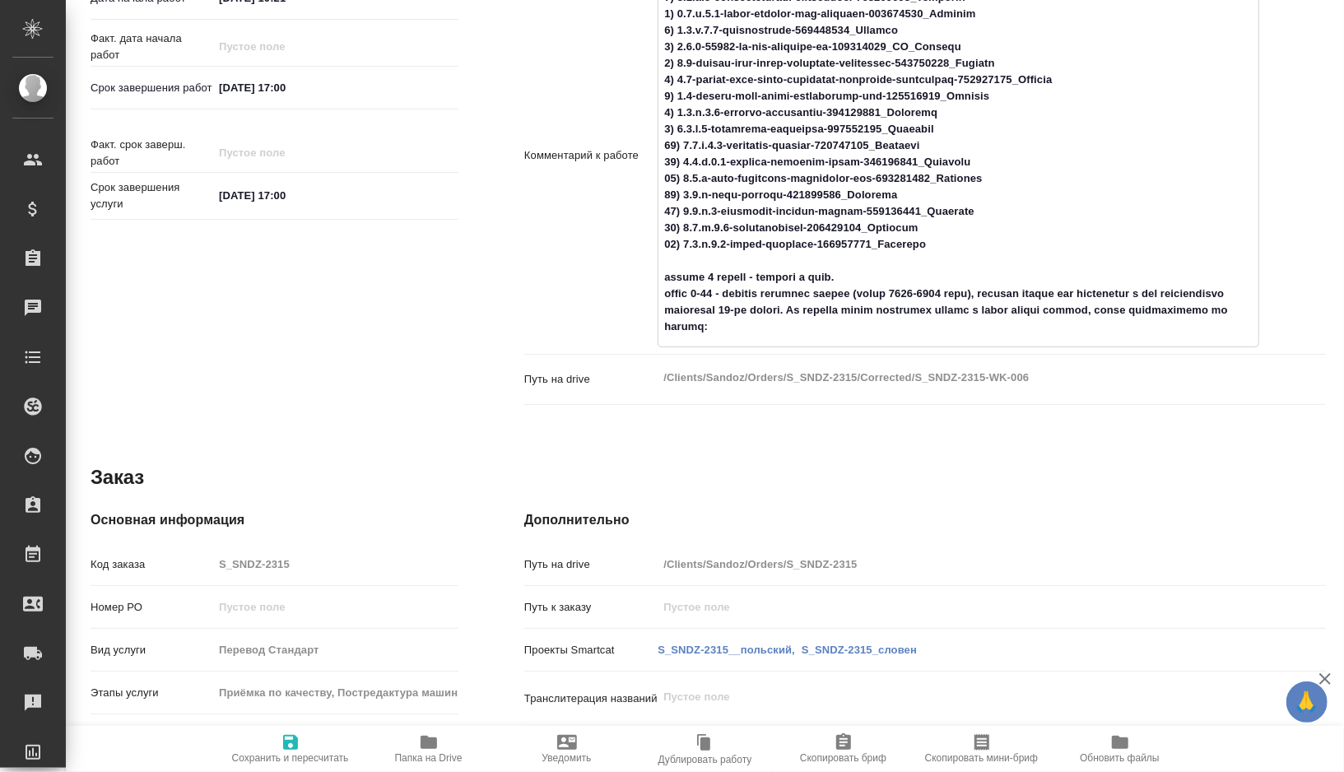
click at [873, 311] on textarea at bounding box center [959, 154] width 600 height 374
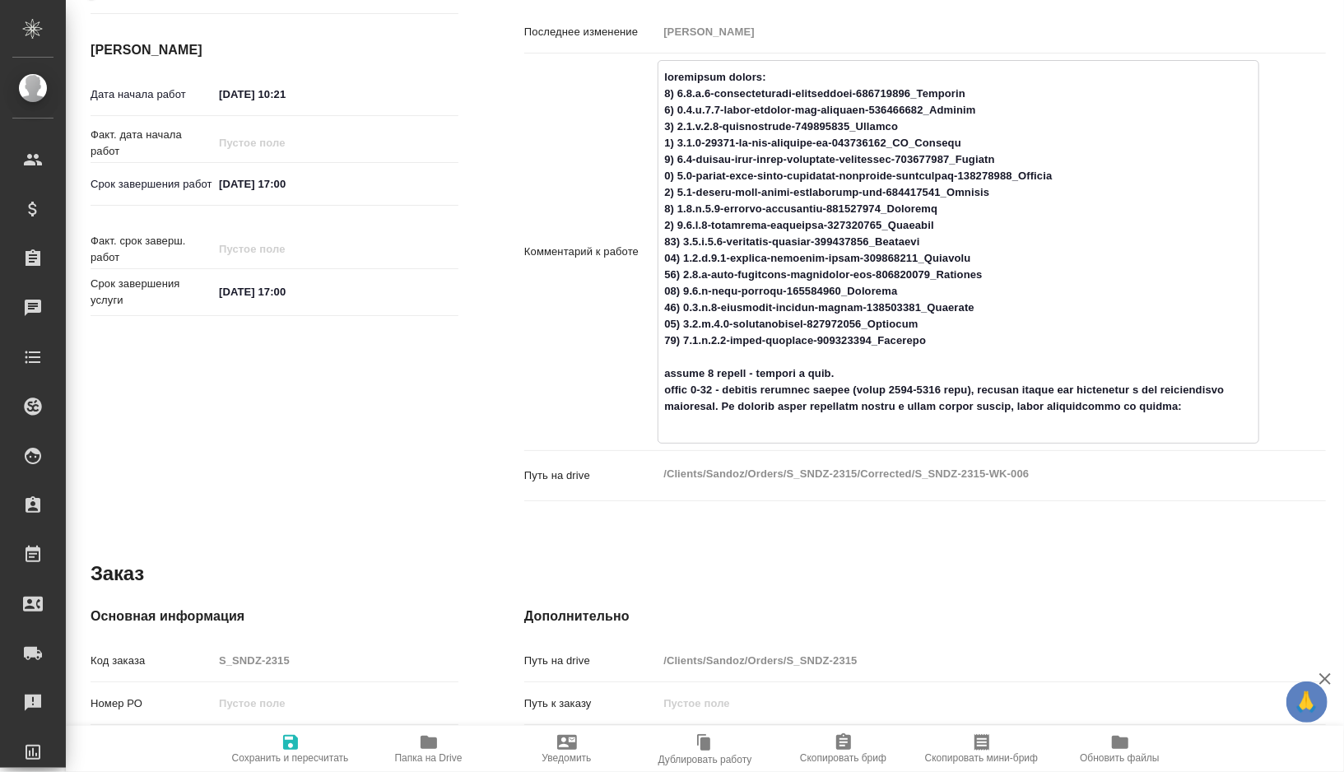
scroll to position [542, 0]
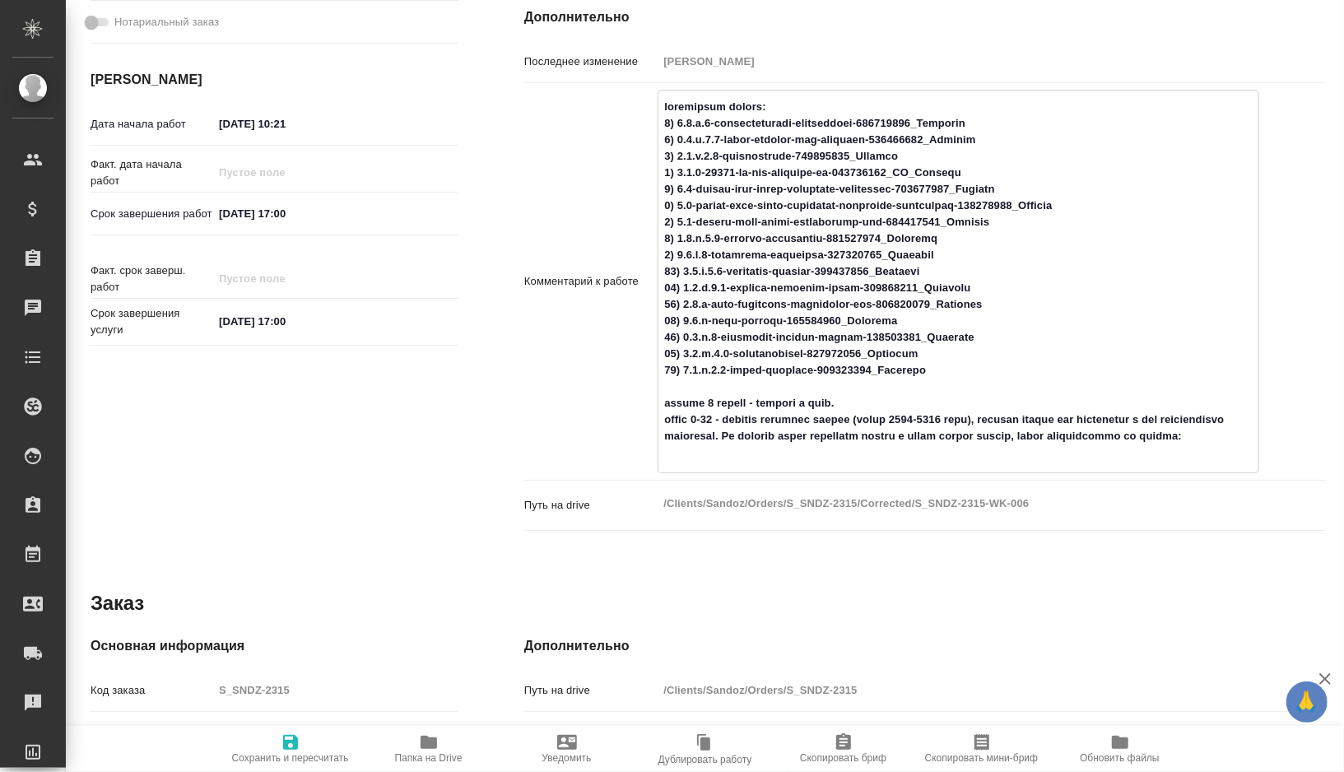
click at [665, 107] on textarea at bounding box center [959, 280] width 600 height 374
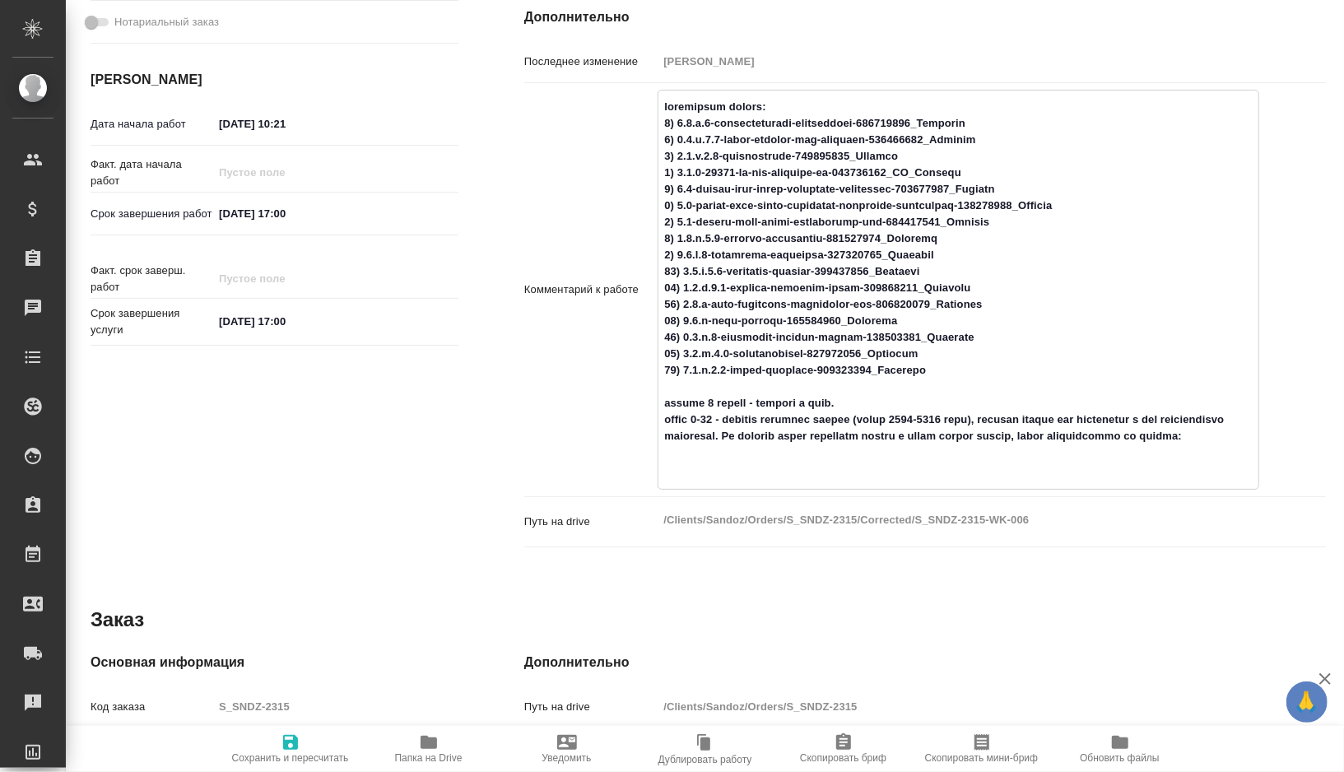
click at [707, 107] on textarea at bounding box center [959, 288] width 600 height 390
click at [971, 390] on textarea at bounding box center [959, 288] width 600 height 390
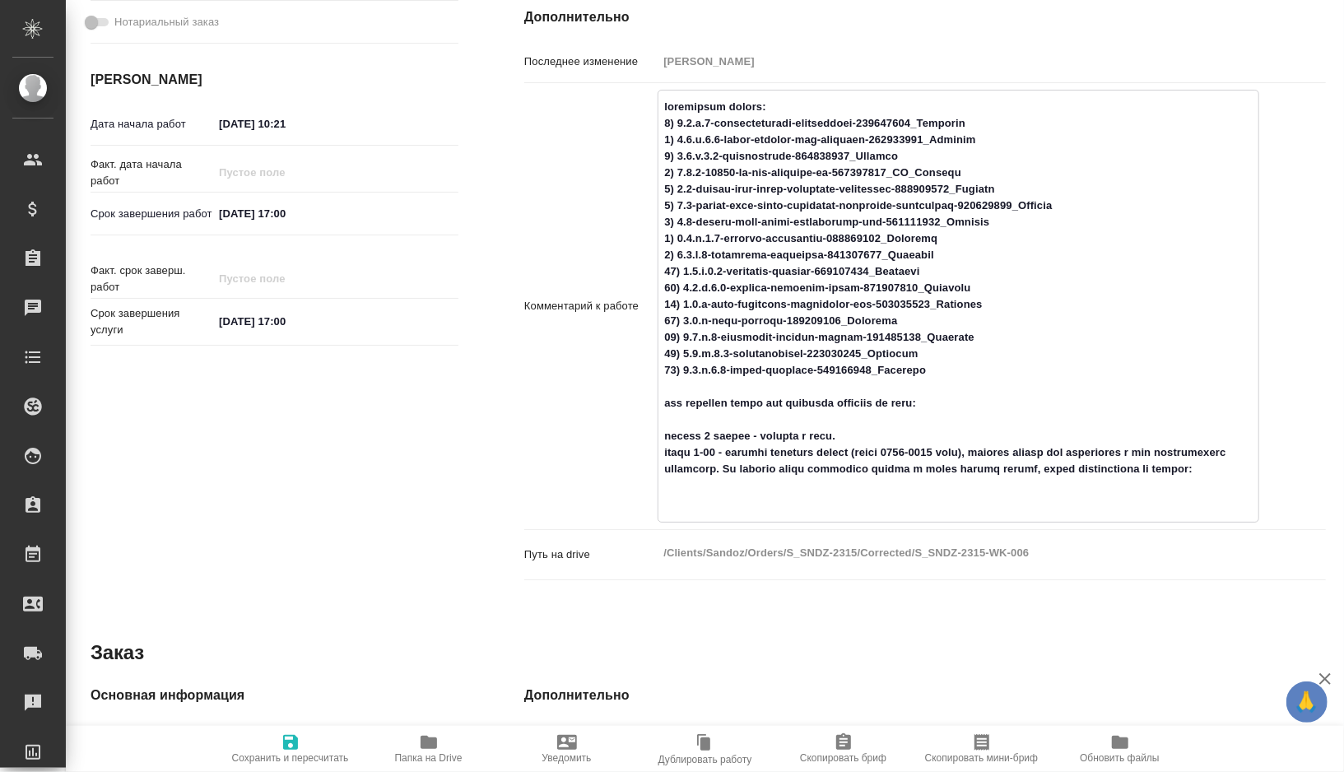
paste textarea "https://disk.360.yandex.ru/d/wWb4ZewYS35MZg"
click at [894, 417] on textarea at bounding box center [959, 304] width 600 height 423
click at [840, 500] on textarea at bounding box center [959, 304] width 600 height 423
paste textarea "https://disk.360.yandex.ru/d/wWb4ZewYS35MZg"
click at [761, 502] on textarea at bounding box center [959, 304] width 600 height 423
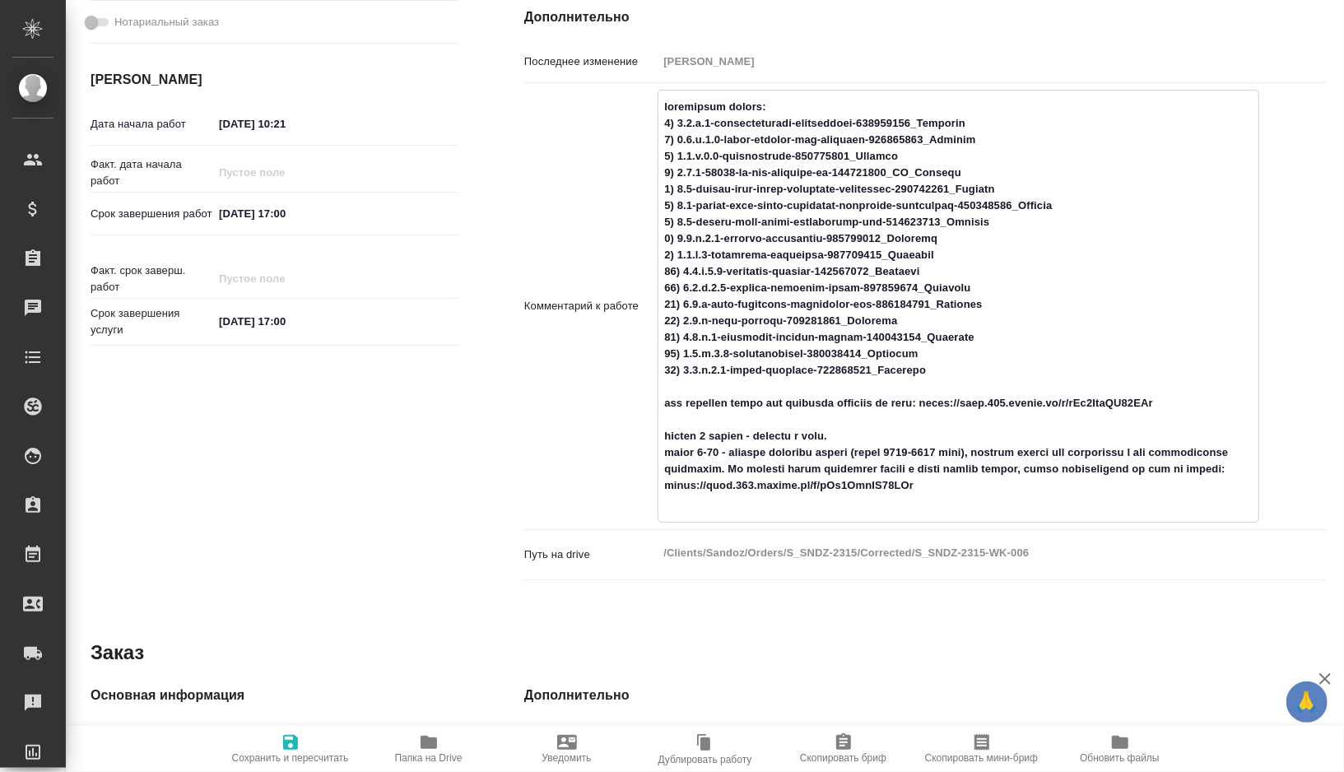
click at [816, 489] on textarea at bounding box center [959, 304] width 600 height 423
paste textarea "10 файлов на перевод кусочками"
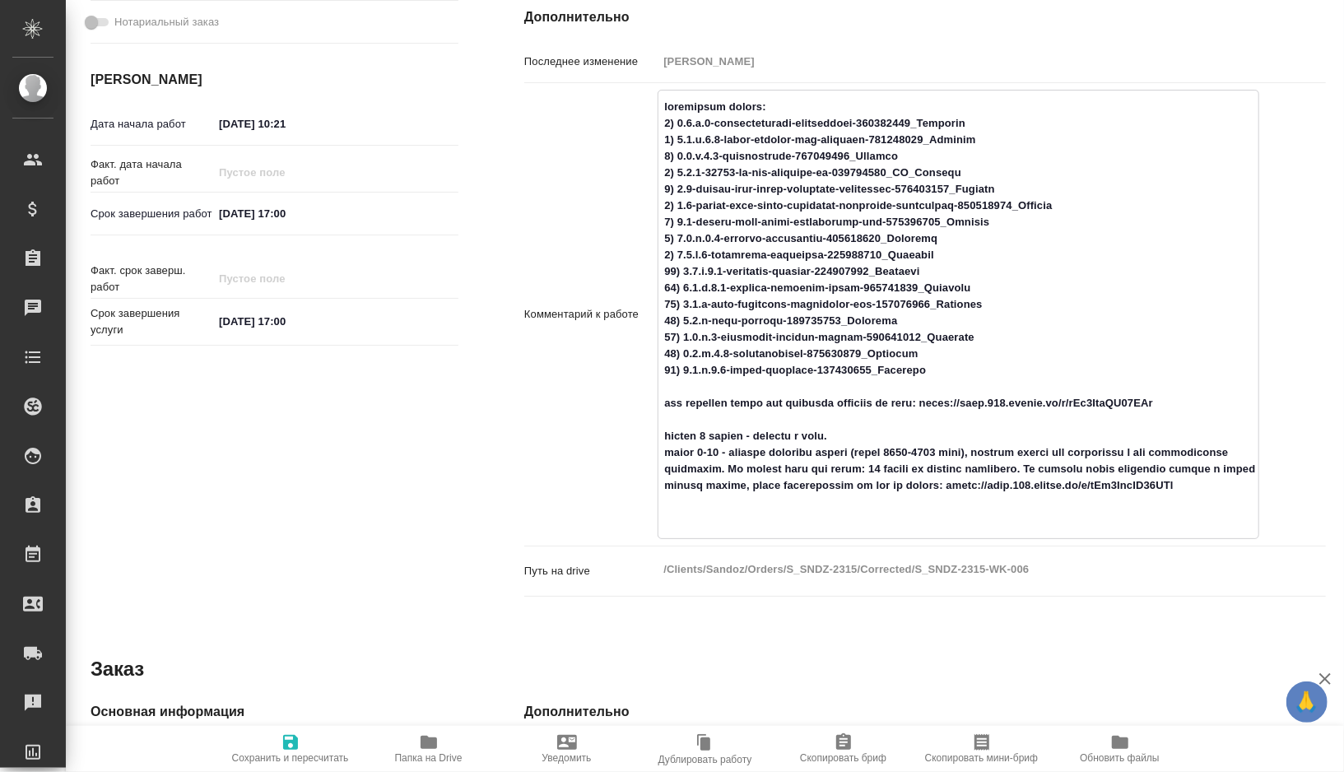
click at [969, 483] on textarea at bounding box center [959, 313] width 600 height 440
paste textarea "10 файлов на перевод кусочками"
click at [971, 481] on textarea at bounding box center [959, 313] width 600 height 440
click at [227, 218] on input "30.09.2025 17:00" at bounding box center [285, 214] width 144 height 24
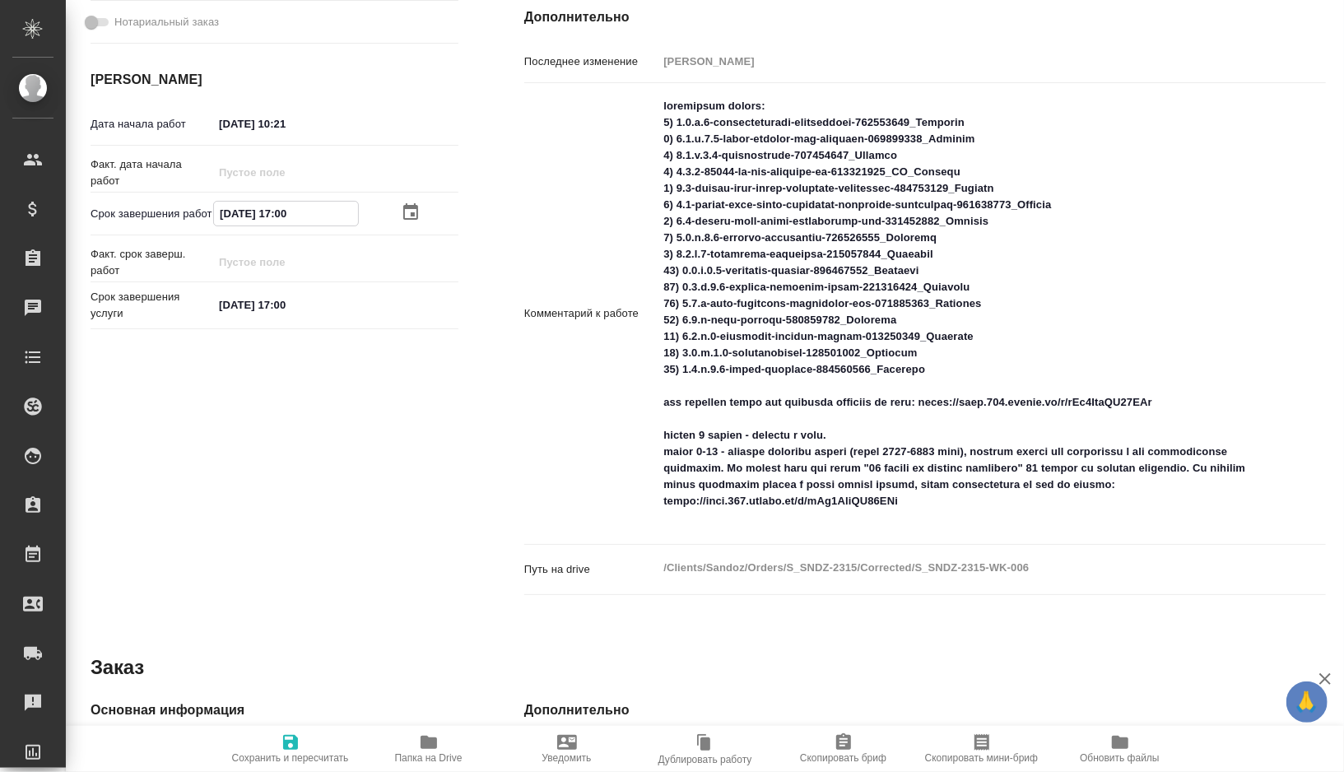
click at [288, 752] on span "Сохранить и пересчитать" at bounding box center [290, 758] width 117 height 12
drag, startPoint x: 774, startPoint y: 501, endPoint x: 1181, endPoint y: 486, distance: 407.8
click at [1181, 486] on textarea at bounding box center [959, 313] width 600 height 440
drag, startPoint x: 934, startPoint y: 527, endPoint x: 939, endPoint y: 505, distance: 23.0
click at [939, 505] on textarea at bounding box center [959, 313] width 600 height 440
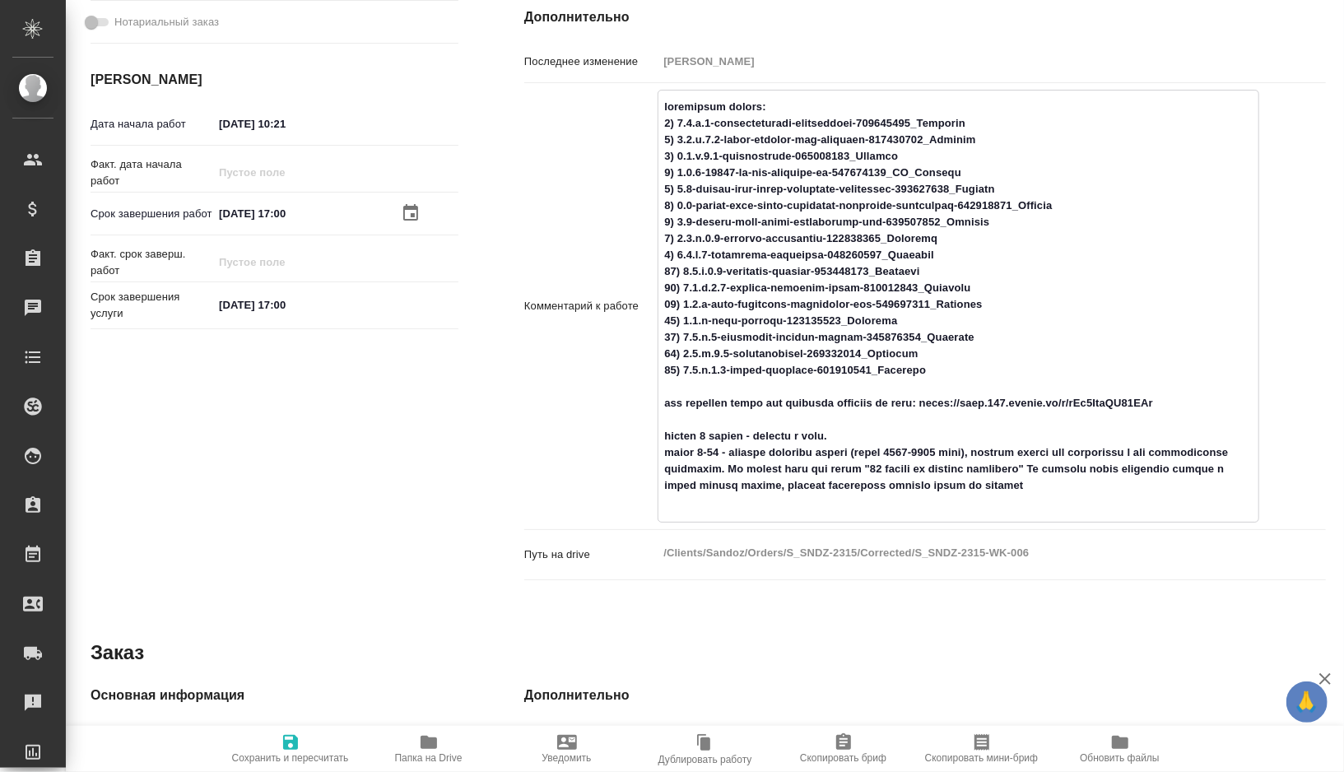
click at [1080, 506] on textarea at bounding box center [959, 304] width 600 height 423
click at [1210, 504] on textarea at bounding box center [959, 304] width 600 height 423
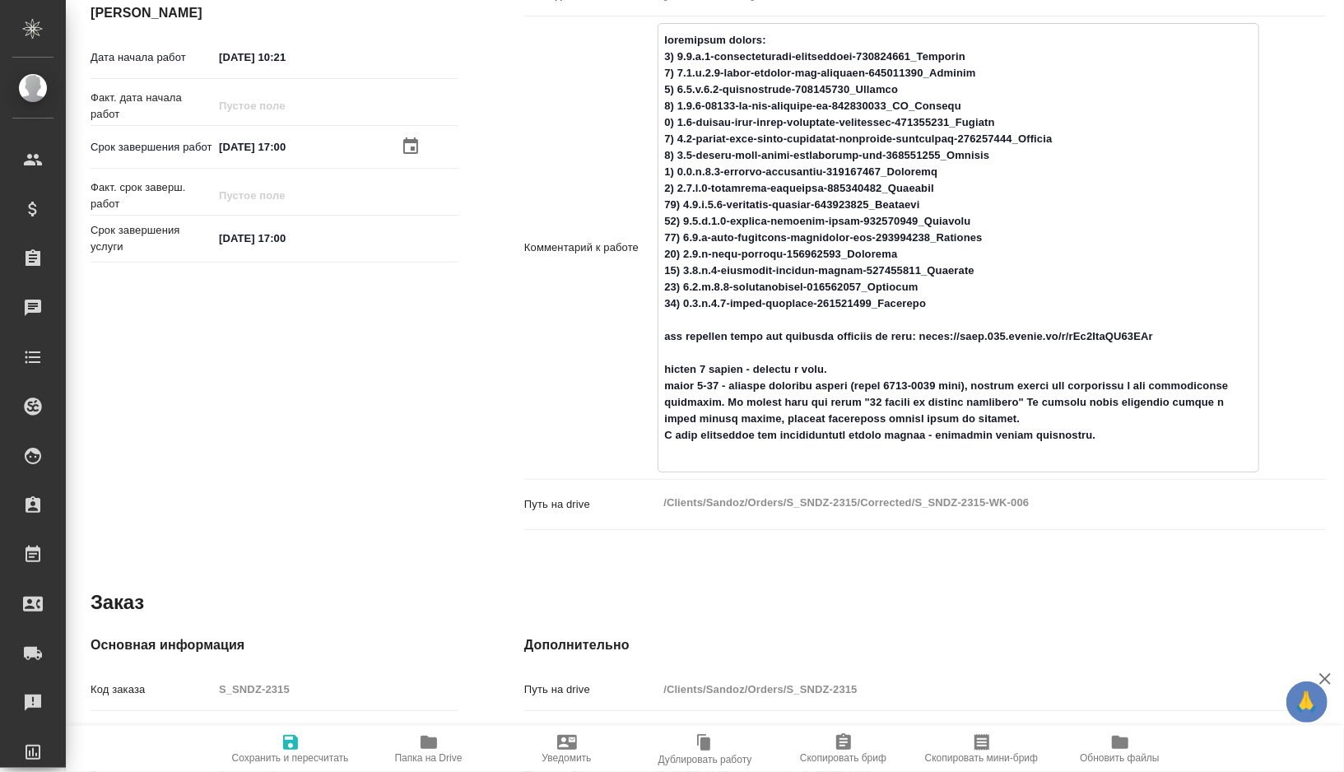
scroll to position [640, 0]
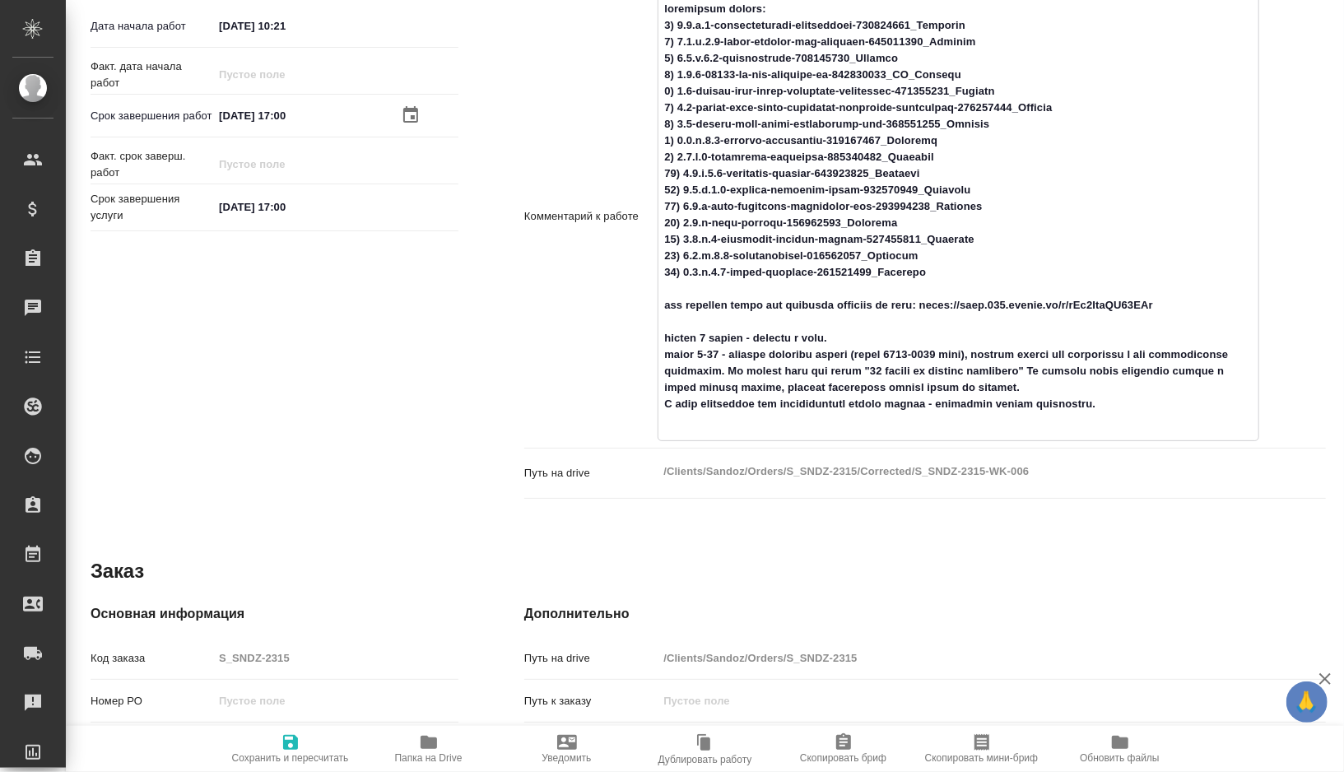
click at [889, 192] on textarea at bounding box center [959, 215] width 600 height 440
drag, startPoint x: 677, startPoint y: 174, endPoint x: 875, endPoint y: 171, distance: 198.4
click at [875, 171] on textarea at bounding box center [959, 215] width 600 height 440
click at [943, 175] on textarea at bounding box center [959, 215] width 600 height 440
click at [866, 191] on textarea at bounding box center [959, 215] width 600 height 440
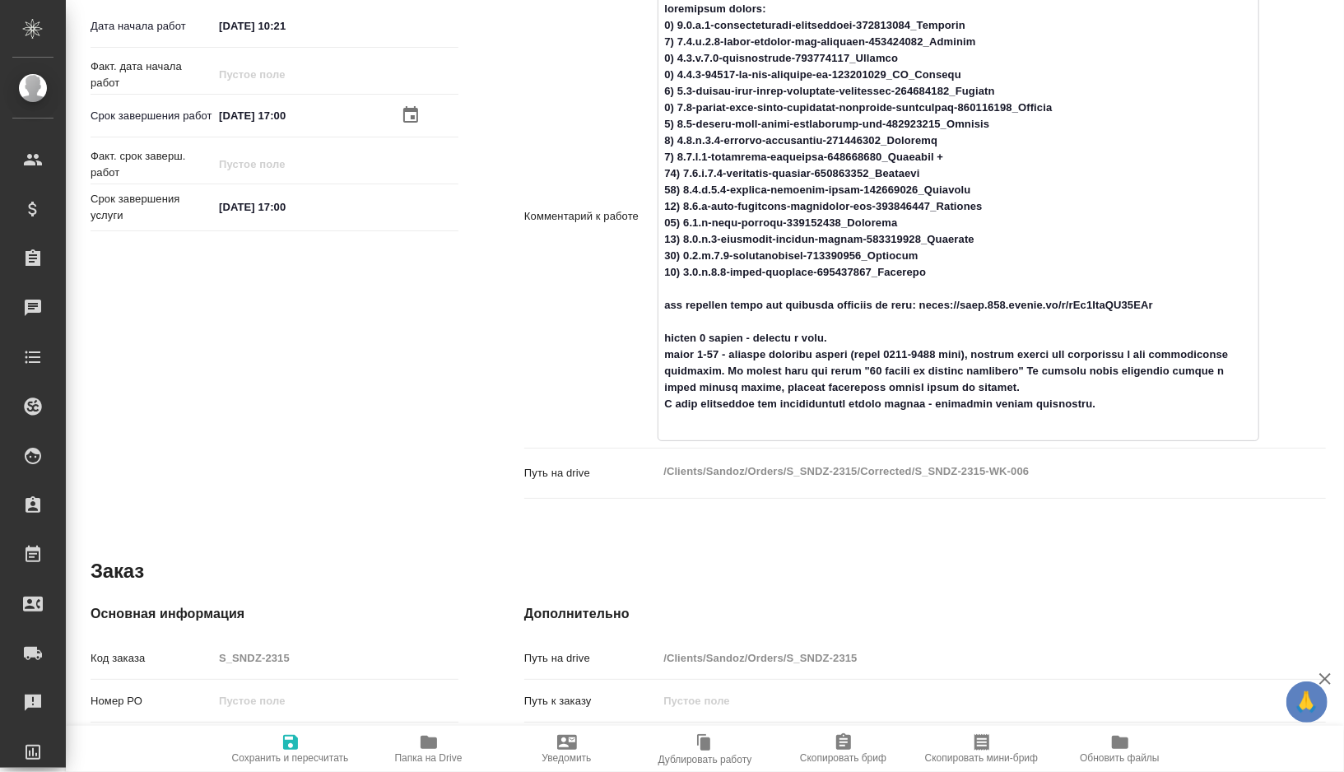
drag, startPoint x: 866, startPoint y: 191, endPoint x: 687, endPoint y: 188, distance: 179.5
click at [687, 188] on textarea at bounding box center [959, 215] width 600 height 440
click at [689, 182] on textarea at bounding box center [959, 215] width 600 height 440
drag, startPoint x: 684, startPoint y: 190, endPoint x: 880, endPoint y: 187, distance: 195.9
click at [880, 187] on textarea at bounding box center [959, 215] width 600 height 440
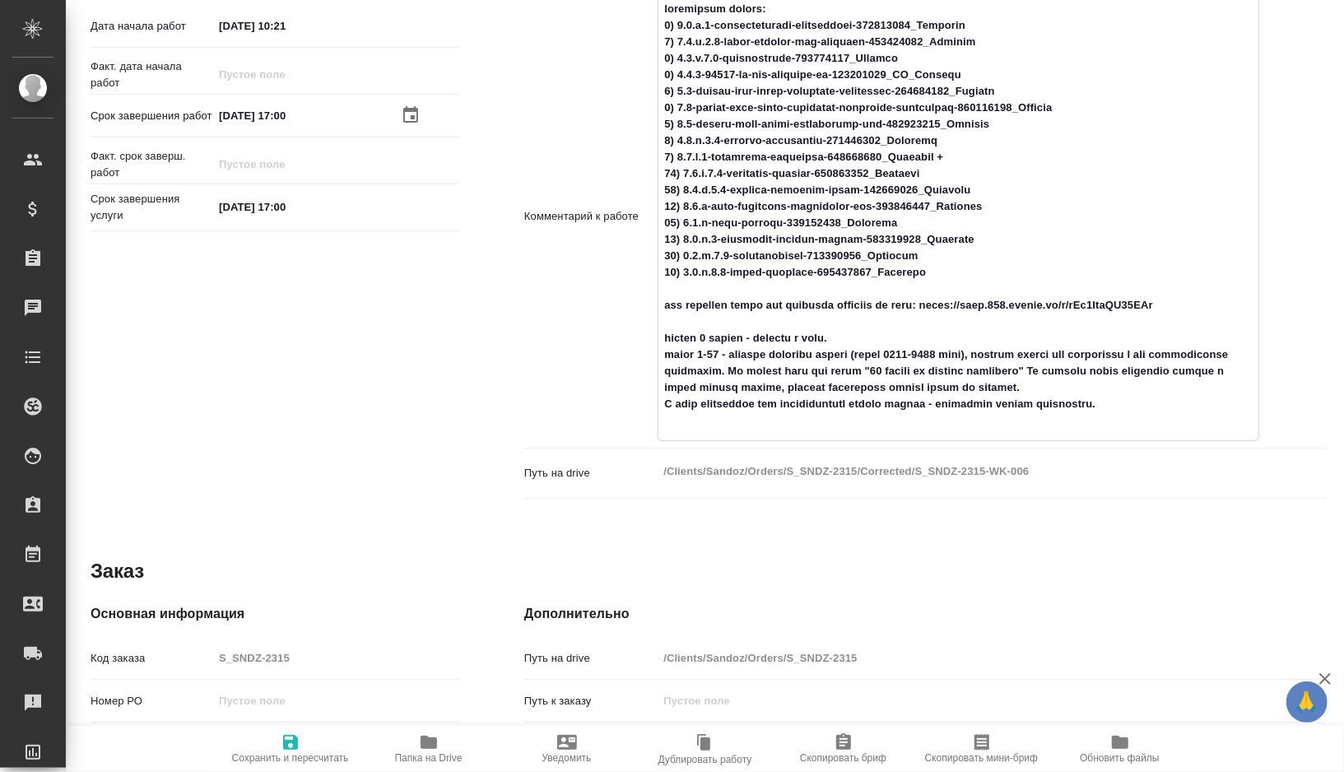
click at [961, 191] on textarea at bounding box center [959, 215] width 600 height 440
click at [959, 204] on textarea at bounding box center [959, 215] width 600 height 440
drag, startPoint x: 682, startPoint y: 208, endPoint x: 892, endPoint y: 203, distance: 210.8
click at [892, 203] on textarea at bounding box center [959, 215] width 600 height 440
click at [1007, 201] on textarea at bounding box center [959, 215] width 600 height 440
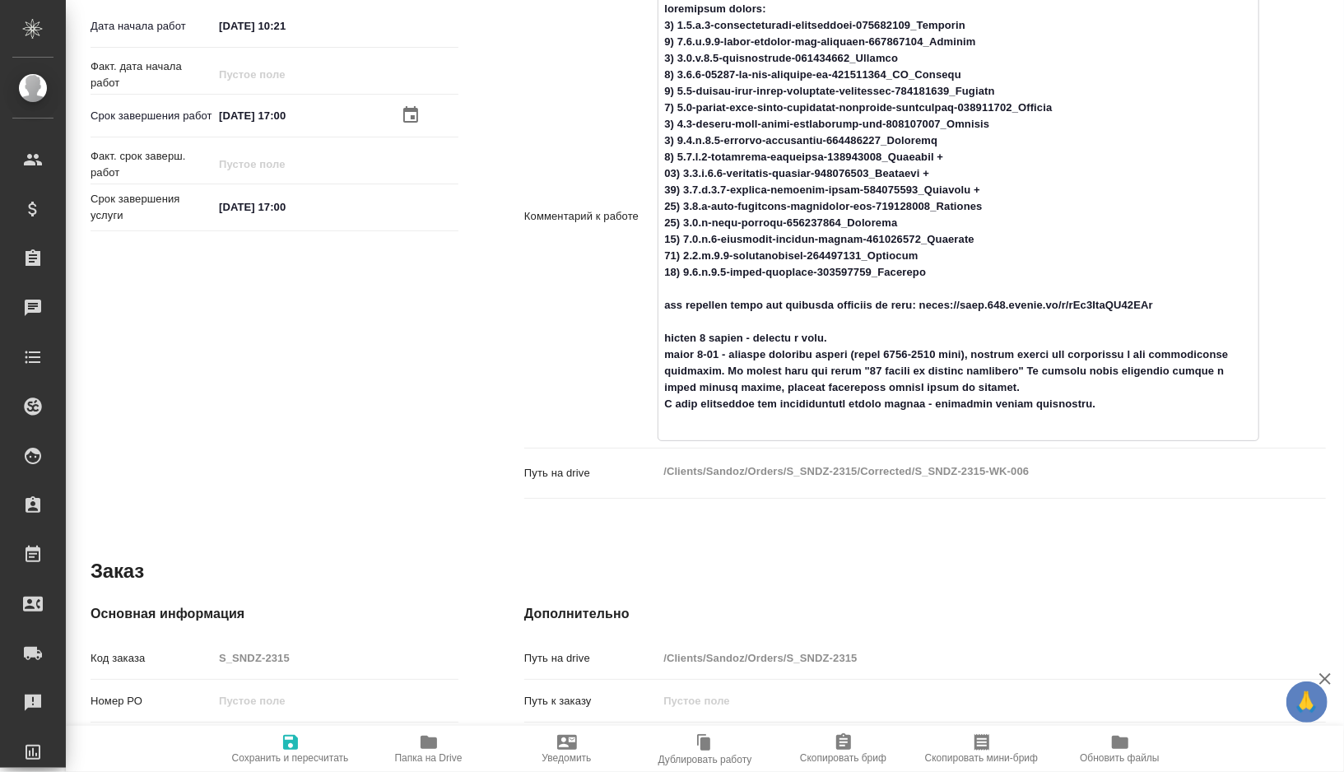
click at [1022, 225] on textarea at bounding box center [959, 215] width 600 height 440
drag, startPoint x: 685, startPoint y: 221, endPoint x: 938, endPoint y: 229, distance: 253.7
click at [938, 229] on textarea at bounding box center [959, 215] width 600 height 440
click at [1013, 220] on textarea at bounding box center [959, 215] width 600 height 440
click at [914, 240] on textarea at bounding box center [959, 215] width 600 height 440
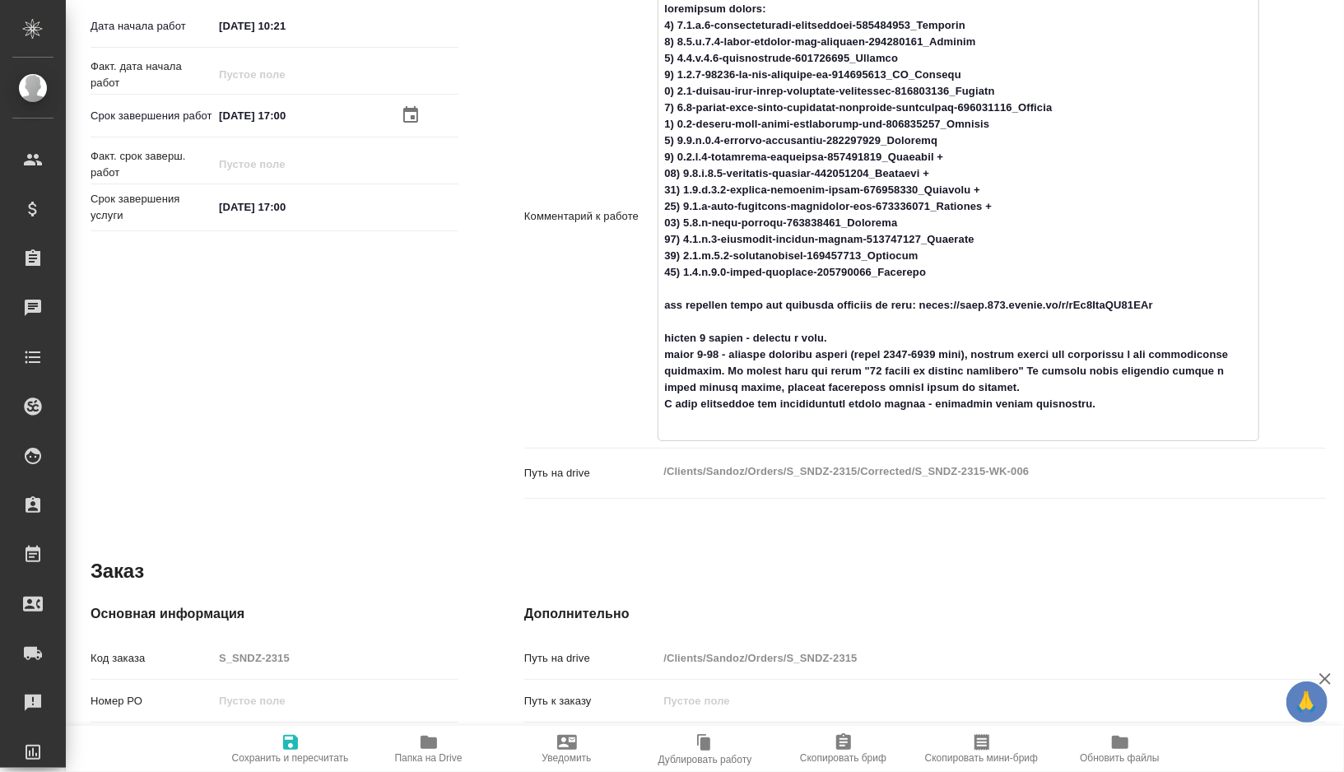
drag, startPoint x: 682, startPoint y: 240, endPoint x: 836, endPoint y: 234, distance: 154.0
click at [836, 234] on textarea at bounding box center [959, 215] width 600 height 440
click at [911, 237] on textarea at bounding box center [959, 215] width 600 height 440
click at [989, 251] on textarea at bounding box center [959, 215] width 600 height 440
drag, startPoint x: 682, startPoint y: 255, endPoint x: 909, endPoint y: 249, distance: 226.5
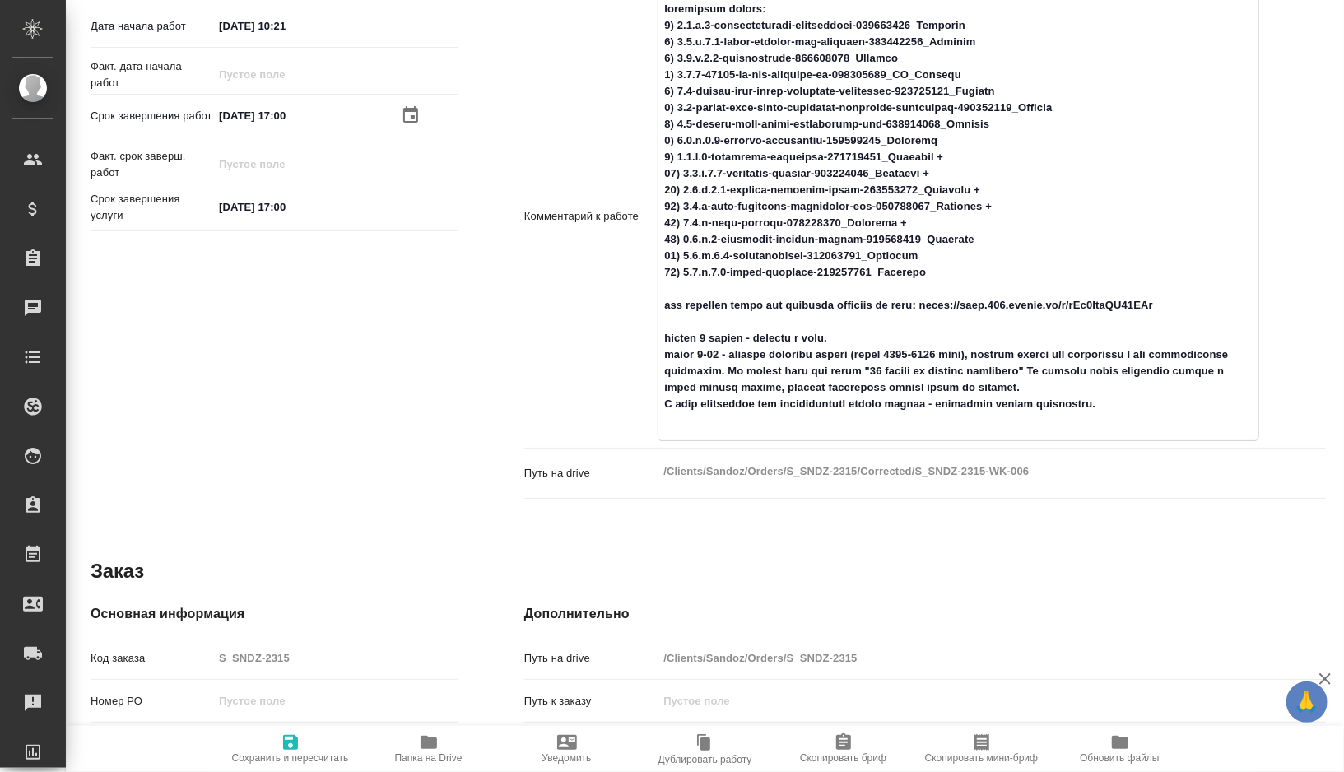
click at [909, 249] on textarea at bounding box center [959, 215] width 600 height 440
click at [976, 255] on textarea at bounding box center [959, 215] width 600 height 440
click at [937, 273] on textarea at bounding box center [959, 215] width 600 height 440
drag, startPoint x: 683, startPoint y: 274, endPoint x: 863, endPoint y: 268, distance: 179.5
click at [863, 268] on textarea at bounding box center [959, 215] width 600 height 440
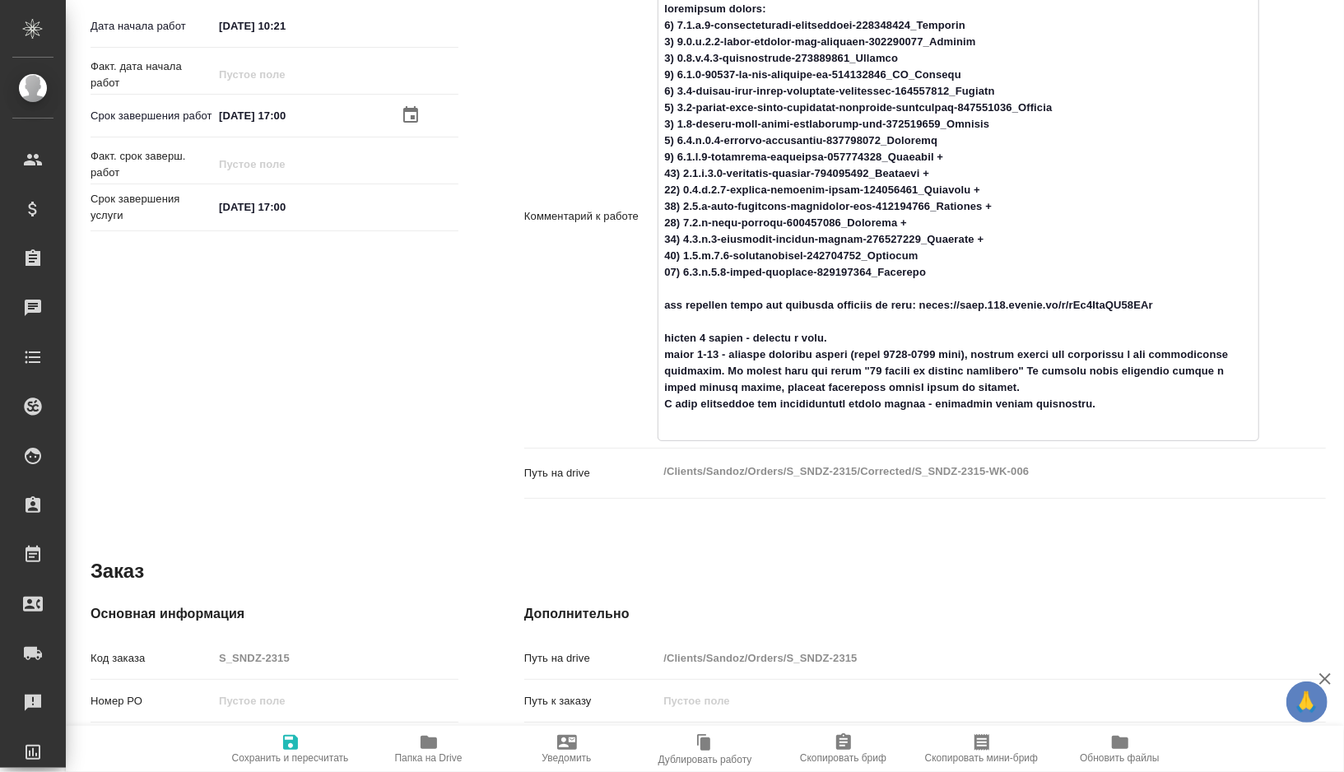
click at [946, 274] on textarea at bounding box center [959, 215] width 600 height 440
drag, startPoint x: 682, startPoint y: 288, endPoint x: 866, endPoint y: 296, distance: 183.7
click at [866, 296] on textarea at bounding box center [959, 215] width 600 height 440
click at [959, 291] on textarea at bounding box center [959, 215] width 600 height 440
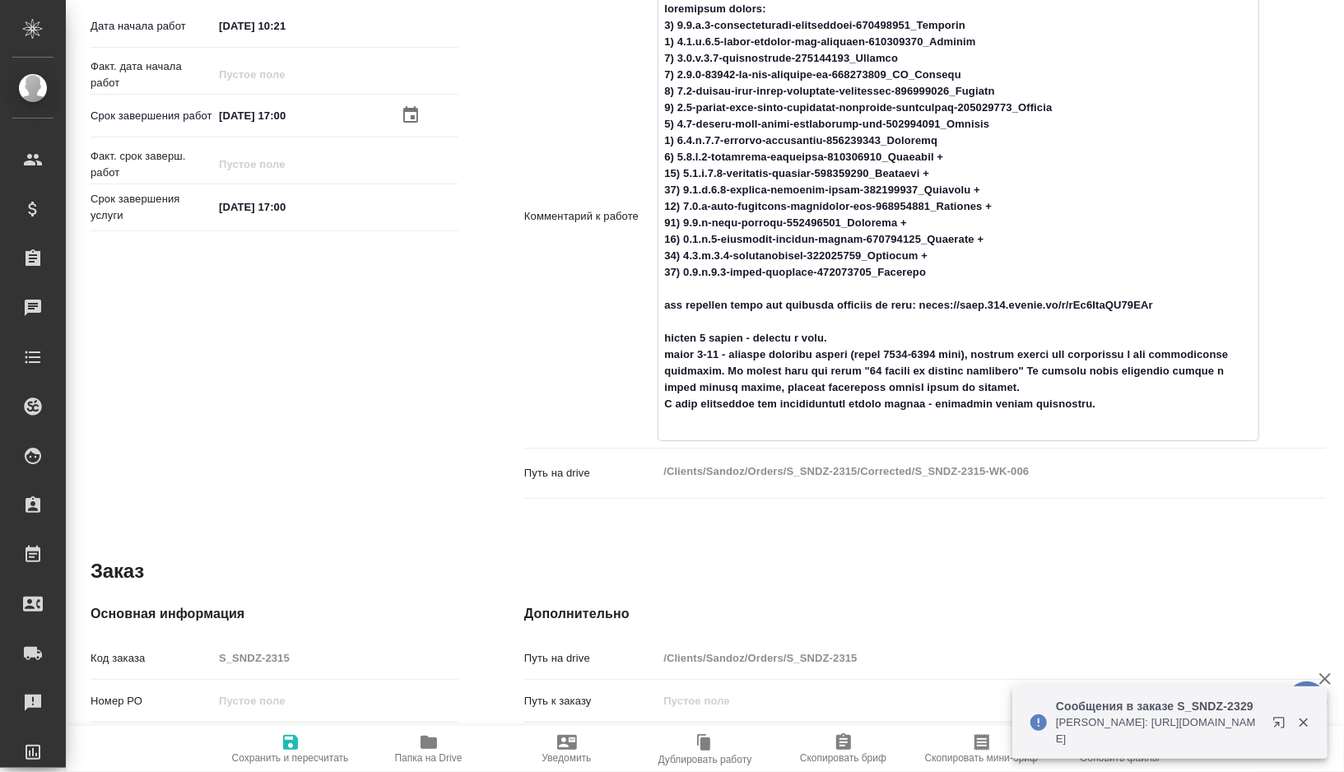
click at [289, 741] on icon "button" at bounding box center [291, 743] width 20 height 20
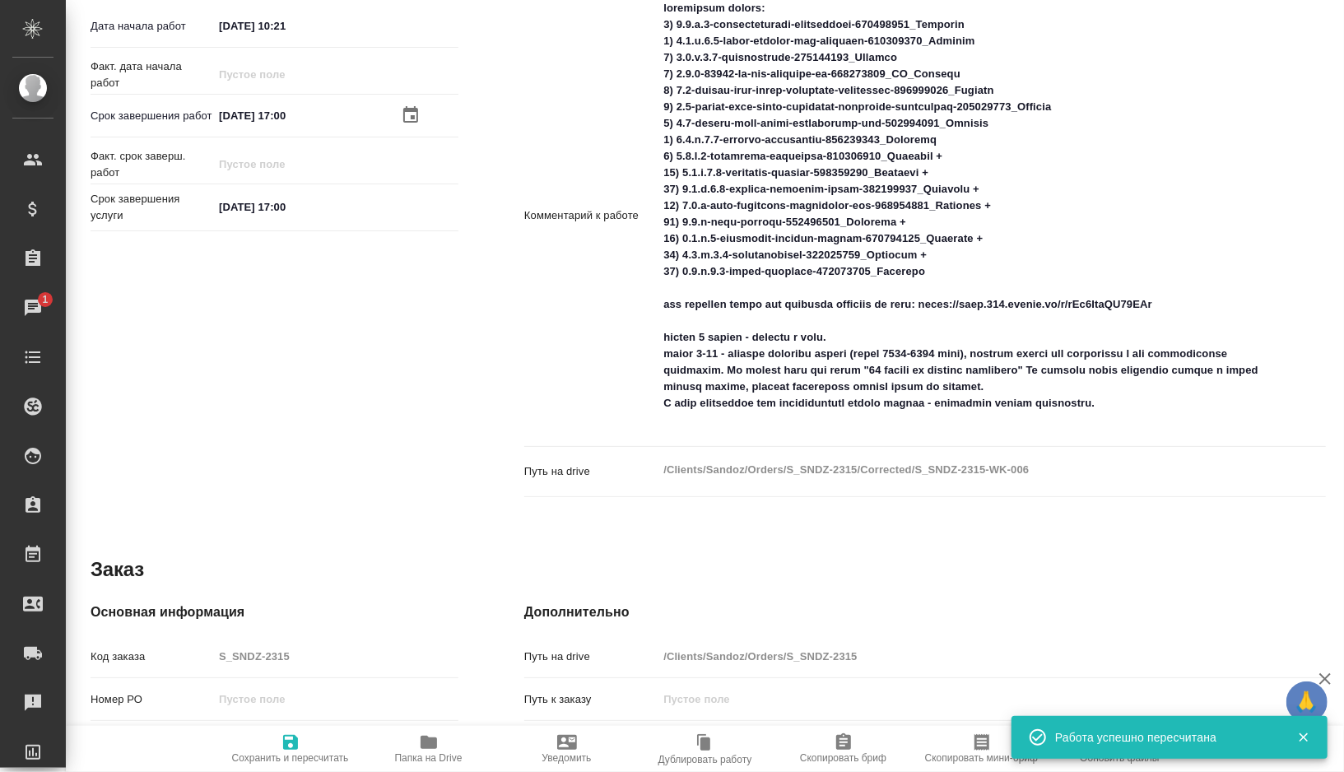
scroll to position [0, 0]
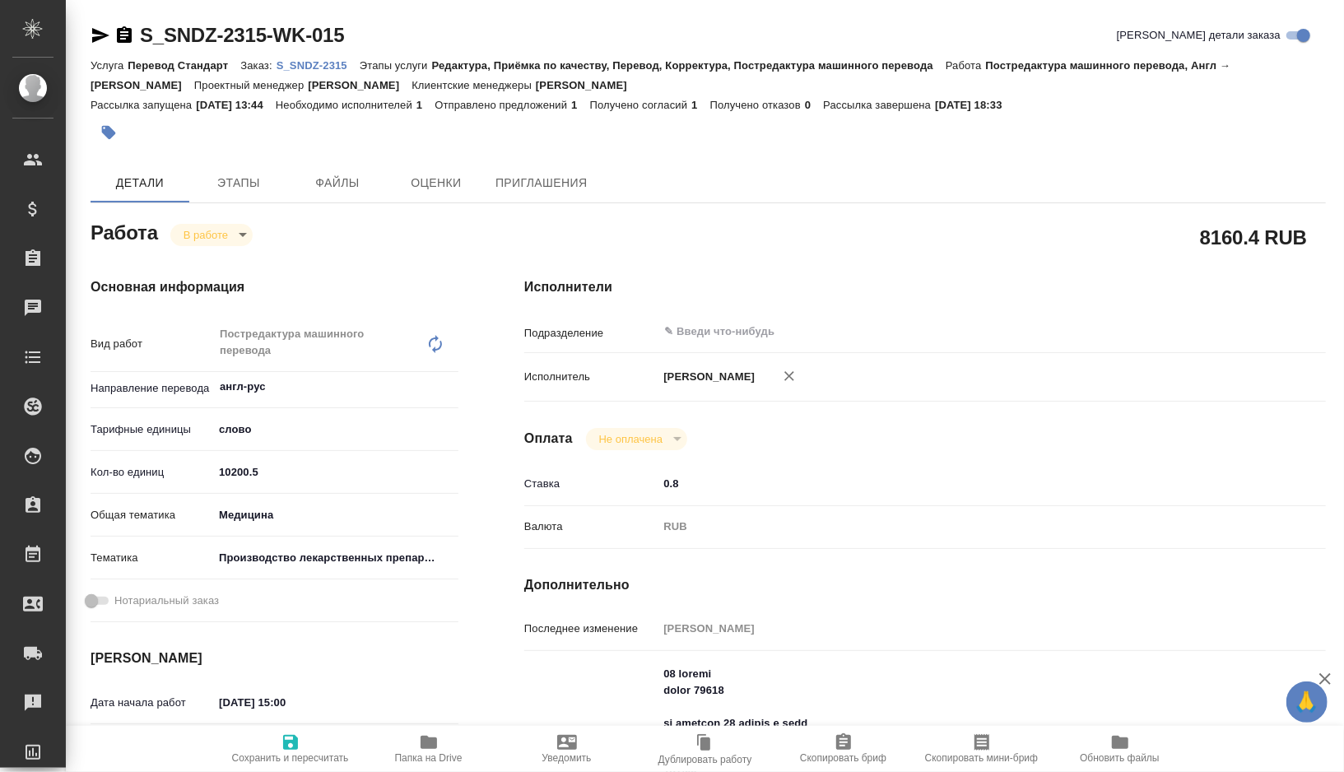
type textarea "x"
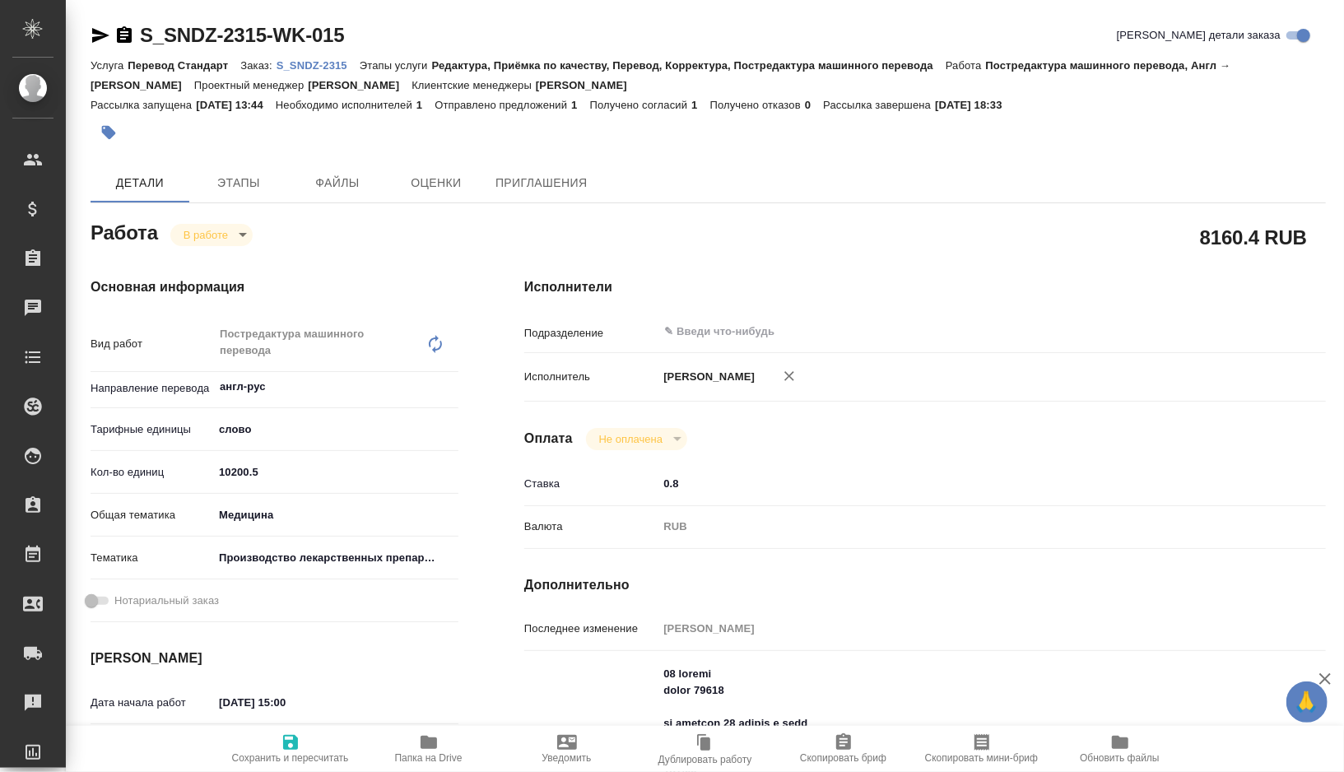
type textarea "x"
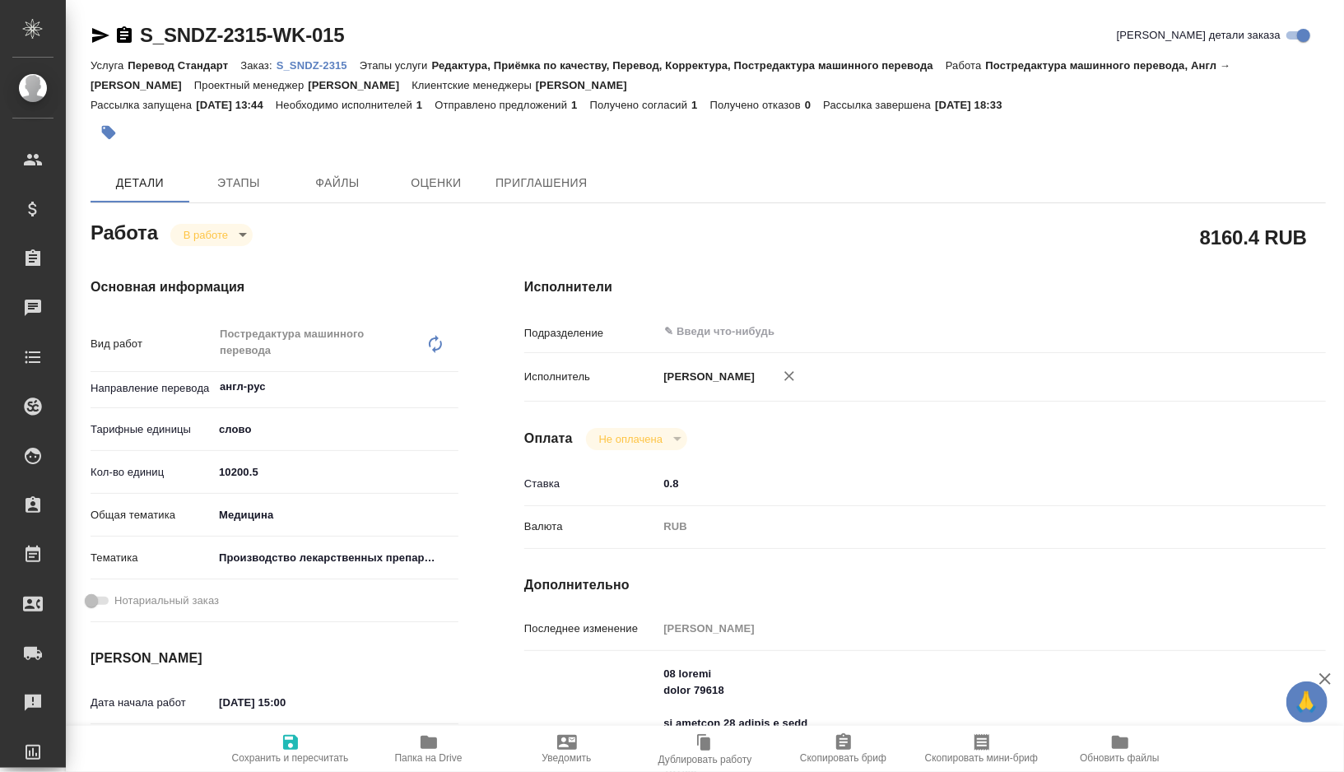
type textarea "x"
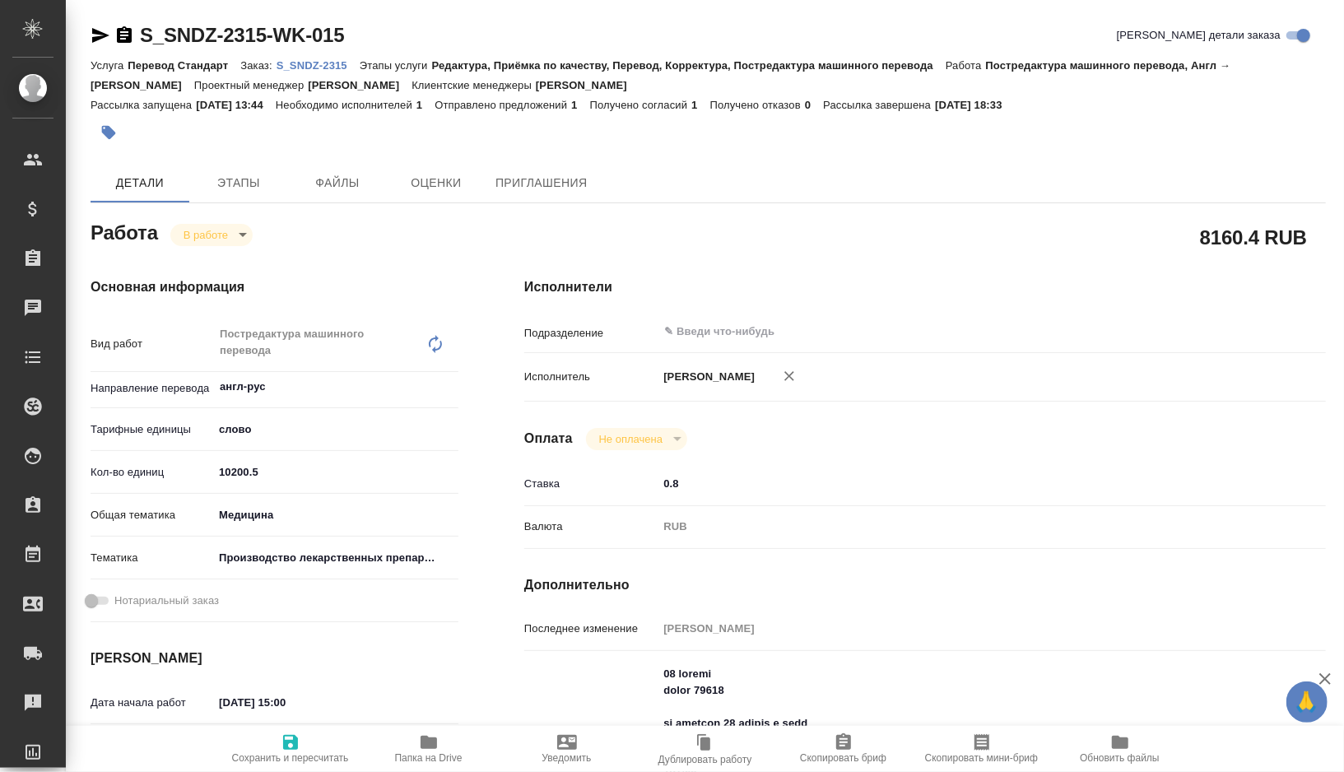
type textarea "x"
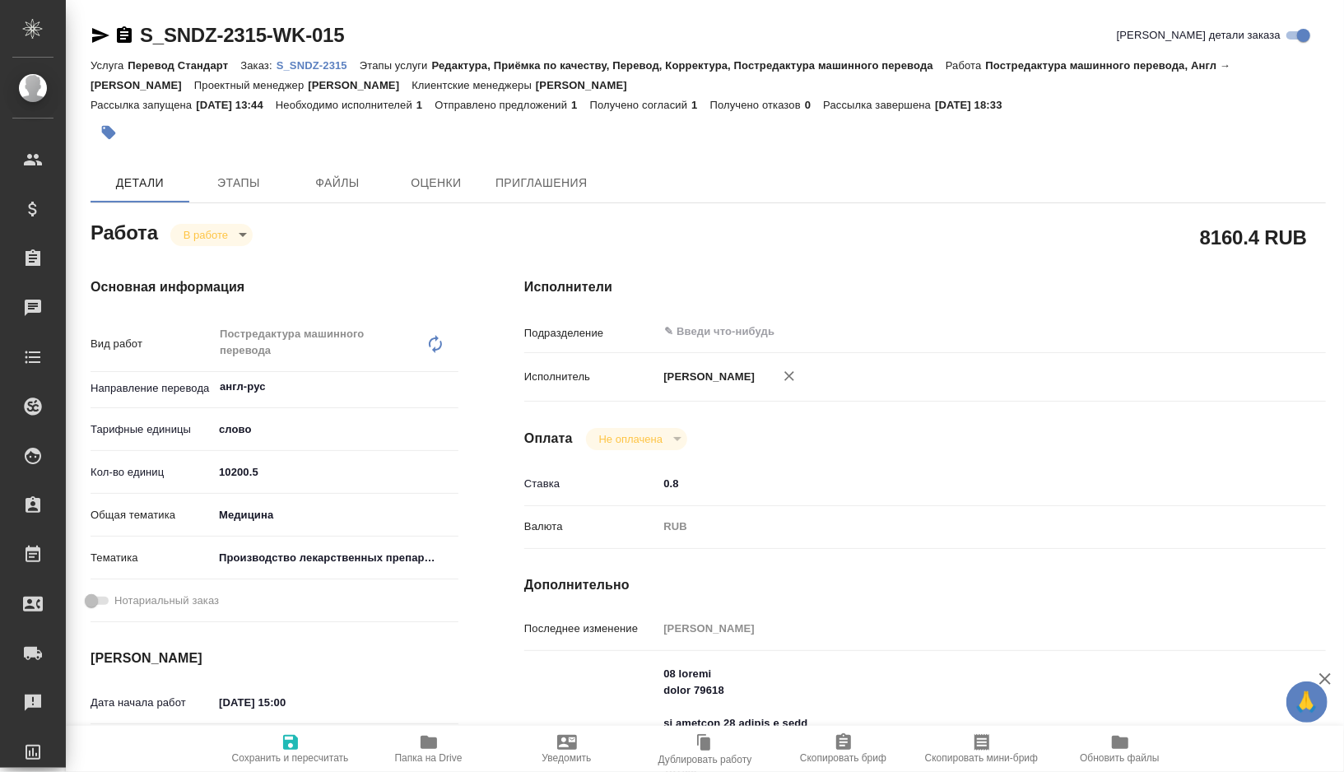
type textarea "x"
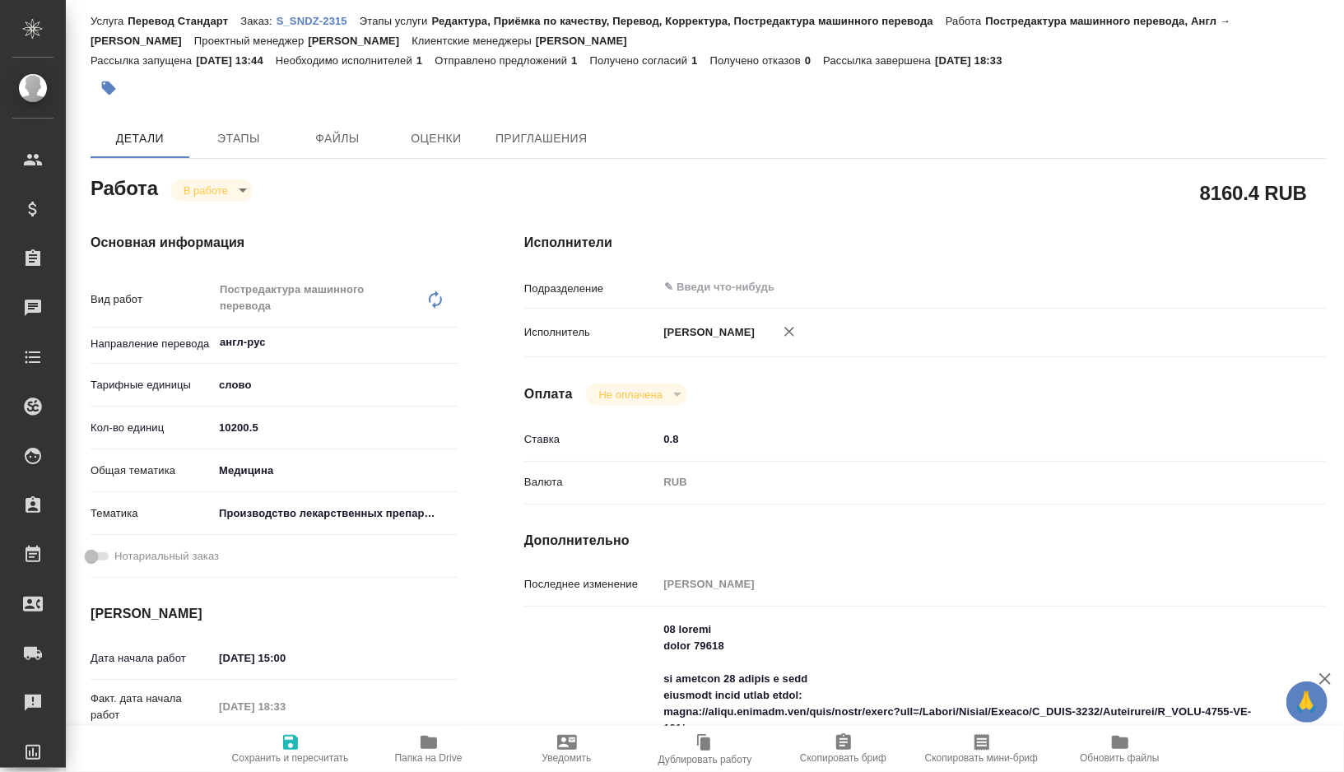
type textarea "x"
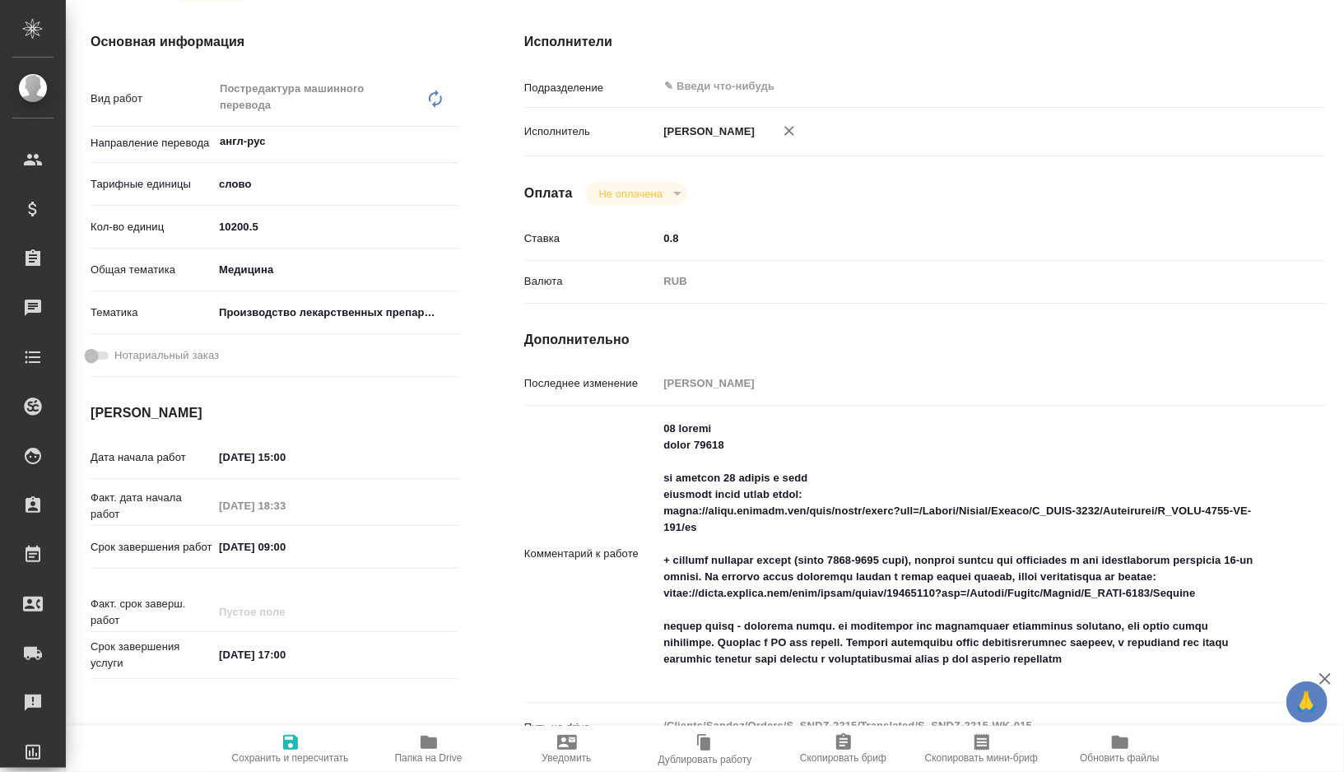
type textarea "x"
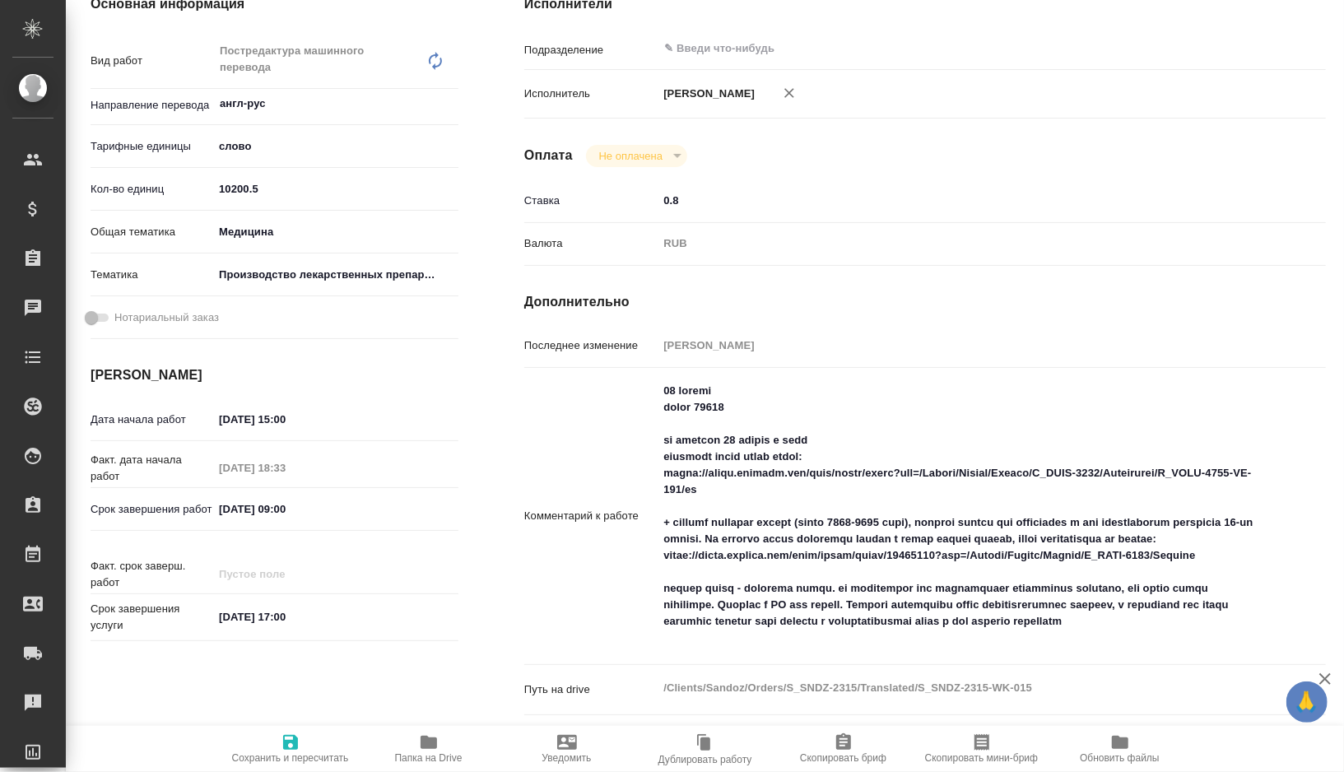
scroll to position [297, 0]
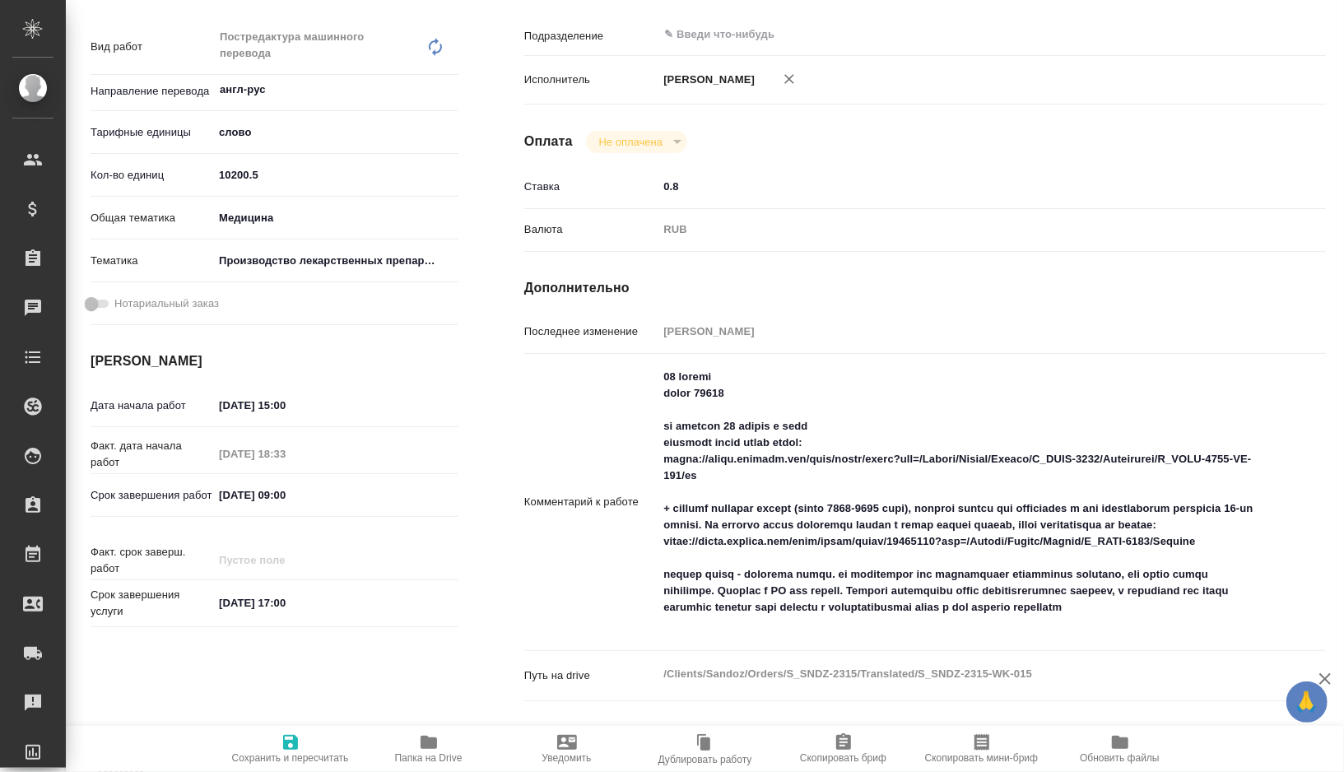
type textarea "x"
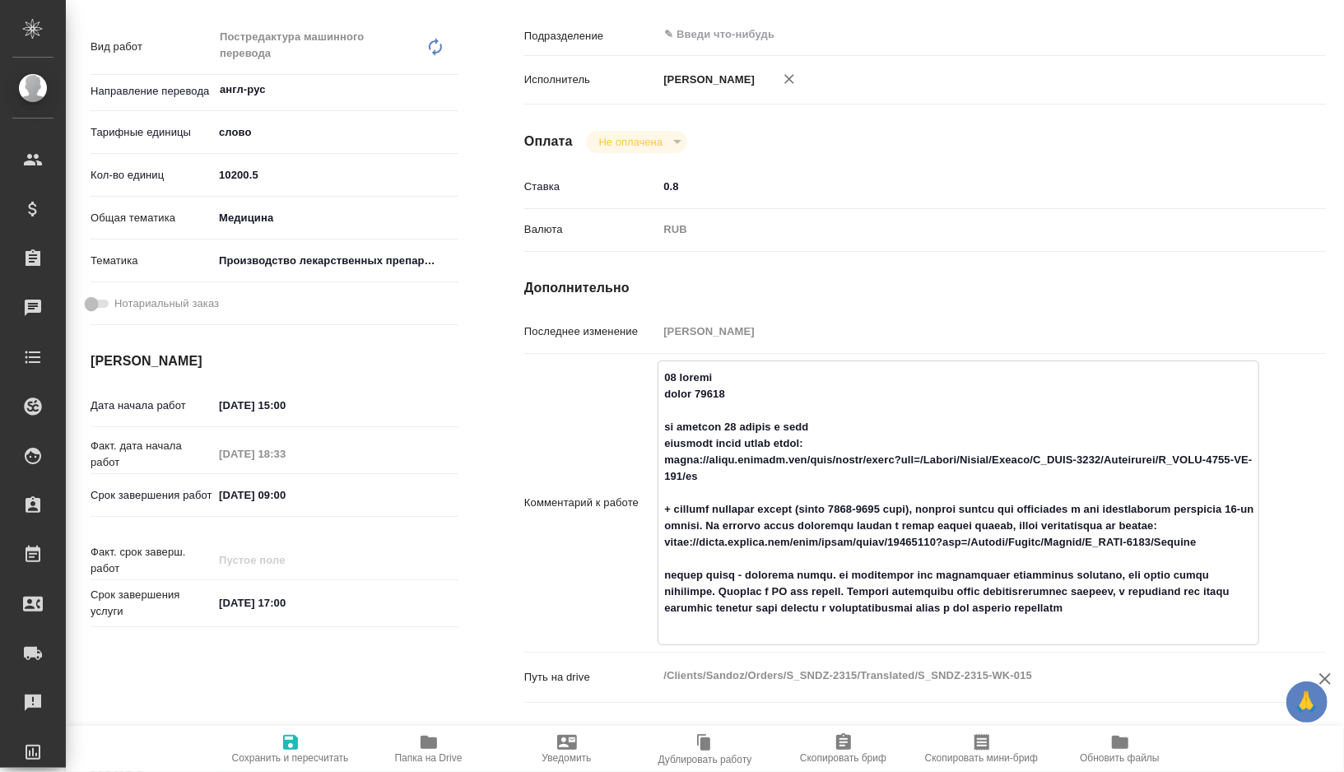
click at [679, 477] on textarea at bounding box center [959, 501] width 600 height 275
drag, startPoint x: 679, startPoint y: 477, endPoint x: 701, endPoint y: 487, distance: 23.6
click at [701, 487] on textarea at bounding box center [959, 501] width 600 height 275
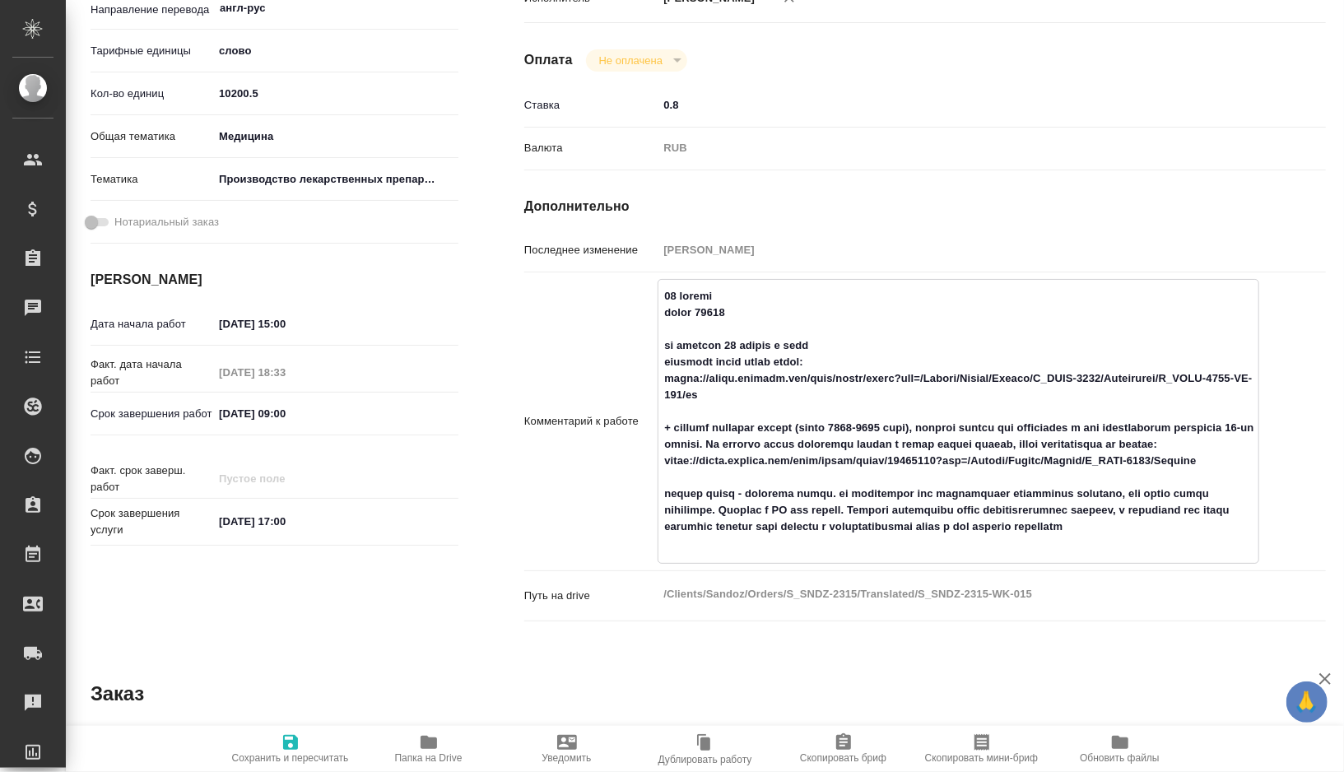
scroll to position [385, 0]
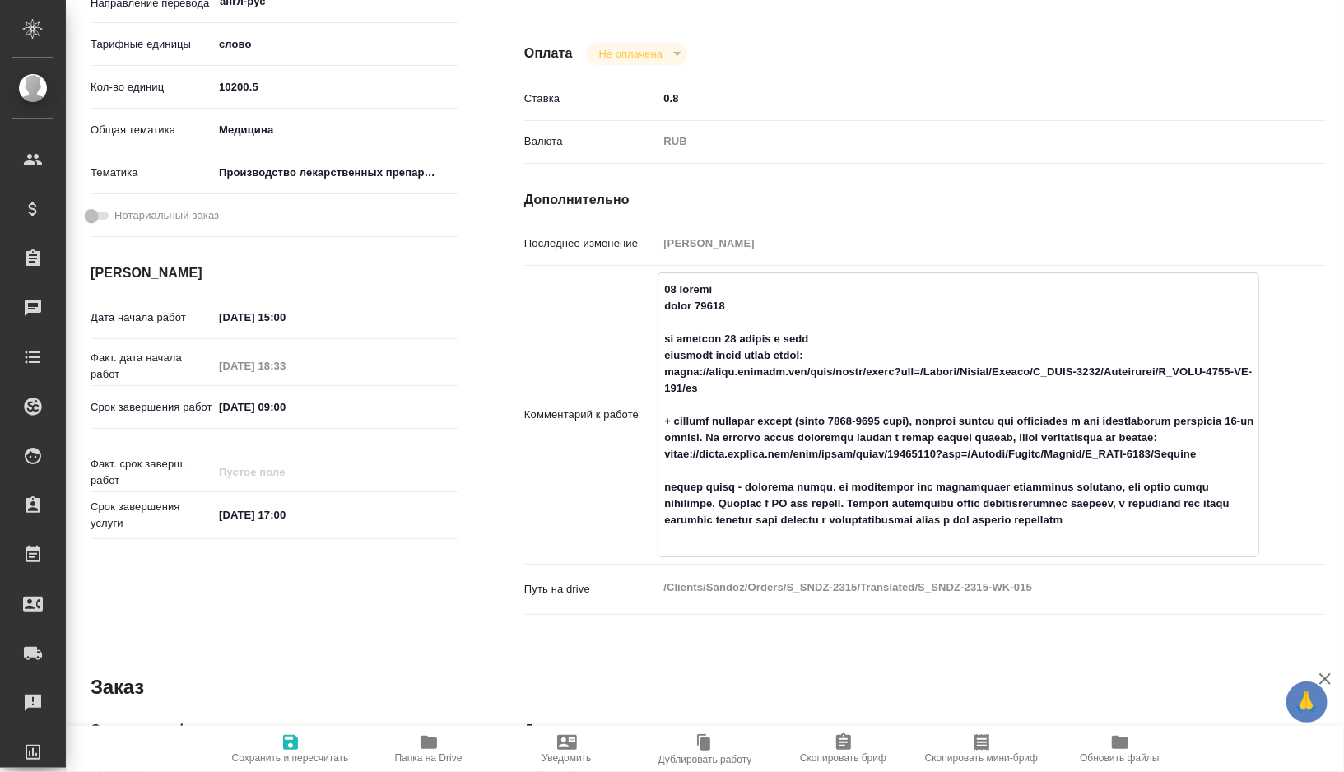
click at [688, 437] on textarea at bounding box center [959, 413] width 600 height 275
drag, startPoint x: 688, startPoint y: 437, endPoint x: 801, endPoint y: 464, distance: 116.0
click at [801, 464] on textarea at bounding box center [959, 413] width 600 height 275
type textarea "x"
click at [427, 739] on icon "button" at bounding box center [429, 742] width 16 height 13
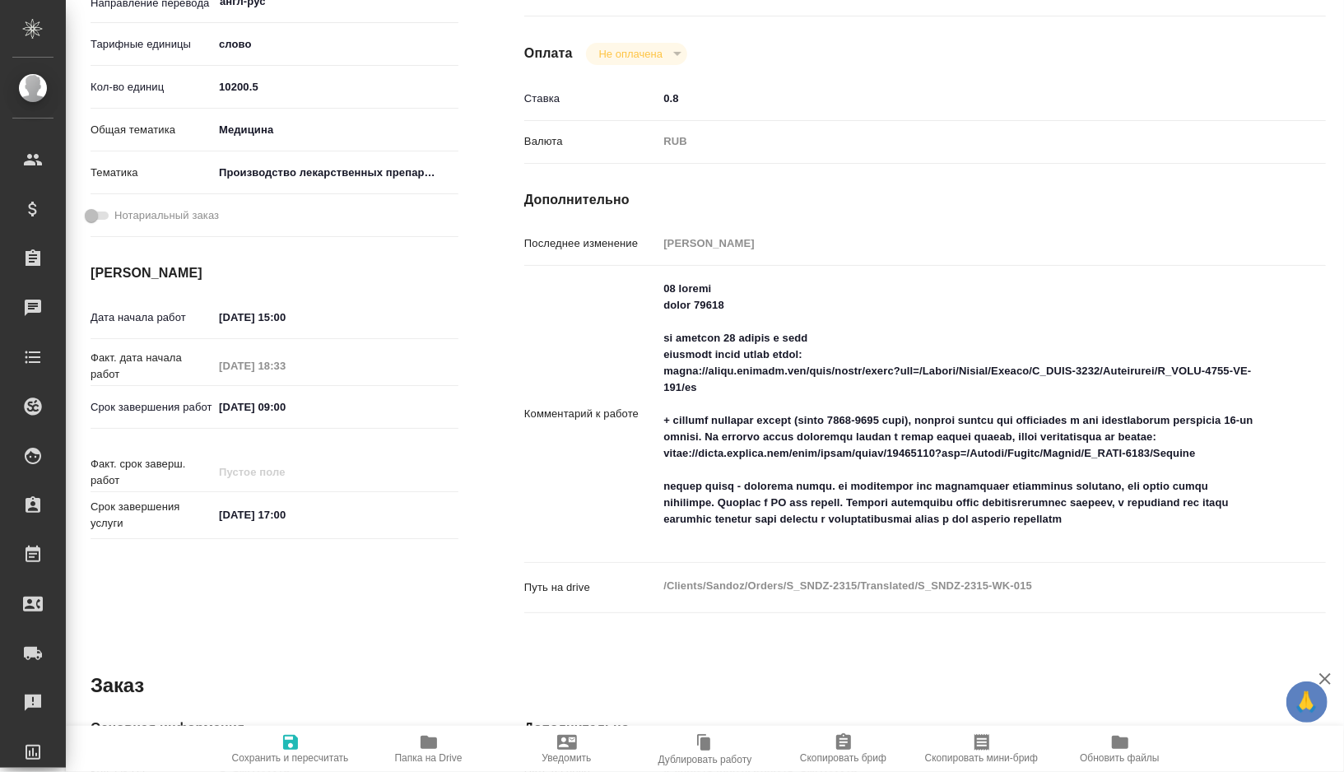
click at [421, 753] on span "Папка на Drive" at bounding box center [429, 758] width 68 height 12
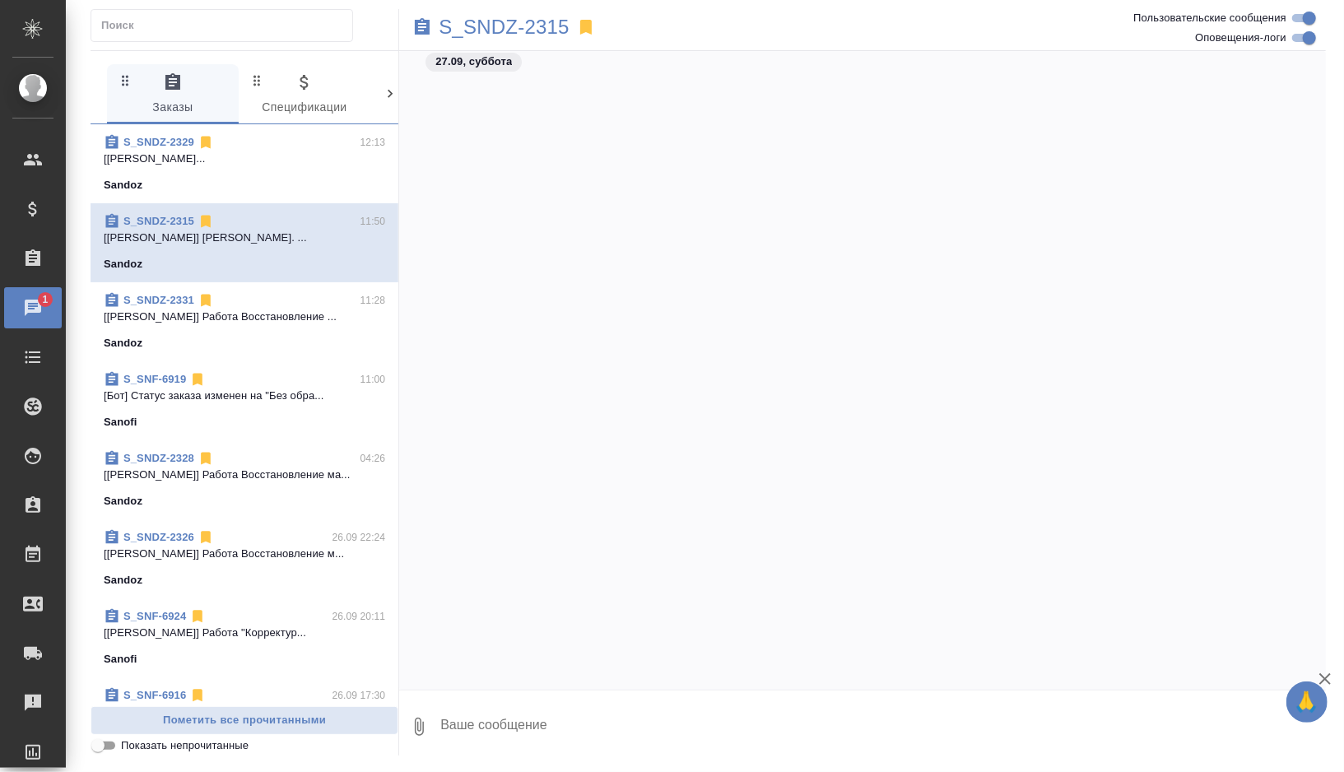
scroll to position [7953, 0]
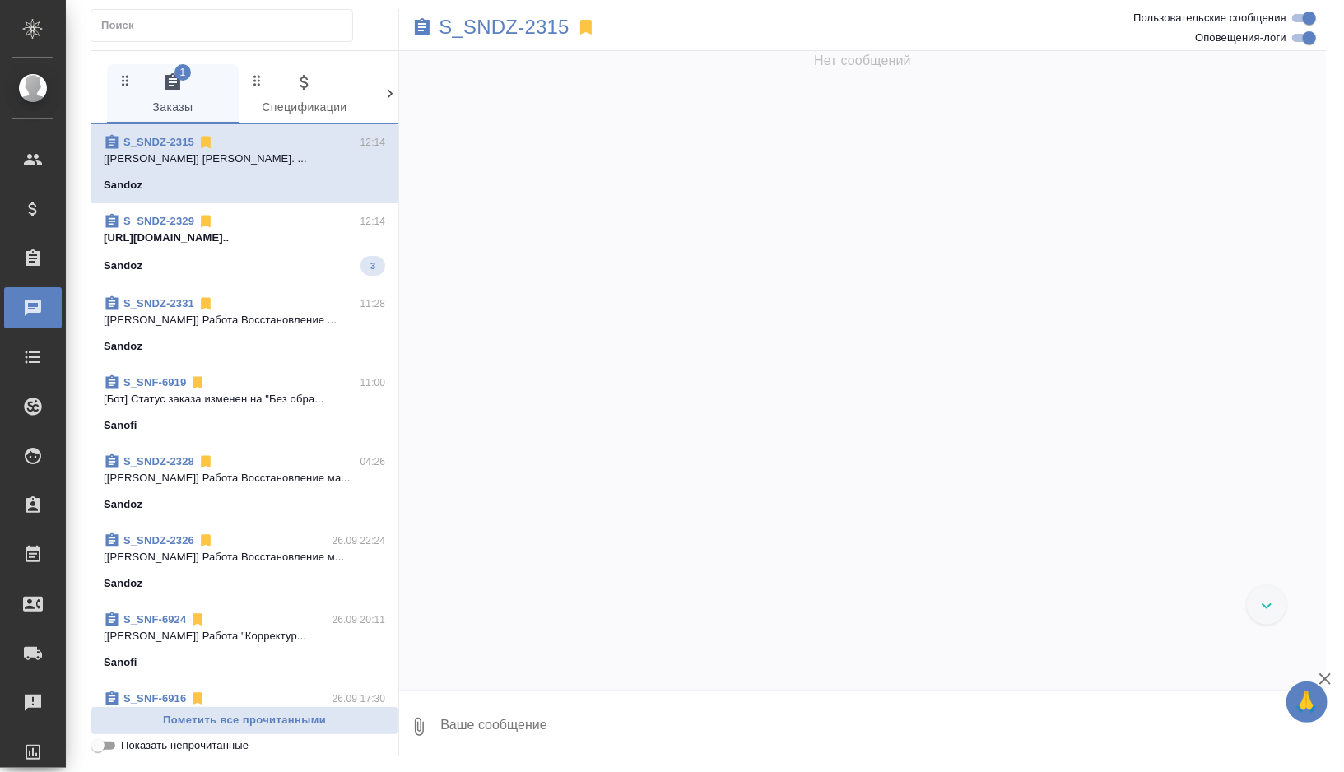
click at [254, 254] on span "S_SNDZ-2329 12:14 [URL][DOMAIN_NAME].. Sandoz 3" at bounding box center [245, 244] width 282 height 63
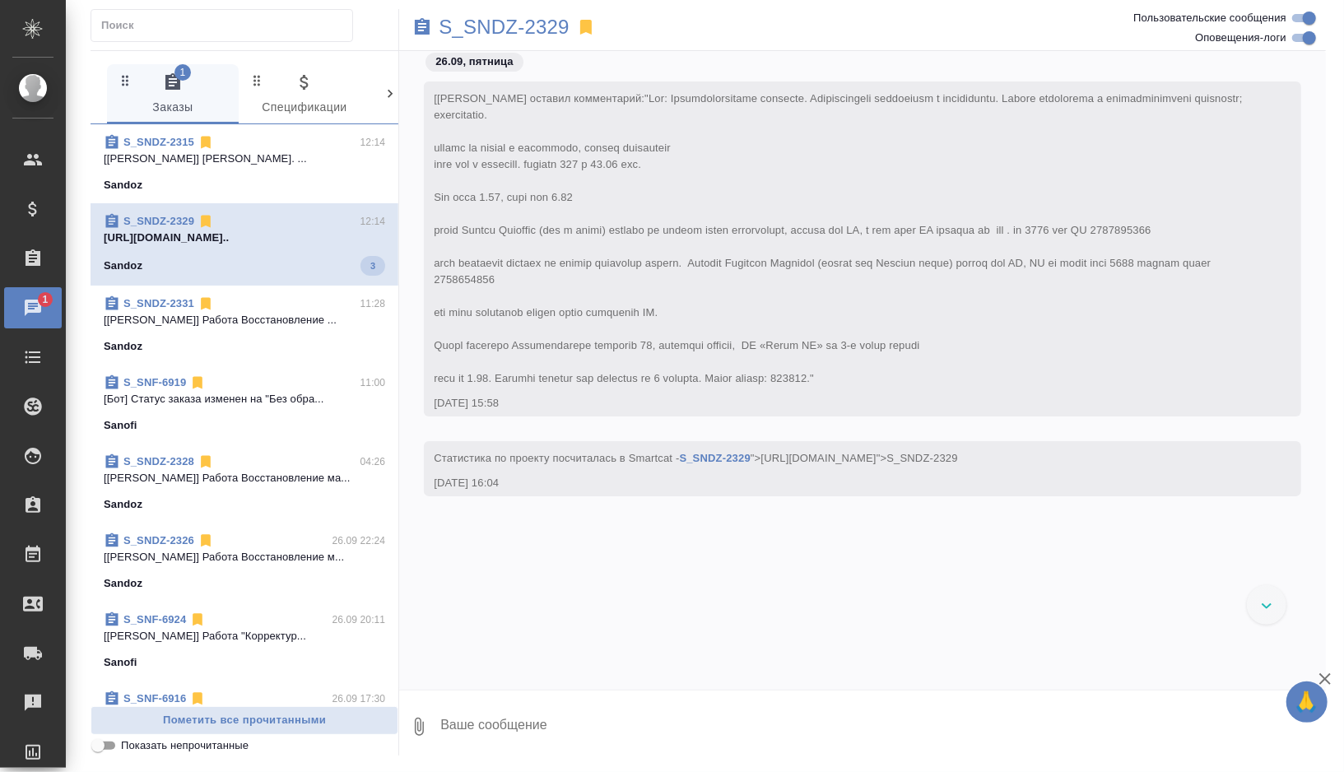
scroll to position [10835, 0]
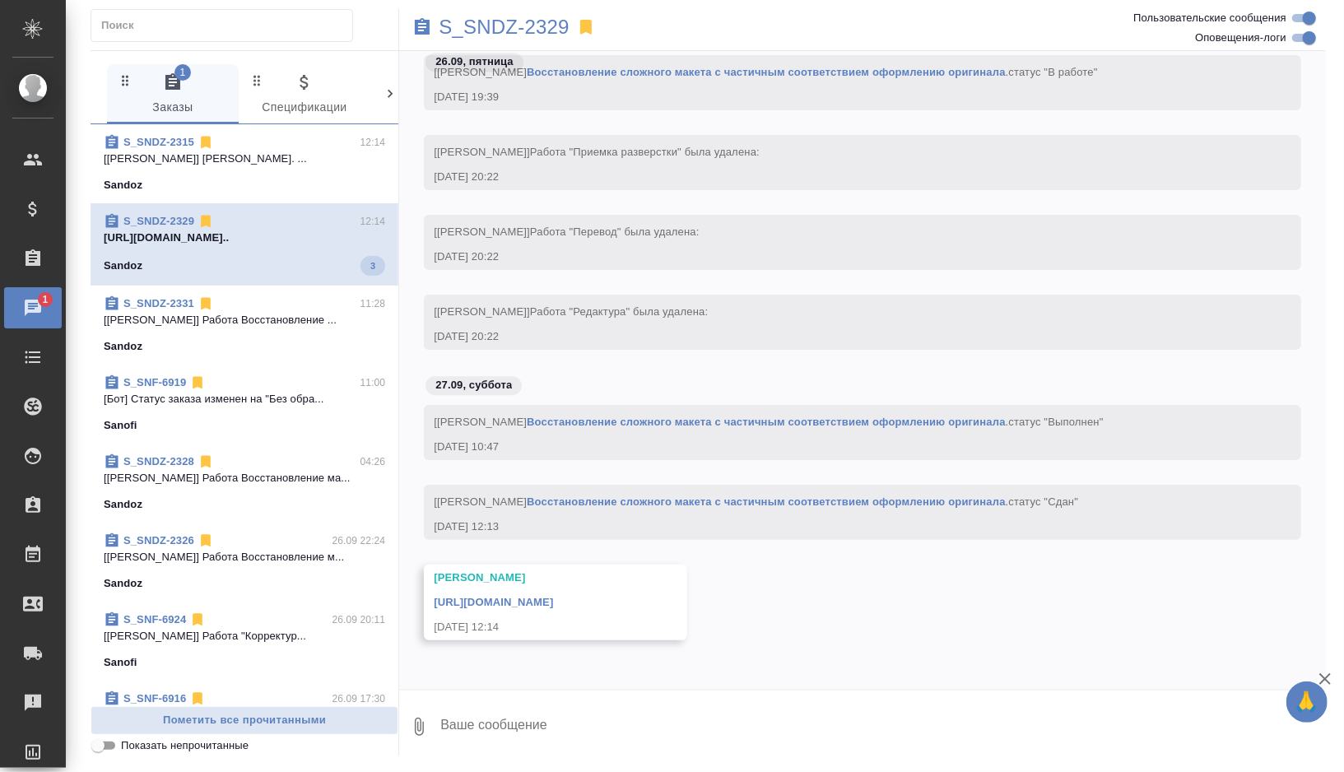
click at [502, 596] on link "https://drive.awatera.com/apps/files/files/10519508?dir=/Shares/Sandoz/Orders/S…" at bounding box center [493, 602] width 119 height 12
click at [538, 35] on p "S_SNDZ-2329" at bounding box center [504, 27] width 131 height 16
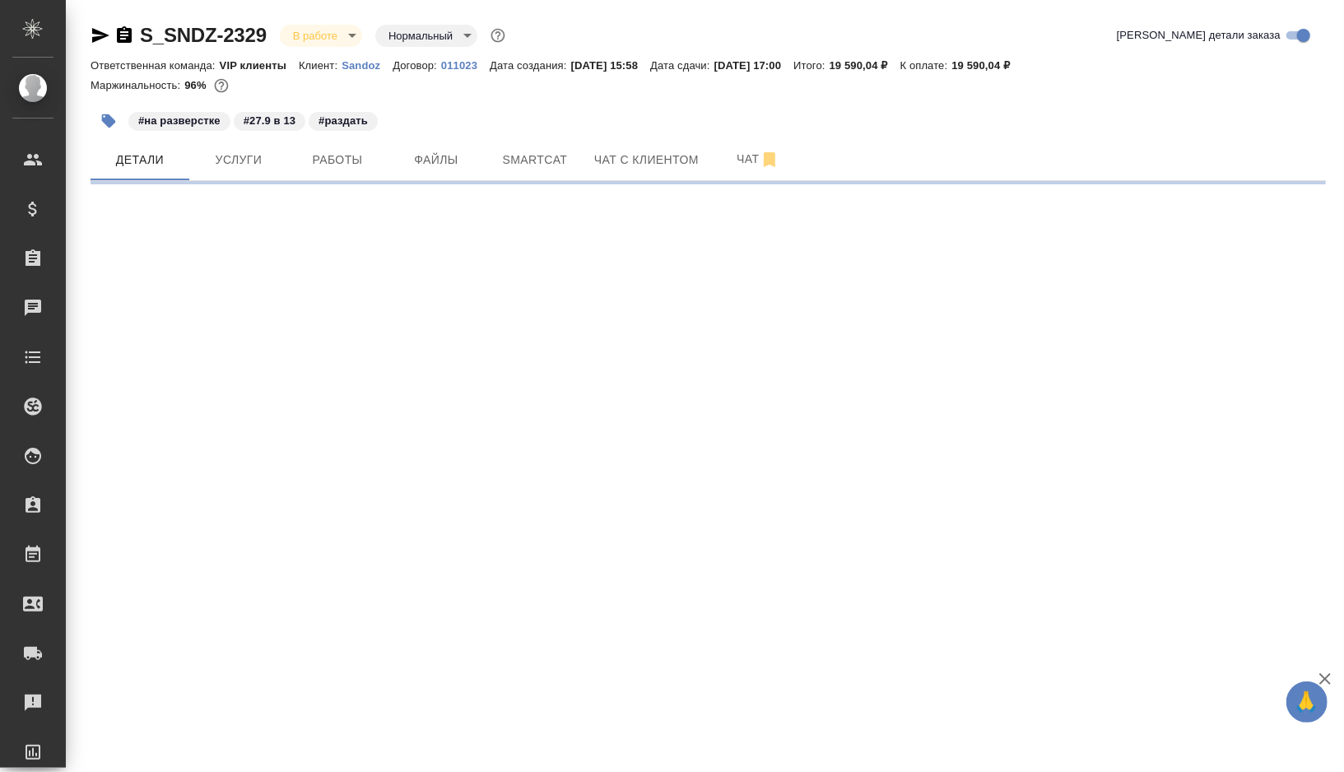
select select "RU"
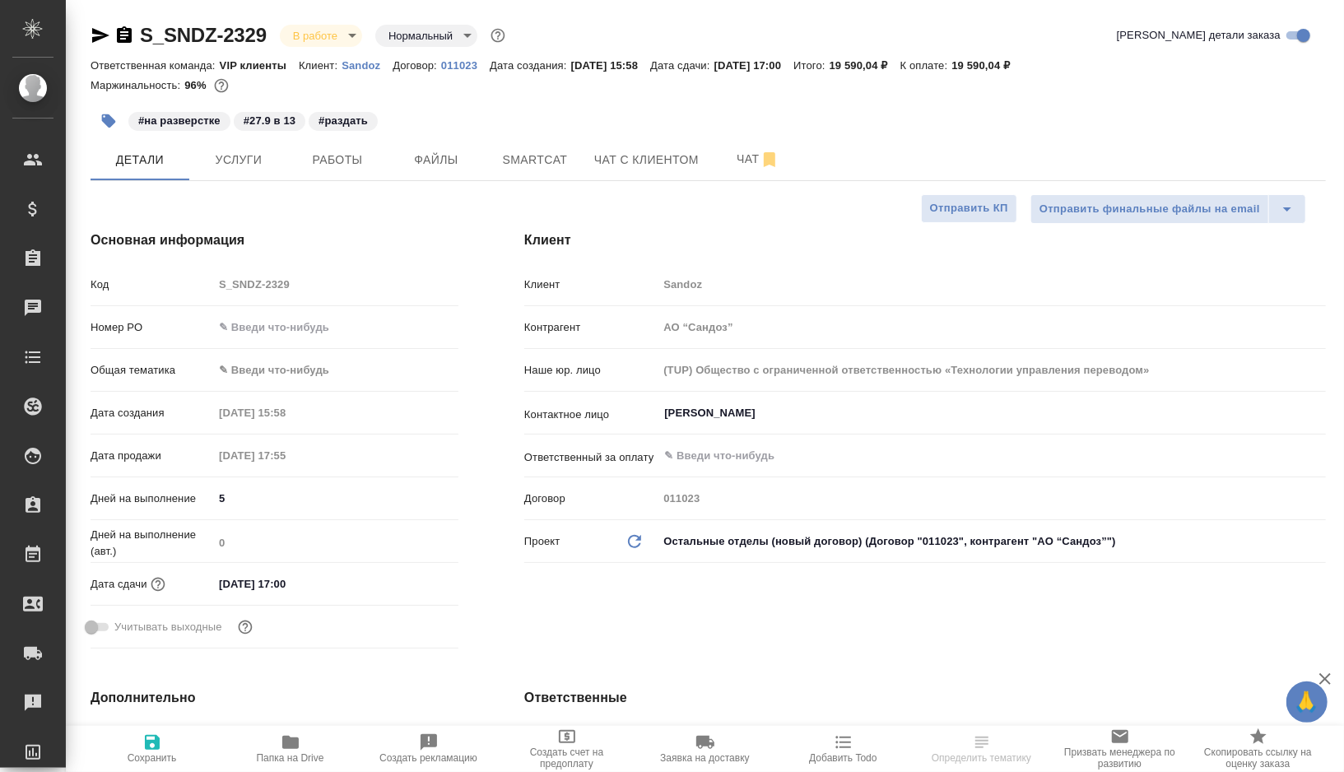
type input "[PERSON_NAME]"
type textarea "x"
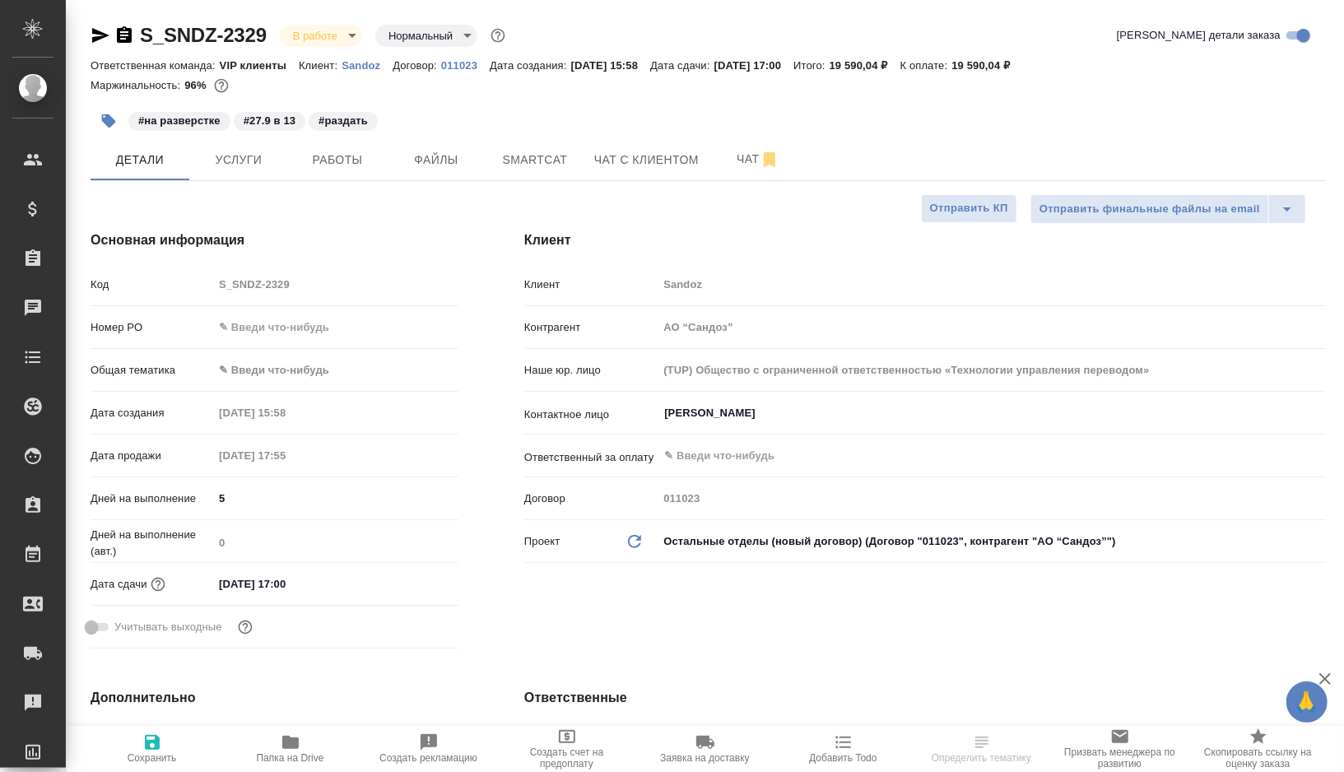
click at [104, 128] on icon "button" at bounding box center [108, 121] width 16 height 16
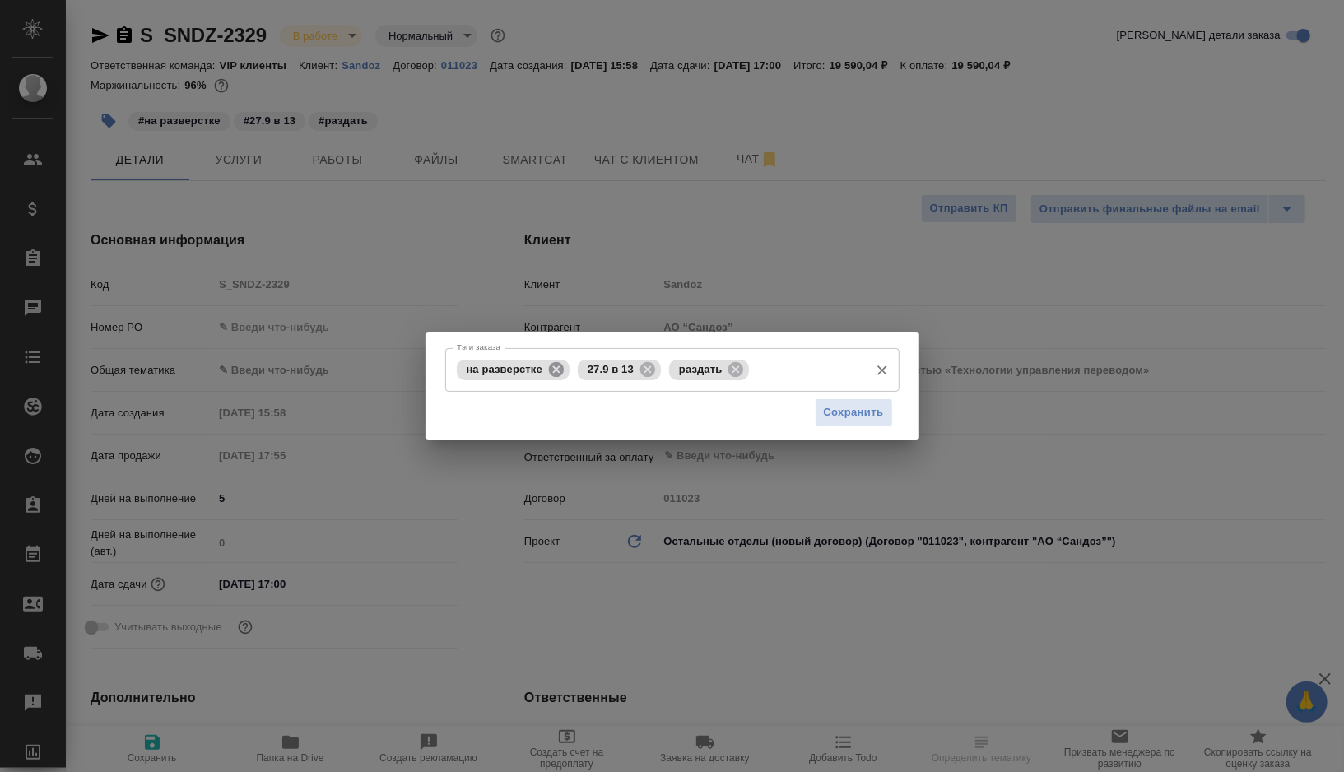
click at [558, 364] on icon at bounding box center [556, 368] width 15 height 15
click at [531, 366] on icon at bounding box center [526, 368] width 15 height 15
click at [841, 414] on span "Сохранить" at bounding box center [854, 412] width 60 height 19
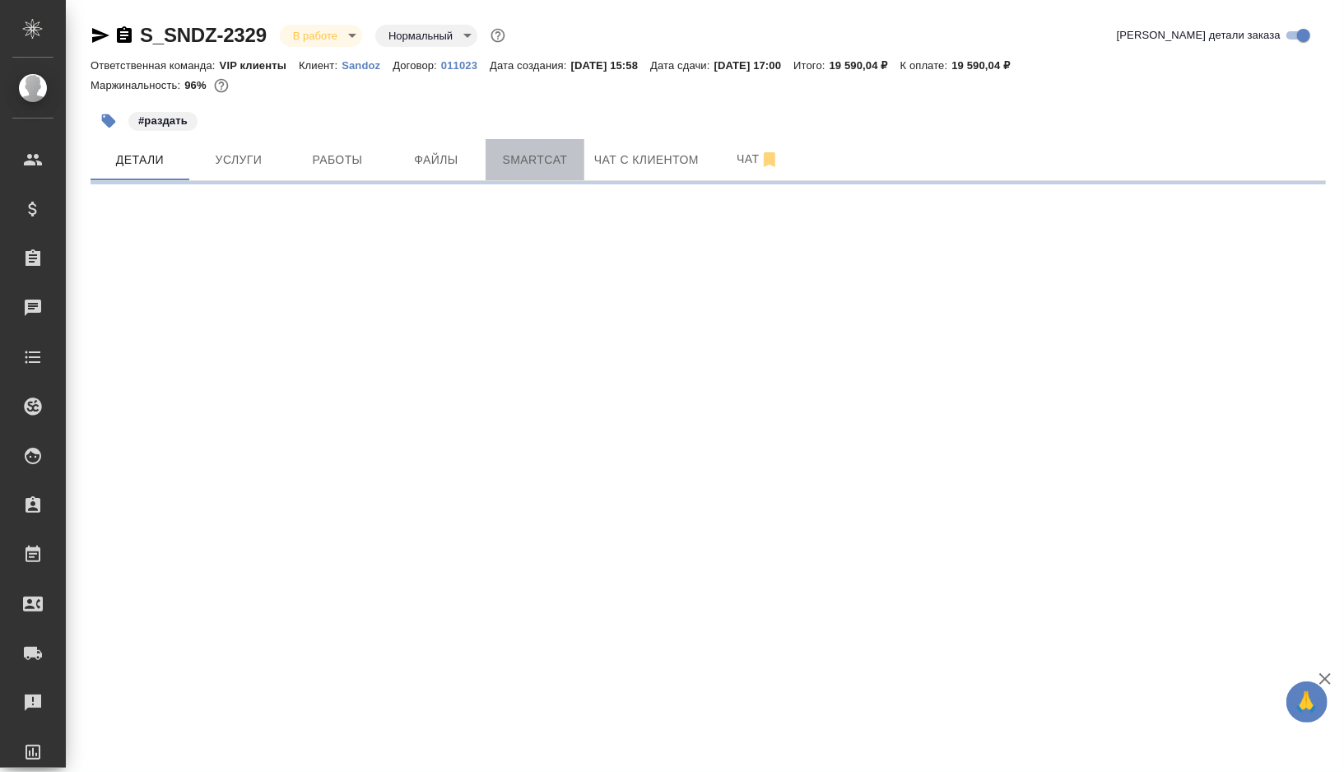
click at [542, 160] on span "Smartcat" at bounding box center [535, 160] width 79 height 21
select select "RU"
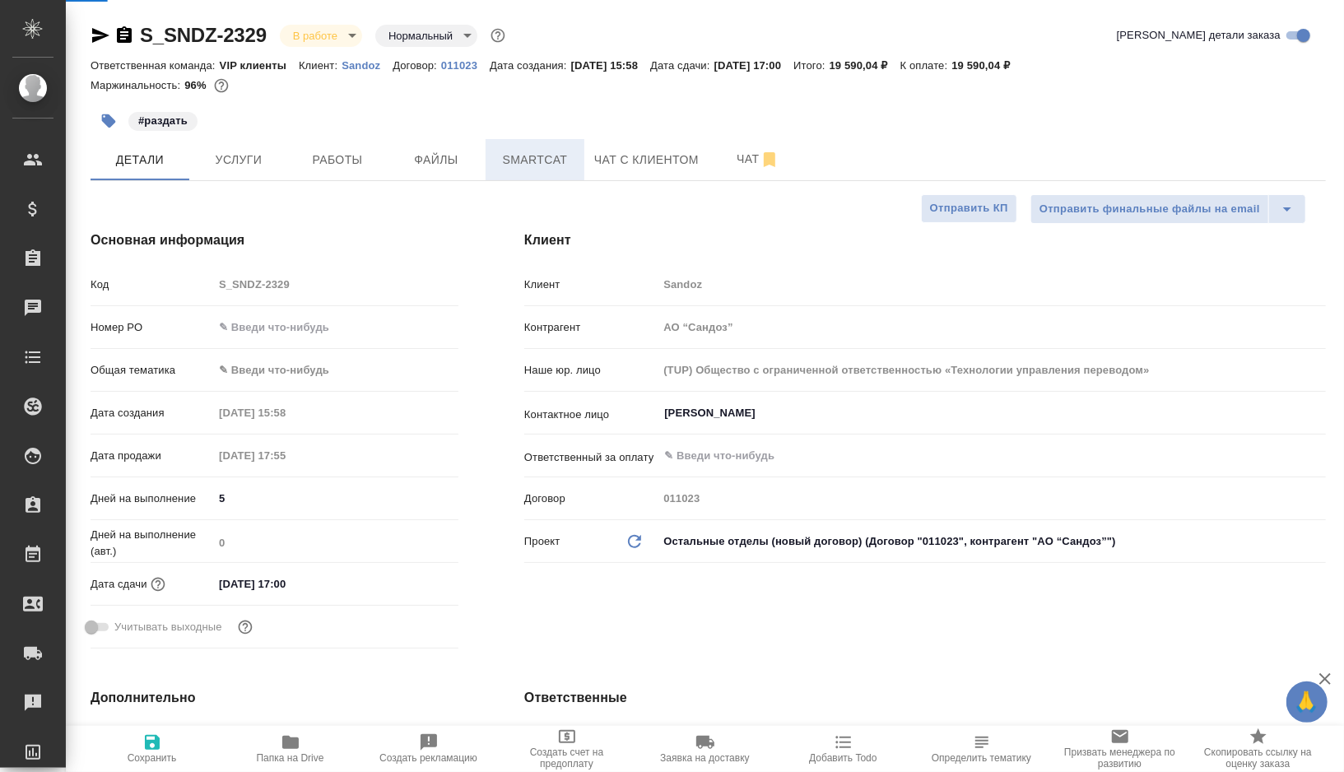
type textarea "x"
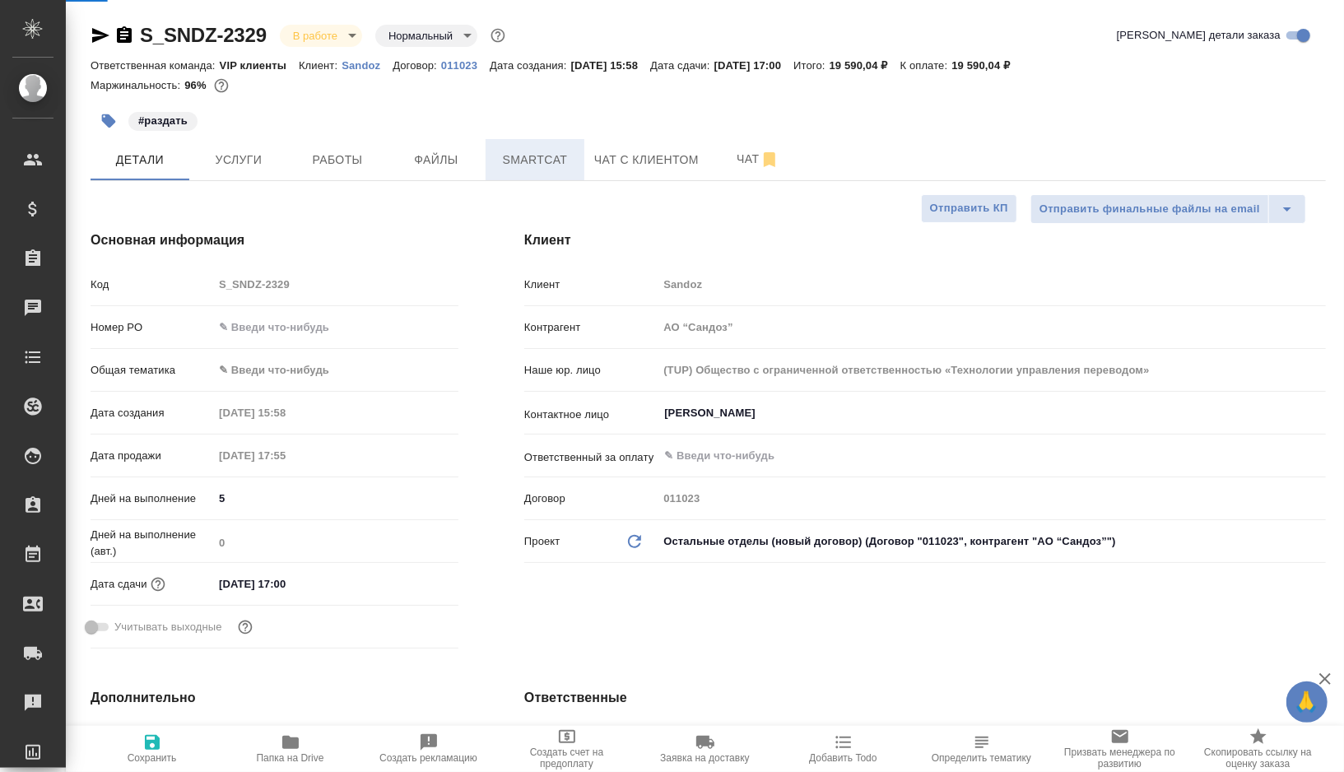
type textarea "x"
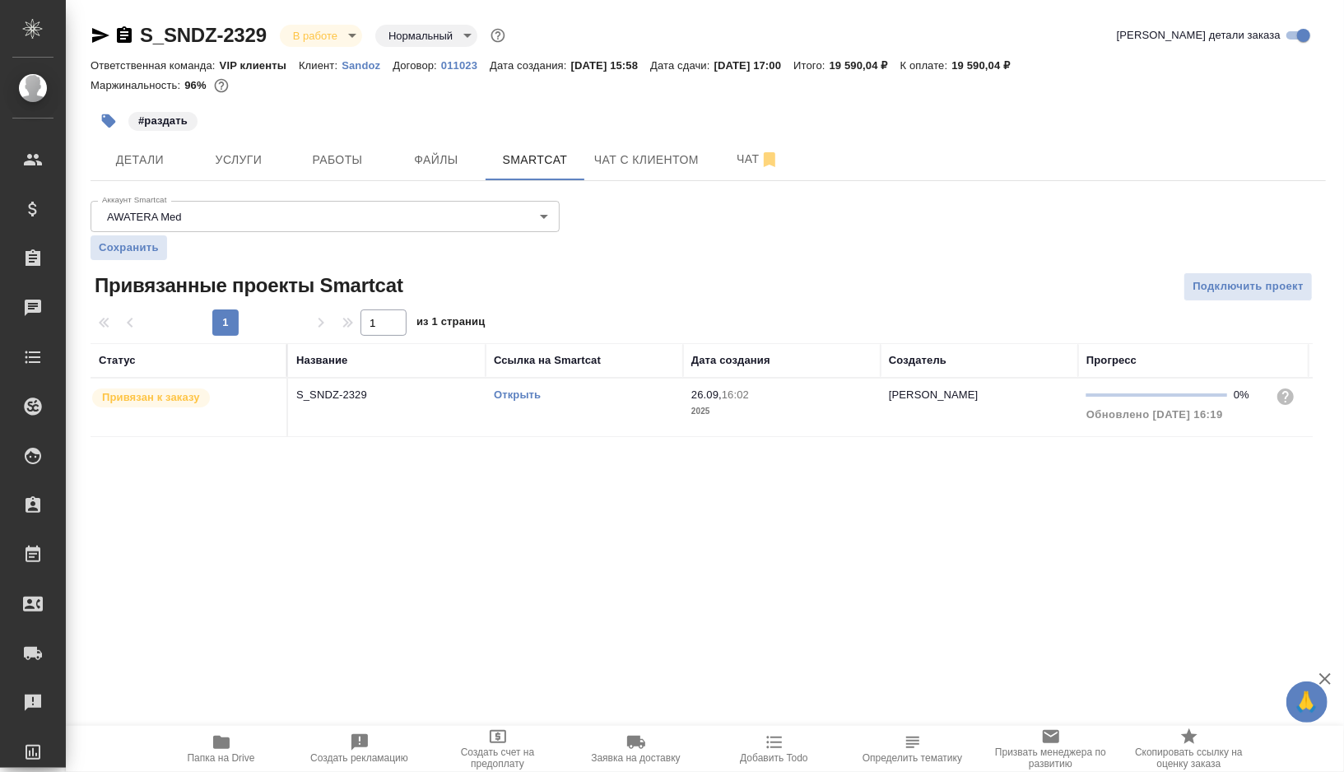
click at [516, 395] on link "Открыть" at bounding box center [517, 395] width 47 height 12
